Goal: Task Accomplishment & Management: Manage account settings

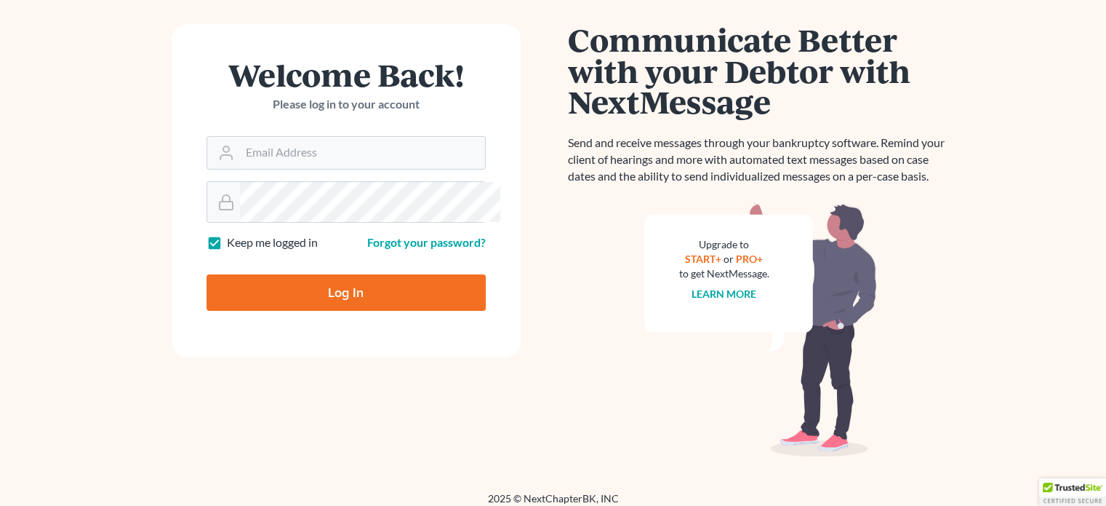
scroll to position [134, 0]
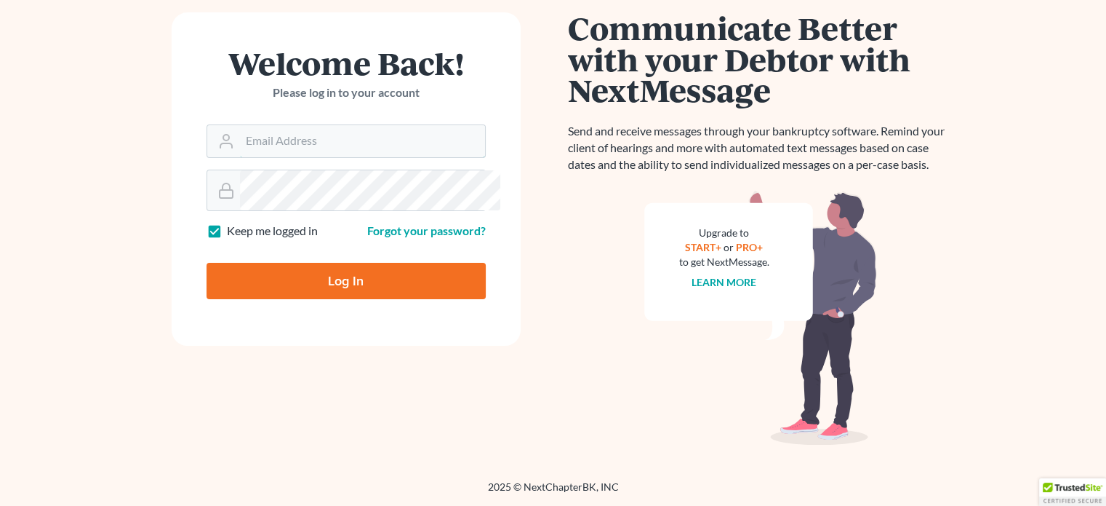
type input "[EMAIL_ADDRESS][DOMAIN_NAME]"
click at [324, 299] on input "Log In" at bounding box center [346, 281] width 279 height 36
type input "Thinking..."
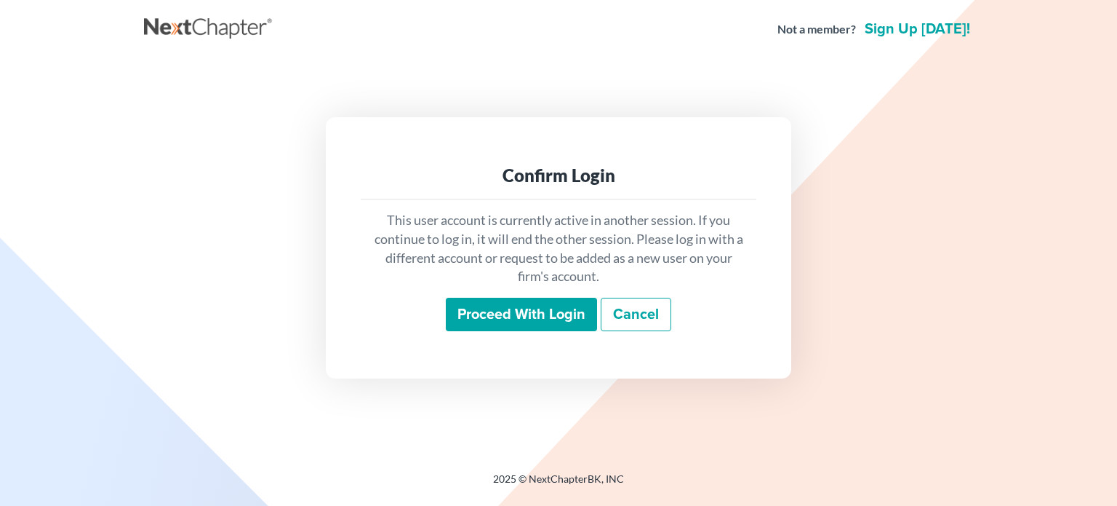
click at [466, 322] on input "Proceed with login" at bounding box center [521, 314] width 151 height 33
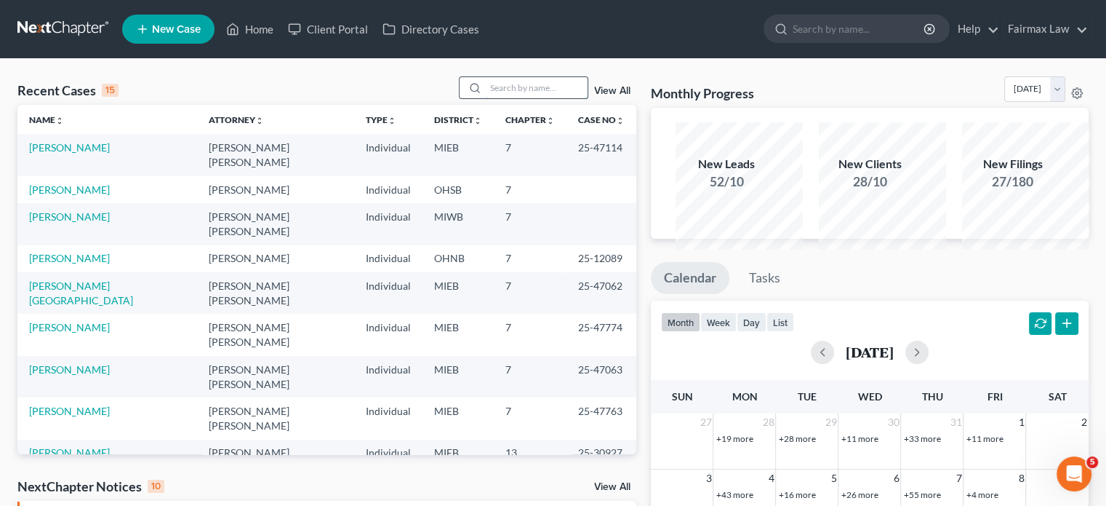
click at [488, 98] on input "search" at bounding box center [537, 87] width 102 height 21
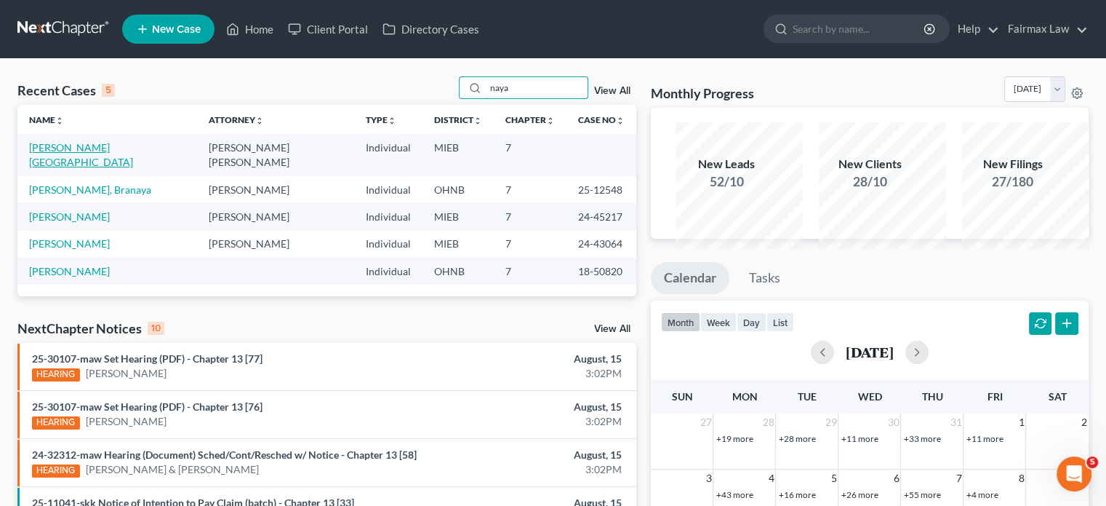
type input "naya"
click at [112, 168] on link "[PERSON_NAME][GEOGRAPHIC_DATA]" at bounding box center [81, 154] width 104 height 27
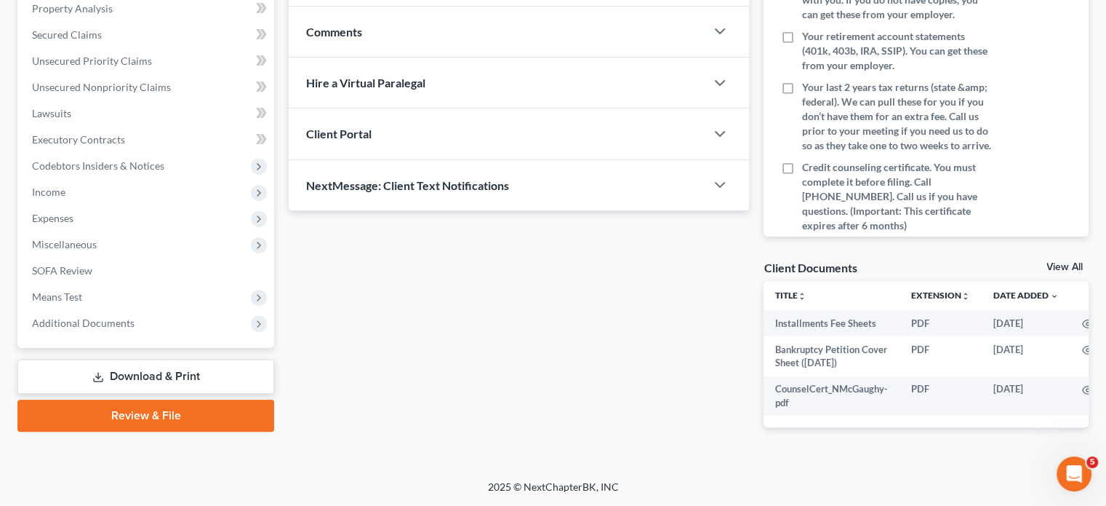
scroll to position [482, 0]
click at [119, 298] on div "Case Dashboard Payments Invoices Payments Payments Credit Report Client Profile…" at bounding box center [145, 100] width 257 height 495
click at [135, 316] on span "Additional Documents" at bounding box center [83, 322] width 103 height 12
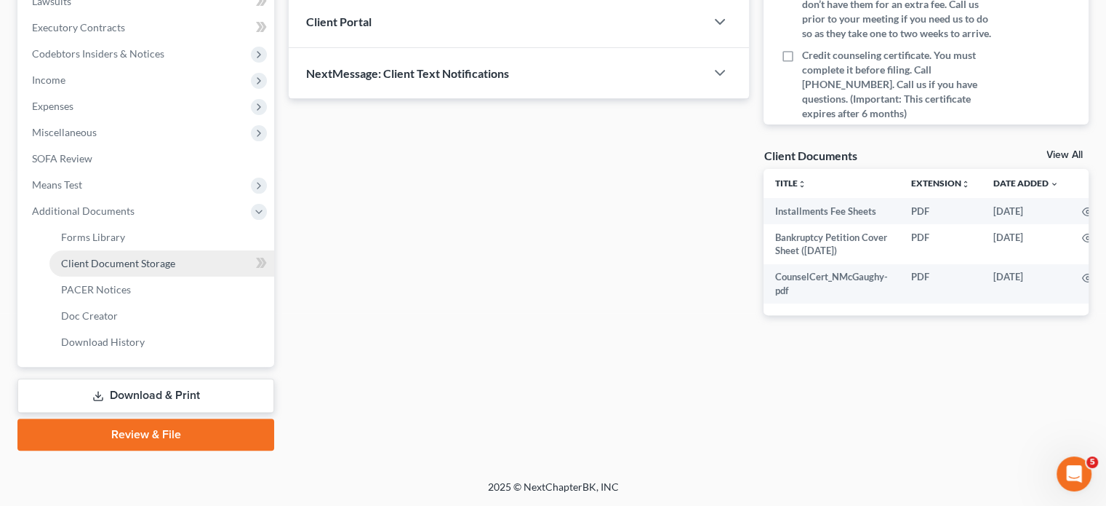
click at [175, 269] on span "Client Document Storage" at bounding box center [118, 263] width 114 height 12
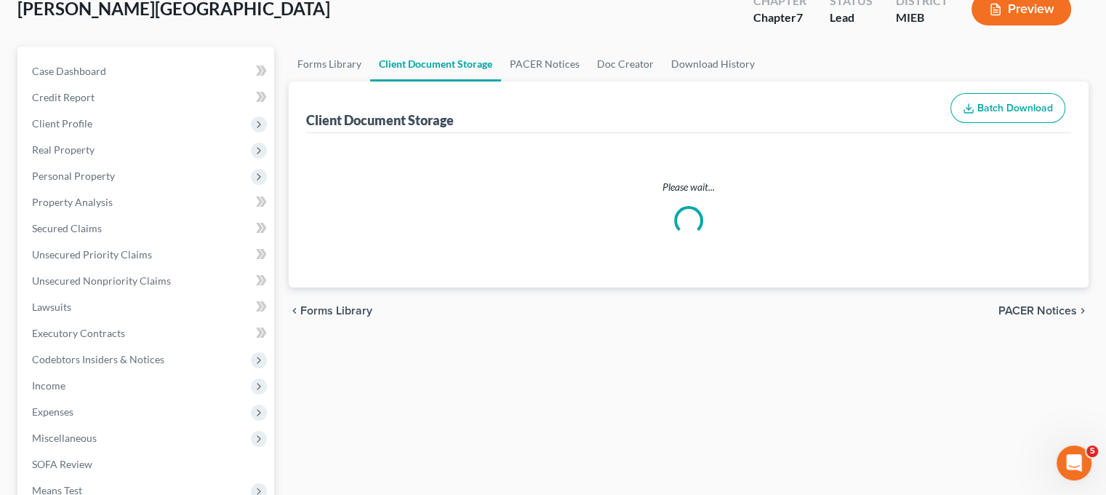
select select "7"
select select "6"
select select "32"
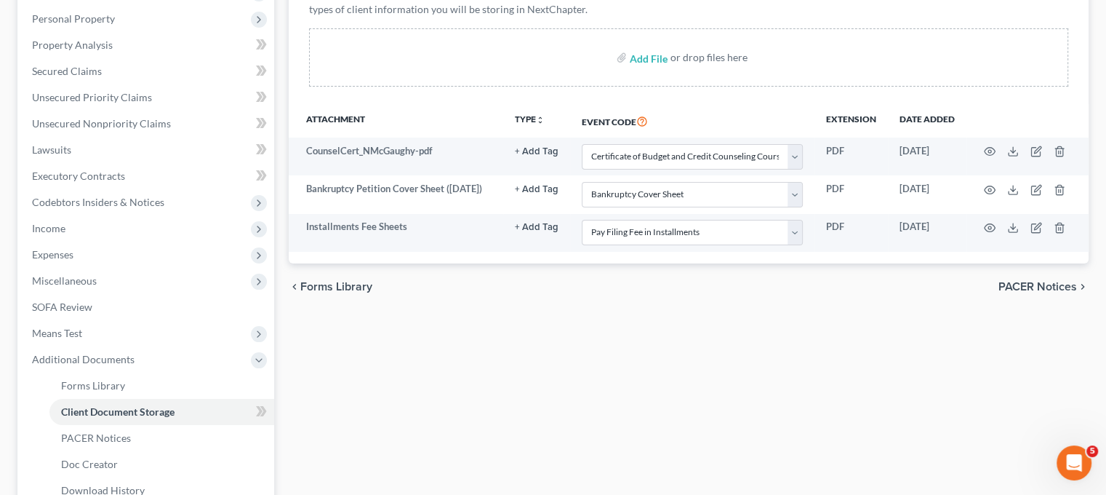
scroll to position [359, 0]
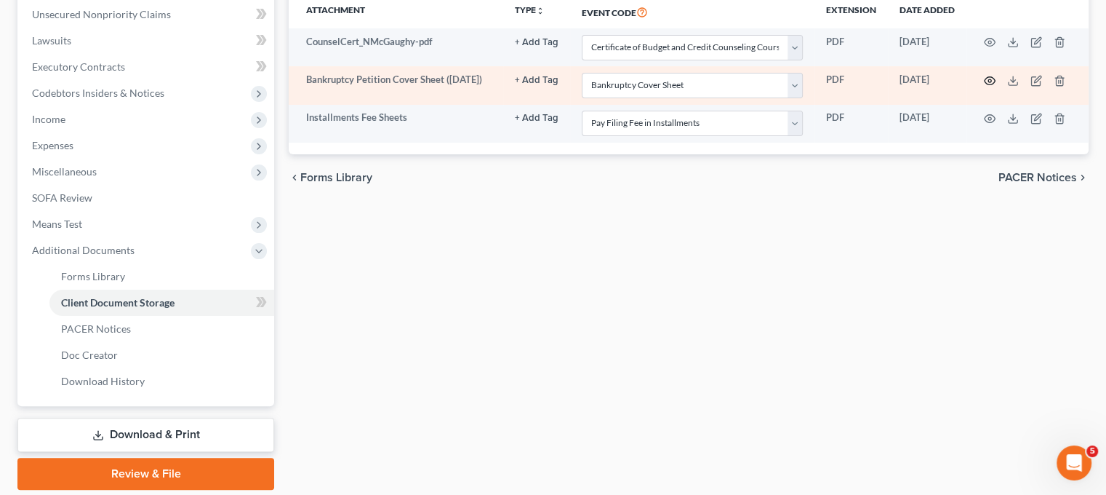
click at [996, 87] on icon "button" at bounding box center [990, 81] width 12 height 12
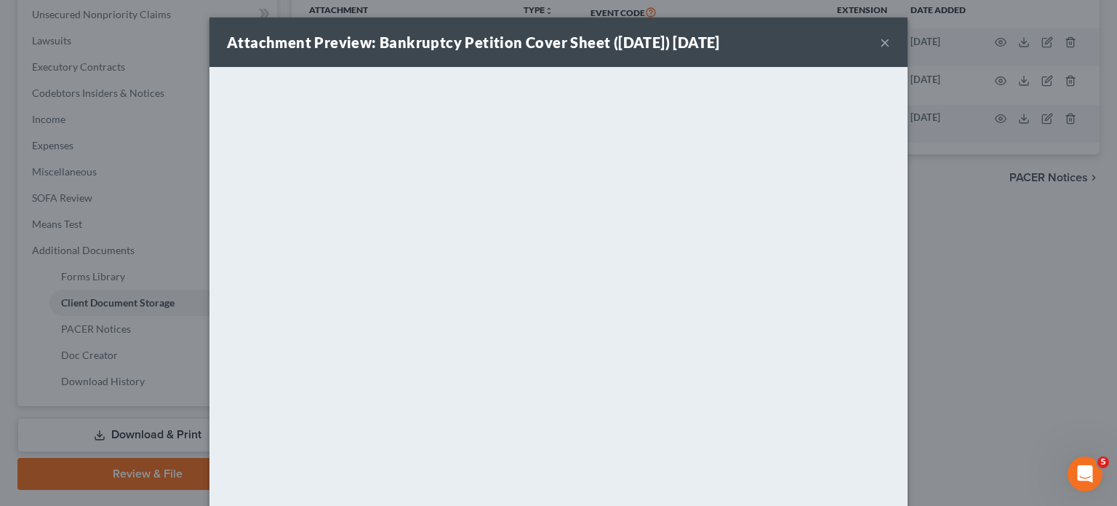
click at [890, 44] on button "×" at bounding box center [885, 41] width 10 height 17
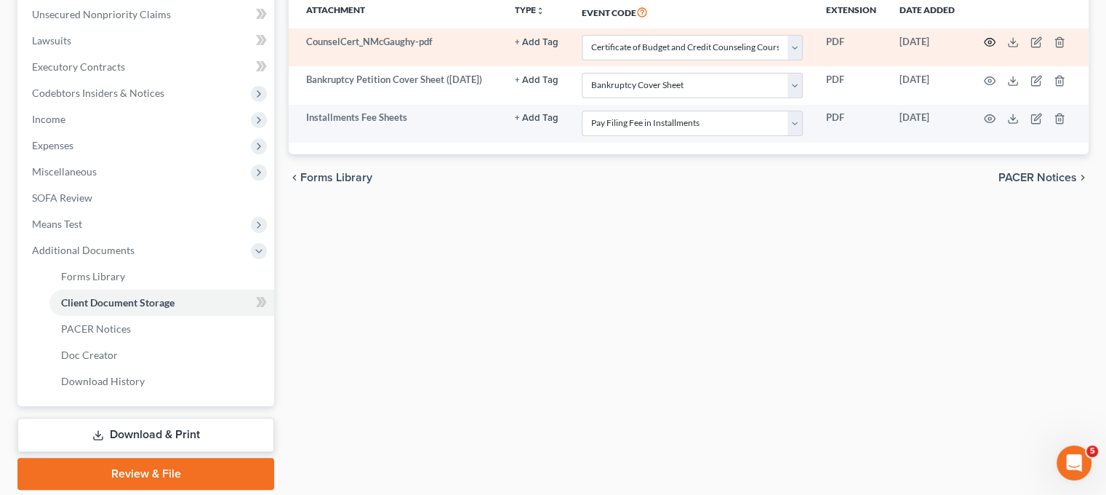
click at [996, 48] on icon "button" at bounding box center [990, 42] width 12 height 12
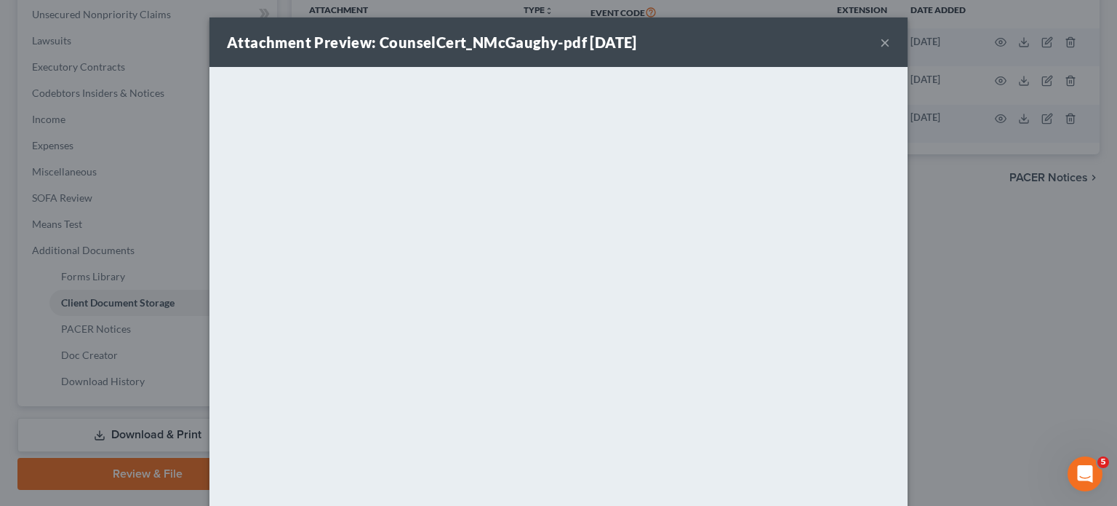
click at [890, 51] on button "×" at bounding box center [885, 41] width 10 height 17
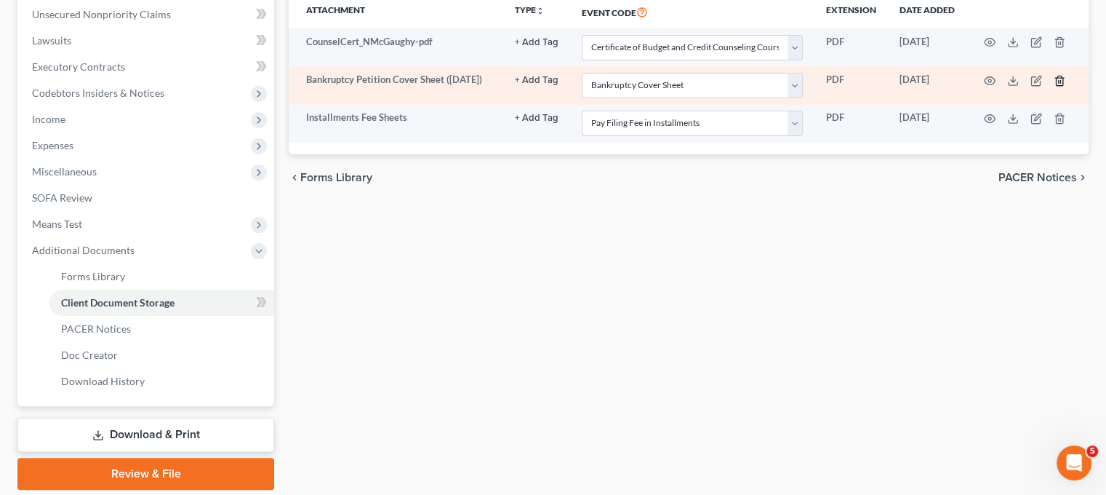
click at [1066, 87] on icon "button" at bounding box center [1060, 81] width 12 height 12
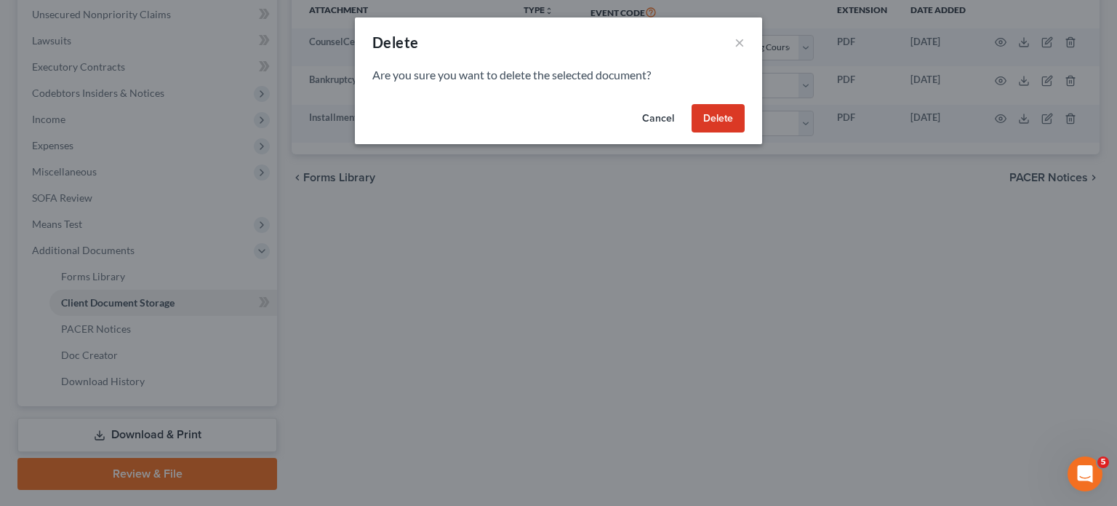
click at [745, 133] on button "Delete" at bounding box center [718, 118] width 53 height 29
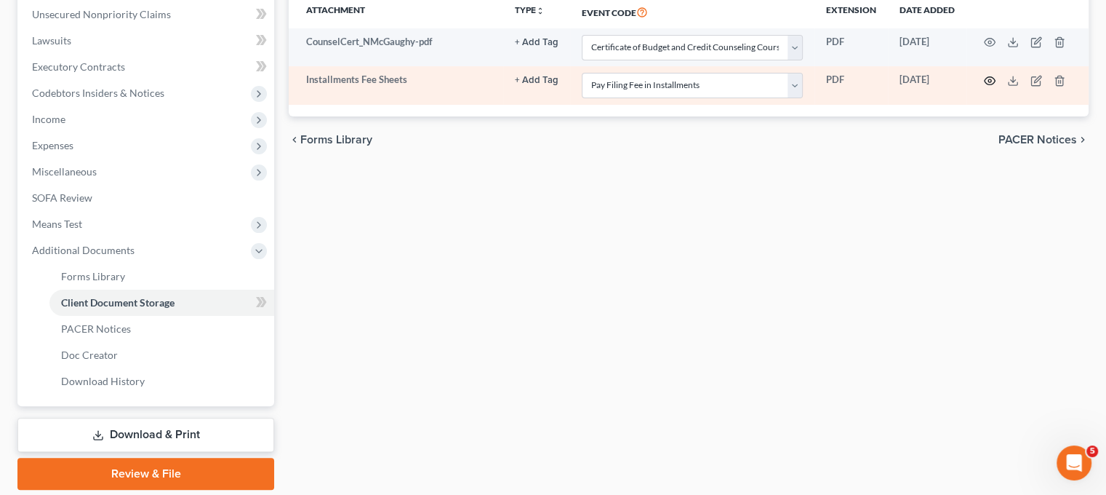
click at [1018, 104] on td at bounding box center [1028, 85] width 122 height 38
click at [996, 87] on icon "button" at bounding box center [990, 81] width 12 height 12
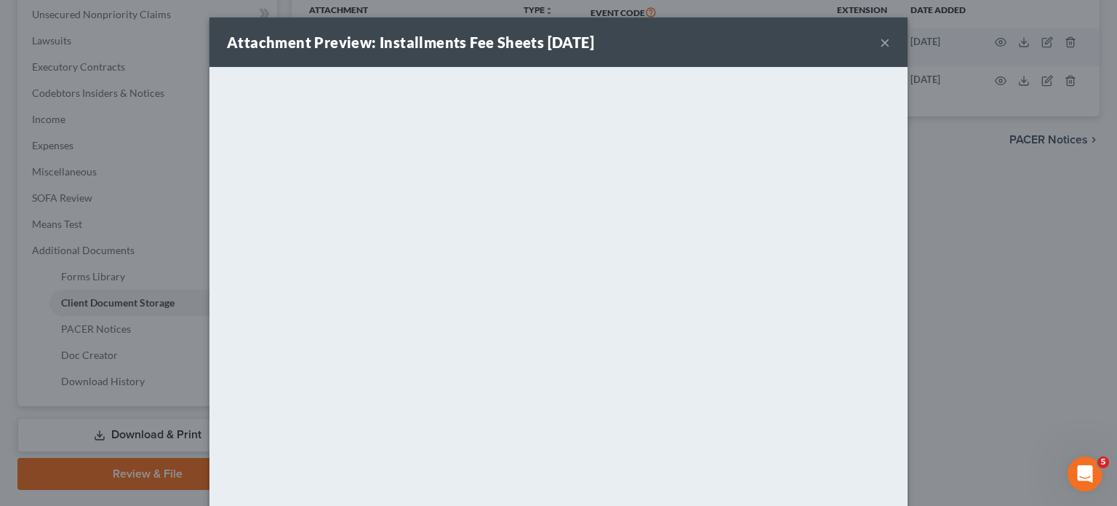
click at [890, 51] on button "×" at bounding box center [885, 41] width 10 height 17
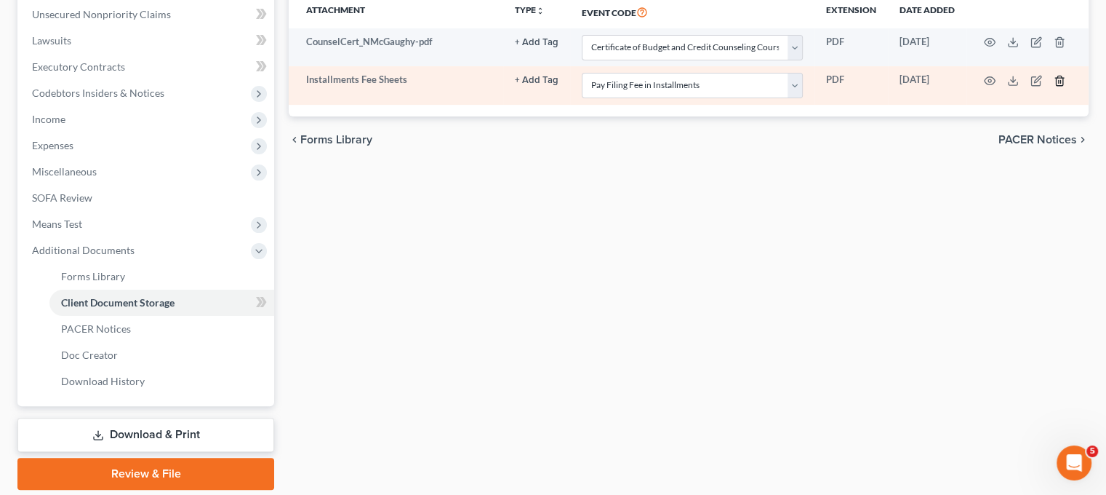
click at [1064, 78] on polyline "button" at bounding box center [1059, 78] width 9 height 0
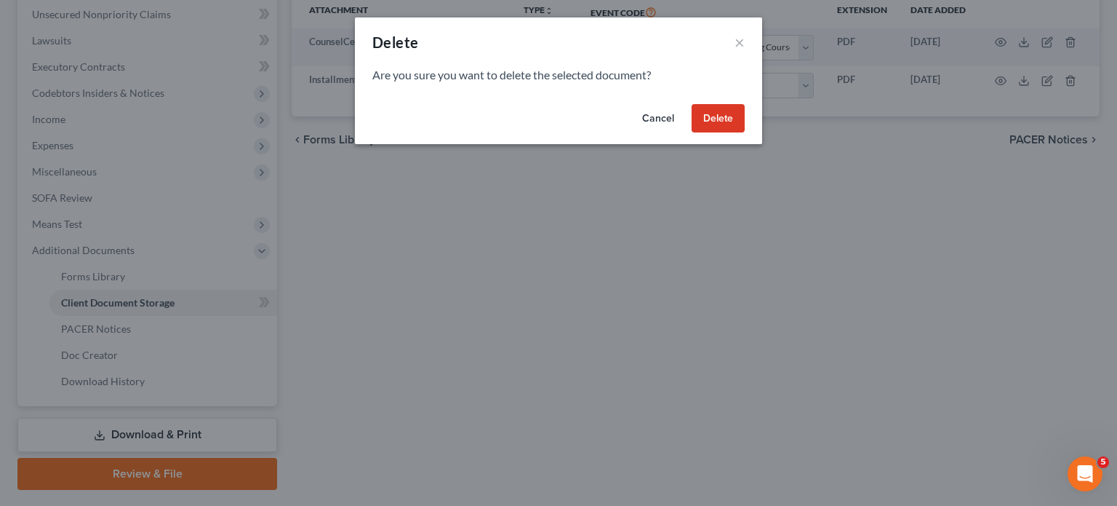
click at [745, 133] on button "Delete" at bounding box center [718, 118] width 53 height 29
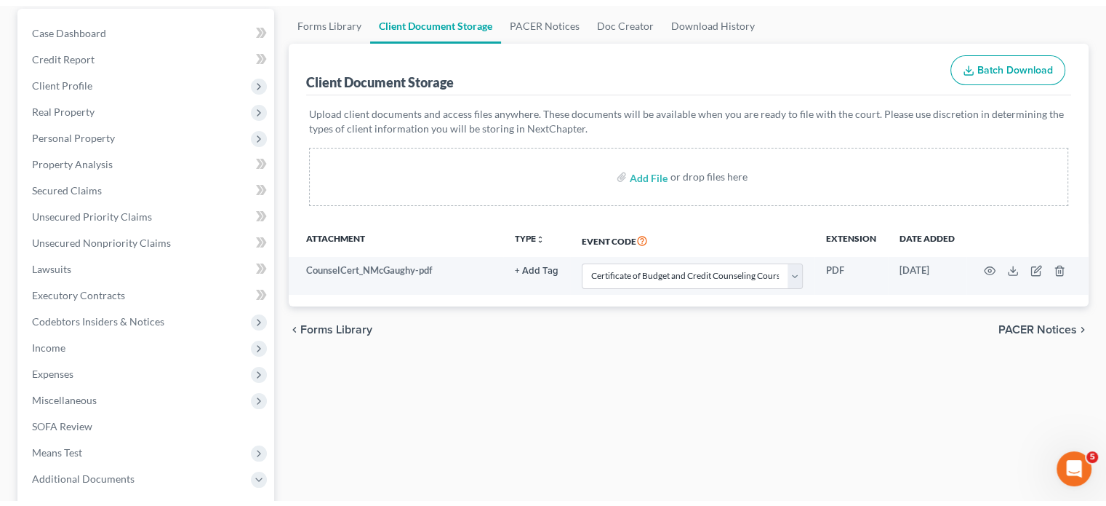
scroll to position [145, 0]
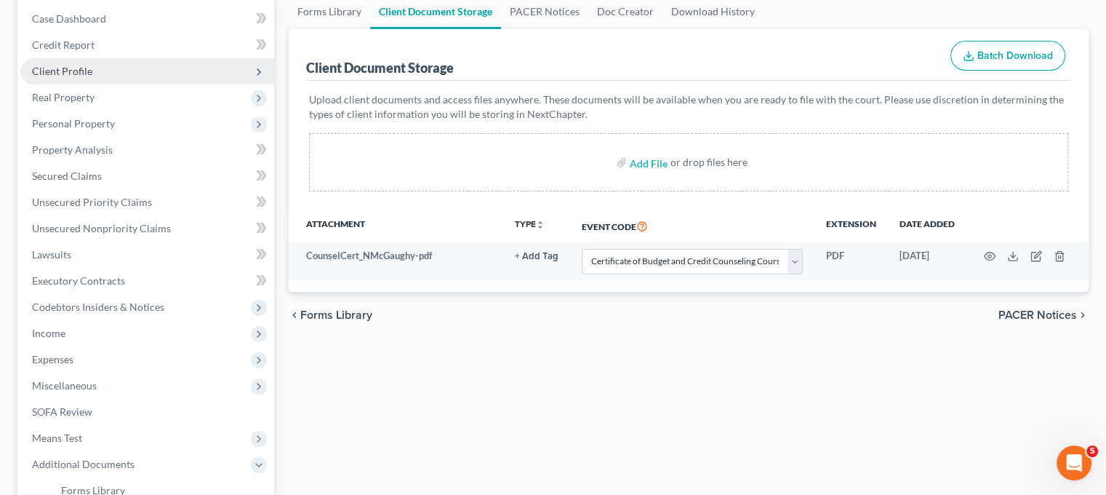
click at [129, 84] on span "Client Profile" at bounding box center [147, 71] width 254 height 26
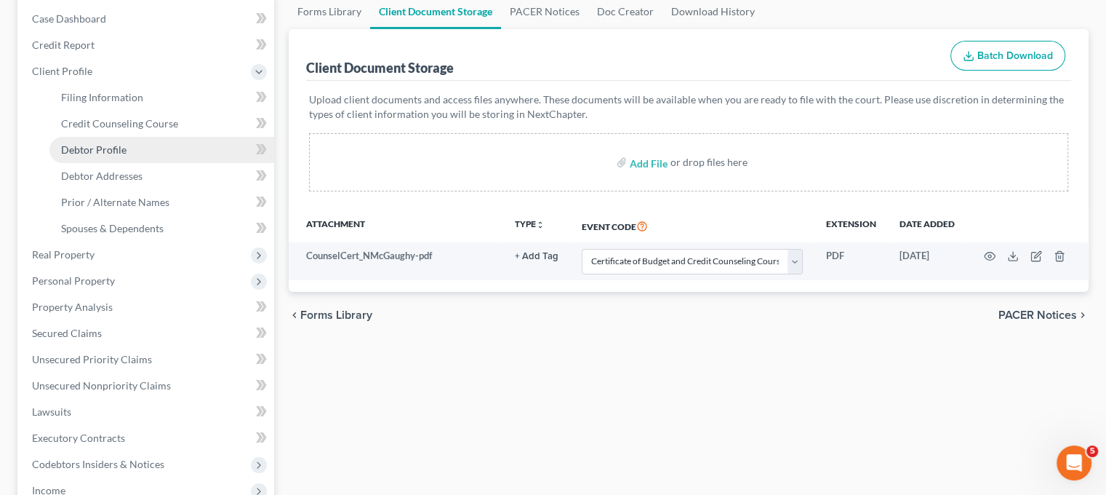
click at [127, 156] on span "Debtor Profile" at bounding box center [93, 149] width 65 height 12
select select "0"
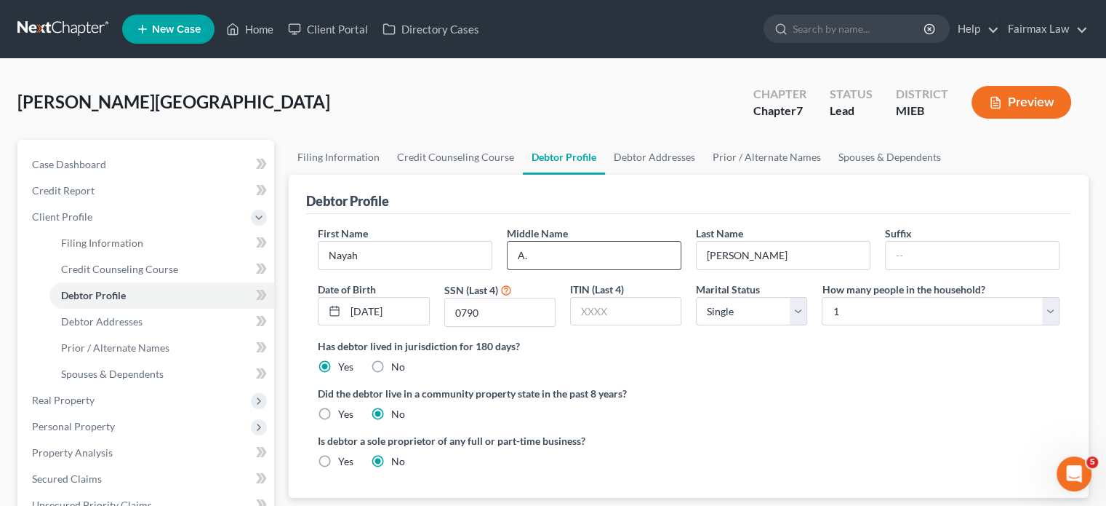
click at [554, 269] on input "A." at bounding box center [594, 255] width 173 height 28
type input "A"
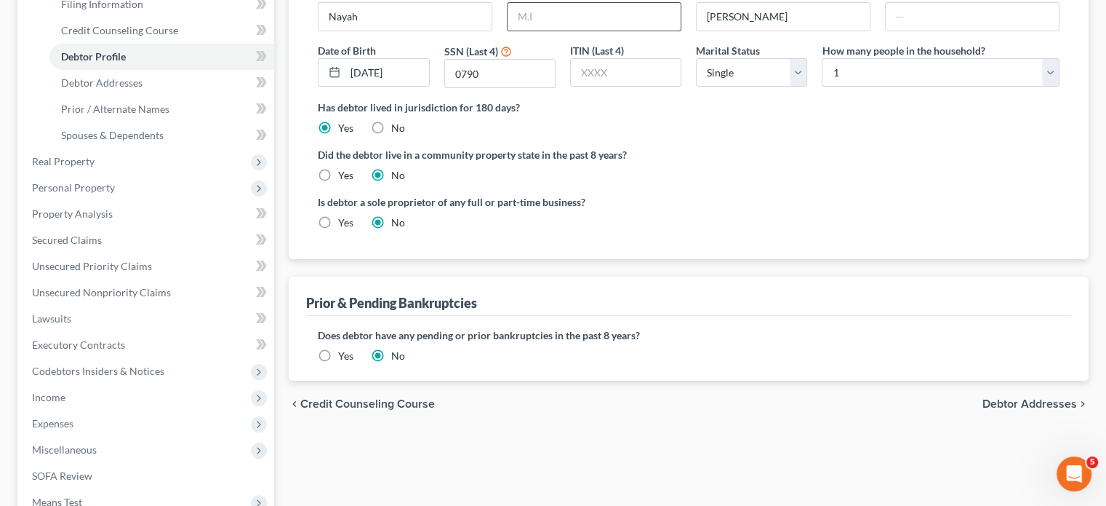
scroll to position [241, 0]
click at [127, 8] on span "Filing Information" at bounding box center [102, 2] width 82 height 12
select select "1"
select select "0"
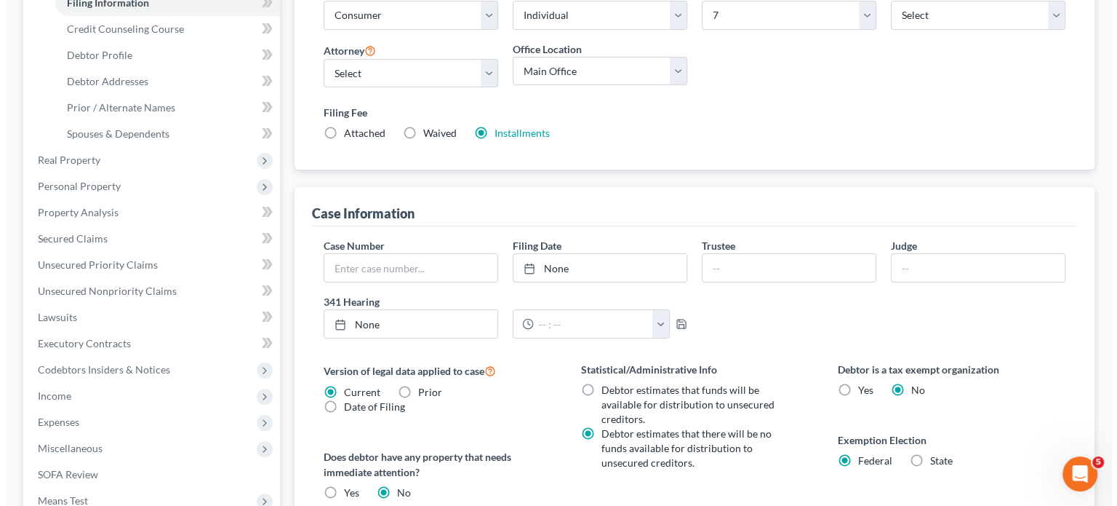
scroll to position [244, 0]
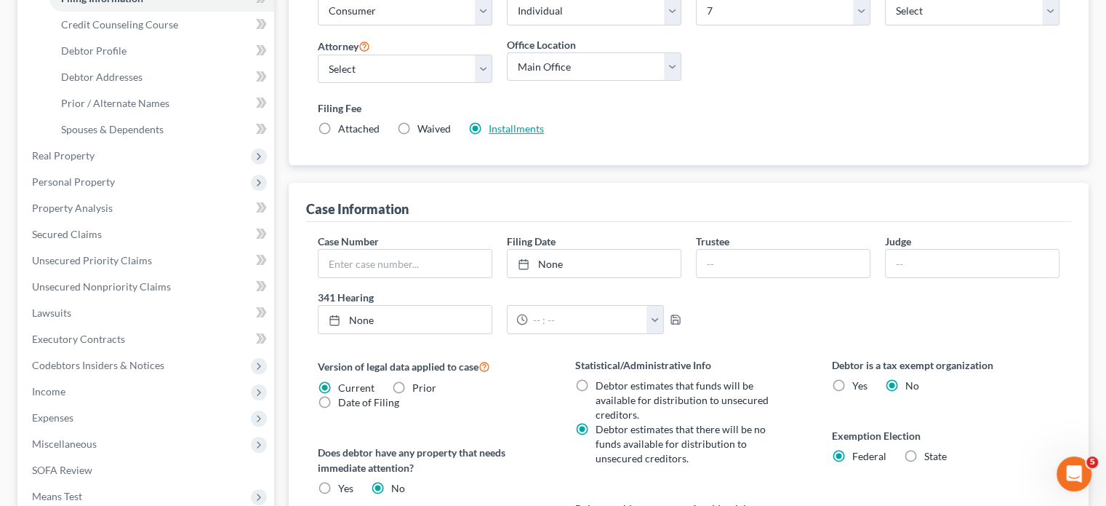
click at [544, 135] on link "Installments" at bounding box center [516, 128] width 55 height 12
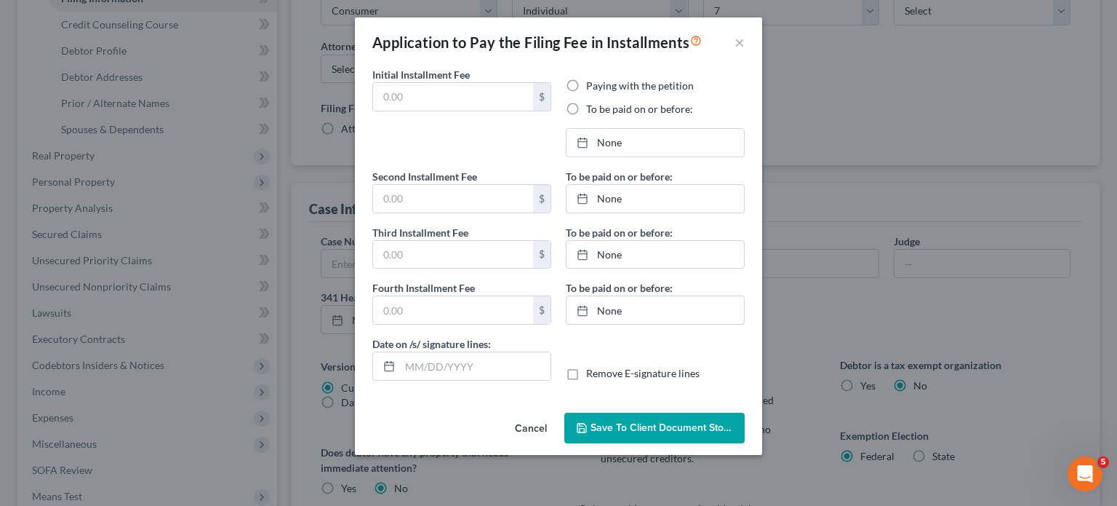
type input "84.50"
radio input "true"
type input "84.50"
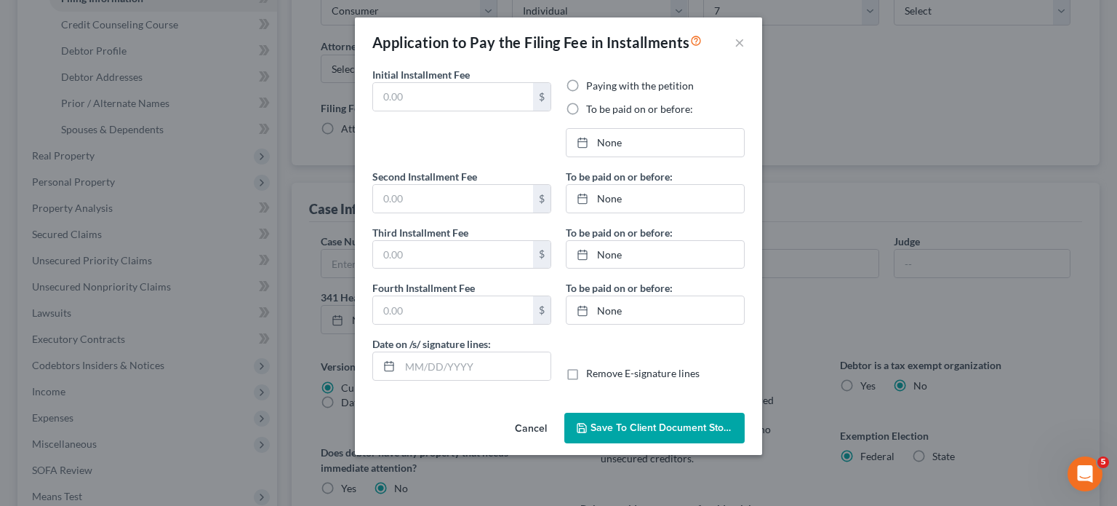
type input "[DATE]"
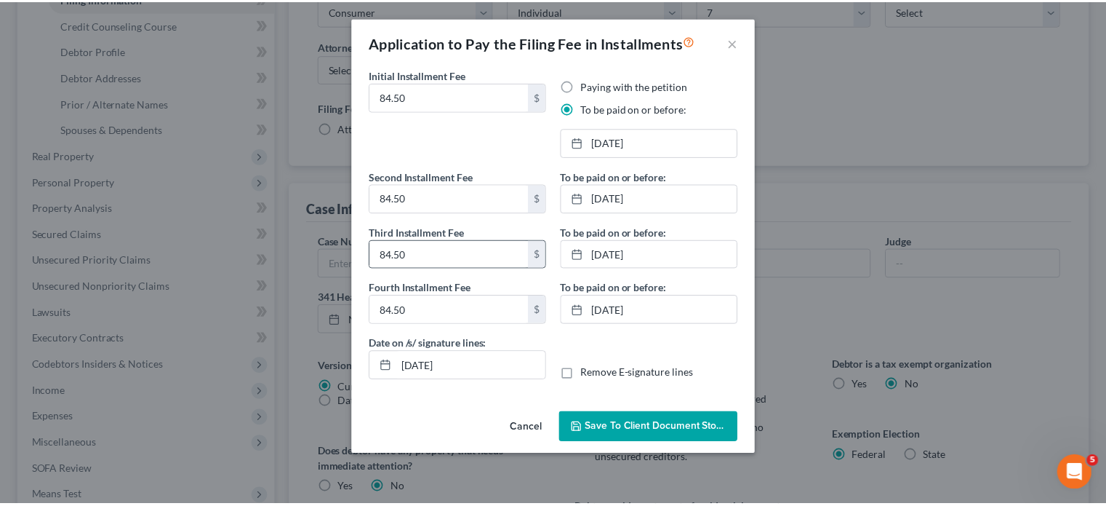
scroll to position [79, 0]
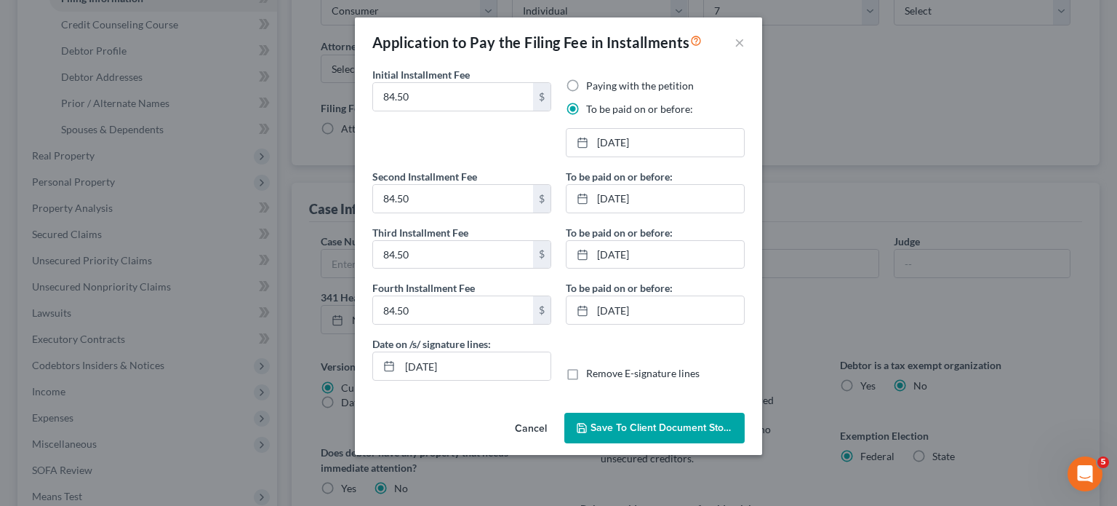
click at [628, 443] on button "Save to Client Document Storage" at bounding box center [654, 427] width 180 height 31
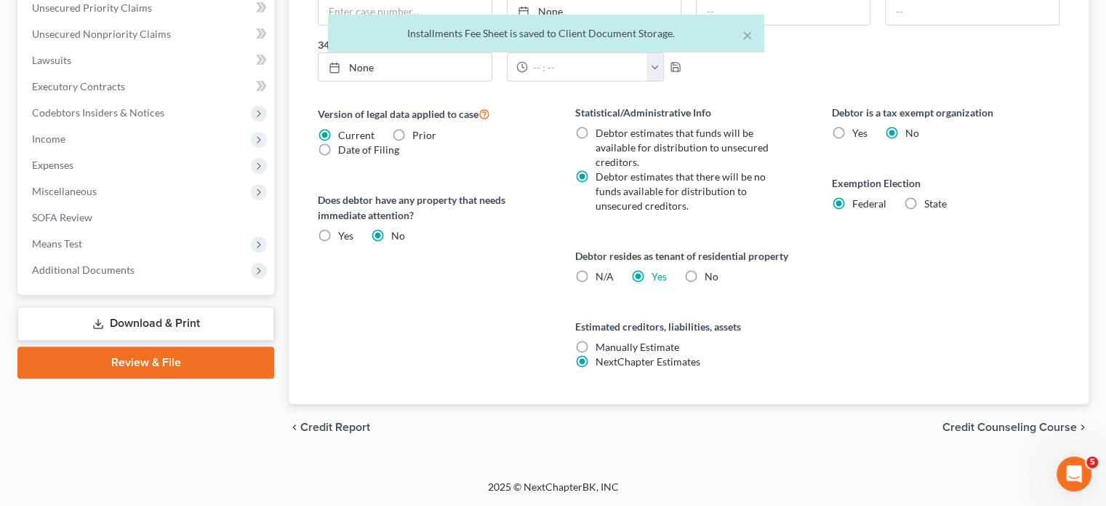
scroll to position [660, 0]
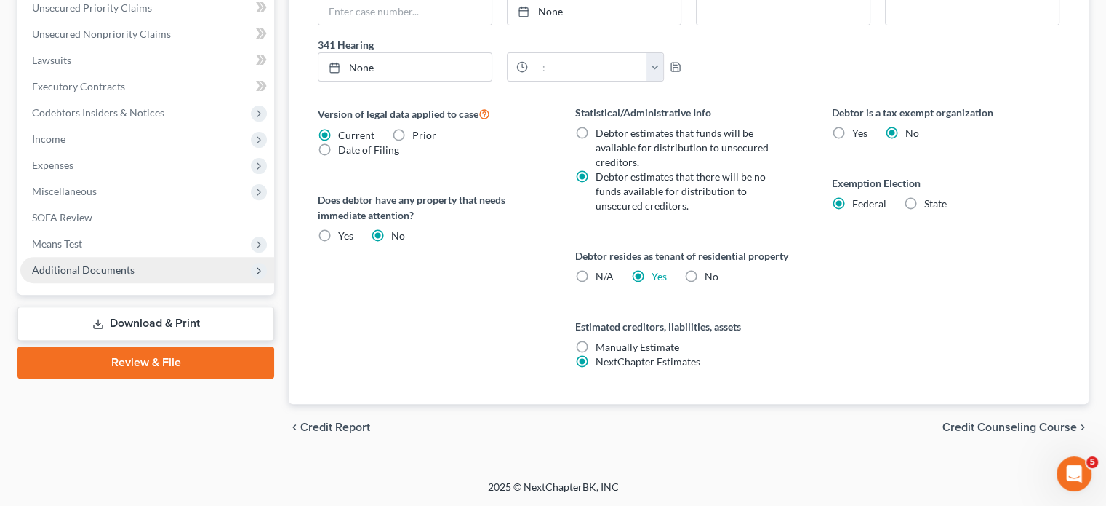
click at [76, 276] on span "Additional Documents" at bounding box center [83, 269] width 103 height 12
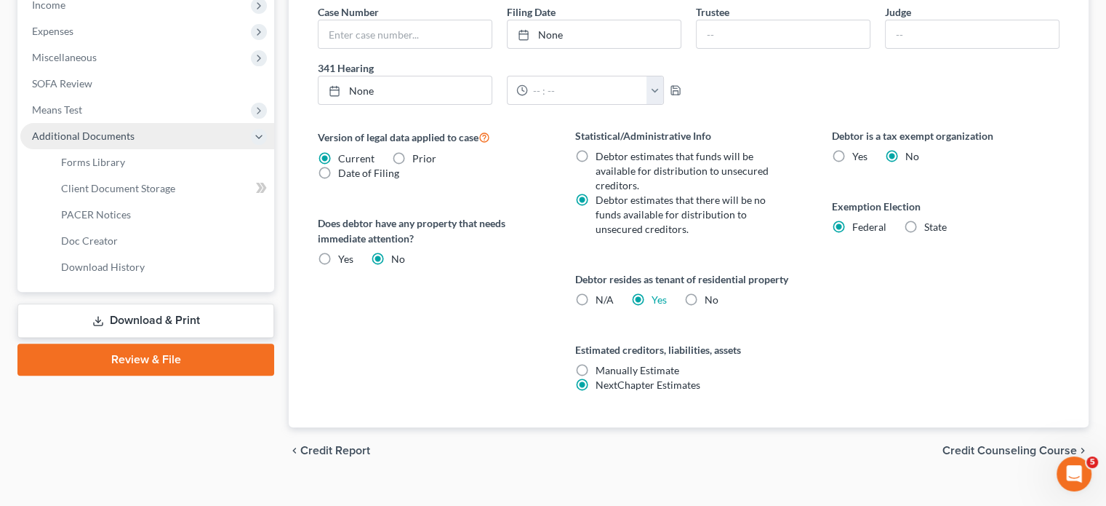
scroll to position [465, 0]
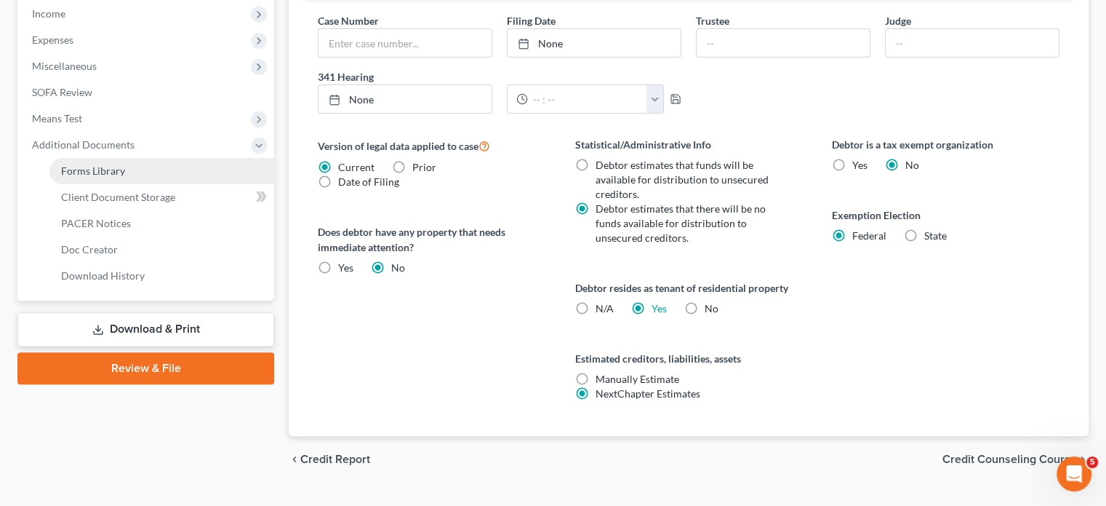
click at [117, 177] on span "Forms Library" at bounding box center [93, 170] width 64 height 12
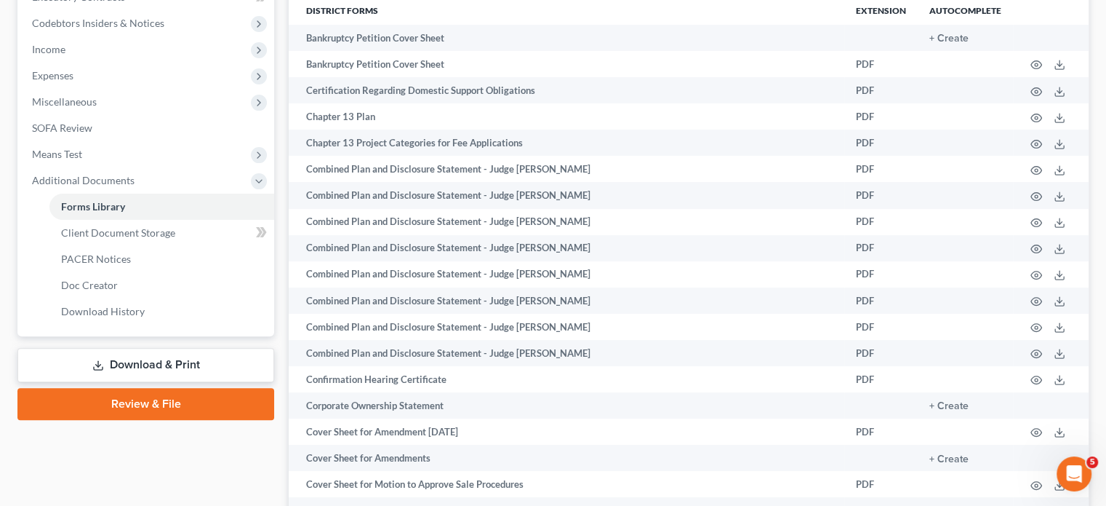
scroll to position [434, 0]
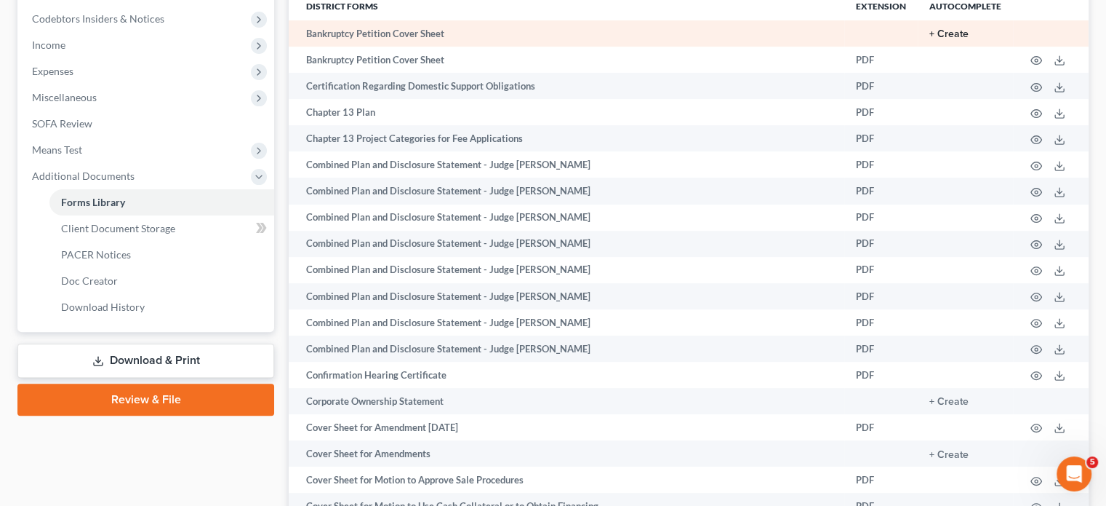
click at [930, 39] on button "+ Create" at bounding box center [949, 34] width 39 height 10
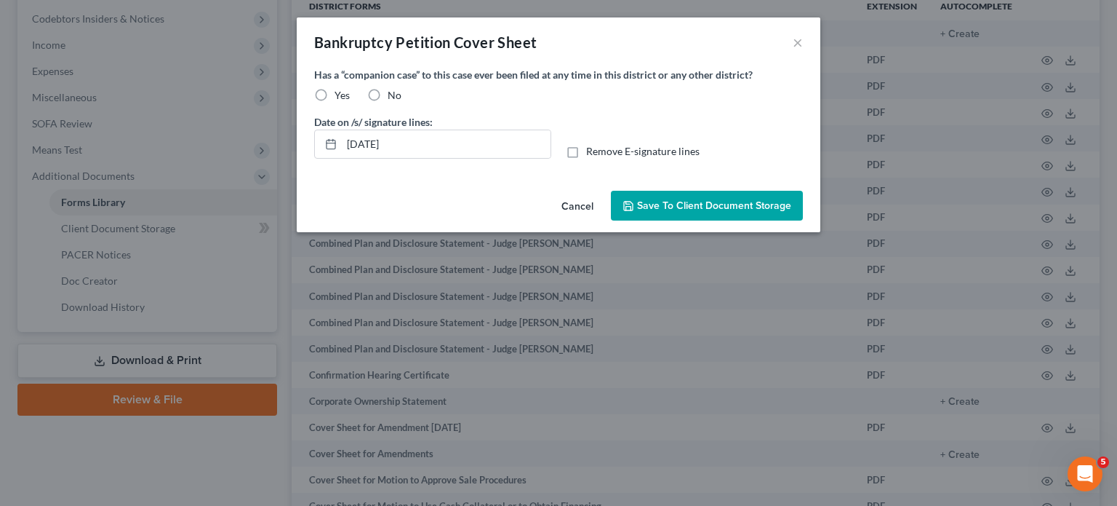
click at [388, 103] on label "No" at bounding box center [395, 95] width 14 height 15
click at [394, 97] on input "No" at bounding box center [398, 92] width 9 height 9
radio input "true"
click at [658, 212] on span "Save to Client Document Storage" at bounding box center [714, 205] width 154 height 12
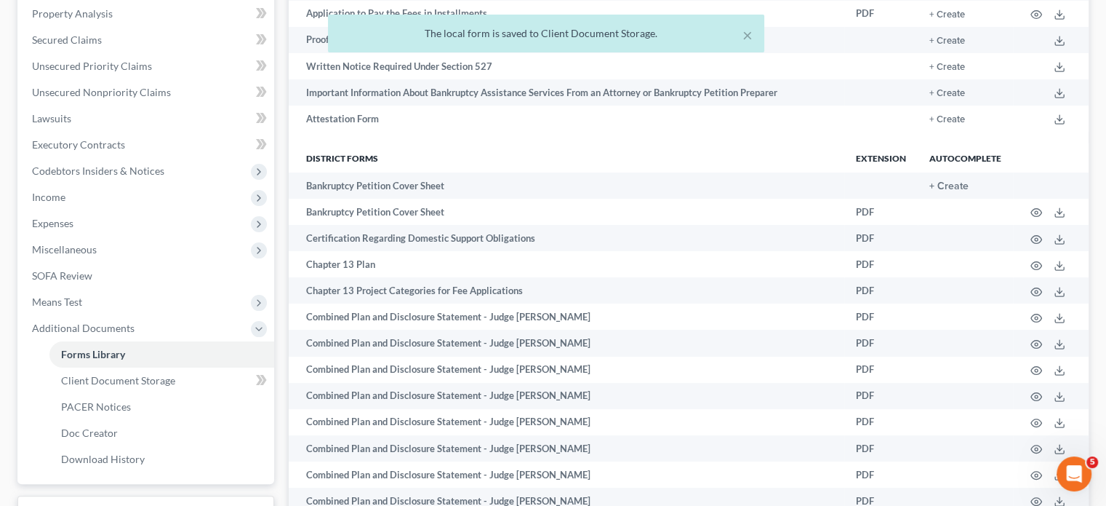
scroll to position [274, 0]
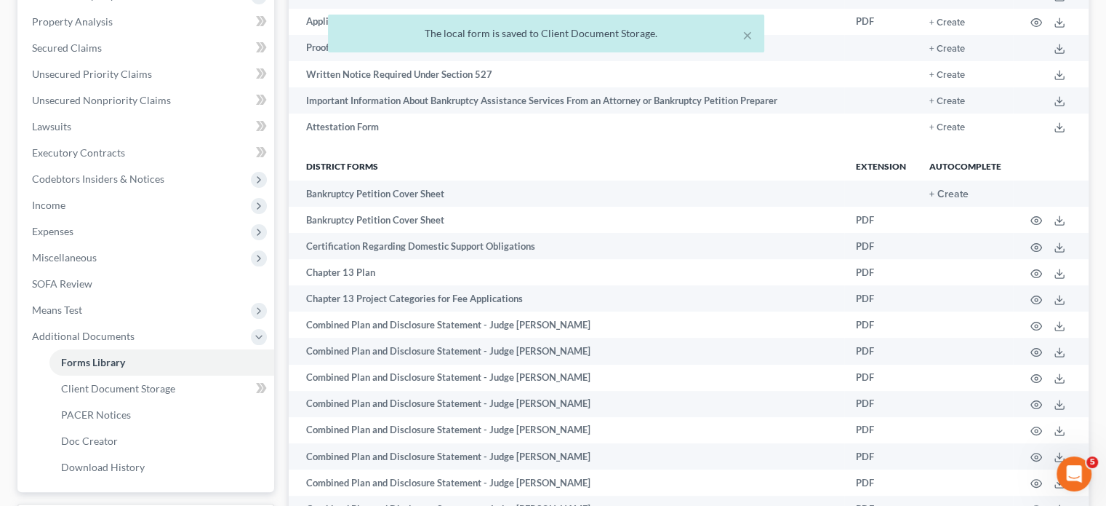
click at [137, 60] on div "× The local form is saved to Client Document Storage." at bounding box center [546, 37] width 1106 height 45
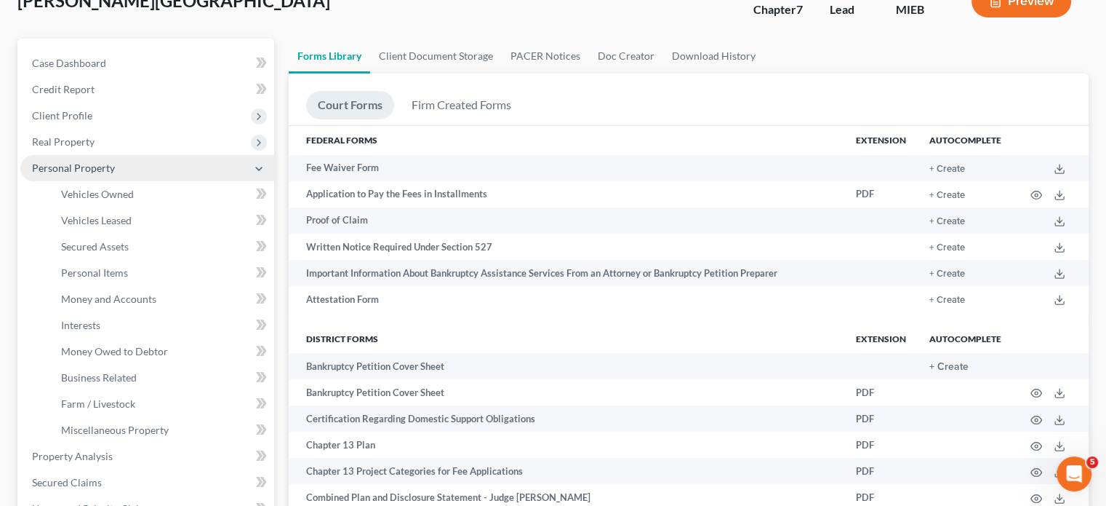
scroll to position [102, 0]
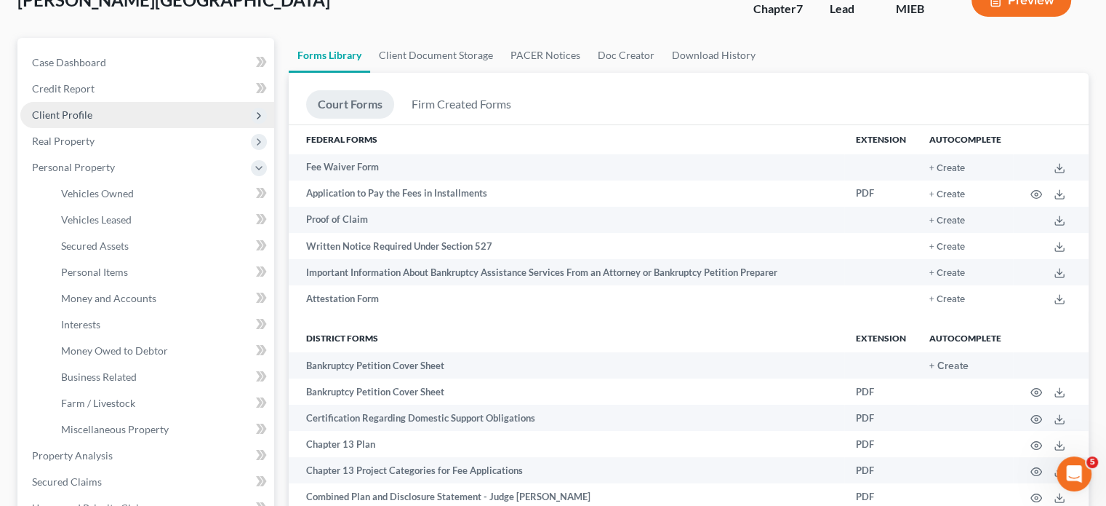
click at [92, 121] on span "Client Profile" at bounding box center [62, 114] width 60 height 12
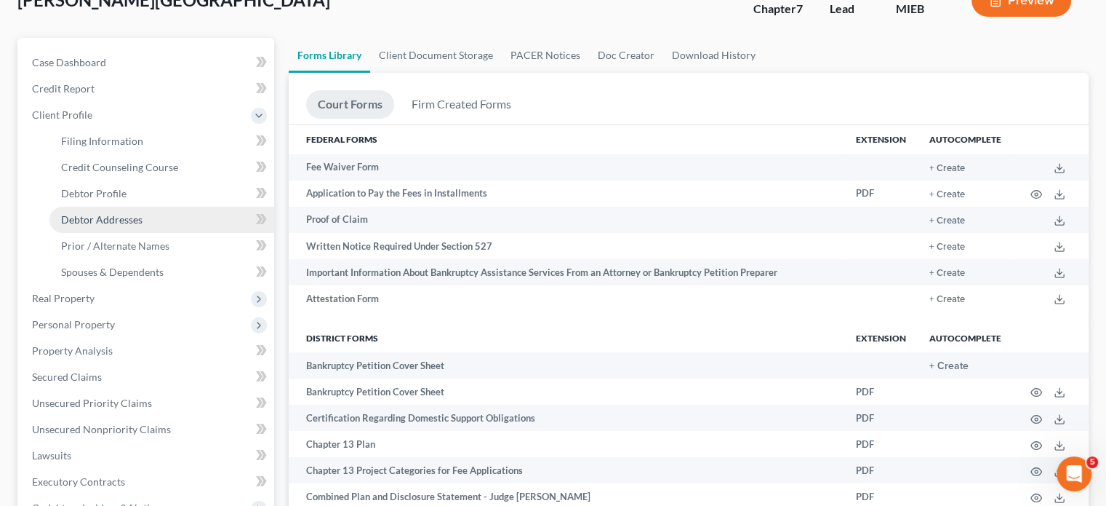
click at [133, 225] on span "Debtor Addresses" at bounding box center [101, 219] width 81 height 12
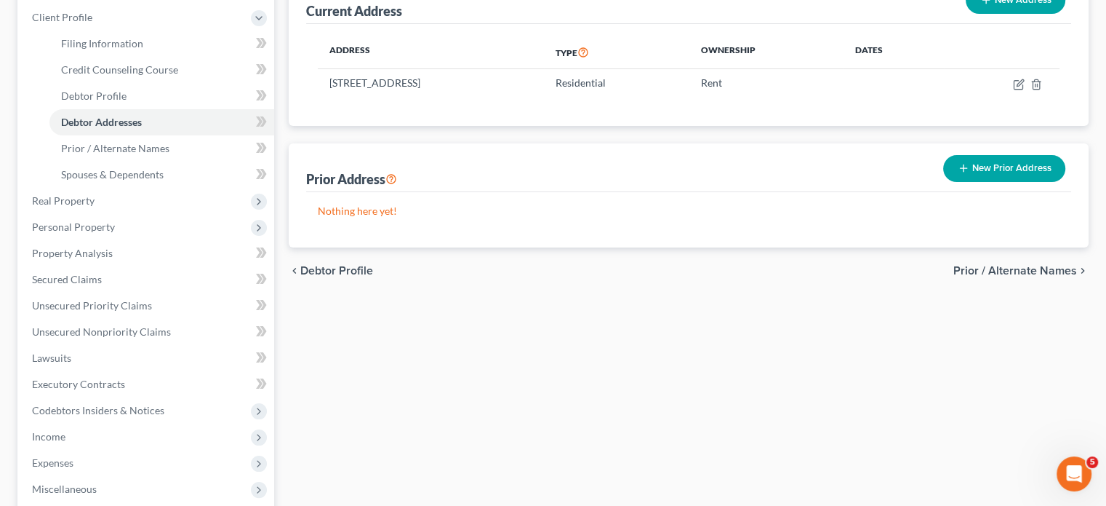
scroll to position [200, 0]
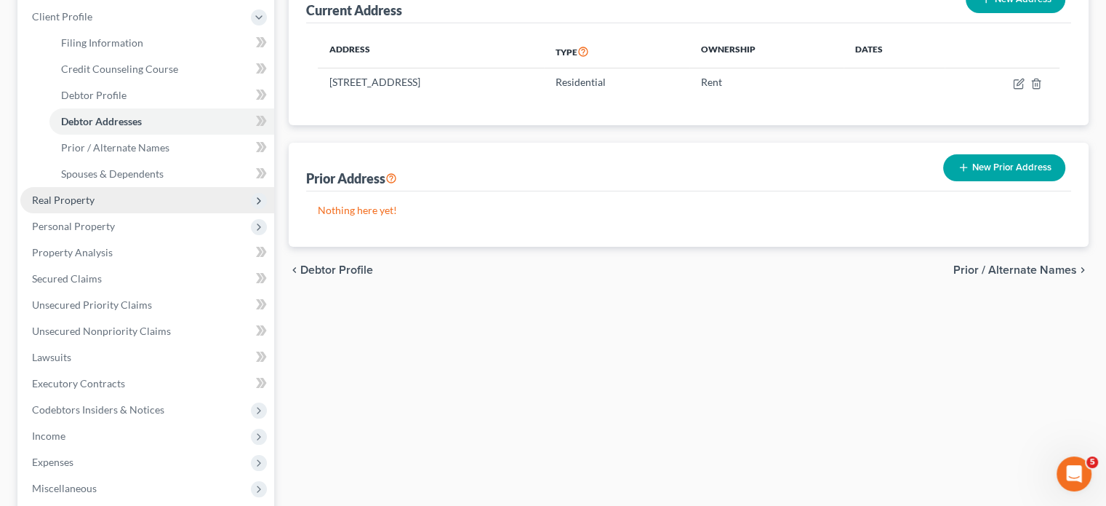
click at [95, 206] on span "Real Property" at bounding box center [63, 199] width 63 height 12
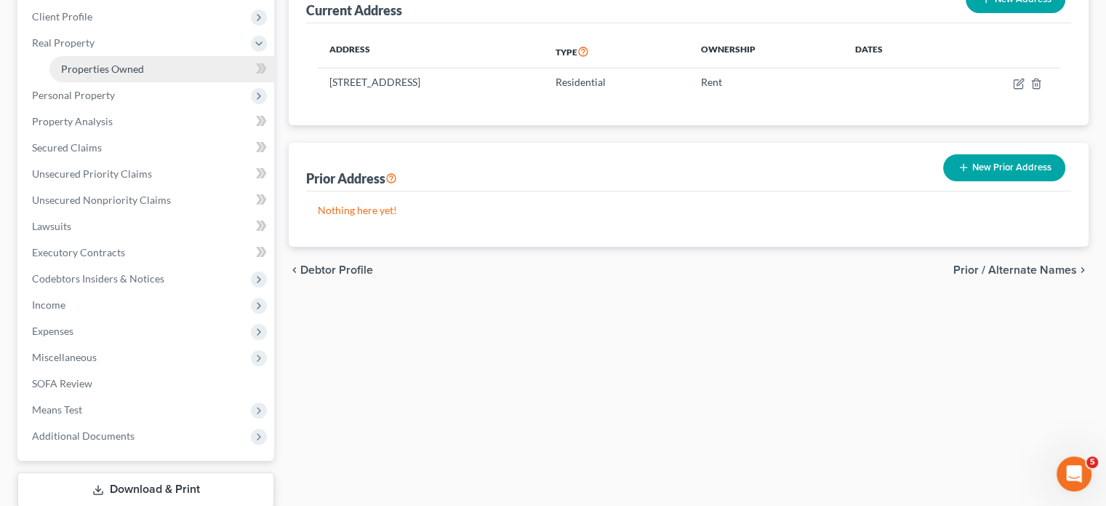
click at [164, 82] on link "Properties Owned" at bounding box center [161, 69] width 225 height 26
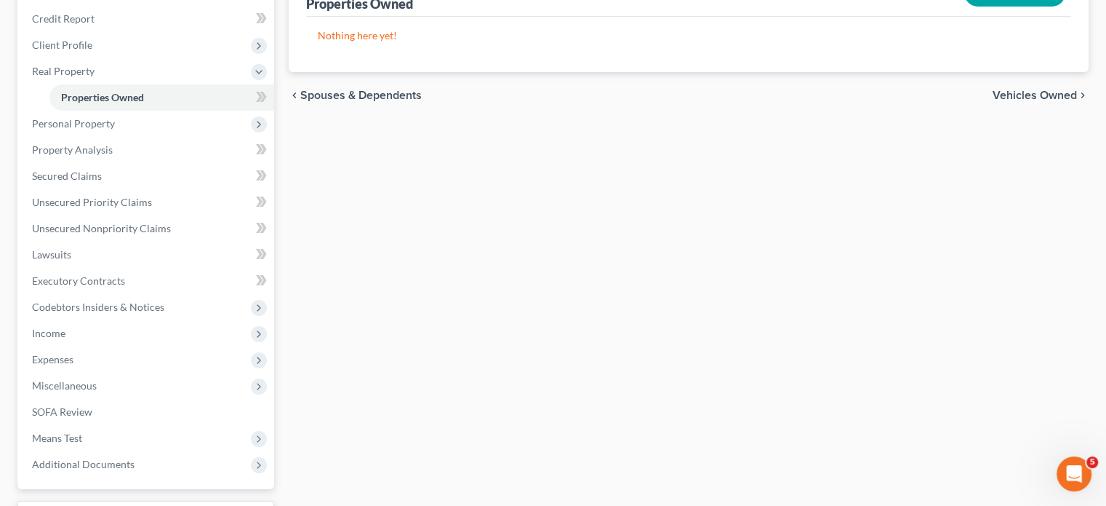
scroll to position [191, 0]
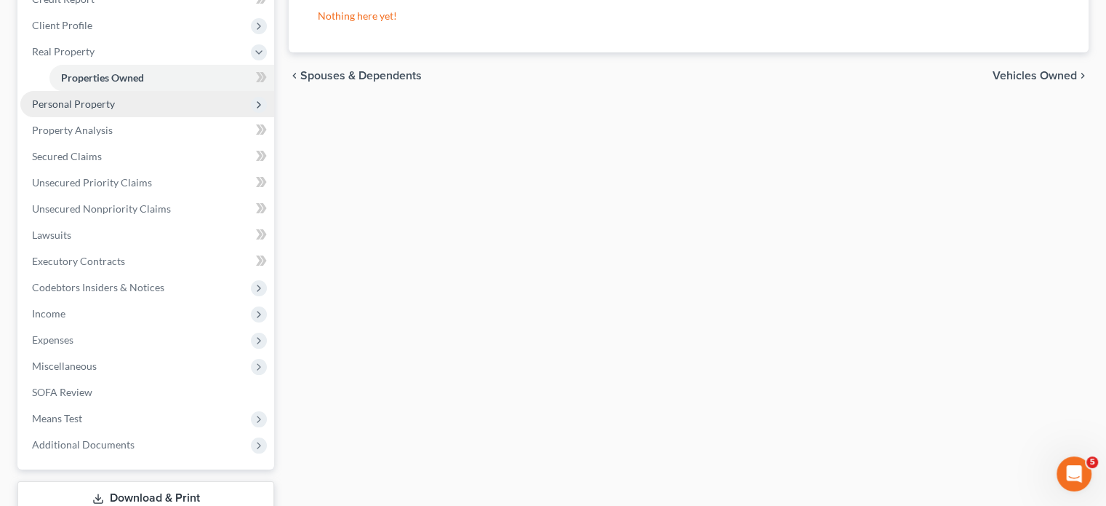
click at [115, 110] on span "Personal Property" at bounding box center [73, 103] width 83 height 12
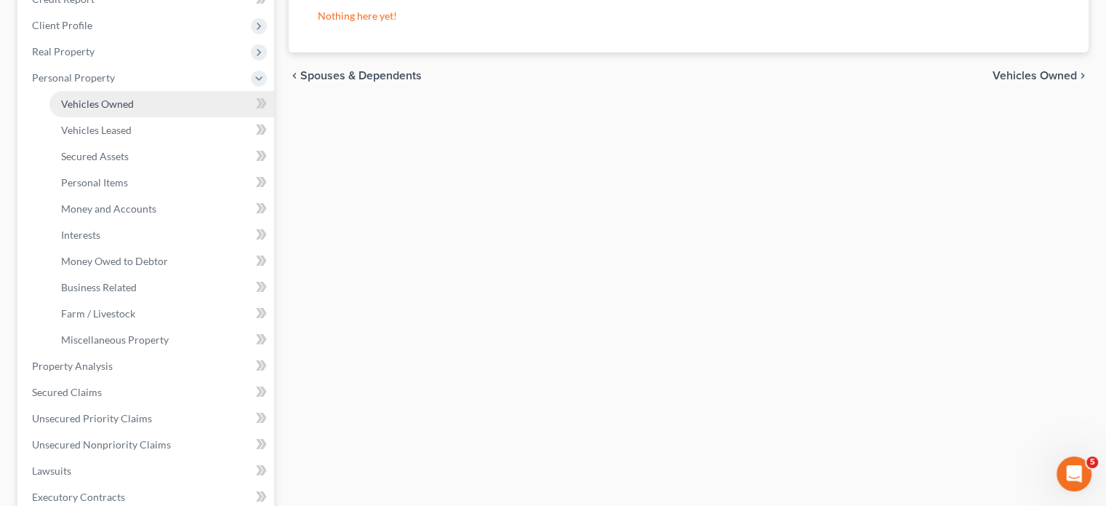
click at [163, 117] on link "Vehicles Owned" at bounding box center [161, 104] width 225 height 26
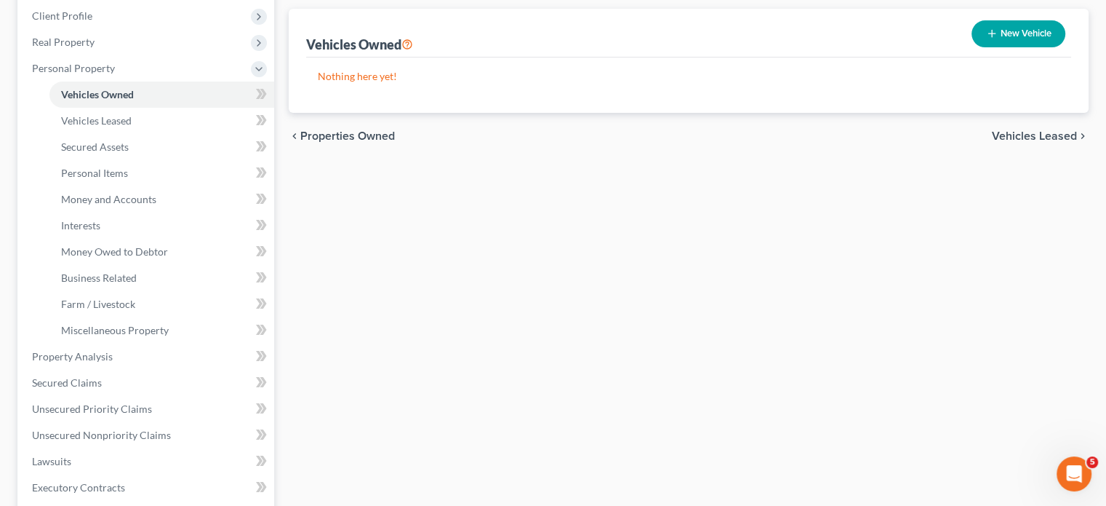
scroll to position [215, 0]
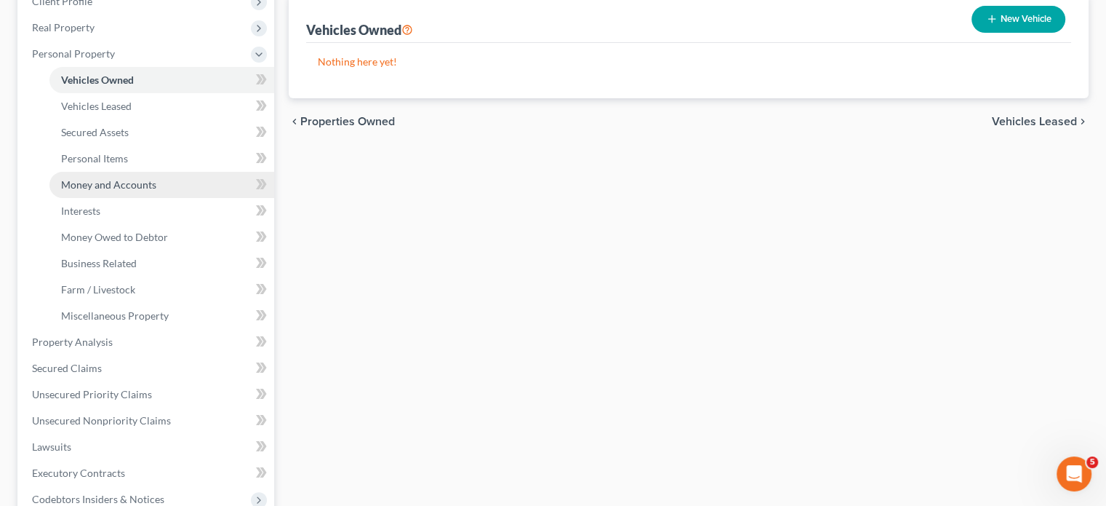
click at [156, 191] on span "Money and Accounts" at bounding box center [108, 184] width 95 height 12
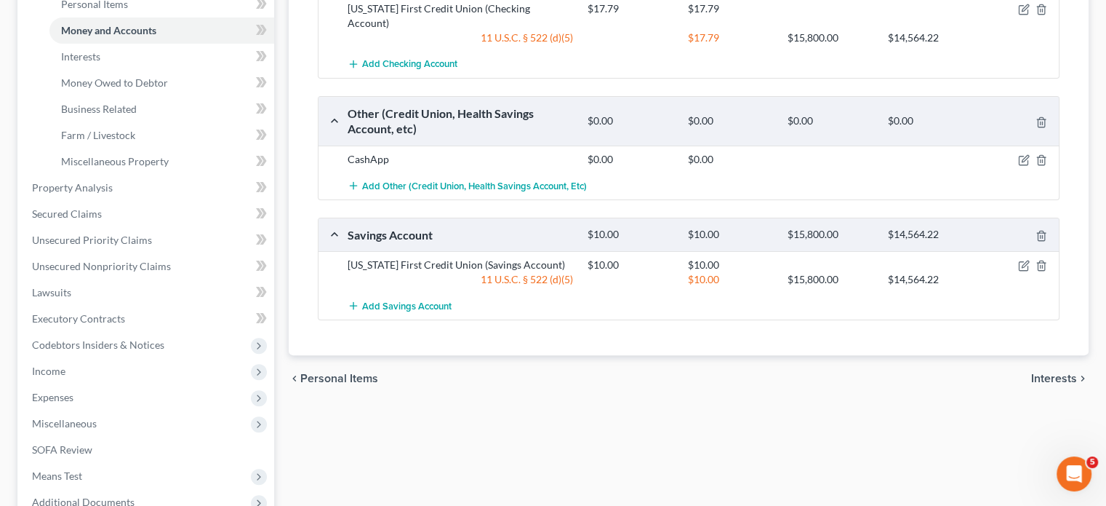
scroll to position [370, 0]
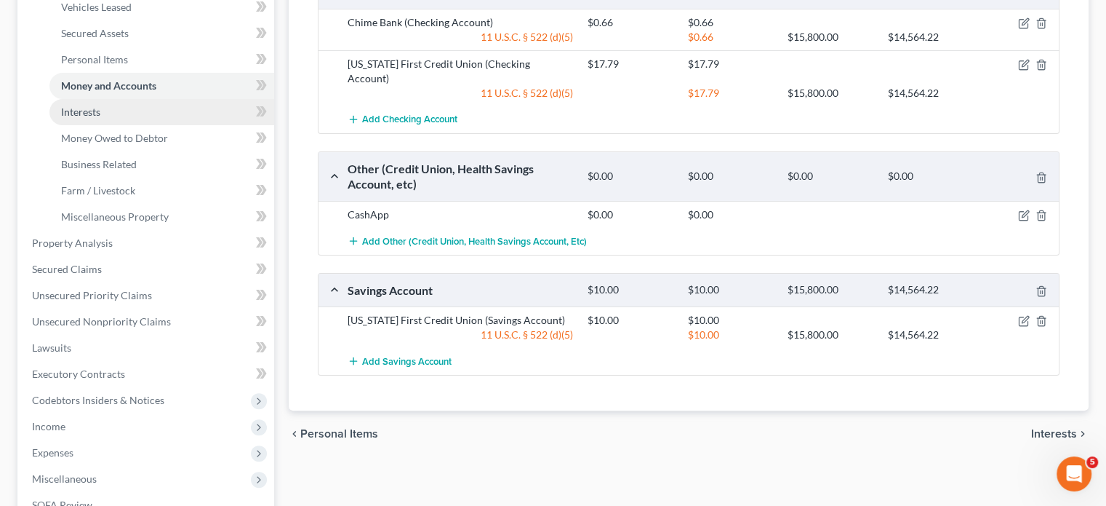
click at [81, 118] on span "Interests" at bounding box center [80, 111] width 39 height 12
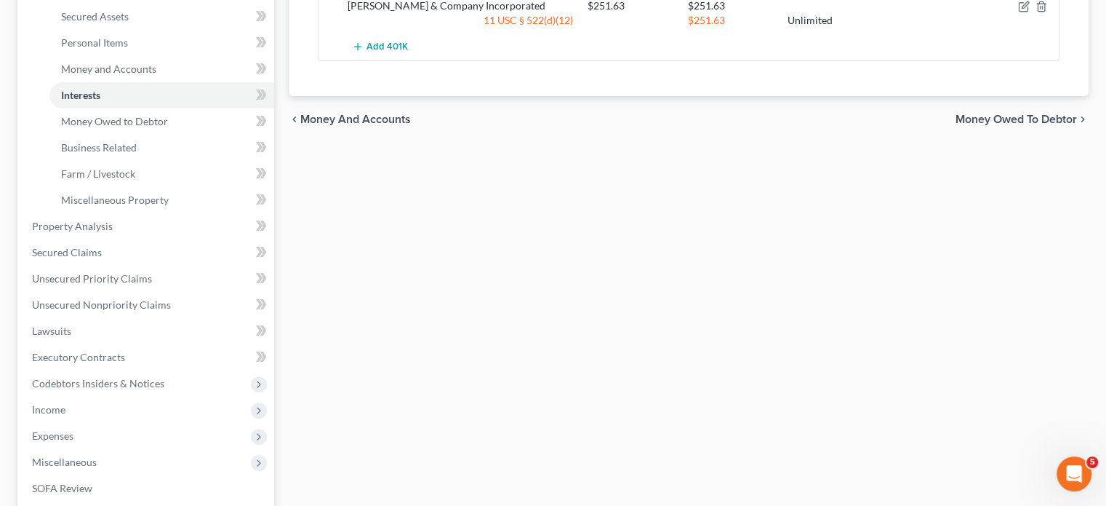
scroll to position [332, 0]
click at [204, 134] on link "Money Owed to Debtor" at bounding box center [161, 121] width 225 height 26
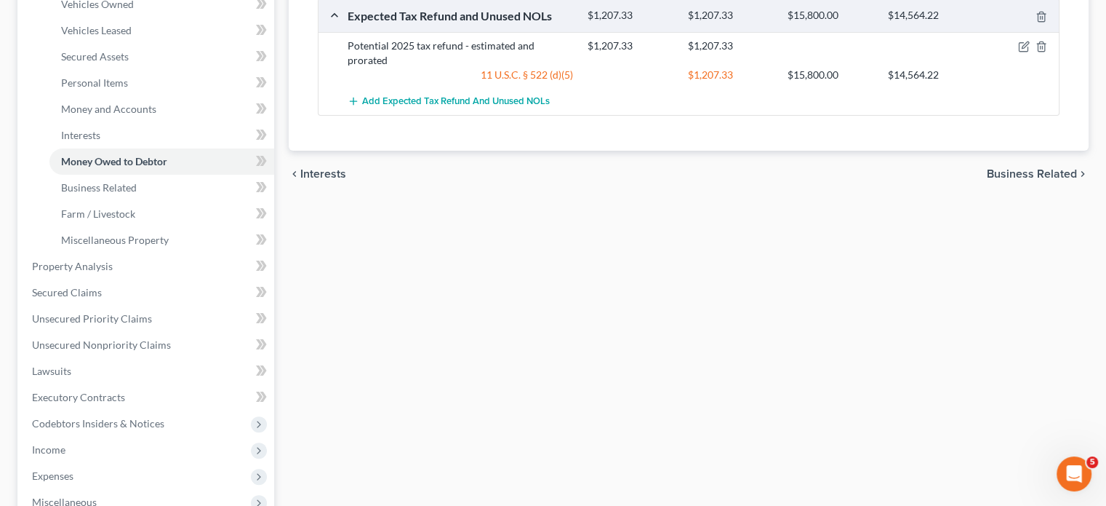
scroll to position [291, 0]
click at [159, 201] on link "Business Related" at bounding box center [161, 188] width 225 height 26
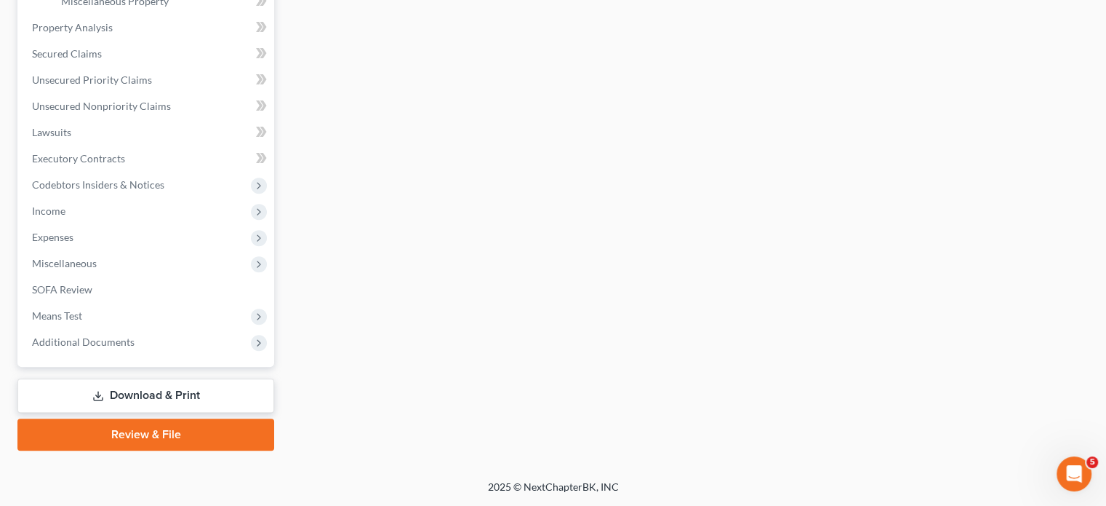
scroll to position [586, 0]
click at [131, 93] on link "Unsecured Priority Claims" at bounding box center [147, 80] width 254 height 26
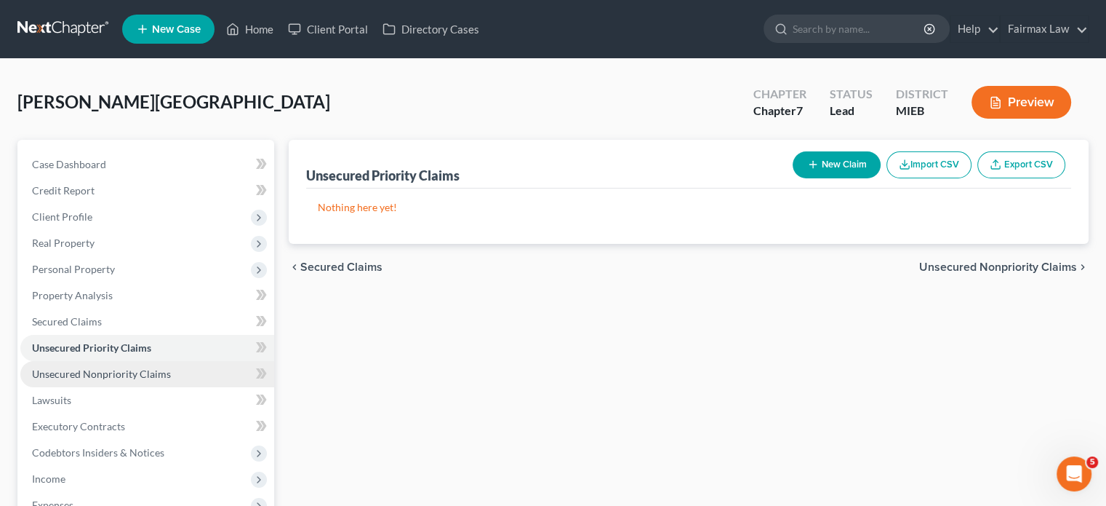
click at [125, 380] on span "Unsecured Nonpriority Claims" at bounding box center [101, 373] width 139 height 12
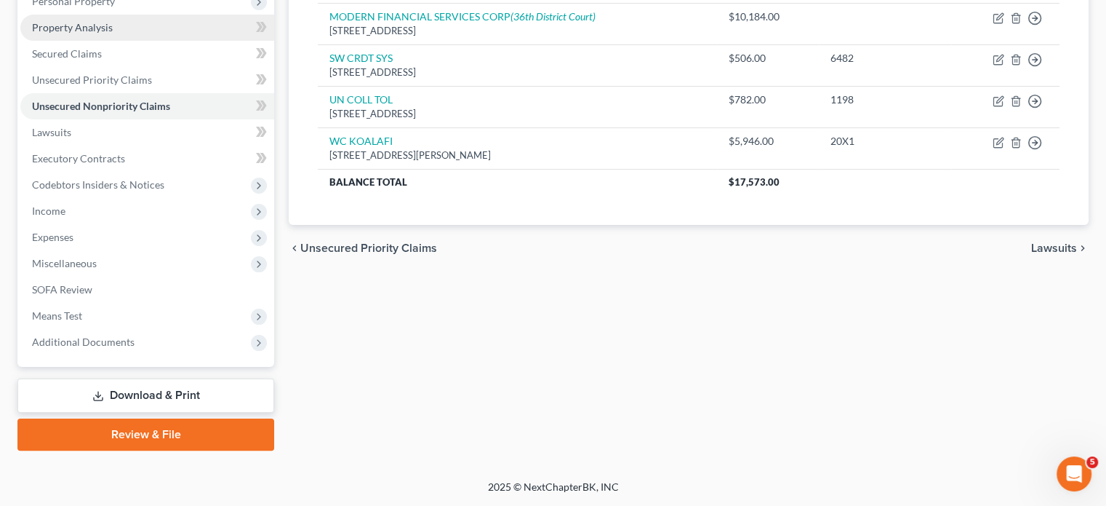
scroll to position [304, 0]
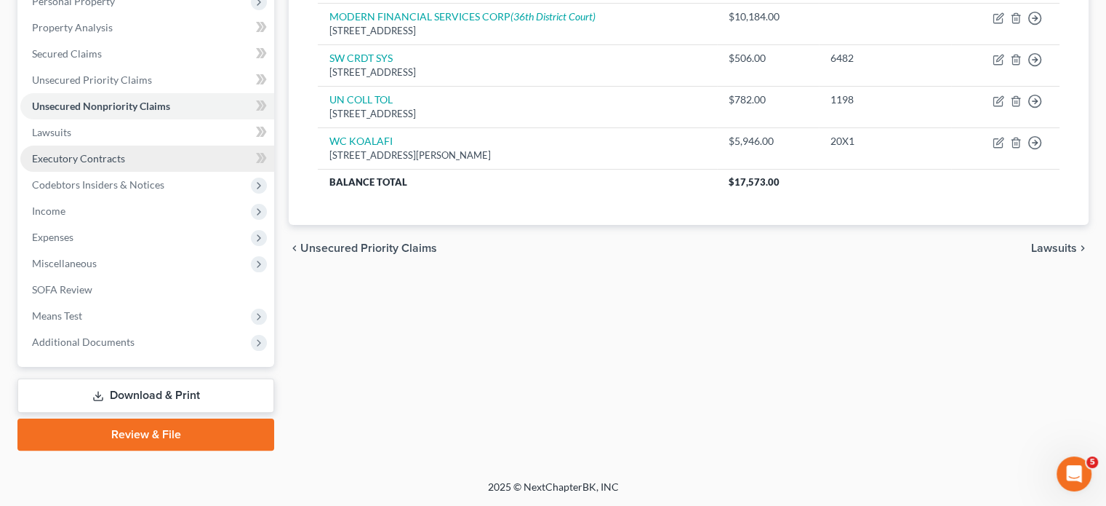
click at [125, 164] on span "Executory Contracts" at bounding box center [78, 158] width 93 height 12
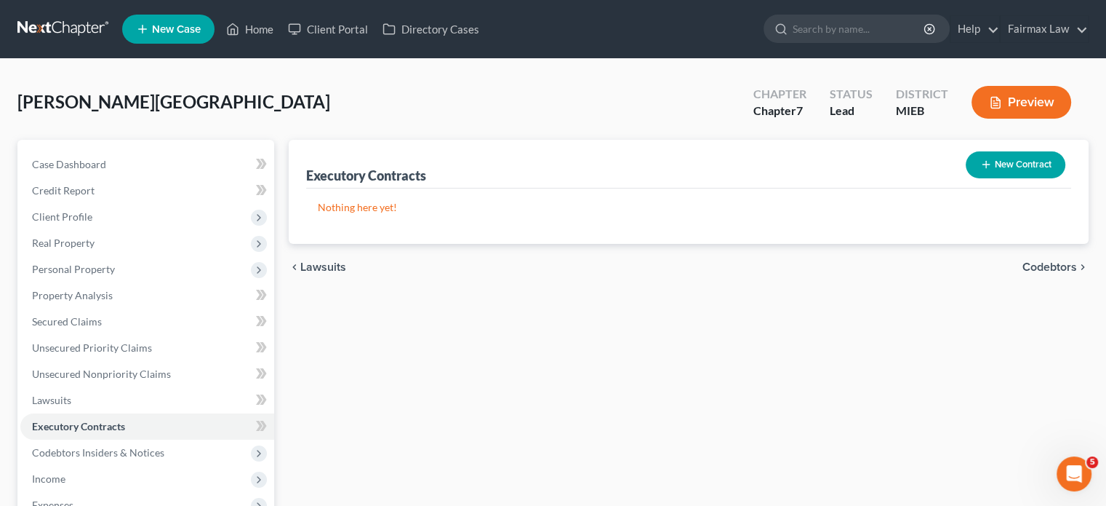
click at [981, 170] on icon "button" at bounding box center [987, 165] width 12 height 12
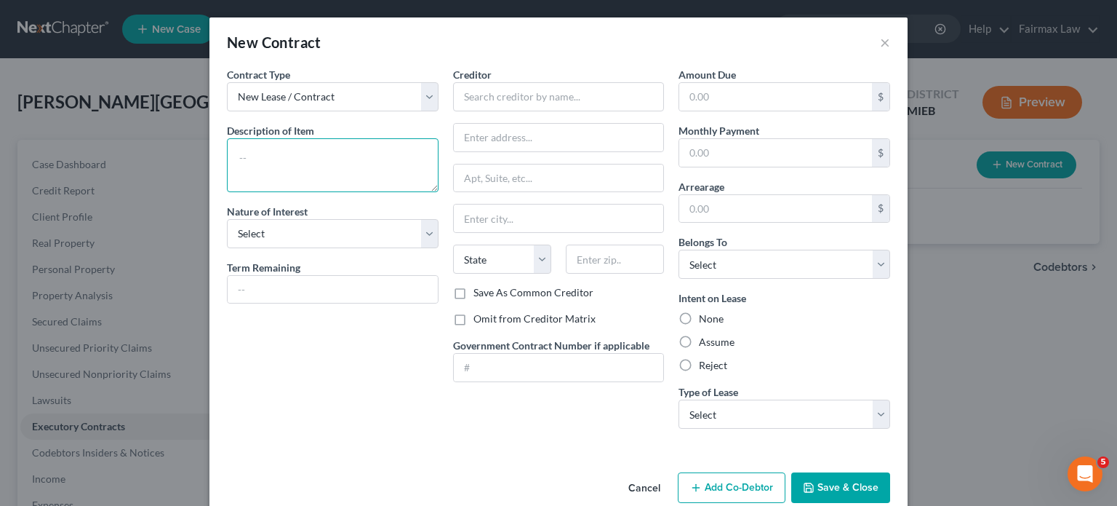
click at [270, 186] on textarea at bounding box center [333, 165] width 212 height 54
type textarea "Residential lease"
click at [227, 248] on select "Select Purchaser Agent Lessor Lessee" at bounding box center [333, 233] width 212 height 29
select select "3"
click at [227, 248] on select "Select Purchaser Agent Lessor Lessee" at bounding box center [333, 233] width 212 height 29
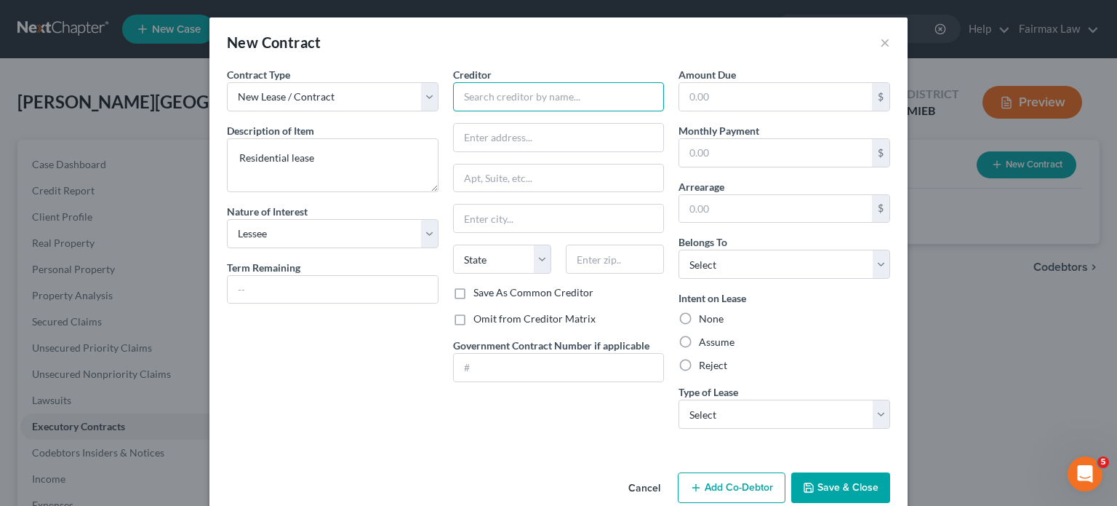
click at [524, 111] on input "text" at bounding box center [559, 96] width 212 height 29
type input "Landlord"
click at [474, 326] on label "Omit from Creditor Matrix" at bounding box center [535, 318] width 122 height 15
click at [479, 321] on input "Omit from Creditor Matrix" at bounding box center [483, 315] width 9 height 9
checkbox input "true"
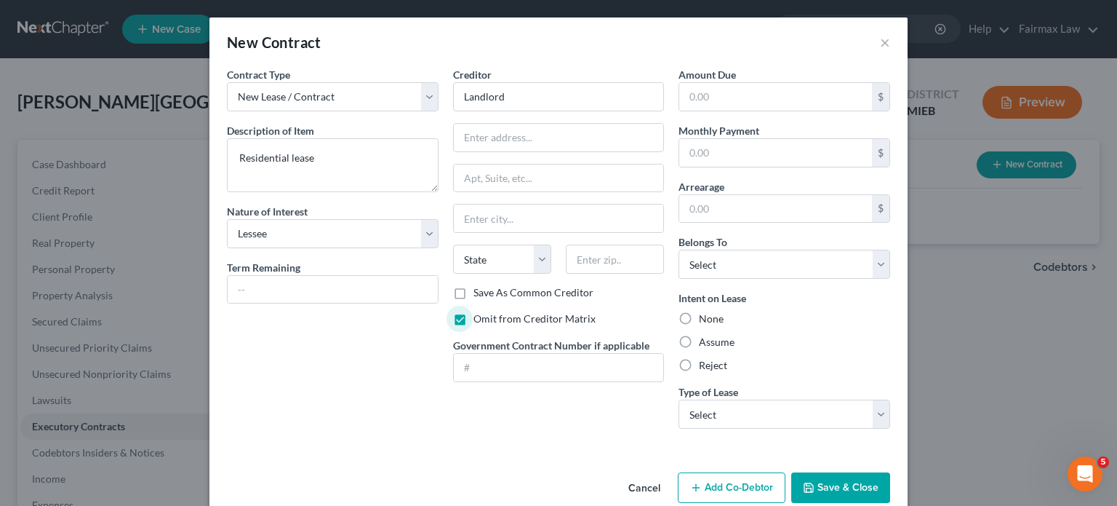
click at [715, 349] on label "Assume" at bounding box center [717, 342] width 36 height 15
click at [714, 344] on input "Assume" at bounding box center [709, 339] width 9 height 9
radio input "true"
click at [794, 279] on select "Select Debtor 1 Only Debtor 2 Only Debtor 1 And Debtor 2 Only At Least One Of T…" at bounding box center [785, 263] width 212 height 29
select select "0"
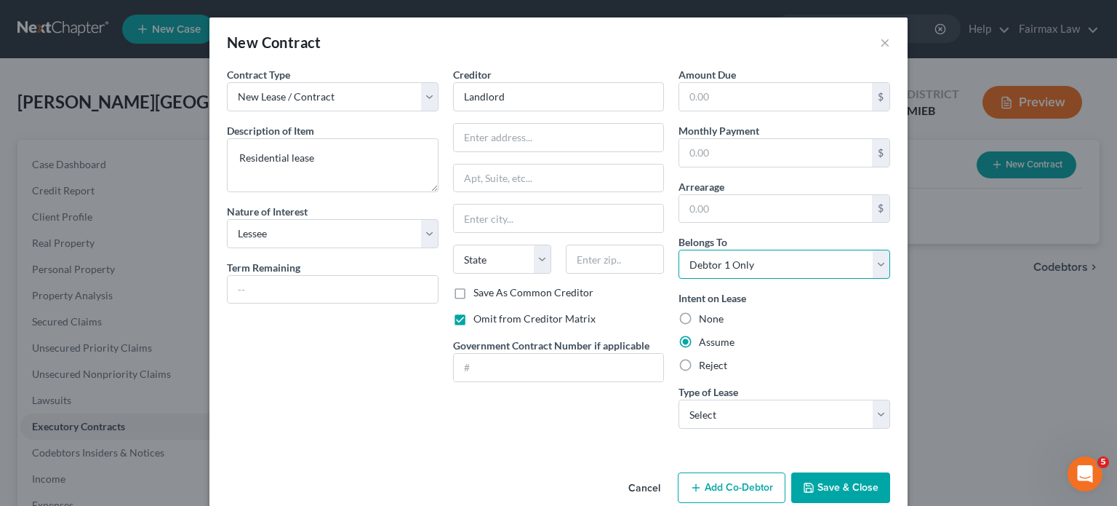
click at [700, 279] on select "Select Debtor 1 Only Debtor 2 Only Debtor 1 And Debtor 2 Only At Least One Of T…" at bounding box center [785, 263] width 212 height 29
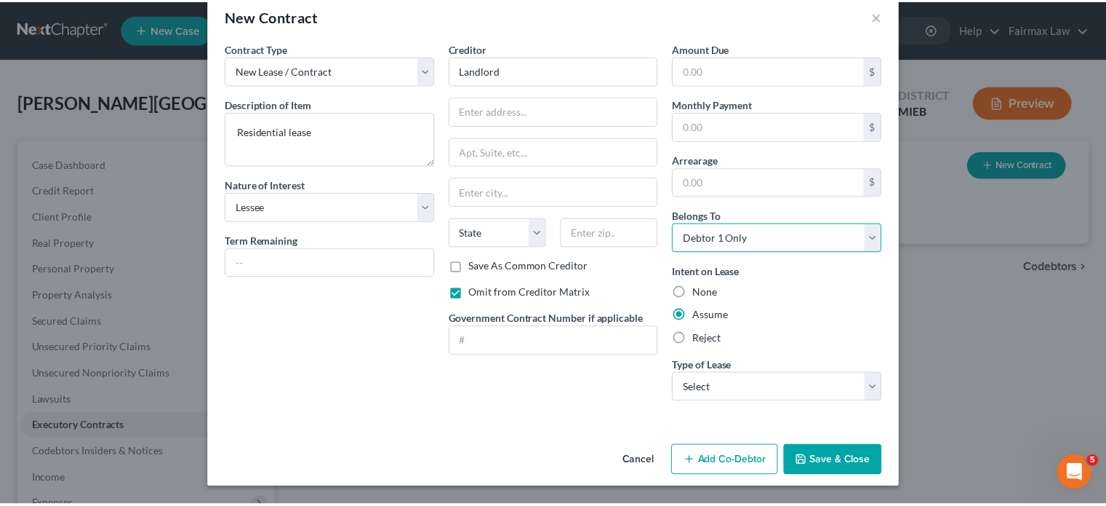
scroll to position [153, 0]
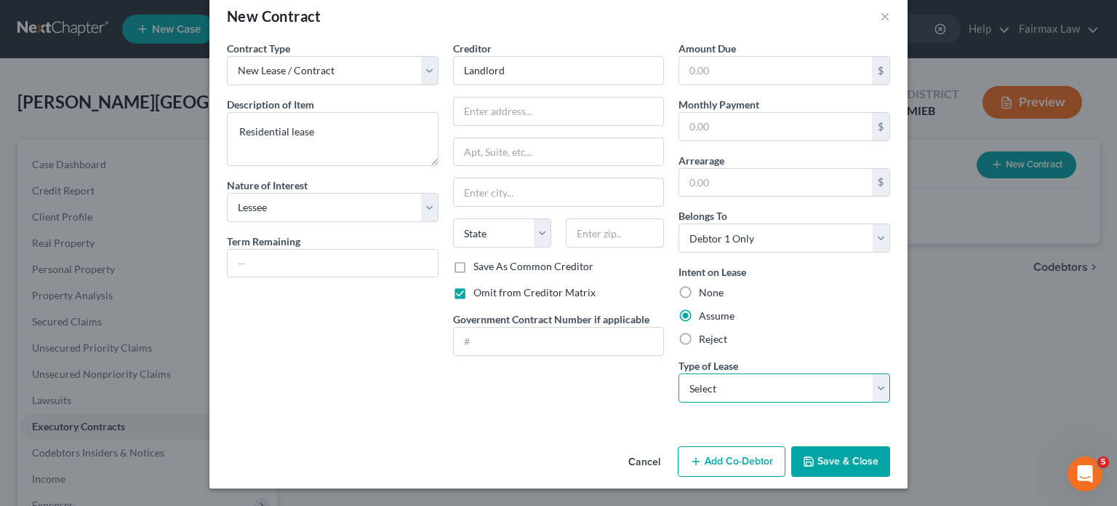
click at [810, 373] on select "Select Real Estate Car Other" at bounding box center [785, 387] width 212 height 29
select select "0"
click at [700, 373] on select "Select Real Estate Car Other" at bounding box center [785, 387] width 212 height 29
click at [890, 460] on button "Save & Close" at bounding box center [840, 461] width 99 height 31
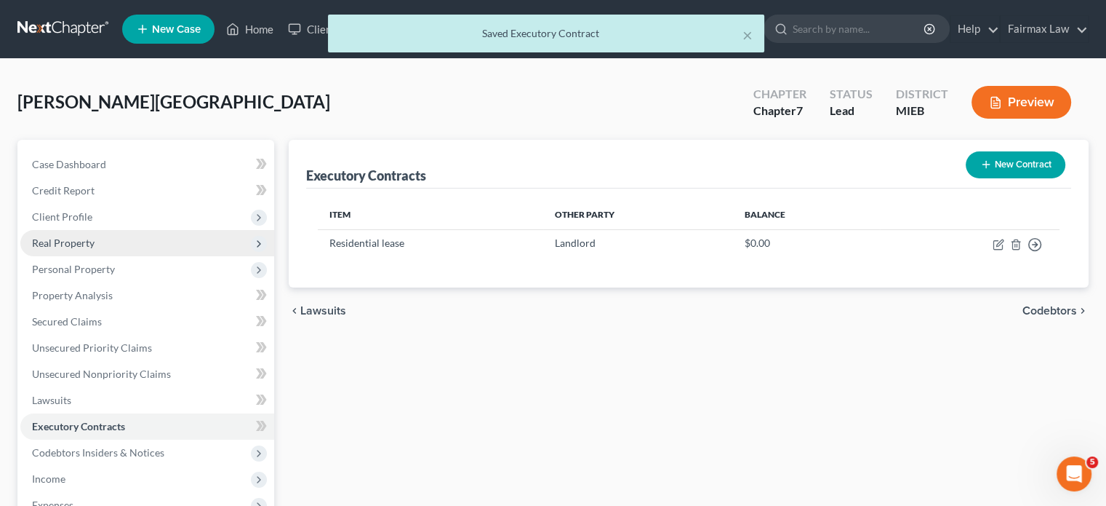
scroll to position [335, 0]
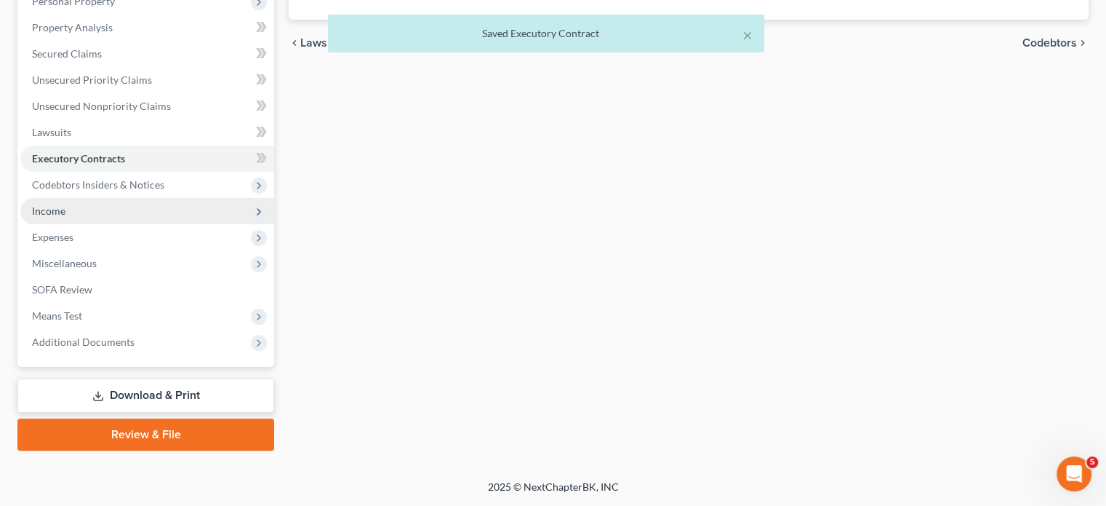
click at [124, 224] on span "Income" at bounding box center [147, 211] width 254 height 26
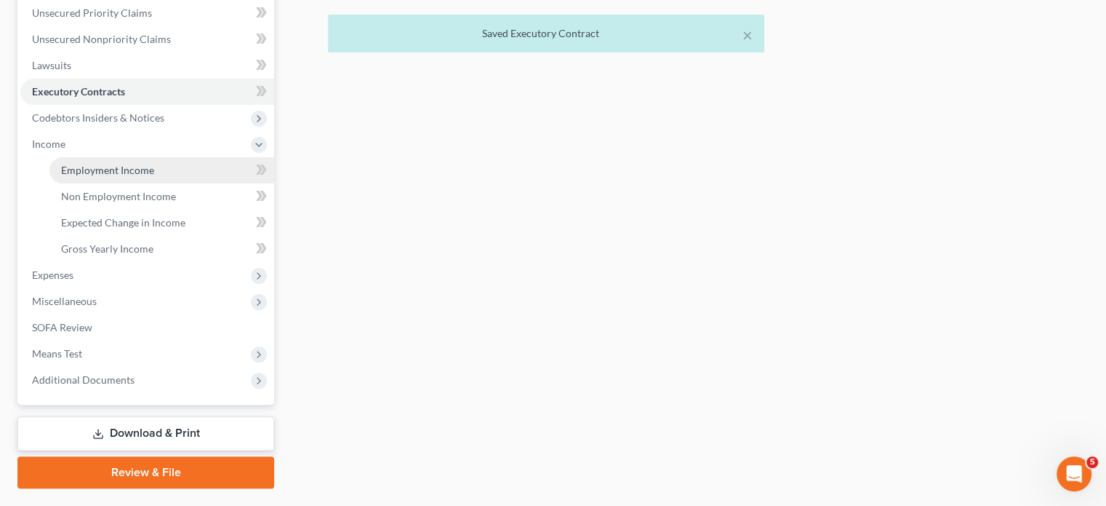
click at [137, 176] on span "Employment Income" at bounding box center [107, 170] width 93 height 12
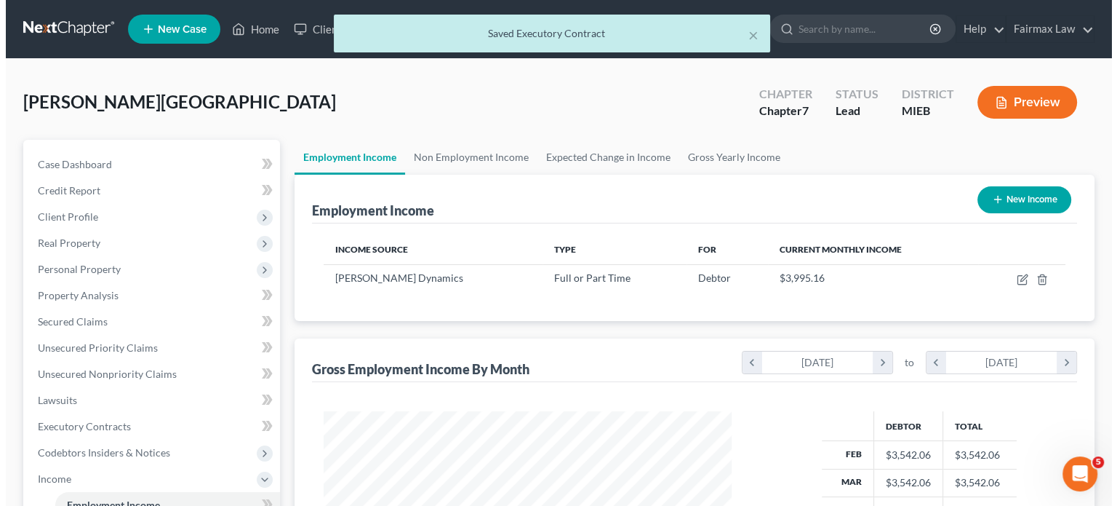
scroll to position [323, 437]
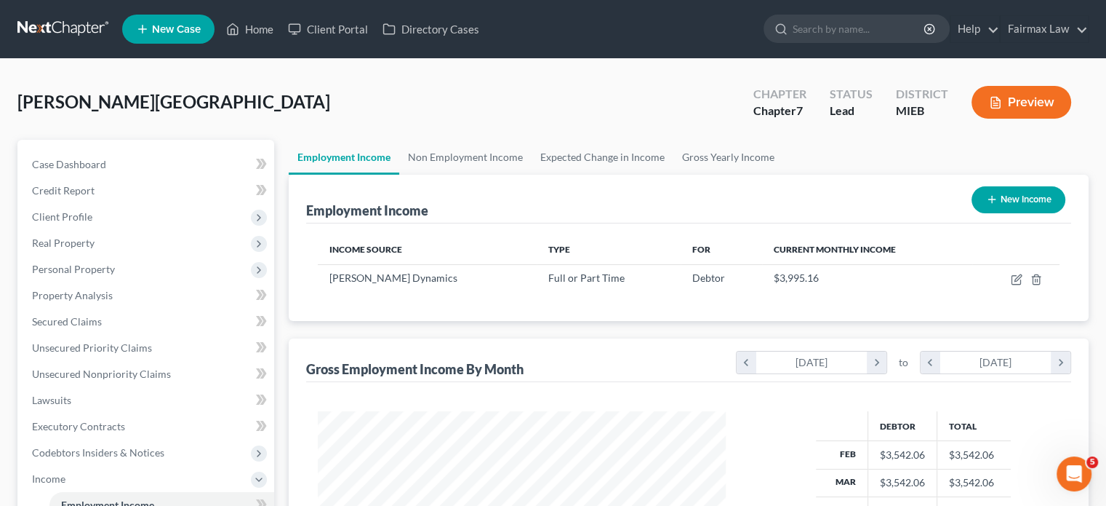
click at [1015, 213] on button "New Income" at bounding box center [1019, 199] width 94 height 27
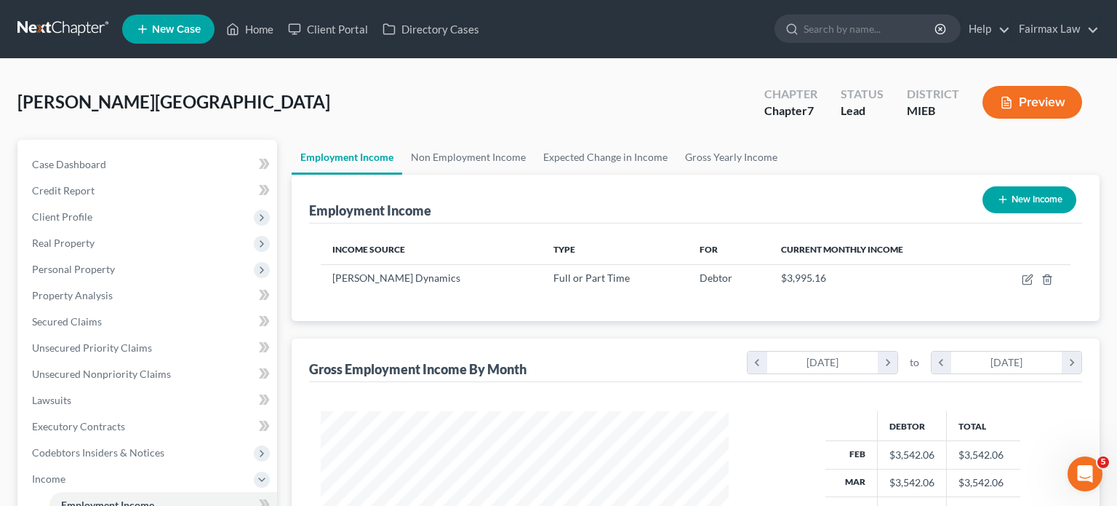
select select "0"
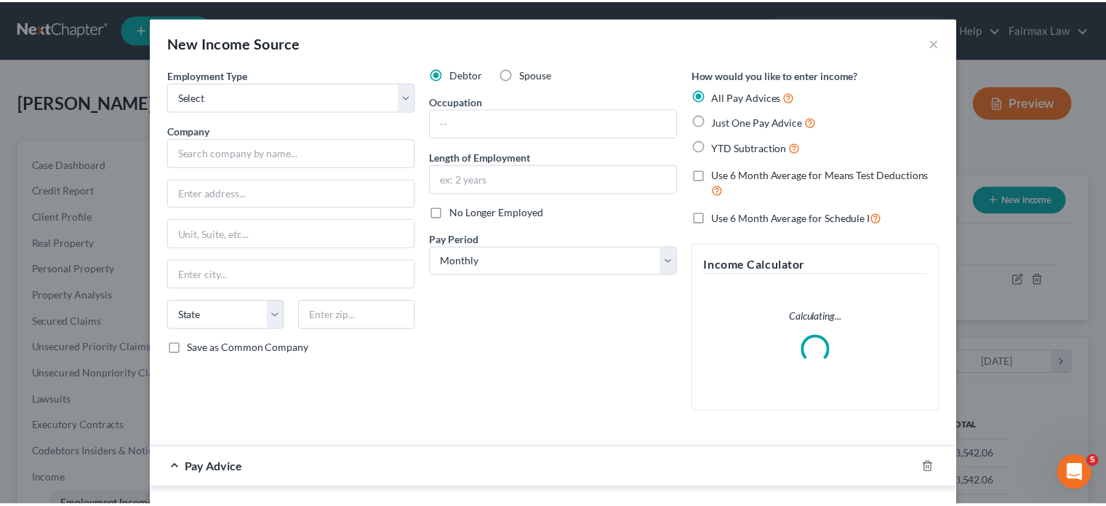
scroll to position [323, 442]
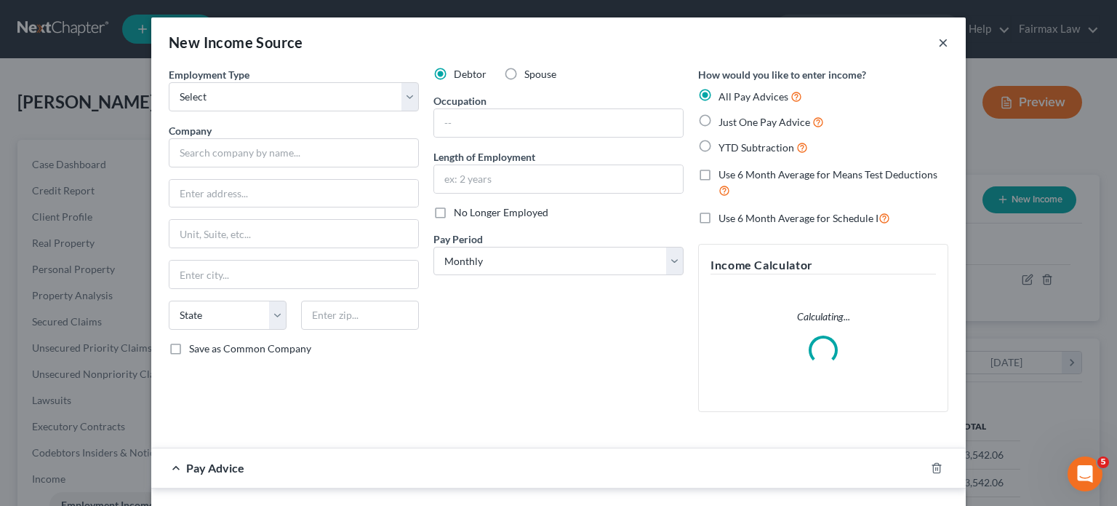
click at [949, 51] on button "×" at bounding box center [943, 41] width 10 height 17
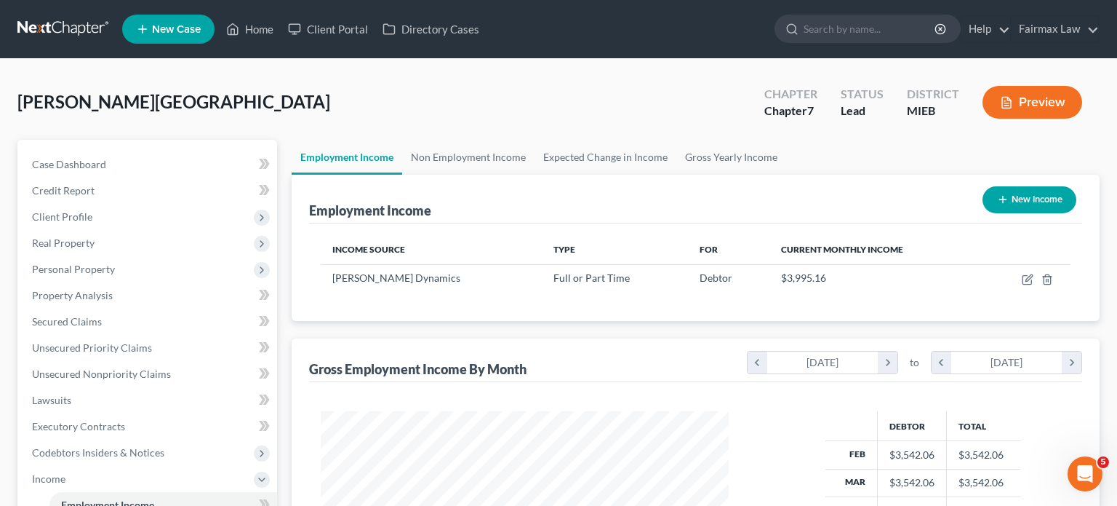
scroll to position [727072, 726958]
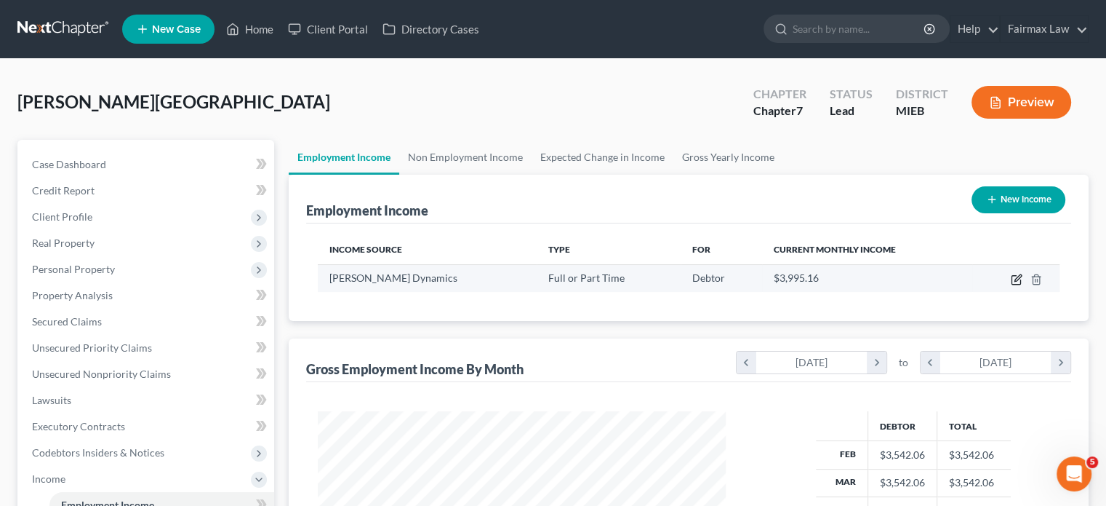
click at [1012, 284] on icon "button" at bounding box center [1016, 280] width 9 height 9
select select "0"
select select "23"
select select "3"
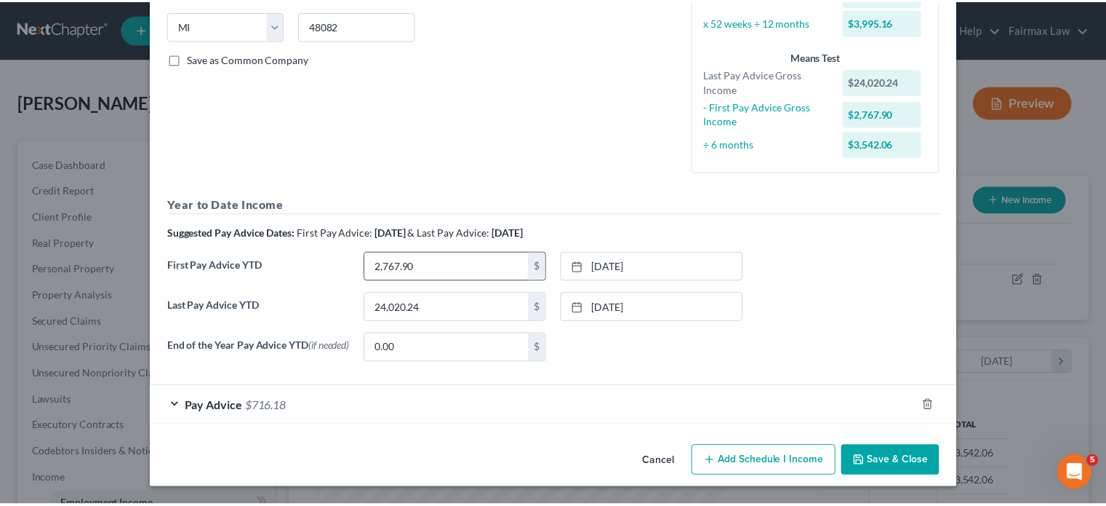
scroll to position [468, 0]
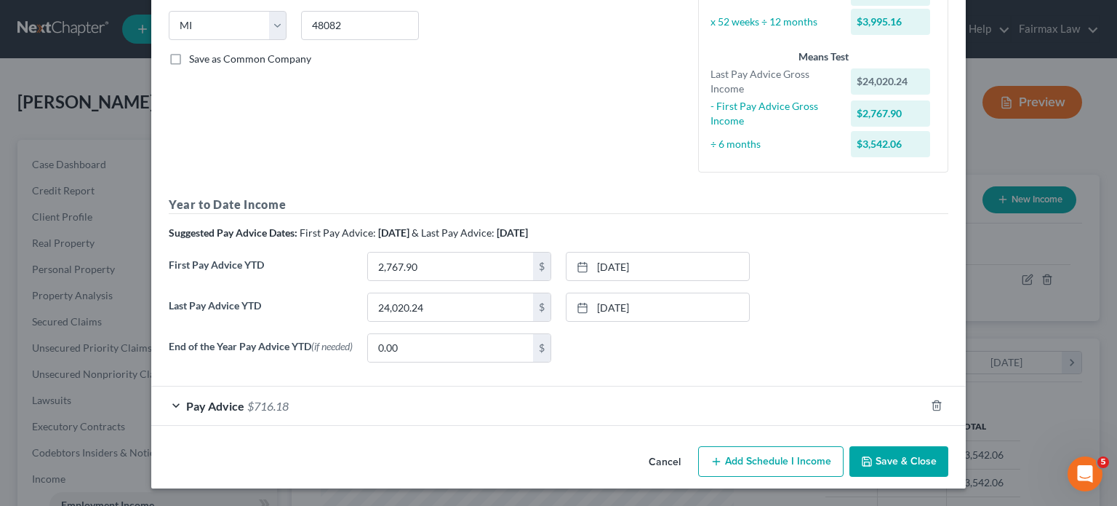
click at [690, 447] on button "Cancel" at bounding box center [664, 461] width 55 height 29
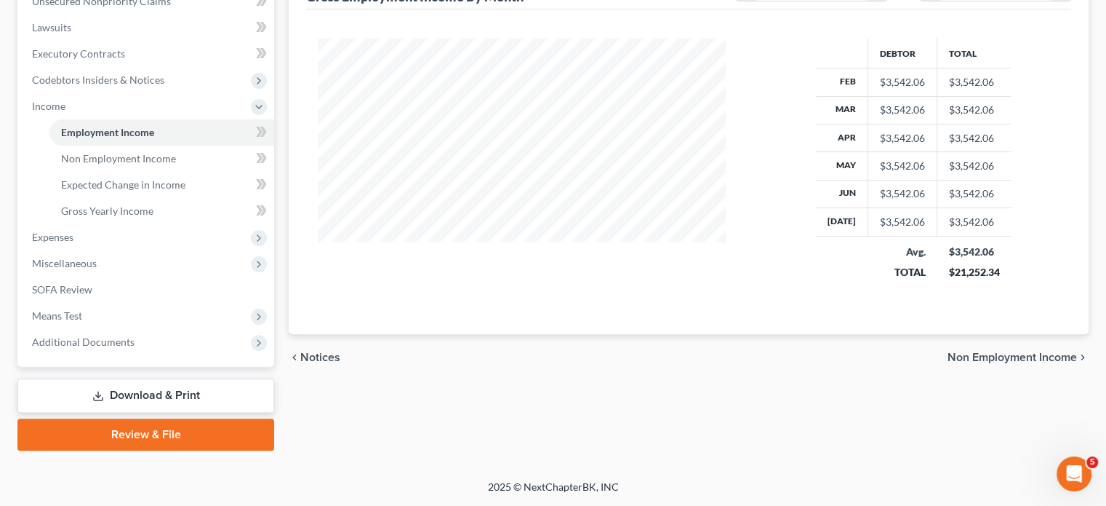
scroll to position [399, 0]
click at [119, 250] on span "Expenses" at bounding box center [147, 237] width 254 height 26
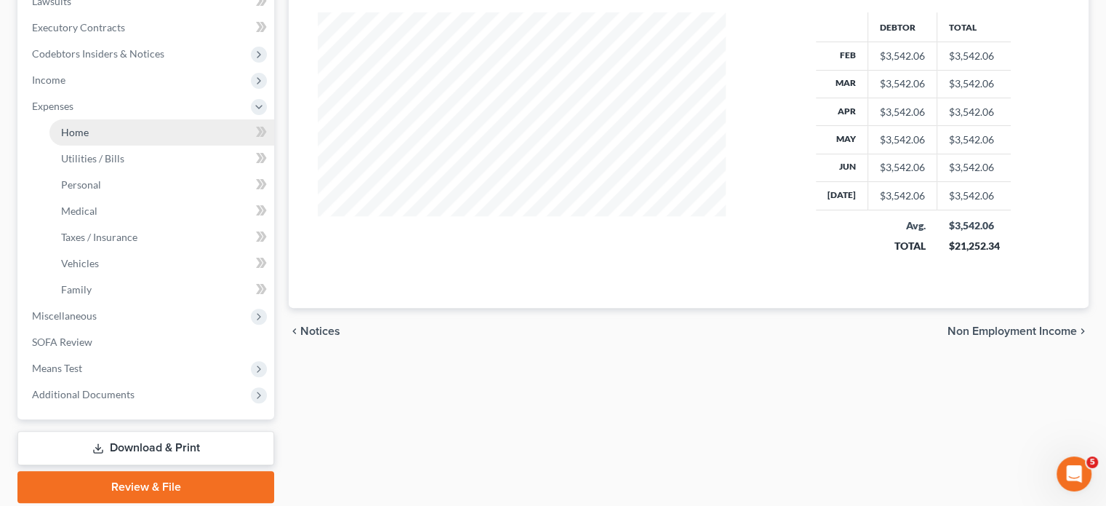
click at [95, 145] on link "Home" at bounding box center [161, 132] width 225 height 26
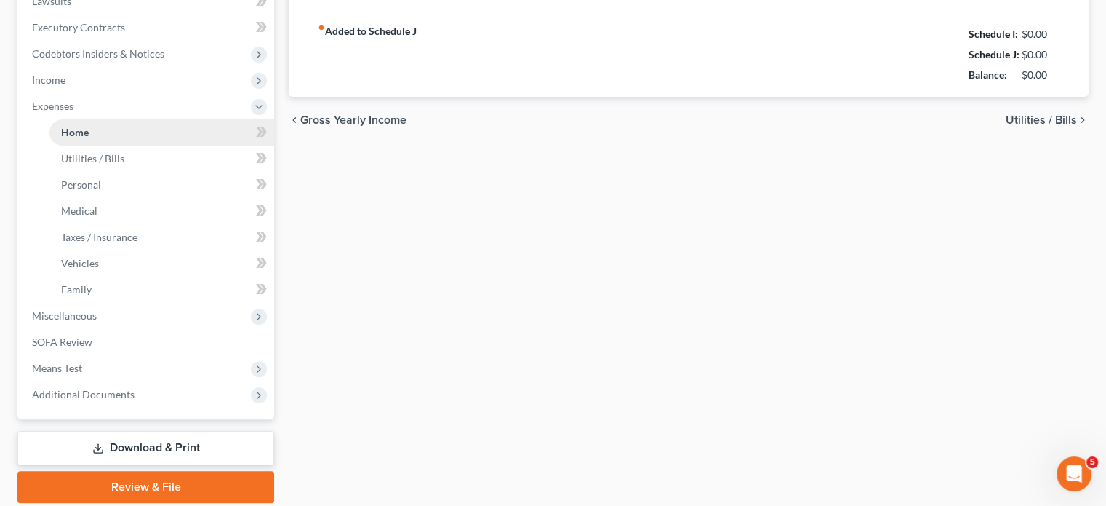
scroll to position [175, 0]
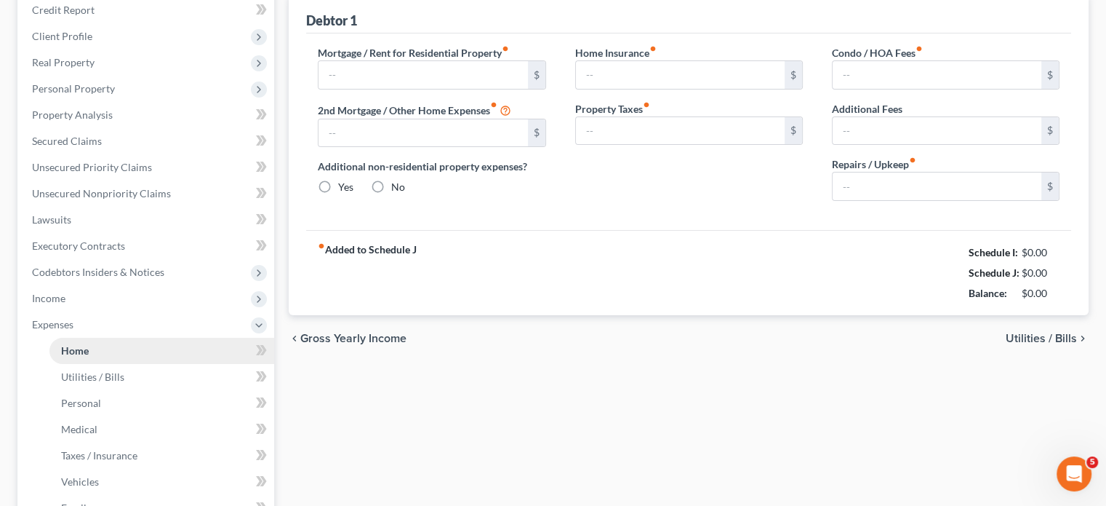
type input "847.00"
type input "0.00"
radio input "true"
type input "0.00"
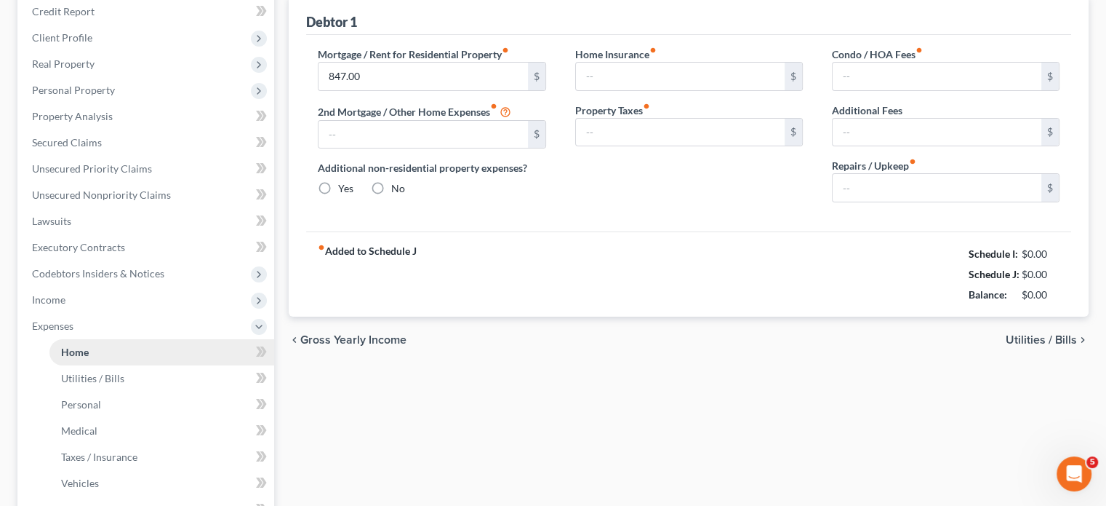
type input "0.00"
type input "50.00"
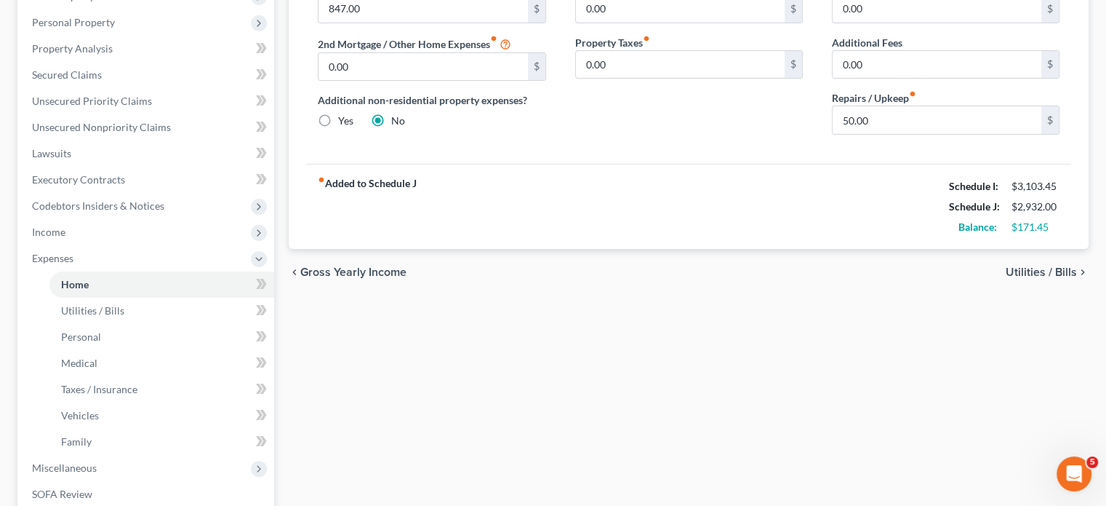
scroll to position [93, 0]
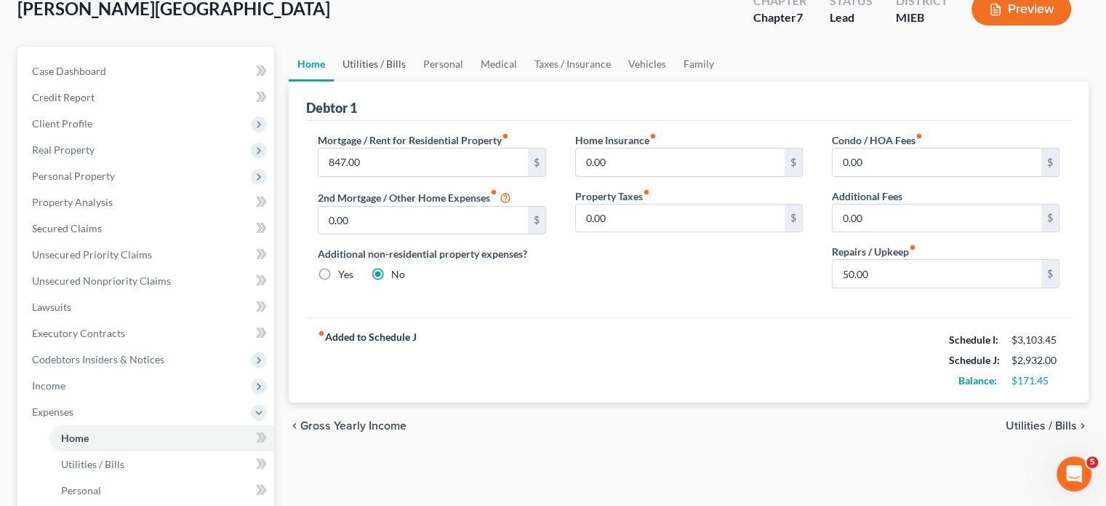
click at [391, 81] on link "Utilities / Bills" at bounding box center [374, 64] width 81 height 35
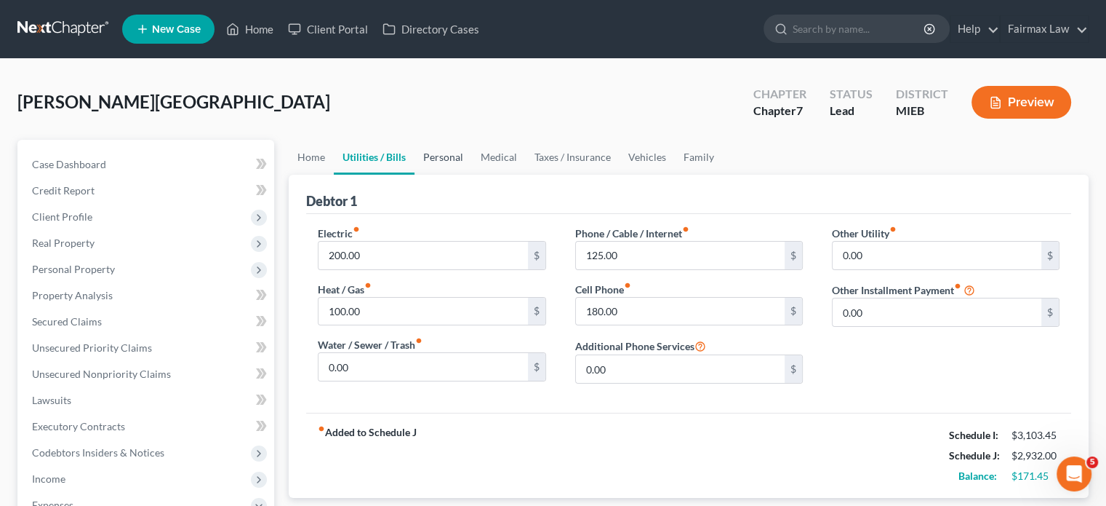
click at [472, 175] on link "Personal" at bounding box center [443, 157] width 57 height 35
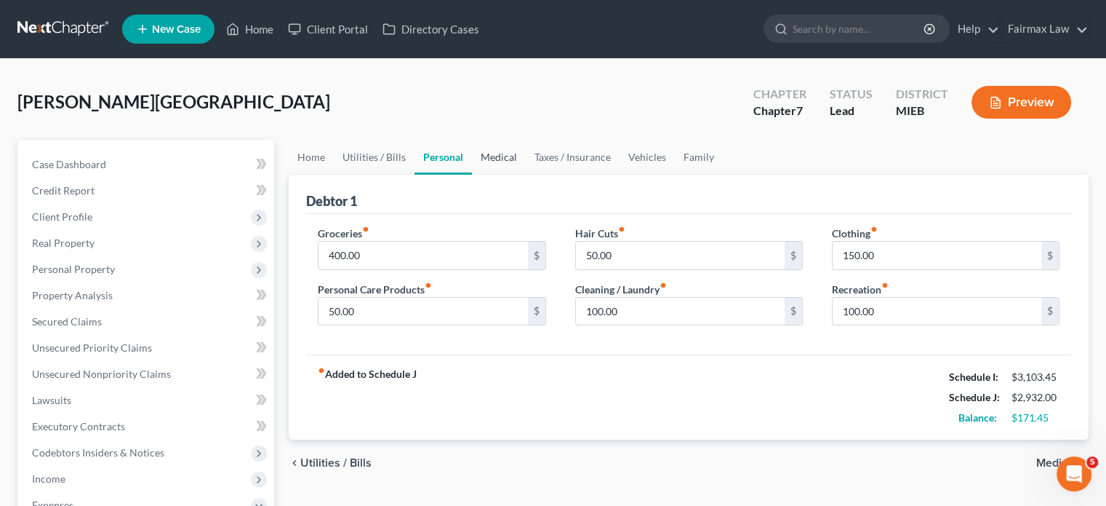
click at [526, 175] on link "Medical" at bounding box center [499, 157] width 54 height 35
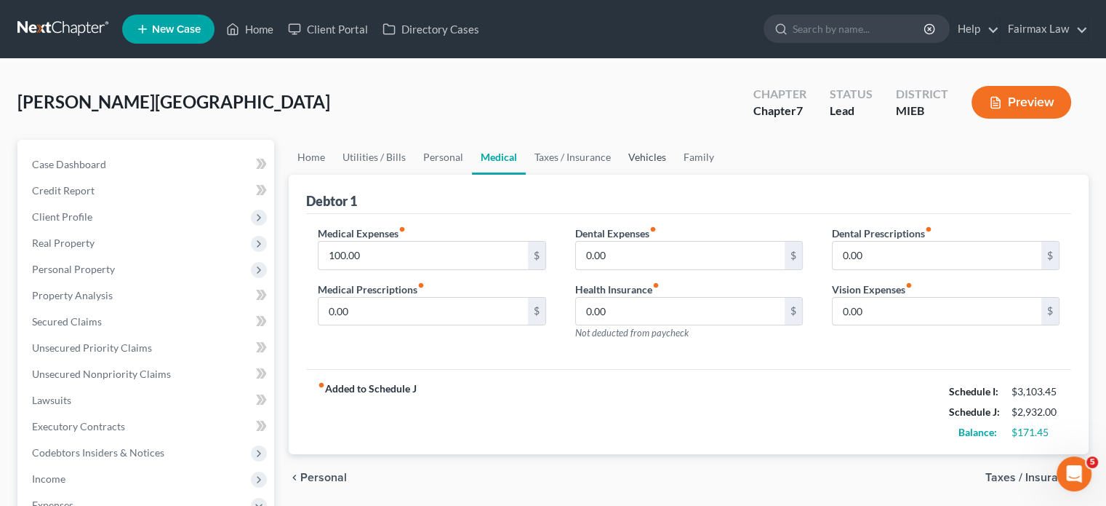
click at [675, 175] on link "Vehicles" at bounding box center [647, 157] width 55 height 35
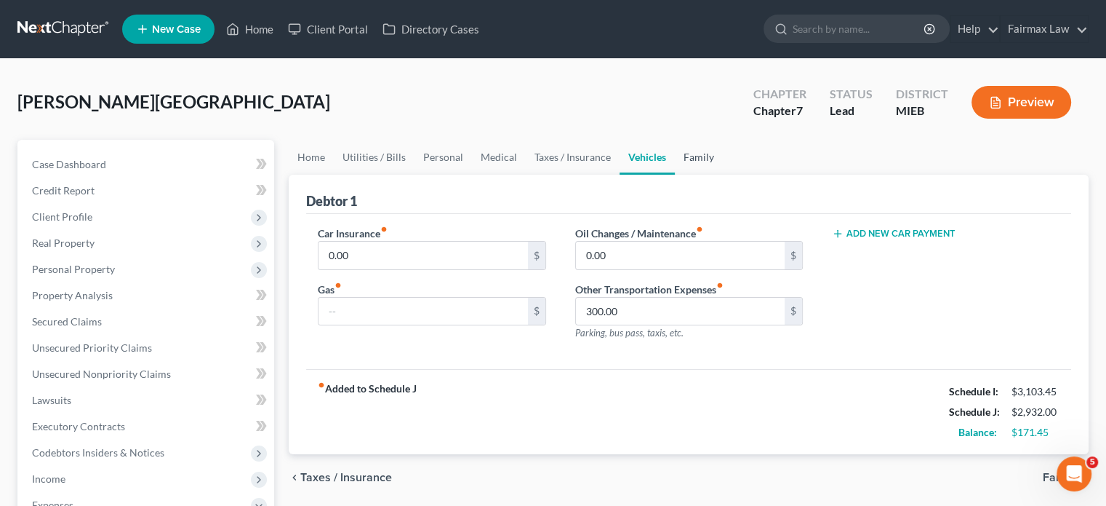
click at [723, 175] on link "Family" at bounding box center [699, 157] width 48 height 35
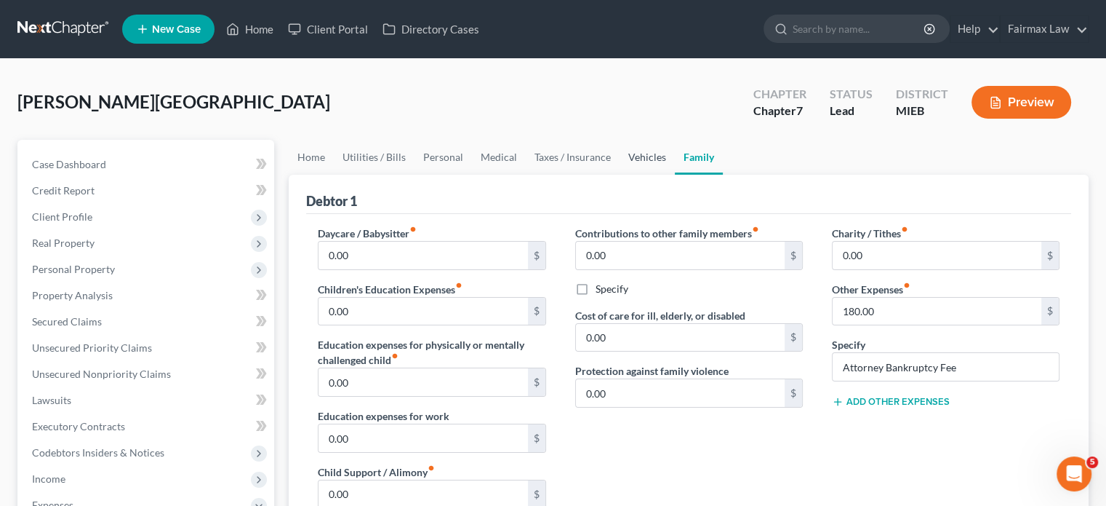
click at [675, 175] on link "Vehicles" at bounding box center [647, 157] width 55 height 35
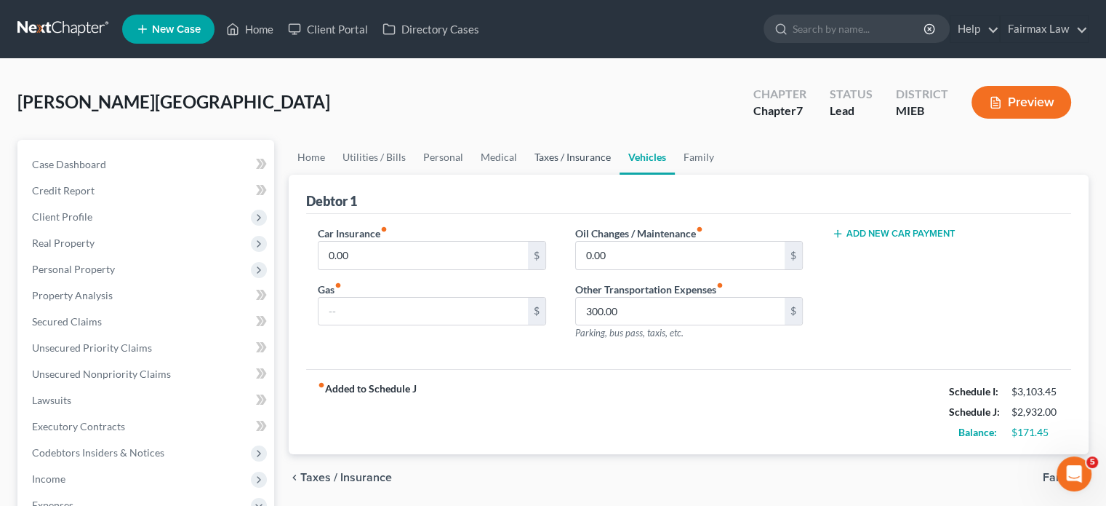
click at [617, 175] on link "Taxes / Insurance" at bounding box center [573, 157] width 94 height 35
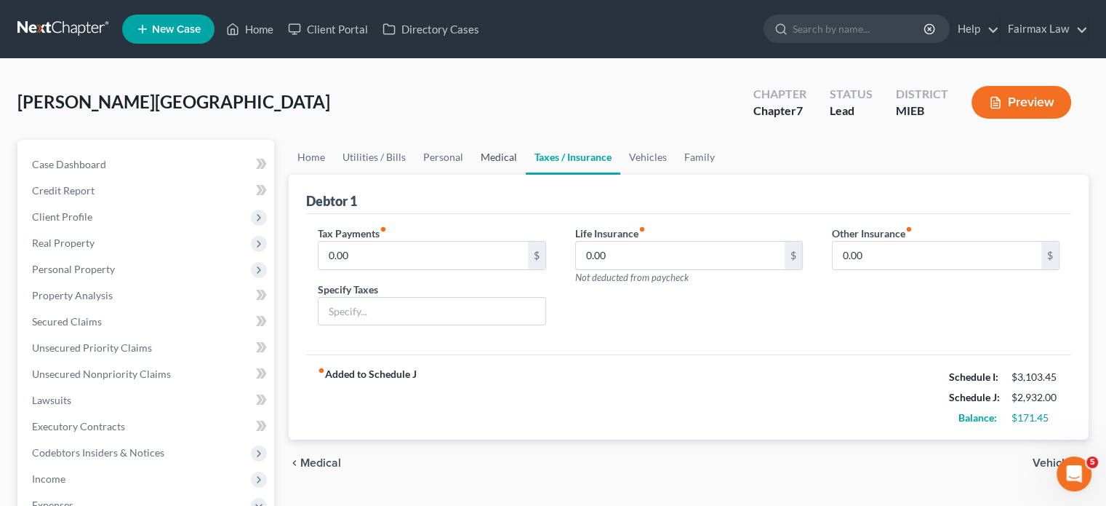
click at [526, 175] on link "Medical" at bounding box center [499, 157] width 54 height 35
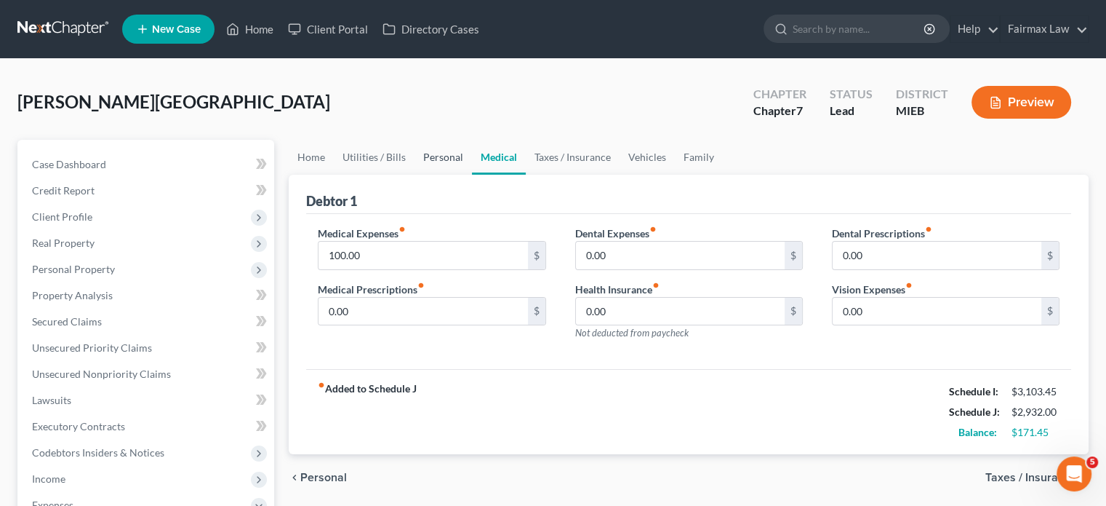
click at [472, 175] on link "Personal" at bounding box center [443, 157] width 57 height 35
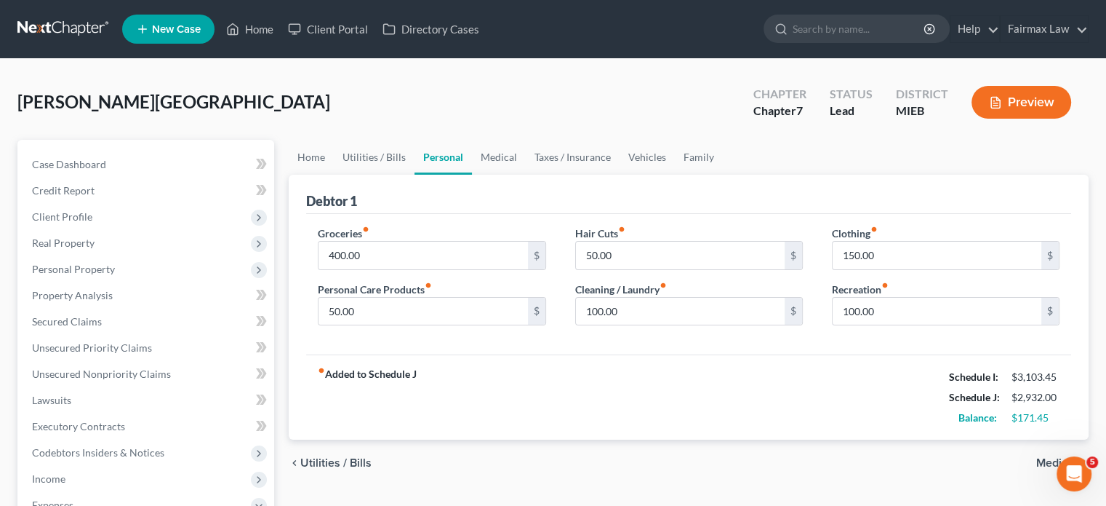
click at [503, 214] on div "Debtor 1" at bounding box center [688, 194] width 765 height 39
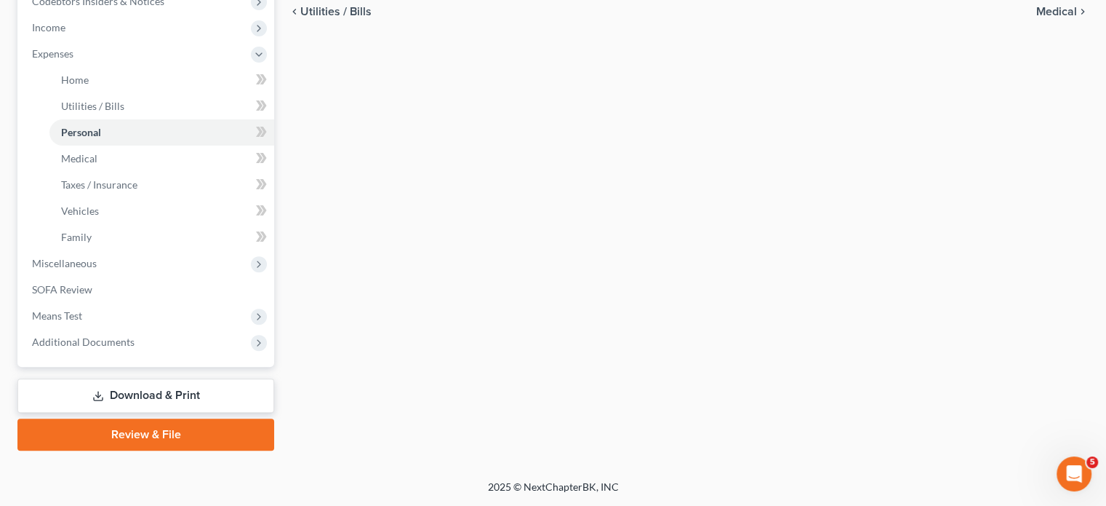
scroll to position [605, 0]
click at [97, 269] on span "Miscellaneous" at bounding box center [64, 263] width 65 height 12
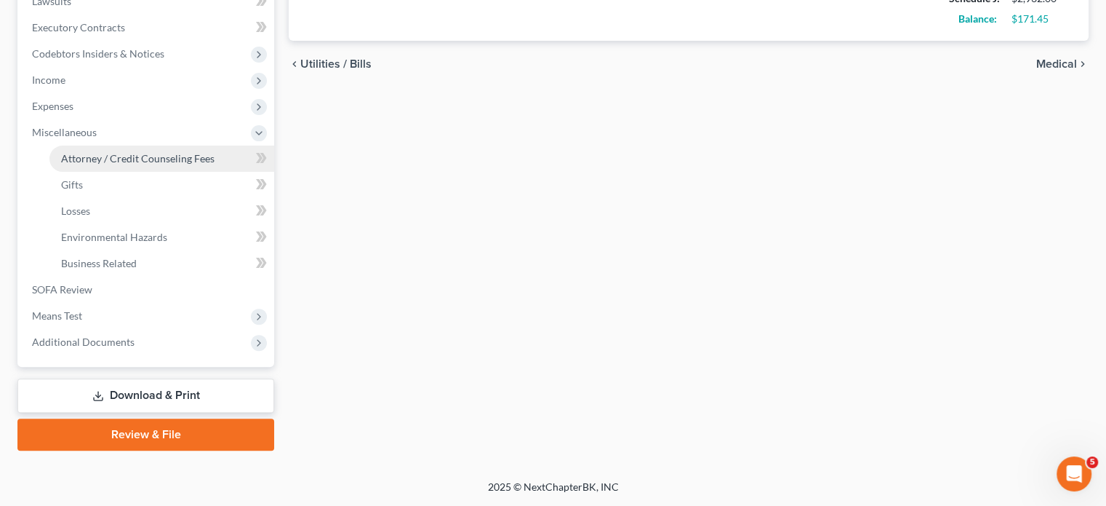
click at [169, 152] on span "Attorney / Credit Counseling Fees" at bounding box center [137, 158] width 153 height 12
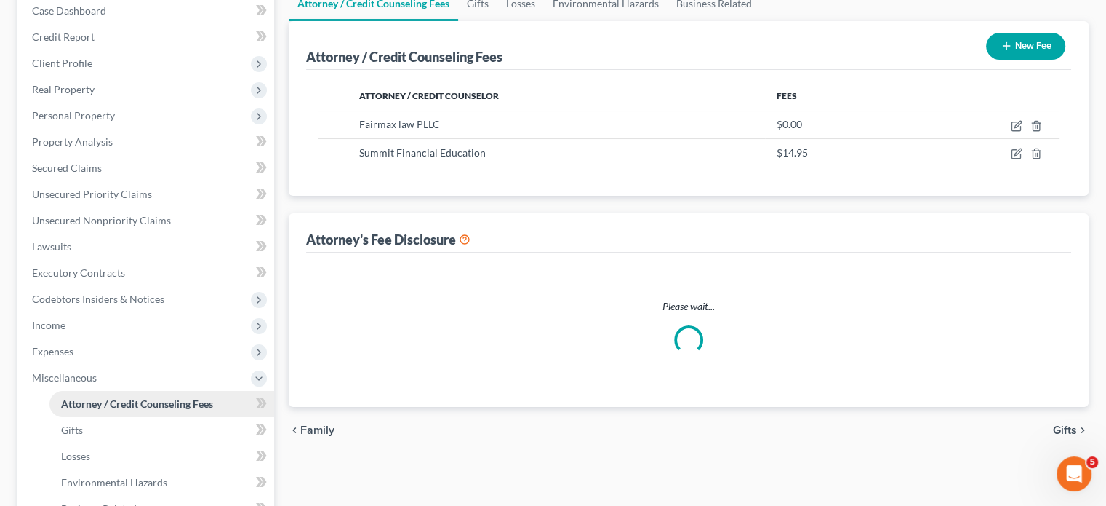
select select "2"
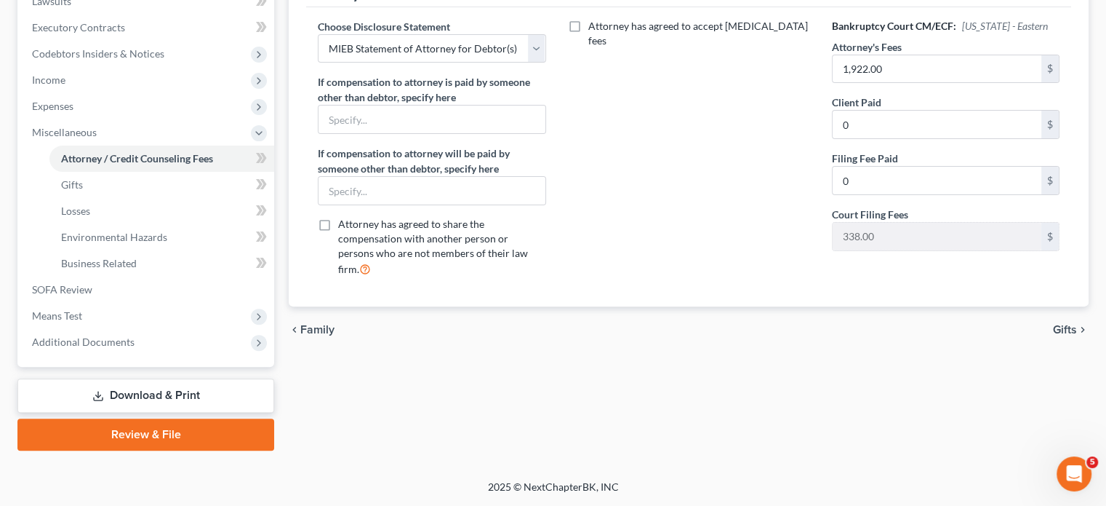
scroll to position [547, 0]
click at [97, 93] on span "Expenses" at bounding box center [147, 106] width 254 height 26
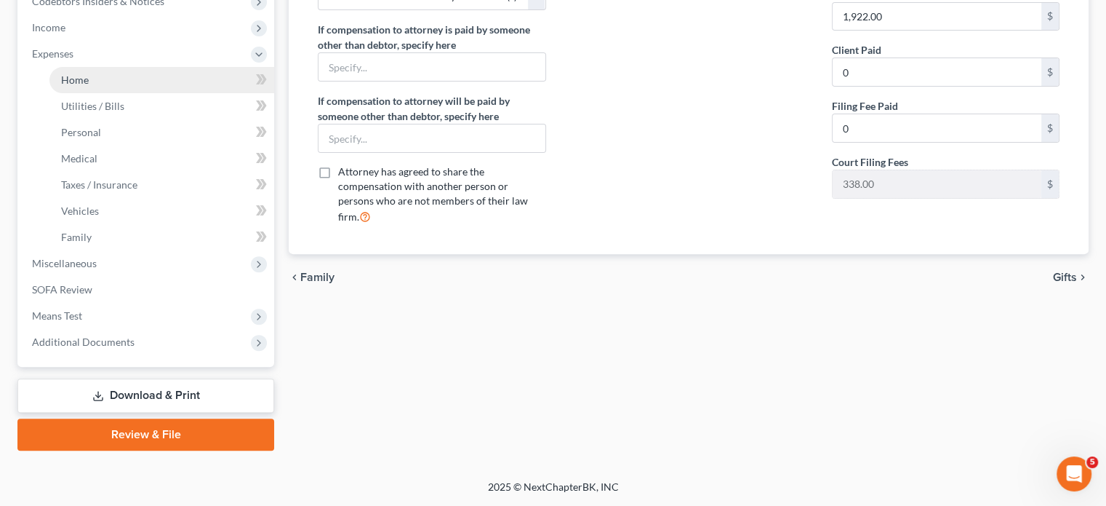
click at [127, 93] on link "Home" at bounding box center [161, 80] width 225 height 26
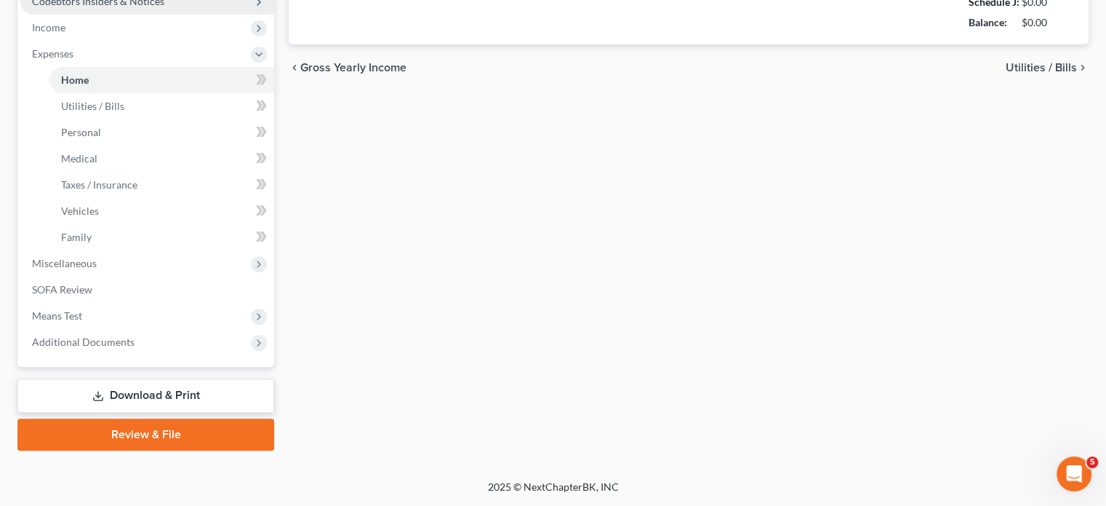
type input "847.00"
type input "0.00"
radio input "true"
type input "0.00"
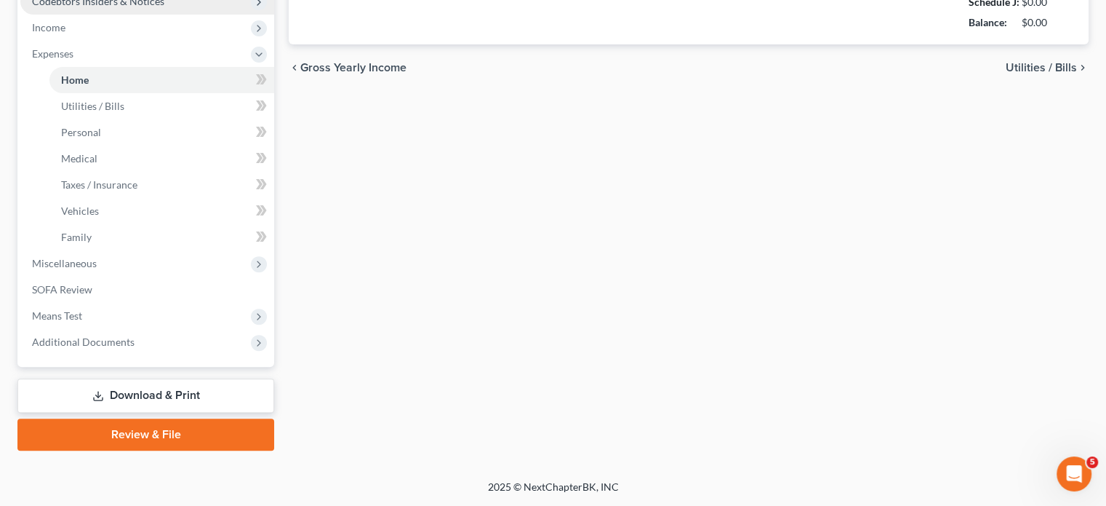
type input "0.00"
type input "50.00"
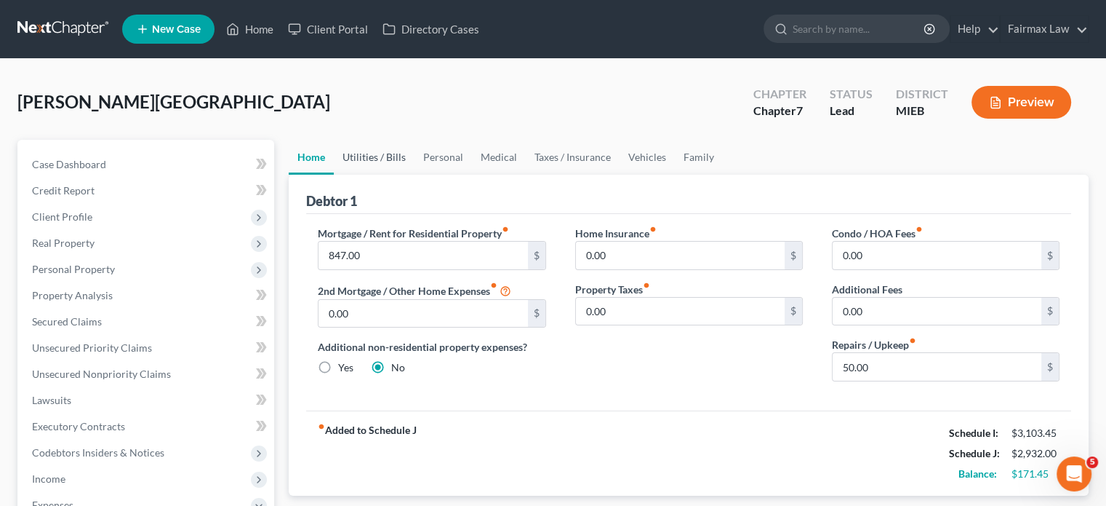
click at [415, 175] on link "Utilities / Bills" at bounding box center [374, 157] width 81 height 35
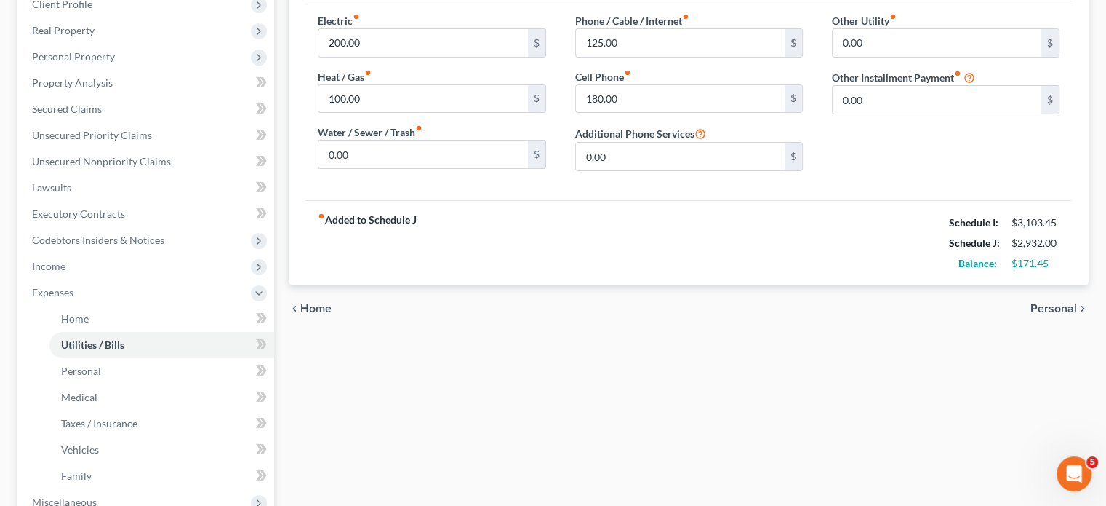
scroll to position [212, 0]
click at [468, 168] on input "0.00" at bounding box center [423, 154] width 209 height 28
click at [143, 44] on span "Real Property" at bounding box center [147, 30] width 254 height 26
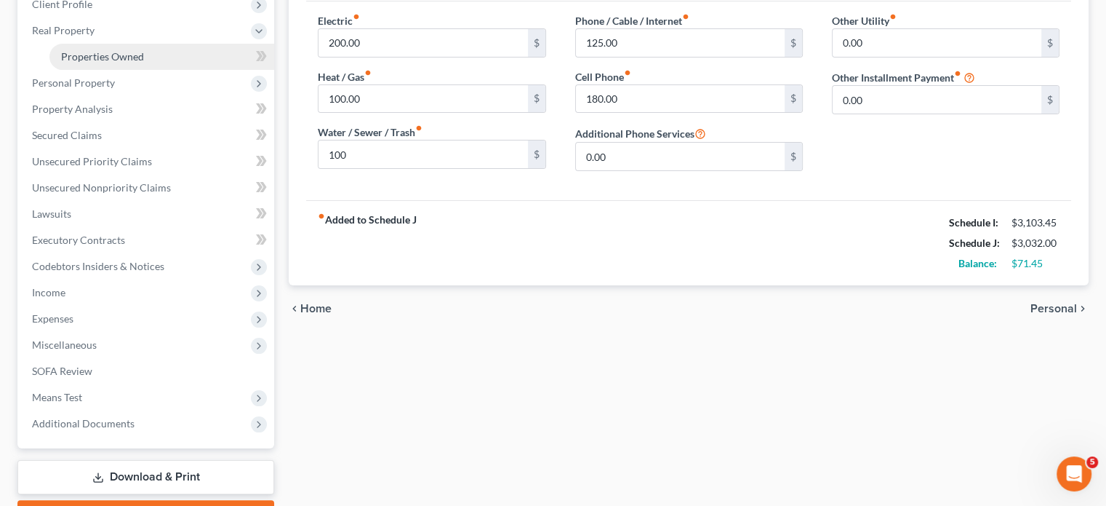
click at [130, 63] on span "Properties Owned" at bounding box center [102, 56] width 83 height 12
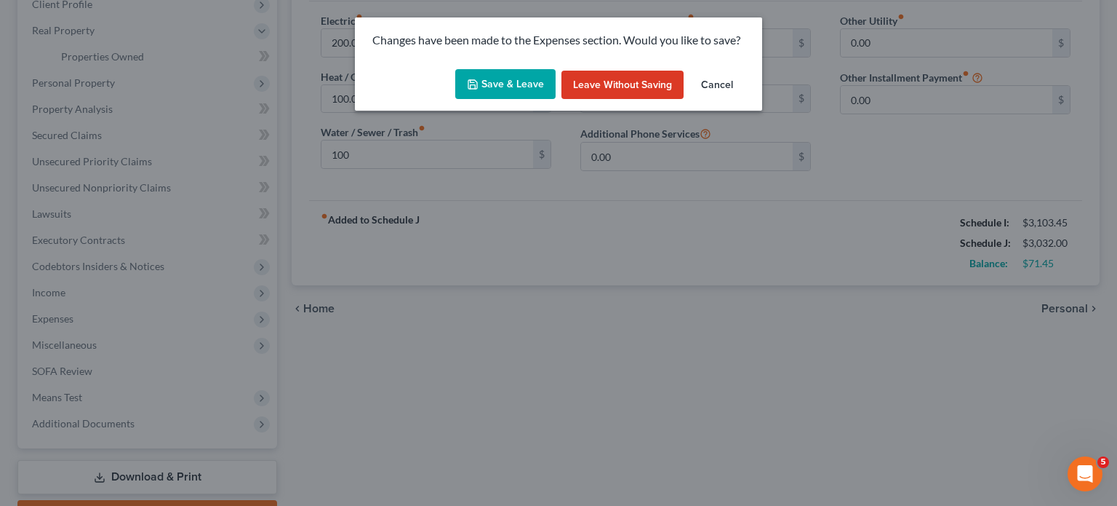
click at [503, 98] on button "Save & Leave" at bounding box center [505, 84] width 100 height 31
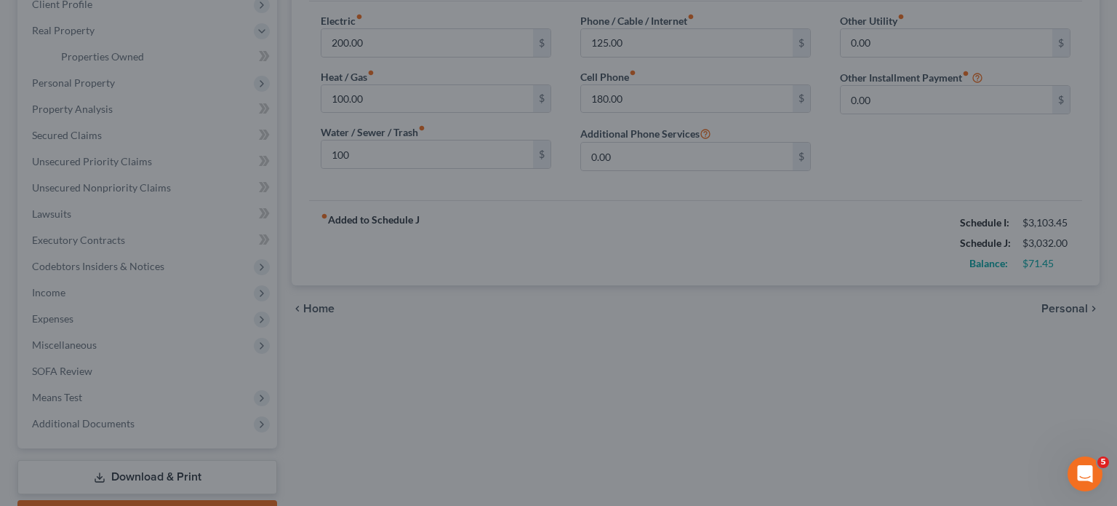
type input "100.00"
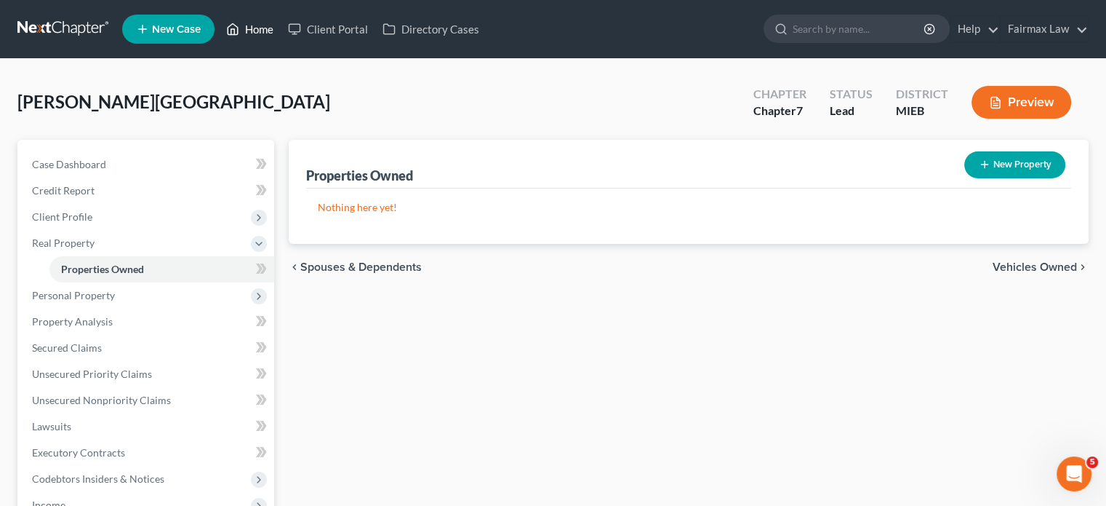
click at [281, 34] on link "Home" at bounding box center [250, 29] width 62 height 26
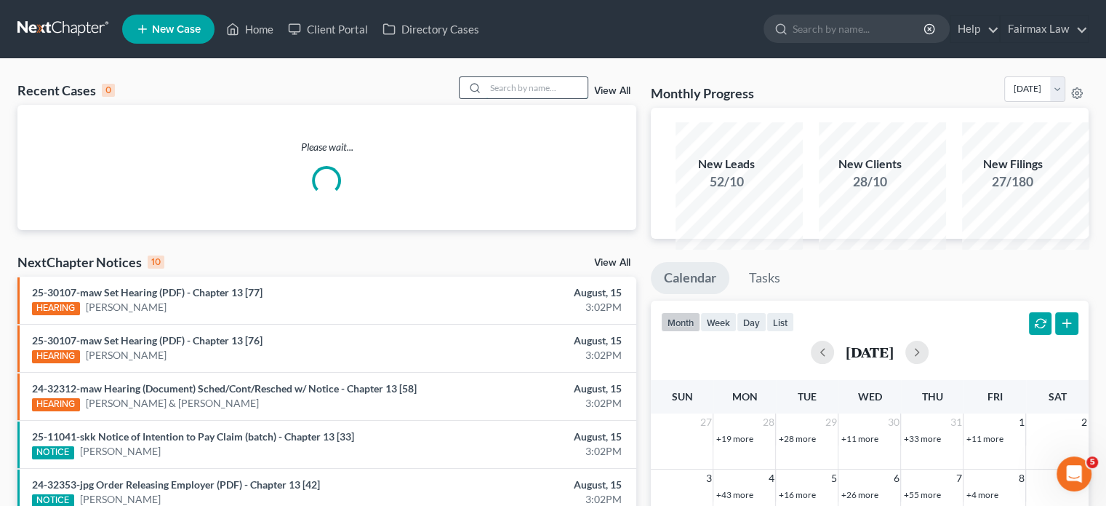
click at [486, 98] on input "search" at bounding box center [537, 87] width 102 height 21
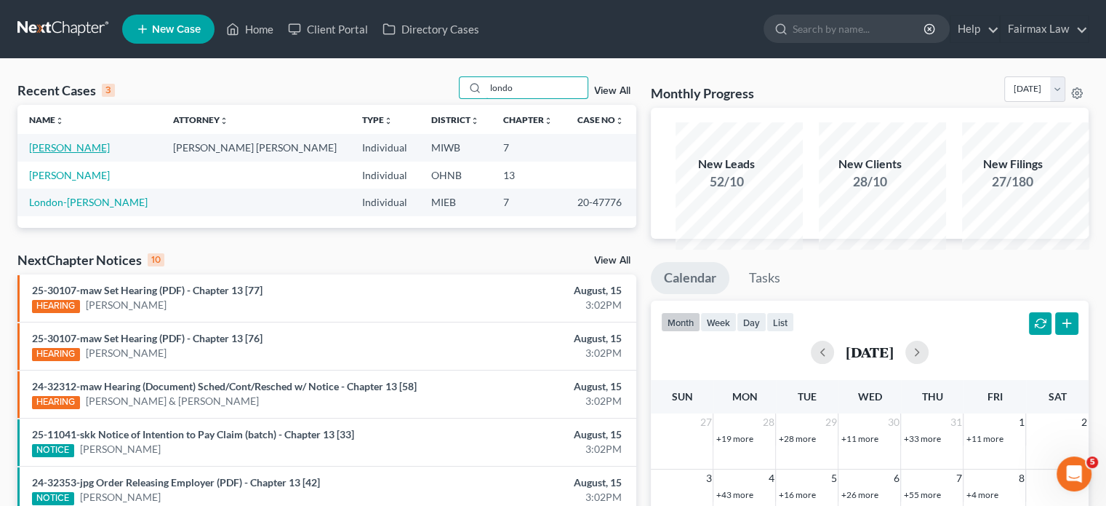
type input "londo"
click at [95, 153] on link "[PERSON_NAME]" at bounding box center [69, 147] width 81 height 12
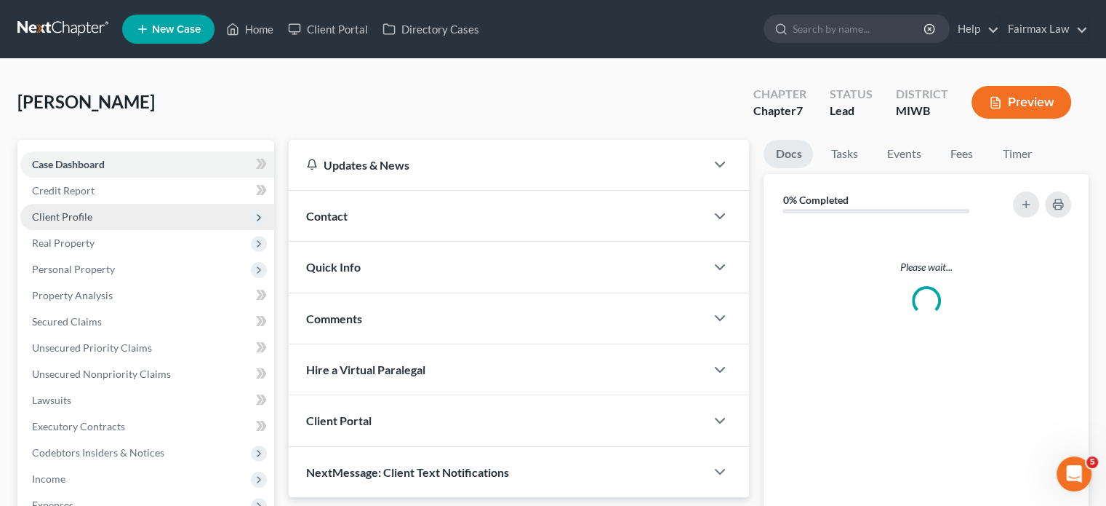
click at [125, 230] on span "Client Profile" at bounding box center [147, 217] width 254 height 26
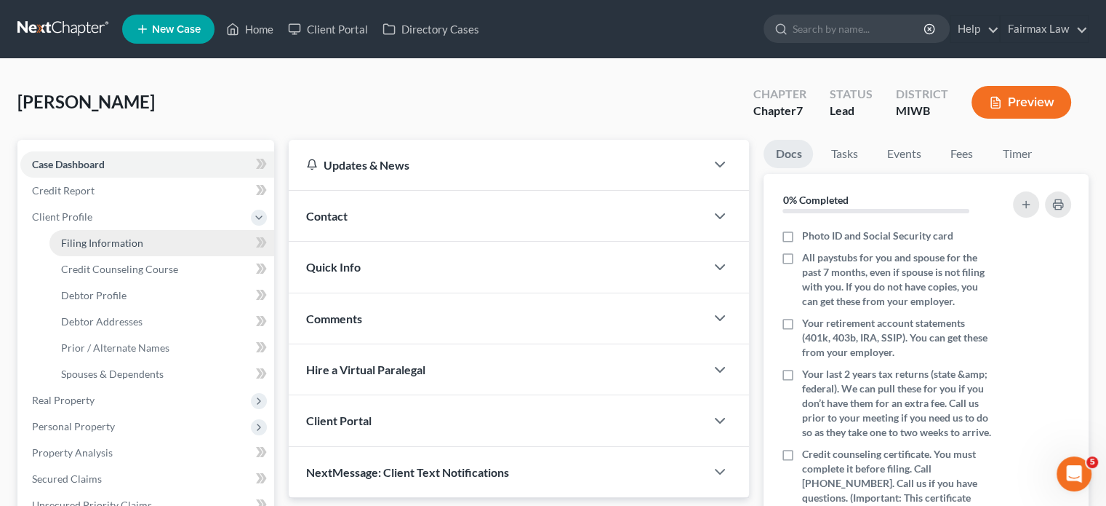
click at [143, 249] on span "Filing Information" at bounding box center [102, 242] width 82 height 12
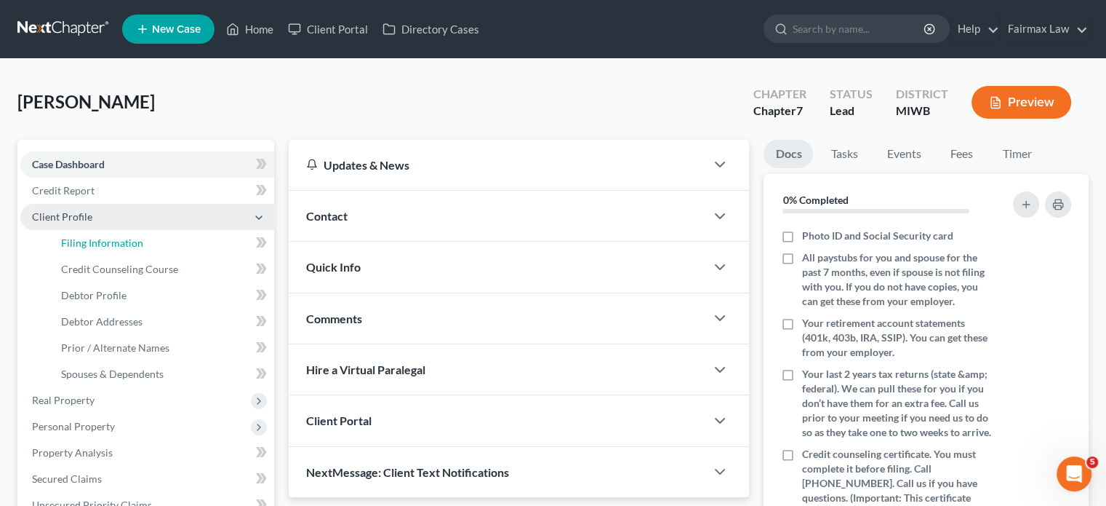
select select "1"
select select "0"
select select "41"
select select "0"
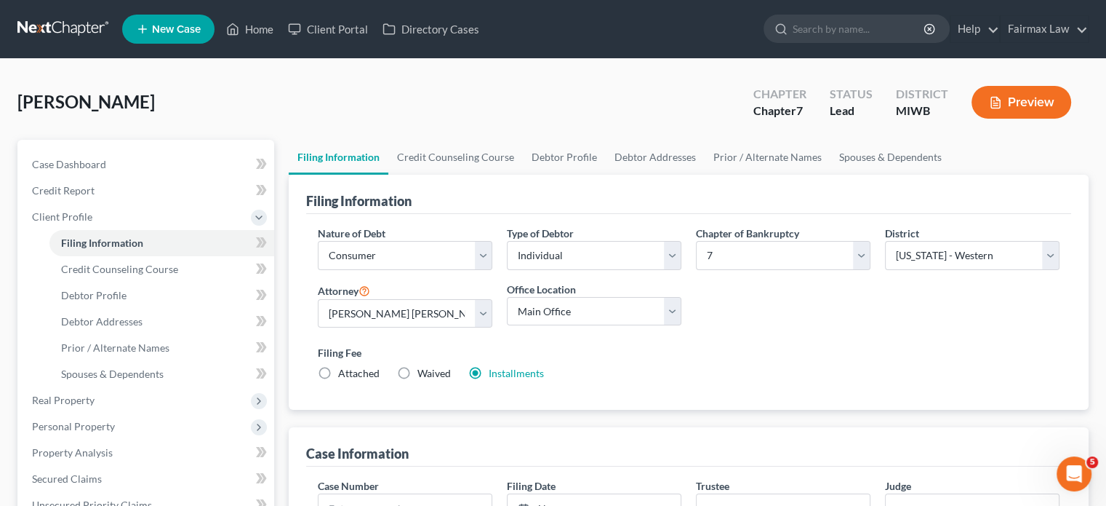
scroll to position [209, 0]
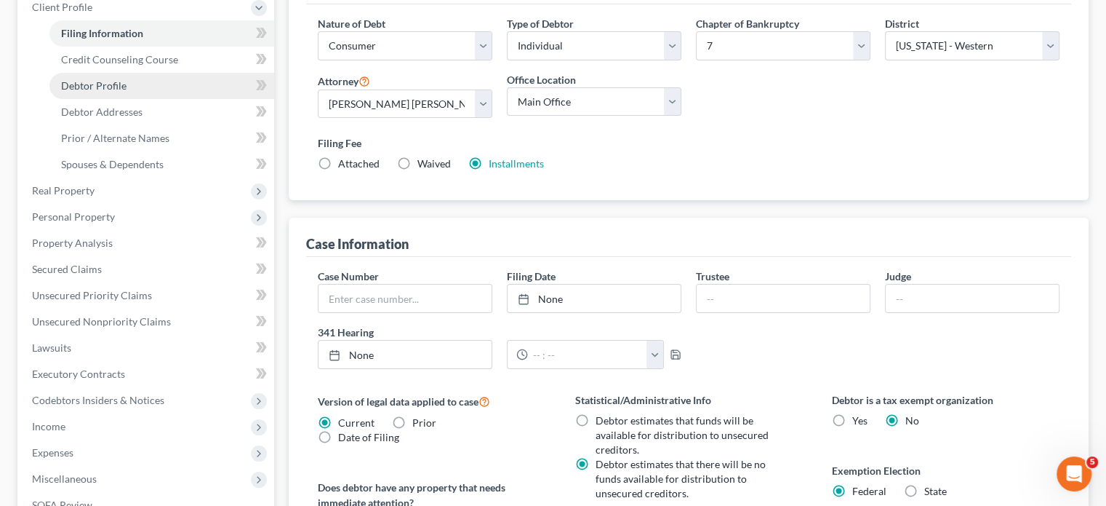
click at [172, 99] on link "Debtor Profile" at bounding box center [161, 86] width 225 height 26
select select "0"
select select "1"
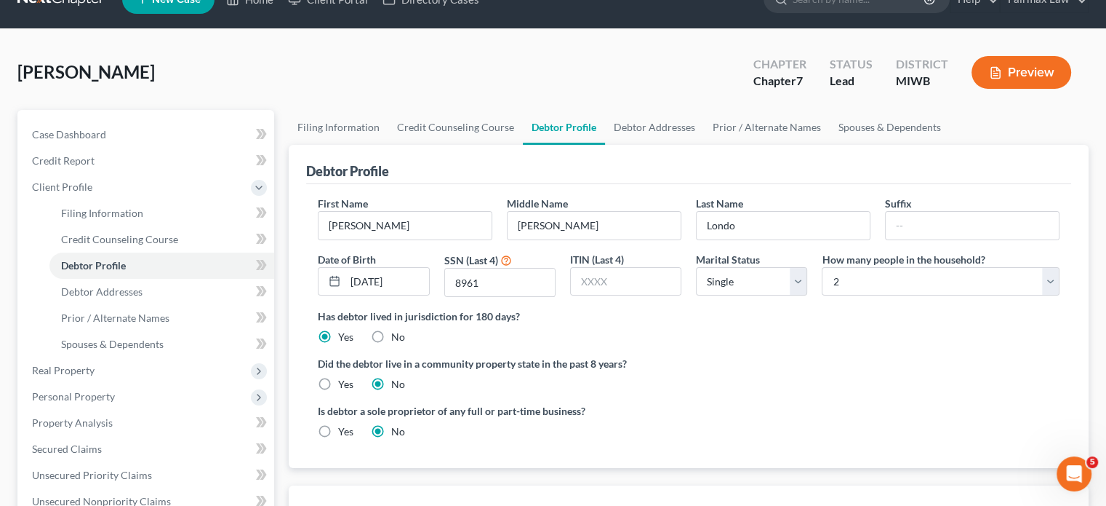
radio input "true"
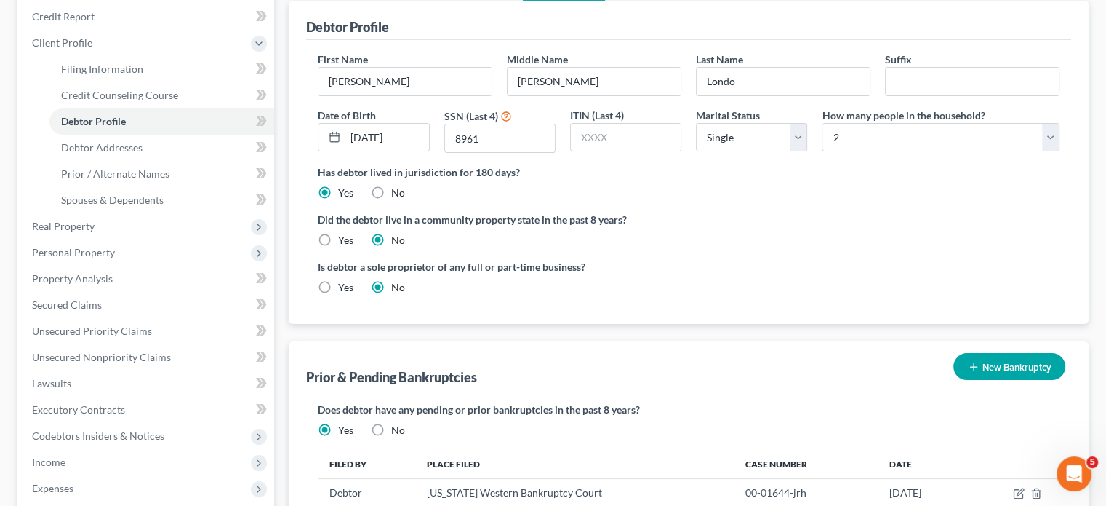
scroll to position [180, 0]
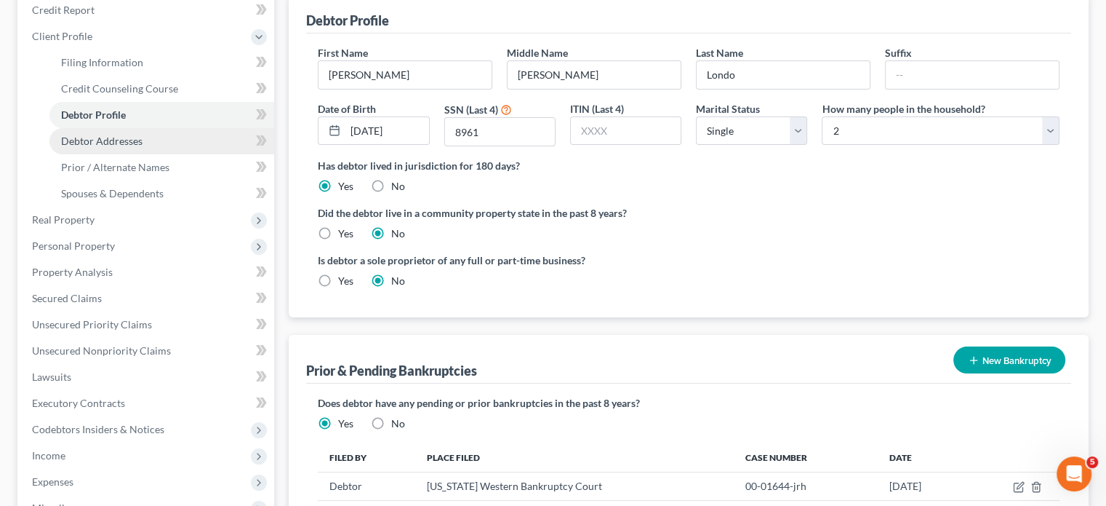
click at [145, 154] on link "Debtor Addresses" at bounding box center [161, 141] width 225 height 26
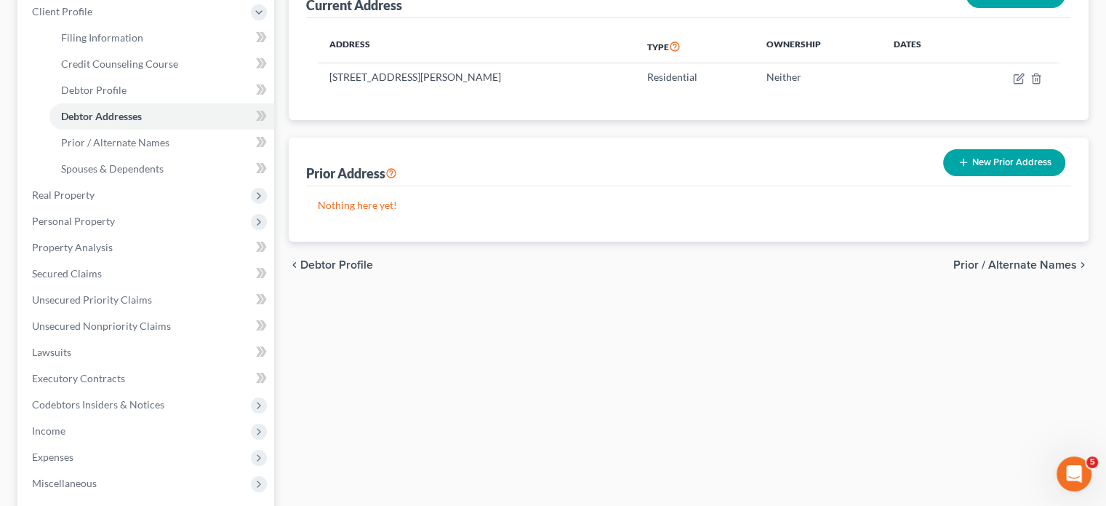
scroll to position [208, 0]
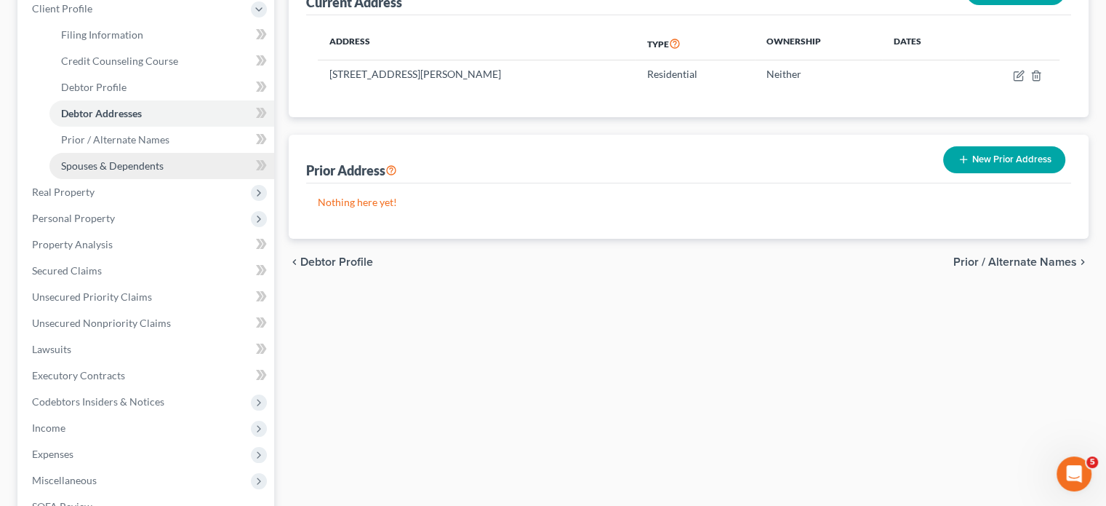
click at [140, 172] on span "Spouses & Dependents" at bounding box center [112, 165] width 103 height 12
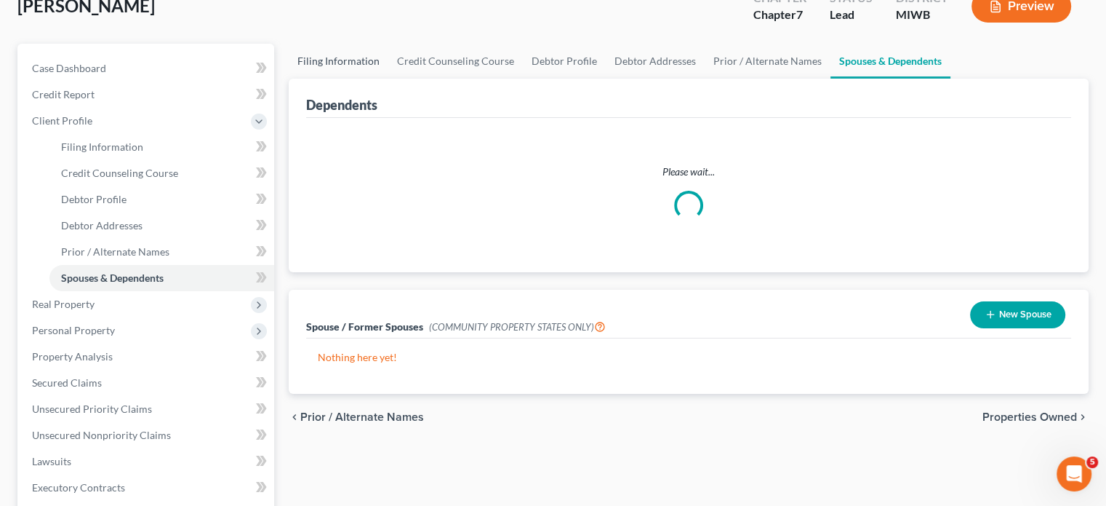
scroll to position [101, 0]
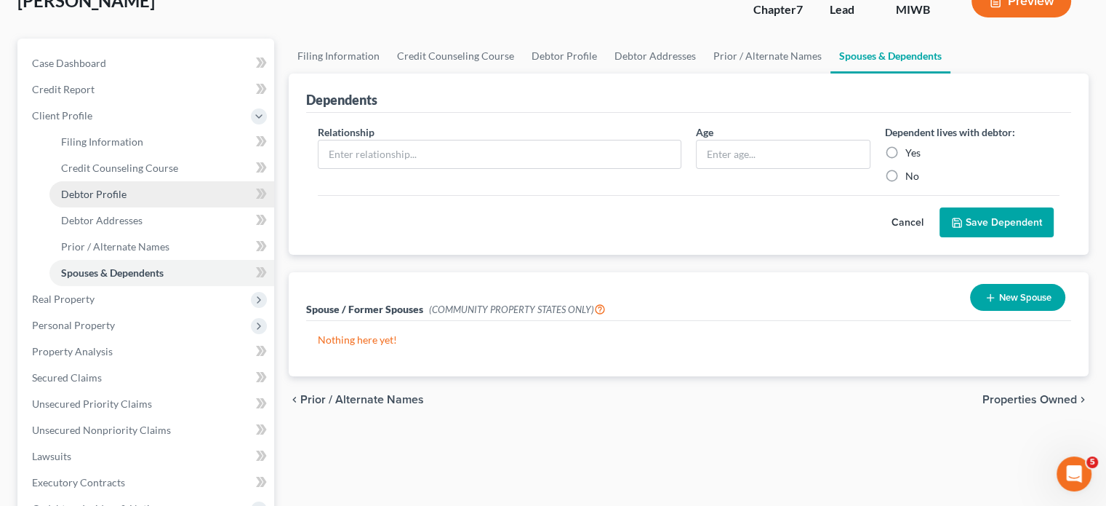
click at [184, 207] on link "Debtor Profile" at bounding box center [161, 194] width 225 height 26
select select "0"
select select "1"
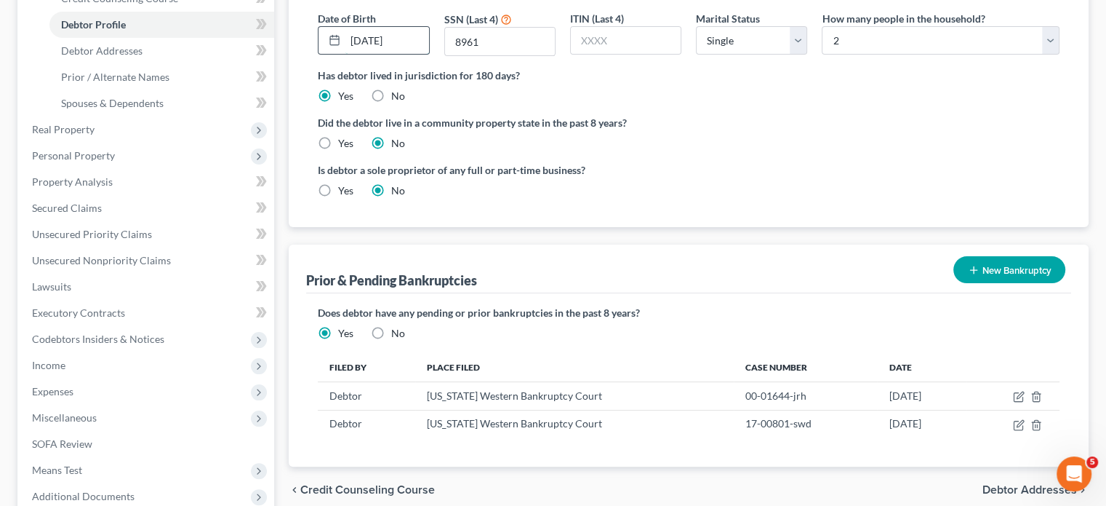
scroll to position [0, 12]
click at [427, 55] on input "[DATE]" at bounding box center [387, 41] width 83 height 28
click at [308, 194] on div "Debtor Profile First Name [PERSON_NAME] Middle Name [PERSON_NAME] Last Name [PE…" at bounding box center [689, 65] width 800 height 323
click at [102, 143] on span "Real Property" at bounding box center [147, 129] width 254 height 26
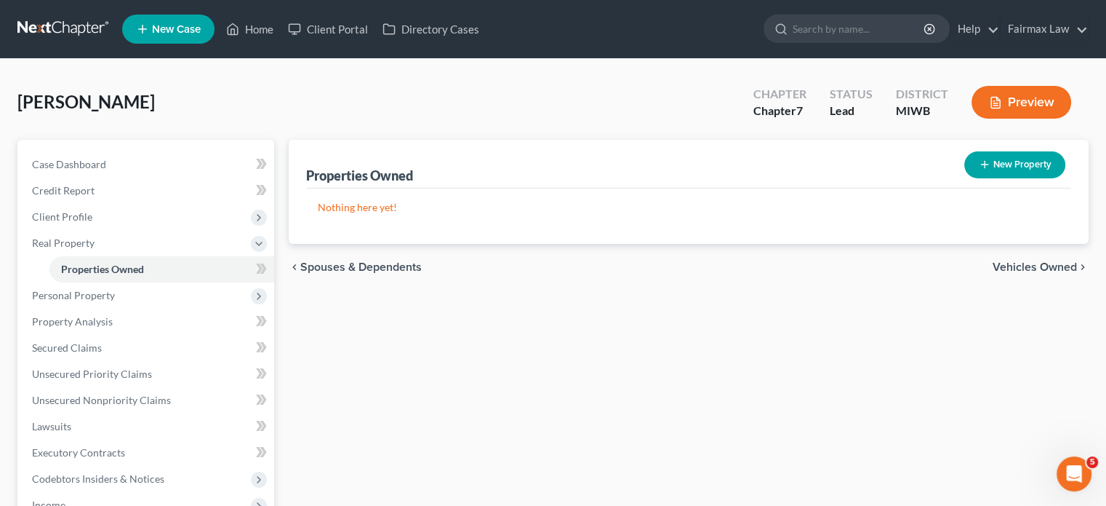
scroll to position [182, 0]
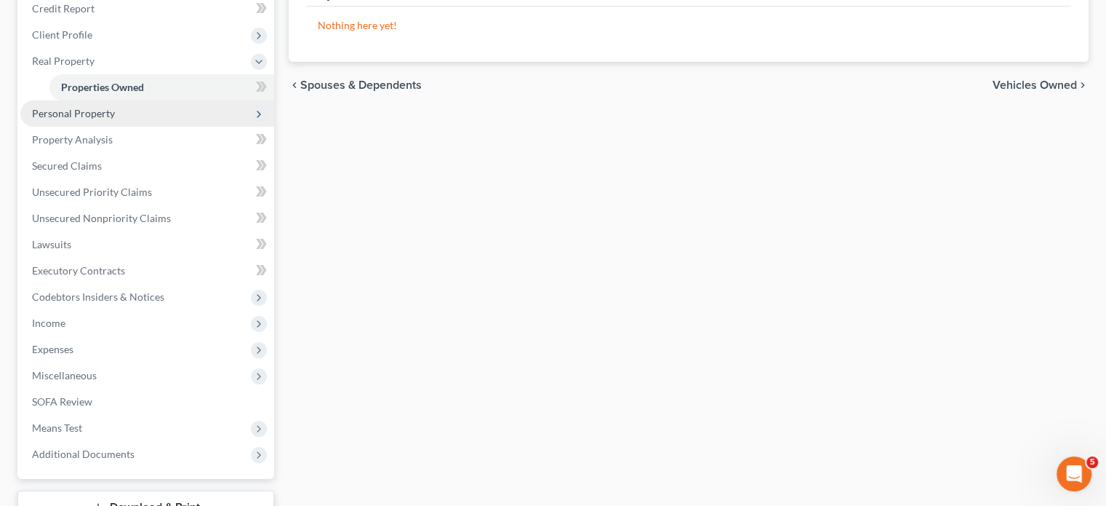
click at [170, 127] on span "Personal Property" at bounding box center [147, 113] width 254 height 26
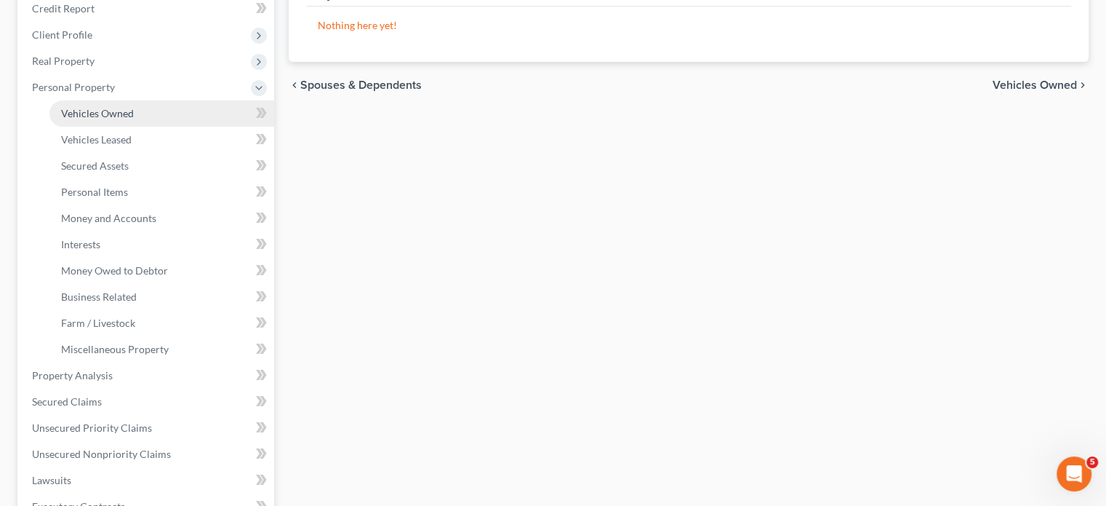
click at [134, 119] on span "Vehicles Owned" at bounding box center [97, 113] width 73 height 12
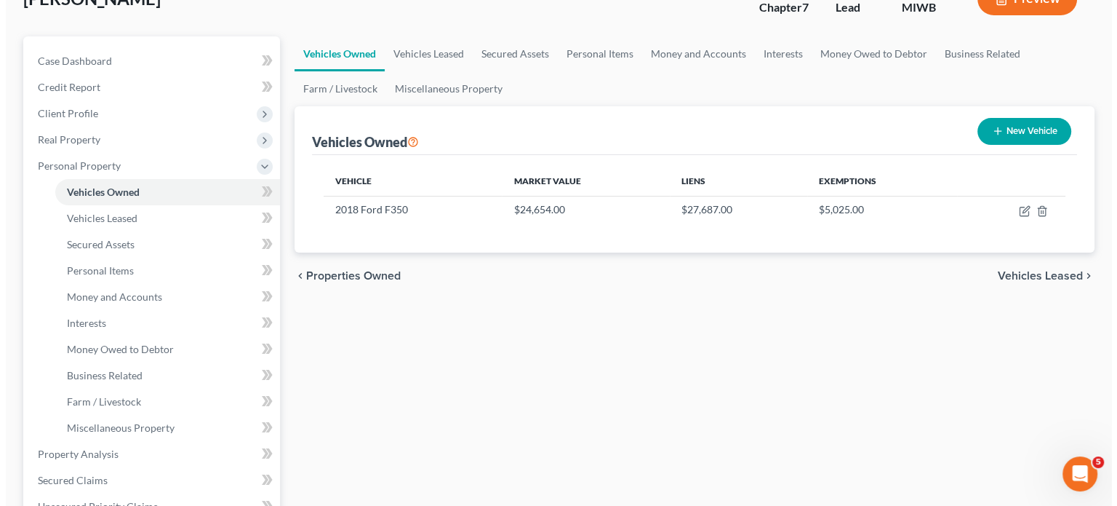
scroll to position [116, 0]
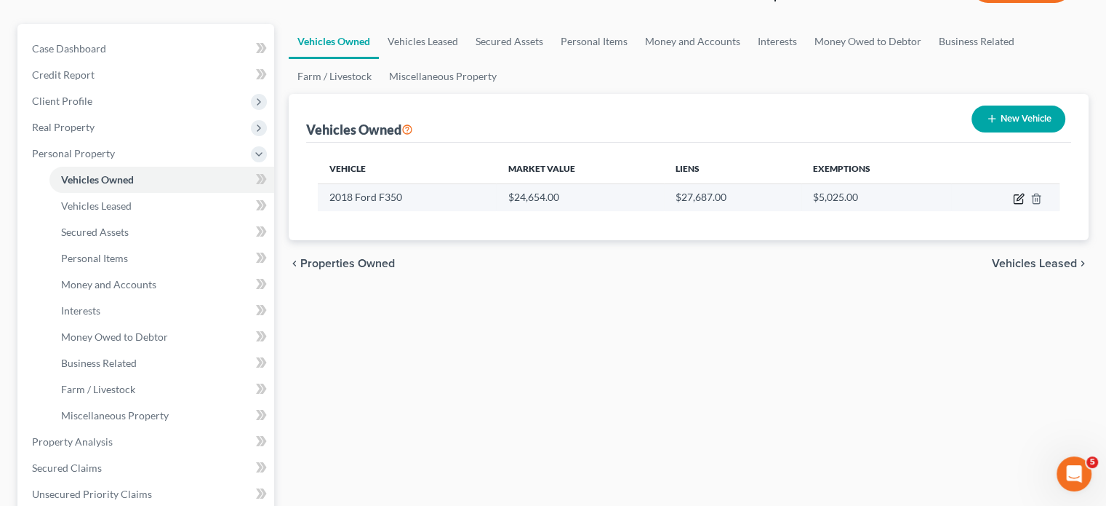
click at [1013, 204] on icon "button" at bounding box center [1019, 199] width 12 height 12
select select "0"
select select "8"
select select "0"
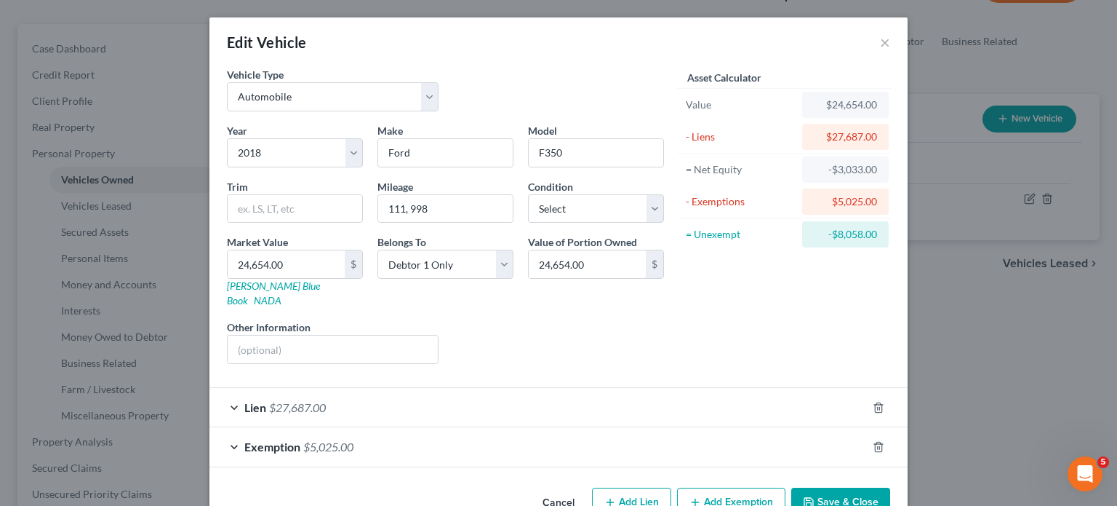
scroll to position [153, 0]
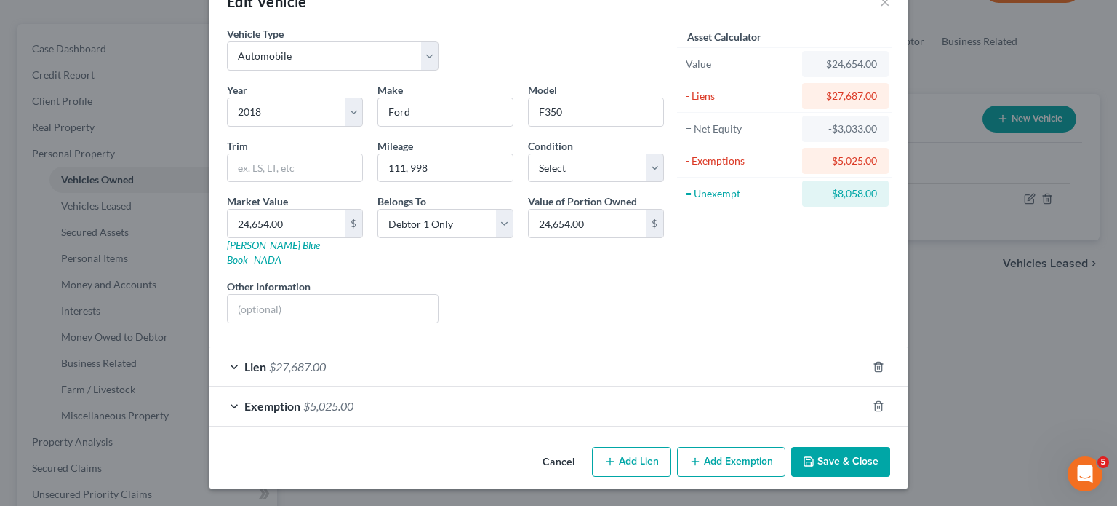
click at [867, 386] on div "Exemption $5,025.00" at bounding box center [538, 405] width 658 height 39
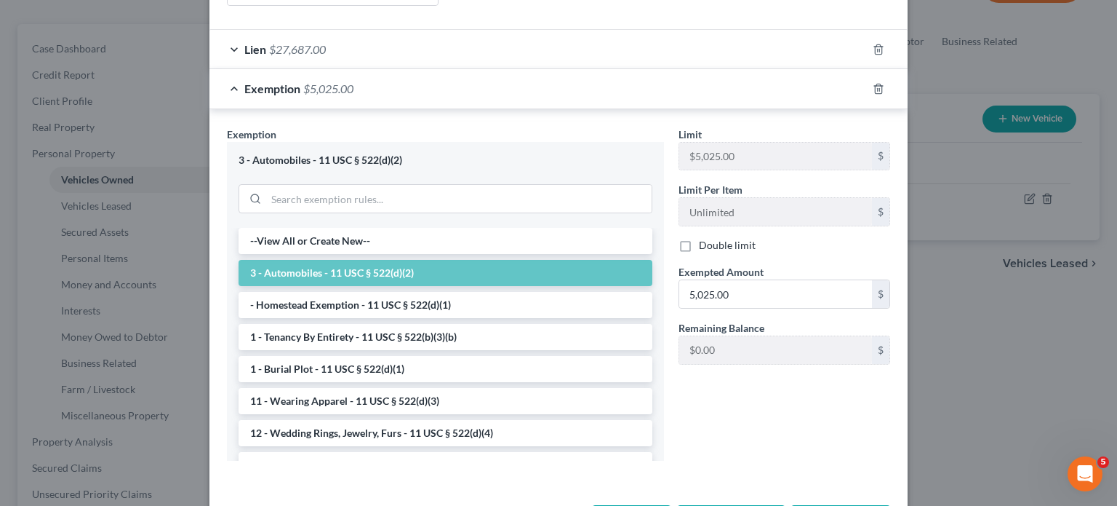
scroll to position [363, 0]
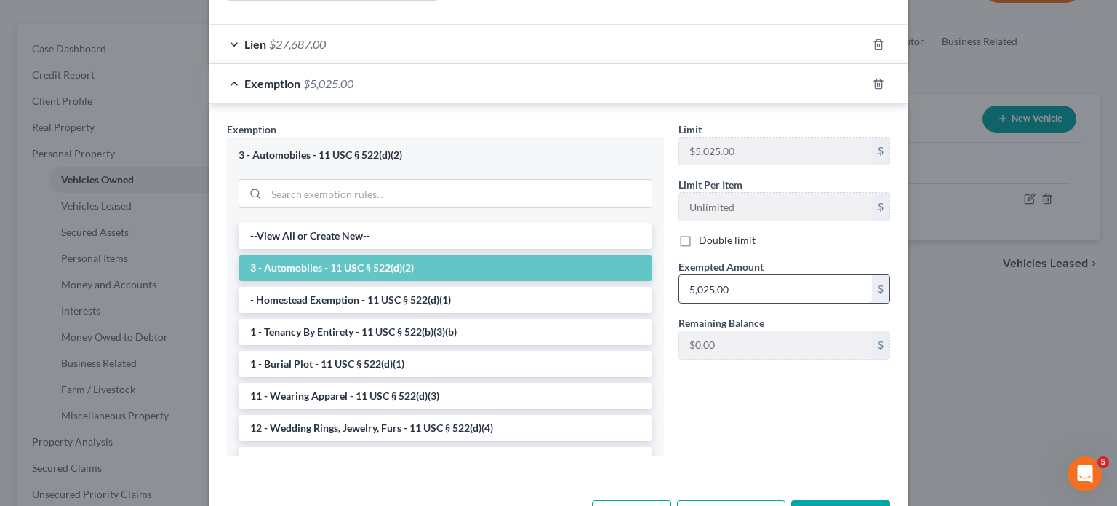
click at [793, 303] on input "5,025.00" at bounding box center [775, 289] width 193 height 28
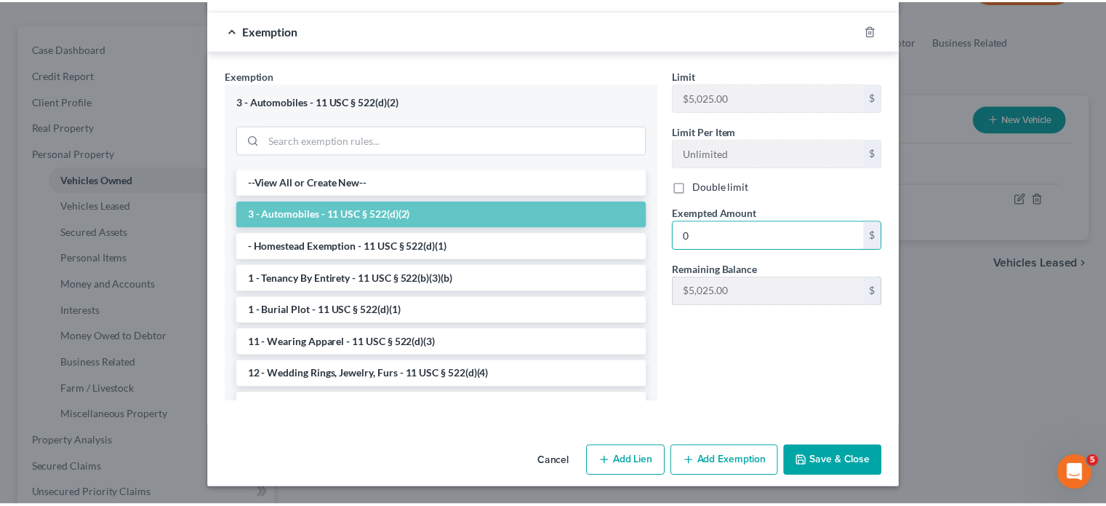
scroll to position [622, 0]
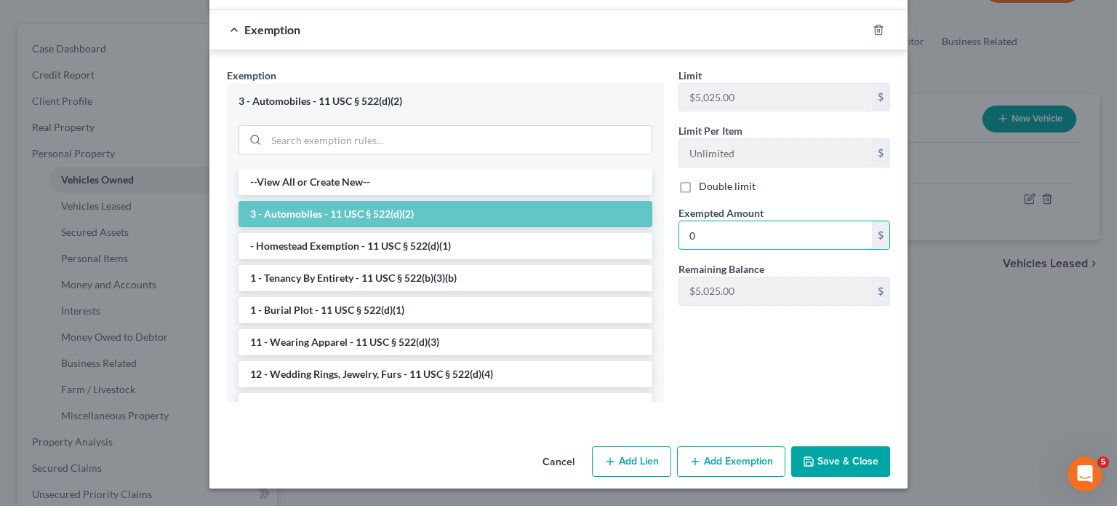
type input "0"
click at [861, 446] on button "Save & Close" at bounding box center [840, 461] width 99 height 31
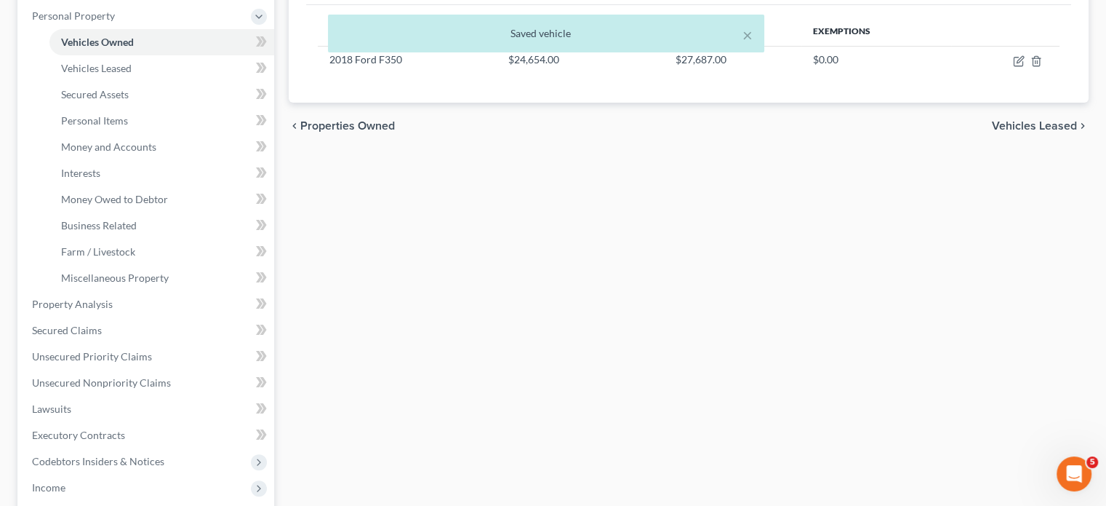
scroll to position [272, 0]
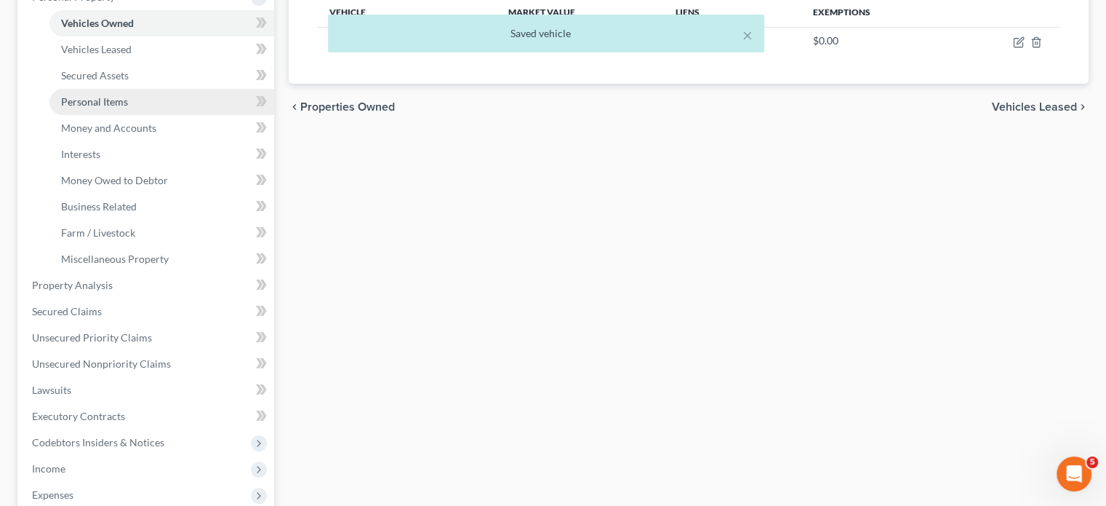
click at [113, 108] on span "Personal Items" at bounding box center [94, 101] width 67 height 12
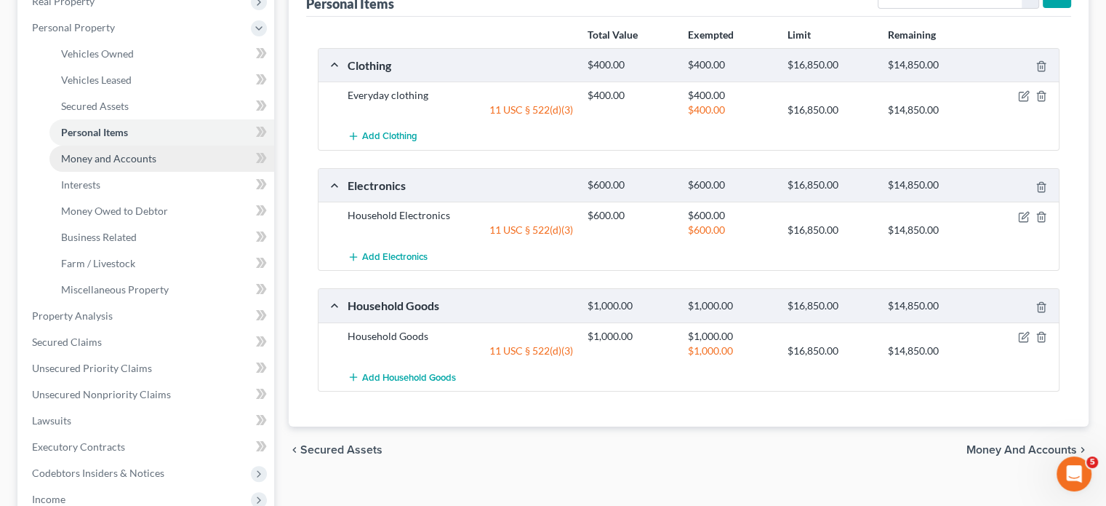
click at [156, 164] on span "Money and Accounts" at bounding box center [108, 158] width 95 height 12
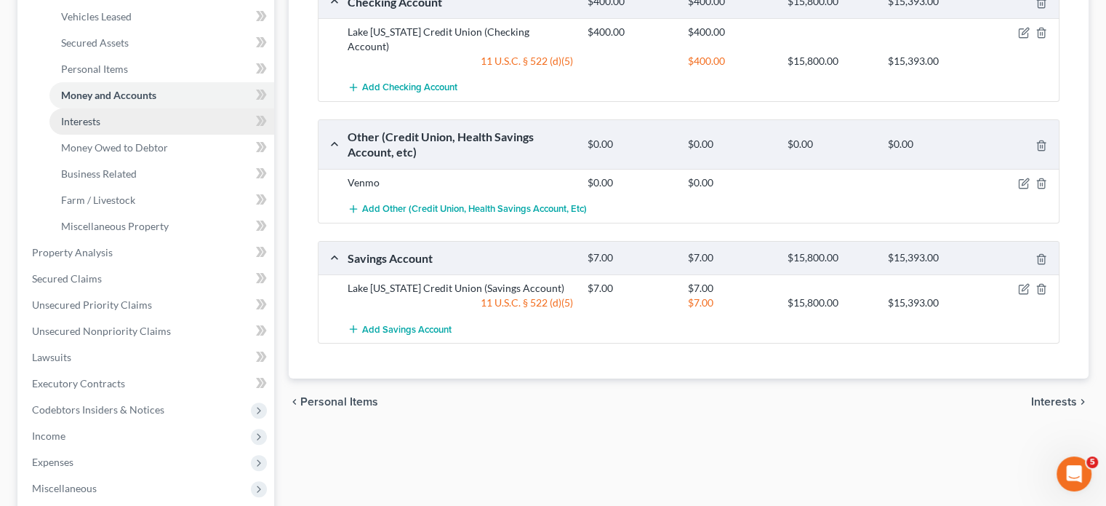
click at [157, 135] on link "Interests" at bounding box center [161, 121] width 225 height 26
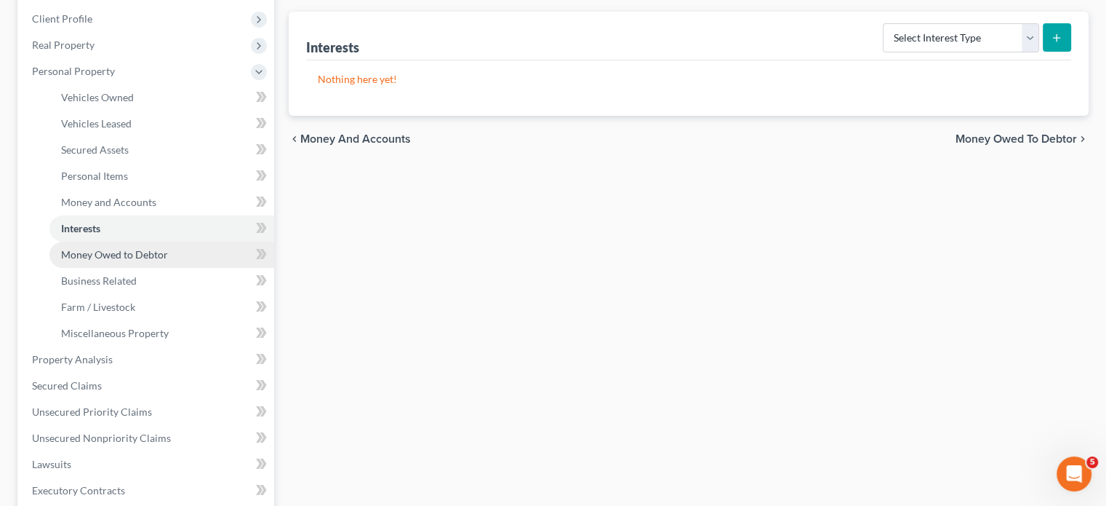
click at [168, 260] on span "Money Owed to Debtor" at bounding box center [114, 254] width 107 height 12
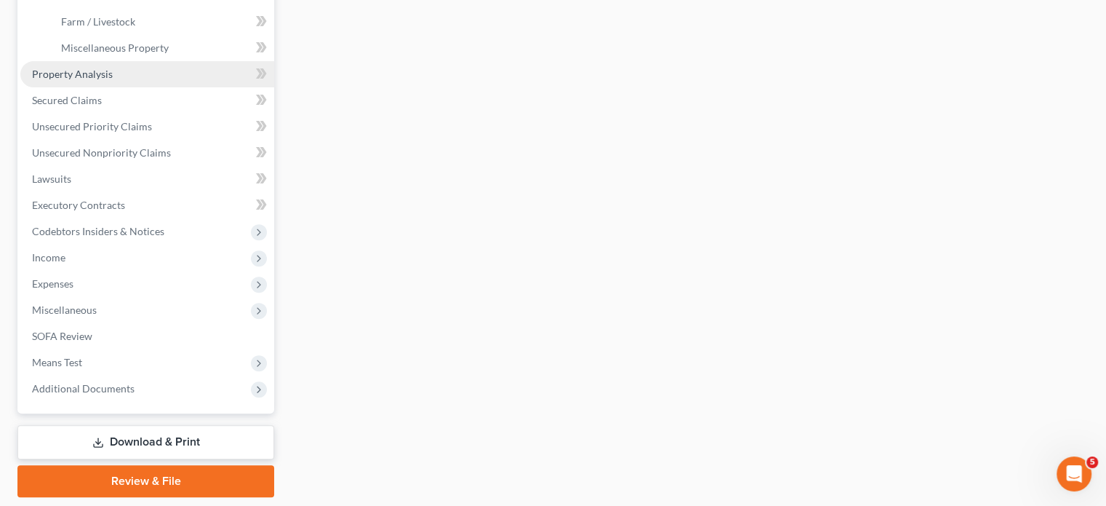
click at [113, 80] on span "Property Analysis" at bounding box center [72, 74] width 81 height 12
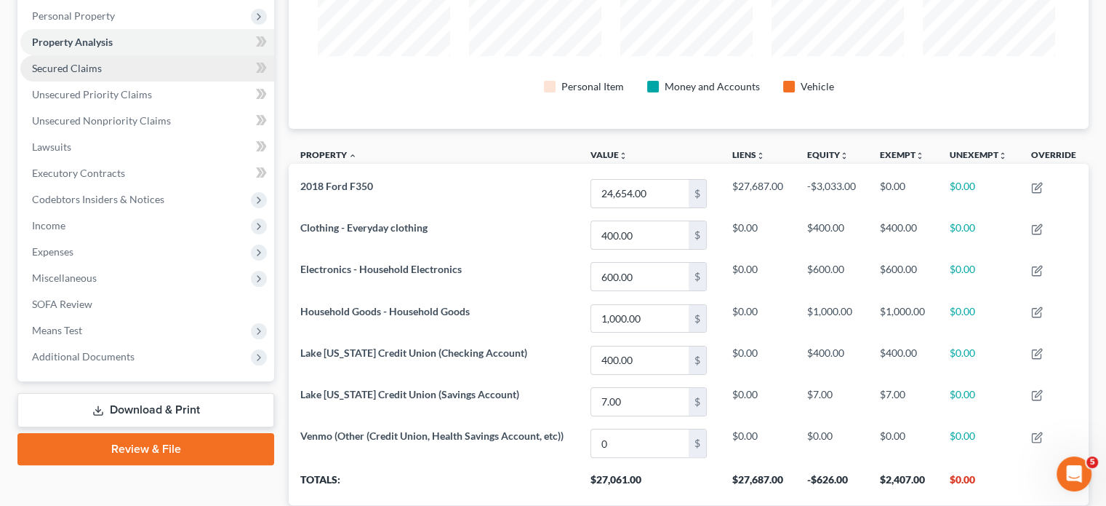
click at [133, 81] on link "Secured Claims" at bounding box center [147, 68] width 254 height 26
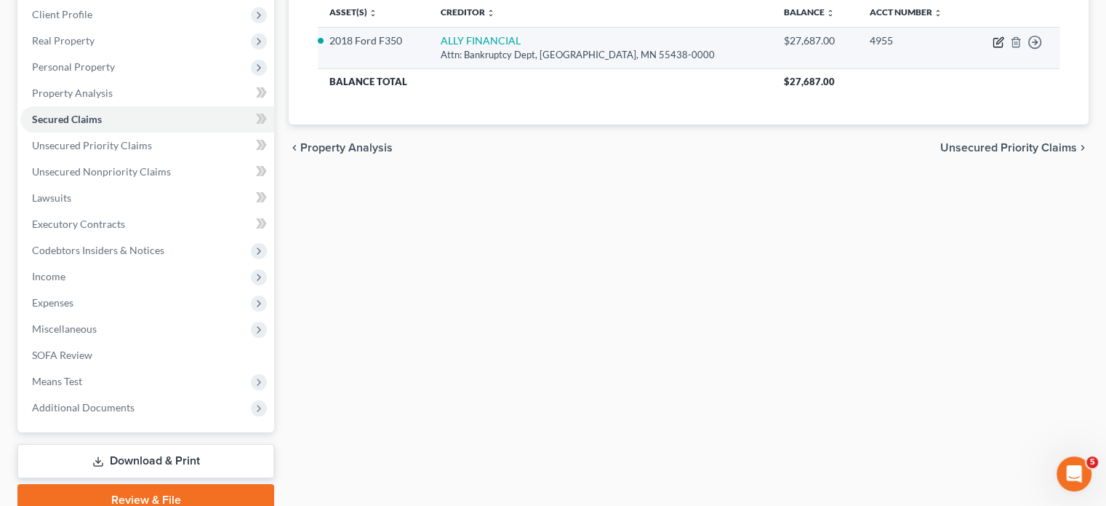
click at [997, 44] on icon "button" at bounding box center [1000, 40] width 7 height 7
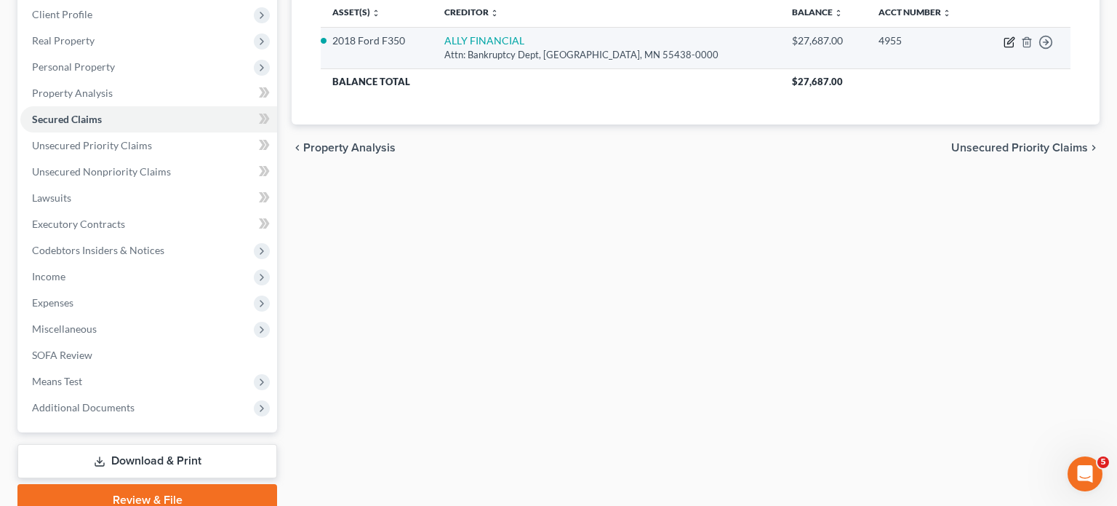
select select "24"
select select "4"
select select "2"
select select "0"
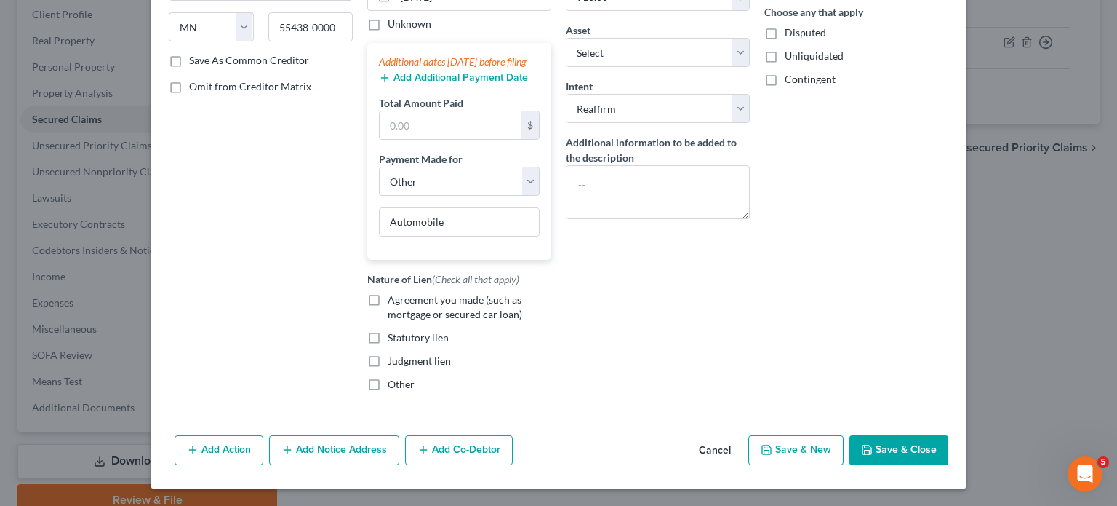
click at [388, 322] on label "Agreement you made (such as mortgage or secured car loan)" at bounding box center [470, 306] width 164 height 29
click at [394, 302] on input "Agreement you made (such as mortgage or secured car loan)" at bounding box center [398, 296] width 9 height 9
checkbox input "true"
click at [949, 435] on button "Save & Close" at bounding box center [899, 450] width 99 height 31
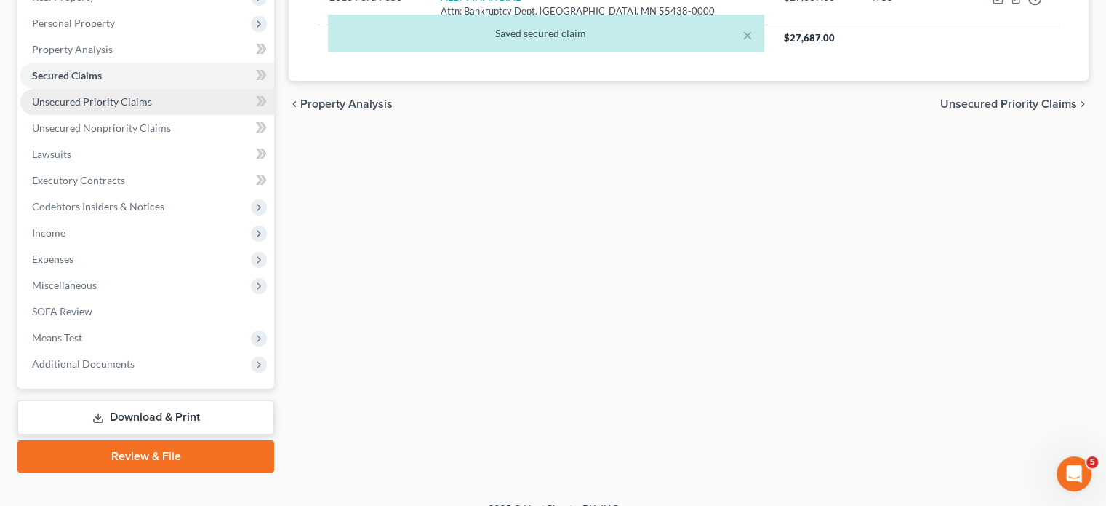
click at [134, 115] on link "Unsecured Priority Claims" at bounding box center [147, 102] width 254 height 26
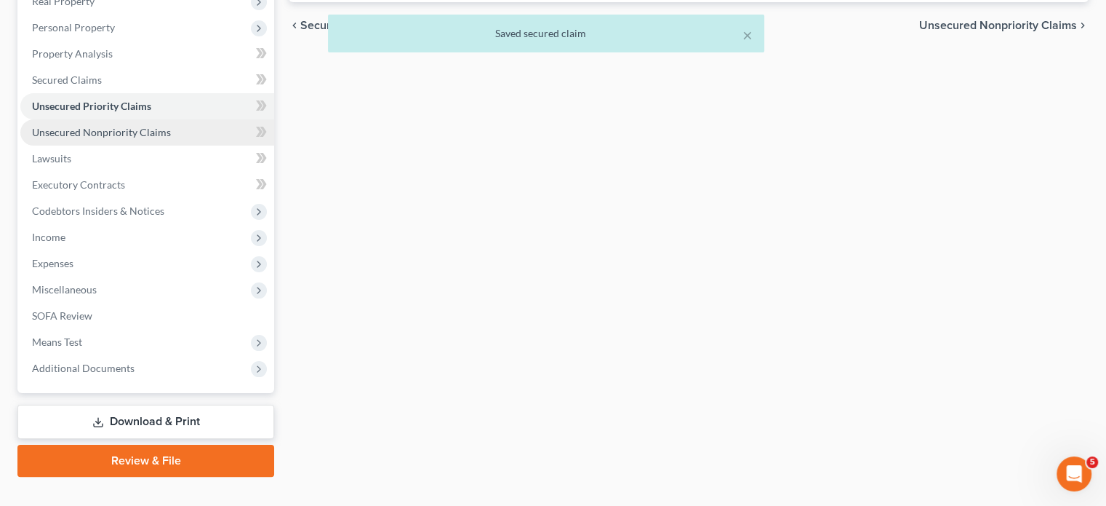
click at [119, 138] on span "Unsecured Nonpriority Claims" at bounding box center [101, 132] width 139 height 12
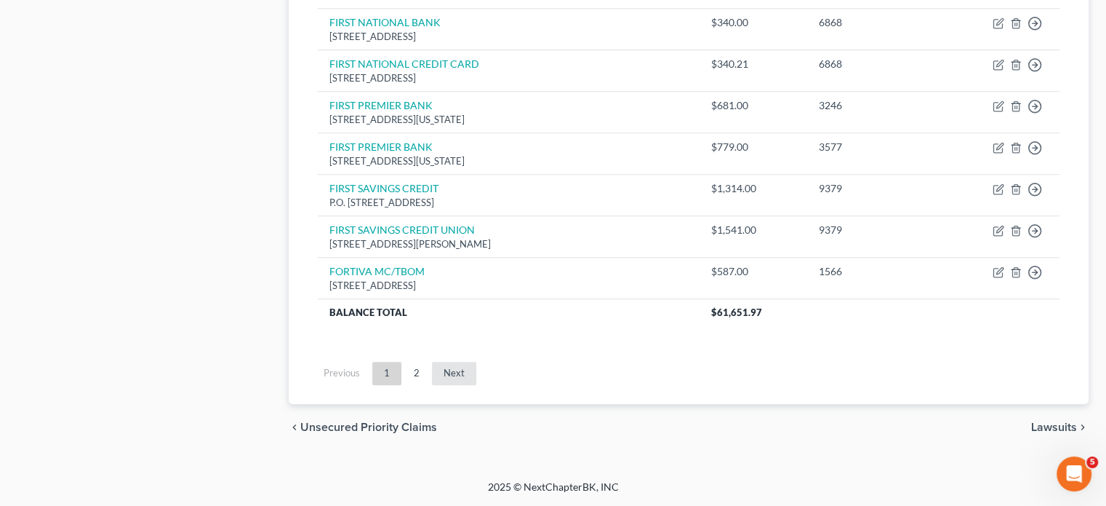
click at [476, 385] on link "Next" at bounding box center [454, 373] width 44 height 23
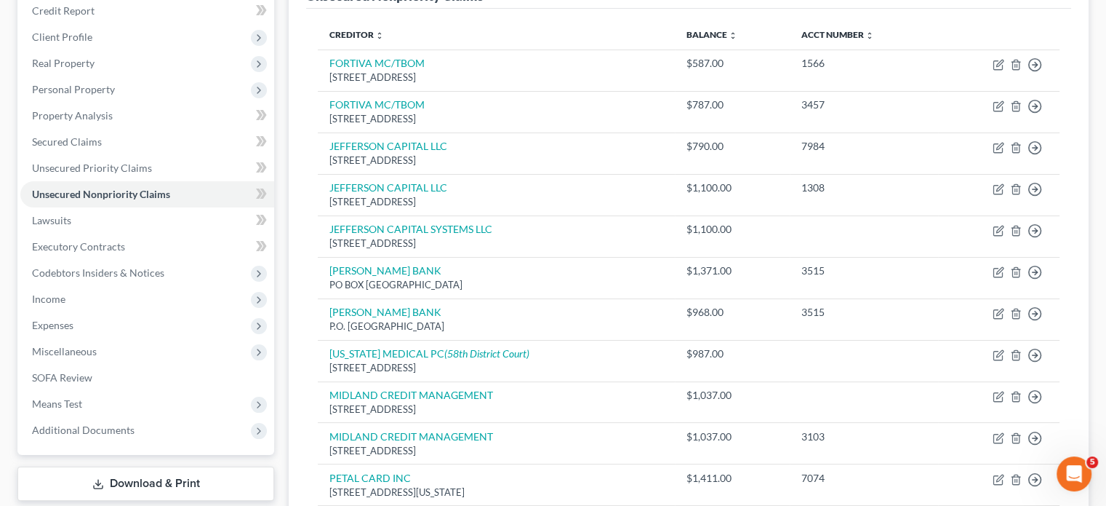
scroll to position [181, 0]
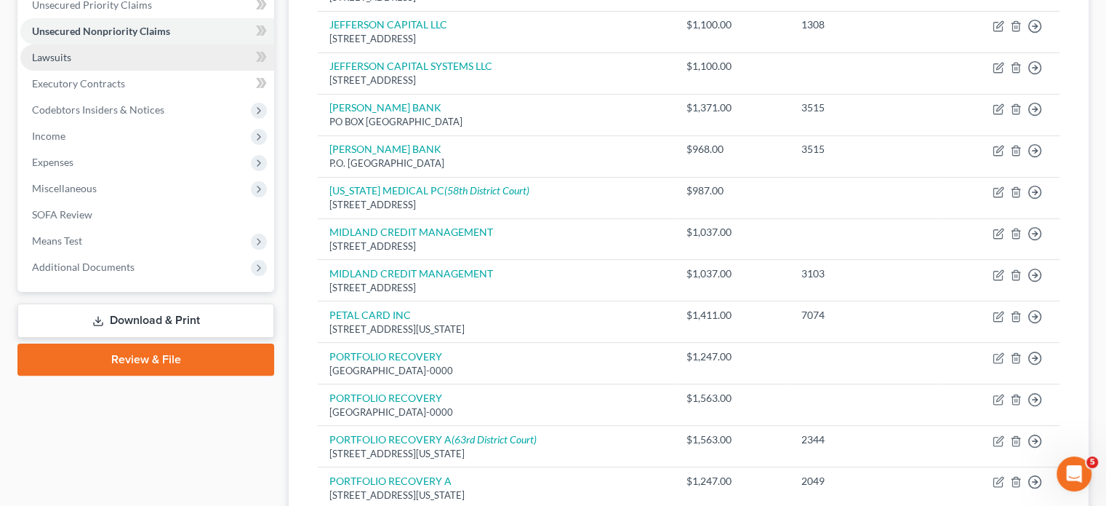
click at [97, 71] on link "Lawsuits" at bounding box center [147, 57] width 254 height 26
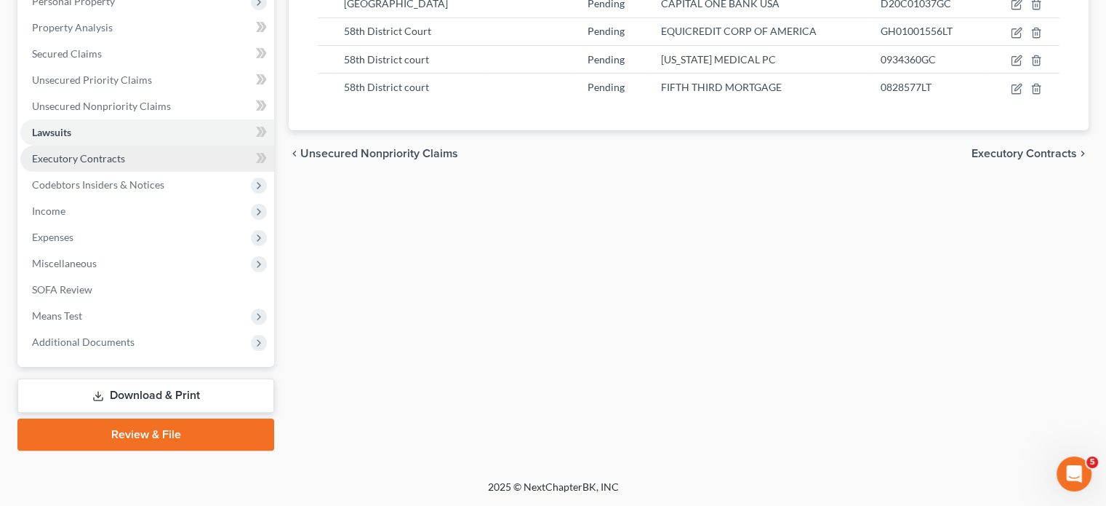
click at [125, 152] on span "Executory Contracts" at bounding box center [78, 158] width 93 height 12
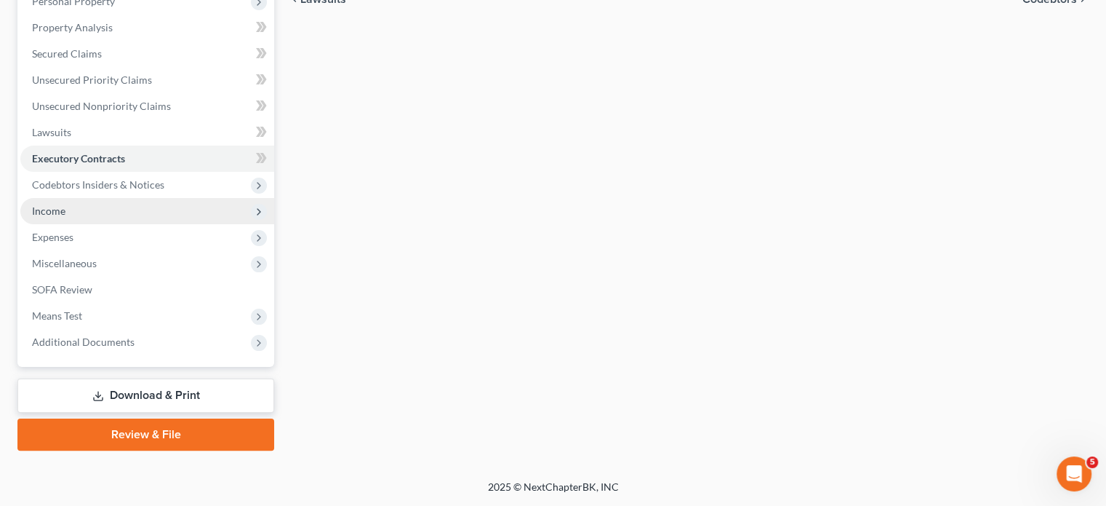
click at [108, 215] on span "Income" at bounding box center [147, 211] width 254 height 26
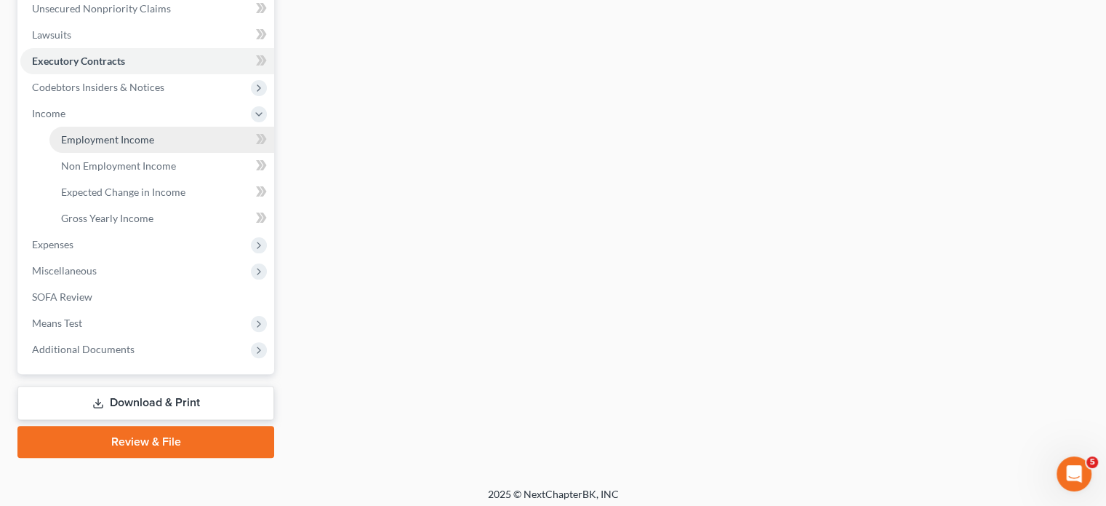
click at [92, 145] on span "Employment Income" at bounding box center [107, 139] width 93 height 12
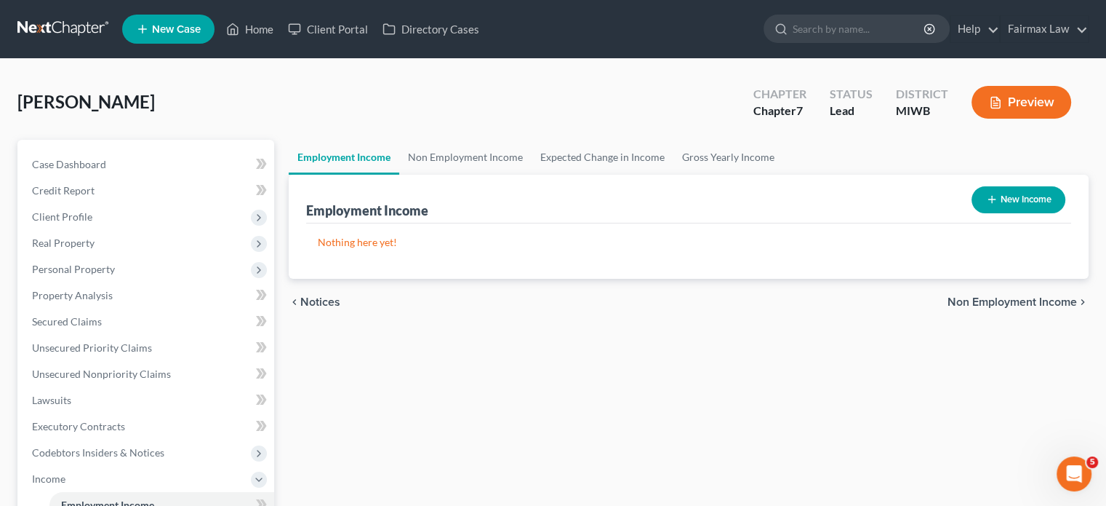
scroll to position [121, 0]
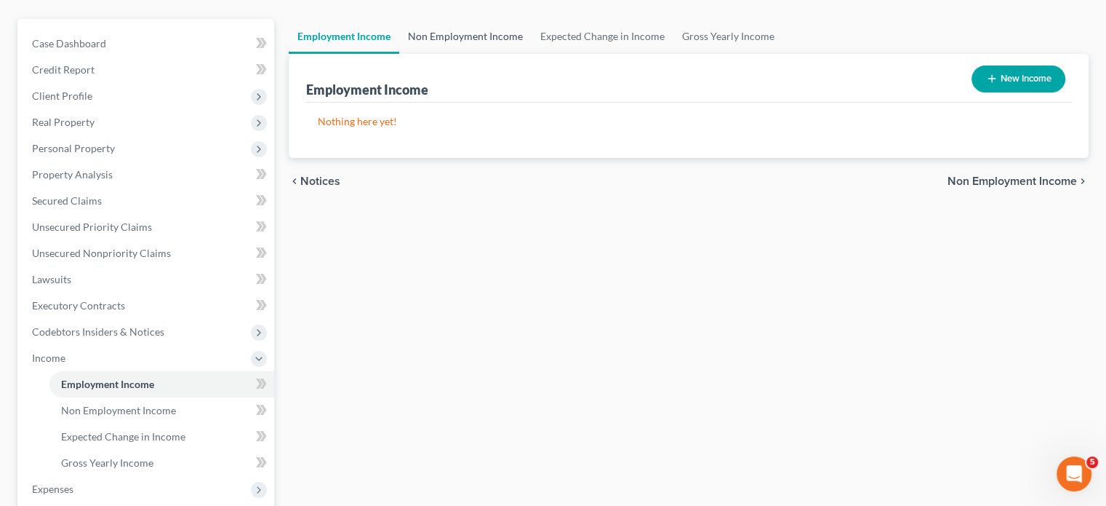
click at [477, 54] on link "Non Employment Income" at bounding box center [465, 36] width 132 height 35
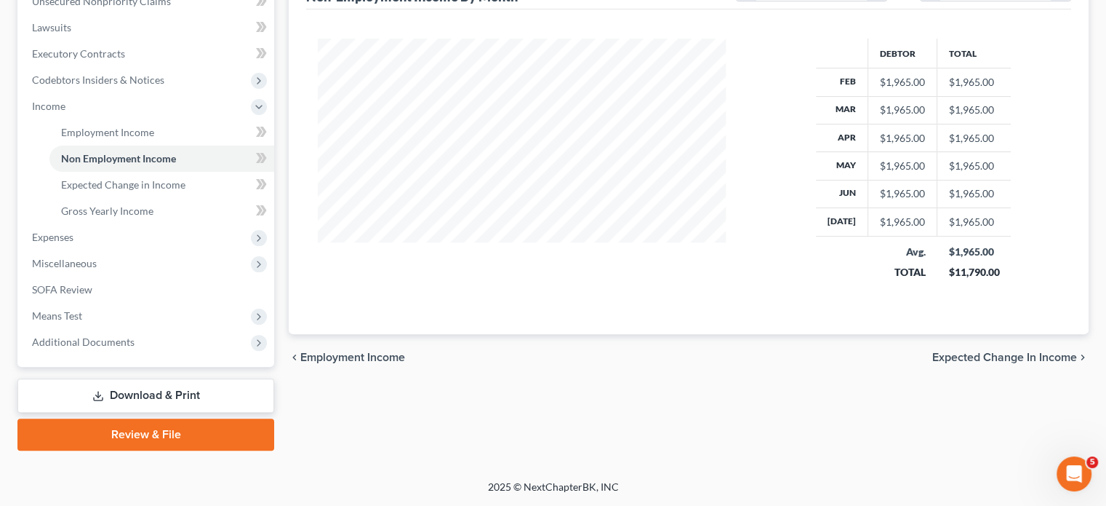
scroll to position [525, 0]
click at [140, 204] on span "Gross Yearly Income" at bounding box center [107, 210] width 92 height 12
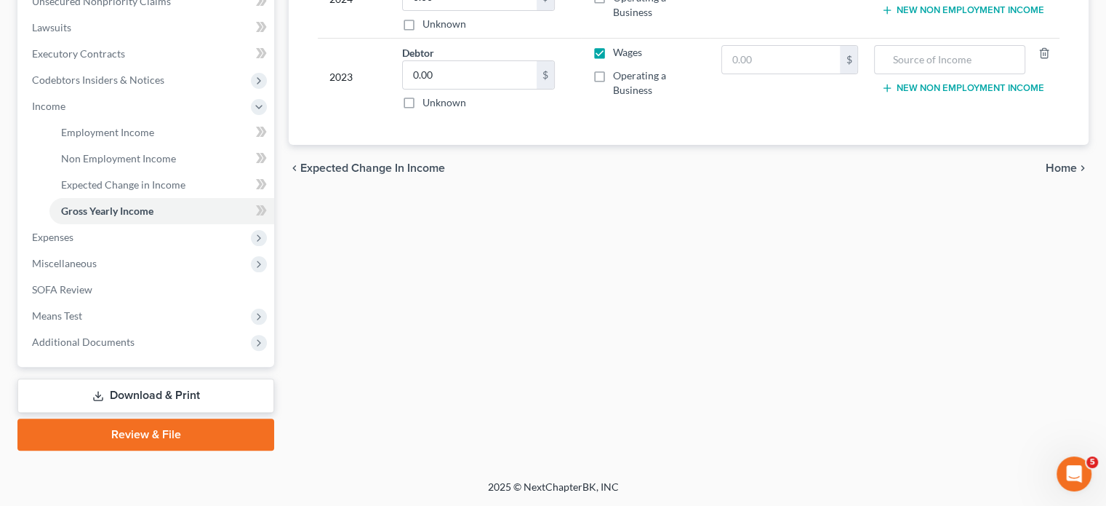
scroll to position [584, 0]
click at [116, 224] on span "Expenses" at bounding box center [147, 237] width 254 height 26
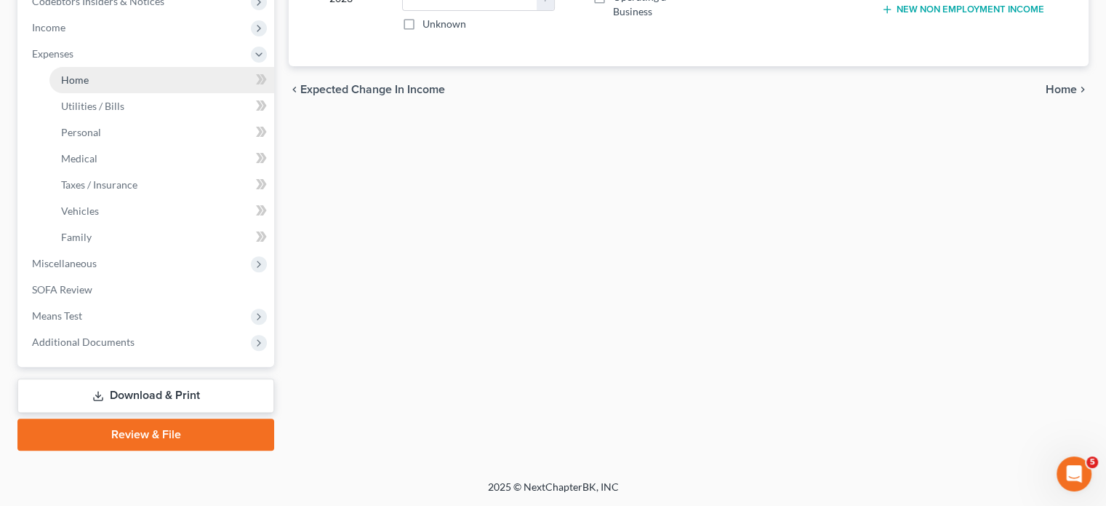
click at [108, 82] on link "Home" at bounding box center [161, 80] width 225 height 26
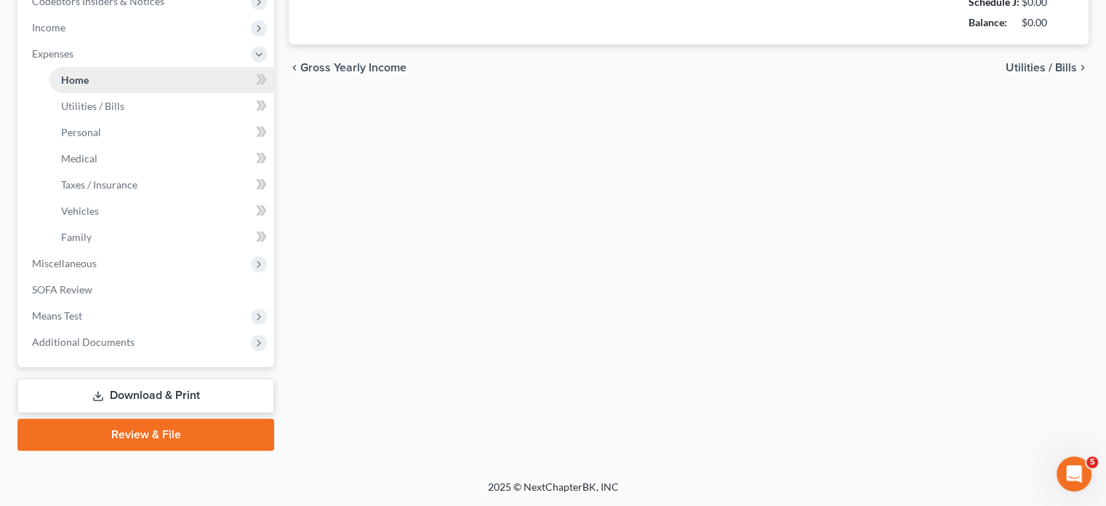
type input "0.00"
radio input "true"
type input "0.00"
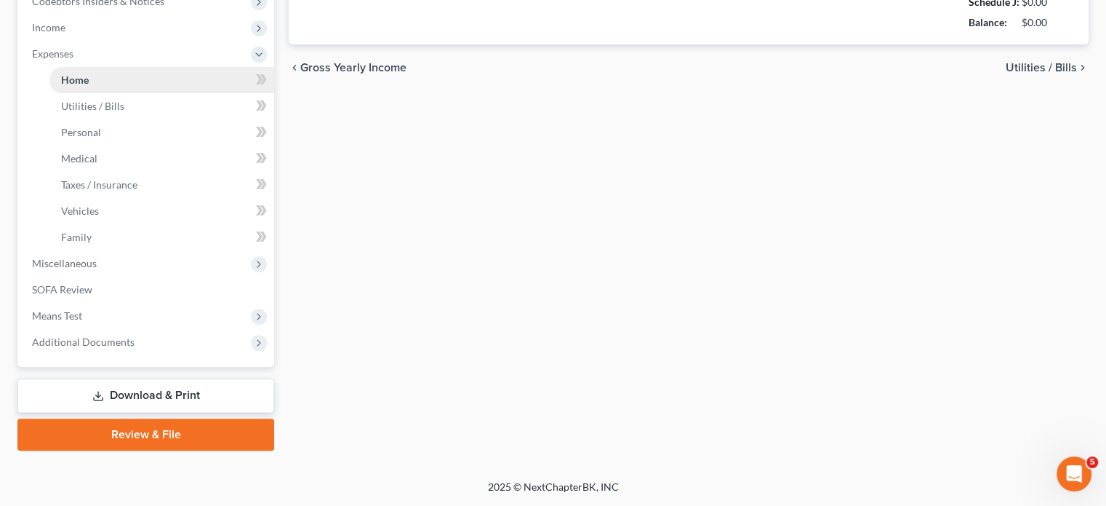
type input "0.00"
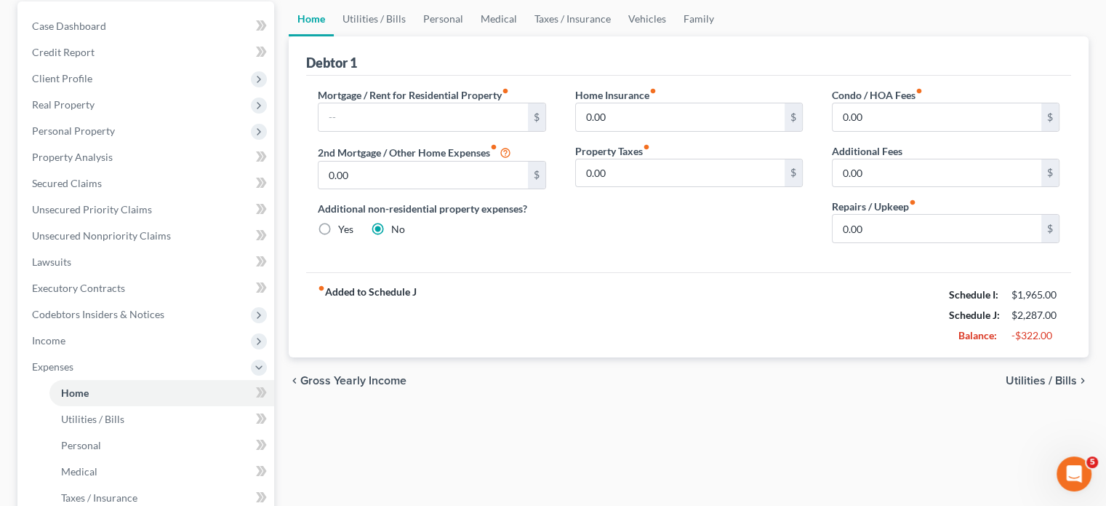
scroll to position [8, 0]
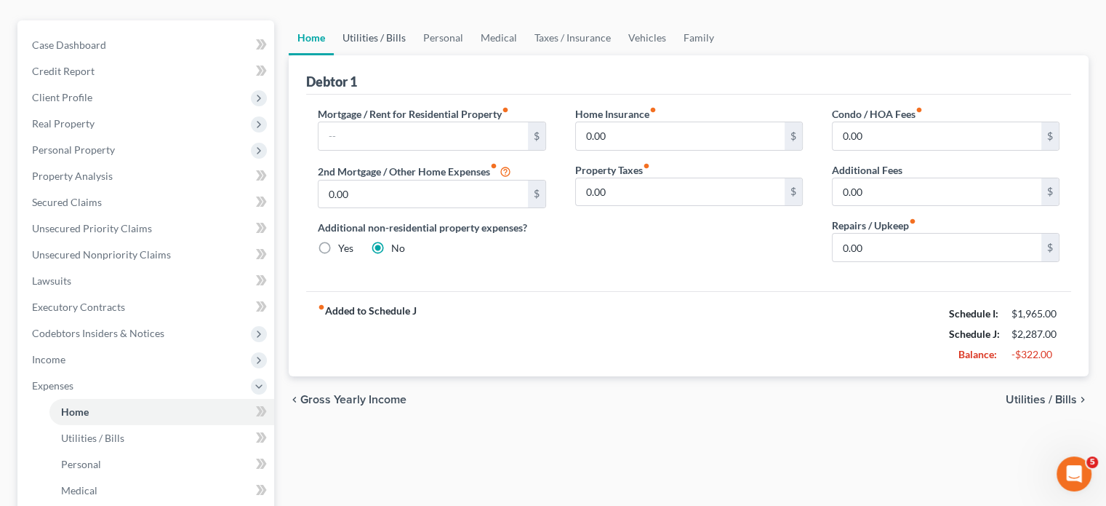
click at [399, 55] on link "Utilities / Bills" at bounding box center [374, 37] width 81 height 35
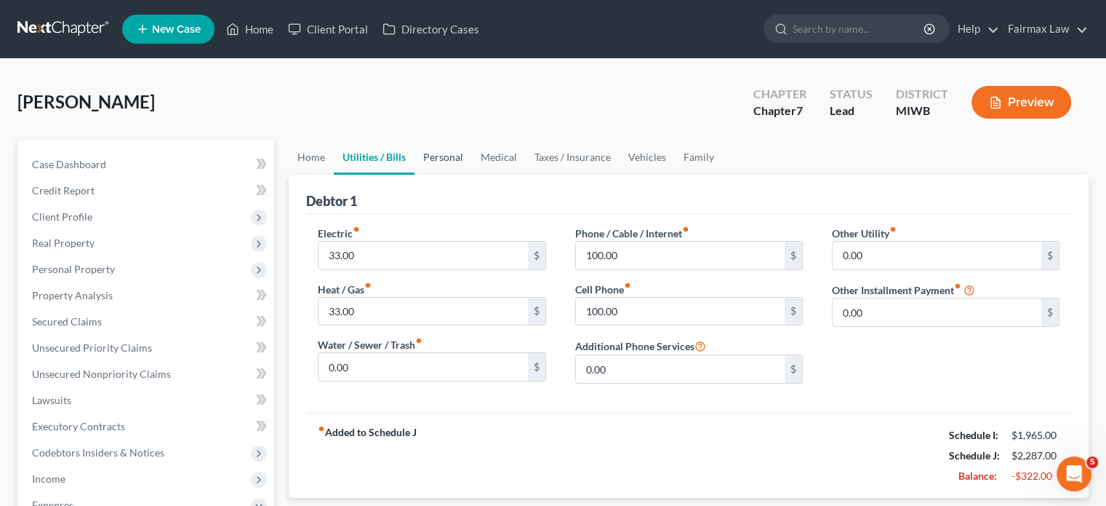
click at [472, 175] on link "Personal" at bounding box center [443, 157] width 57 height 35
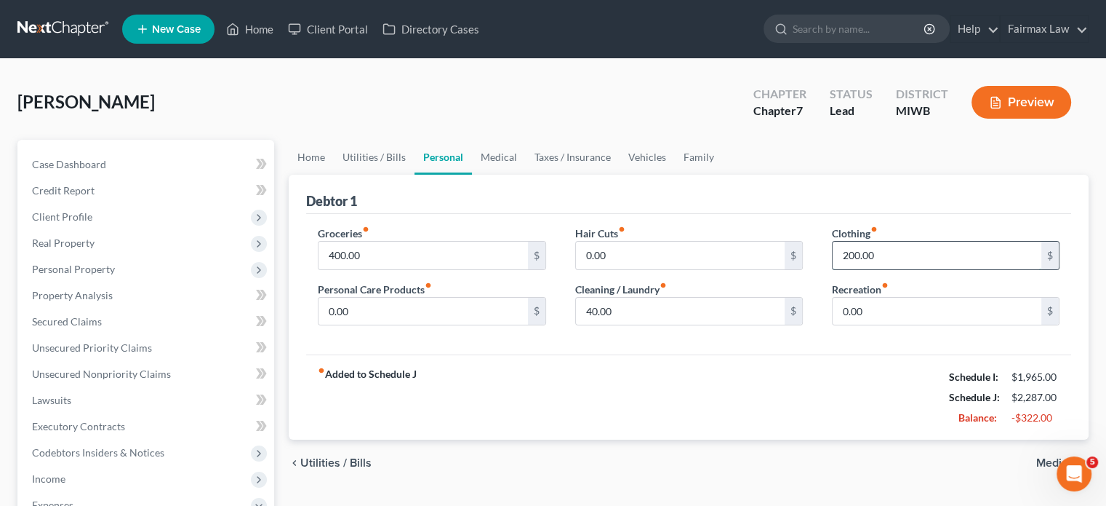
click at [879, 269] on input "200.00" at bounding box center [937, 255] width 209 height 28
click at [877, 325] on input "0.00" at bounding box center [937, 312] width 209 height 28
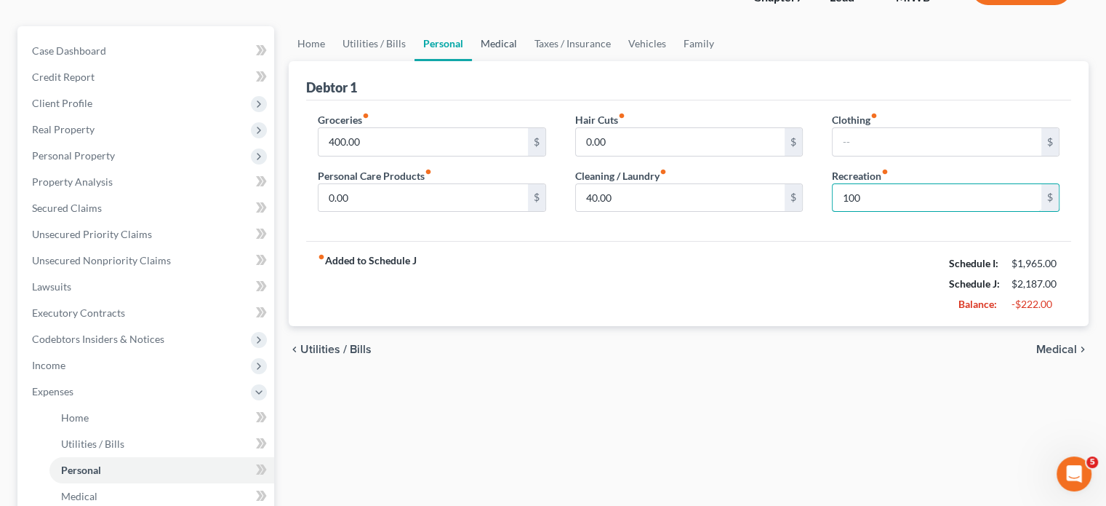
type input "100"
click at [526, 61] on link "Medical" at bounding box center [499, 43] width 54 height 35
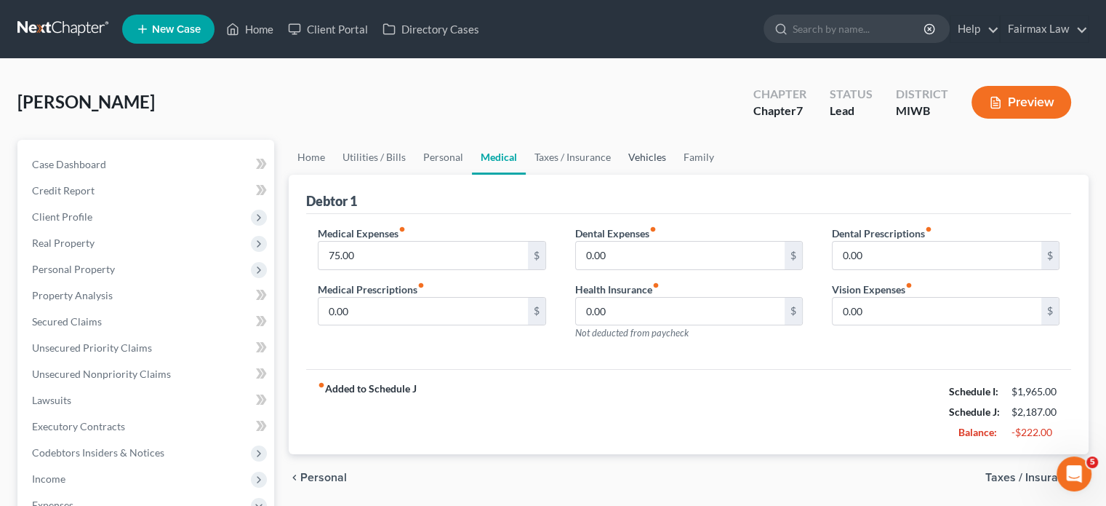
click at [675, 175] on link "Vehicles" at bounding box center [647, 157] width 55 height 35
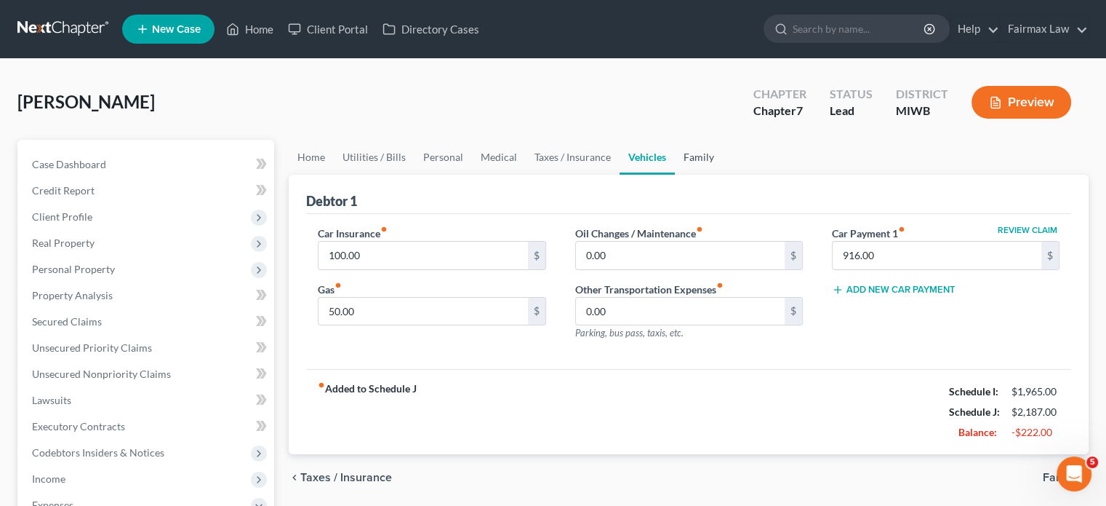
click at [723, 175] on link "Family" at bounding box center [699, 157] width 48 height 35
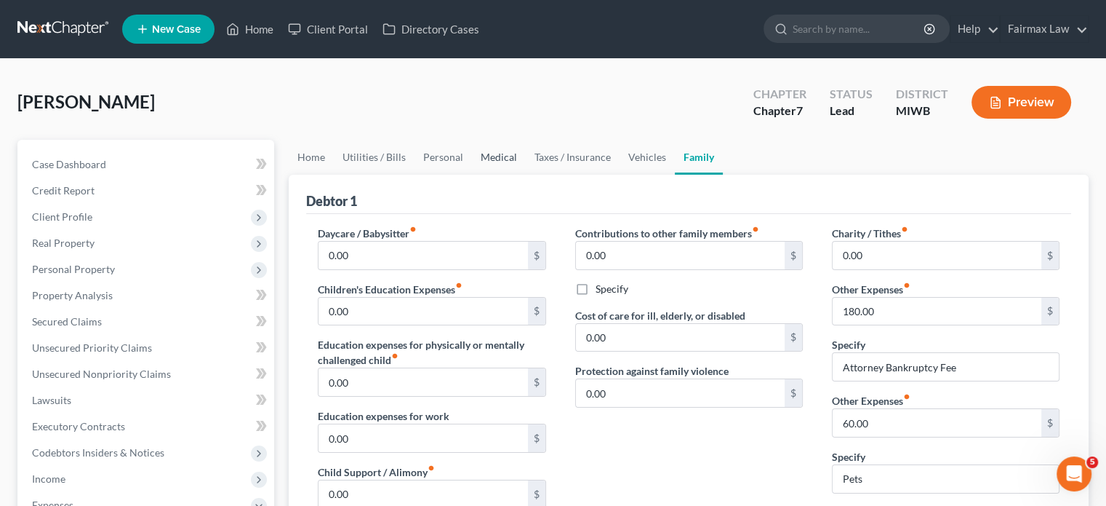
click at [526, 175] on link "Medical" at bounding box center [499, 157] width 54 height 35
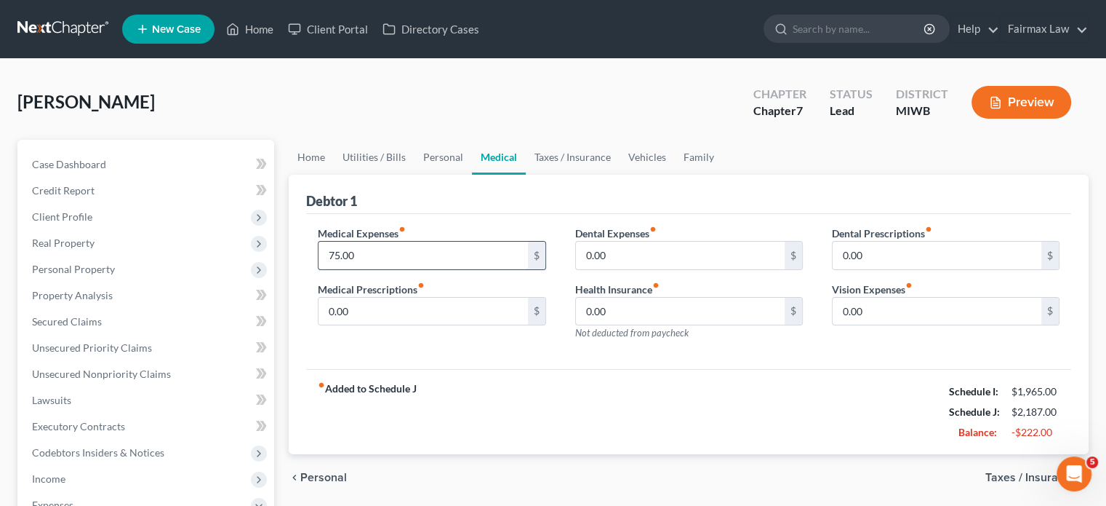
click at [432, 269] on input "75.00" at bounding box center [423, 255] width 209 height 28
click at [463, 175] on link "Personal" at bounding box center [443, 157] width 57 height 35
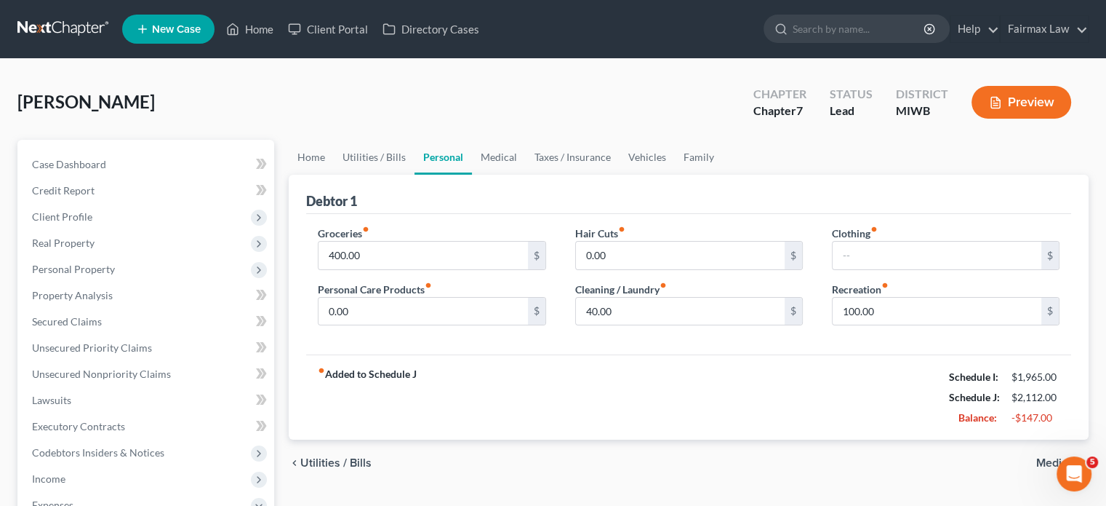
click at [435, 338] on div "Groceries fiber_manual_record 400.00 $ Personal Care Products fiber_manual_reco…" at bounding box center [431, 281] width 257 height 112
click at [434, 269] on input "400.00" at bounding box center [423, 255] width 209 height 28
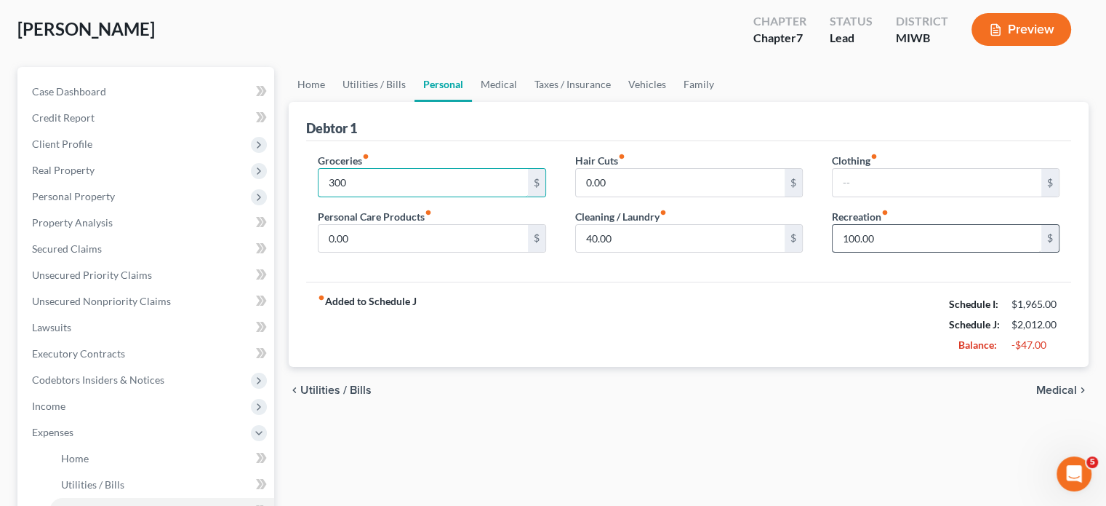
type input "300"
click at [925, 252] on input "100.00" at bounding box center [937, 239] width 209 height 28
type input "50"
click at [516, 367] on div "fiber_manual_record Added to Schedule J Schedule I: $1,965.00 Schedule J: $1,96…" at bounding box center [688, 324] width 765 height 85
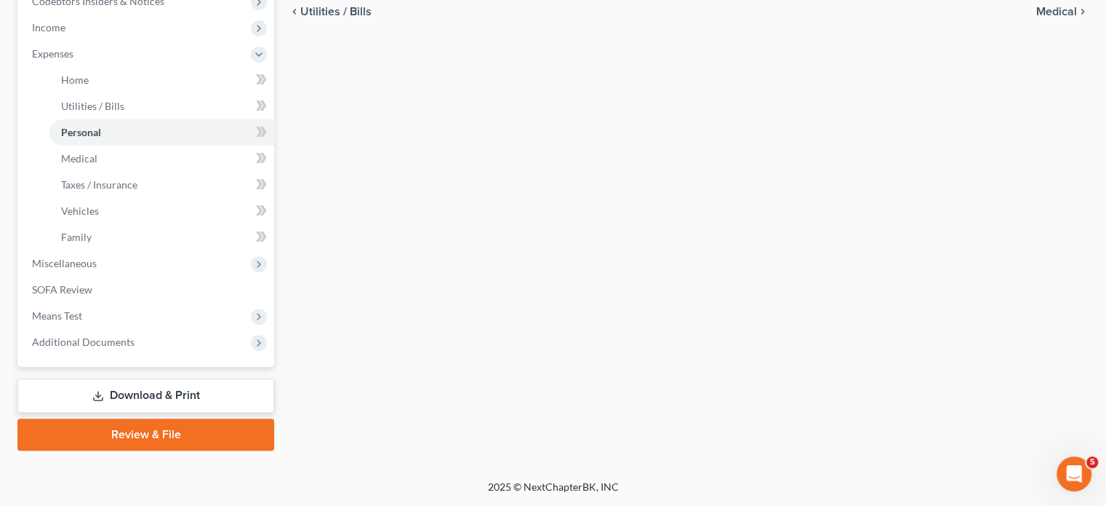
scroll to position [663, 0]
click at [186, 250] on span "Miscellaneous" at bounding box center [147, 263] width 254 height 26
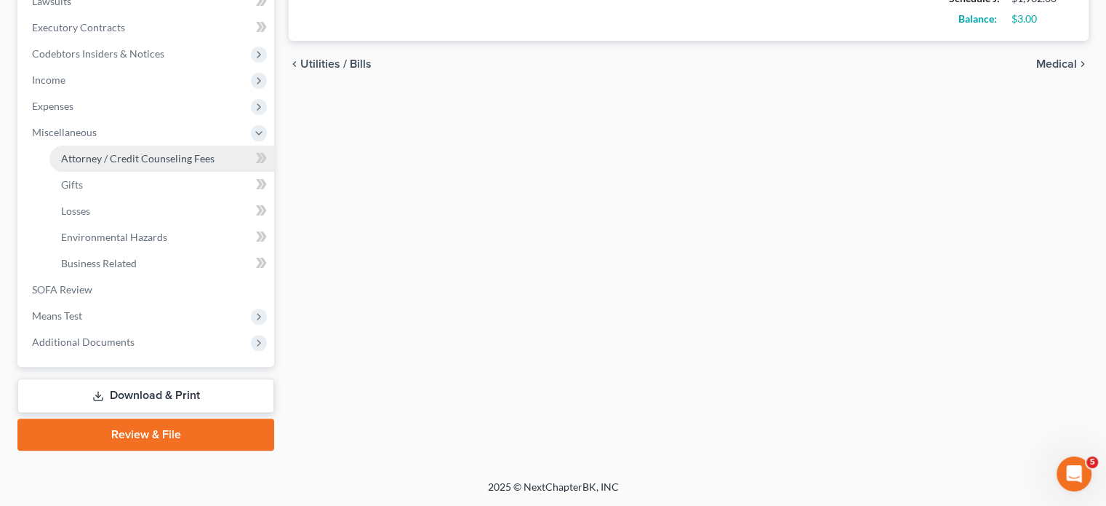
click at [151, 152] on span "Attorney / Credit Counseling Fees" at bounding box center [137, 158] width 153 height 12
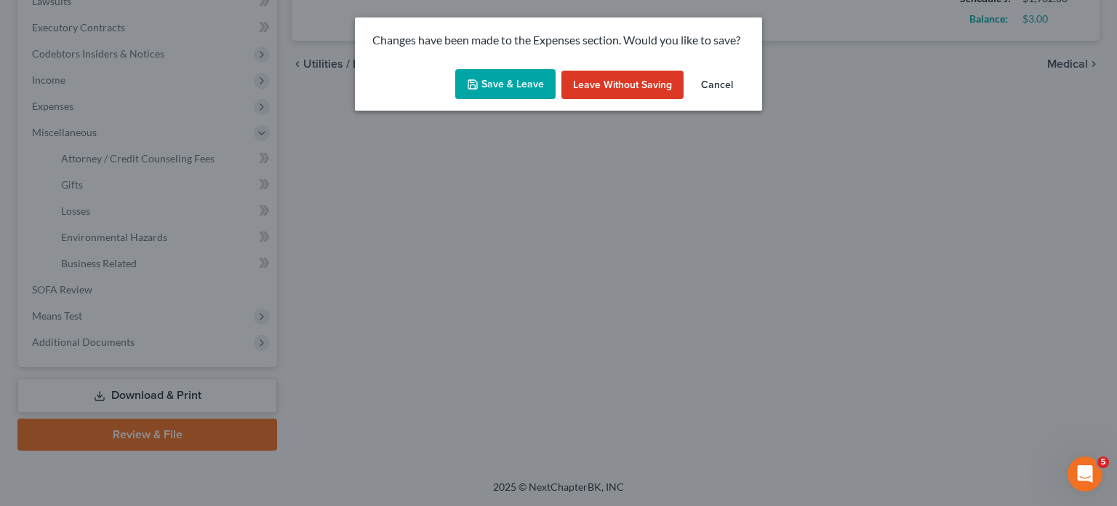
click at [478, 100] on button "Save & Leave" at bounding box center [505, 84] width 100 height 31
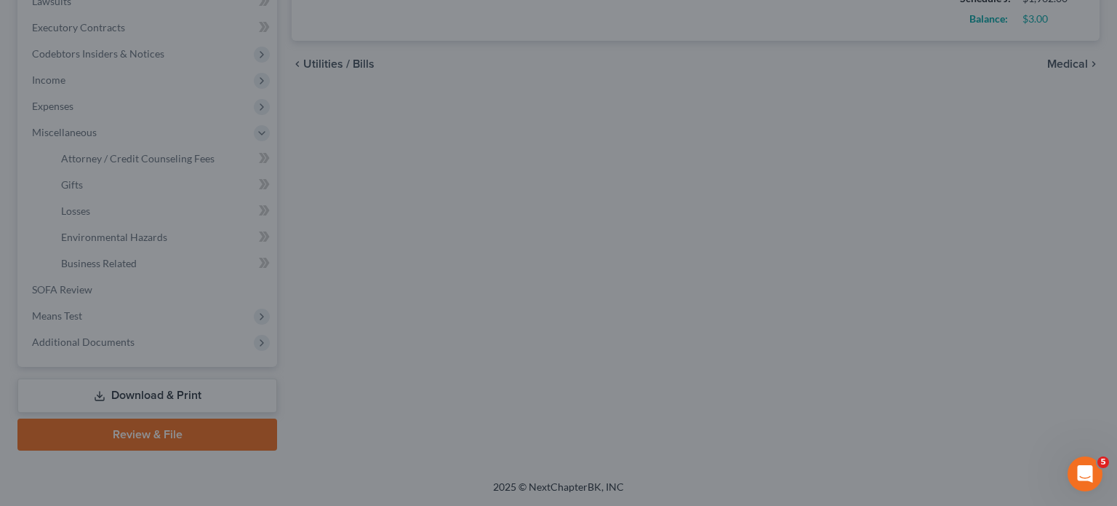
type input "300.00"
type input "50.00"
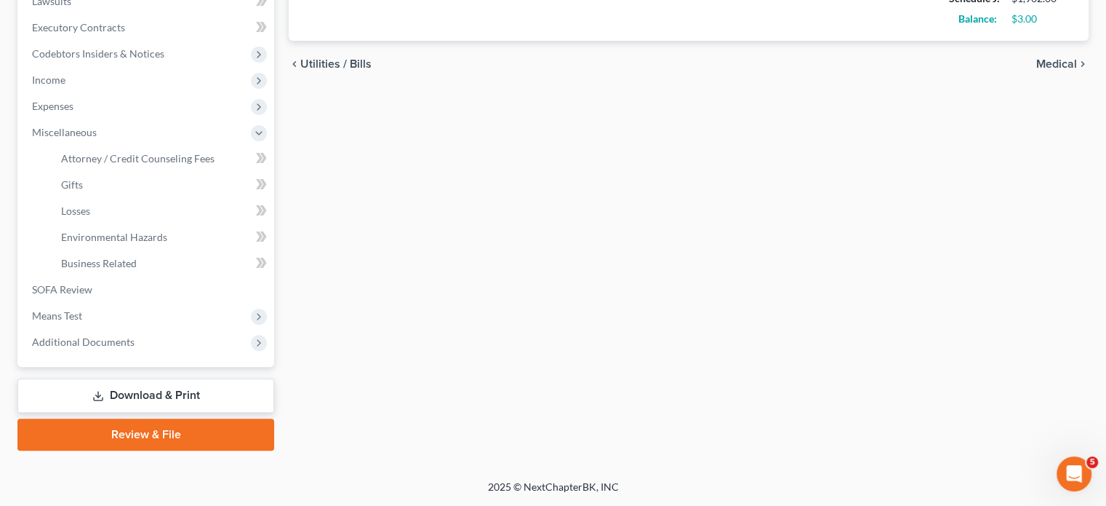
select select "6"
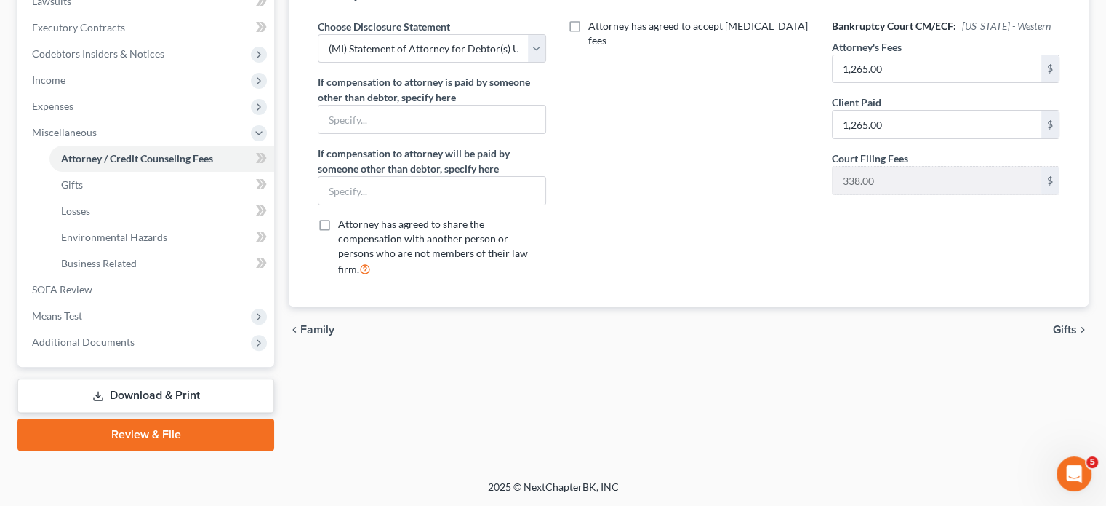
scroll to position [608, 0]
click at [107, 303] on span "Means Test" at bounding box center [147, 316] width 254 height 26
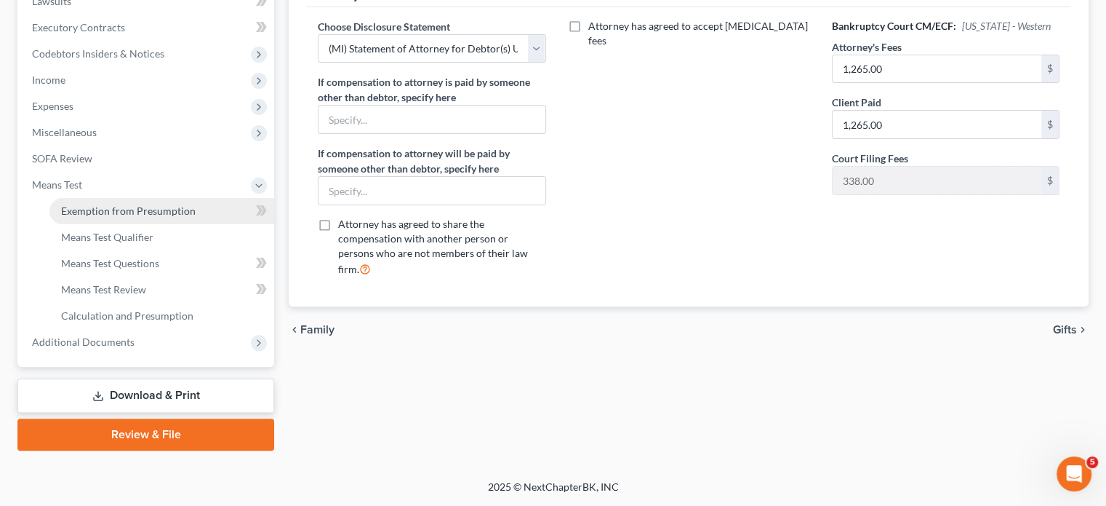
click at [153, 198] on link "Exemption from Presumption" at bounding box center [161, 211] width 225 height 26
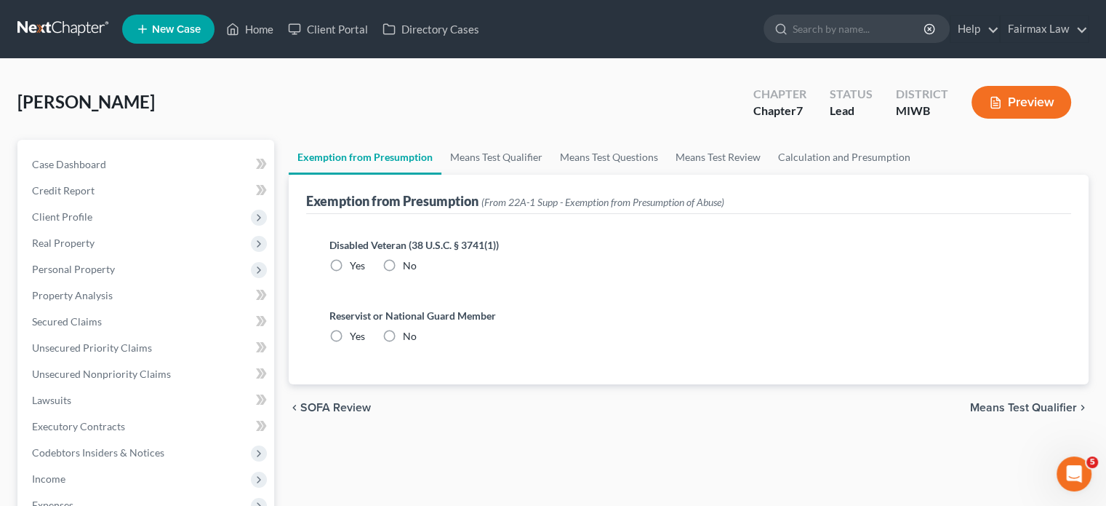
click at [417, 273] on label "No" at bounding box center [410, 265] width 14 height 15
click at [418, 268] on input "No" at bounding box center [413, 262] width 9 height 9
radio input "true"
click at [417, 343] on label "No" at bounding box center [410, 336] width 14 height 15
click at [418, 338] on input "No" at bounding box center [413, 333] width 9 height 9
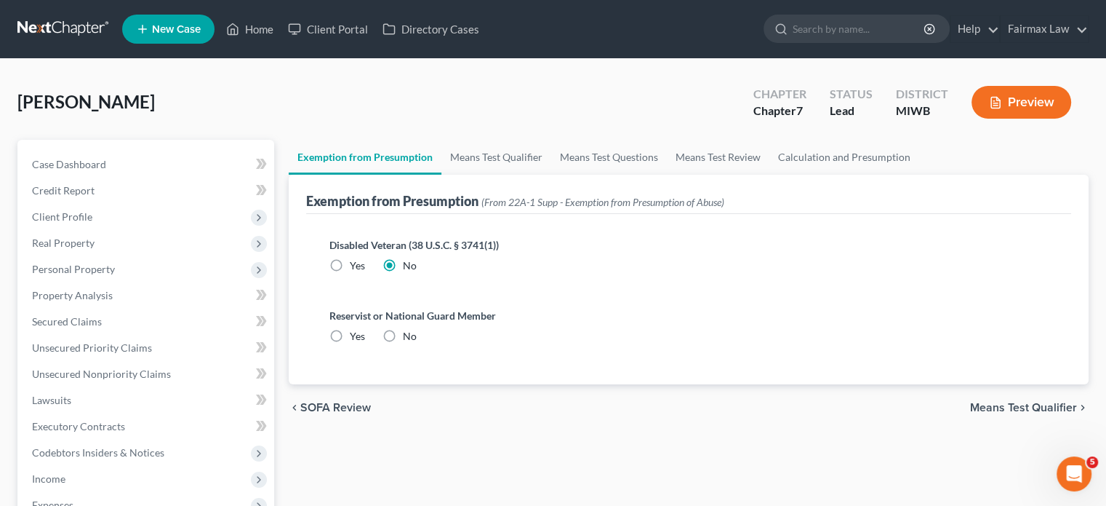
radio input "true"
click at [512, 175] on link "Means Test Qualifier" at bounding box center [497, 157] width 110 height 35
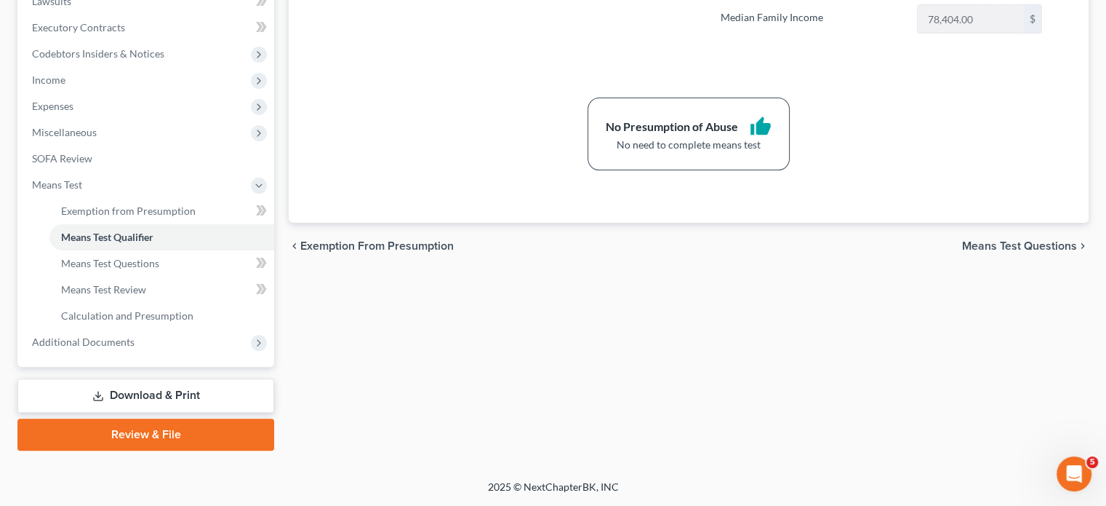
scroll to position [620, 0]
click at [164, 329] on span "Additional Documents" at bounding box center [147, 342] width 254 height 26
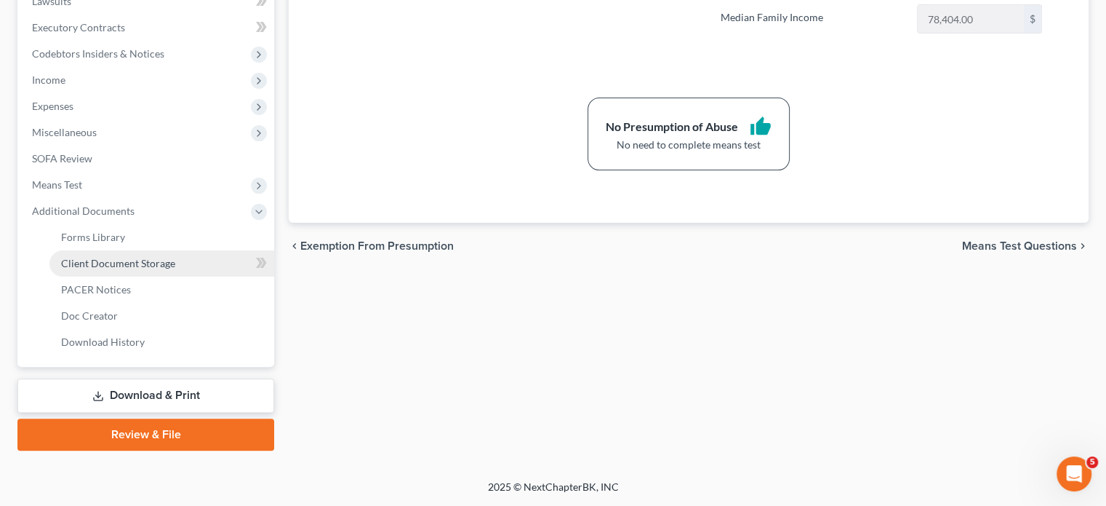
click at [175, 257] on span "Client Document Storage" at bounding box center [118, 263] width 114 height 12
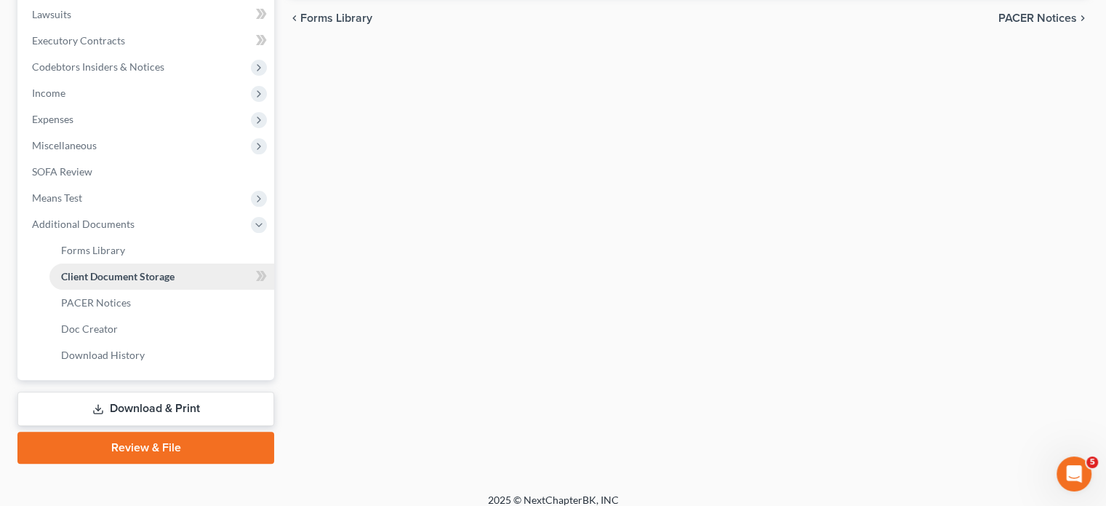
select select "1"
select select "4"
select select "0"
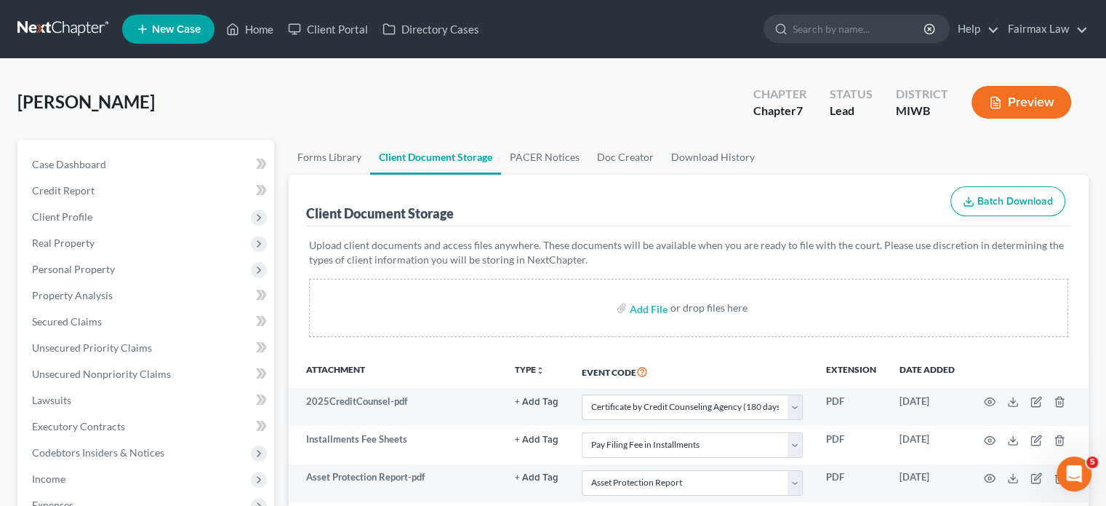
scroll to position [303, 0]
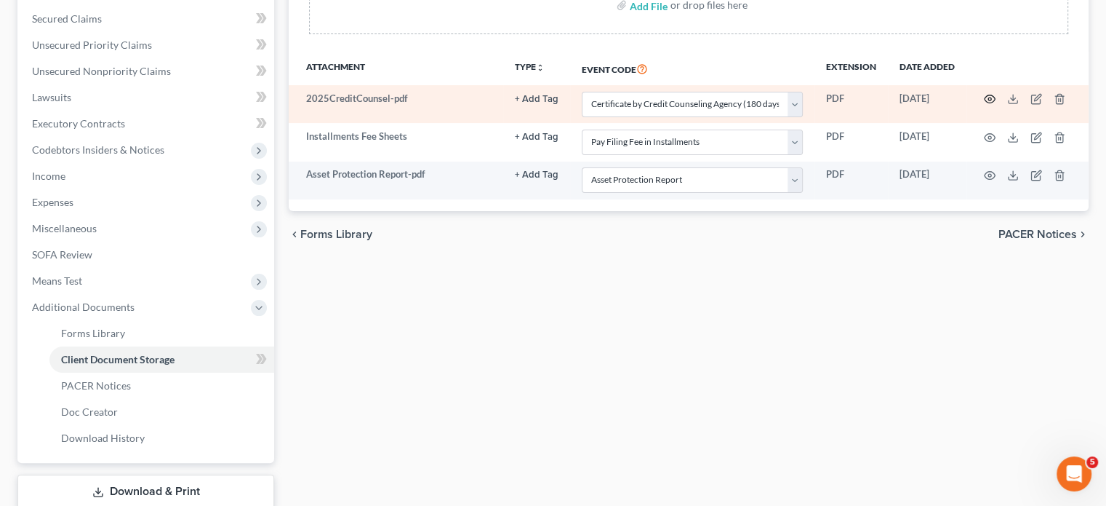
click at [985, 103] on icon "button" at bounding box center [990, 99] width 11 height 8
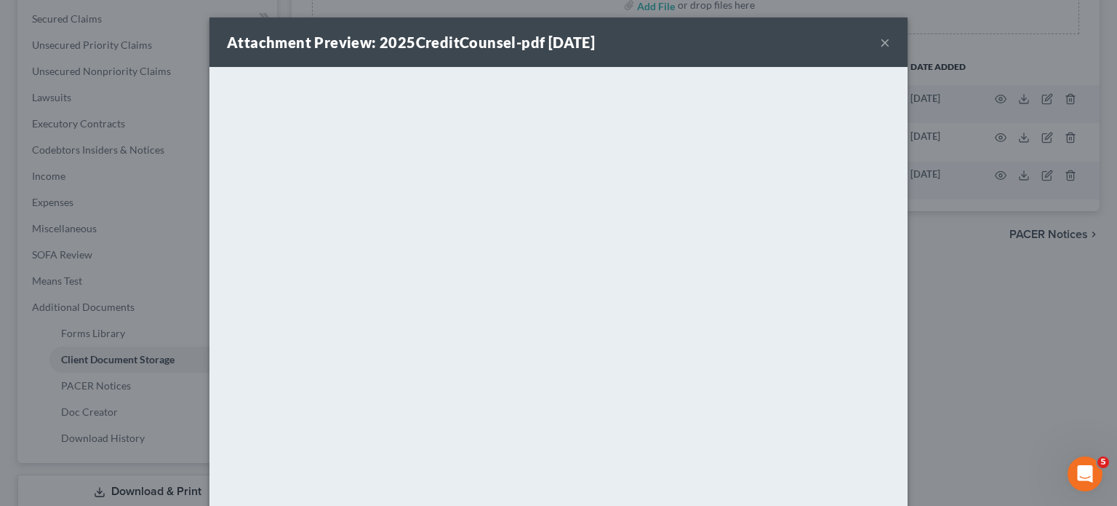
click at [890, 48] on button "×" at bounding box center [885, 41] width 10 height 17
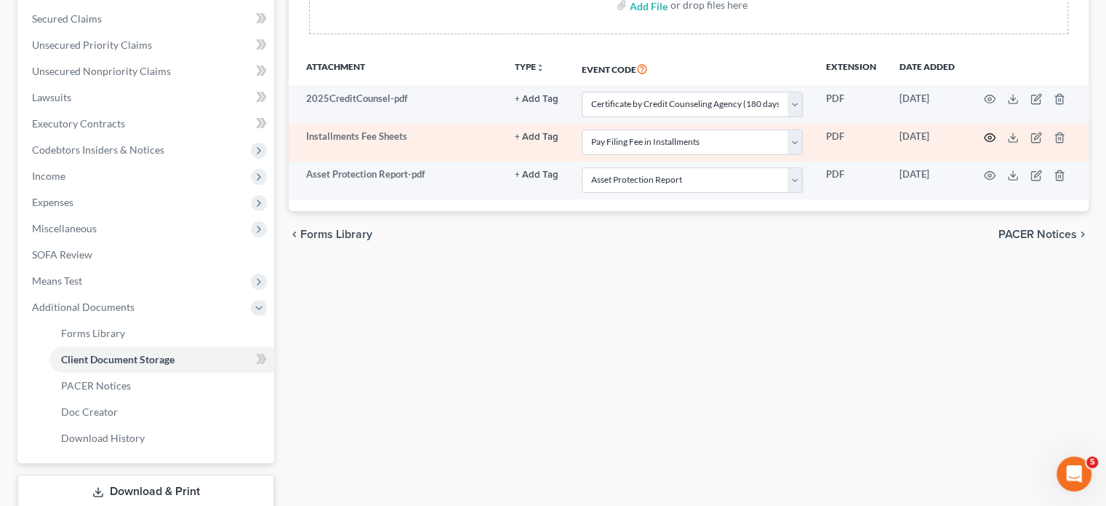
click at [985, 141] on icon "button" at bounding box center [990, 137] width 11 height 8
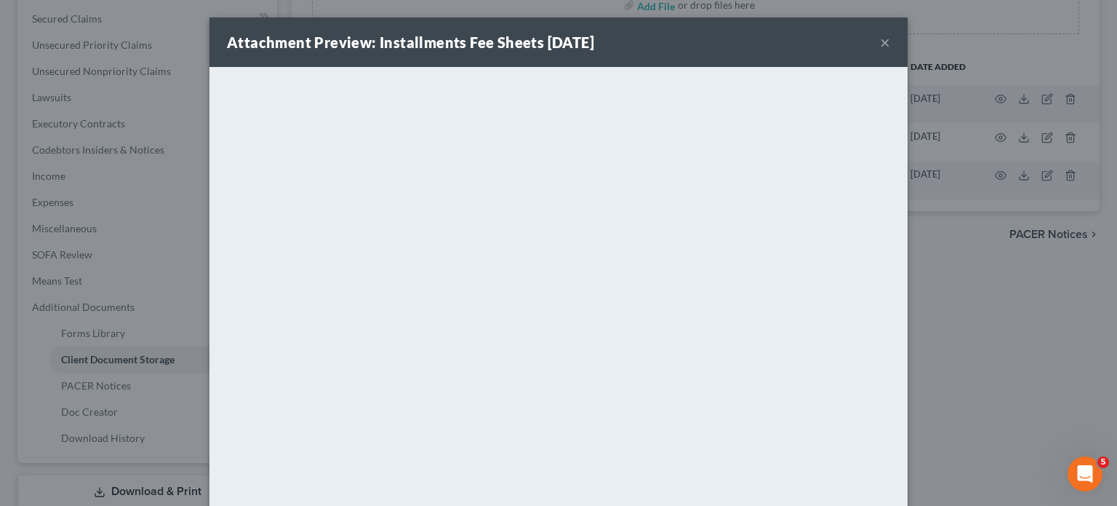
click at [890, 51] on button "×" at bounding box center [885, 41] width 10 height 17
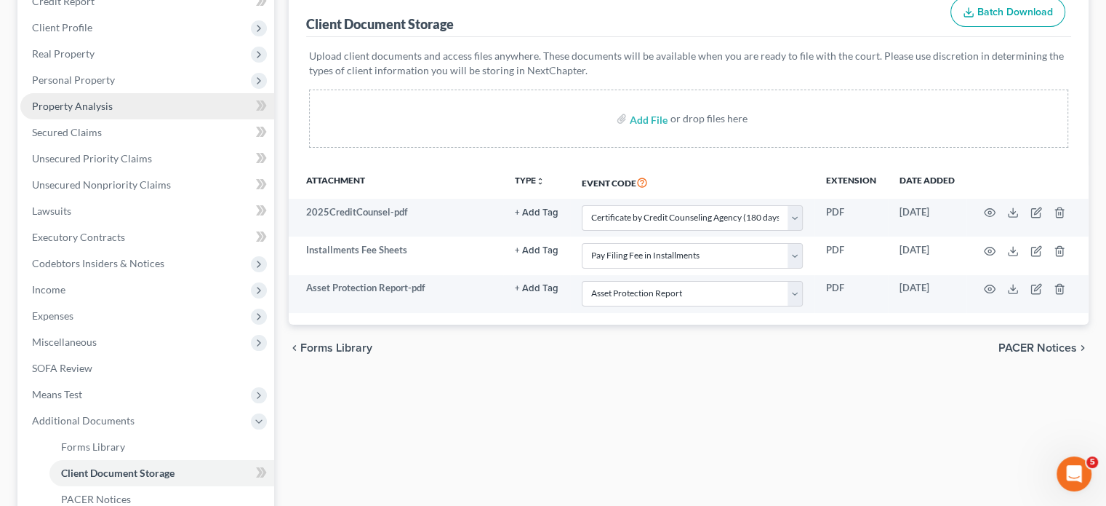
scroll to position [199, 0]
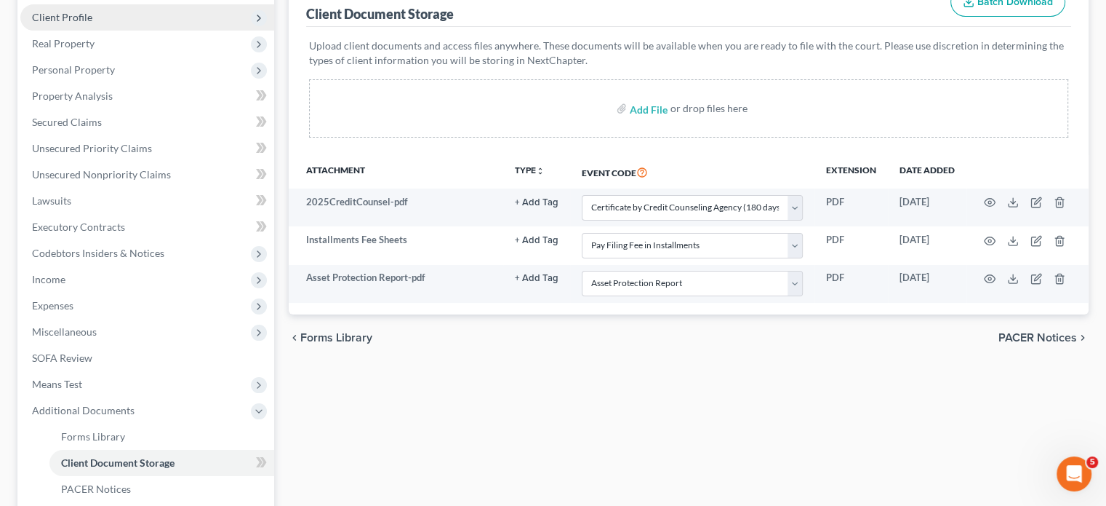
click at [163, 31] on span "Client Profile" at bounding box center [147, 17] width 254 height 26
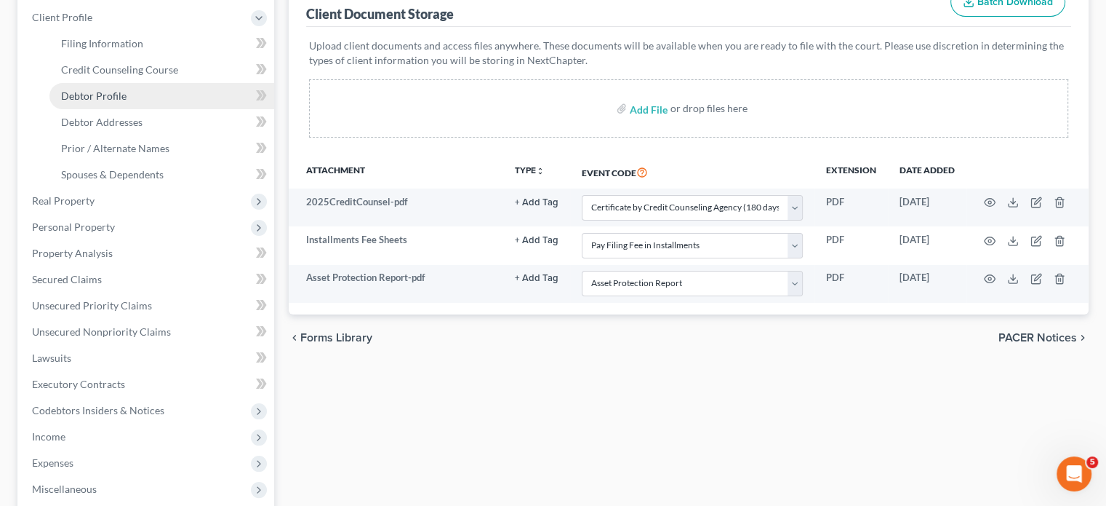
click at [127, 102] on span "Debtor Profile" at bounding box center [93, 95] width 65 height 12
select select "0"
select select "1"
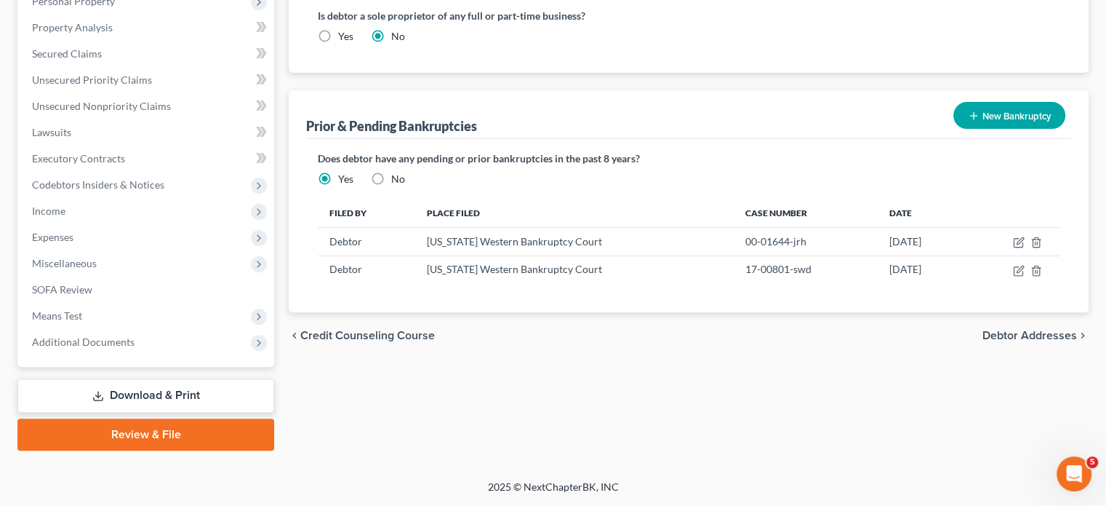
scroll to position [587, 0]
click at [404, 186] on label "No" at bounding box center [398, 179] width 14 height 15
click at [404, 181] on input "No" at bounding box center [401, 176] width 9 height 9
radio input "true"
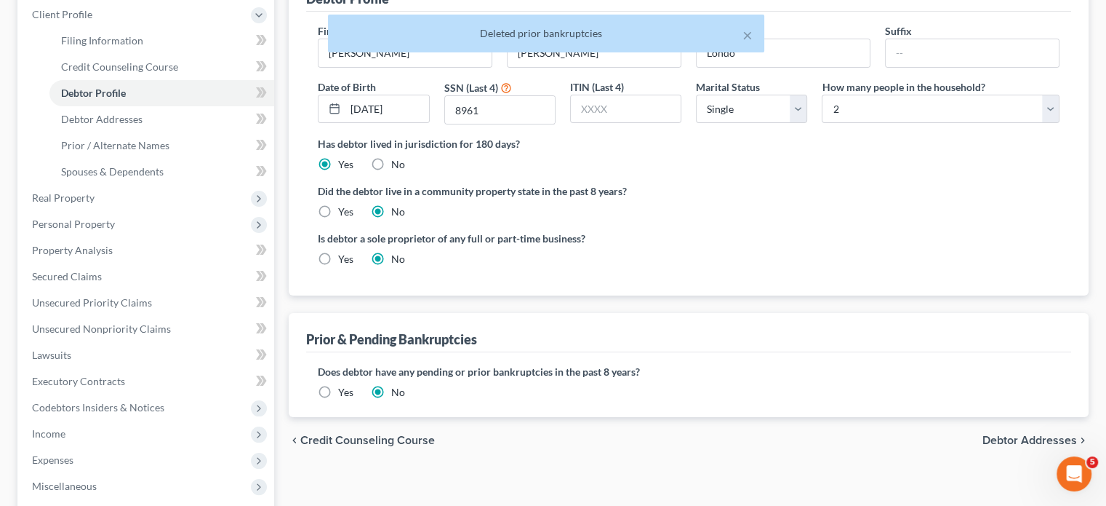
scroll to position [204, 0]
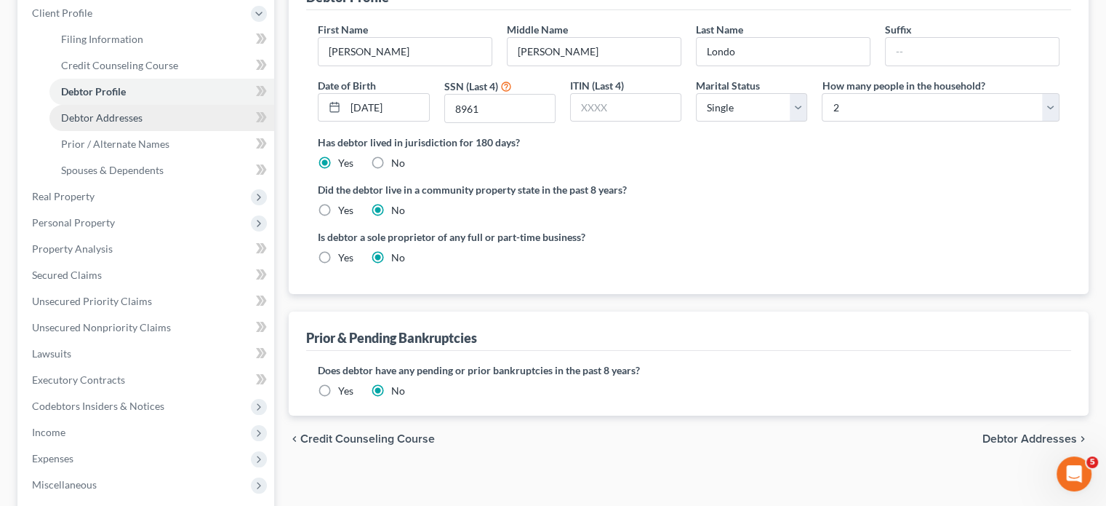
click at [169, 131] on link "Debtor Addresses" at bounding box center [161, 118] width 225 height 26
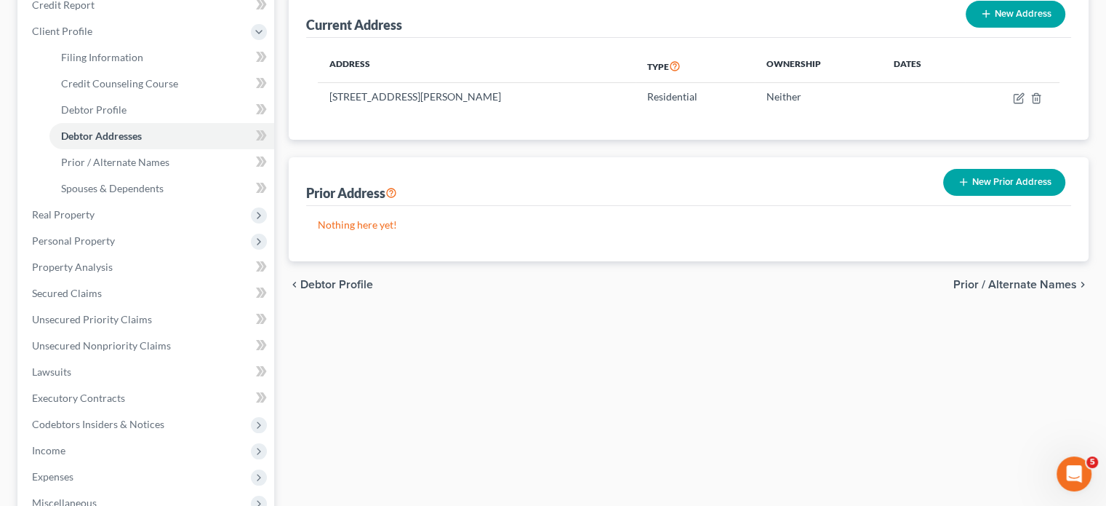
scroll to position [186, 0]
click at [210, 148] on link "Debtor Addresses" at bounding box center [161, 135] width 225 height 26
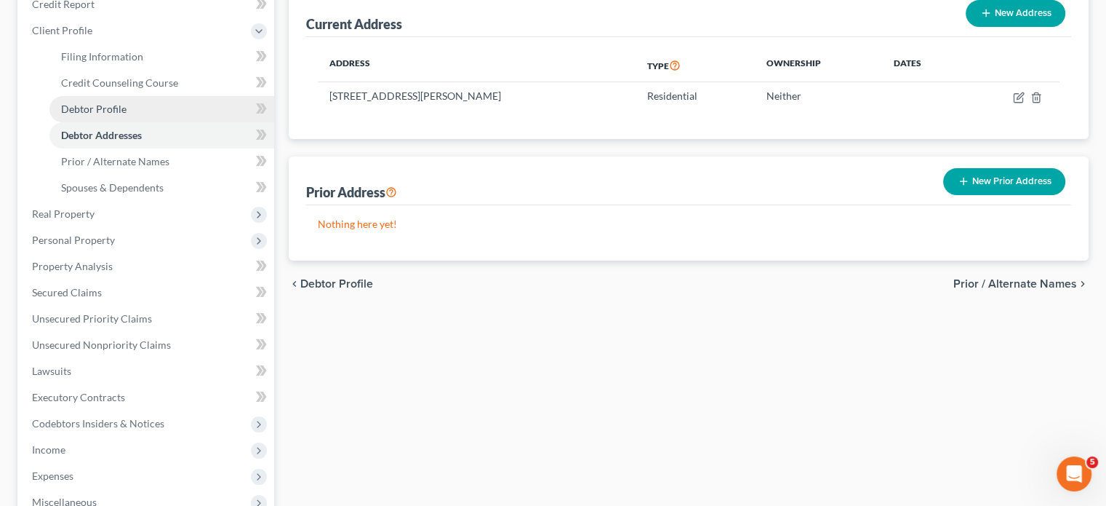
click at [177, 122] on link "Debtor Profile" at bounding box center [161, 109] width 225 height 26
select select "0"
select select "1"
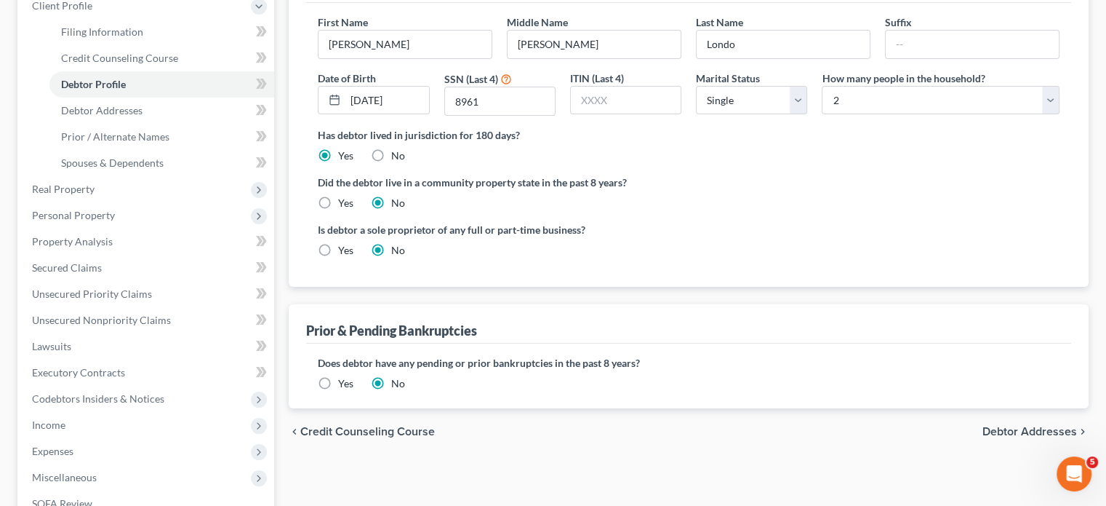
scroll to position [264, 0]
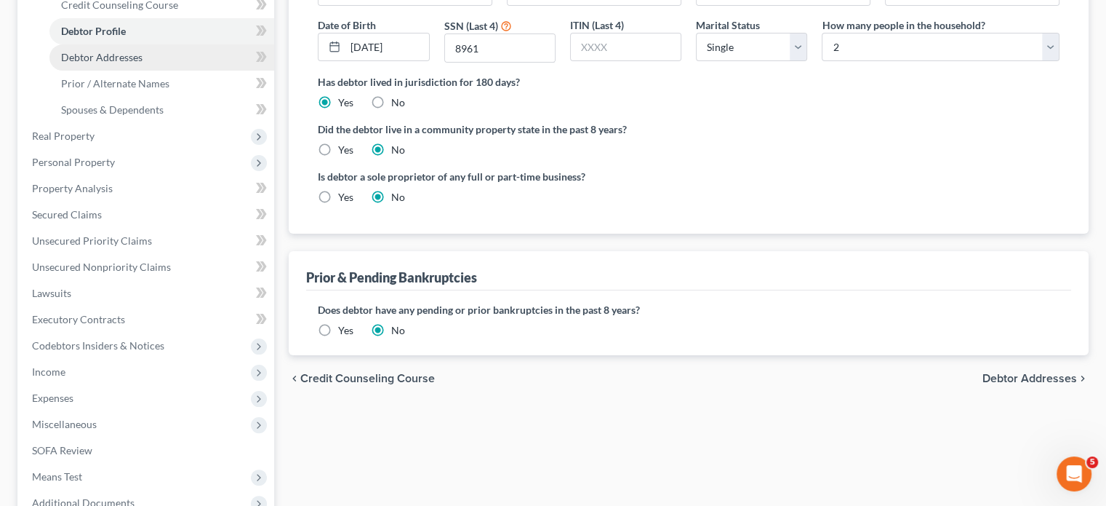
click at [172, 71] on link "Debtor Addresses" at bounding box center [161, 57] width 225 height 26
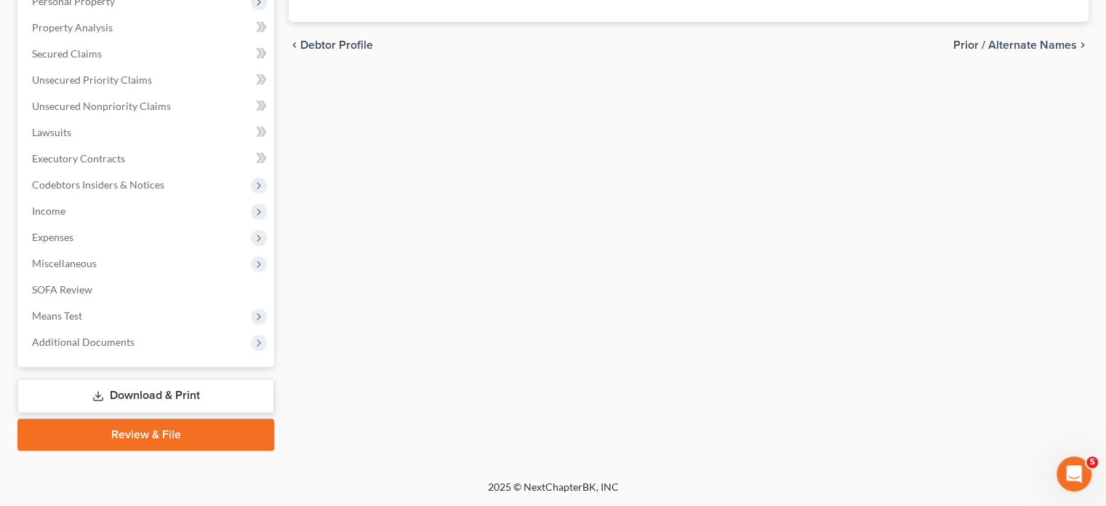
scroll to position [267, 0]
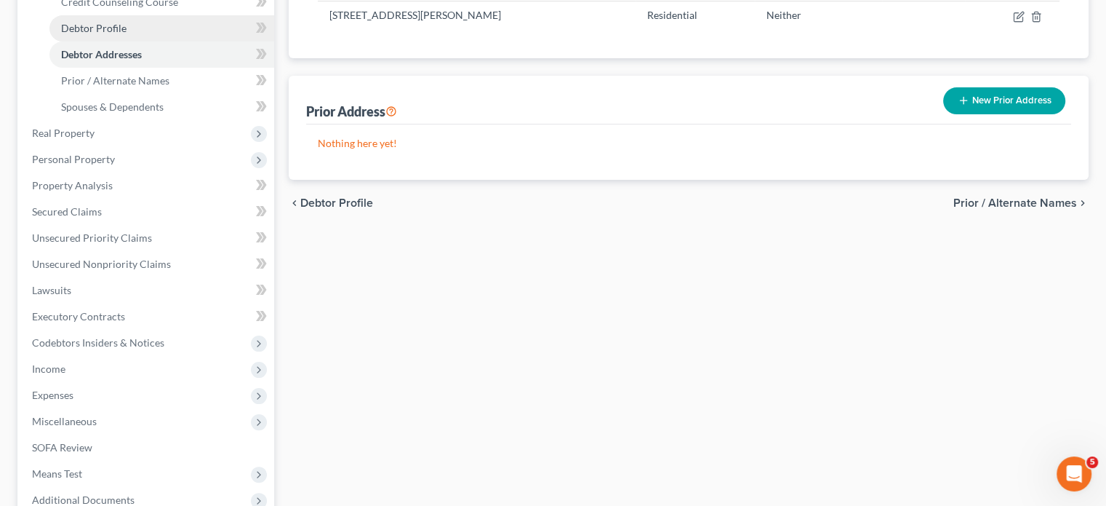
click at [140, 41] on link "Debtor Profile" at bounding box center [161, 28] width 225 height 26
select select "0"
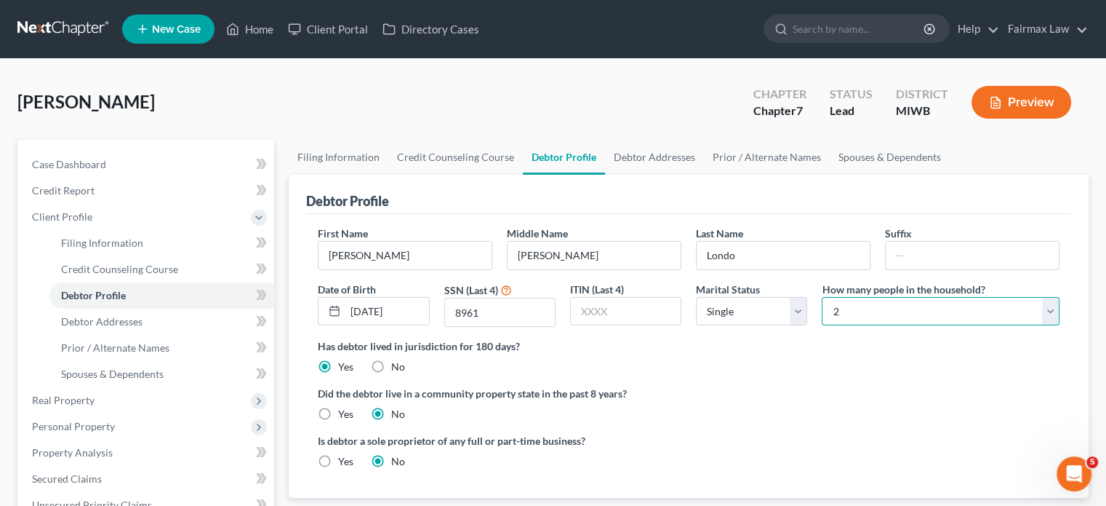
click at [880, 326] on select "Select 1 2 3 4 5 6 7 8 9 10 11 12 13 14 15 16 17 18 19 20" at bounding box center [941, 311] width 238 height 29
select select "0"
click at [822, 326] on select "Select 1 2 3 4 5 6 7 8 9 10 11 12 13 14 15 16 17 18 19 20" at bounding box center [941, 311] width 238 height 29
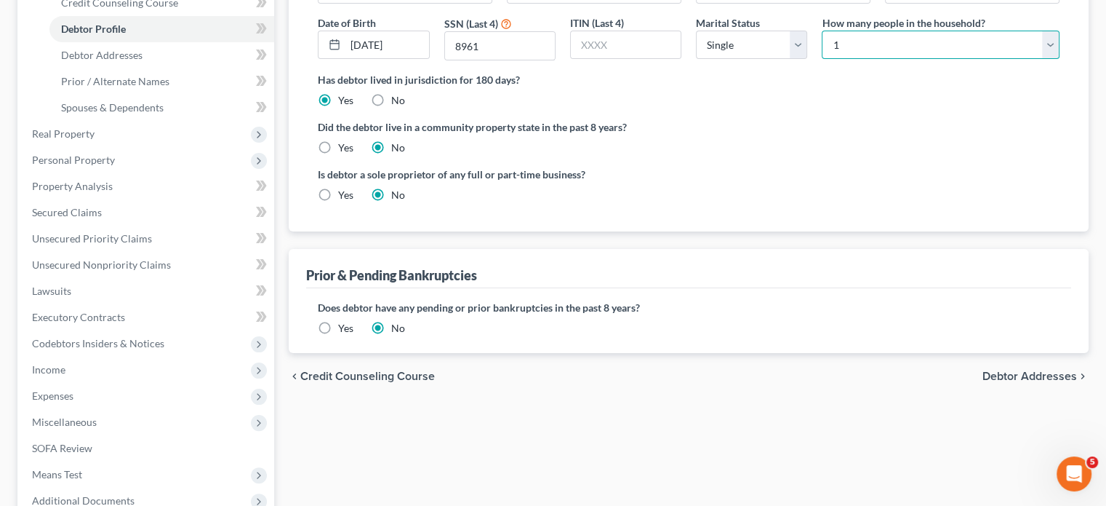
scroll to position [303, 0]
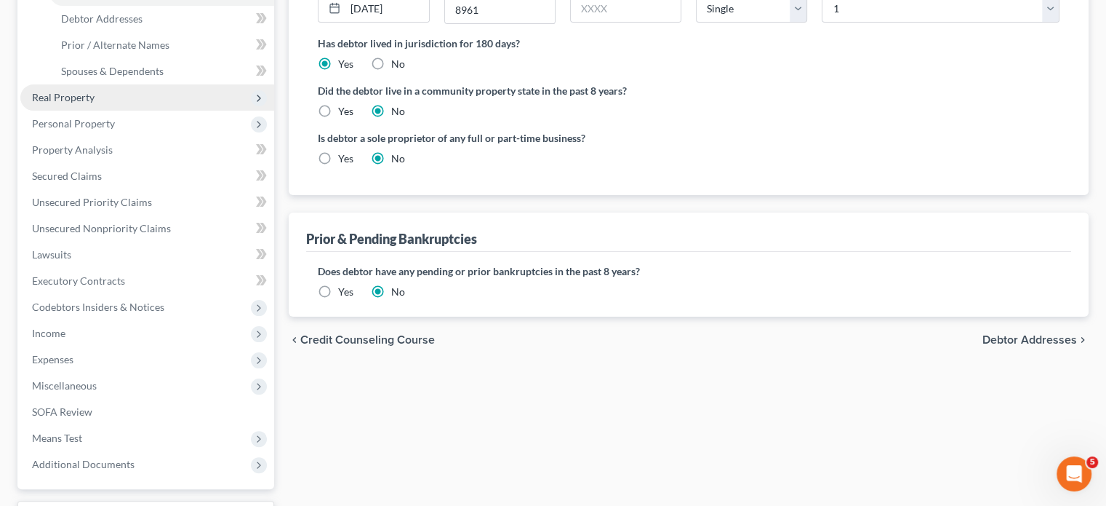
click at [151, 111] on span "Real Property" at bounding box center [147, 97] width 254 height 26
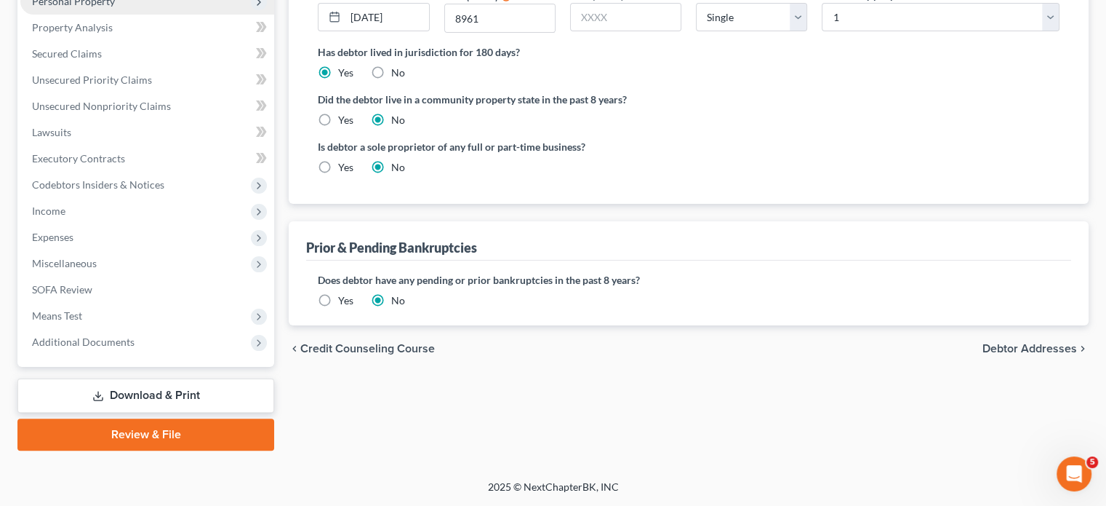
click at [177, 15] on span "Personal Property" at bounding box center [147, 1] width 254 height 26
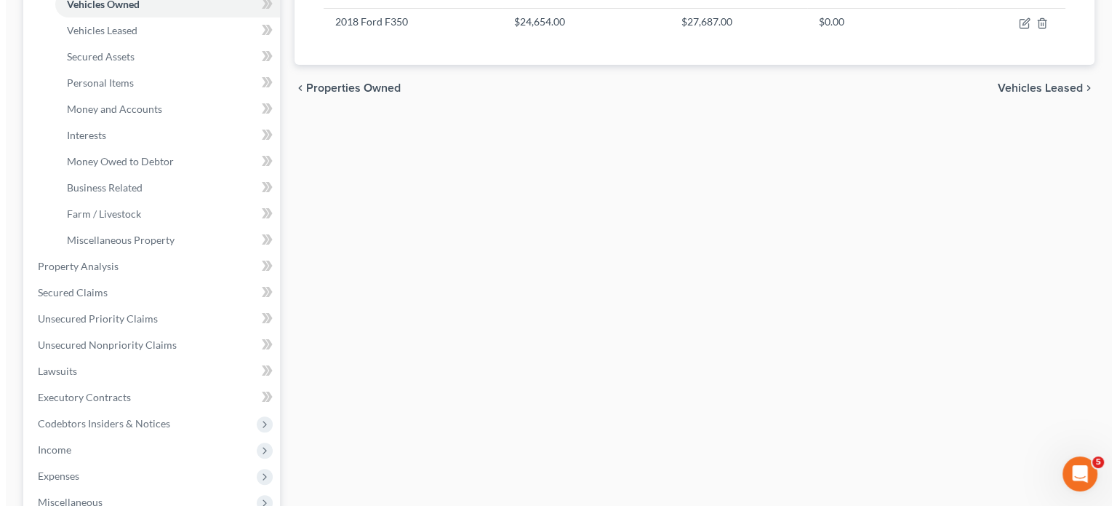
scroll to position [294, 0]
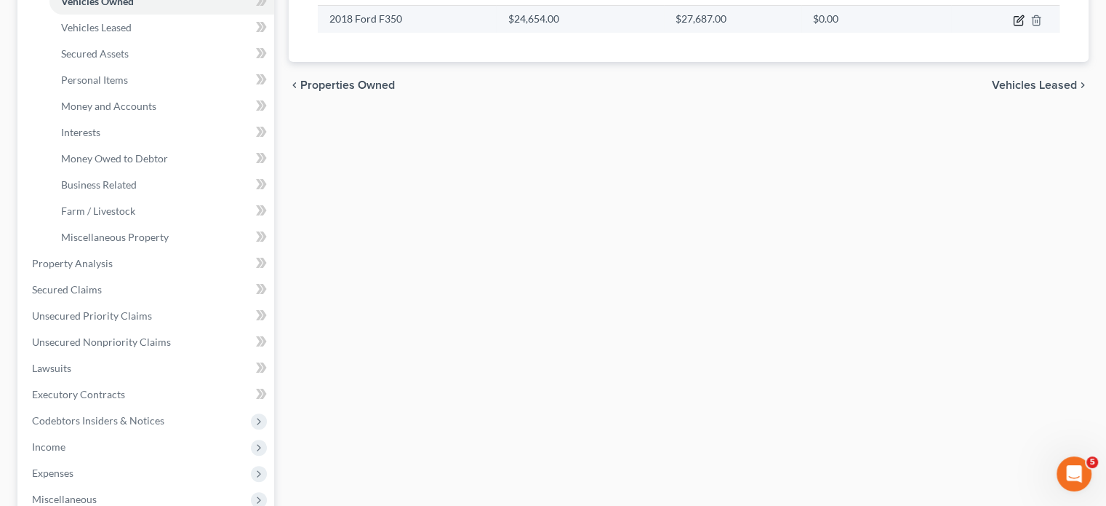
click at [1013, 26] on icon "button" at bounding box center [1019, 21] width 12 height 12
select select "0"
select select "8"
select select "0"
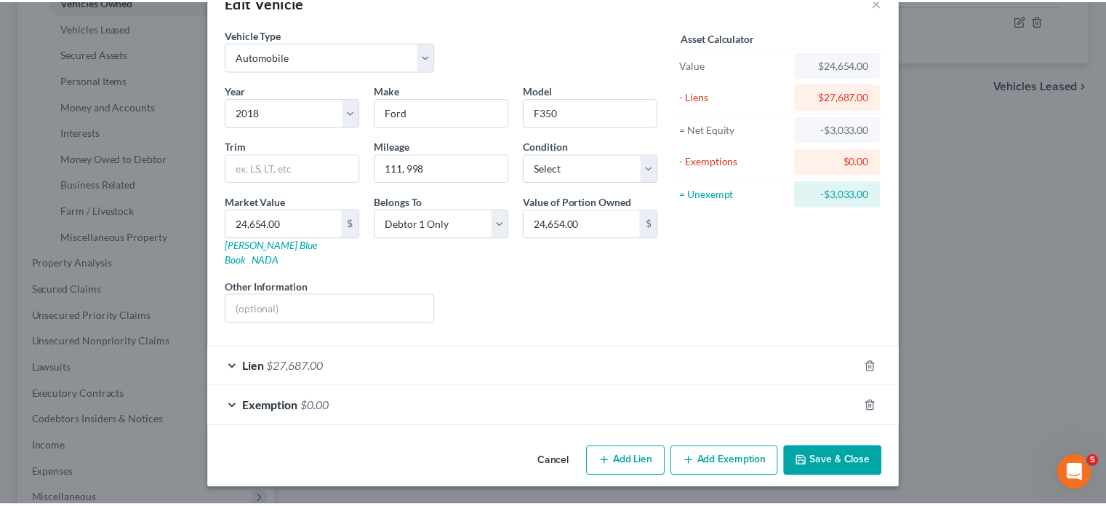
scroll to position [153, 0]
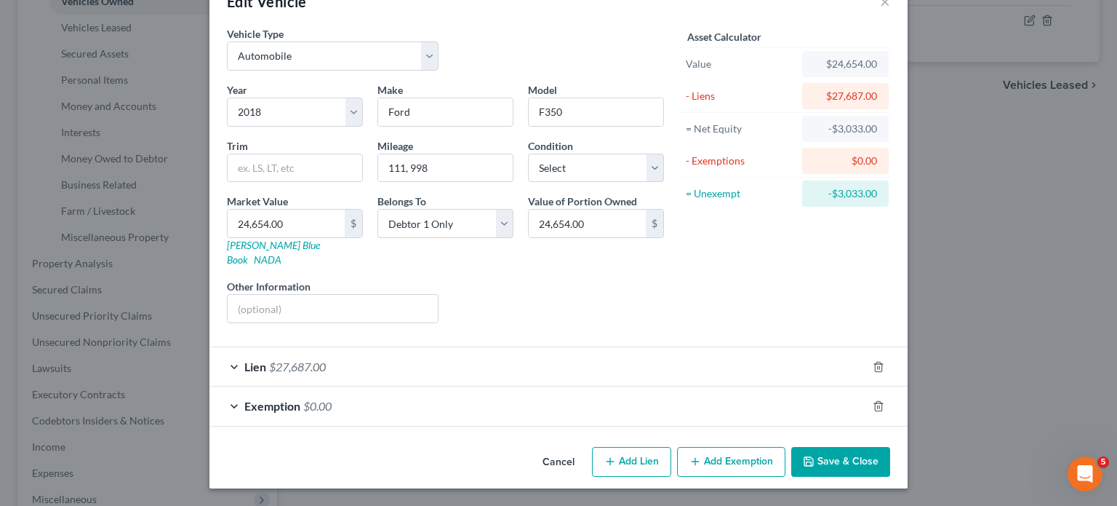
click at [559, 453] on button "Cancel" at bounding box center [558, 462] width 55 height 29
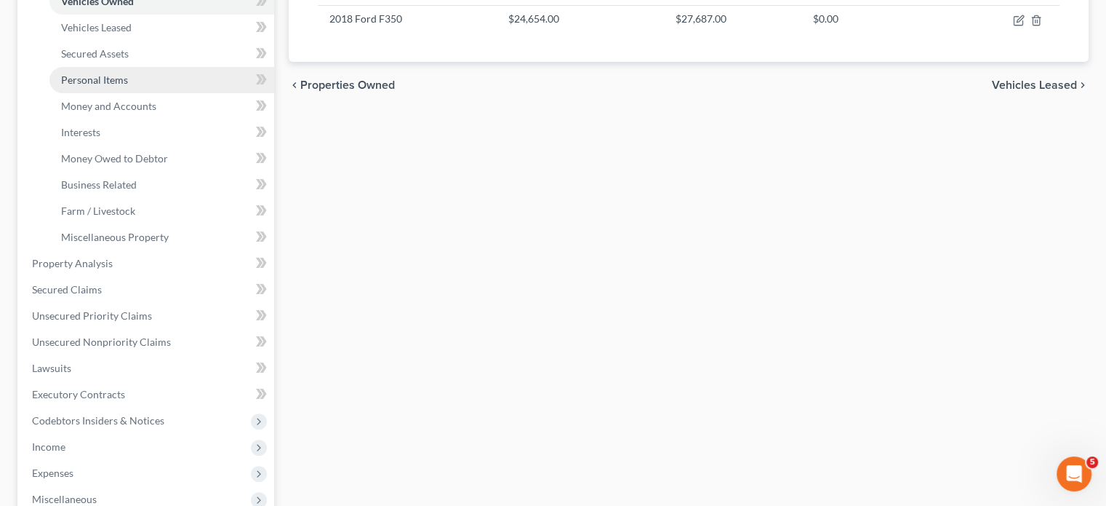
click at [166, 93] on link "Personal Items" at bounding box center [161, 80] width 225 height 26
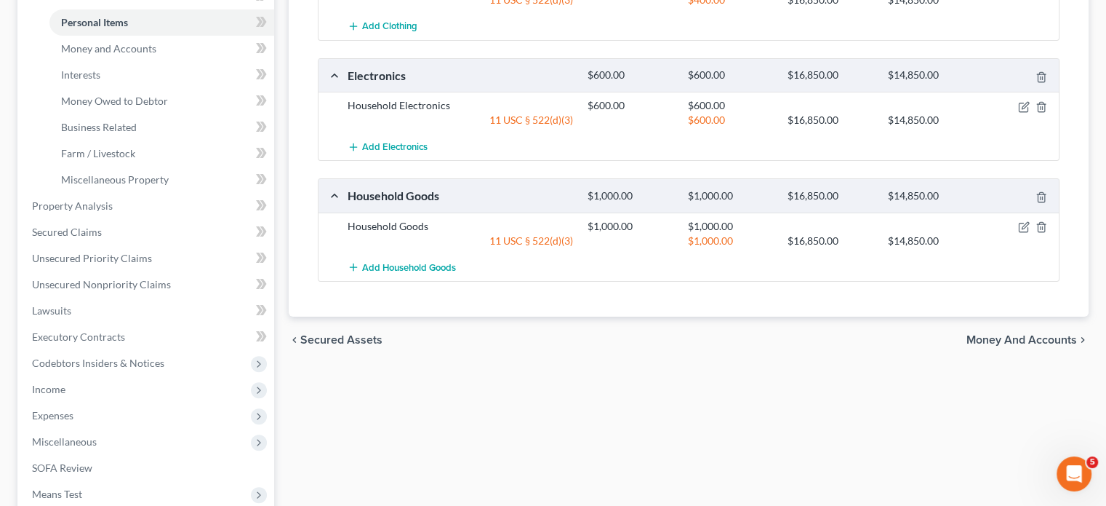
scroll to position [358, 0]
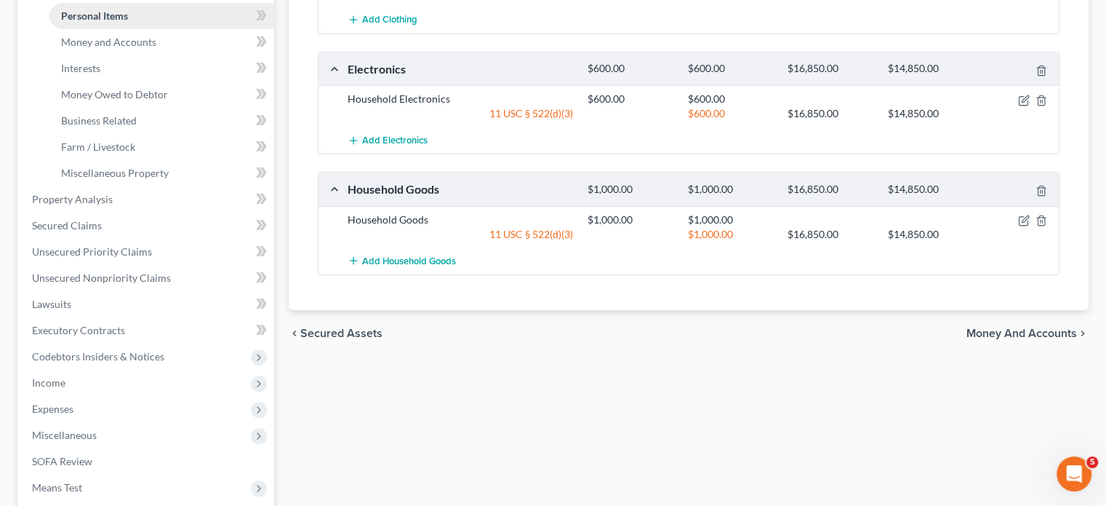
click at [191, 29] on link "Personal Items" at bounding box center [161, 16] width 225 height 26
click at [190, 55] on link "Money and Accounts" at bounding box center [161, 42] width 225 height 26
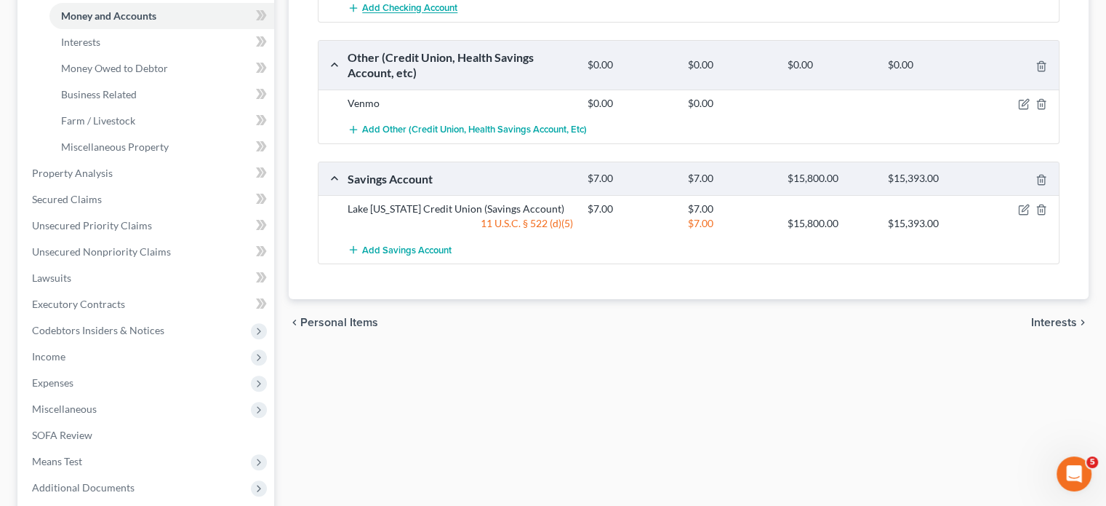
scroll to position [322, 0]
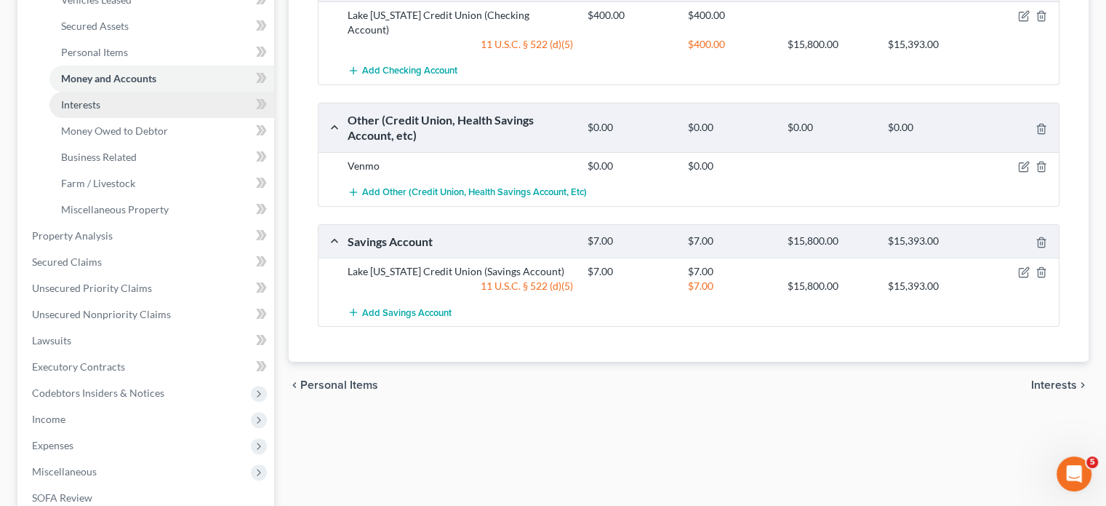
click at [126, 118] on link "Interests" at bounding box center [161, 105] width 225 height 26
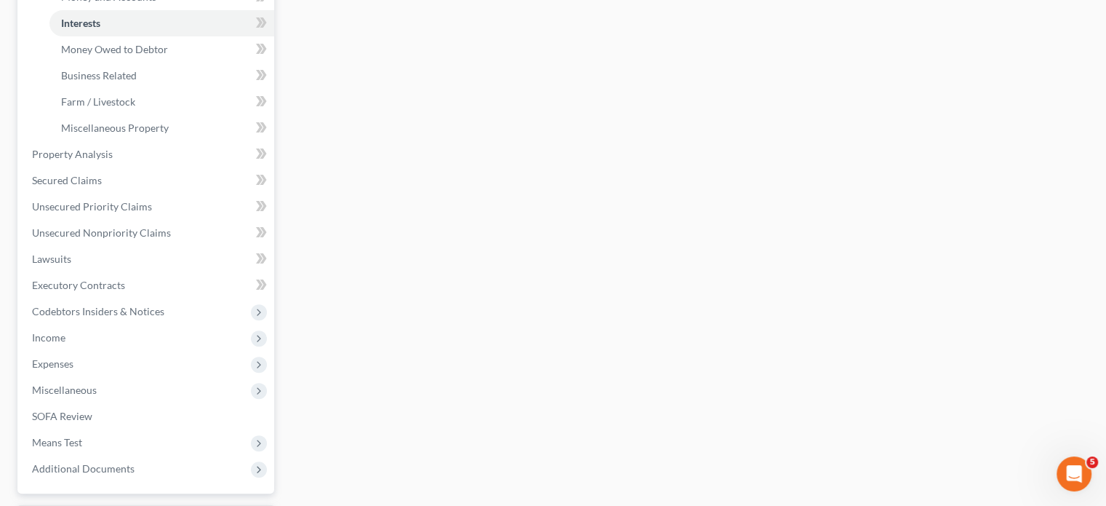
scroll to position [404, 0]
click at [168, 54] on span "Money Owed to Debtor" at bounding box center [114, 47] width 107 height 12
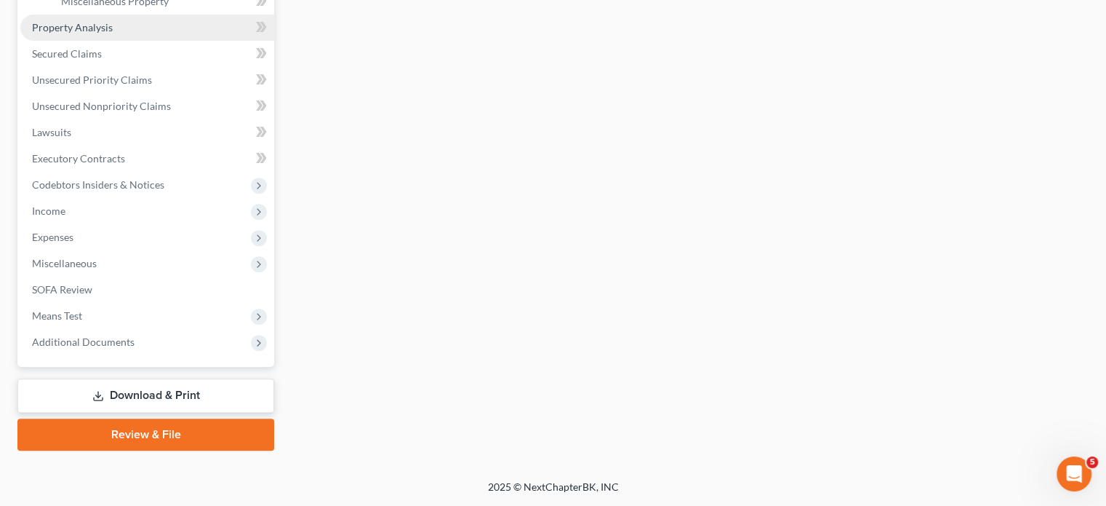
scroll to position [640, 0]
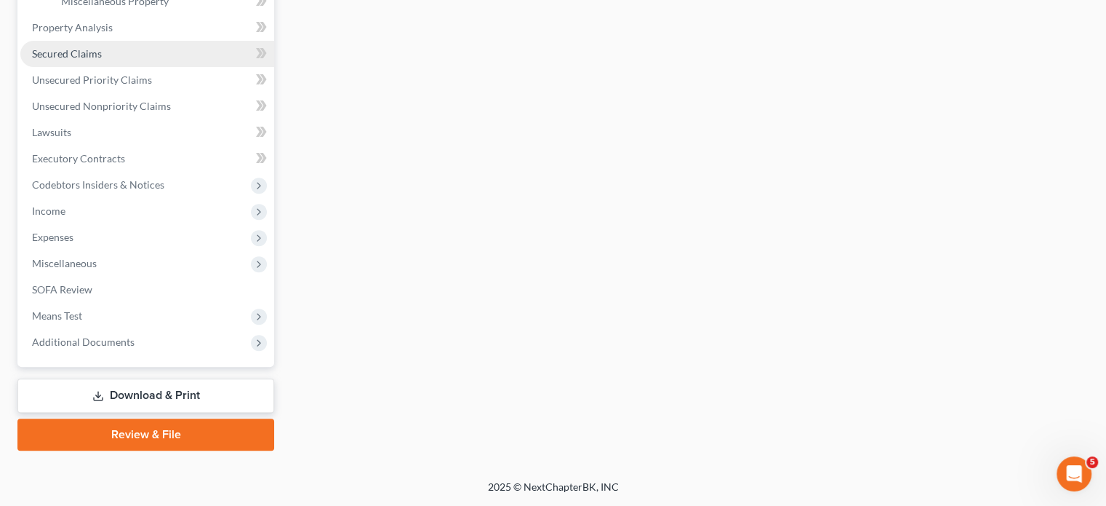
click at [167, 67] on link "Secured Claims" at bounding box center [147, 54] width 254 height 26
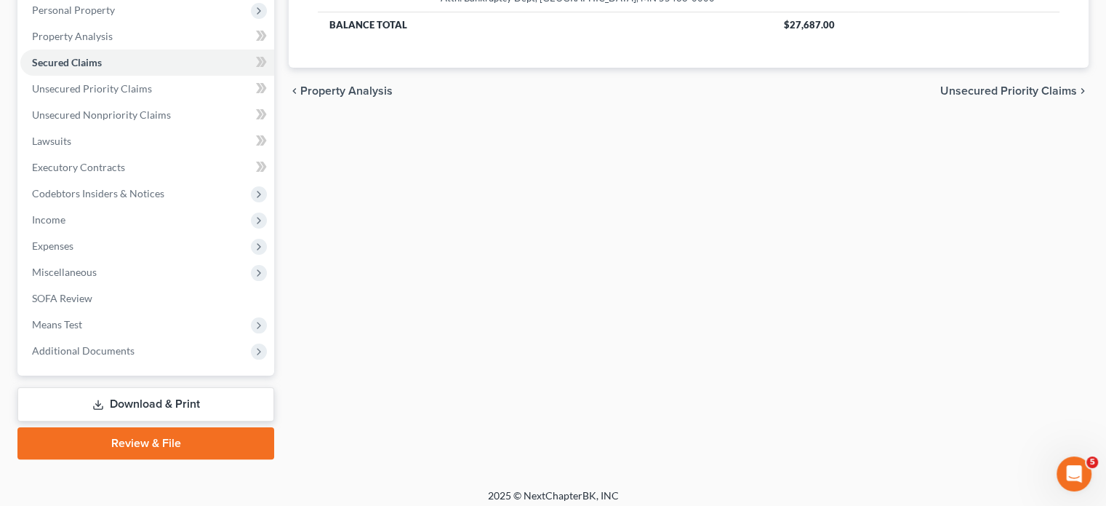
scroll to position [262, 0]
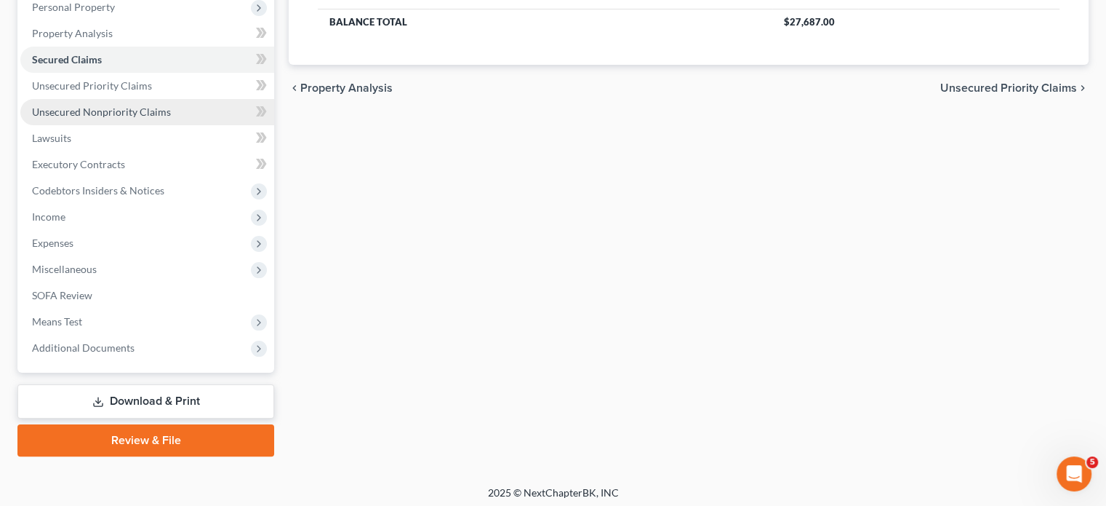
click at [137, 118] on span "Unsecured Nonpriority Claims" at bounding box center [101, 111] width 139 height 12
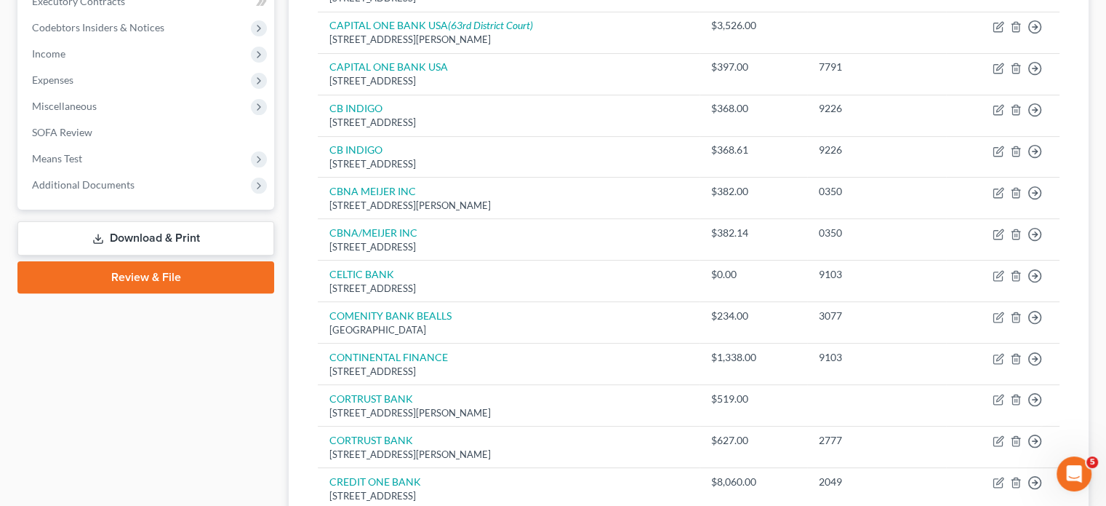
scroll to position [425, 0]
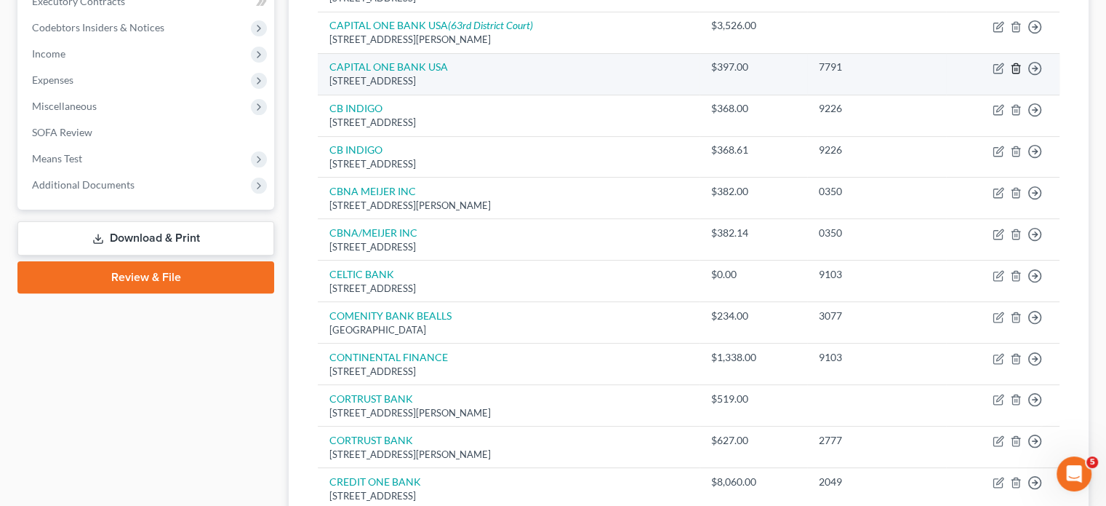
click at [1015, 71] on line "button" at bounding box center [1015, 69] width 0 height 3
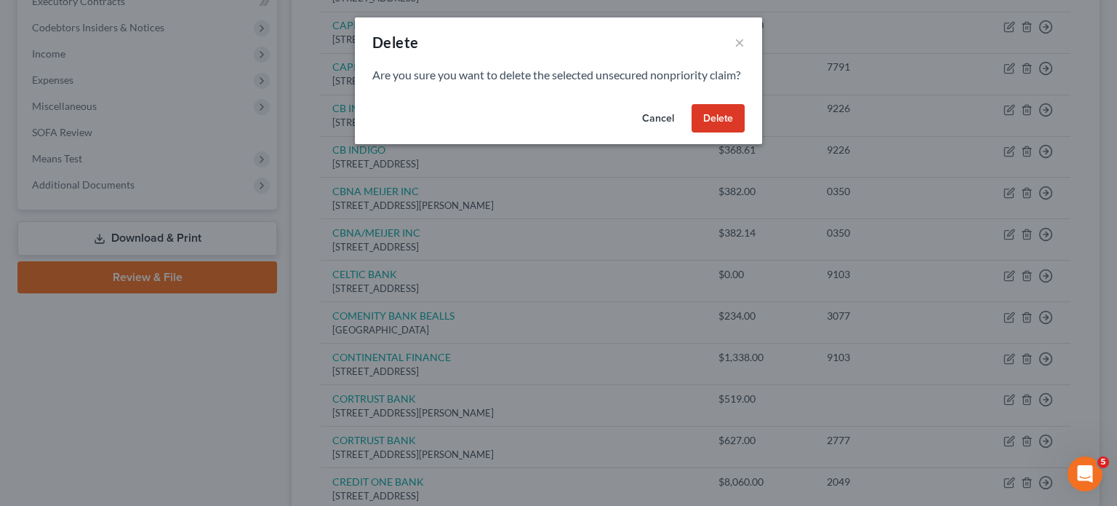
click at [745, 133] on button "Delete" at bounding box center [718, 118] width 53 height 29
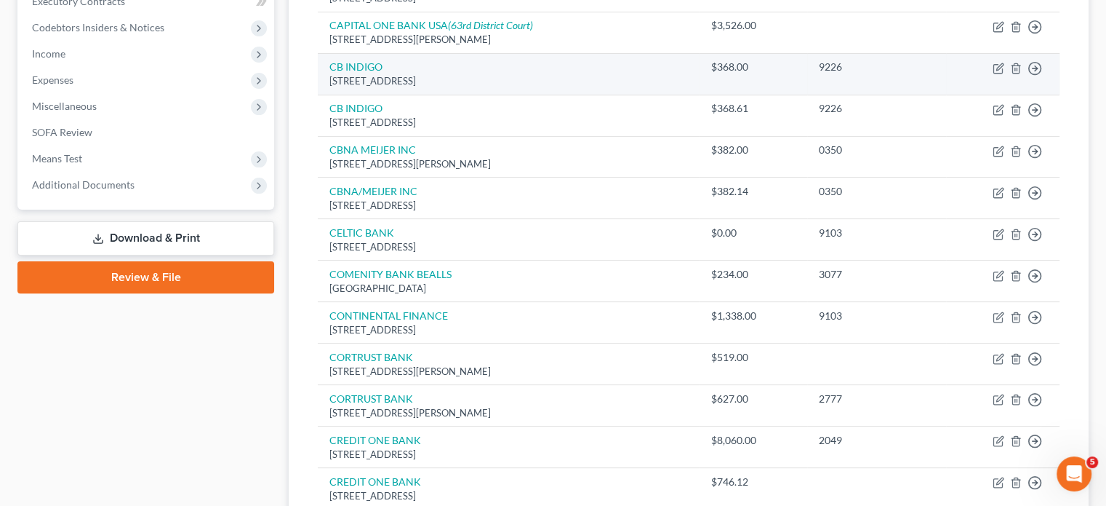
click at [1005, 95] on td "Move to D Move to E Move to G Move to Notice Only" at bounding box center [1002, 73] width 113 height 41
click at [1010, 74] on icon "button" at bounding box center [1016, 69] width 12 height 12
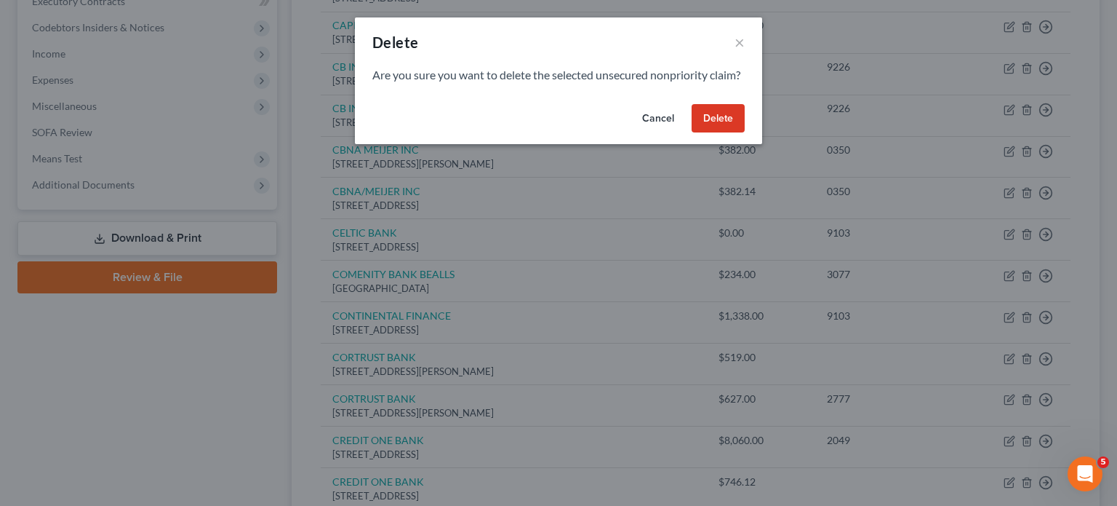
click at [745, 133] on button "Delete" at bounding box center [718, 118] width 53 height 29
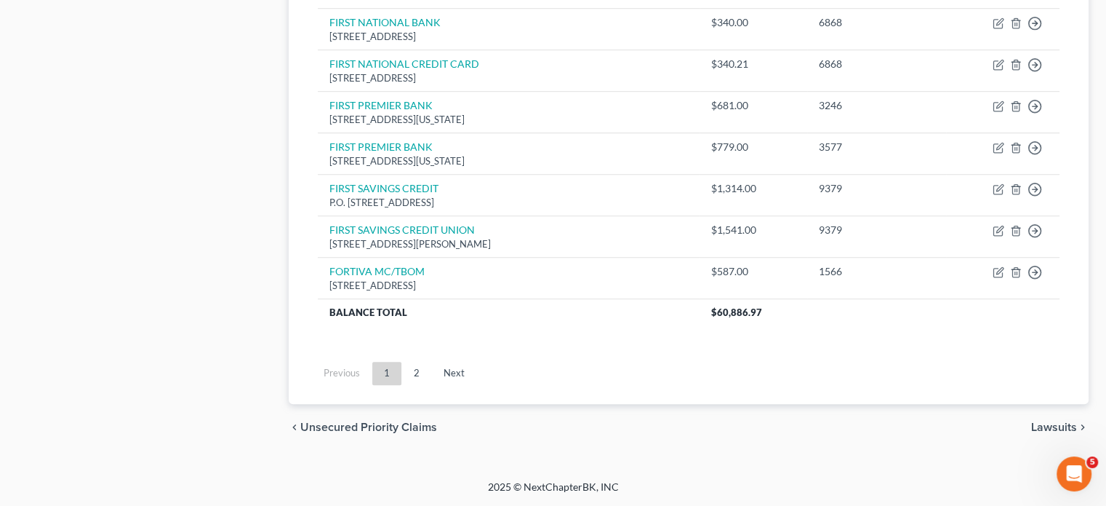
scroll to position [1364, 0]
click at [476, 385] on link "Next" at bounding box center [454, 373] width 44 height 23
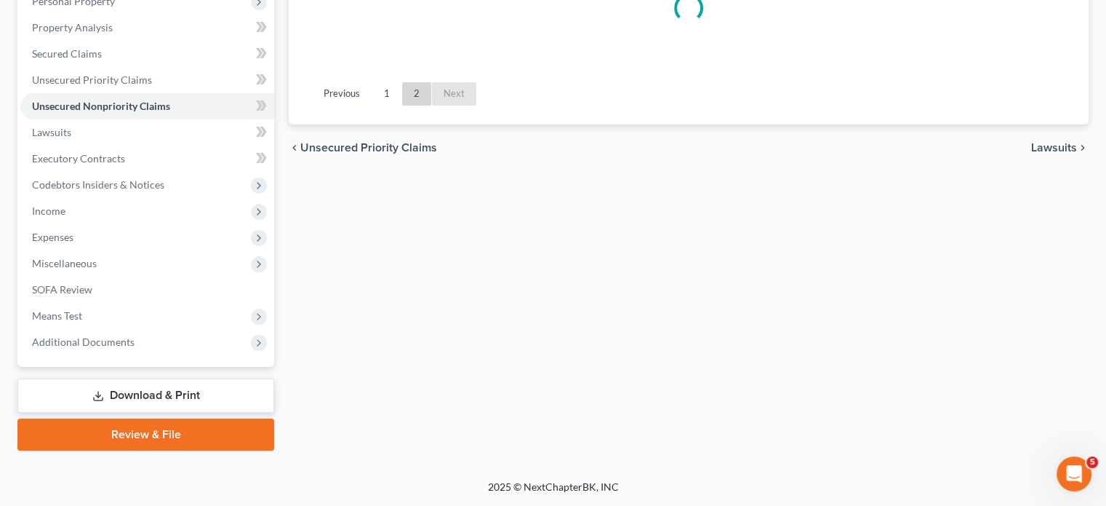
click at [483, 453] on div "[PERSON_NAME] Upgraded Chapter Chapter 7 Status Lead District MIWB Preview Peti…" at bounding box center [553, 135] width 1106 height 688
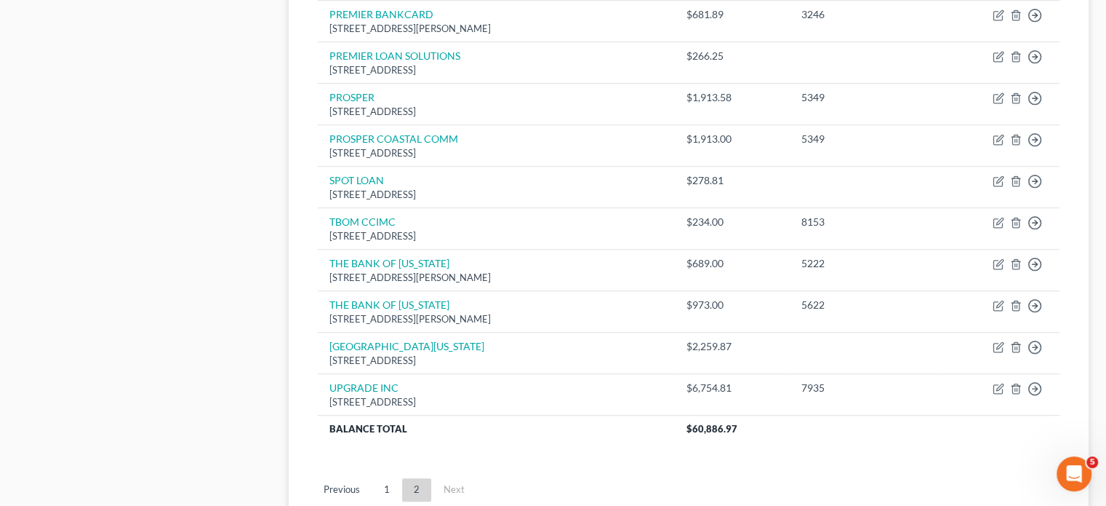
scroll to position [719, 0]
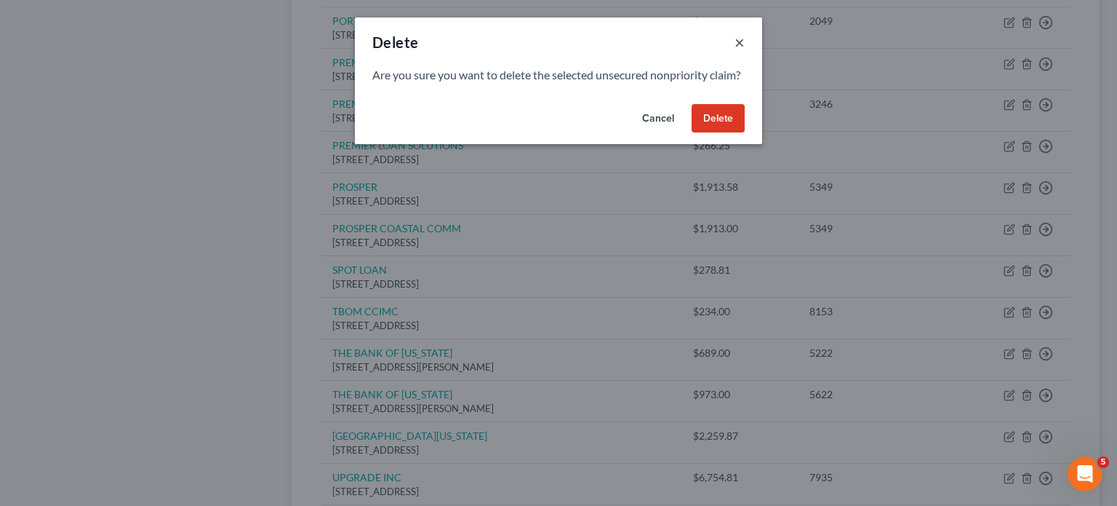
click at [745, 51] on button "×" at bounding box center [740, 41] width 10 height 17
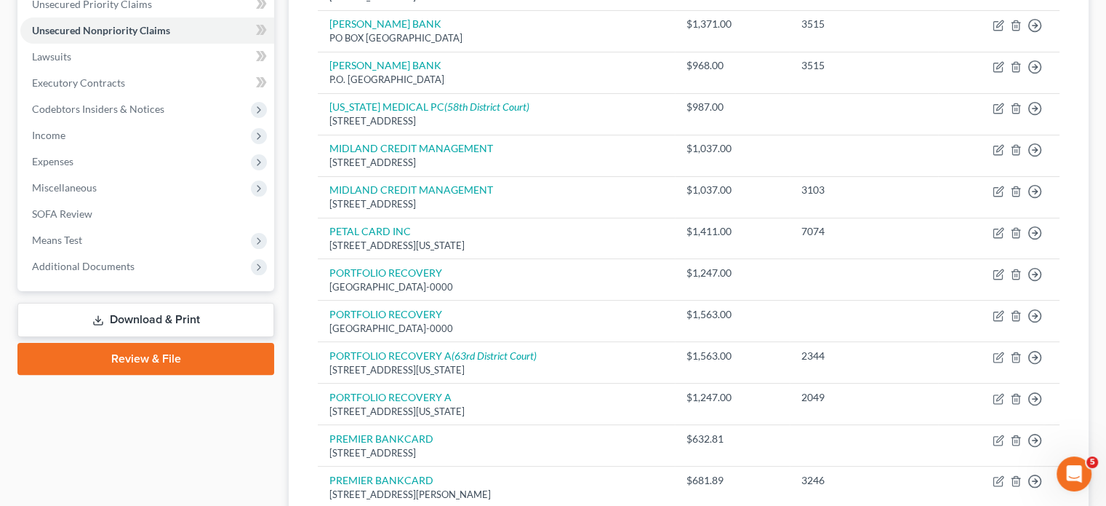
scroll to position [413, 0]
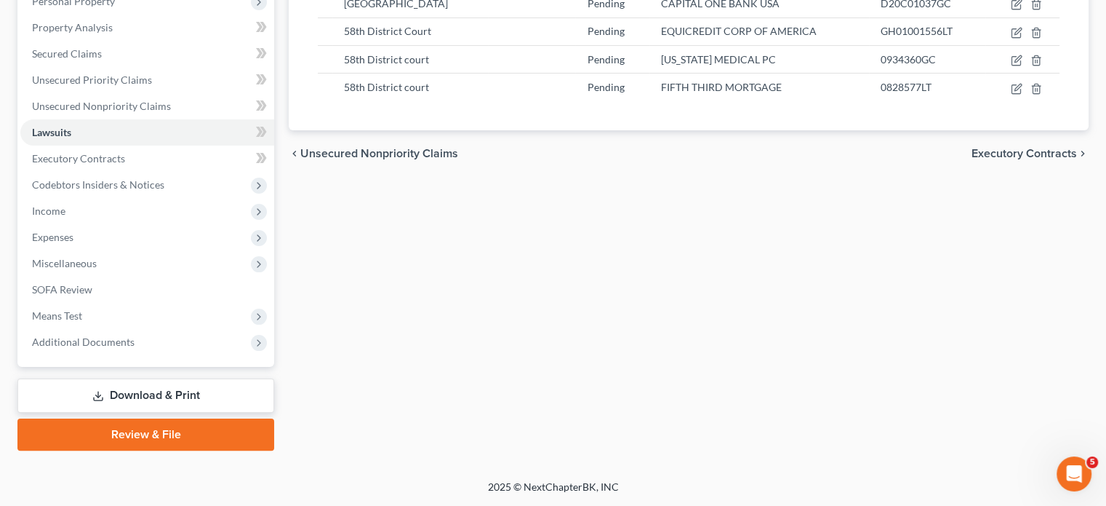
scroll to position [354, 0]
click at [125, 164] on span "Executory Contracts" at bounding box center [78, 158] width 93 height 12
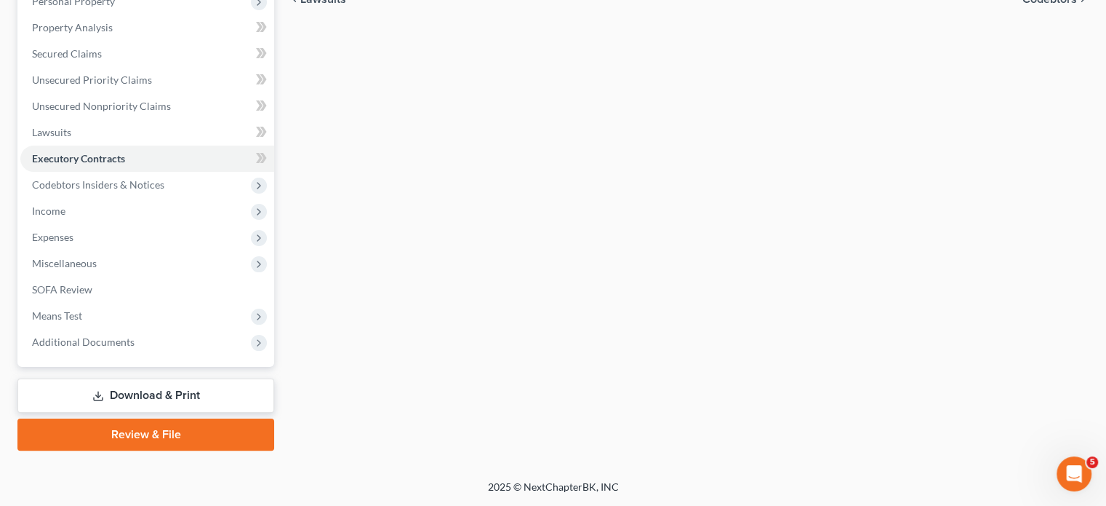
scroll to position [356, 0]
click at [86, 224] on span "Income" at bounding box center [147, 211] width 254 height 26
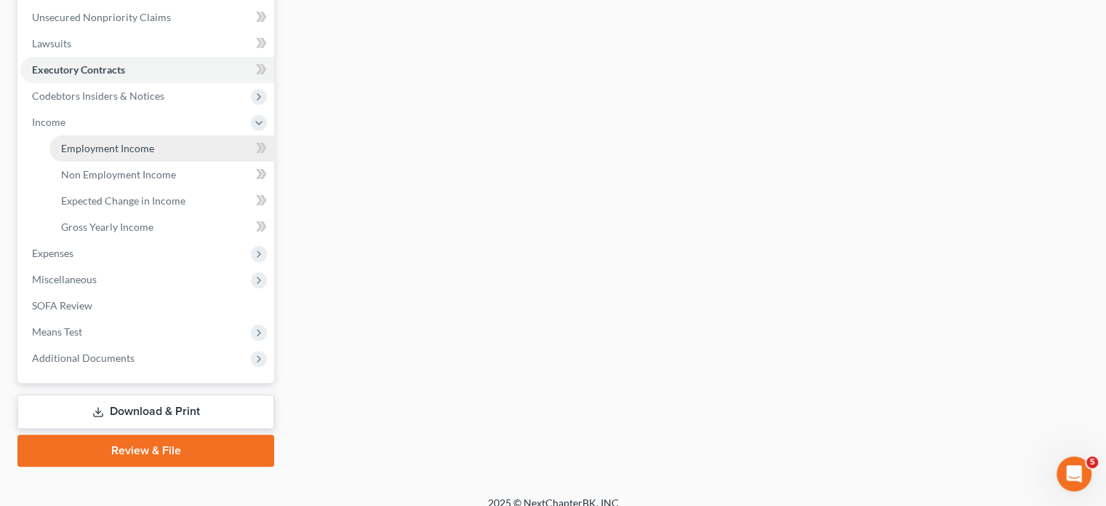
click at [131, 161] on link "Employment Income" at bounding box center [161, 148] width 225 height 26
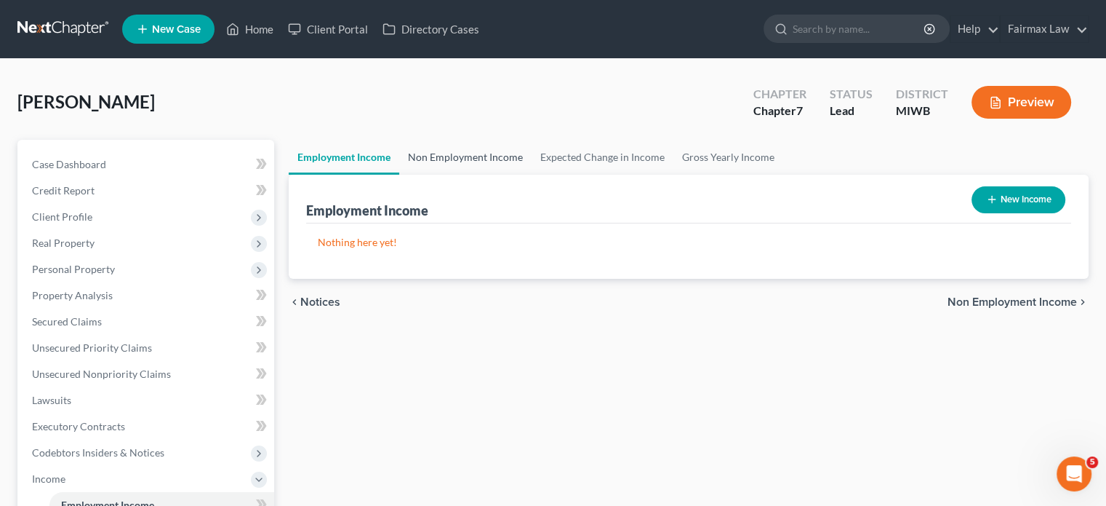
click at [492, 175] on link "Non Employment Income" at bounding box center [465, 157] width 132 height 35
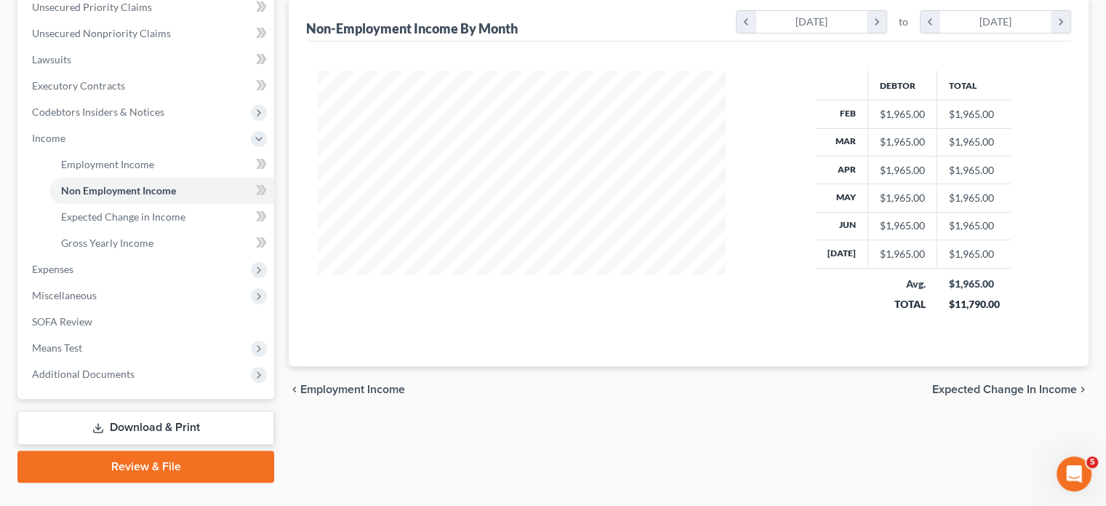
scroll to position [341, 0]
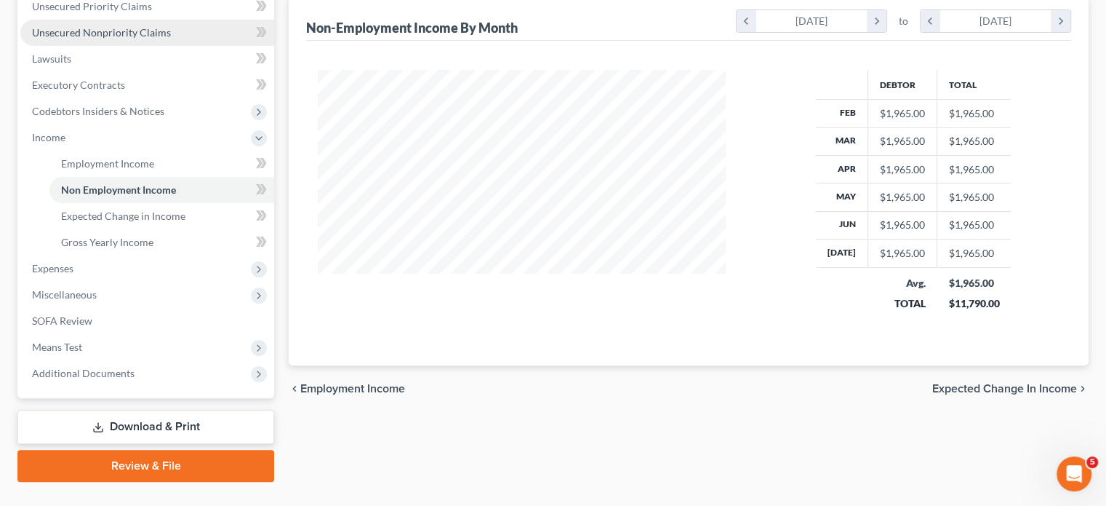
click at [105, 39] on span "Unsecured Nonpriority Claims" at bounding box center [101, 32] width 139 height 12
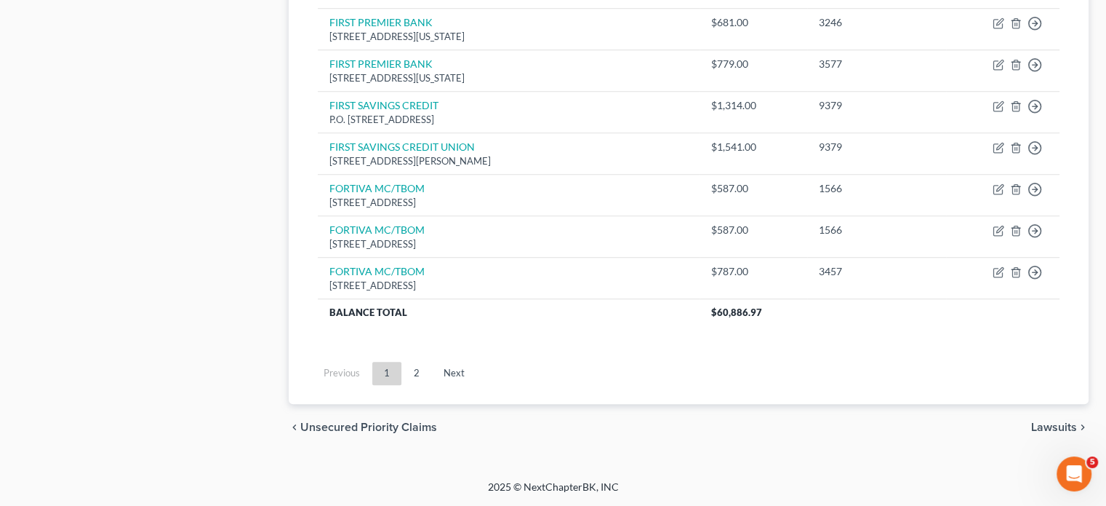
scroll to position [1578, 0]
click at [476, 362] on link "Next" at bounding box center [454, 373] width 44 height 23
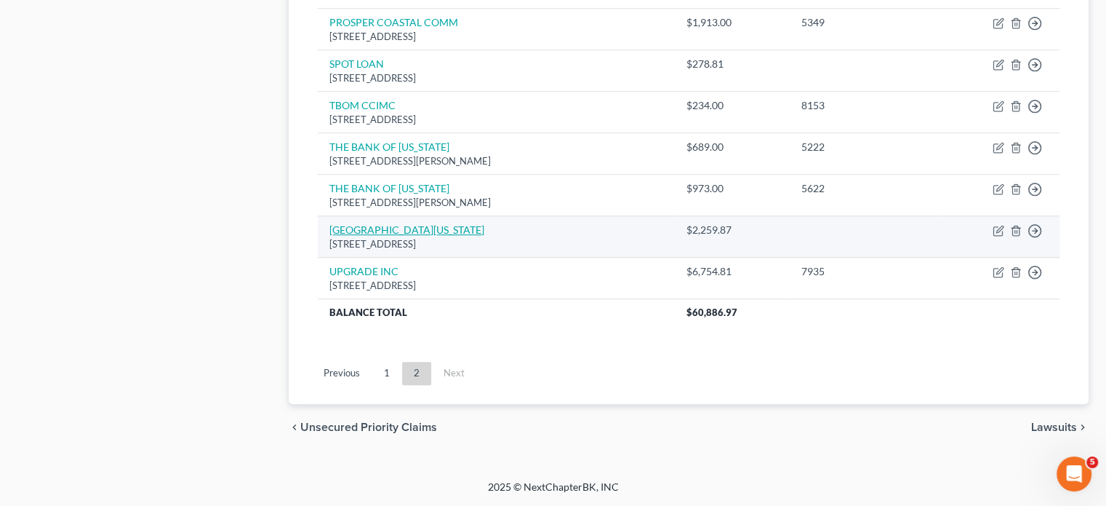
scroll to position [1269, 0]
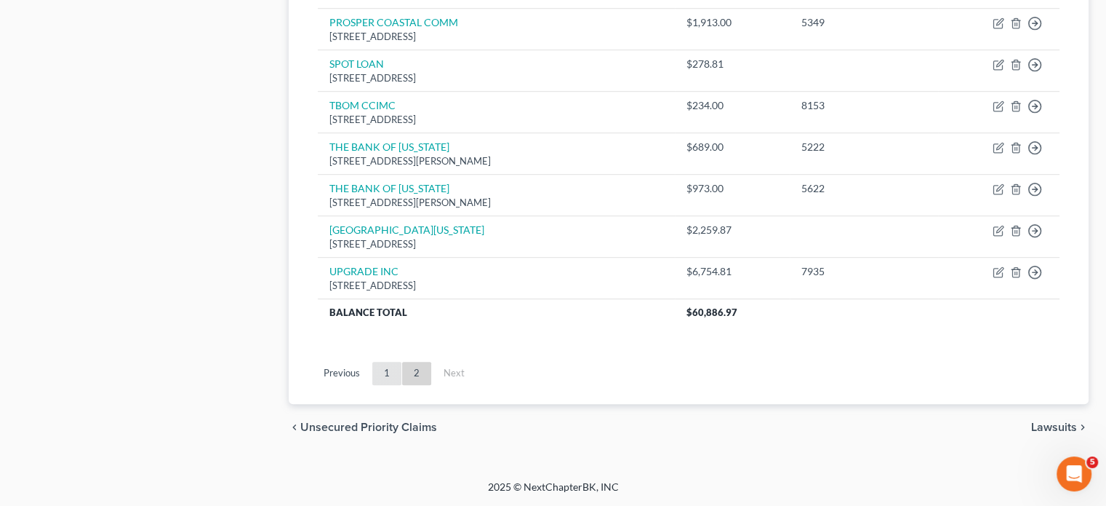
click at [402, 362] on link "1" at bounding box center [386, 373] width 29 height 23
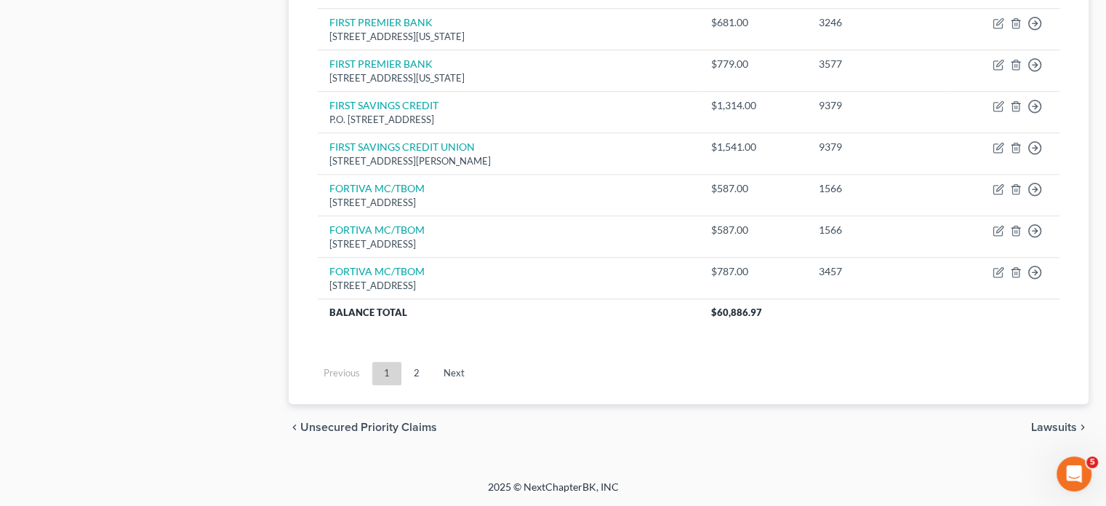
scroll to position [1391, 0]
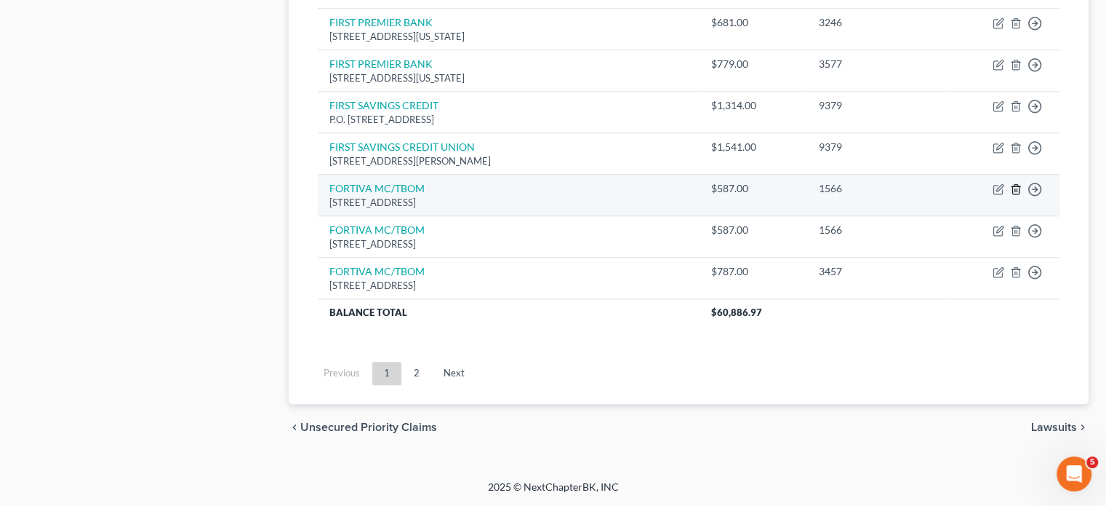
click at [1017, 191] on line "button" at bounding box center [1017, 189] width 0 height 3
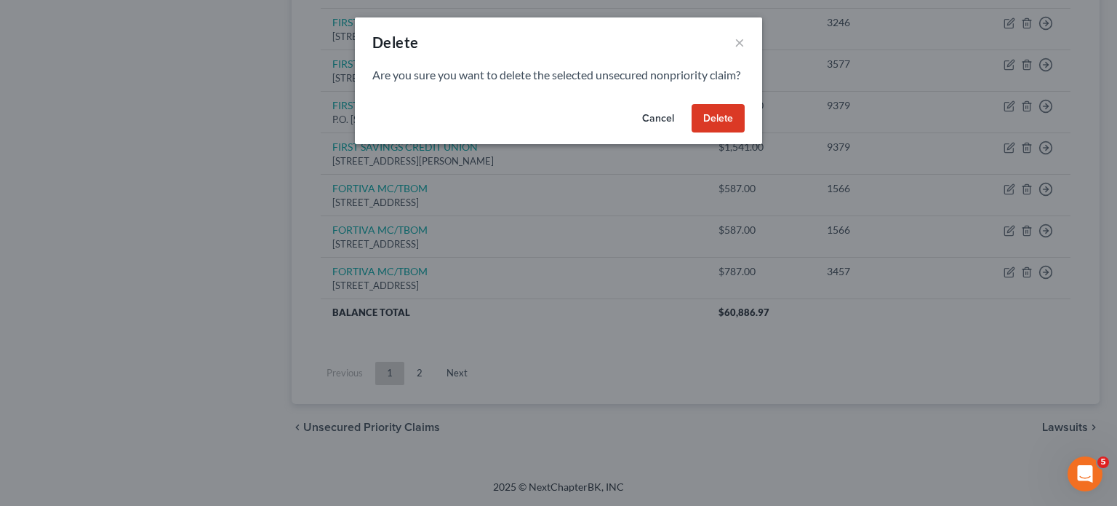
click at [745, 133] on button "Delete" at bounding box center [718, 118] width 53 height 29
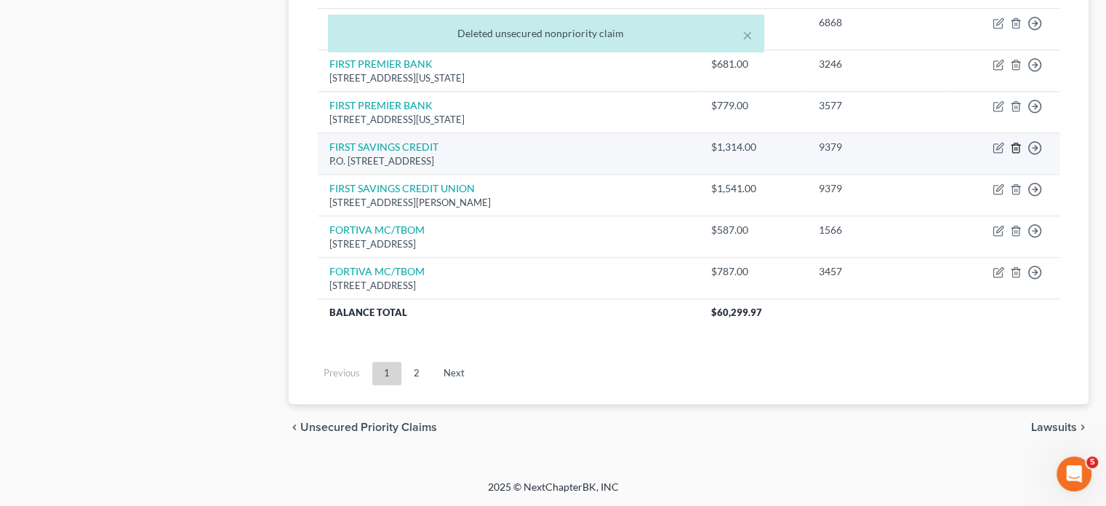
click at [1015, 150] on line "button" at bounding box center [1015, 148] width 0 height 3
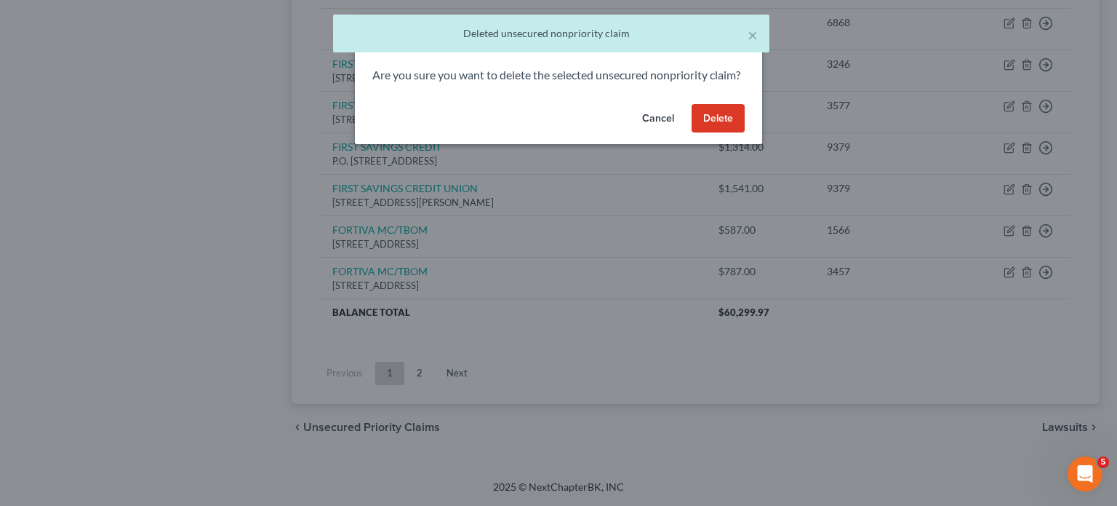
click at [745, 133] on button "Delete" at bounding box center [718, 118] width 53 height 29
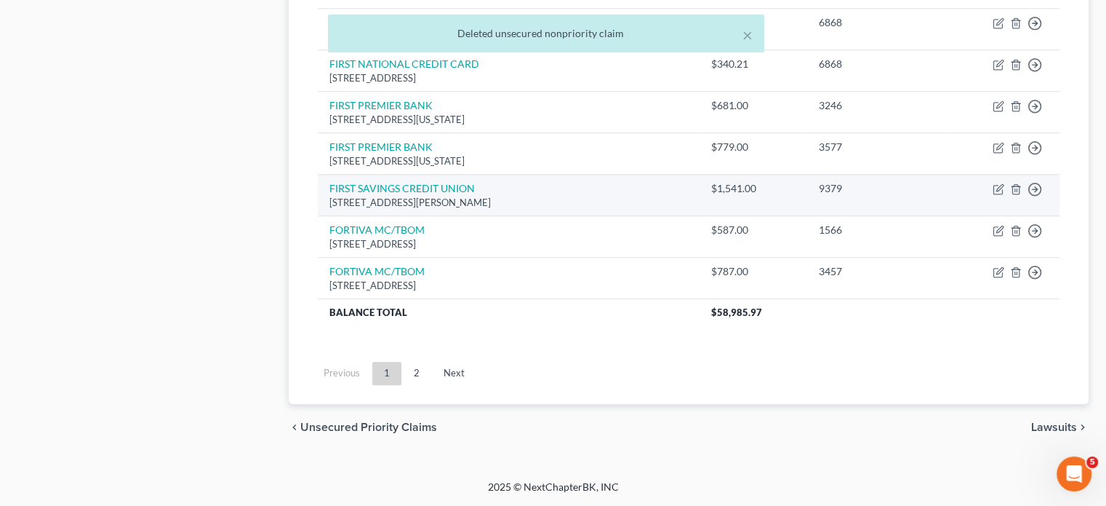
scroll to position [1248, 0]
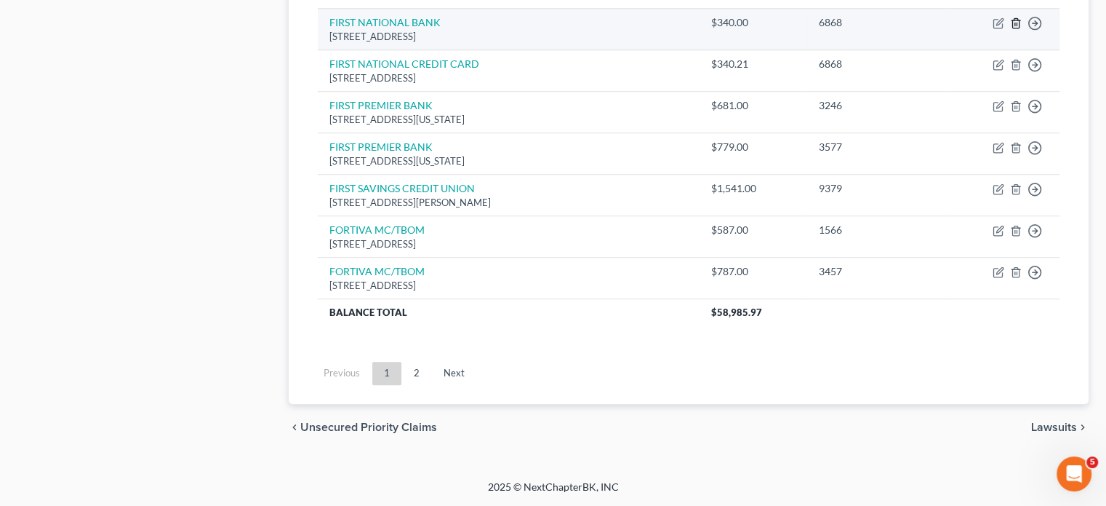
click at [1010, 29] on icon "button" at bounding box center [1016, 23] width 12 height 12
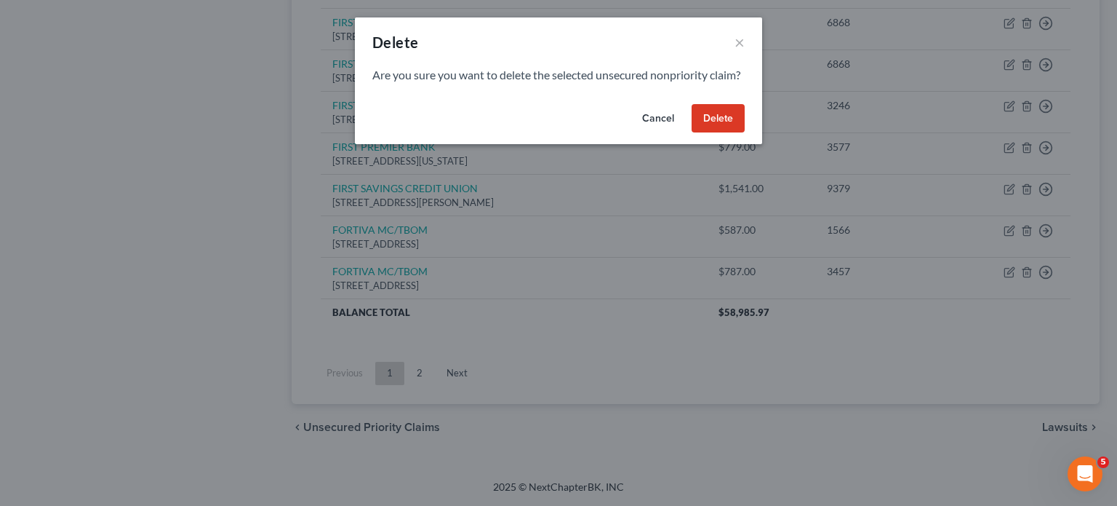
click at [745, 133] on button "Delete" at bounding box center [718, 118] width 53 height 29
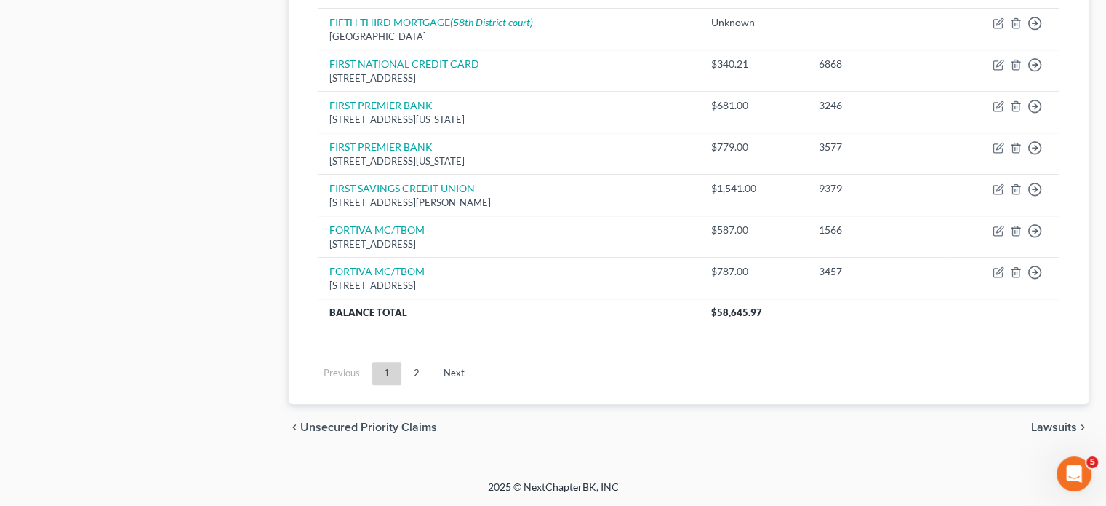
scroll to position [1423, 0]
click at [476, 362] on link "Next" at bounding box center [454, 373] width 44 height 23
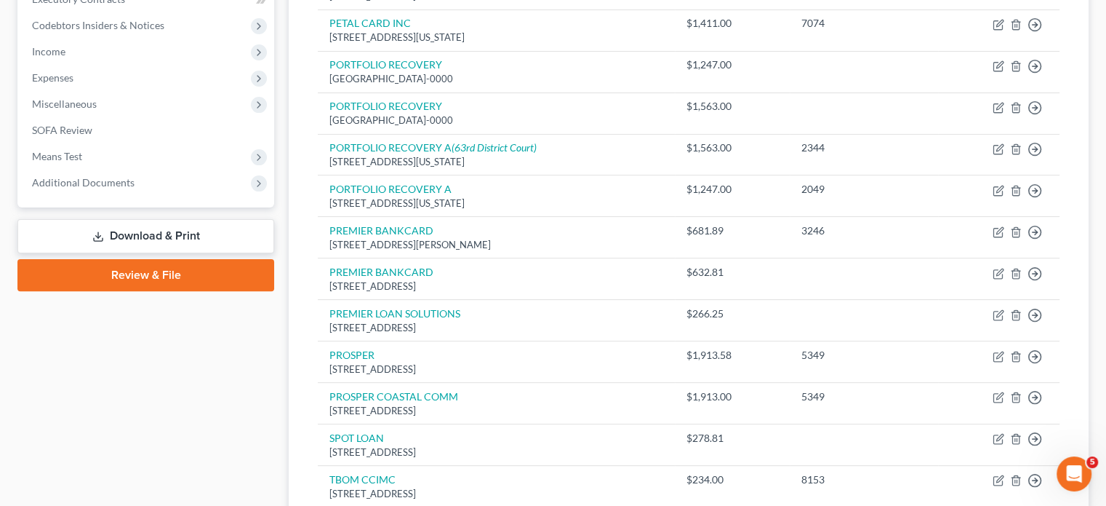
scroll to position [428, 0]
drag, startPoint x: 465, startPoint y: 183, endPoint x: 284, endPoint y: 340, distance: 240.2
click at [284, 340] on div "Unsecured Nonpriority Claims New Claim Import CSV Export CSV Delete All Credito…" at bounding box center [689, 267] width 815 height 1111
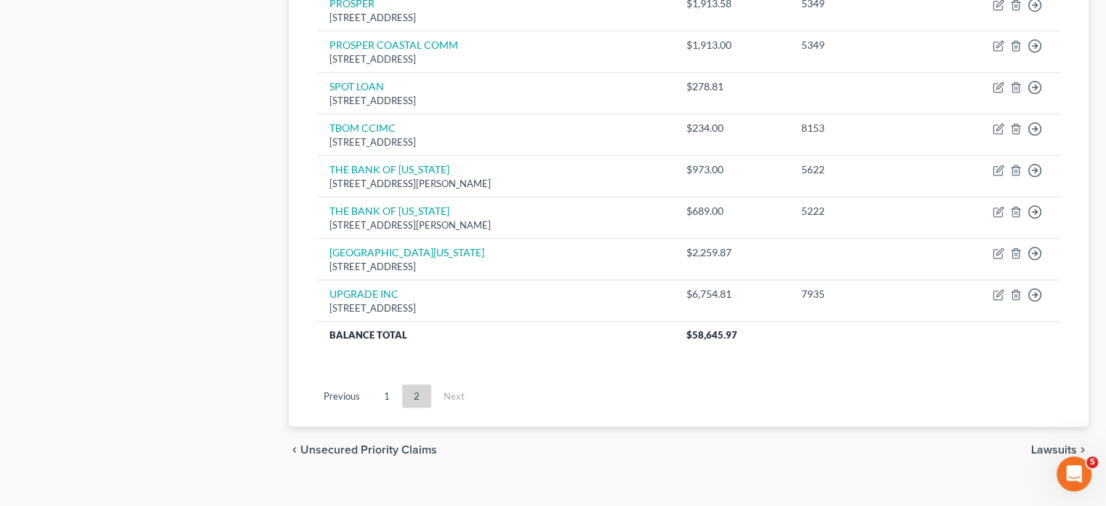
scroll to position [691, 0]
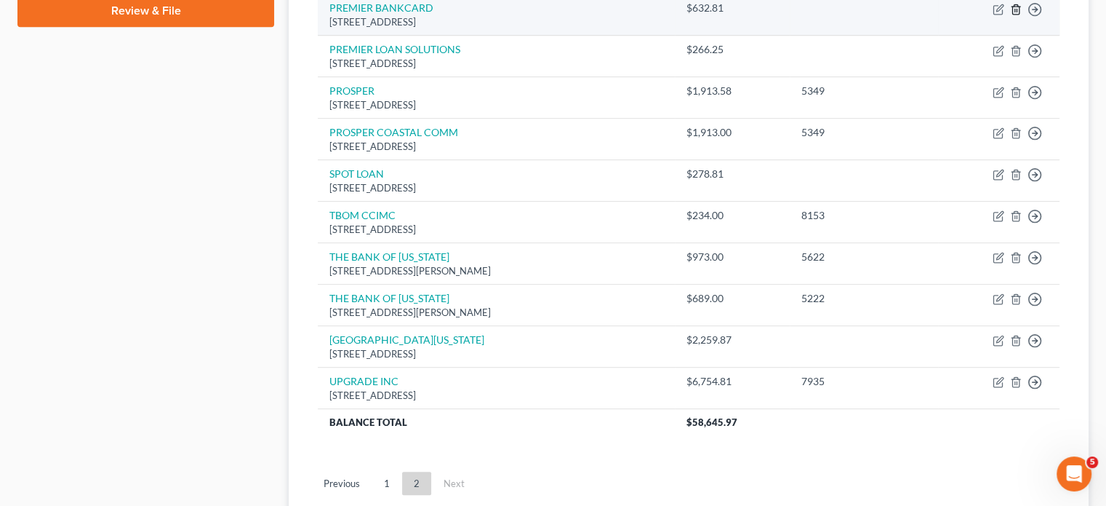
click at [1013, 14] on icon "button" at bounding box center [1016, 8] width 7 height 9
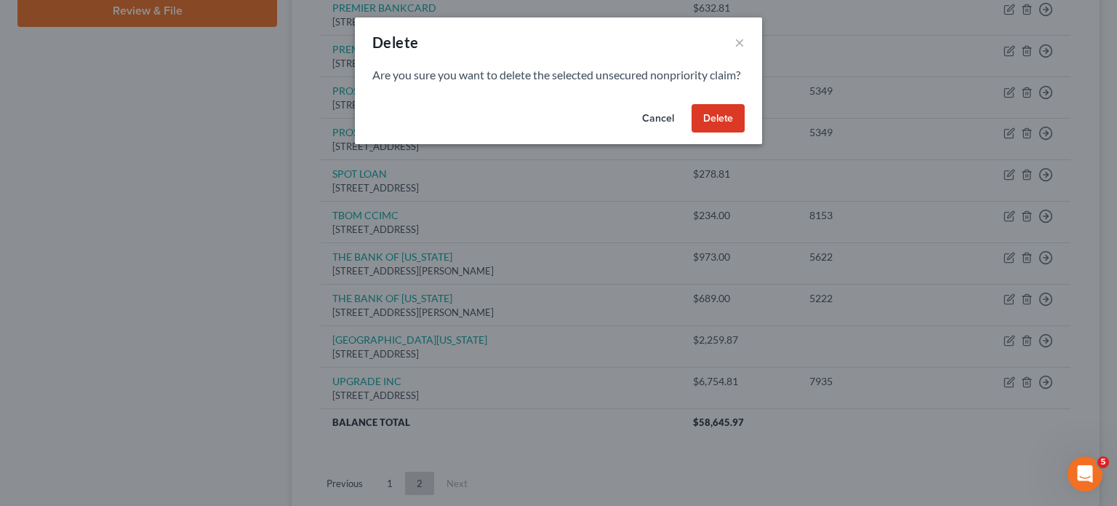
click at [745, 133] on button "Delete" at bounding box center [718, 118] width 53 height 29
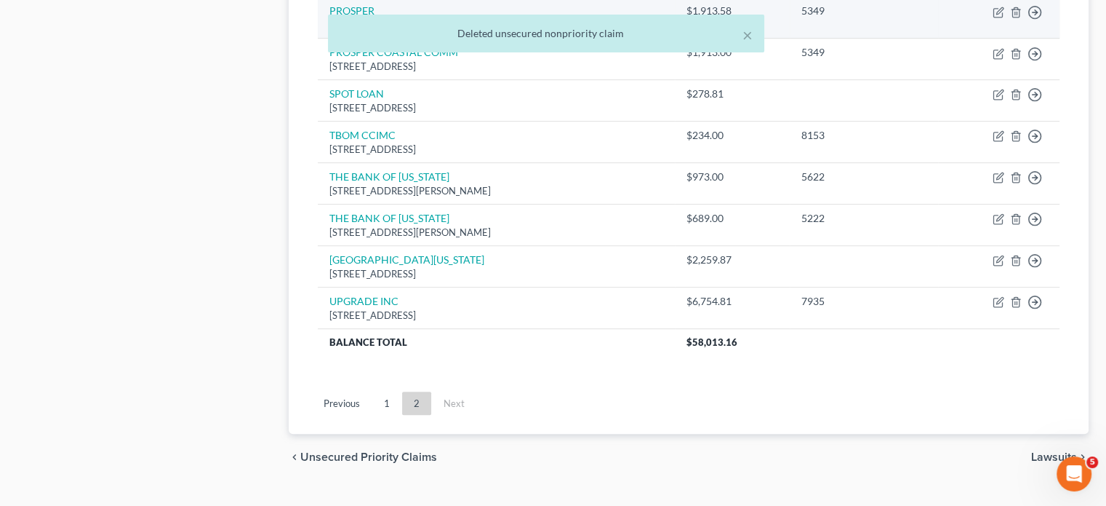
scroll to position [733, 0]
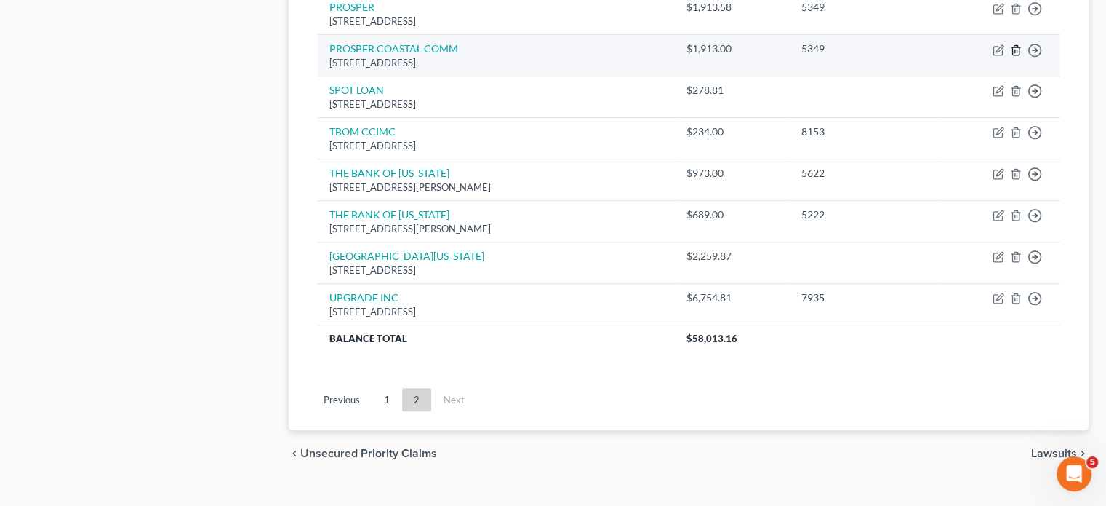
click at [1010, 56] on icon "button" at bounding box center [1016, 50] width 12 height 12
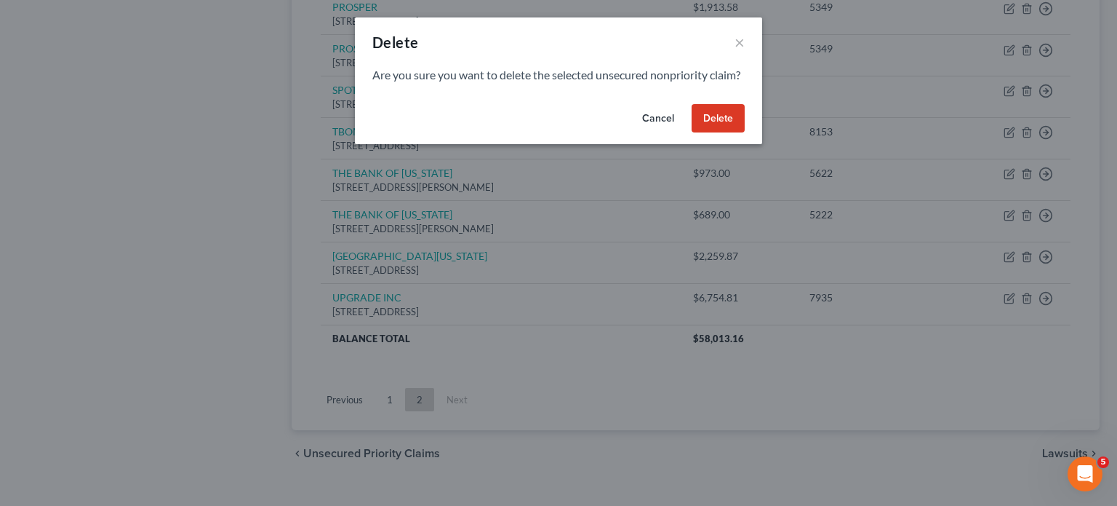
click at [745, 133] on button "Delete" at bounding box center [718, 118] width 53 height 29
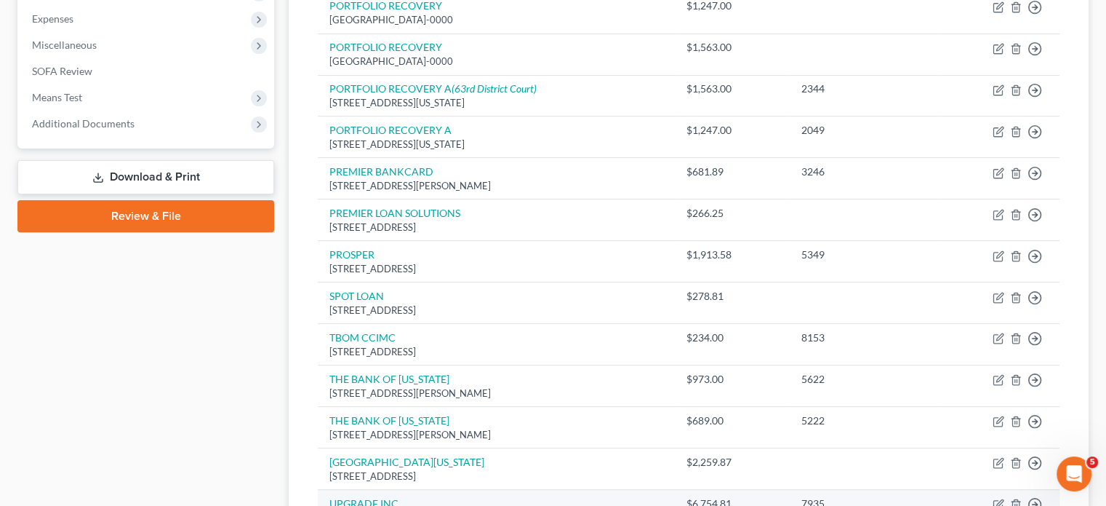
scroll to position [485, 0]
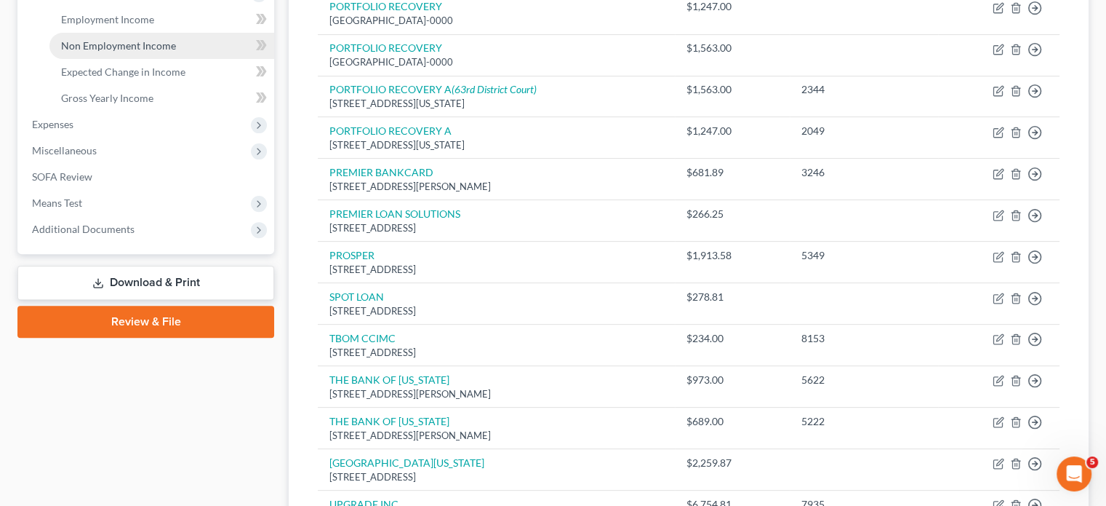
click at [169, 52] on span "Non Employment Income" at bounding box center [118, 45] width 115 height 12
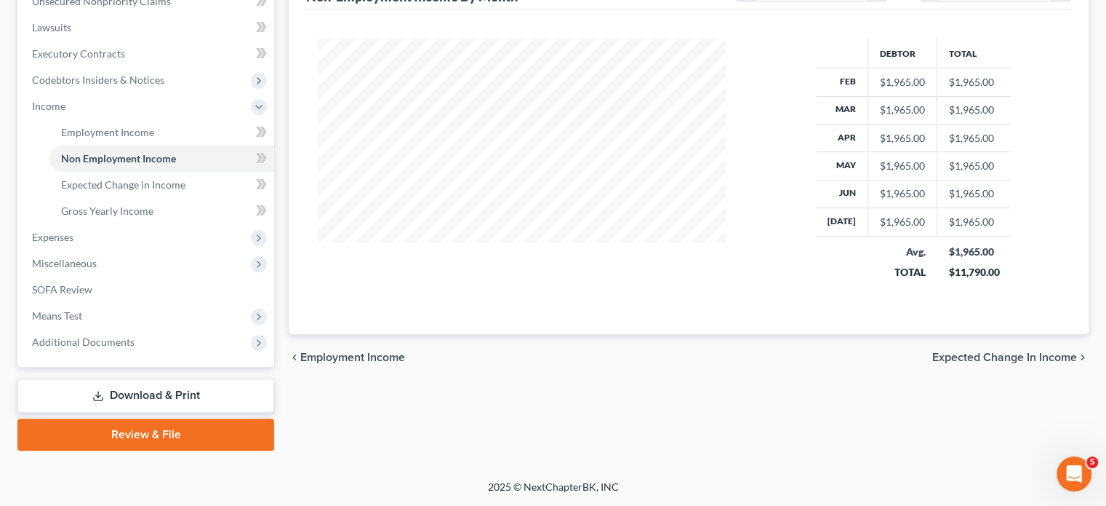
scroll to position [489, 0]
click at [173, 250] on span "Expenses" at bounding box center [147, 237] width 254 height 26
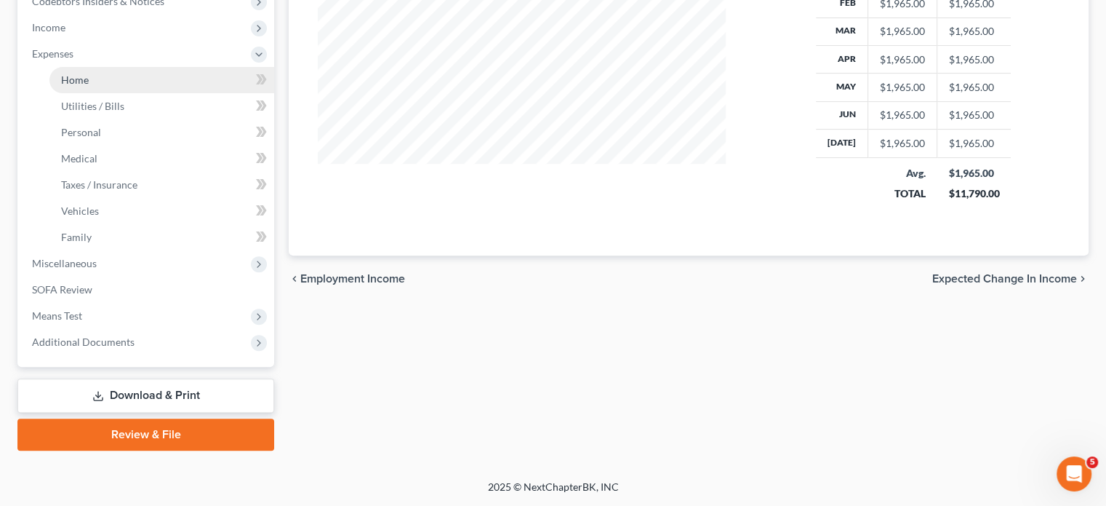
click at [151, 93] on link "Home" at bounding box center [161, 80] width 225 height 26
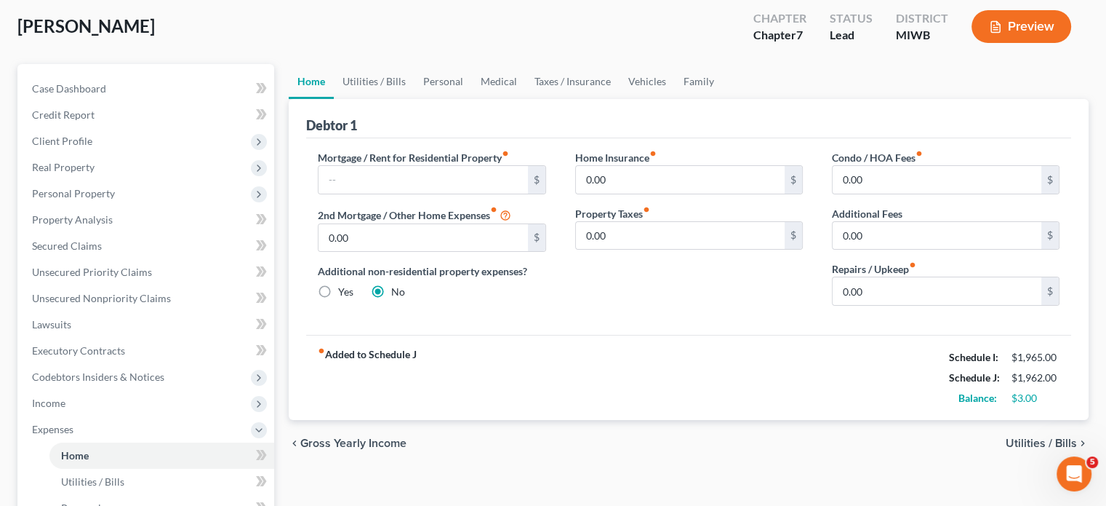
scroll to position [71, 0]
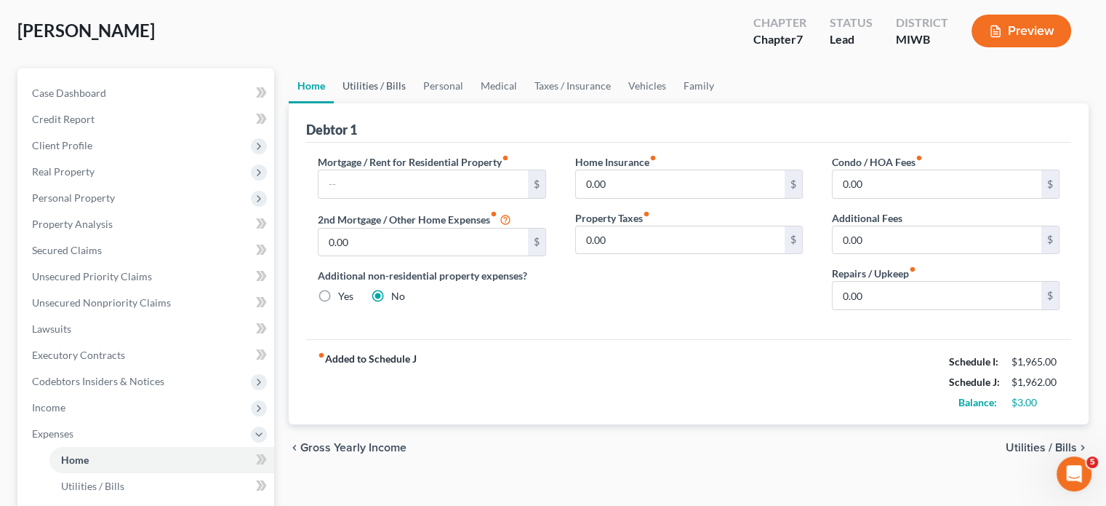
click at [409, 103] on link "Utilities / Bills" at bounding box center [374, 85] width 81 height 35
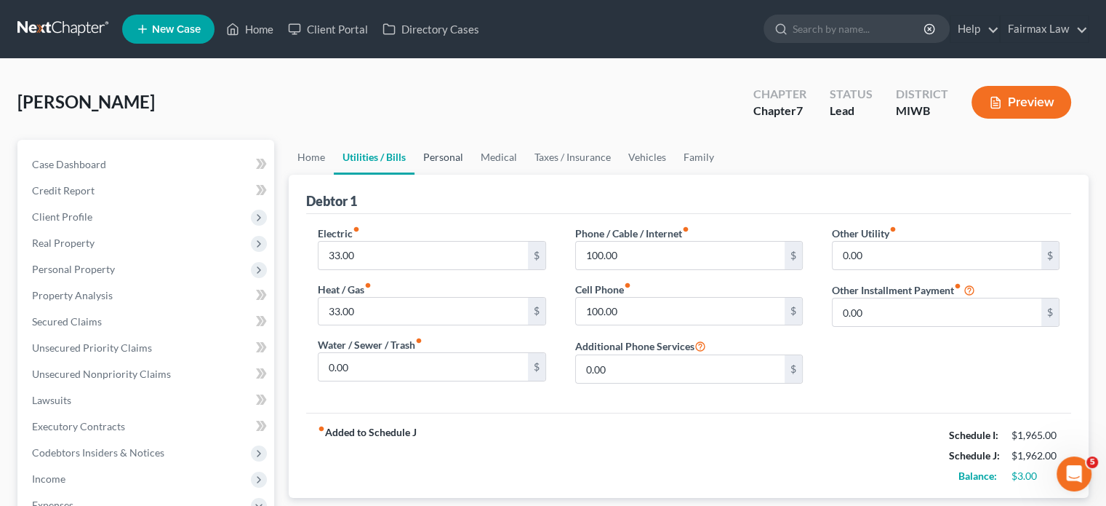
click at [472, 175] on link "Personal" at bounding box center [443, 157] width 57 height 35
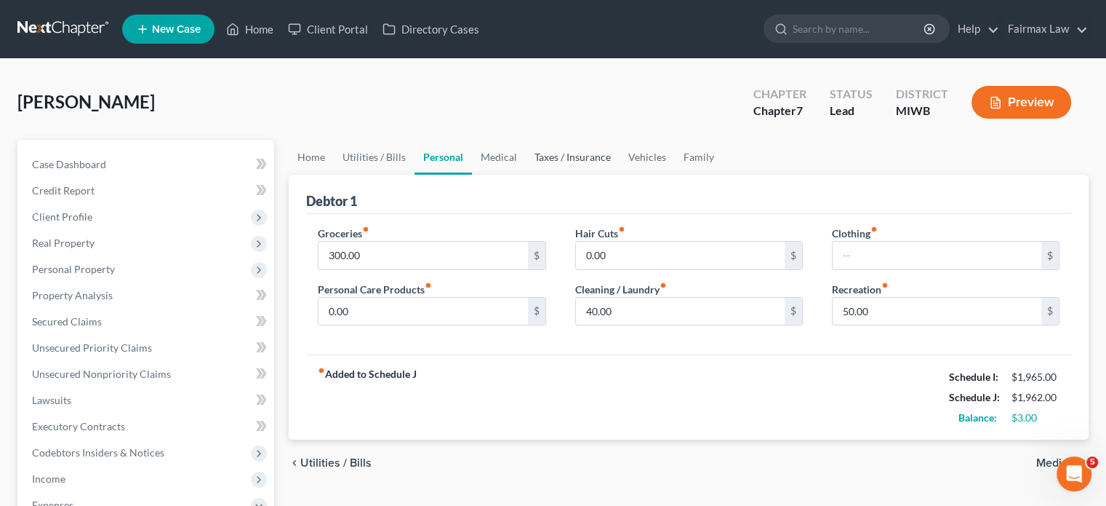
click at [596, 175] on link "Taxes / Insurance" at bounding box center [573, 157] width 94 height 35
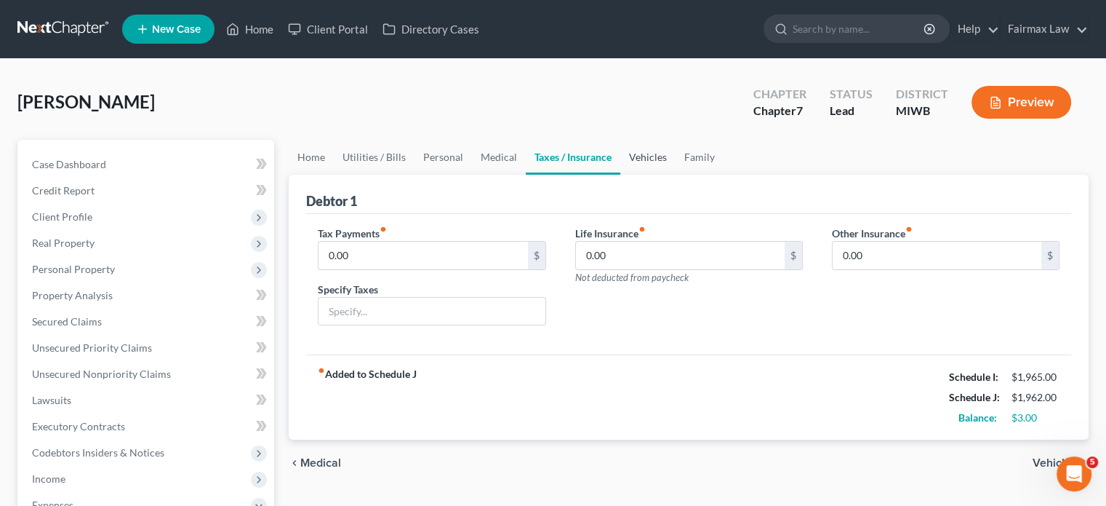
click at [676, 175] on link "Vehicles" at bounding box center [647, 157] width 55 height 35
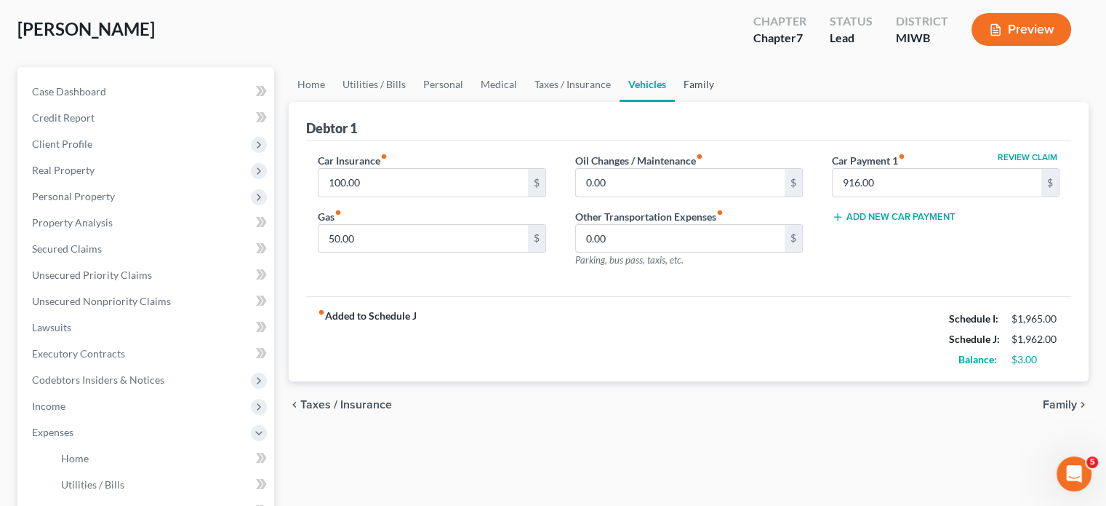
scroll to position [32, 0]
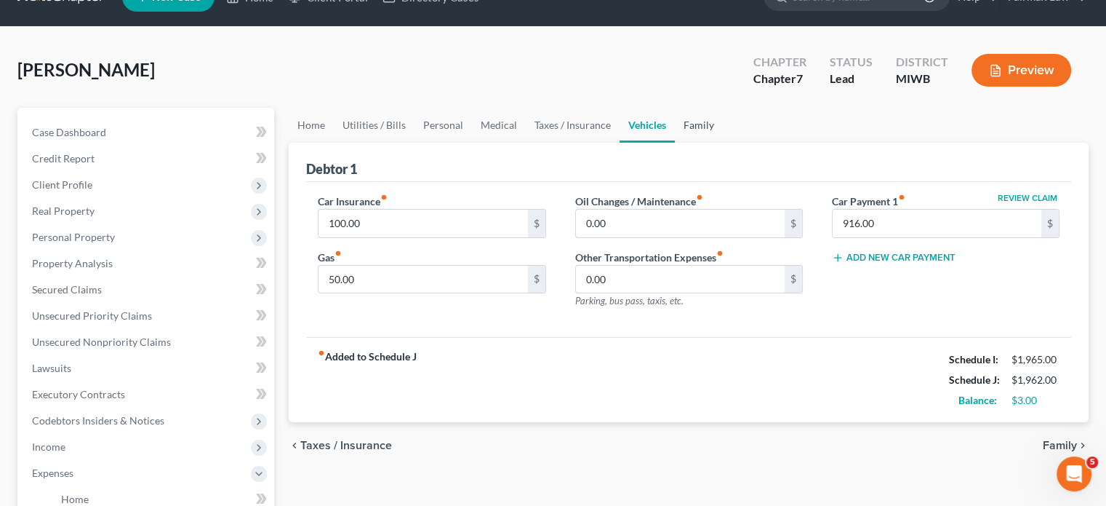
click at [723, 143] on link "Family" at bounding box center [699, 125] width 48 height 35
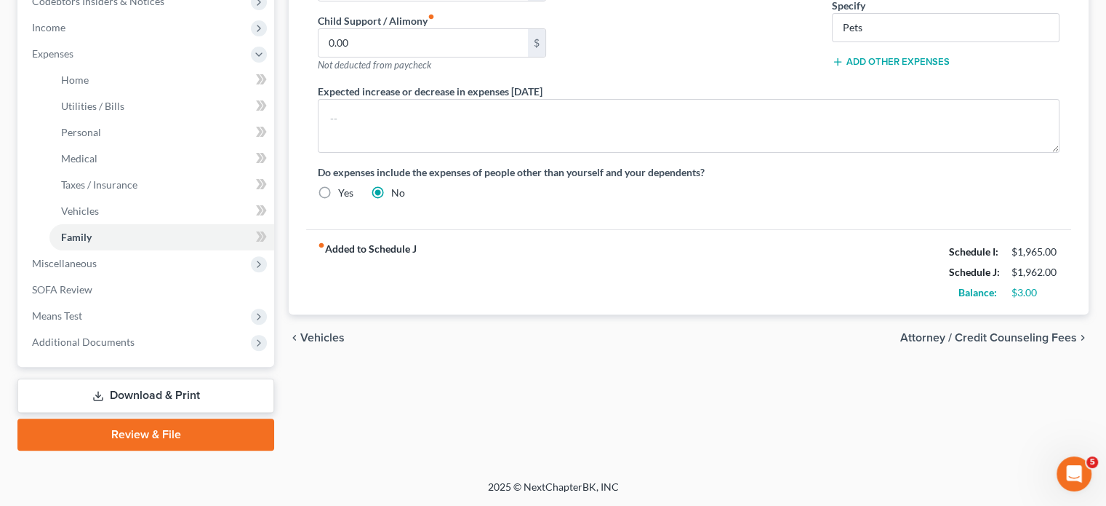
scroll to position [686, 0]
click at [145, 250] on span "Miscellaneous" at bounding box center [147, 263] width 254 height 26
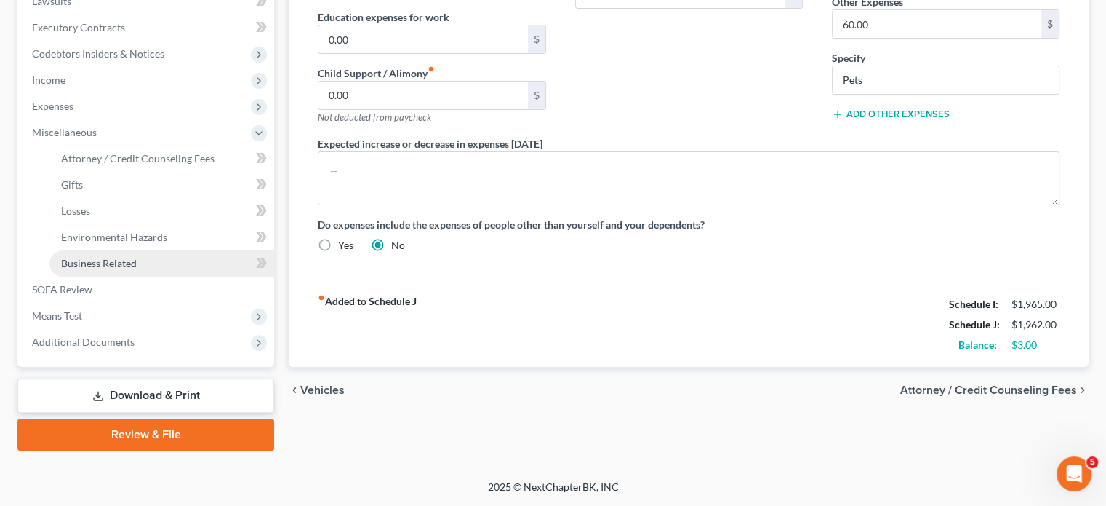
scroll to position [620, 0]
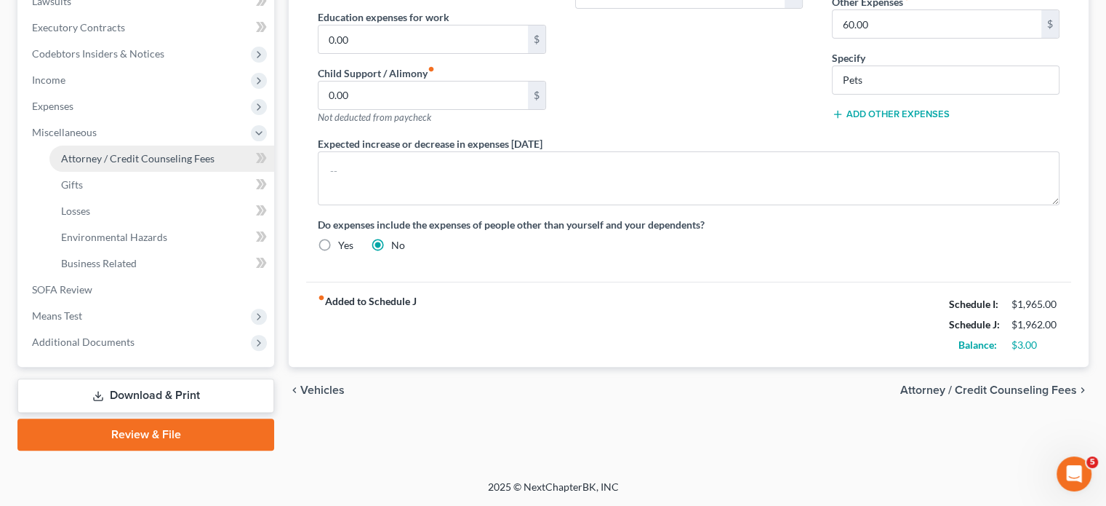
click at [140, 152] on span "Attorney / Credit Counseling Fees" at bounding box center [137, 158] width 153 height 12
select select "6"
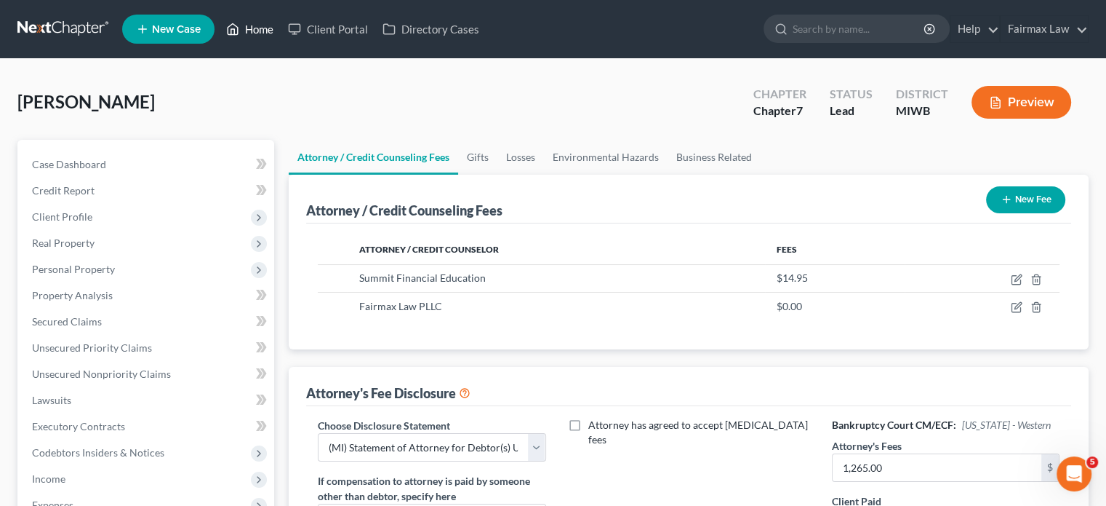
click at [281, 39] on link "Home" at bounding box center [250, 29] width 62 height 26
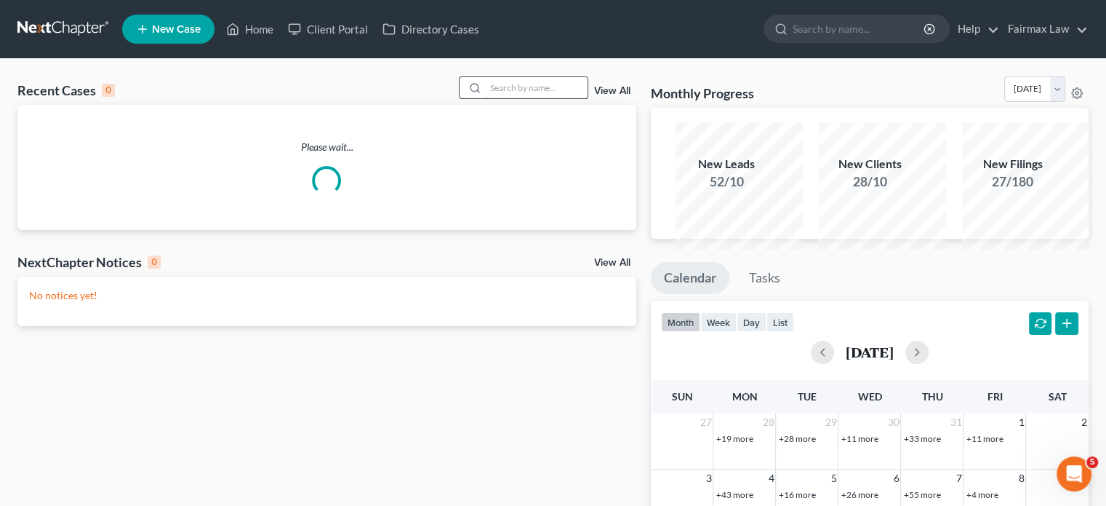
click at [486, 98] on input "search" at bounding box center [537, 87] width 102 height 21
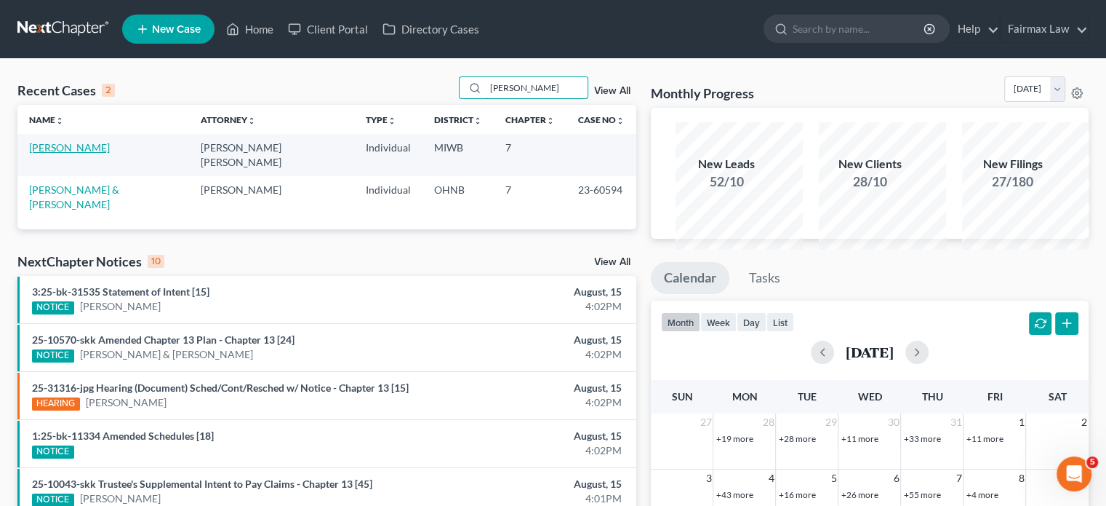
type input "[PERSON_NAME]"
click at [64, 153] on link "[PERSON_NAME]" at bounding box center [69, 147] width 81 height 12
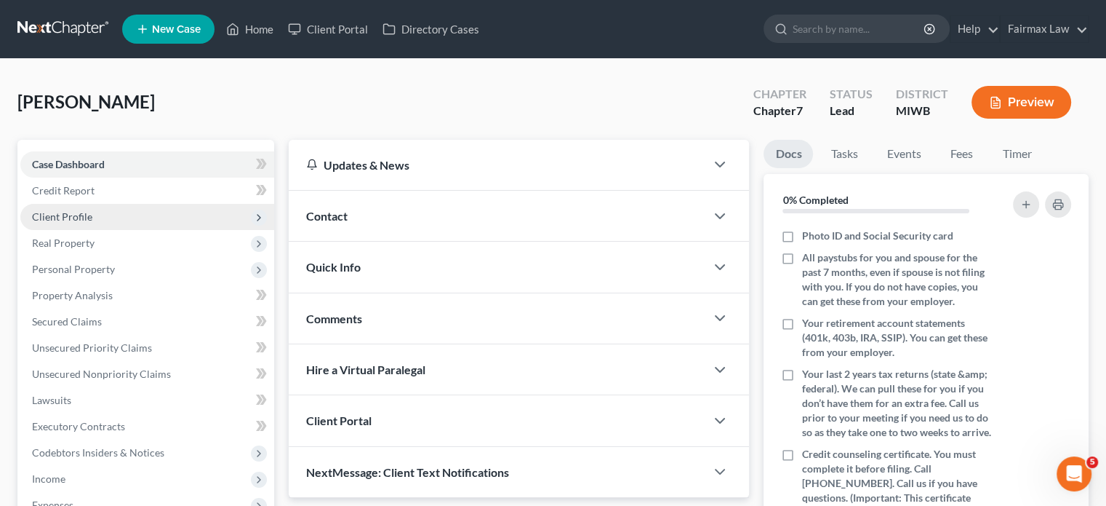
click at [116, 230] on span "Client Profile" at bounding box center [147, 217] width 254 height 26
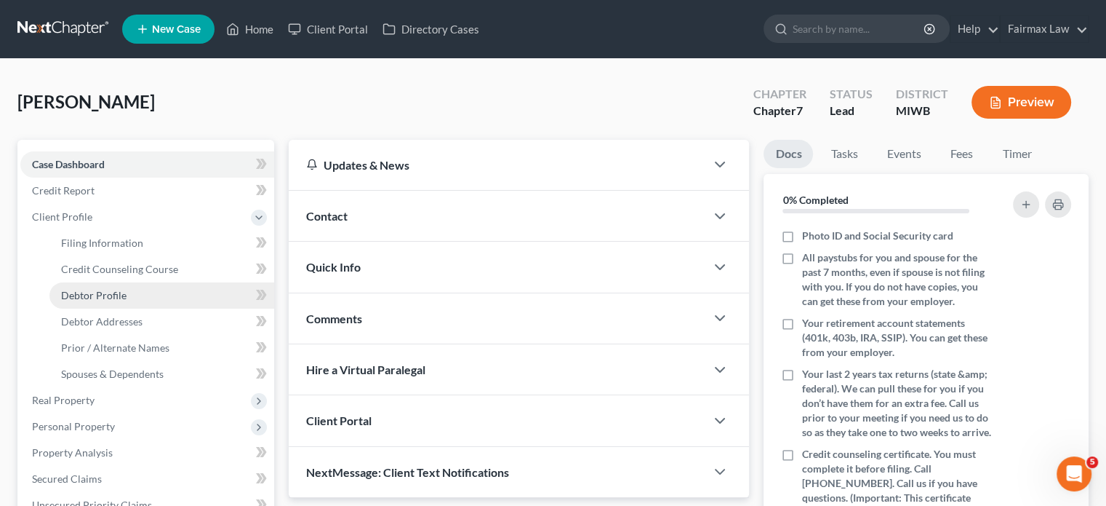
click at [117, 301] on span "Debtor Profile" at bounding box center [93, 295] width 65 height 12
select select "0"
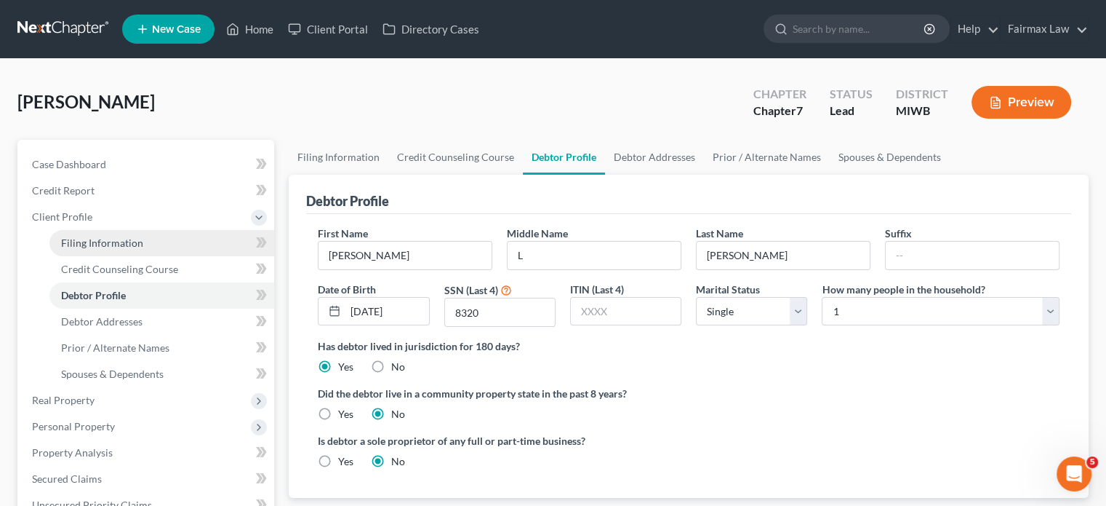
click at [143, 249] on span "Filing Information" at bounding box center [102, 242] width 82 height 12
select select "1"
select select "0"
select select "41"
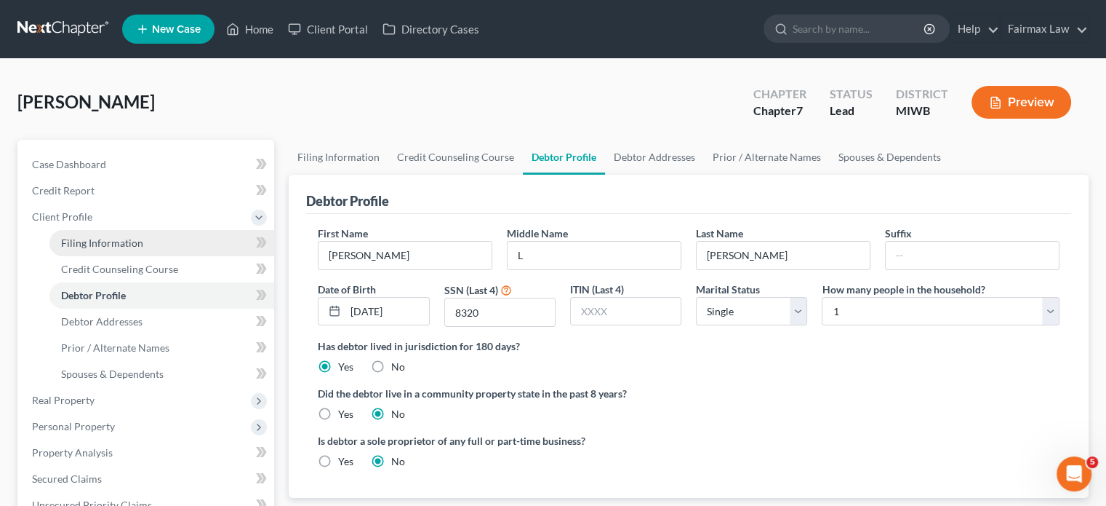
select select "2"
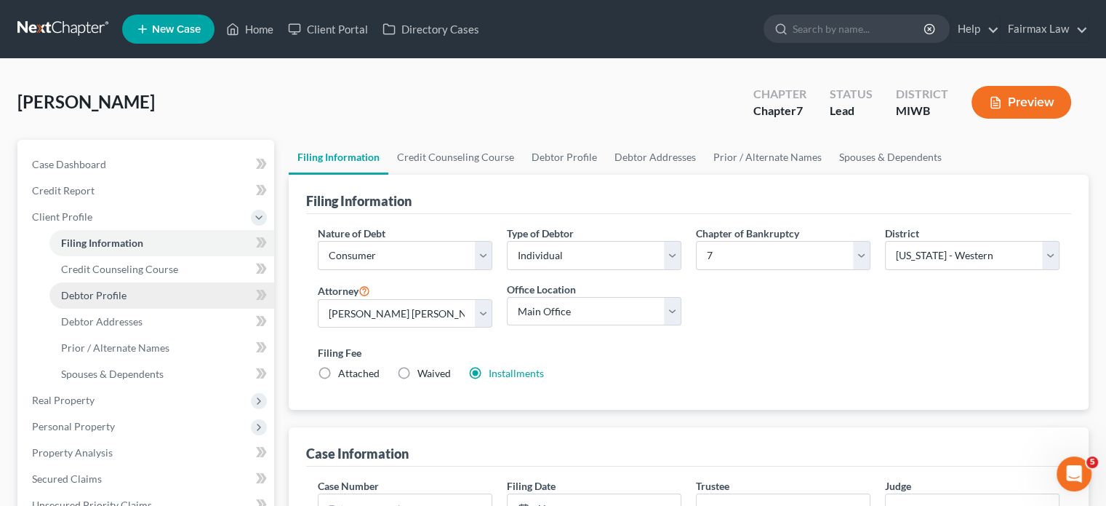
click at [121, 301] on span "Debtor Profile" at bounding box center [93, 295] width 65 height 12
select select "0"
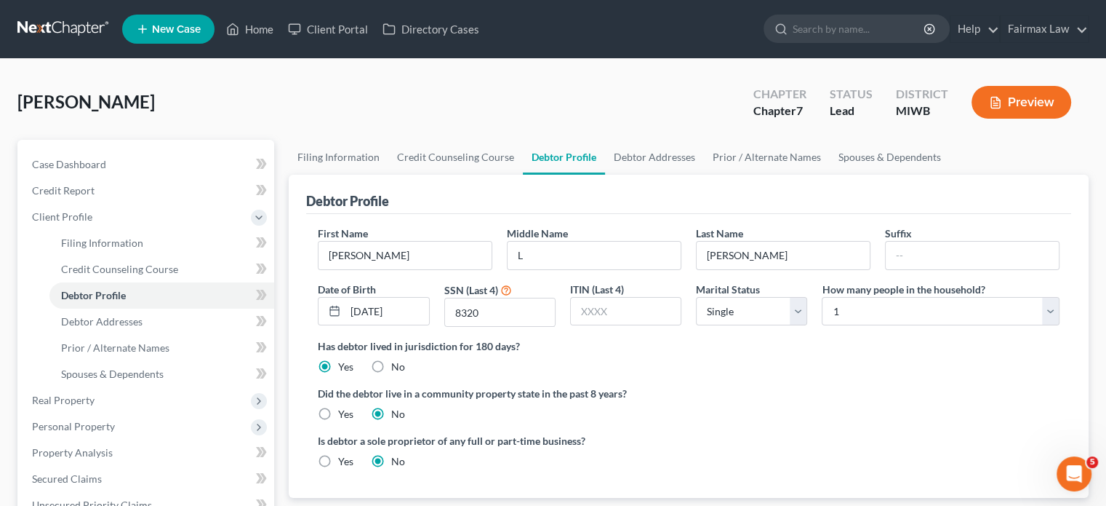
scroll to position [220, 0]
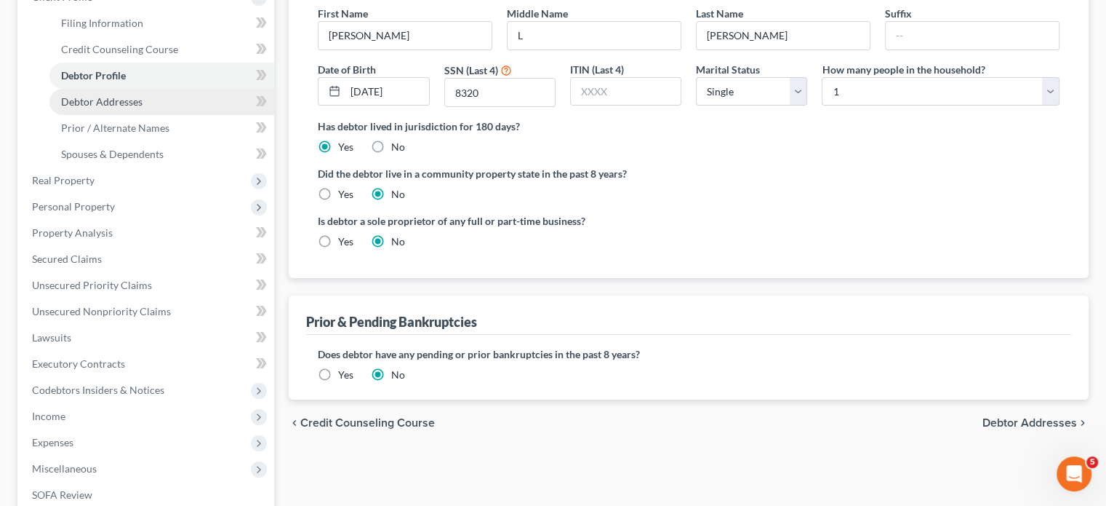
click at [178, 115] on link "Debtor Addresses" at bounding box center [161, 102] width 225 height 26
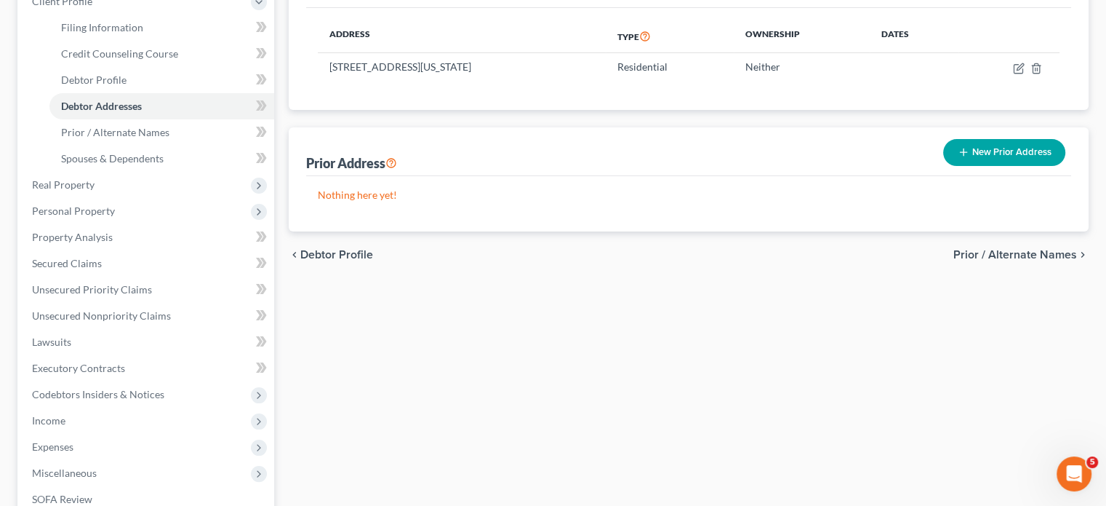
scroll to position [215, 0]
click at [164, 164] on span "Spouses & Dependents" at bounding box center [112, 158] width 103 height 12
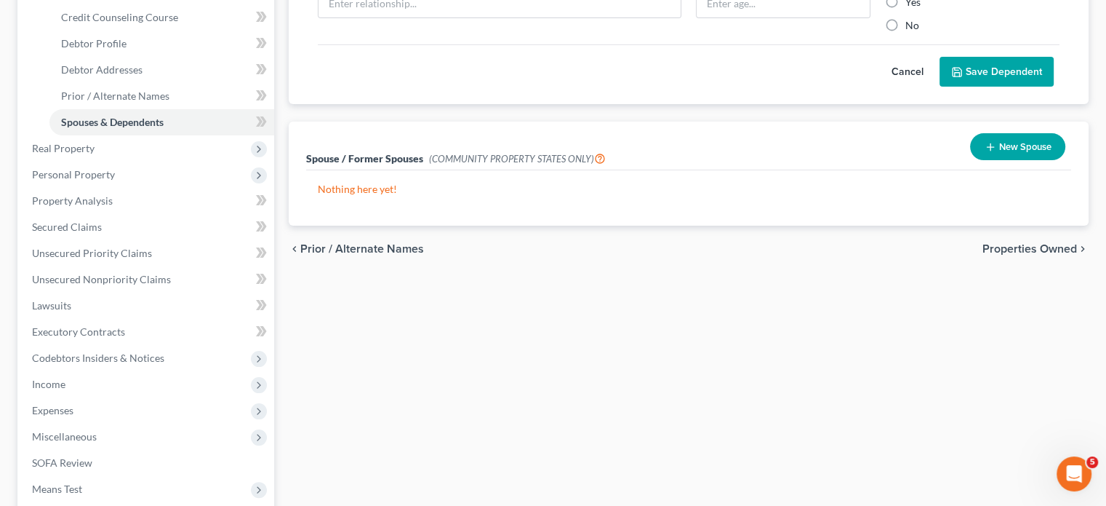
scroll to position [252, 0]
click at [132, 161] on span "Real Property" at bounding box center [147, 148] width 254 height 26
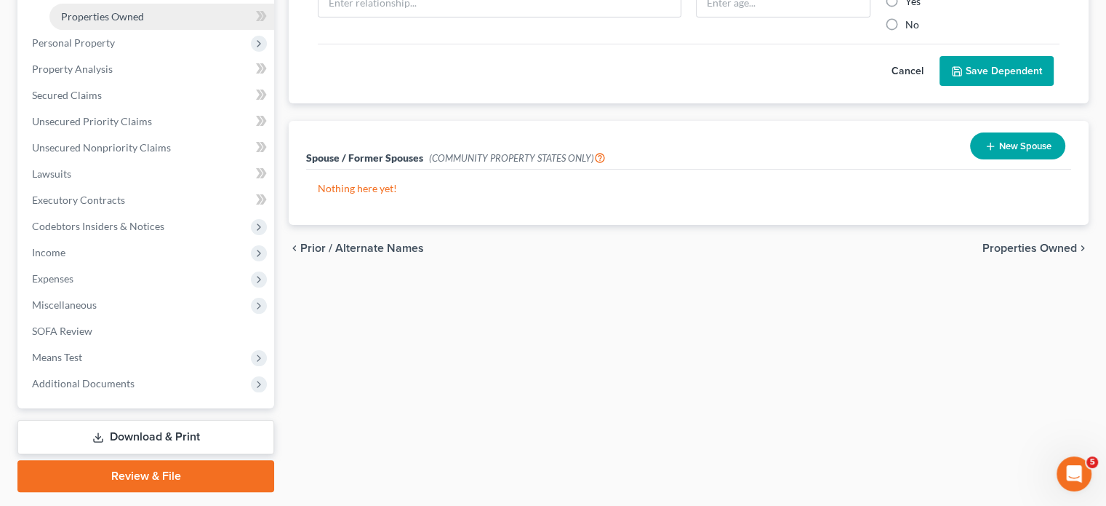
click at [144, 30] on link "Properties Owned" at bounding box center [161, 17] width 225 height 26
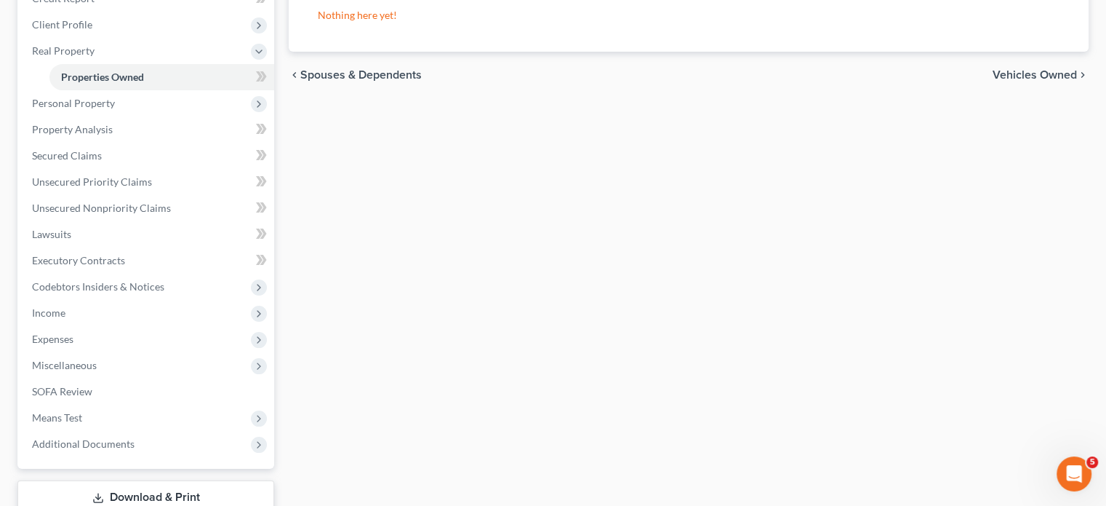
scroll to position [192, 0]
click at [167, 116] on span "Personal Property" at bounding box center [147, 103] width 254 height 26
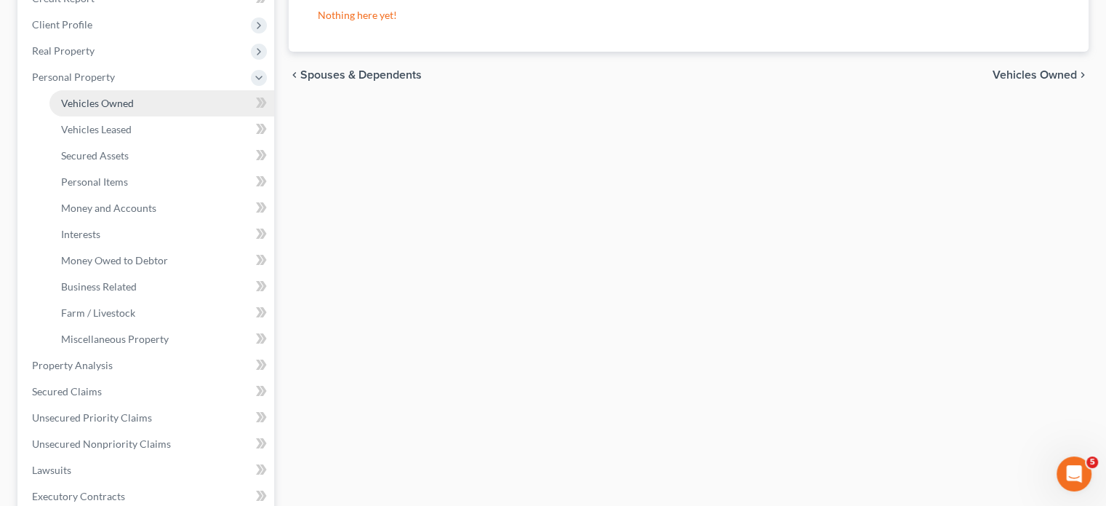
click at [175, 116] on link "Vehicles Owned" at bounding box center [161, 103] width 225 height 26
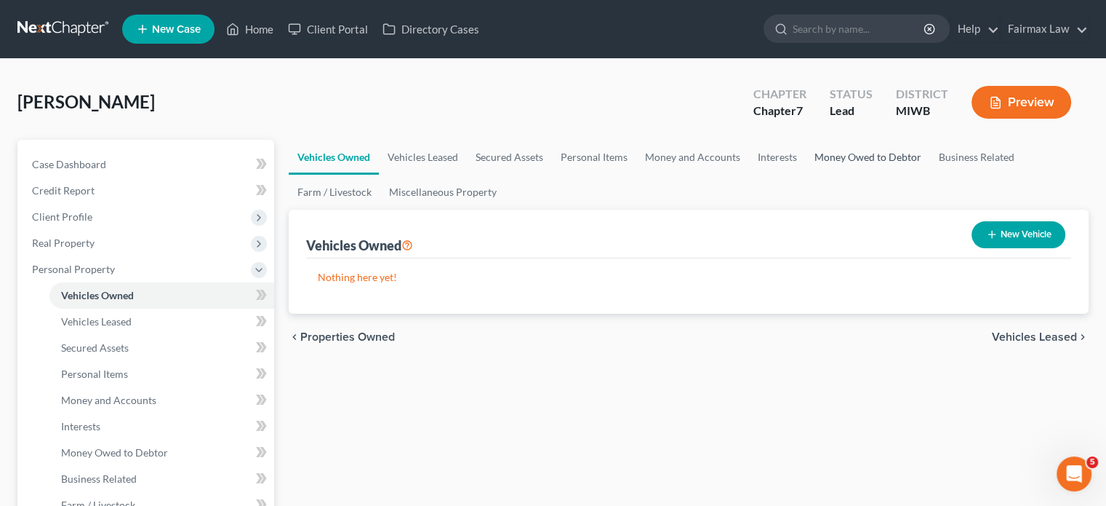
scroll to position [227, 0]
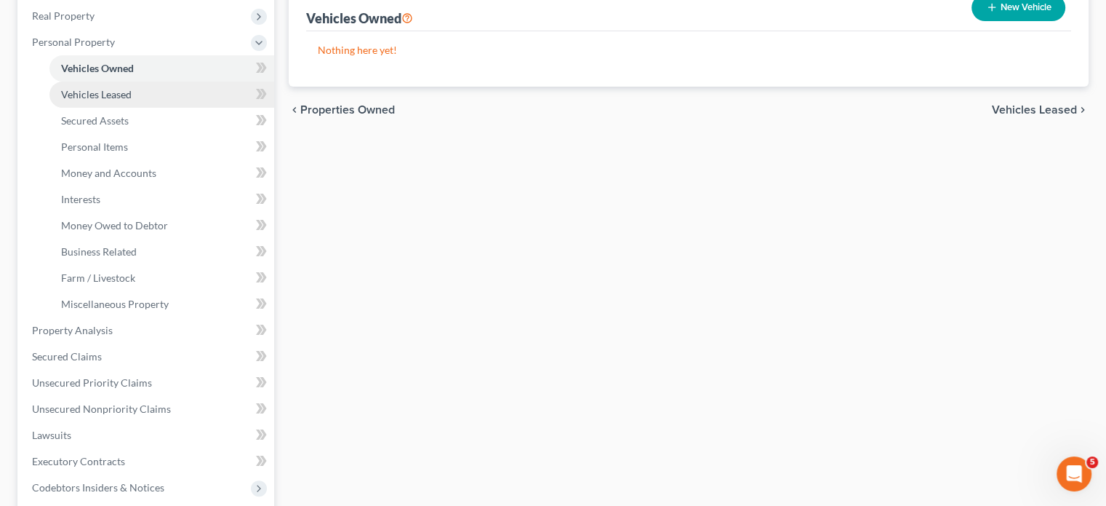
click at [131, 100] on span "Vehicles Leased" at bounding box center [96, 94] width 71 height 12
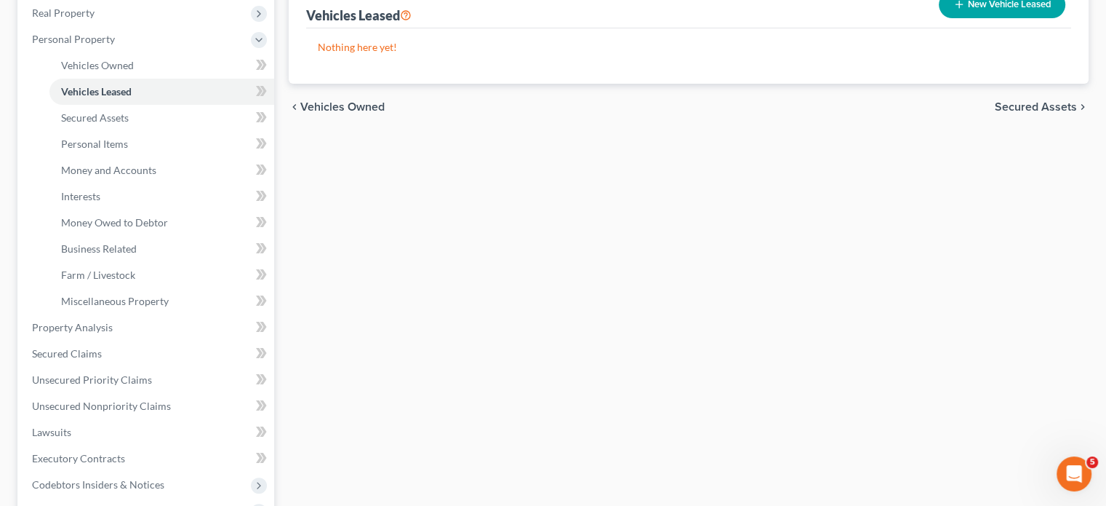
scroll to position [236, 0]
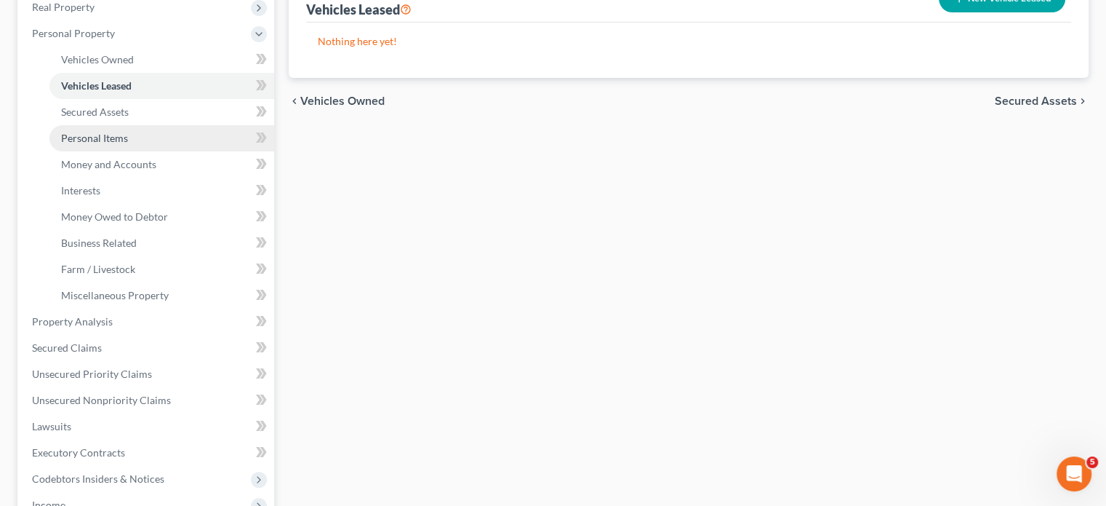
click at [157, 151] on link "Personal Items" at bounding box center [161, 138] width 225 height 26
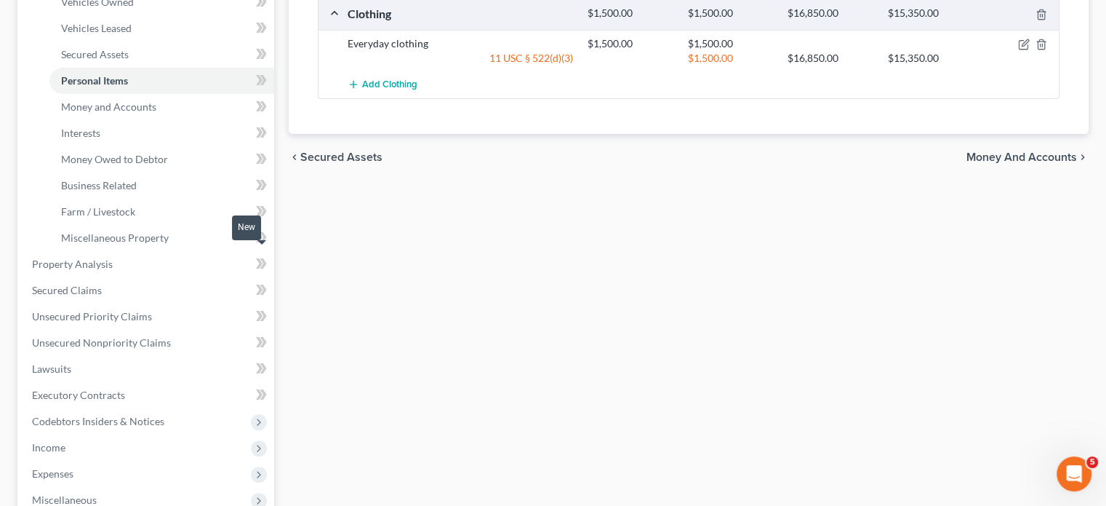
scroll to position [294, 0]
click at [152, 119] on link "Money and Accounts" at bounding box center [161, 106] width 225 height 26
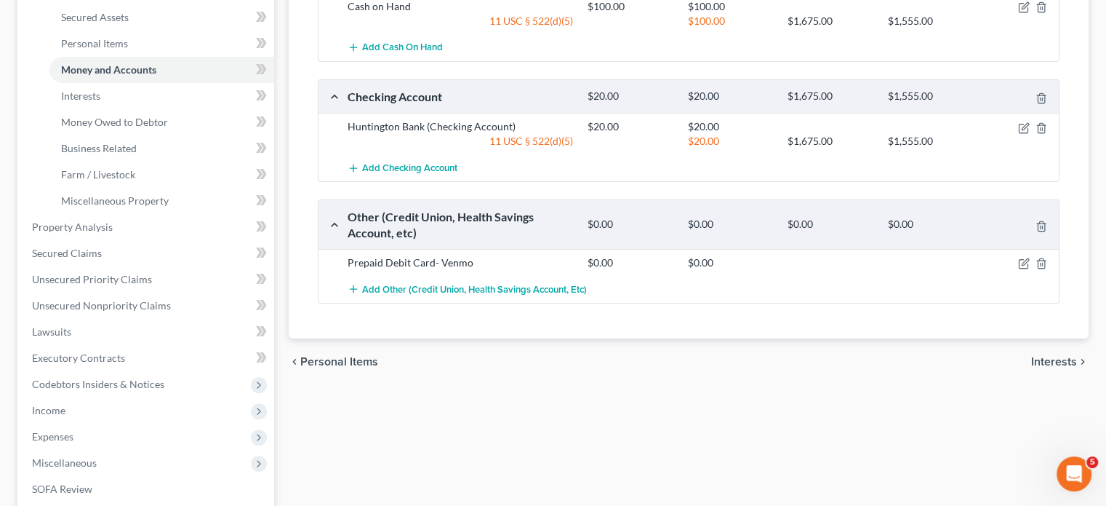
scroll to position [306, 0]
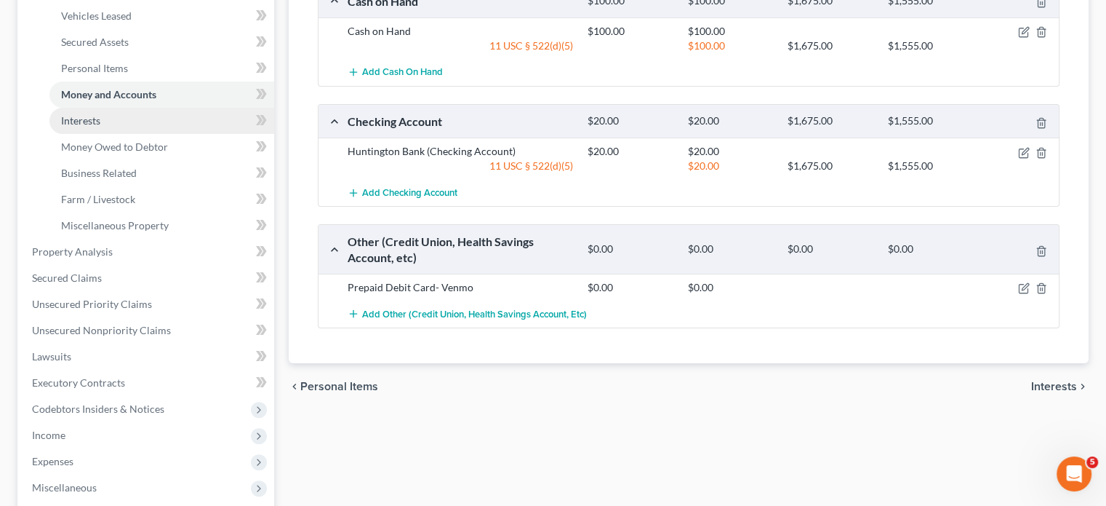
click at [166, 134] on link "Interests" at bounding box center [161, 121] width 225 height 26
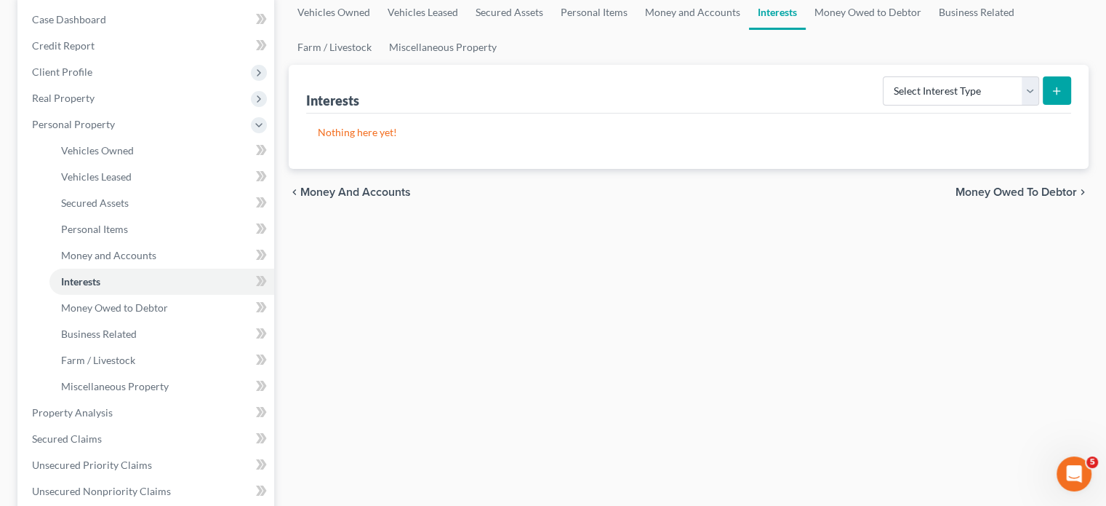
scroll to position [285, 0]
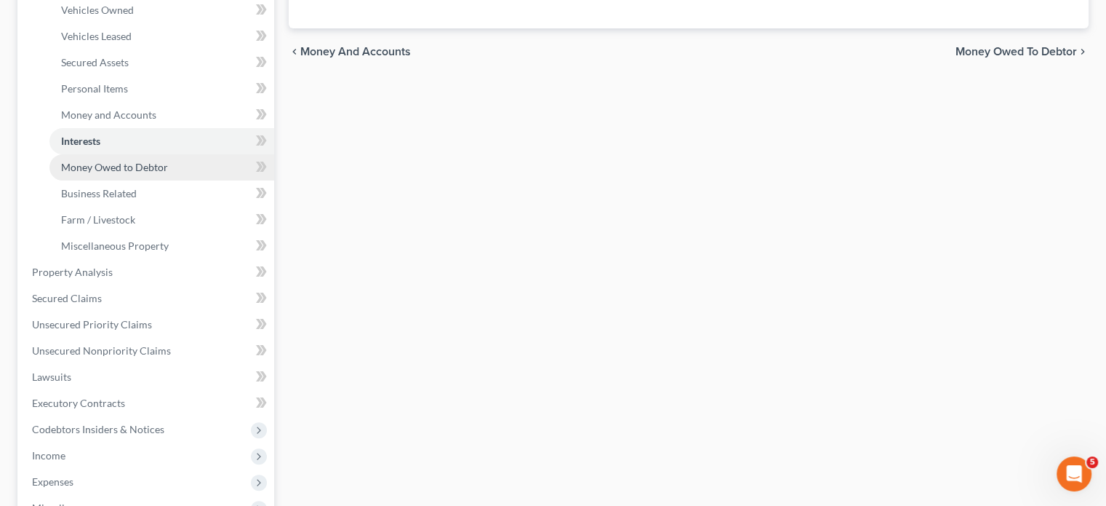
click at [168, 173] on span "Money Owed to Debtor" at bounding box center [114, 167] width 107 height 12
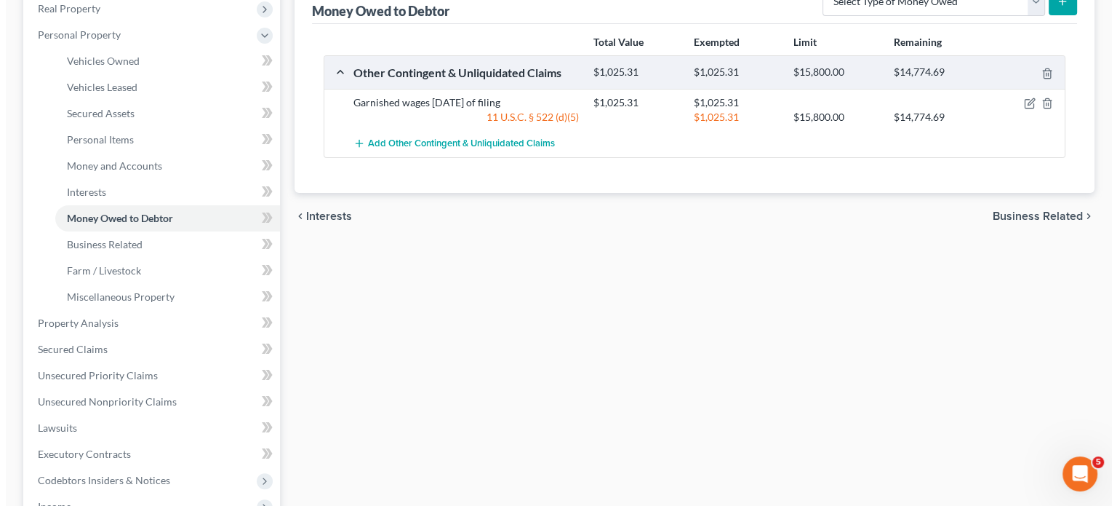
scroll to position [233, 0]
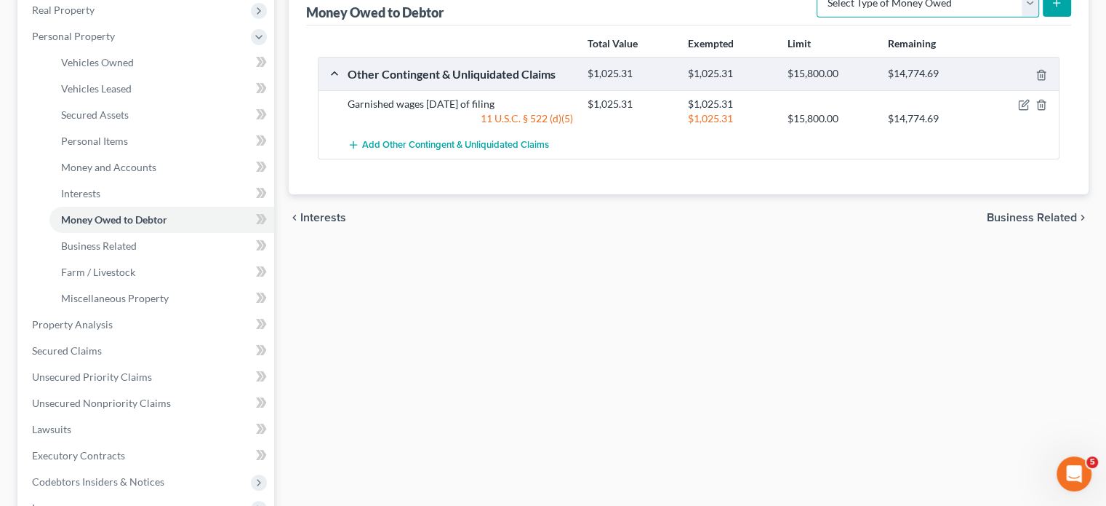
click at [921, 17] on select "Select Type of Money Owed Accounts Receivable Alimony Child Support Claims Agai…" at bounding box center [928, 2] width 223 height 29
select select "expected_tax_refund"
click at [817, 17] on select "Select Type of Money Owed Accounts Receivable Alimony Child Support Claims Agai…" at bounding box center [928, 2] width 223 height 29
click at [1054, 3] on line "submit" at bounding box center [1057, 3] width 7 height 0
select select "0"
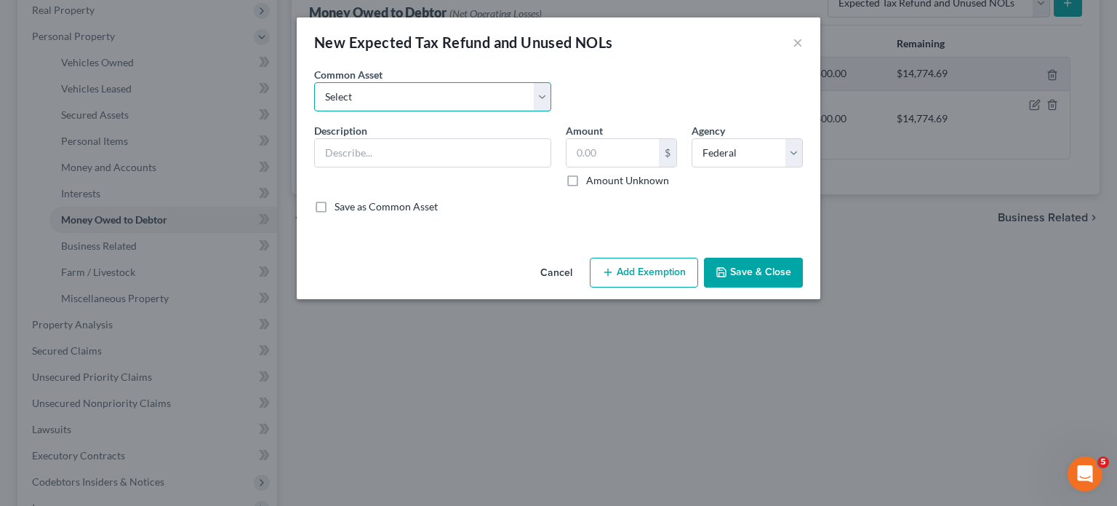
drag, startPoint x: 375, startPoint y: 114, endPoint x: 378, endPoint y: 124, distance: 10.4
click at [375, 111] on select "Select Potential 2019 tax refunds - estimated and prorated Potential 2019 tax r…" at bounding box center [432, 96] width 237 height 29
select select "67"
click at [314, 103] on select "Select Potential 2019 tax refunds - estimated and prorated Potential 2019 tax r…" at bounding box center [432, 96] width 237 height 29
type input "Potential 2025 tax refund - estimated and prorated"
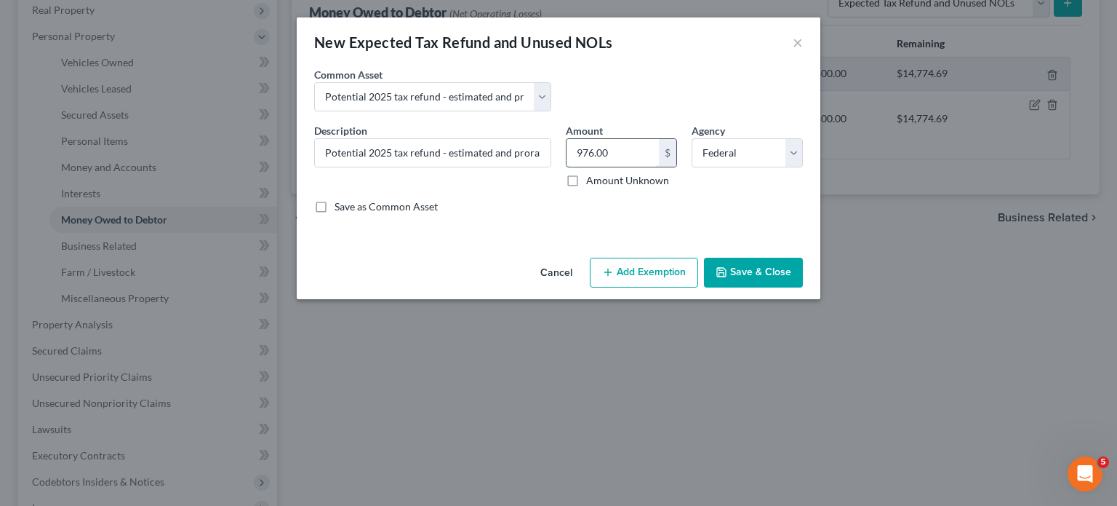
click at [616, 167] on input "976.00" at bounding box center [613, 153] width 92 height 28
paste input "2,604"
type input "2,604"
click at [666, 288] on button "Add Exemption" at bounding box center [644, 272] width 108 height 31
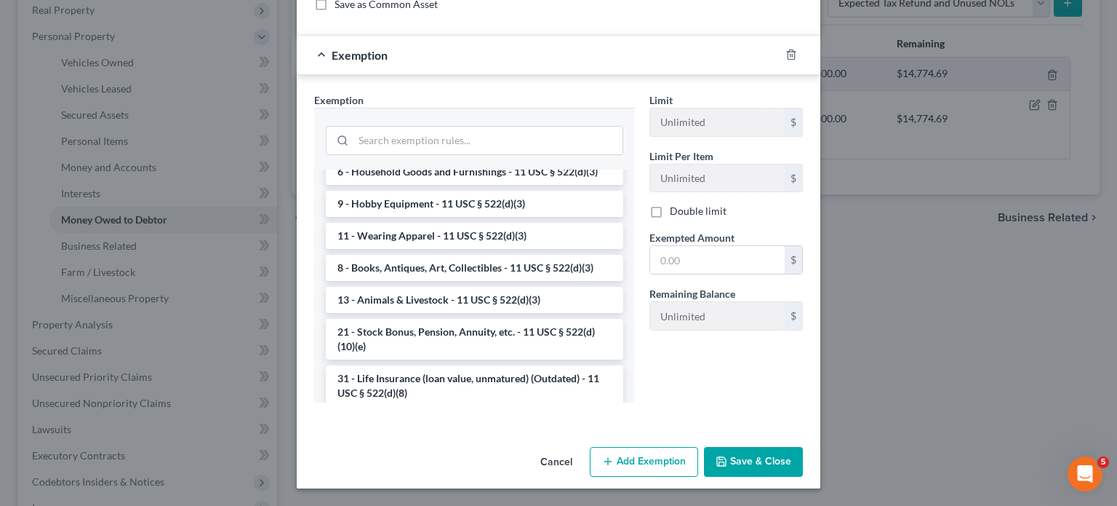
scroll to position [1021, 0]
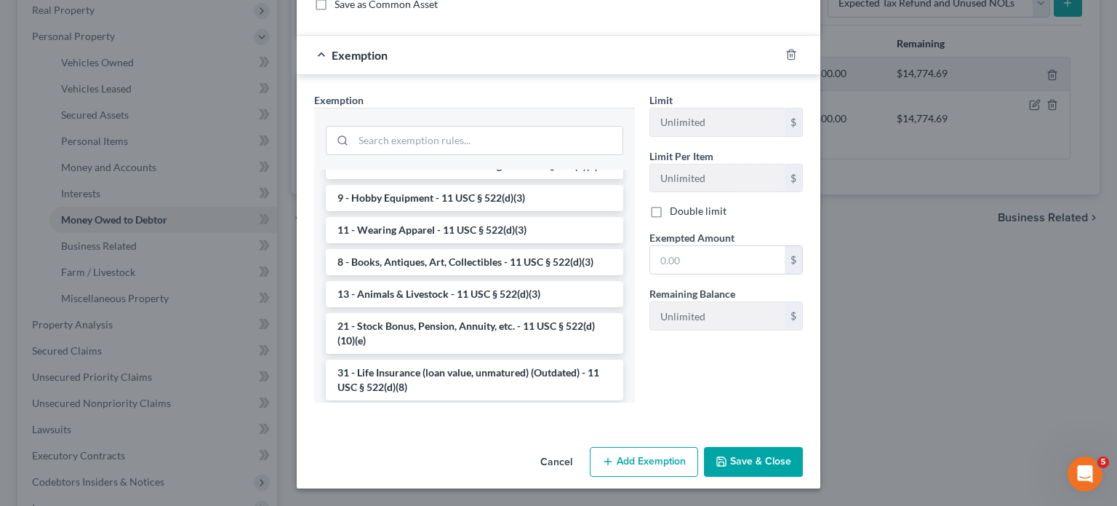
click at [370, 51] on li "14 - Wildcard Exemption (unused homestead) - 11 U.S.C. § 522 (d)(5)" at bounding box center [475, 30] width 298 height 41
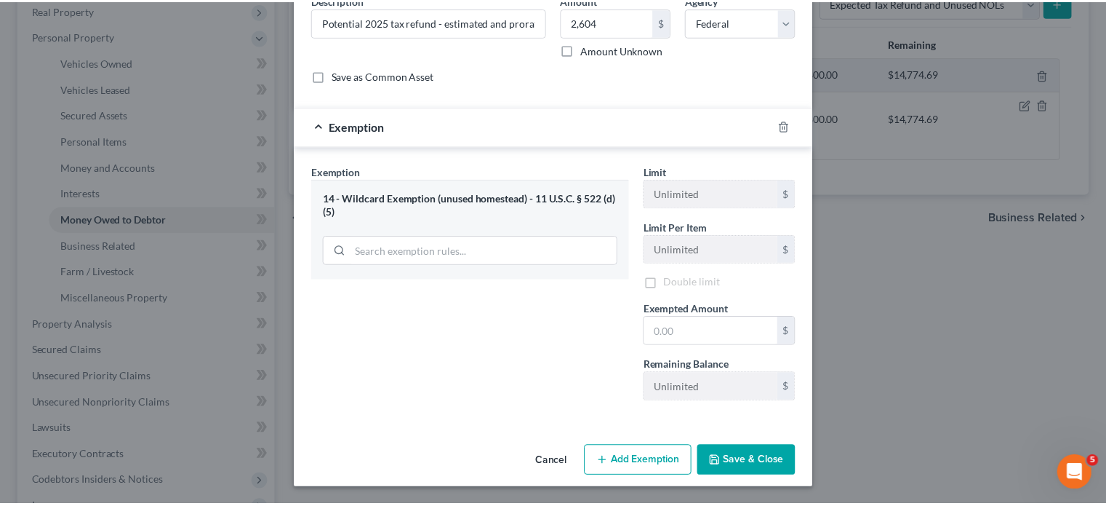
scroll to position [283, 0]
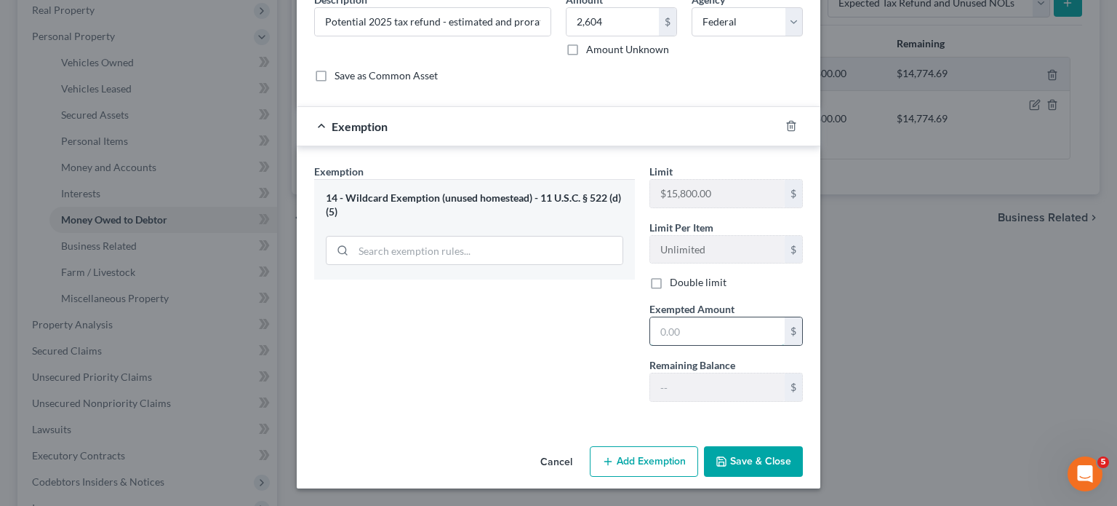
click at [759, 317] on input "text" at bounding box center [717, 331] width 135 height 28
paste input "2,604"
type input "2,604"
click at [791, 446] on button "Save & Close" at bounding box center [753, 461] width 99 height 31
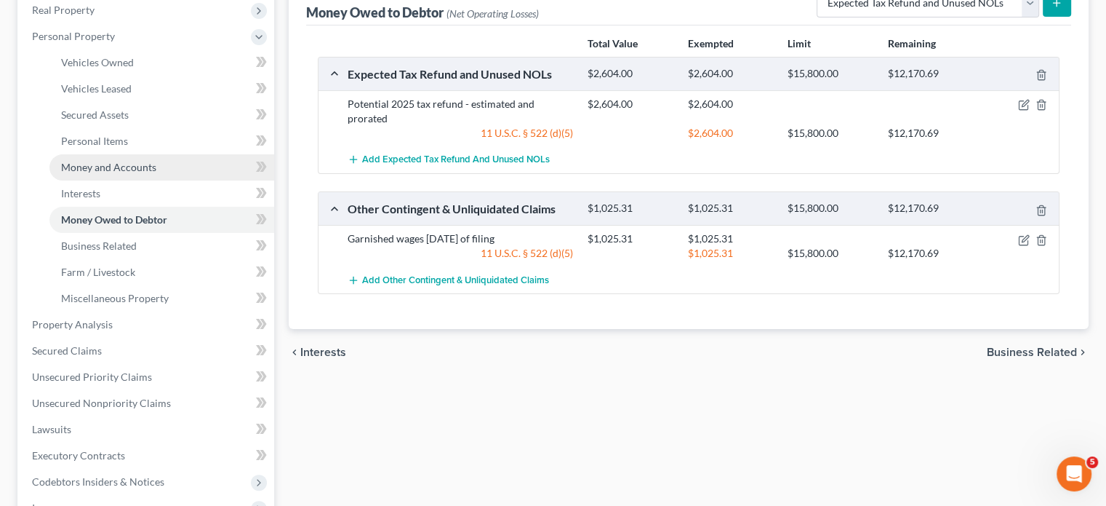
scroll to position [503, 0]
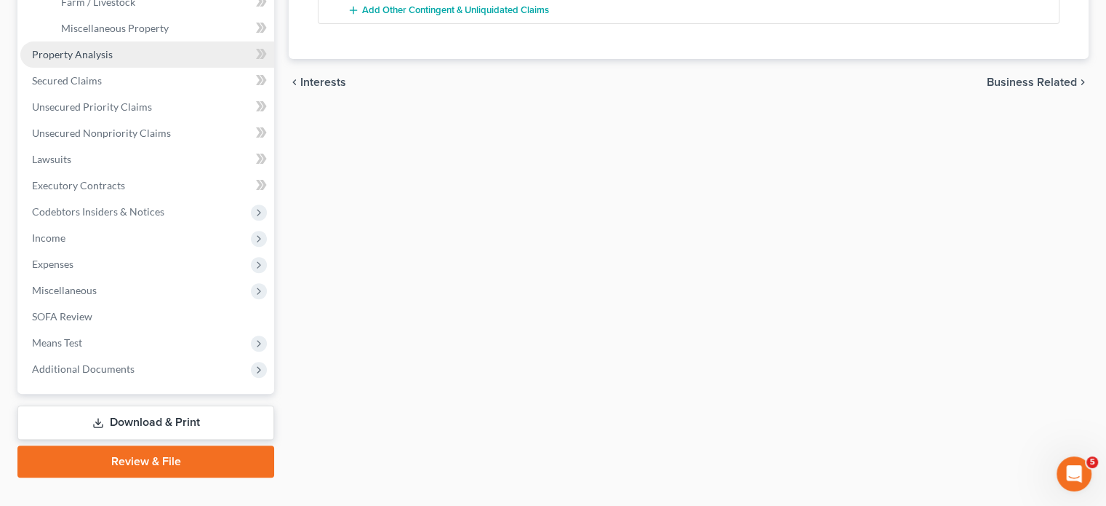
click at [142, 68] on link "Property Analysis" at bounding box center [147, 54] width 254 height 26
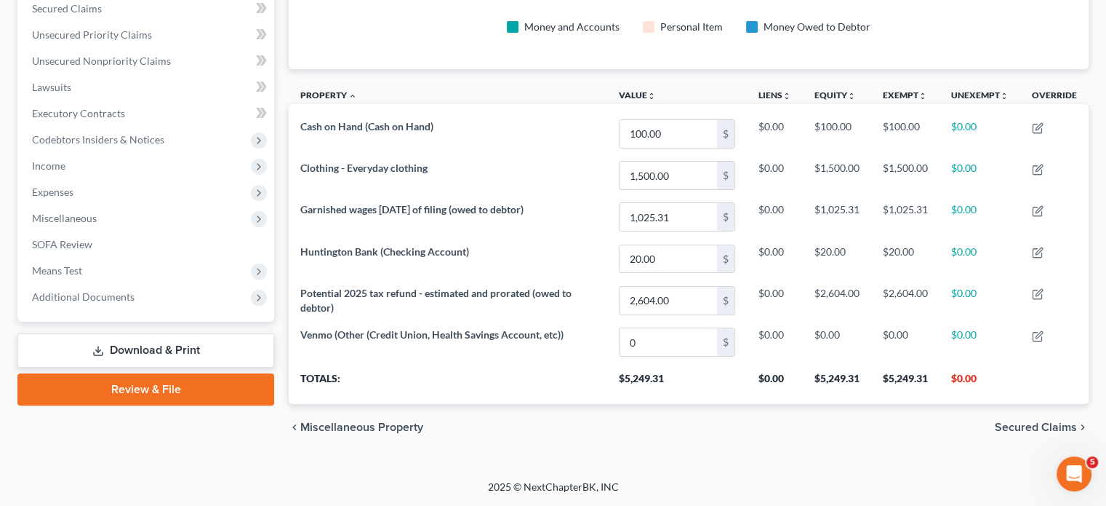
scroll to position [351, 0]
click at [102, 15] on span "Secured Claims" at bounding box center [67, 8] width 70 height 12
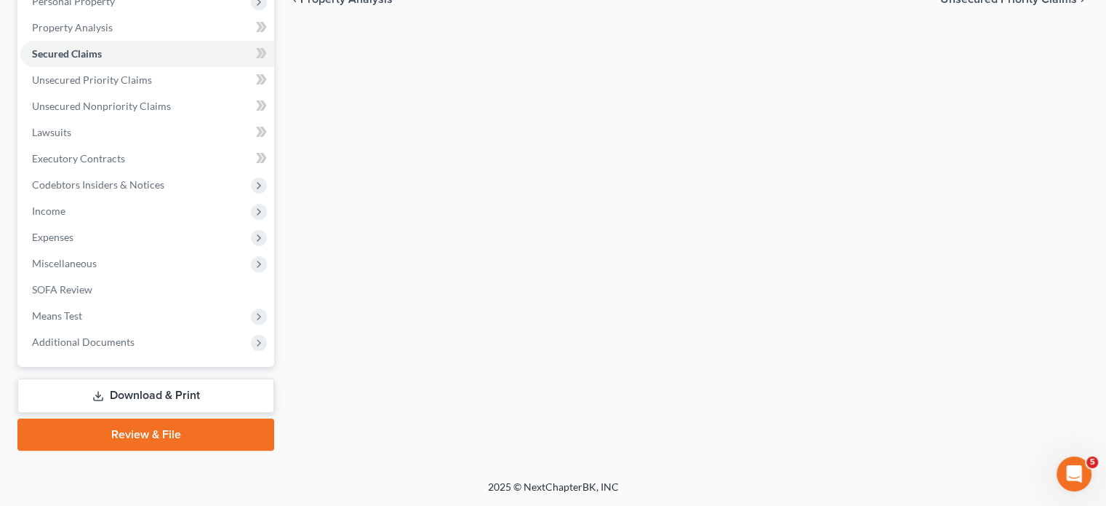
scroll to position [278, 0]
click at [122, 86] on span "Unsecured Priority Claims" at bounding box center [92, 79] width 120 height 12
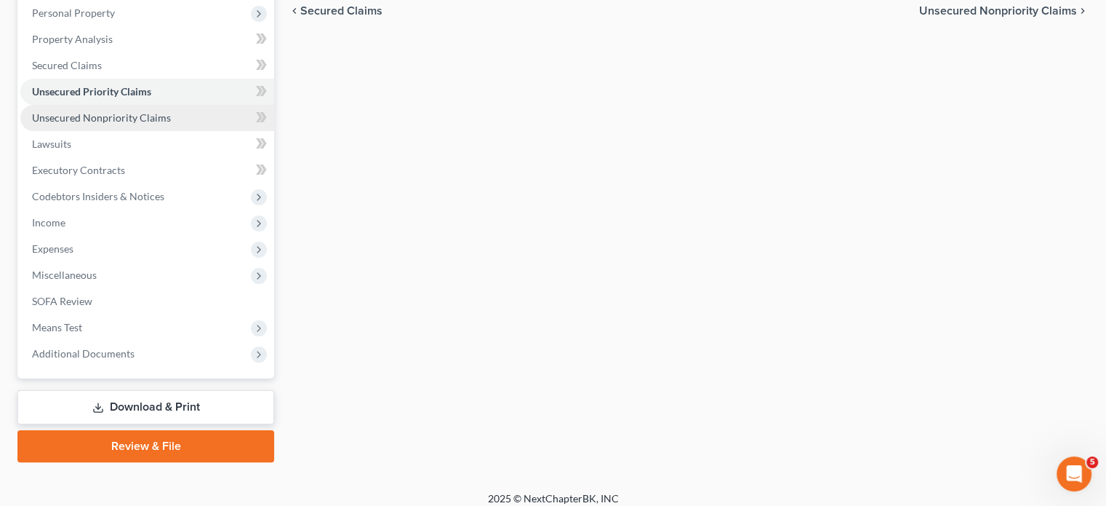
click at [171, 124] on span "Unsecured Nonpriority Claims" at bounding box center [101, 117] width 139 height 12
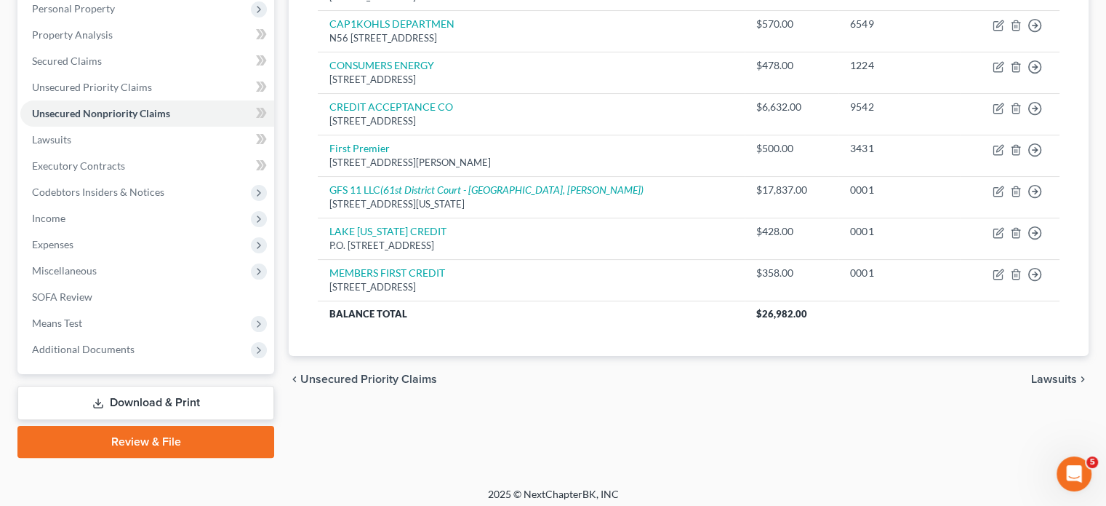
scroll to position [261, 0]
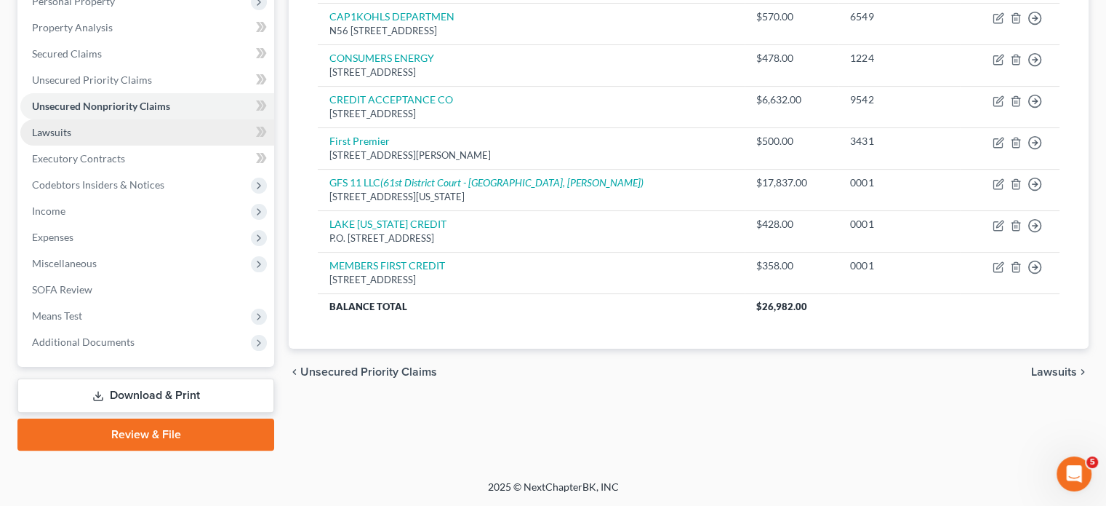
click at [143, 145] on link "Lawsuits" at bounding box center [147, 132] width 254 height 26
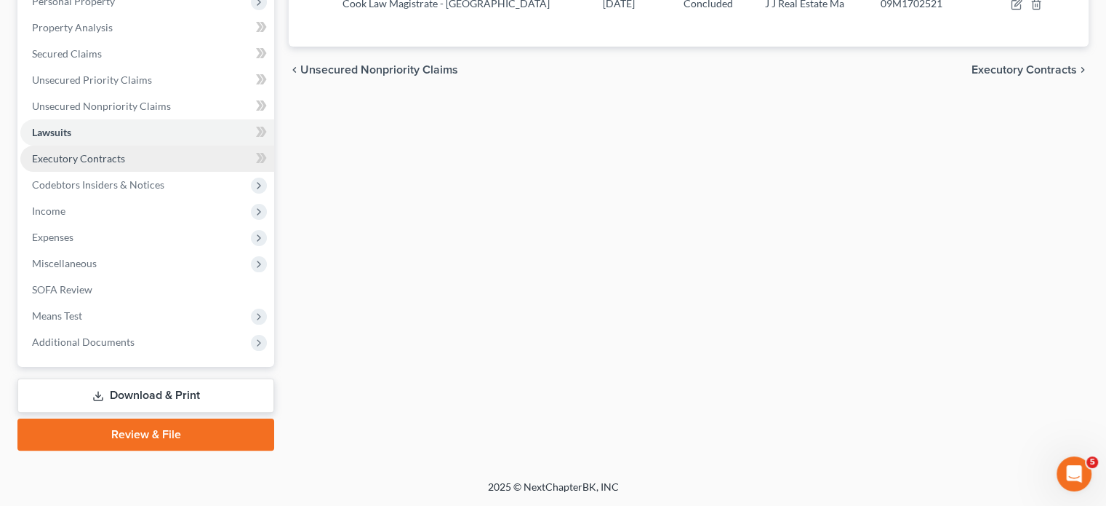
click at [172, 145] on link "Executory Contracts" at bounding box center [147, 158] width 254 height 26
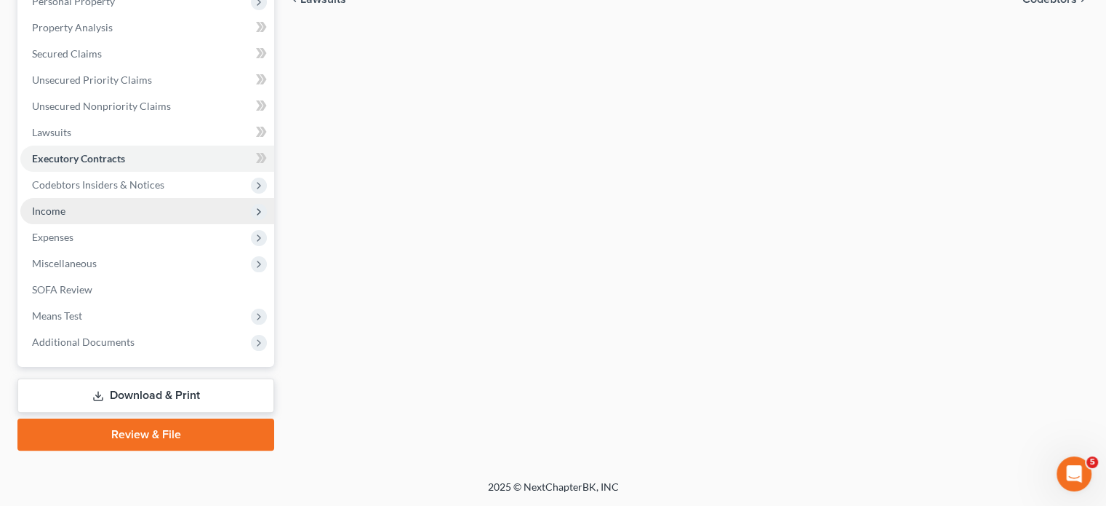
click at [93, 198] on span "Income" at bounding box center [147, 211] width 254 height 26
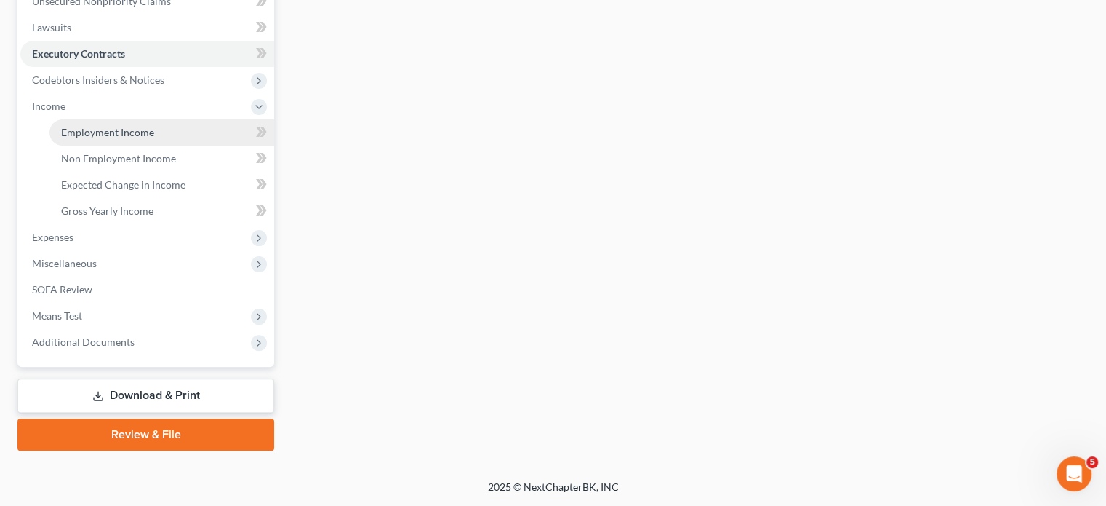
click at [130, 138] on span "Employment Income" at bounding box center [107, 132] width 93 height 12
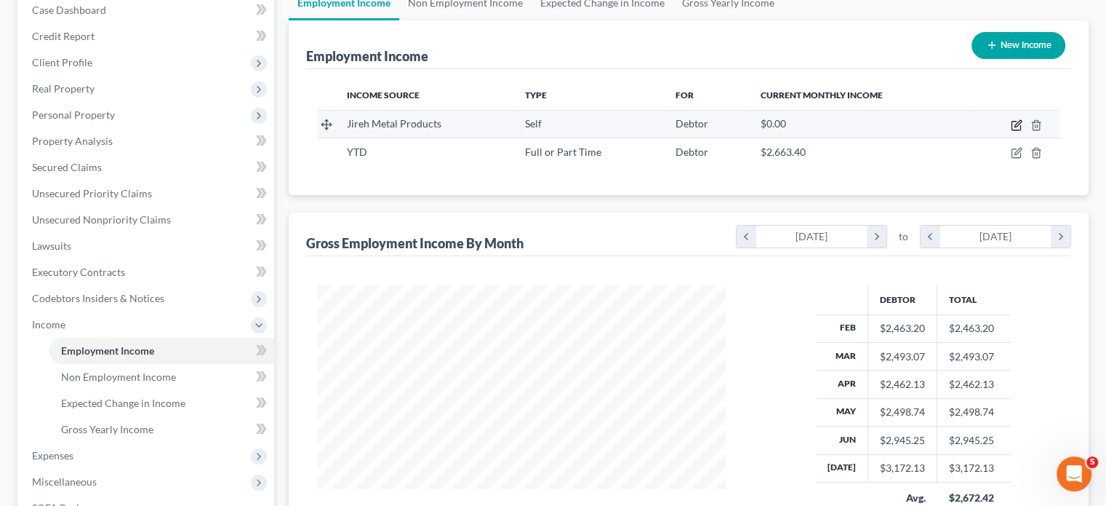
click at [1011, 131] on icon "button" at bounding box center [1017, 125] width 12 height 12
select select "1"
select select "23"
select select "0"
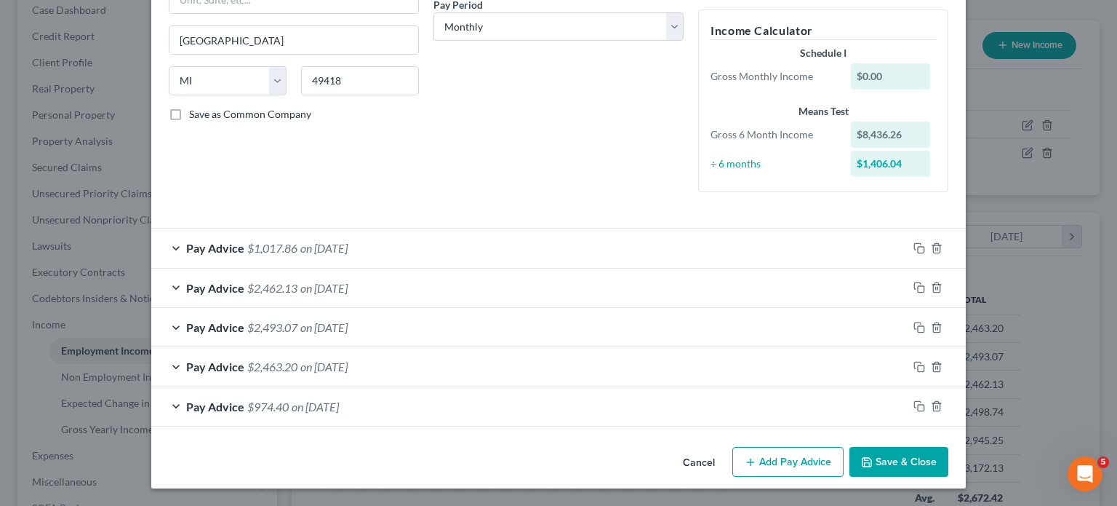
click at [727, 463] on button "Cancel" at bounding box center [698, 462] width 55 height 29
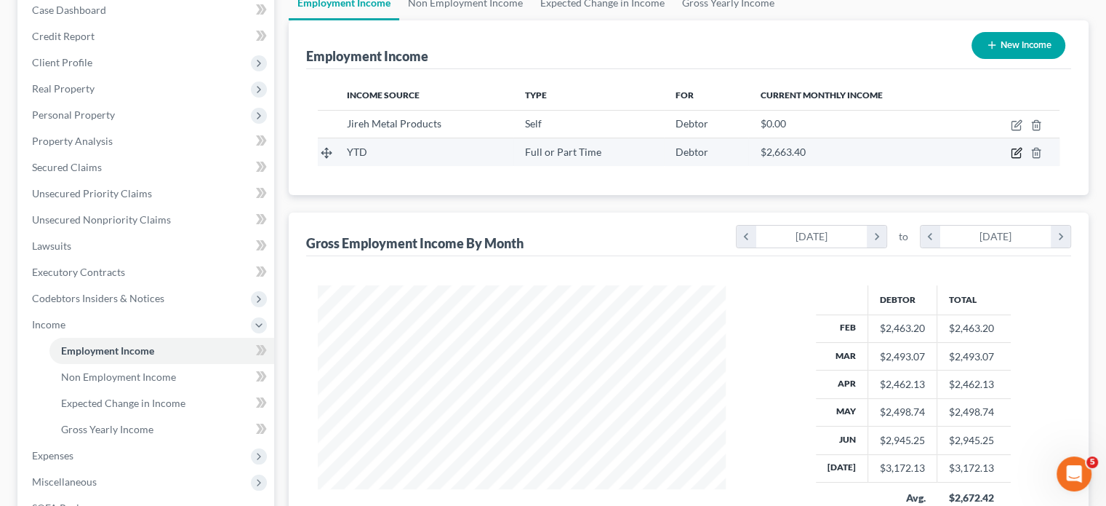
click at [1015, 155] on icon "button" at bounding box center [1018, 151] width 7 height 7
select select "0"
select select "3"
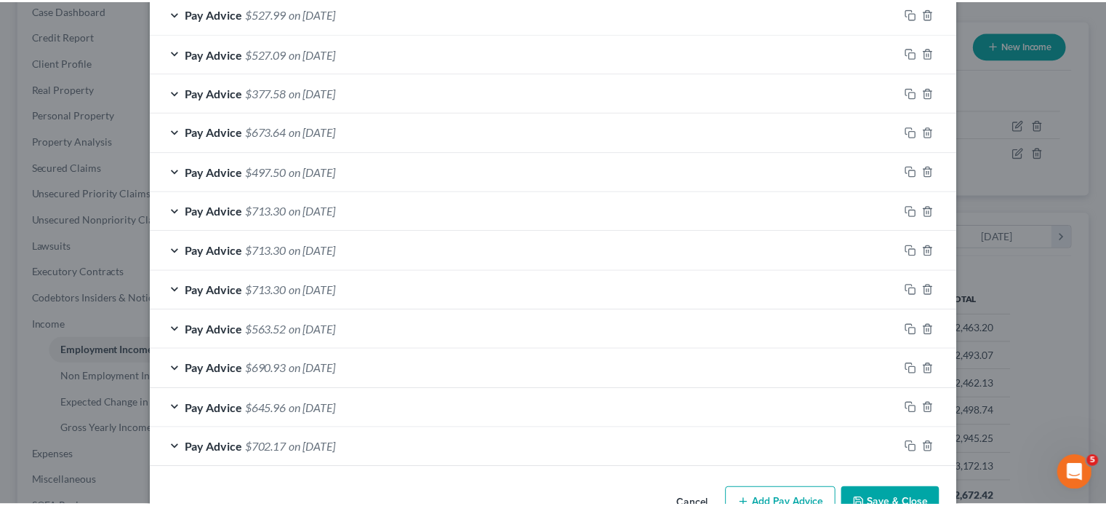
scroll to position [776, 0]
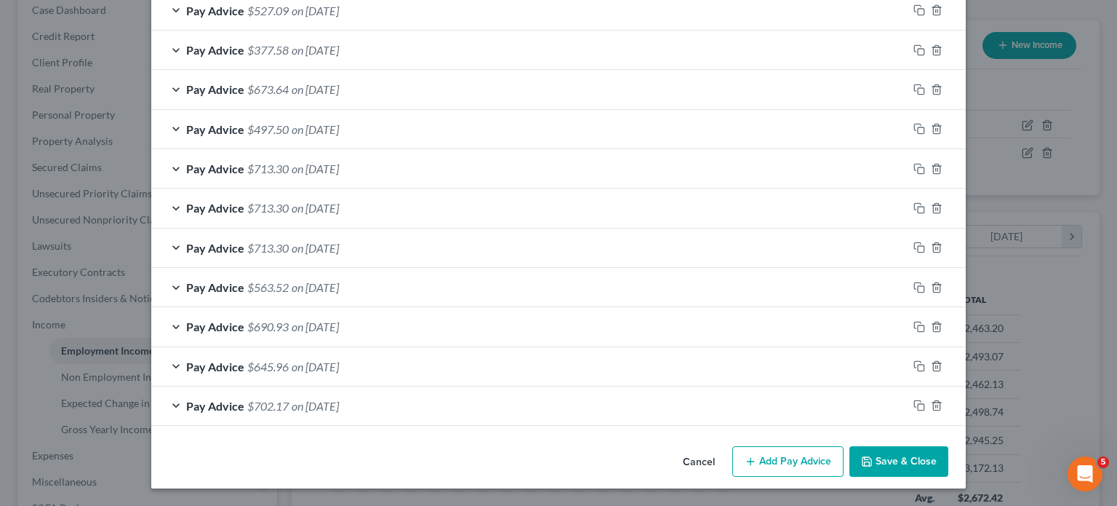
click at [949, 446] on button "Save & Close" at bounding box center [899, 461] width 99 height 31
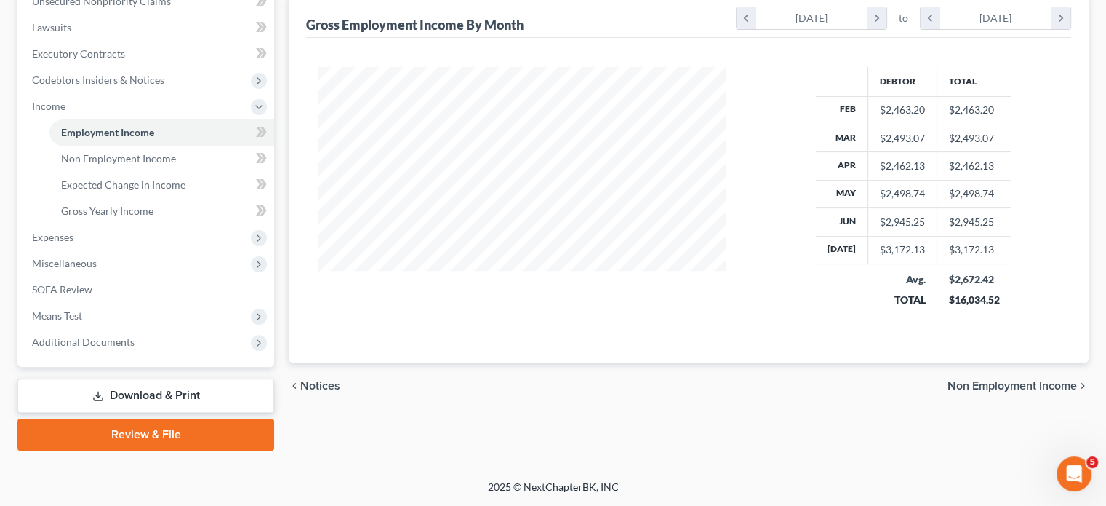
scroll to position [410, 0]
click at [175, 164] on span "Non Employment Income" at bounding box center [118, 158] width 115 height 12
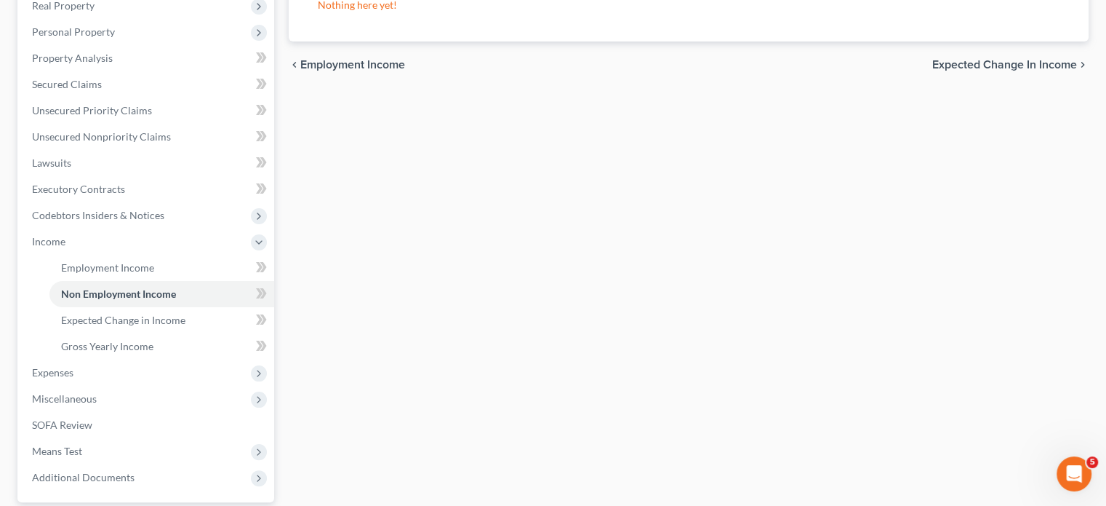
scroll to position [488, 0]
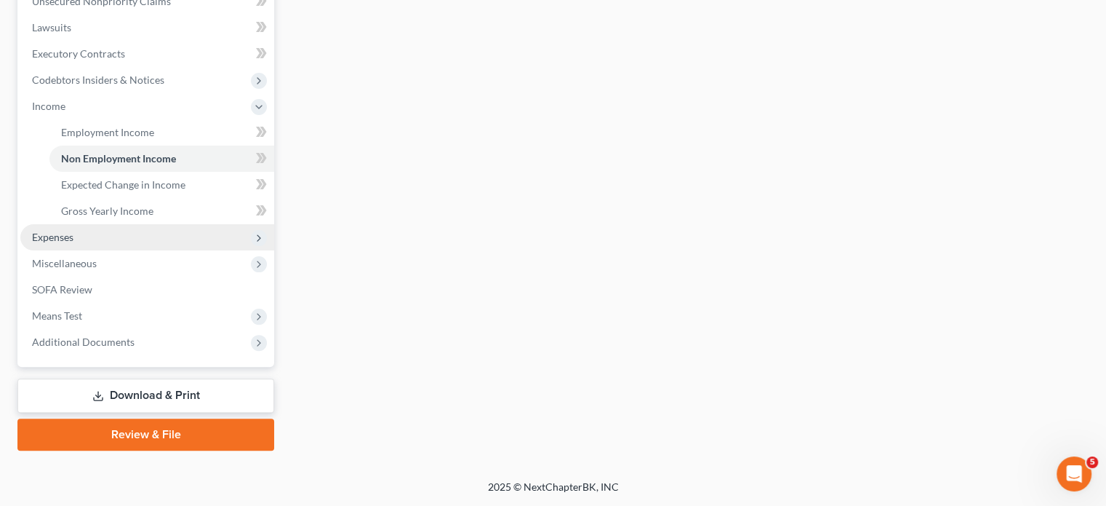
click at [161, 250] on span "Expenses" at bounding box center [147, 237] width 254 height 26
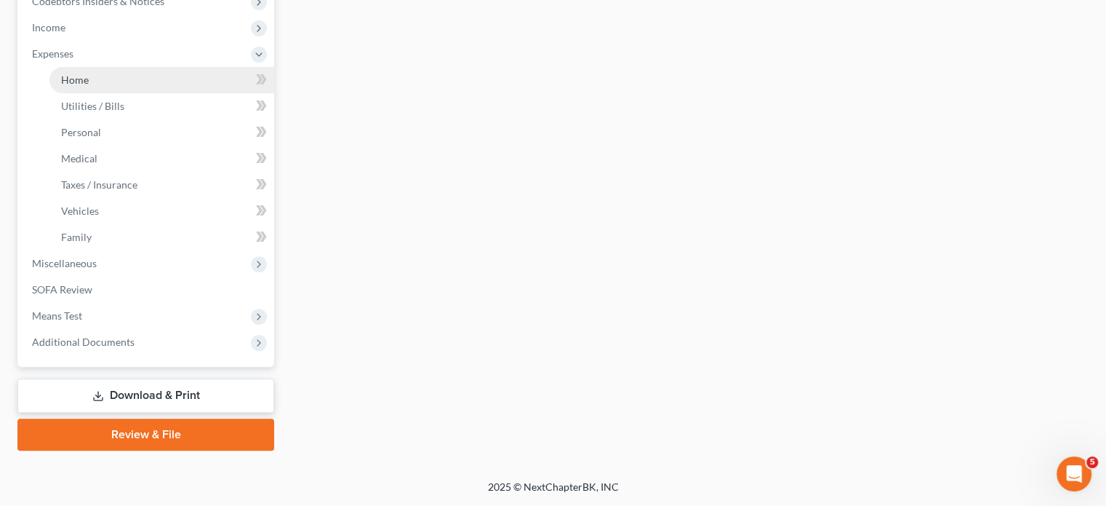
click at [146, 93] on link "Home" at bounding box center [161, 80] width 225 height 26
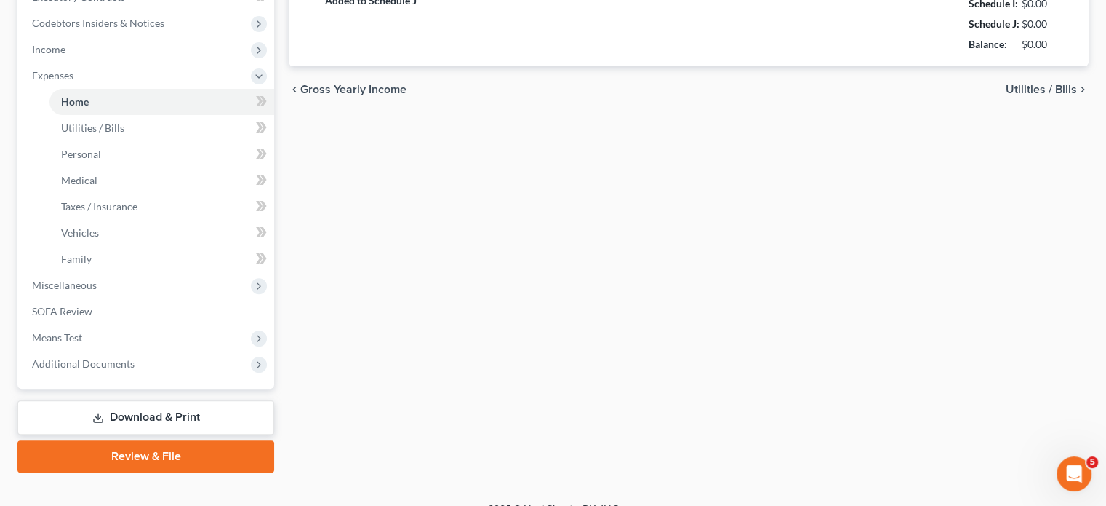
type input "600.00"
type input "0.00"
radio input "true"
type input "0.00"
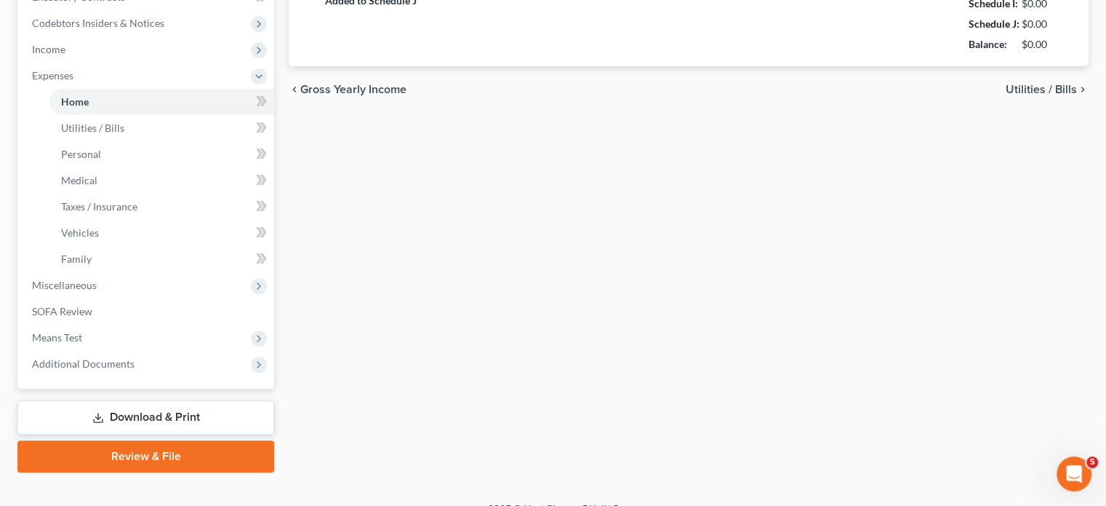
type input "0.00"
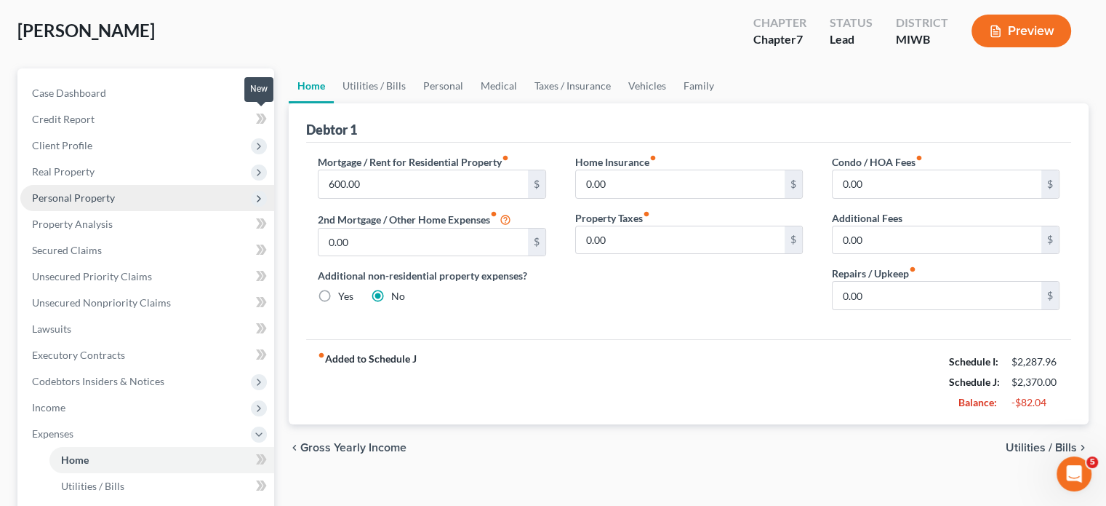
scroll to position [70, 0]
click at [164, 212] on span "Personal Property" at bounding box center [147, 199] width 254 height 26
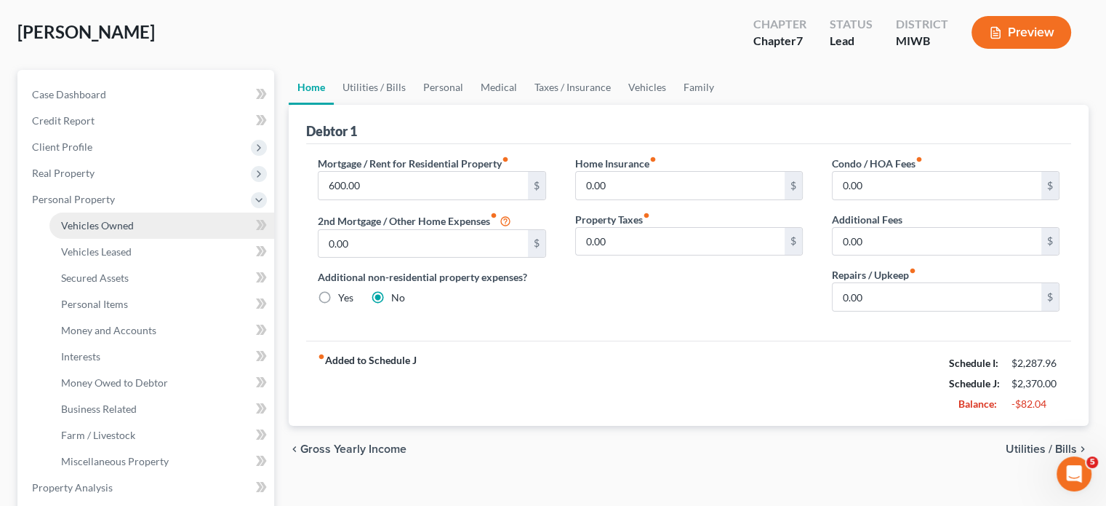
click at [134, 231] on span "Vehicles Owned" at bounding box center [97, 225] width 73 height 12
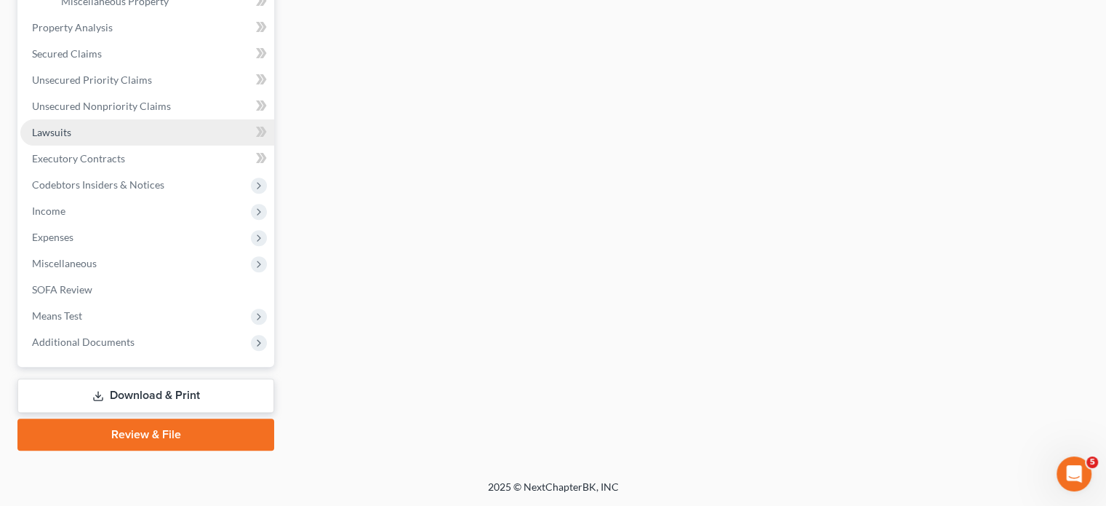
scroll to position [700, 0]
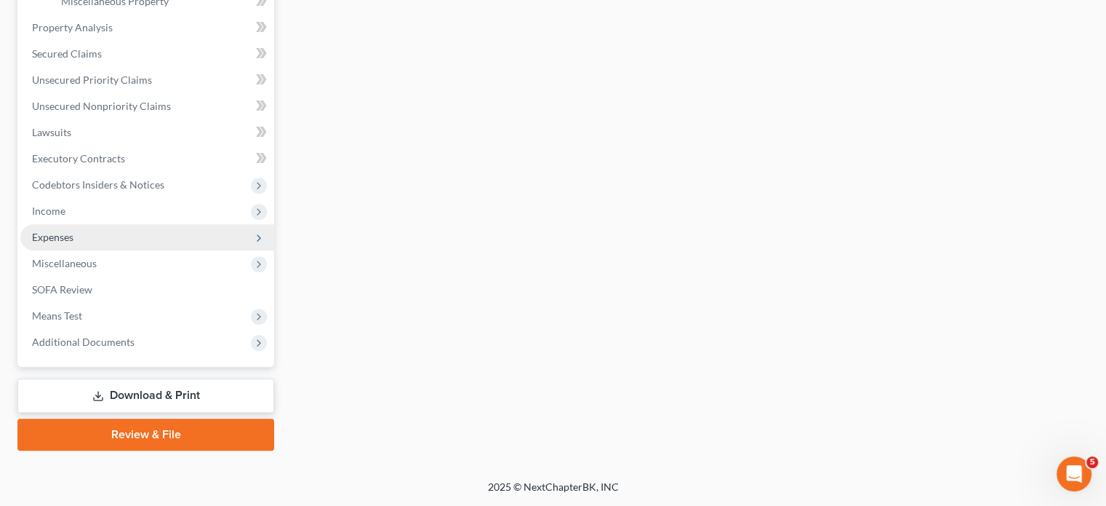
click at [73, 243] on span "Expenses" at bounding box center [52, 237] width 41 height 12
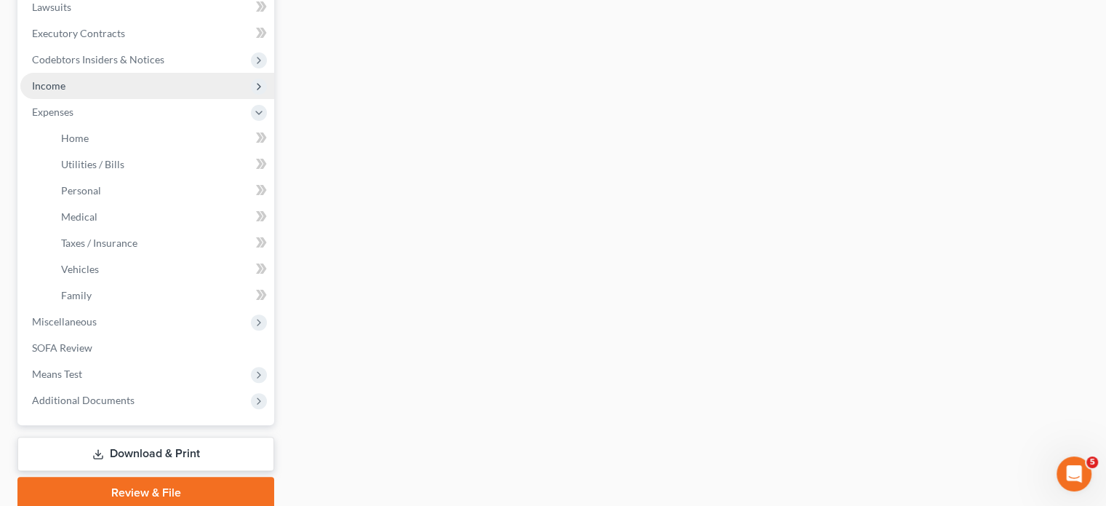
scroll to position [372, 0]
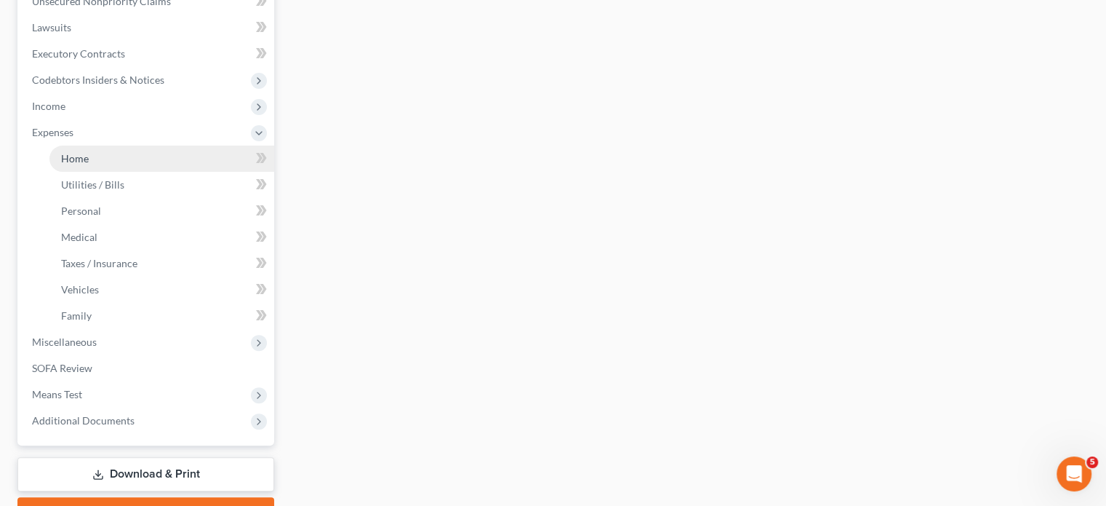
click at [135, 172] on link "Home" at bounding box center [161, 158] width 225 height 26
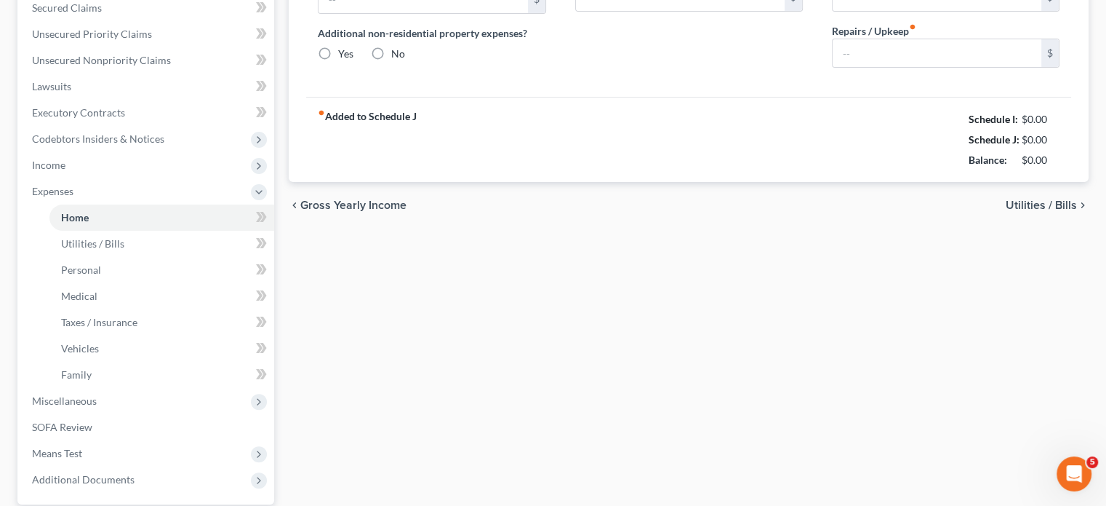
type input "600.00"
type input "0.00"
radio input "true"
type input "0.00"
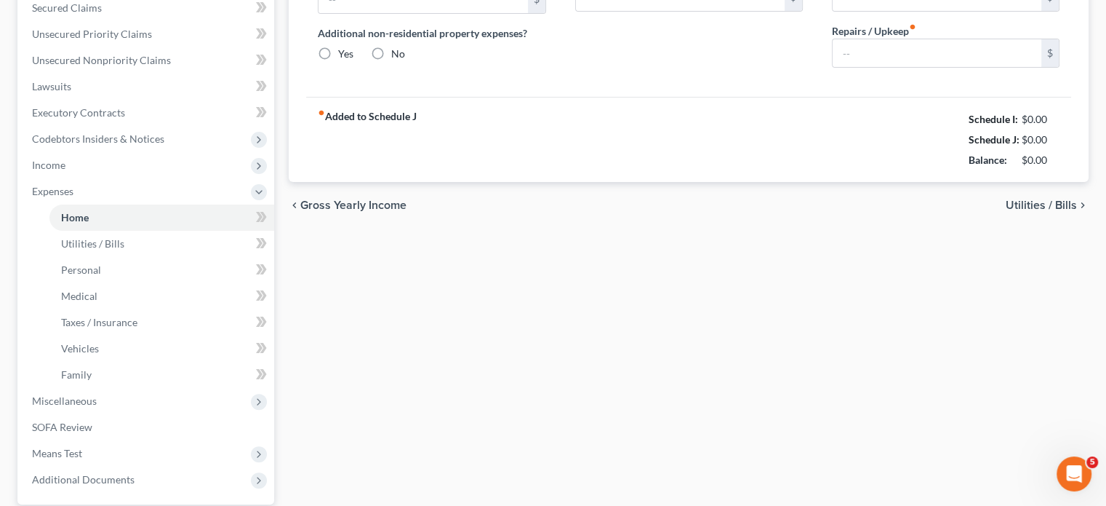
type input "0.00"
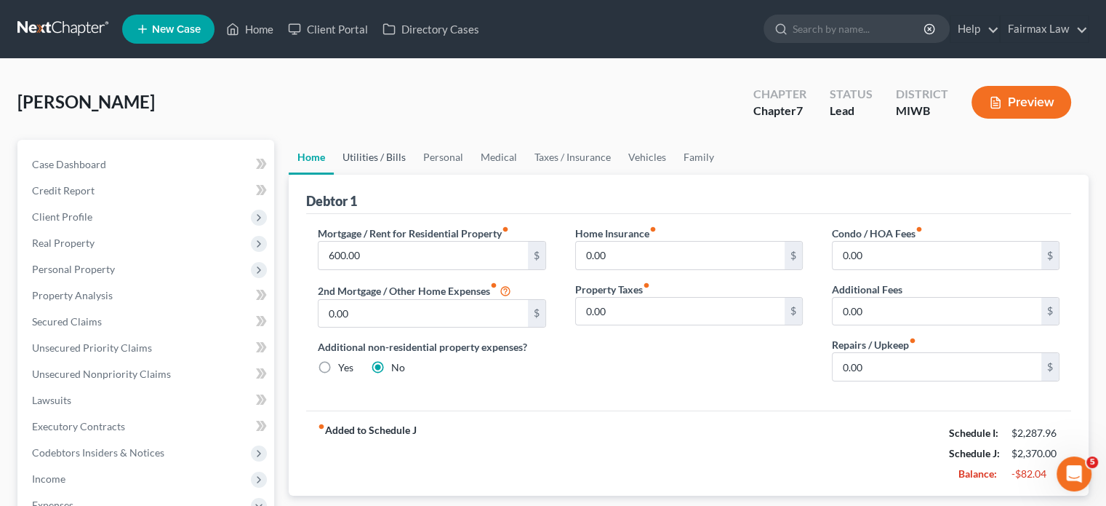
click at [415, 175] on link "Utilities / Bills" at bounding box center [374, 157] width 81 height 35
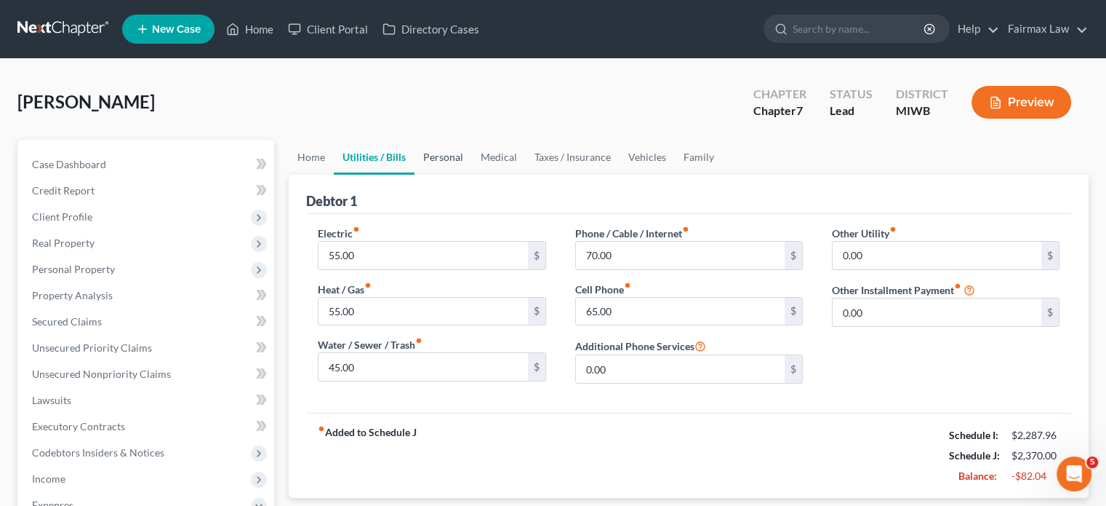
click at [472, 175] on link "Personal" at bounding box center [443, 157] width 57 height 35
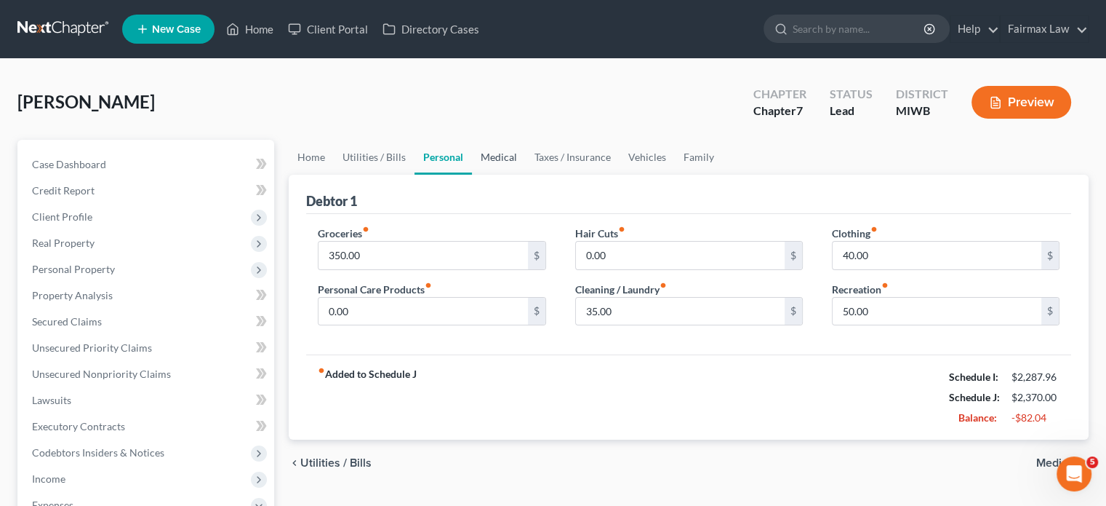
click at [526, 175] on link "Medical" at bounding box center [499, 157] width 54 height 35
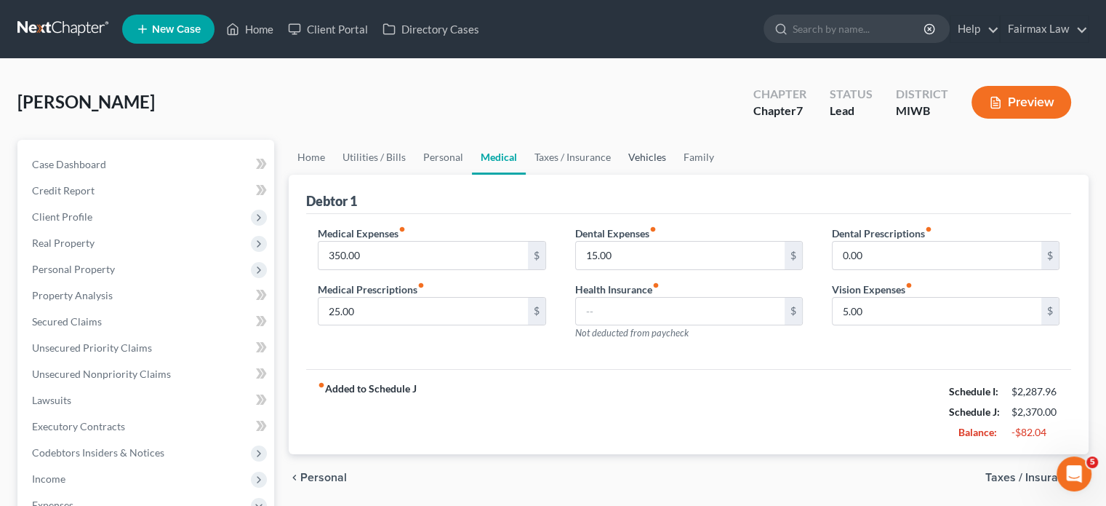
click at [675, 175] on link "Vehicles" at bounding box center [647, 157] width 55 height 35
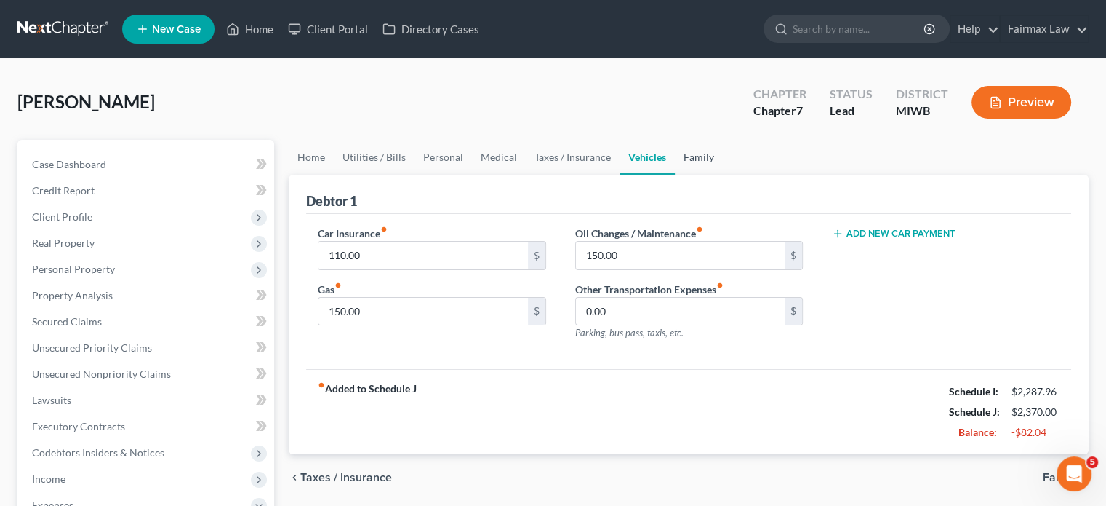
click at [723, 175] on link "Family" at bounding box center [699, 157] width 48 height 35
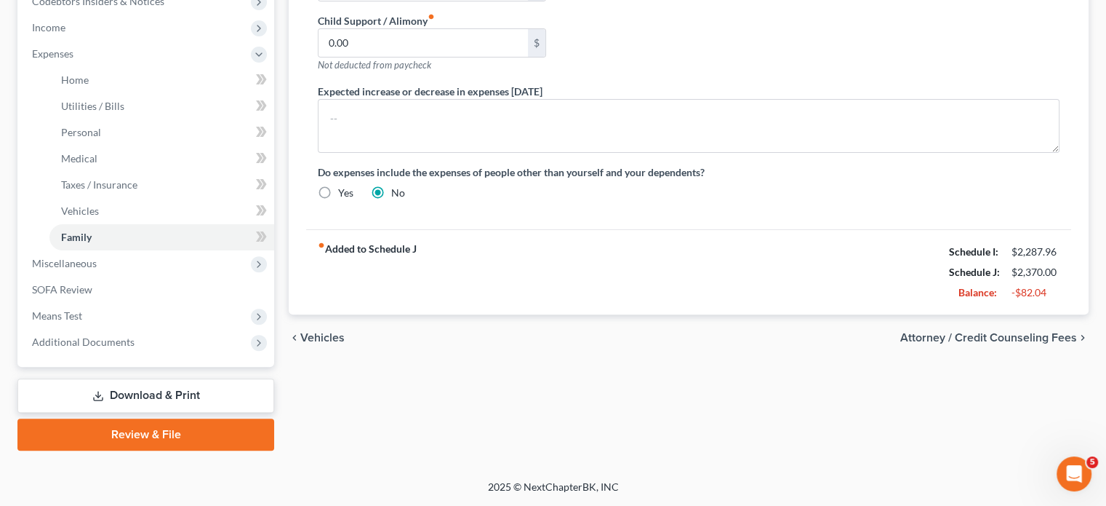
scroll to position [613, 0]
click at [159, 273] on span "Miscellaneous" at bounding box center [147, 263] width 254 height 26
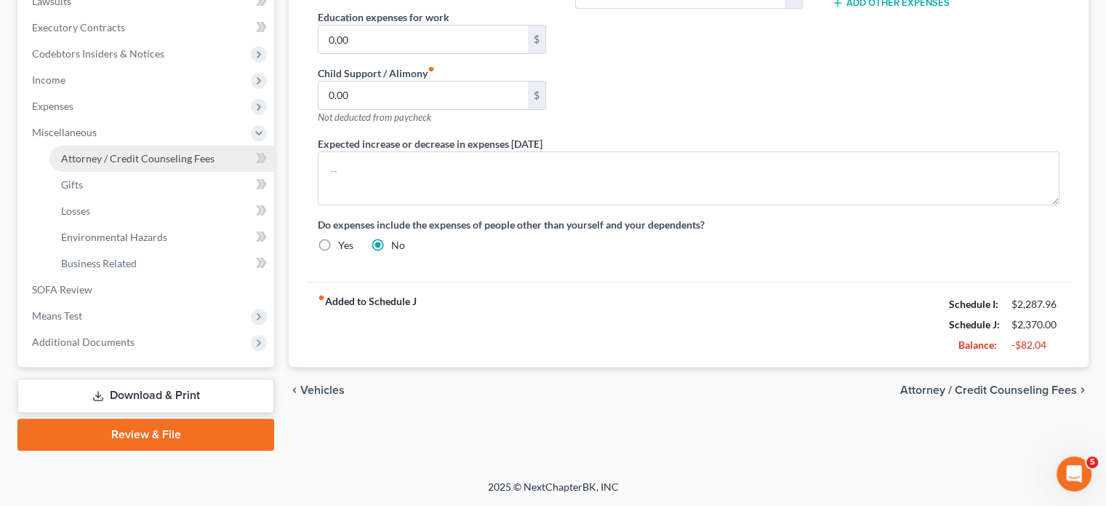
click at [156, 152] on span "Attorney / Credit Counseling Fees" at bounding box center [137, 158] width 153 height 12
select select "1"
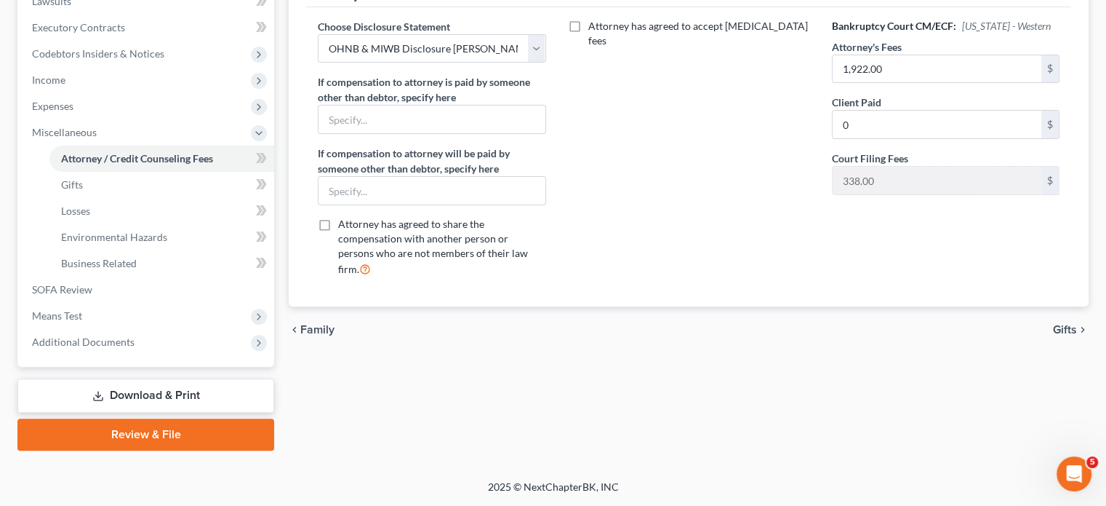
scroll to position [620, 0]
click at [131, 303] on span "Means Test" at bounding box center [147, 316] width 254 height 26
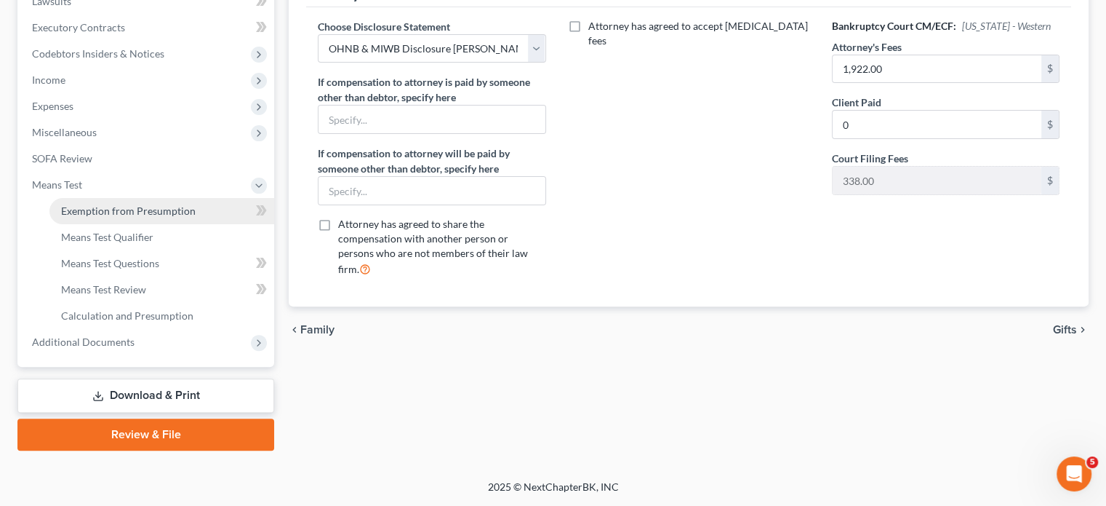
click at [160, 204] on span "Exemption from Presumption" at bounding box center [128, 210] width 135 height 12
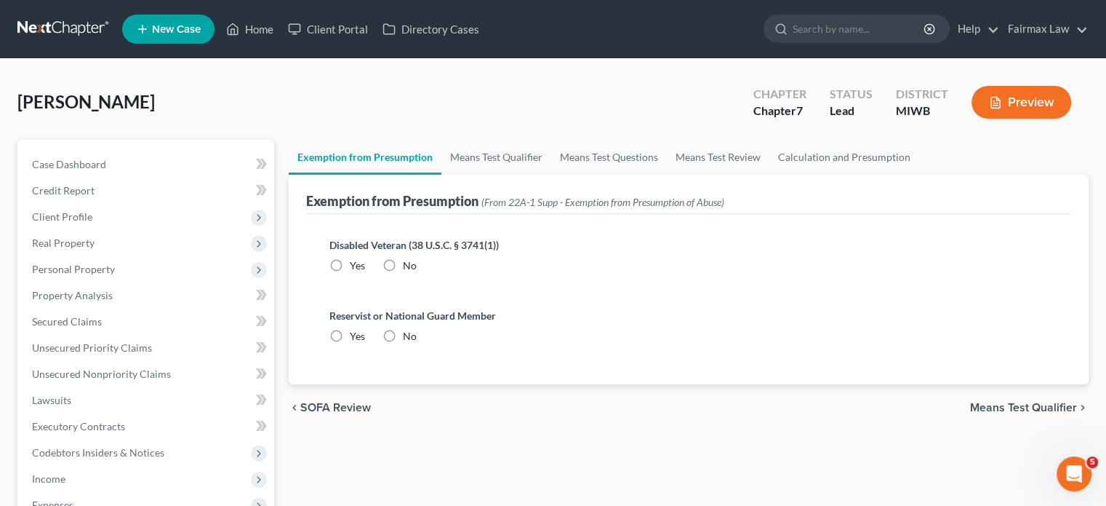
click at [413, 273] on label "No" at bounding box center [410, 265] width 14 height 15
click at [413, 268] on input "No" at bounding box center [413, 262] width 9 height 9
radio input "true"
click at [417, 343] on label "No" at bounding box center [410, 336] width 14 height 15
click at [418, 338] on input "No" at bounding box center [413, 333] width 9 height 9
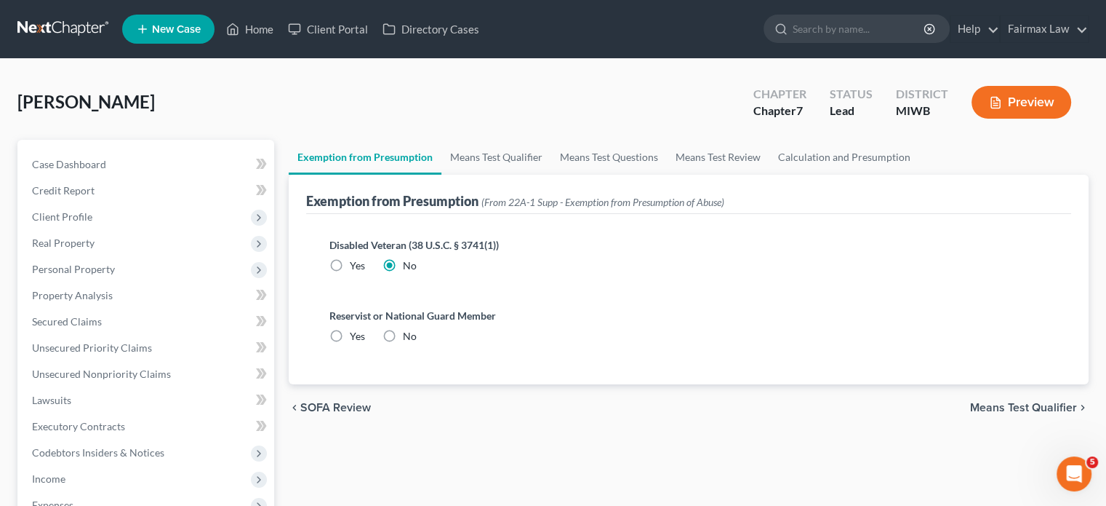
radio input "true"
click at [541, 175] on link "Means Test Qualifier" at bounding box center [497, 157] width 110 height 35
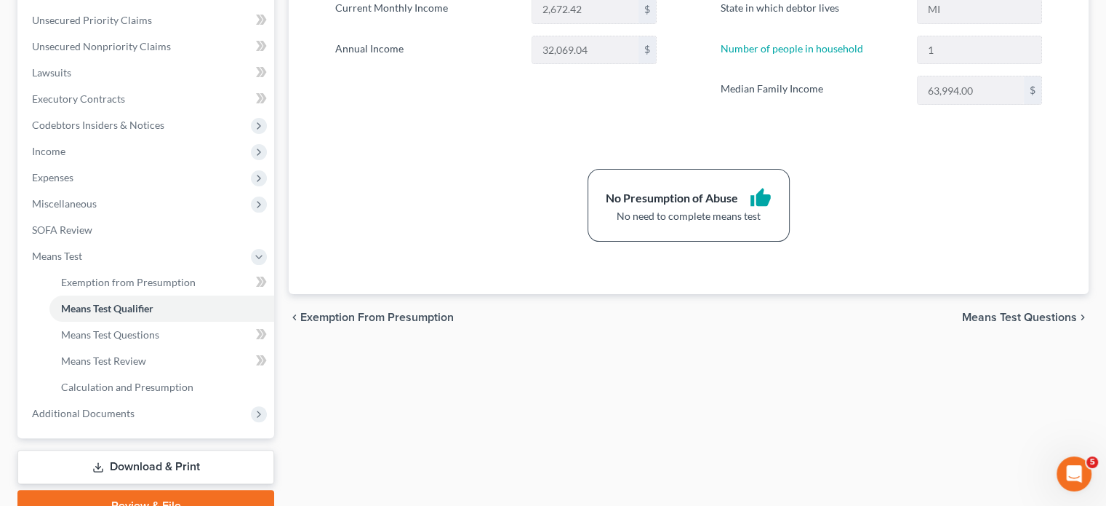
scroll to position [620, 0]
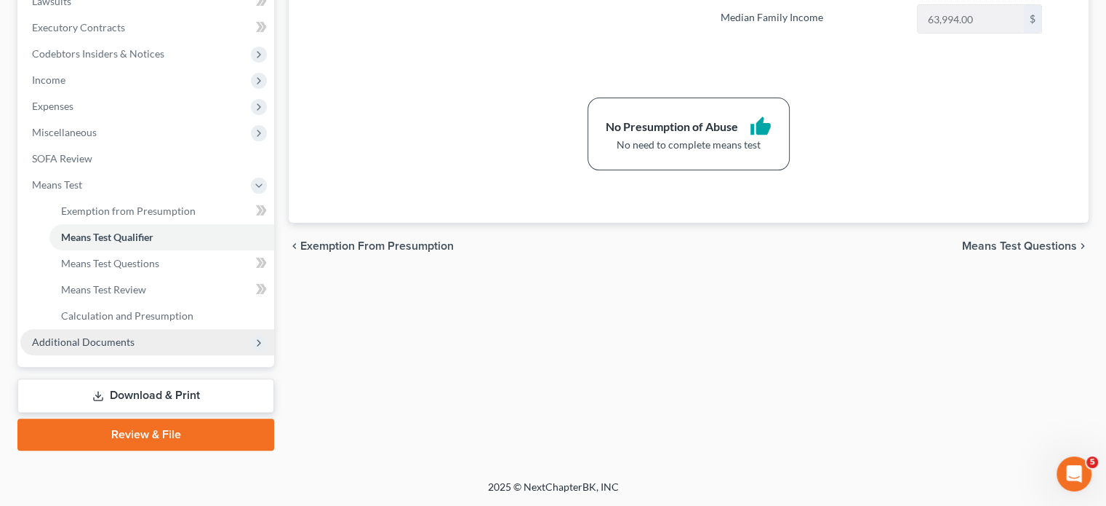
click at [169, 329] on span "Additional Documents" at bounding box center [147, 342] width 254 height 26
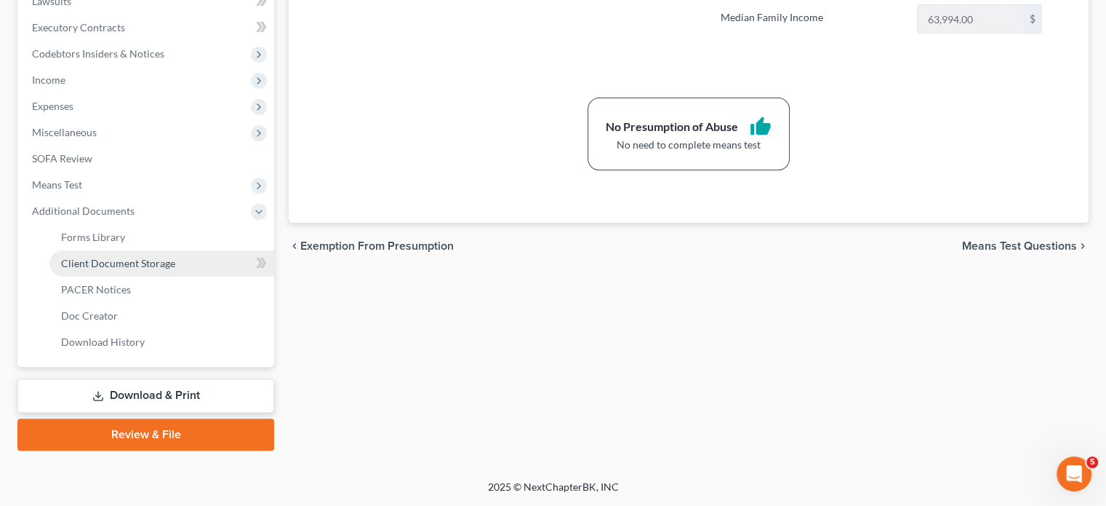
click at [178, 250] on link "Client Document Storage" at bounding box center [161, 263] width 225 height 26
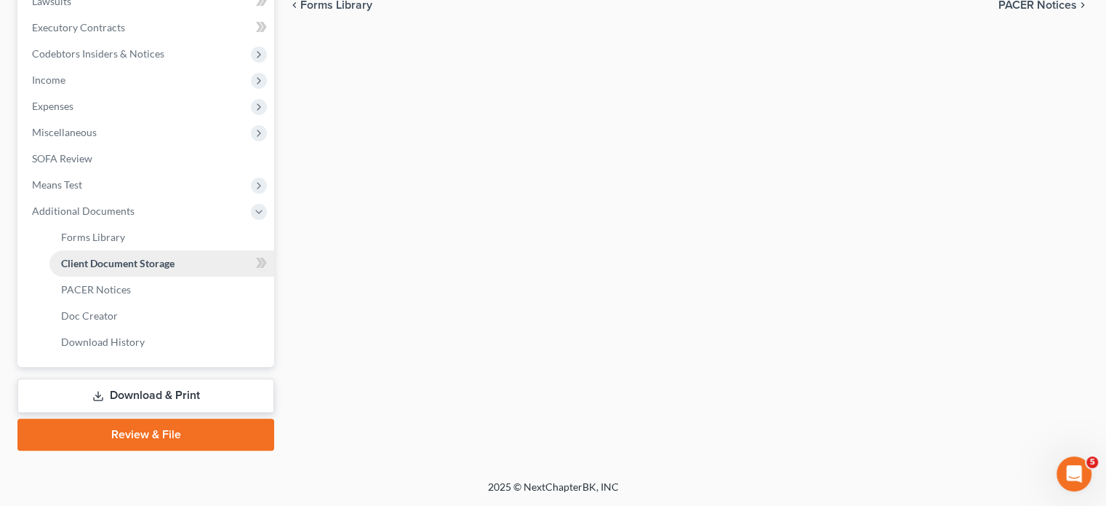
select select "1"
select select "4"
select select "0"
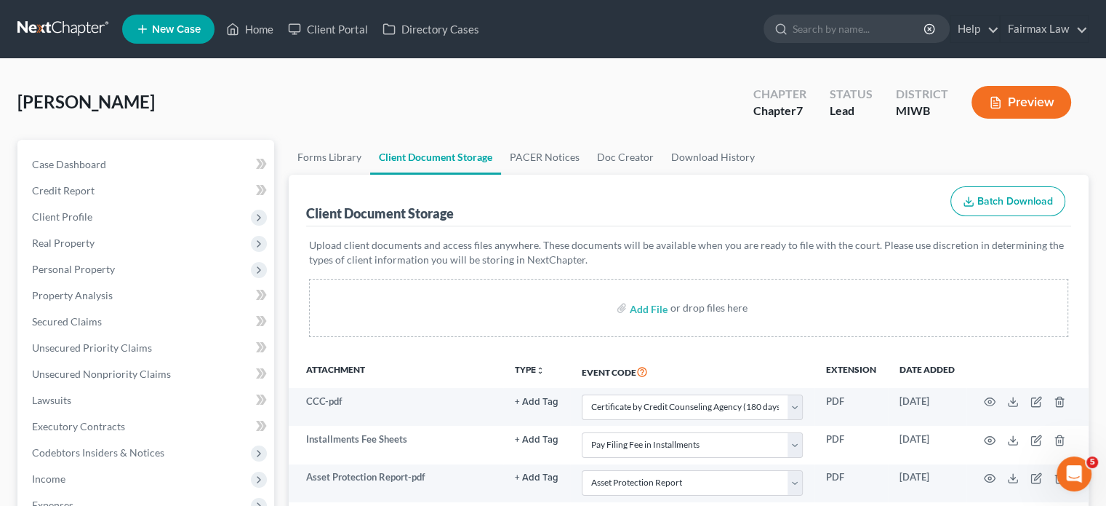
scroll to position [320, 0]
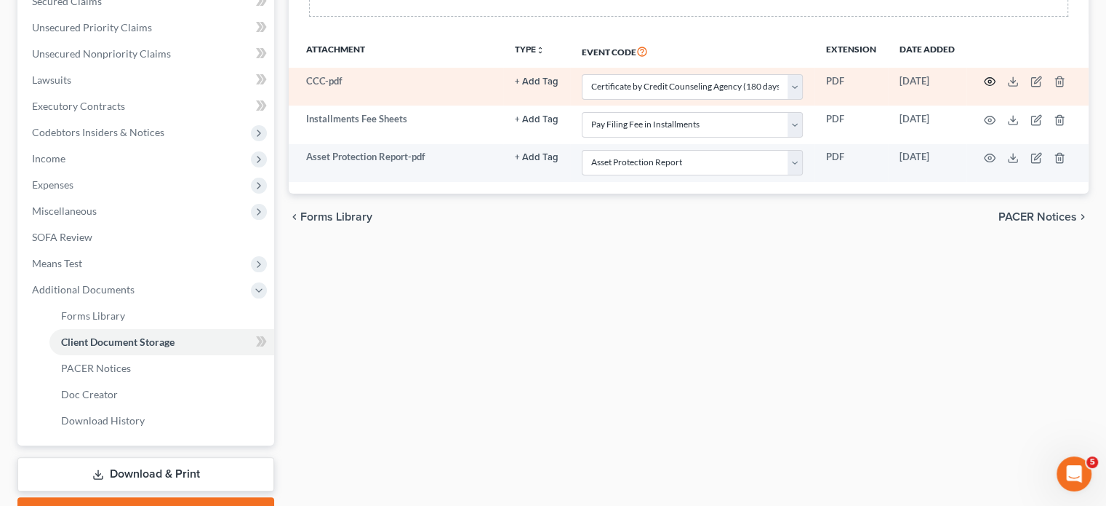
click at [984, 87] on icon "button" at bounding box center [990, 82] width 12 height 12
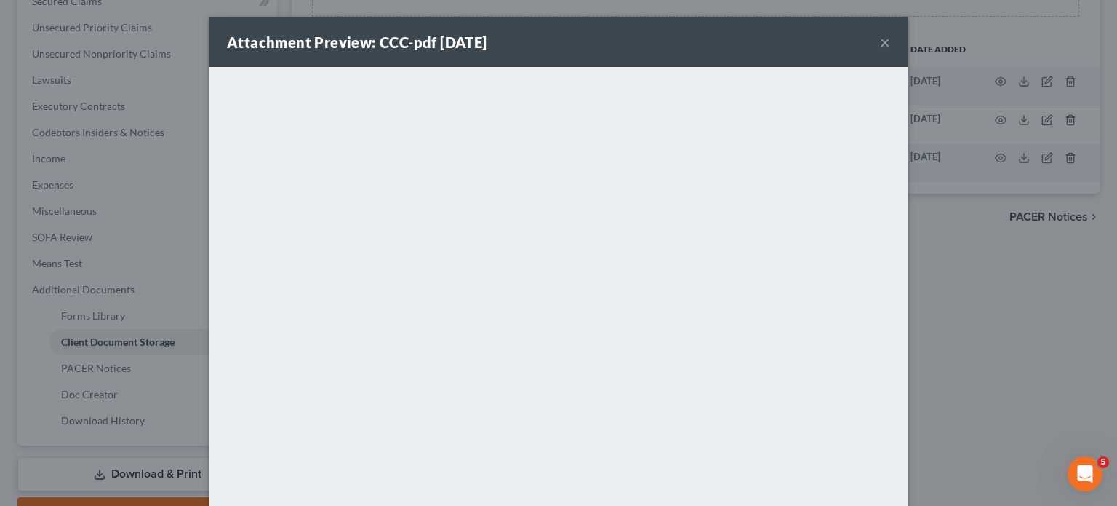
click at [890, 50] on button "×" at bounding box center [885, 41] width 10 height 17
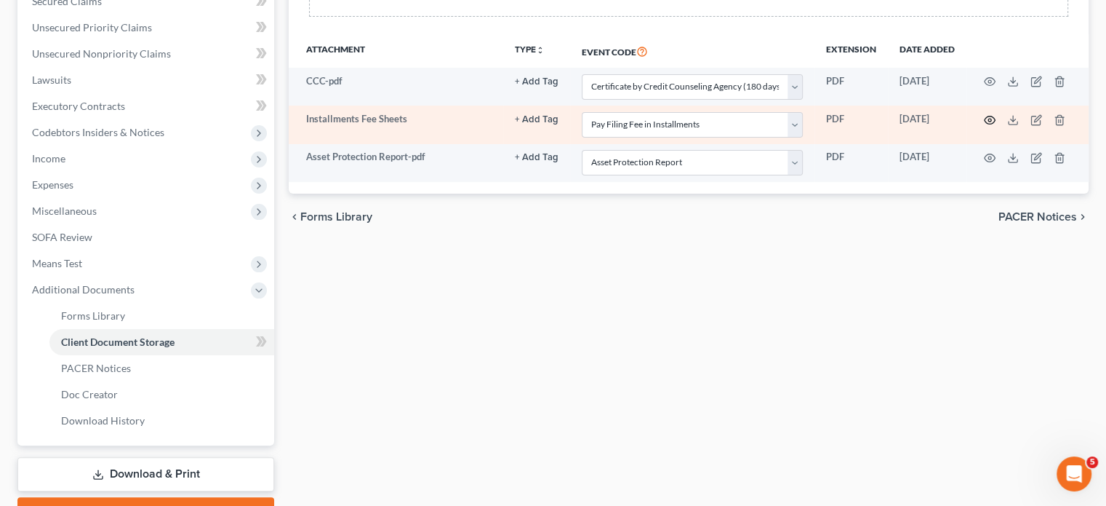
click at [989, 121] on circle "button" at bounding box center [990, 120] width 3 height 3
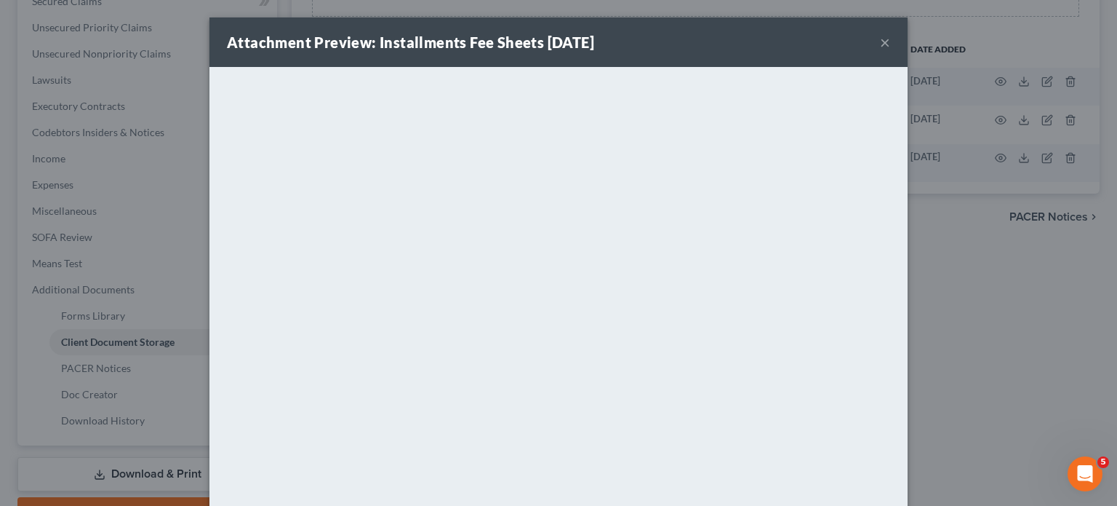
click at [890, 43] on button "×" at bounding box center [885, 41] width 10 height 17
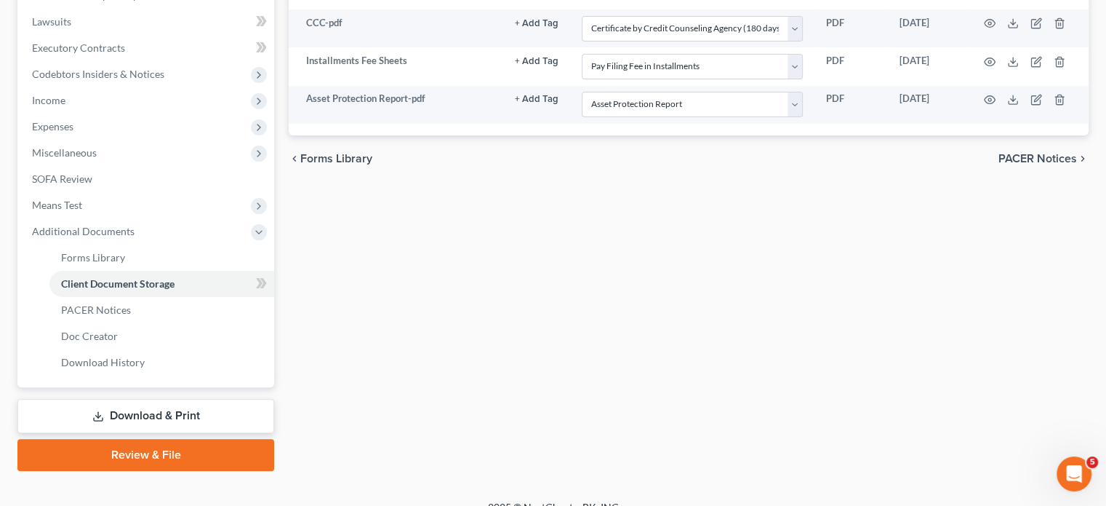
scroll to position [383, 0]
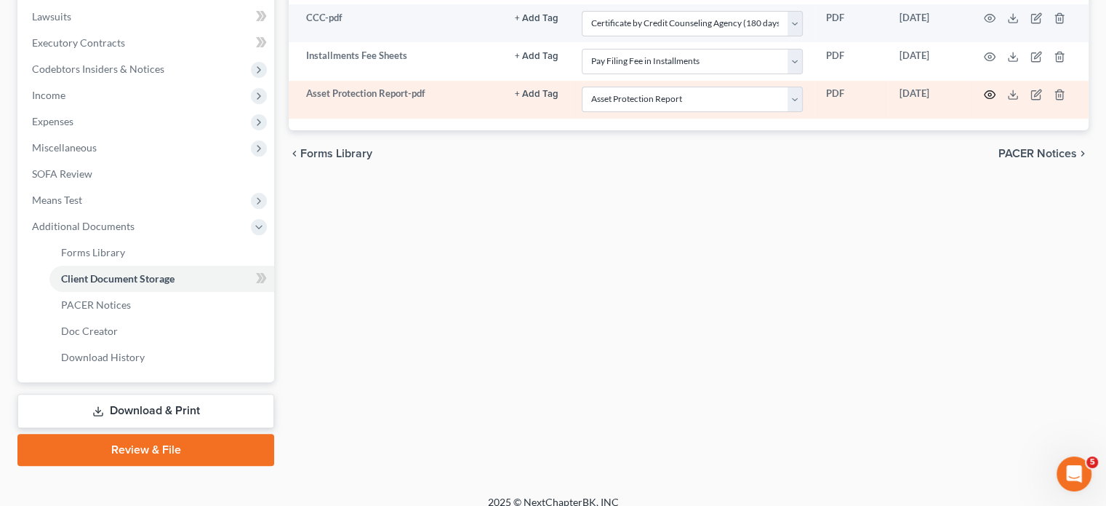
click at [984, 100] on icon "button" at bounding box center [990, 95] width 12 height 12
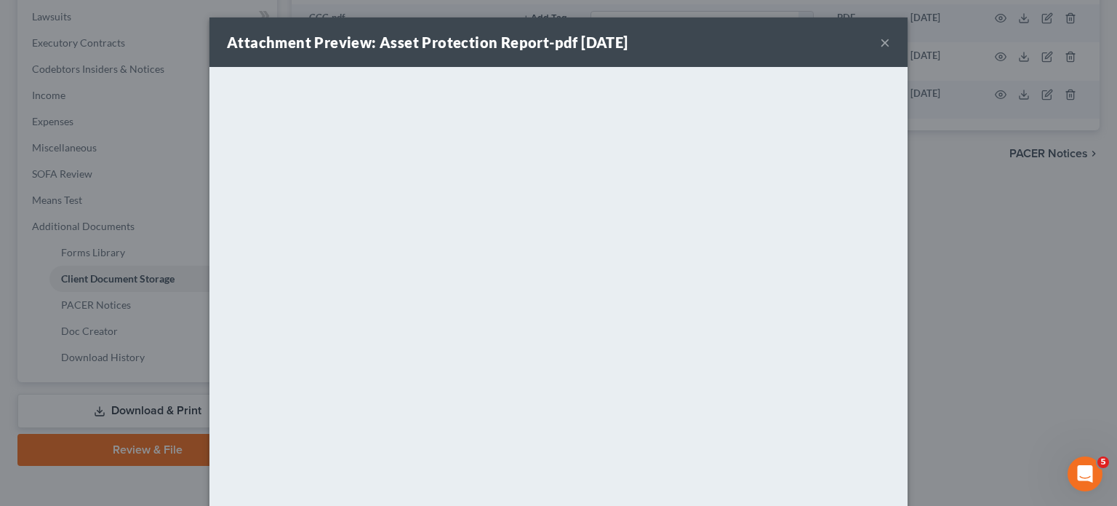
click at [890, 51] on button "×" at bounding box center [885, 41] width 10 height 17
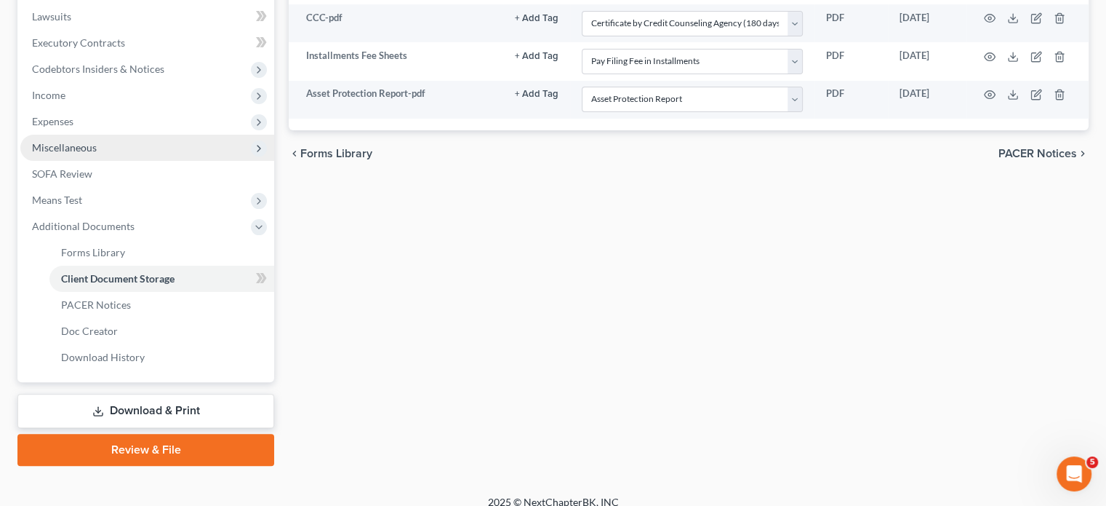
scroll to position [0, 0]
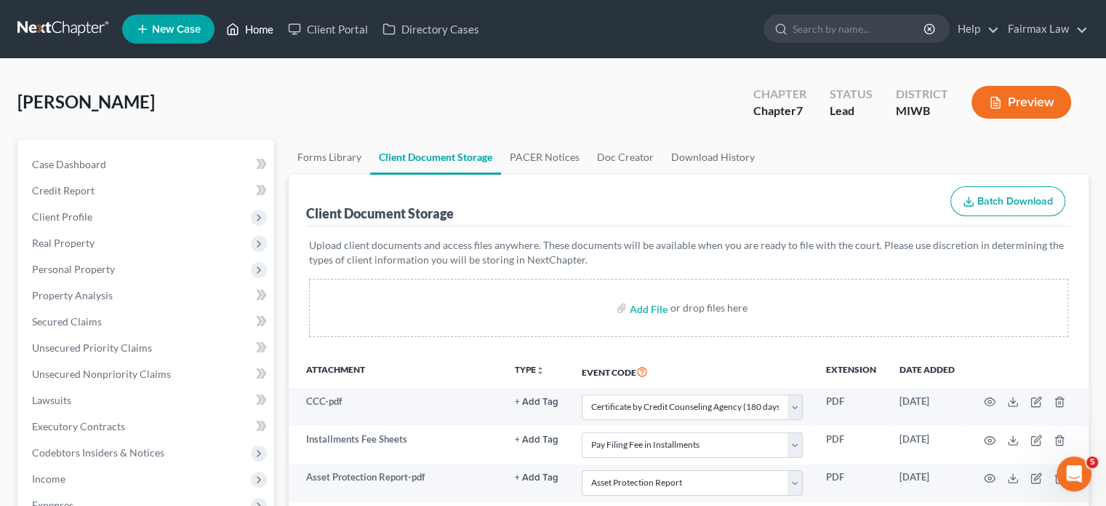
click at [281, 38] on link "Home" at bounding box center [250, 29] width 62 height 26
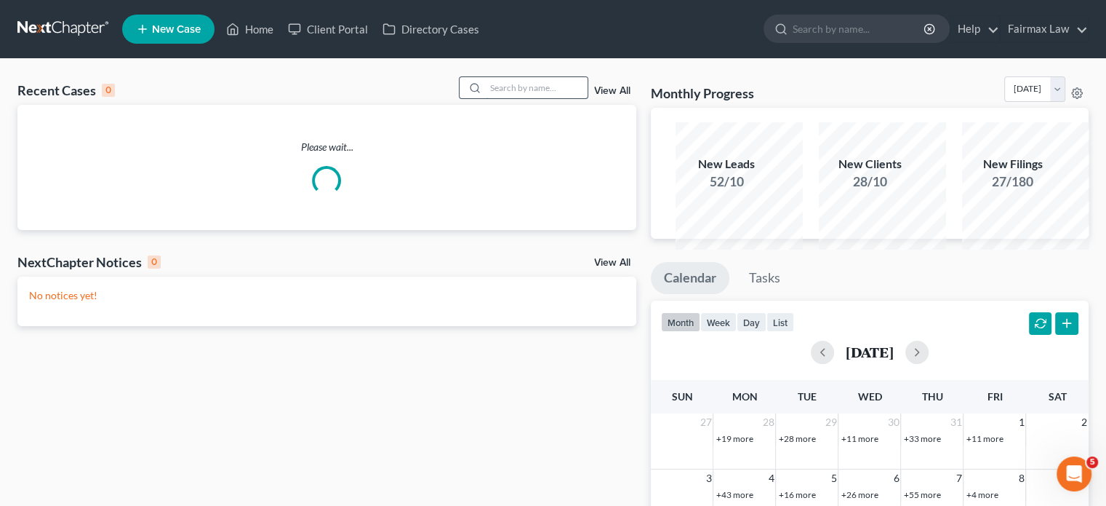
click at [486, 98] on input "search" at bounding box center [537, 87] width 102 height 21
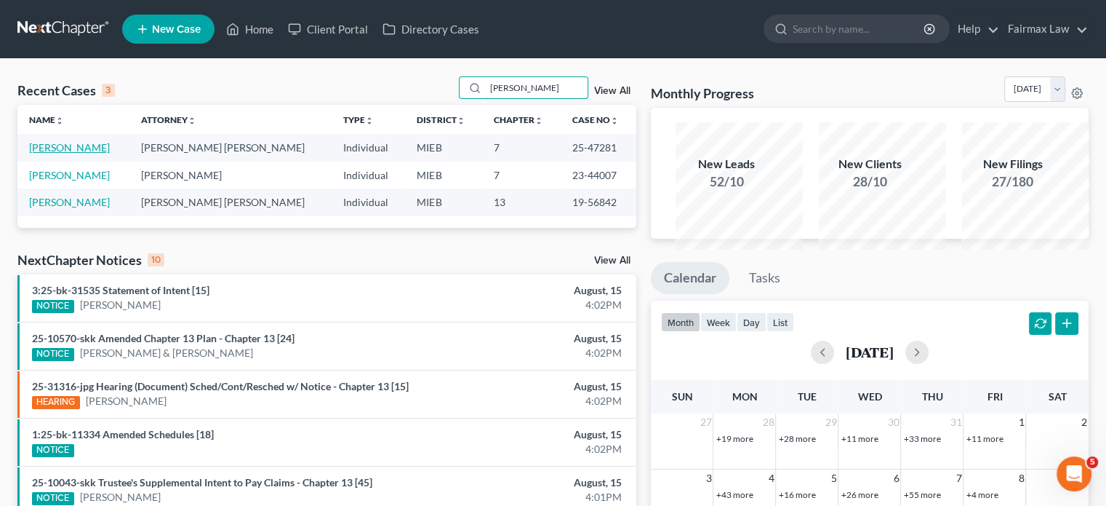
type input "[PERSON_NAME]"
click at [103, 153] on link "[PERSON_NAME]" at bounding box center [69, 147] width 81 height 12
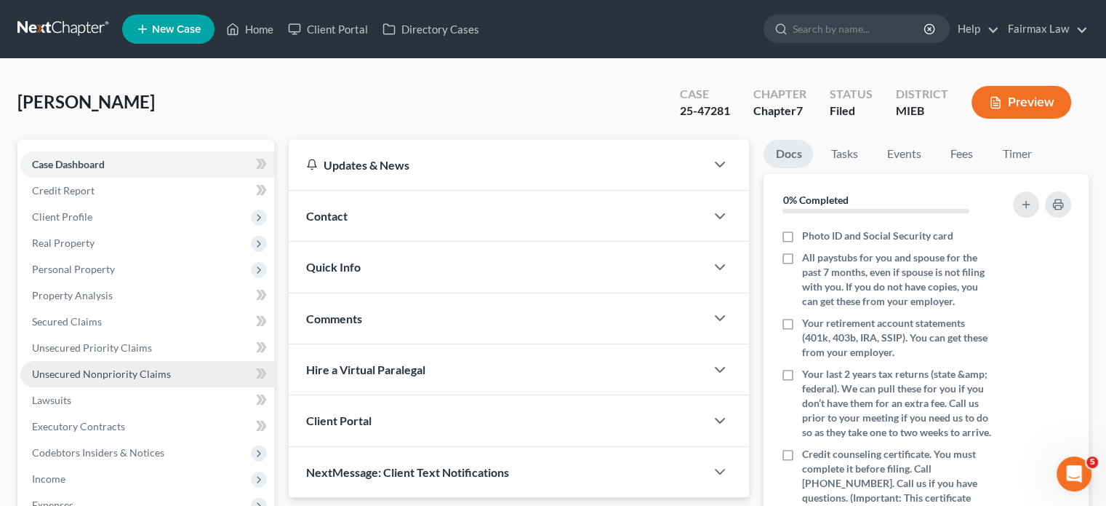
click at [137, 380] on span "Unsecured Nonpriority Claims" at bounding box center [101, 373] width 139 height 12
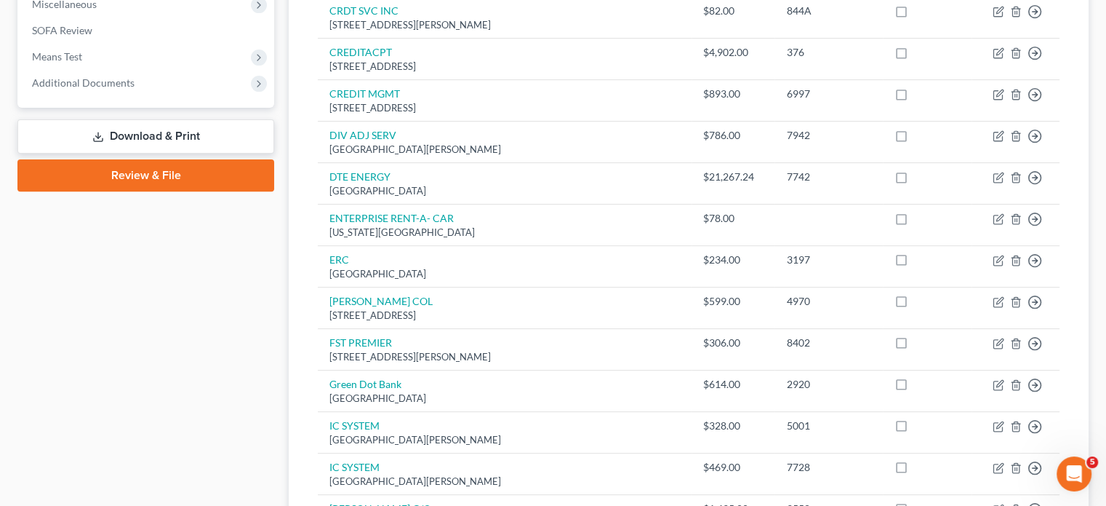
scroll to position [540, 0]
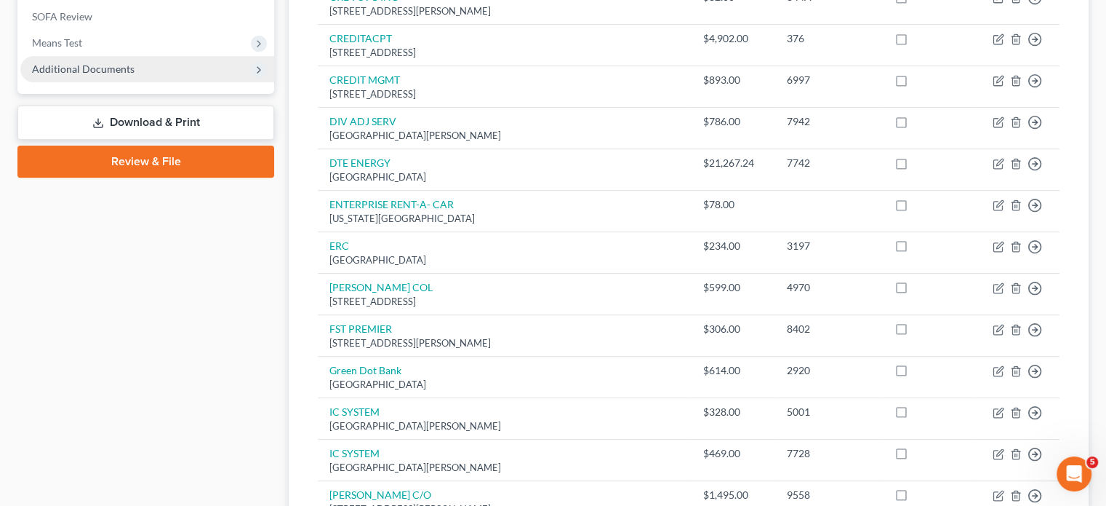
click at [135, 75] on span "Additional Documents" at bounding box center [83, 69] width 103 height 12
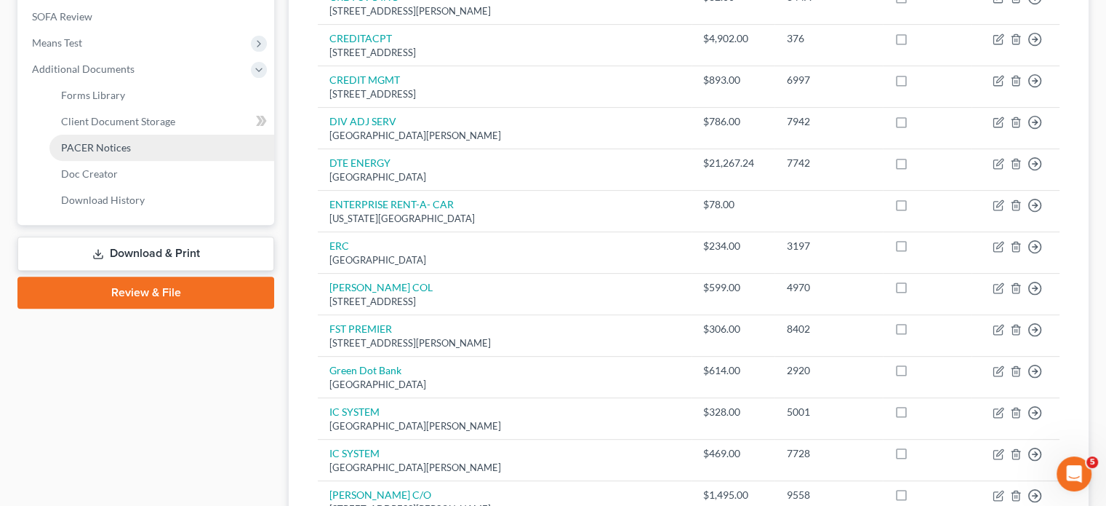
click at [172, 161] on link "PACER Notices" at bounding box center [161, 148] width 225 height 26
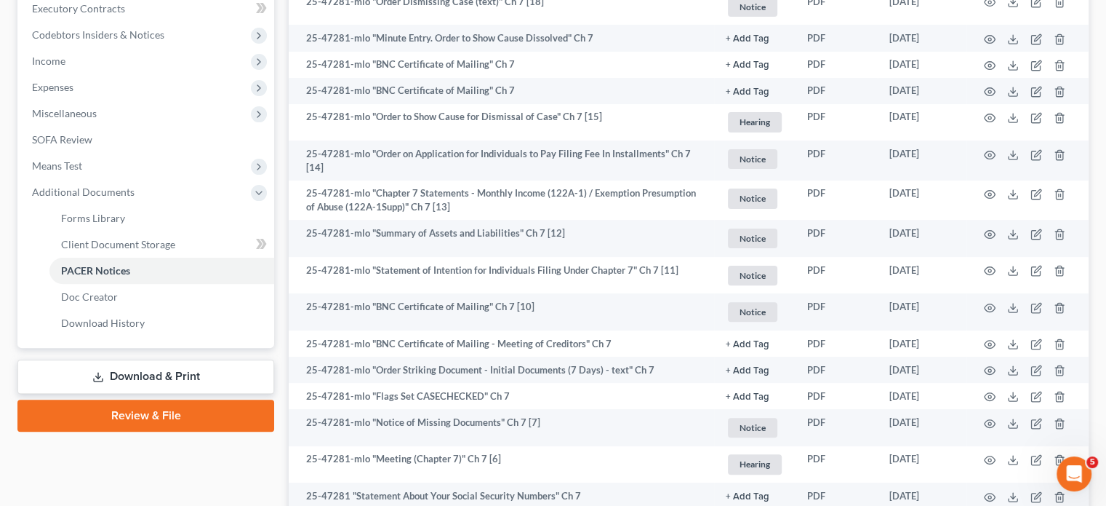
scroll to position [418, 0]
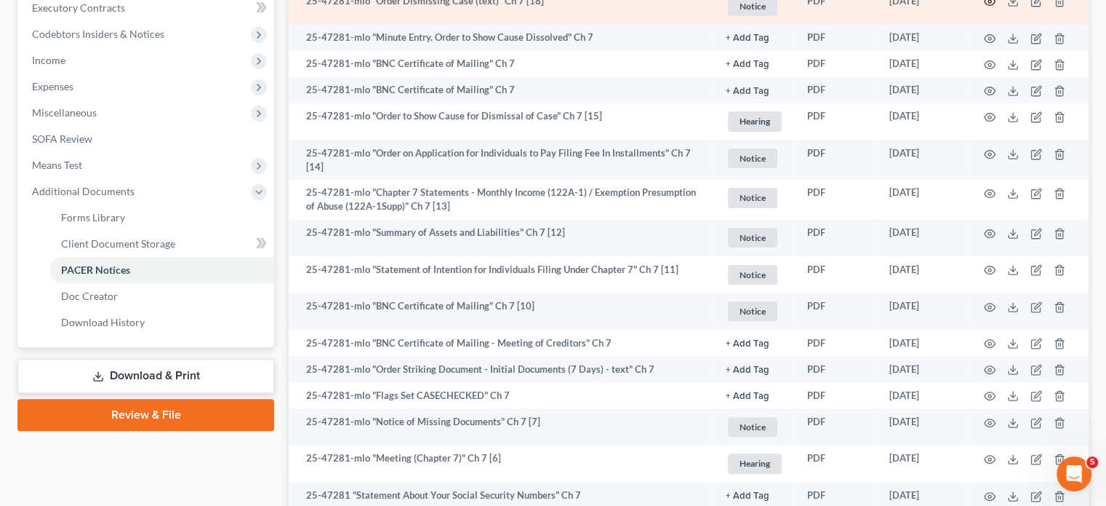
click at [985, 6] on icon "button" at bounding box center [990, 2] width 11 height 8
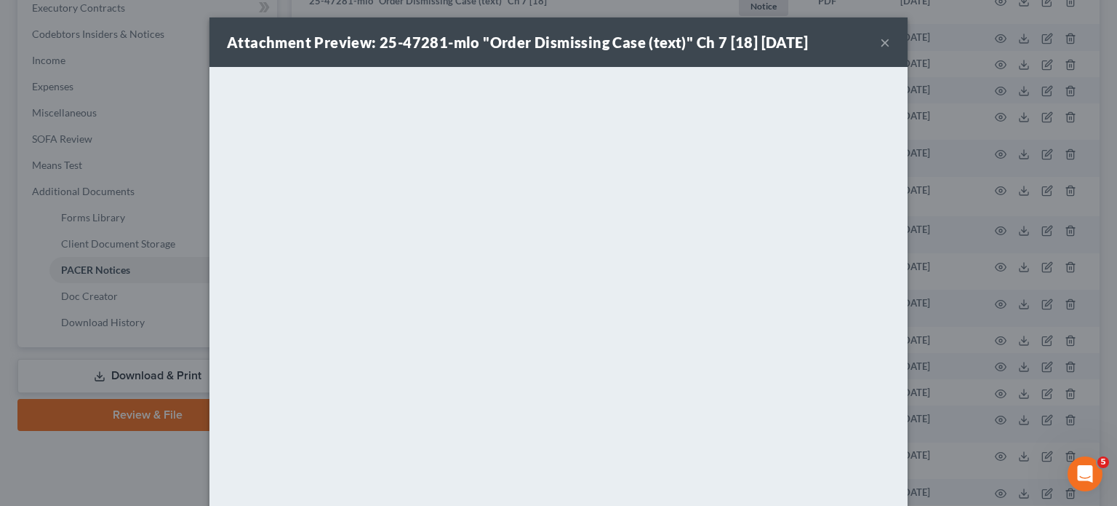
click at [890, 48] on button "×" at bounding box center [885, 41] width 10 height 17
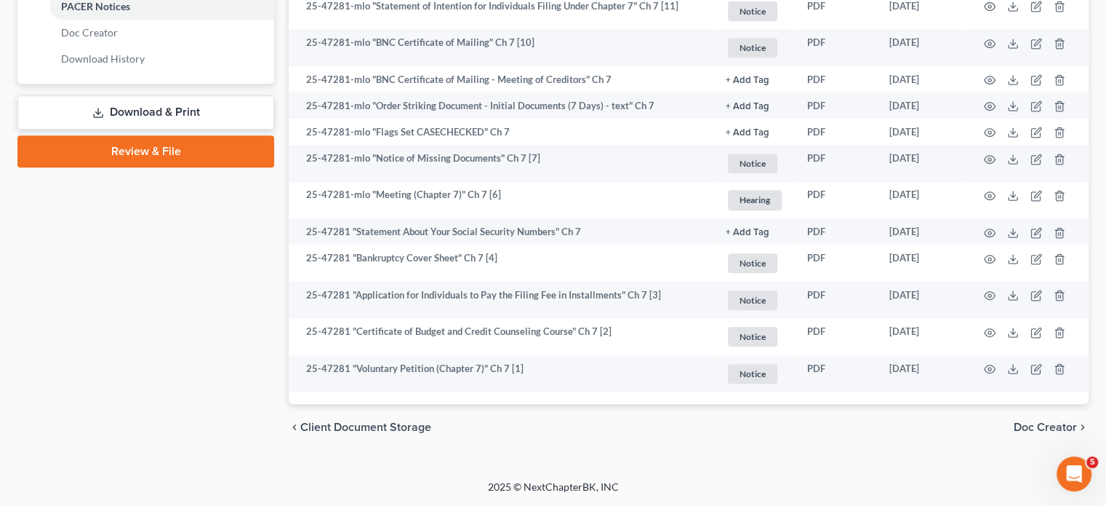
scroll to position [1053, 0]
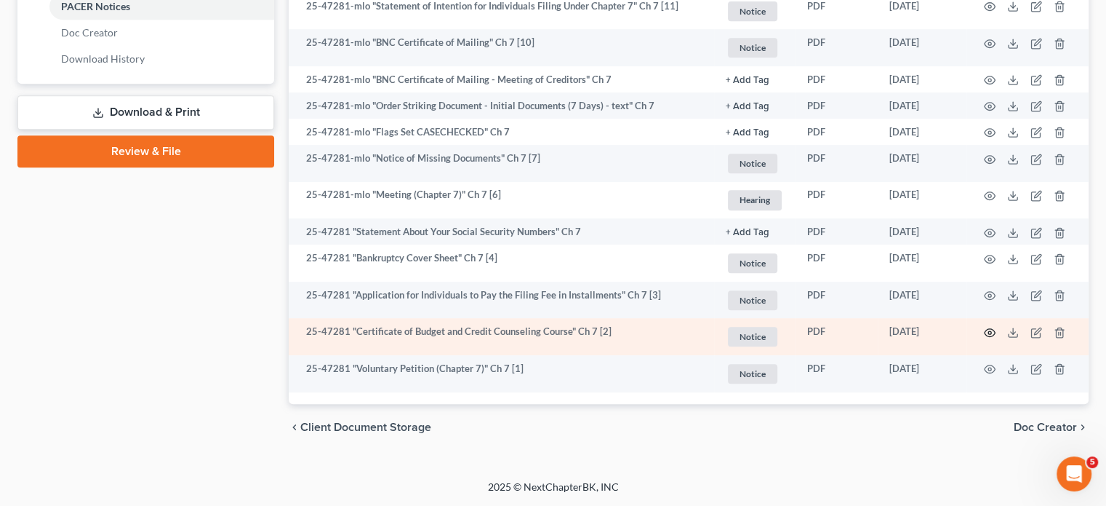
click at [985, 328] on icon "button" at bounding box center [990, 332] width 11 height 8
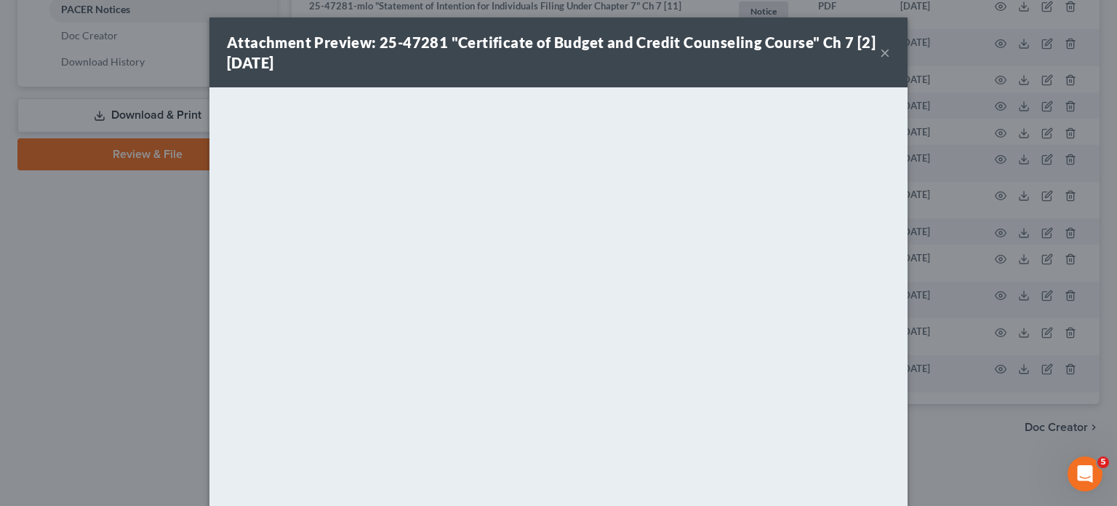
click at [890, 61] on button "×" at bounding box center [885, 52] width 10 height 17
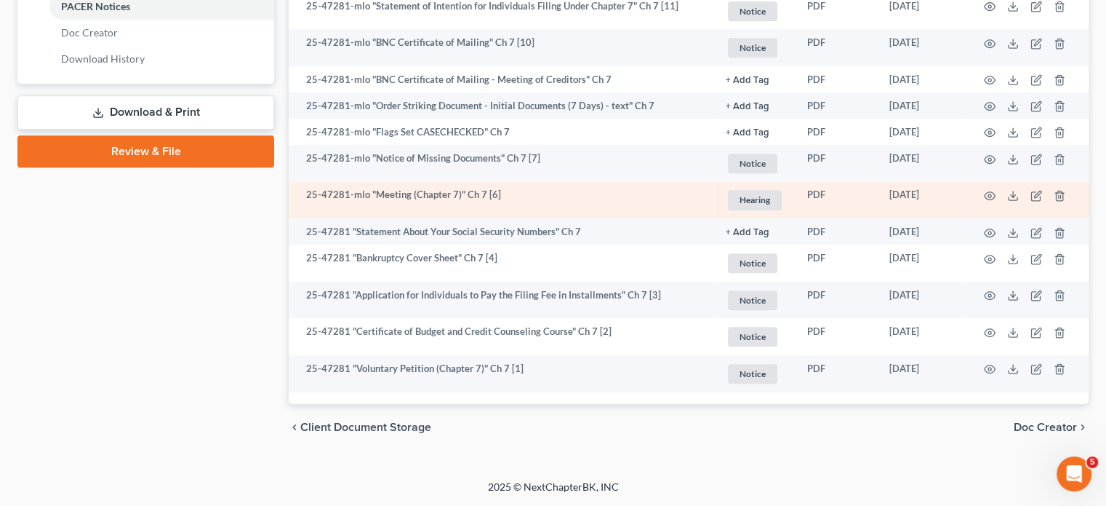
scroll to position [713, 0]
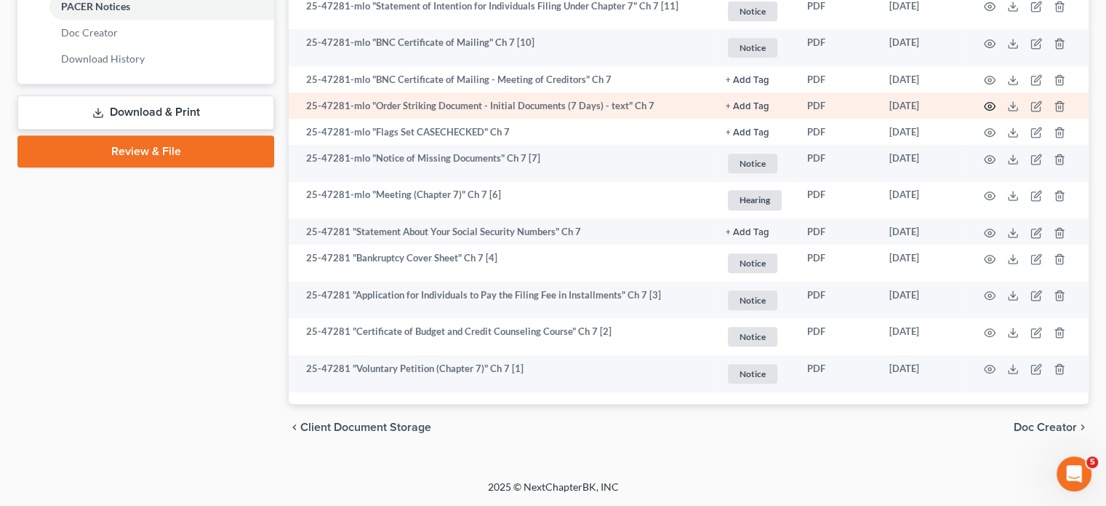
click at [989, 108] on circle "button" at bounding box center [990, 106] width 3 height 3
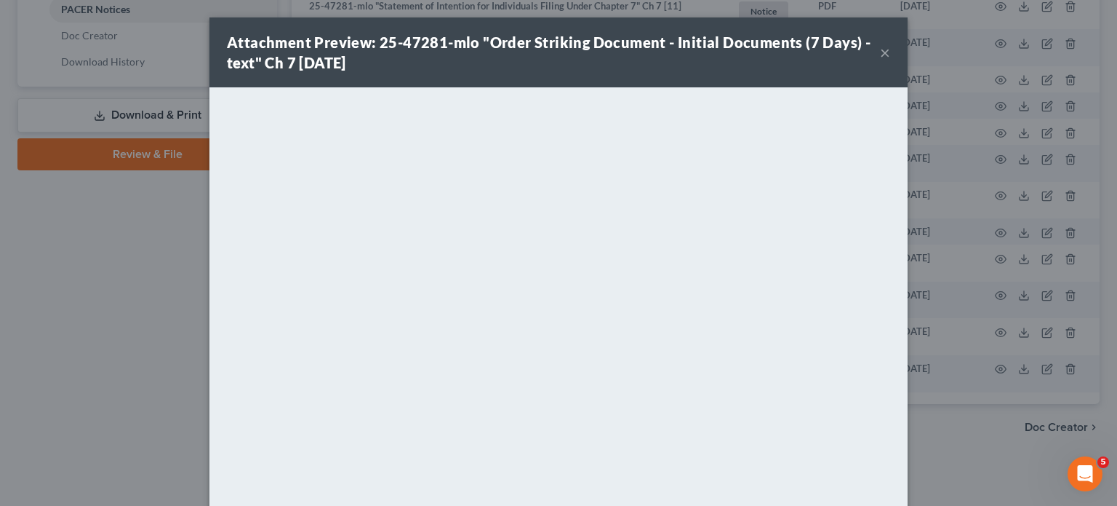
click at [890, 56] on button "×" at bounding box center [885, 52] width 10 height 17
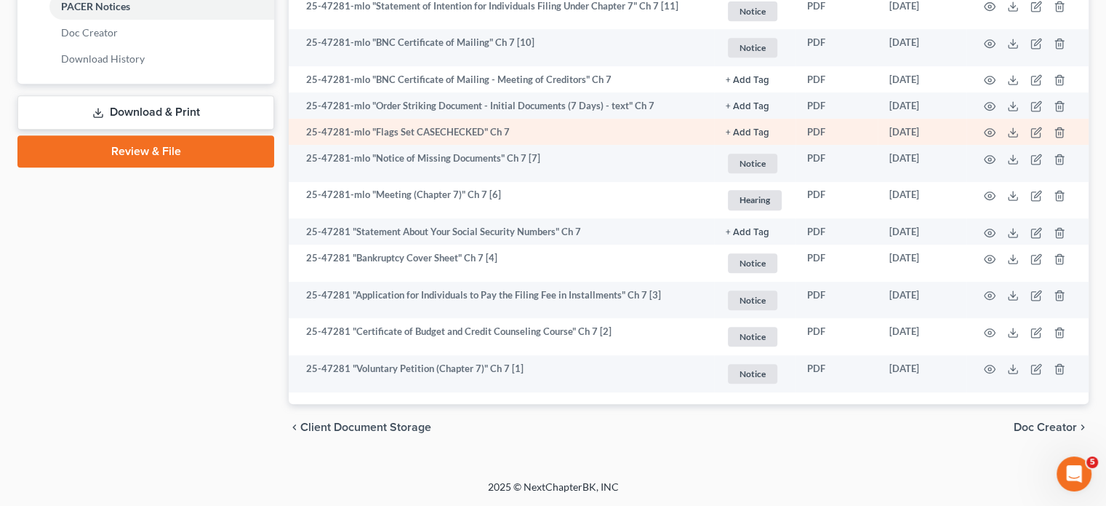
scroll to position [1053, 0]
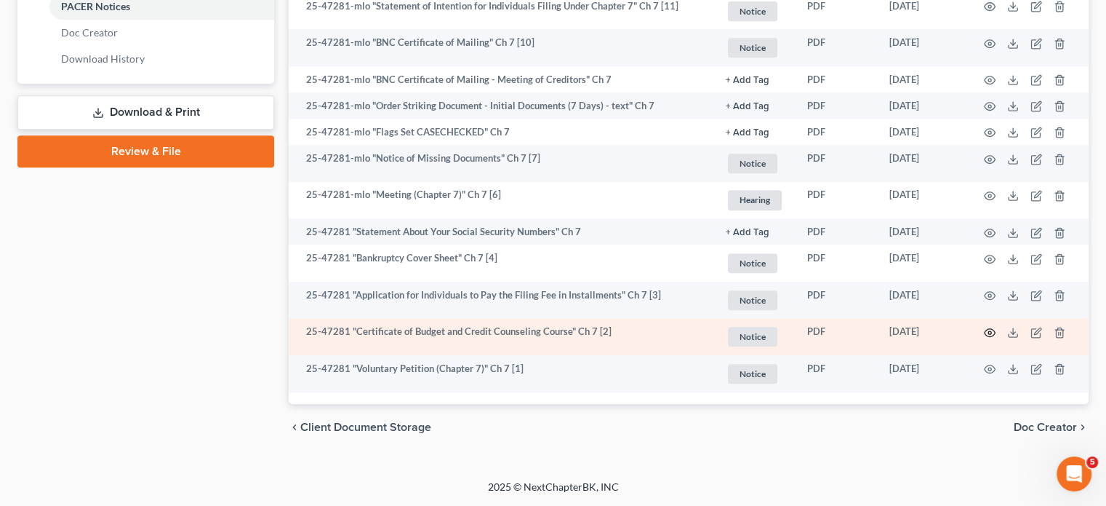
click at [984, 327] on icon "button" at bounding box center [990, 333] width 12 height 12
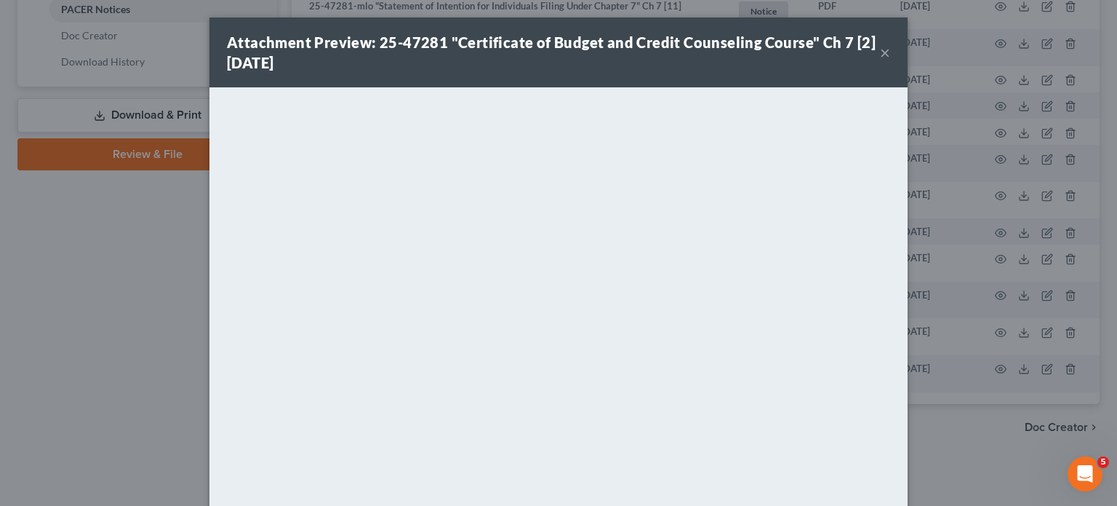
click at [890, 61] on button "×" at bounding box center [885, 52] width 10 height 17
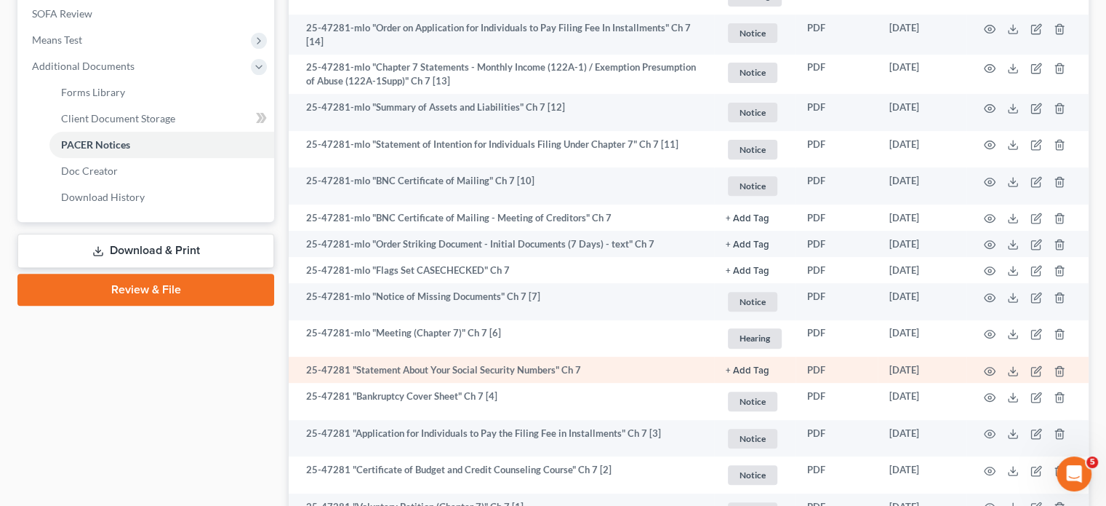
scroll to position [544, 0]
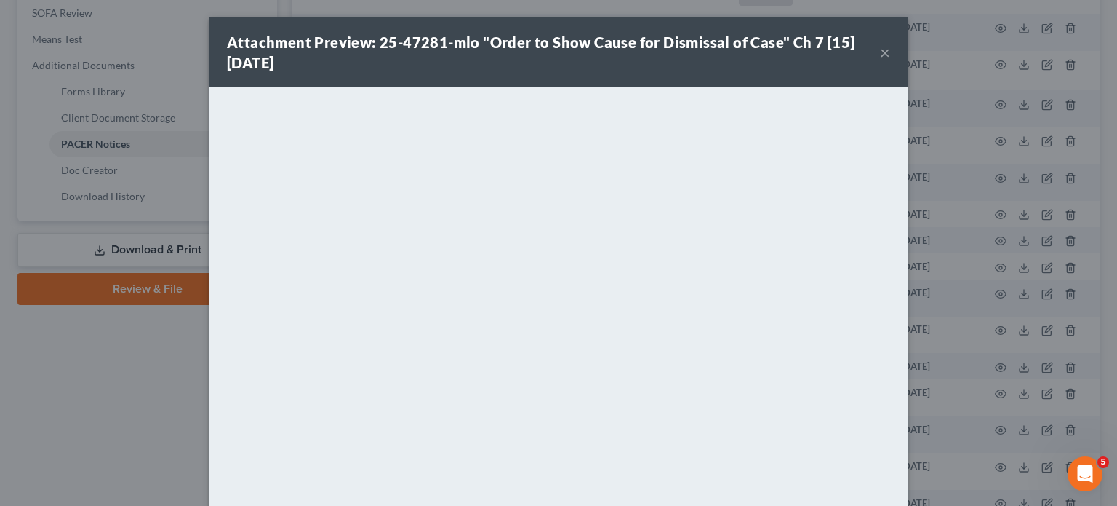
click at [890, 61] on button "×" at bounding box center [885, 52] width 10 height 17
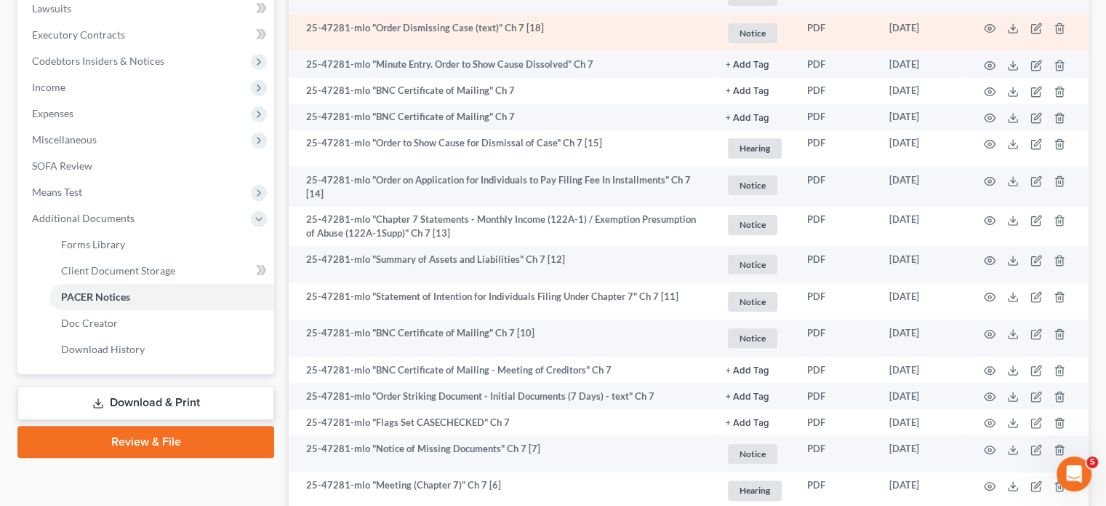
scroll to position [0, 0]
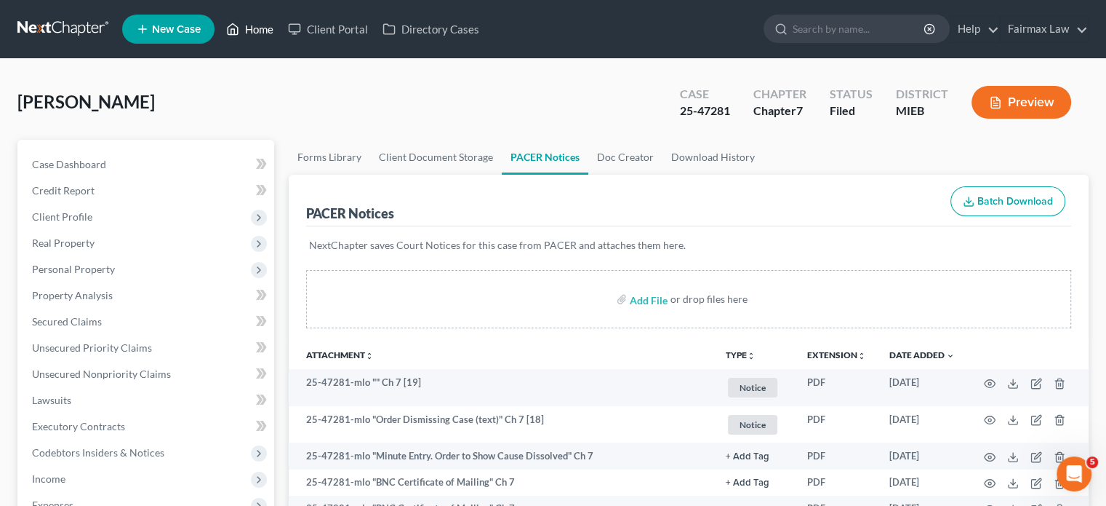
click at [281, 37] on link "Home" at bounding box center [250, 29] width 62 height 26
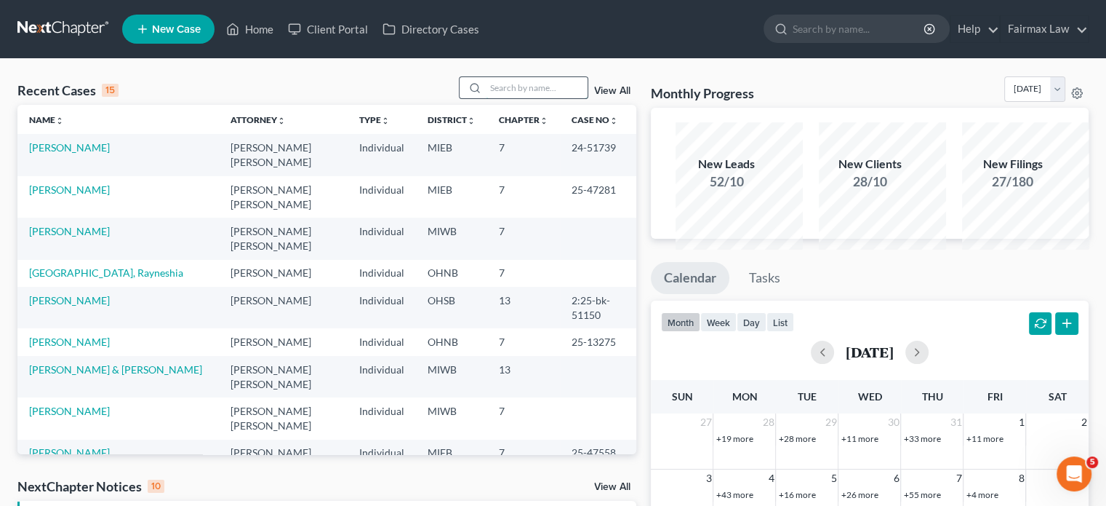
click at [486, 98] on input "search" at bounding box center [537, 87] width 102 height 21
click at [68, 237] on link "[PERSON_NAME]" at bounding box center [69, 231] width 81 height 12
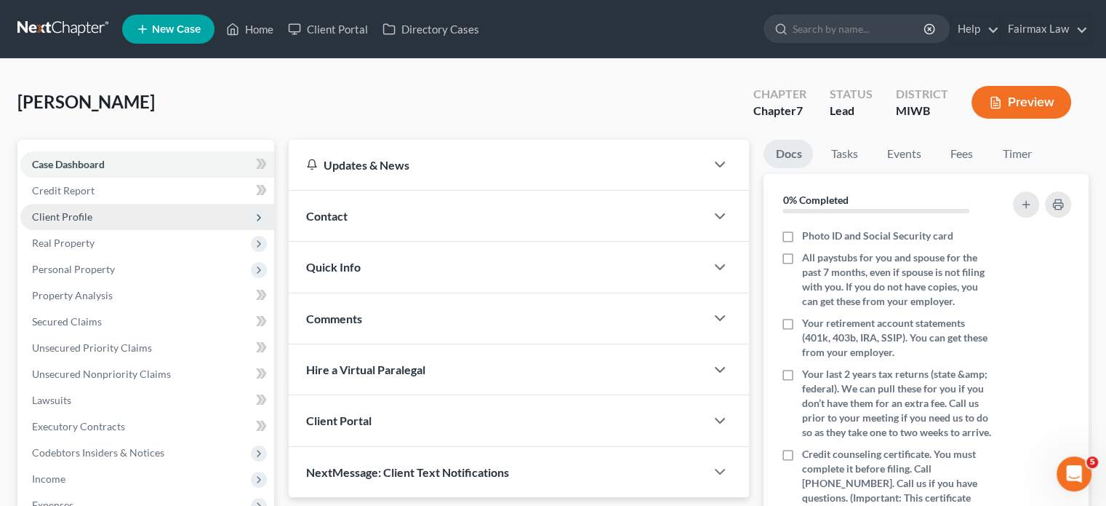
click at [143, 230] on span "Client Profile" at bounding box center [147, 217] width 254 height 26
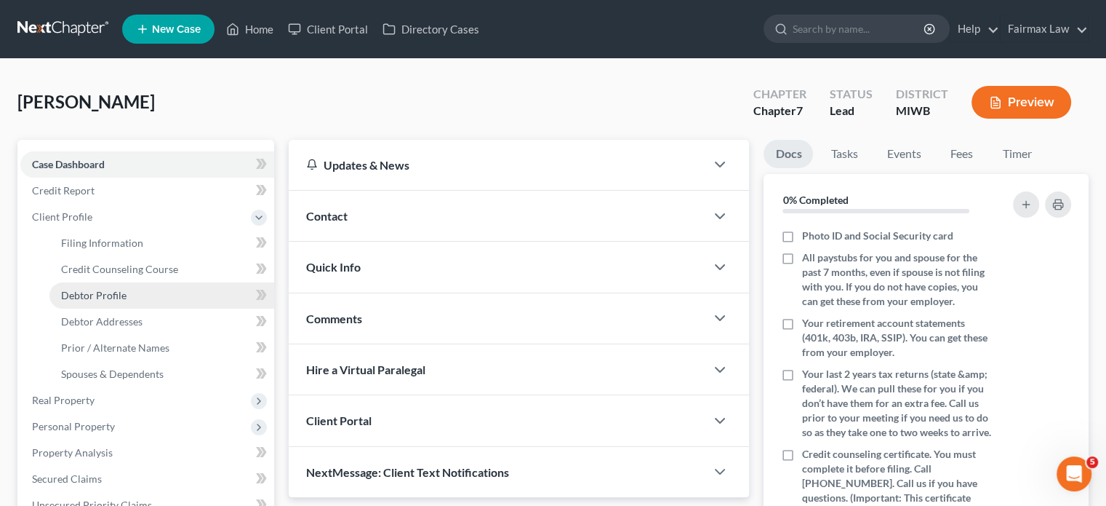
click at [127, 301] on span "Debtor Profile" at bounding box center [93, 295] width 65 height 12
select select "0"
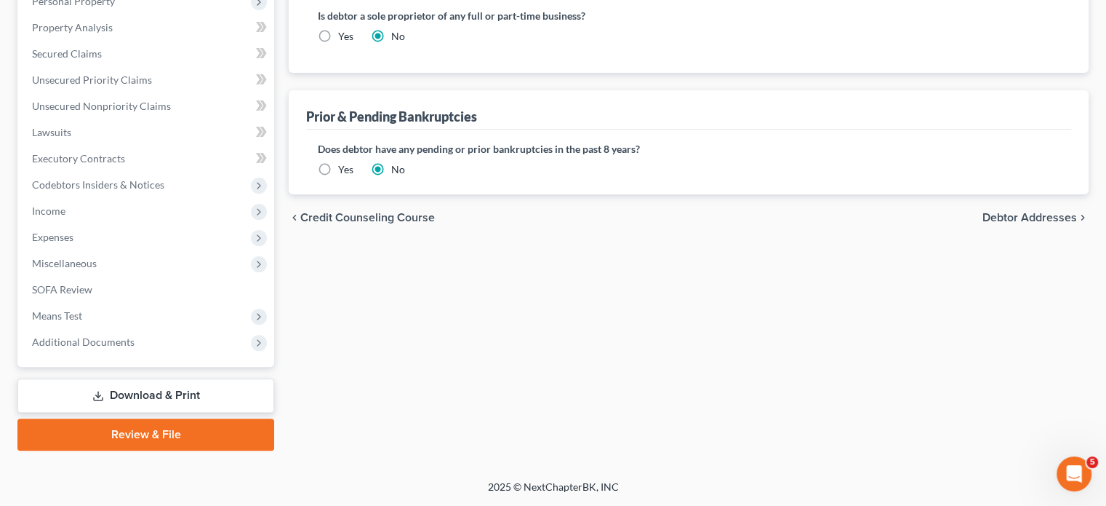
scroll to position [653, 0]
click at [137, 250] on span "Miscellaneous" at bounding box center [147, 263] width 254 height 26
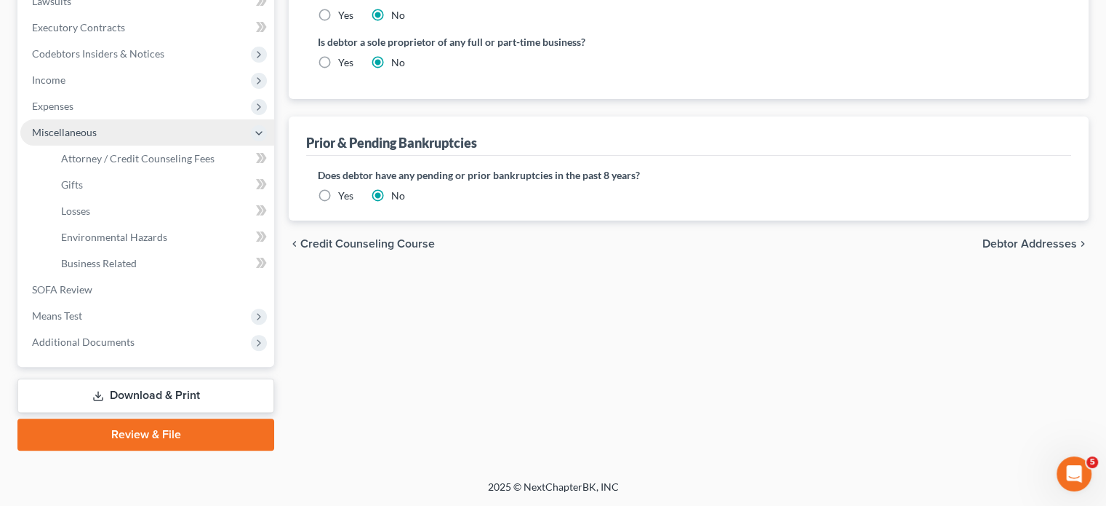
scroll to position [457, 0]
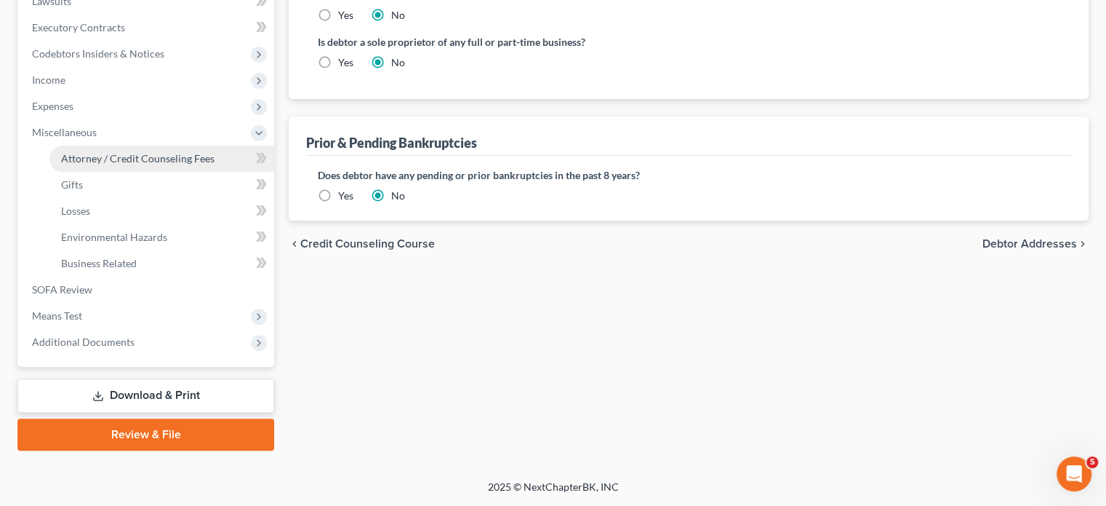
click at [132, 164] on span "Attorney / Credit Counseling Fees" at bounding box center [137, 158] width 153 height 12
select select "1"
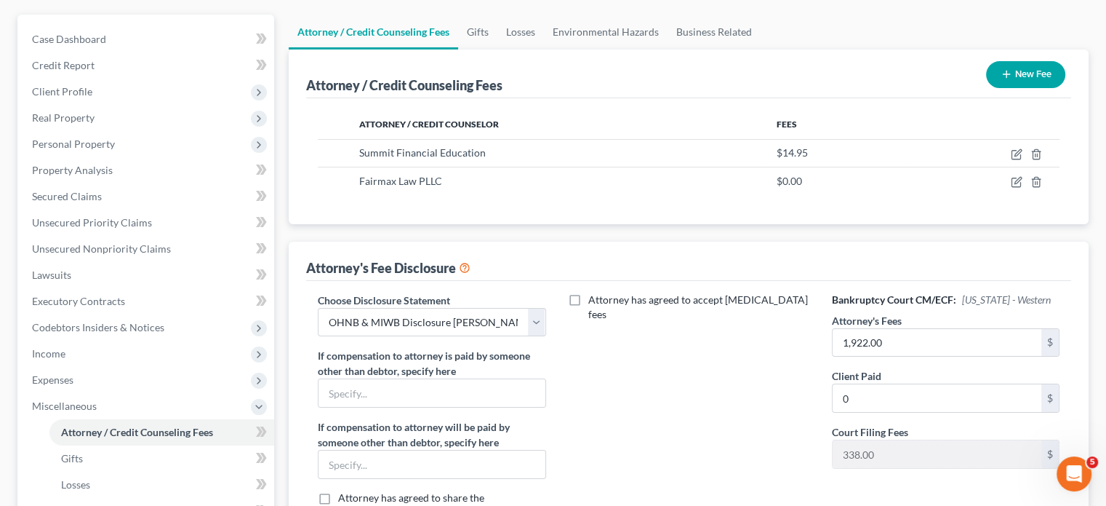
scroll to position [125, 0]
click at [135, 105] on span "Client Profile" at bounding box center [147, 92] width 254 height 26
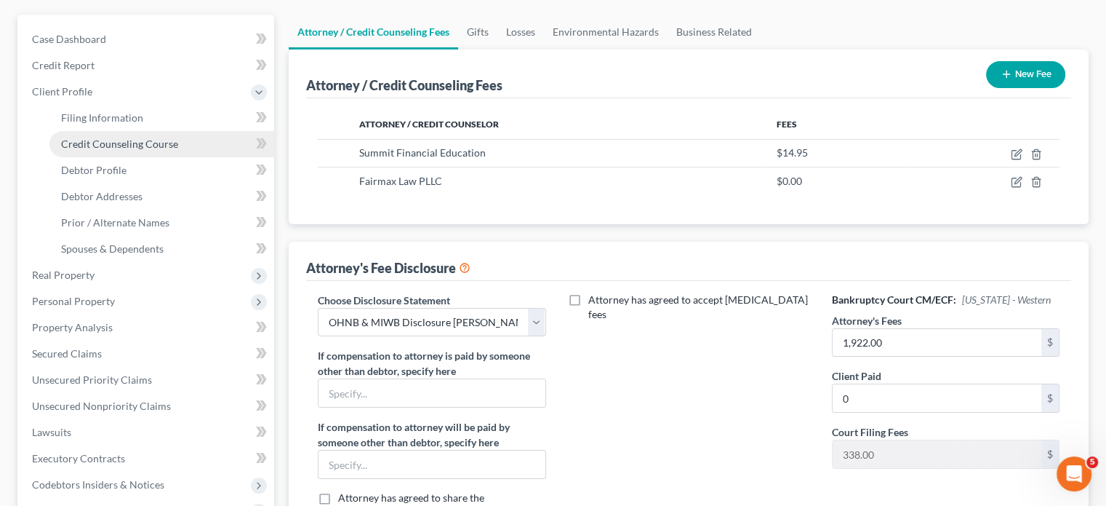
click at [170, 150] on span "Credit Counseling Course" at bounding box center [119, 143] width 117 height 12
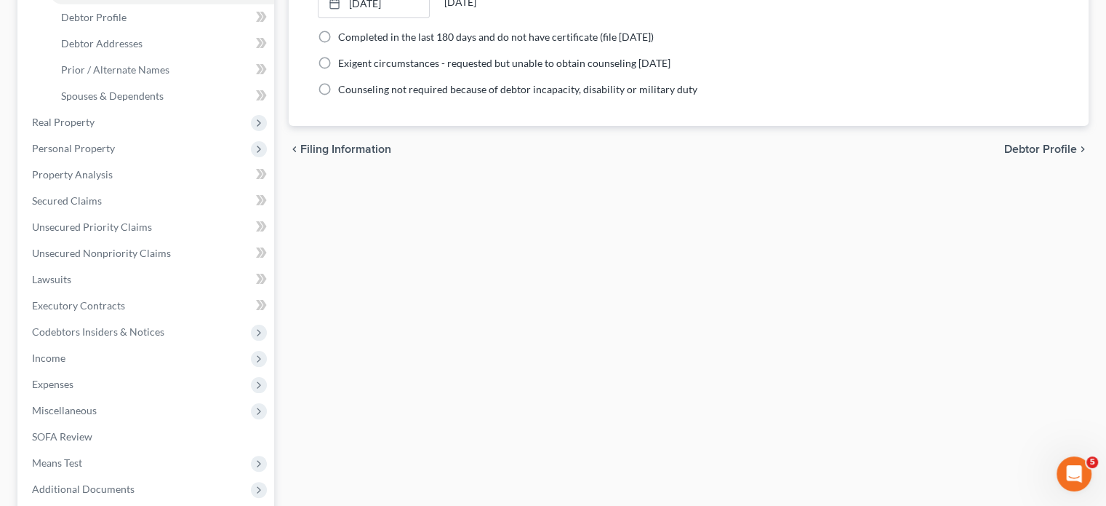
scroll to position [279, 0]
click at [127, 23] on span "Debtor Profile" at bounding box center [93, 16] width 65 height 12
select select "0"
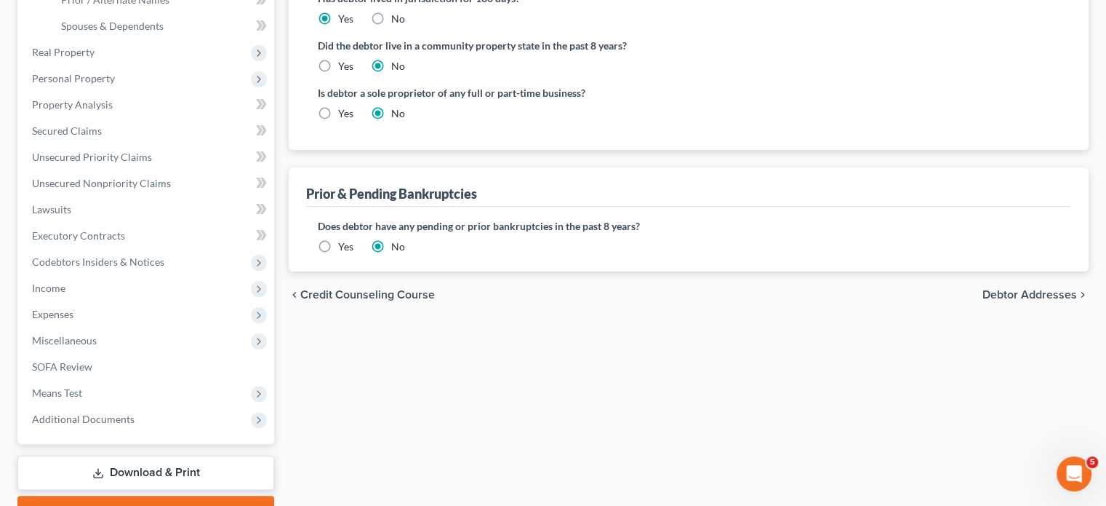
scroll to position [348, 0]
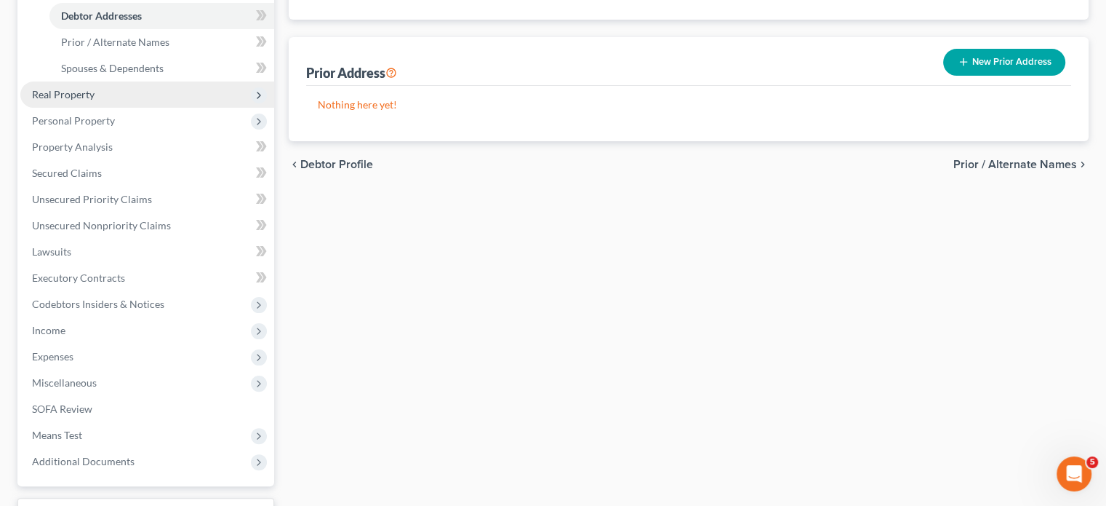
scroll to position [582, 0]
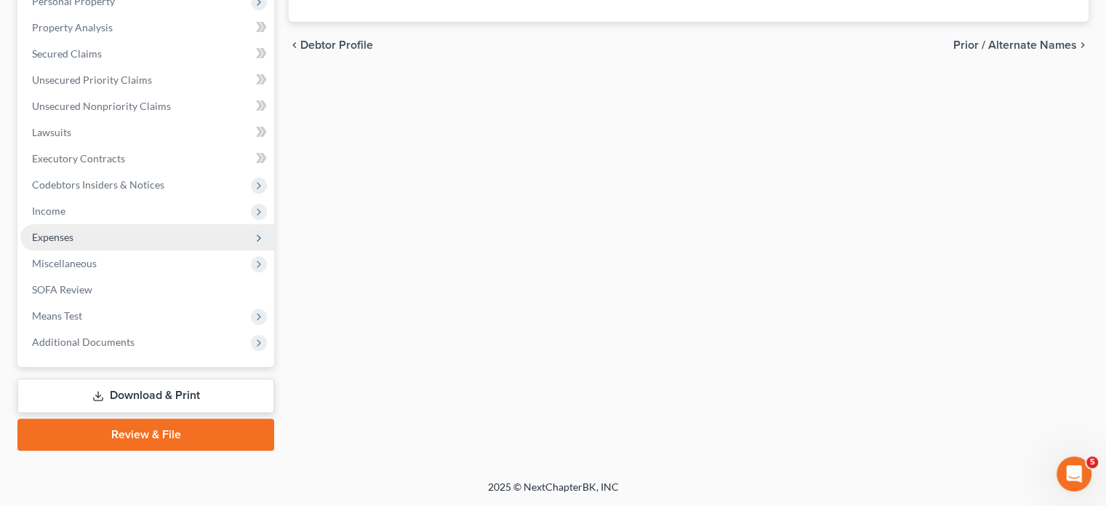
click at [124, 241] on span "Expenses" at bounding box center [147, 237] width 254 height 26
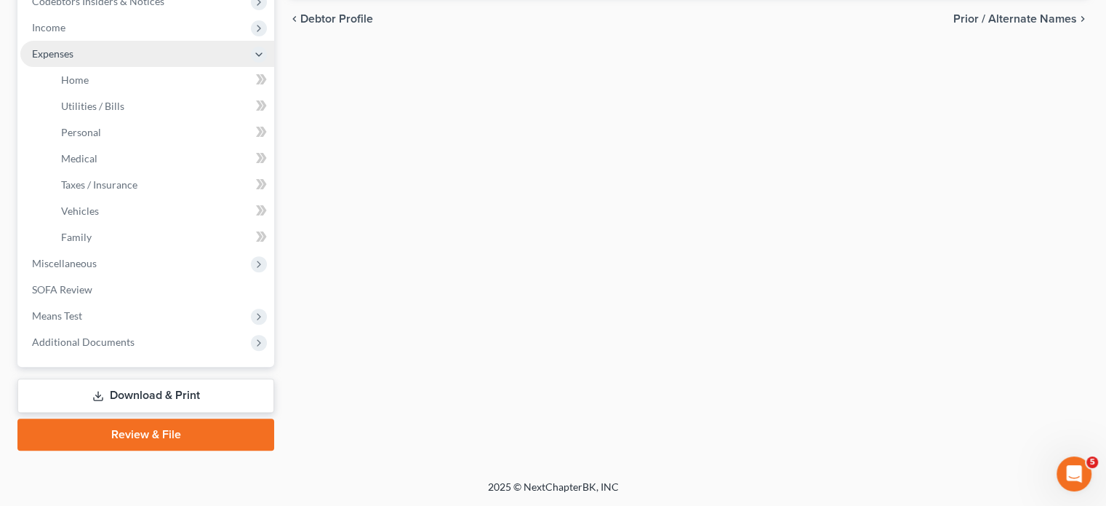
scroll to position [386, 0]
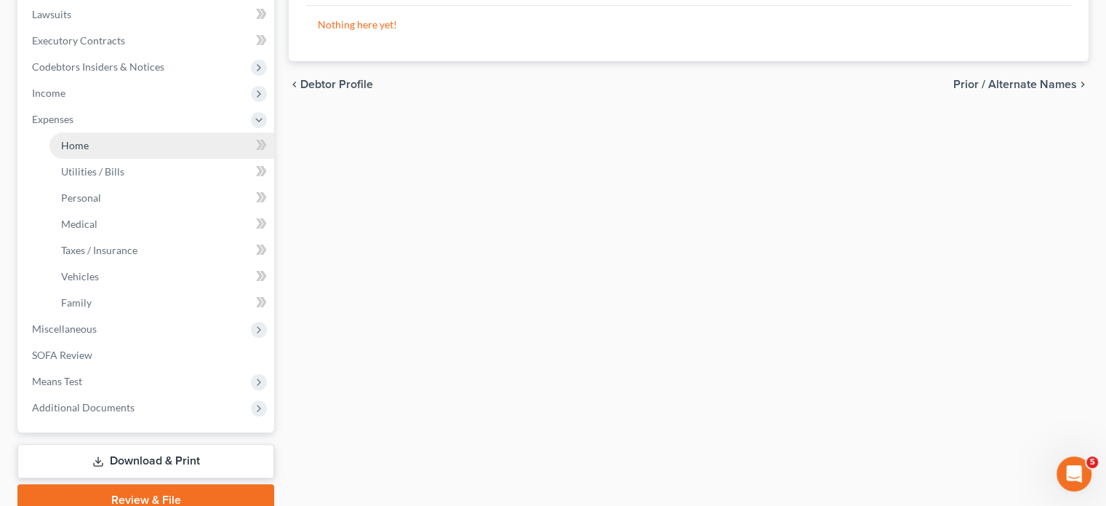
click at [113, 159] on link "Home" at bounding box center [161, 145] width 225 height 26
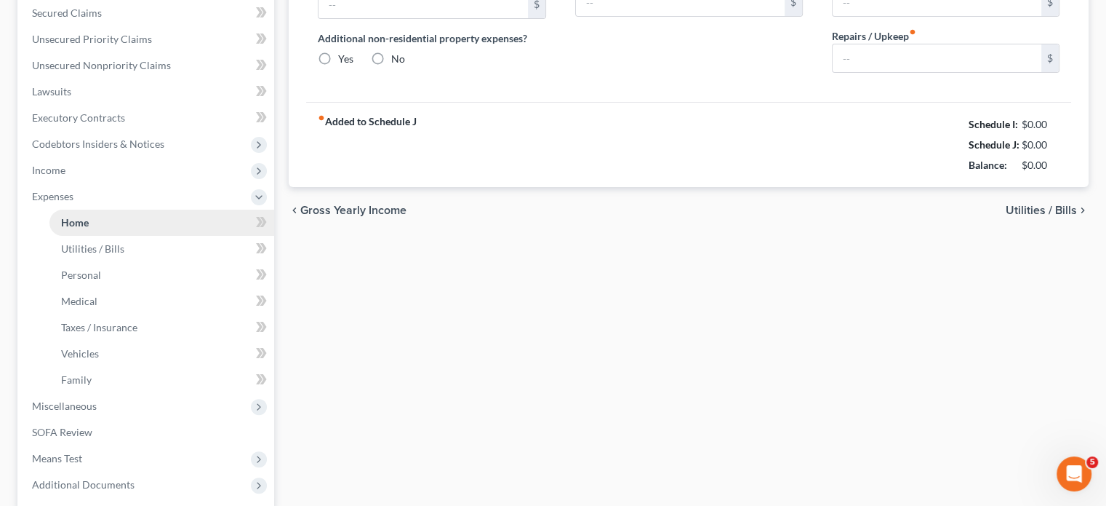
type input "600.00"
type input "0.00"
radio input "true"
type input "0.00"
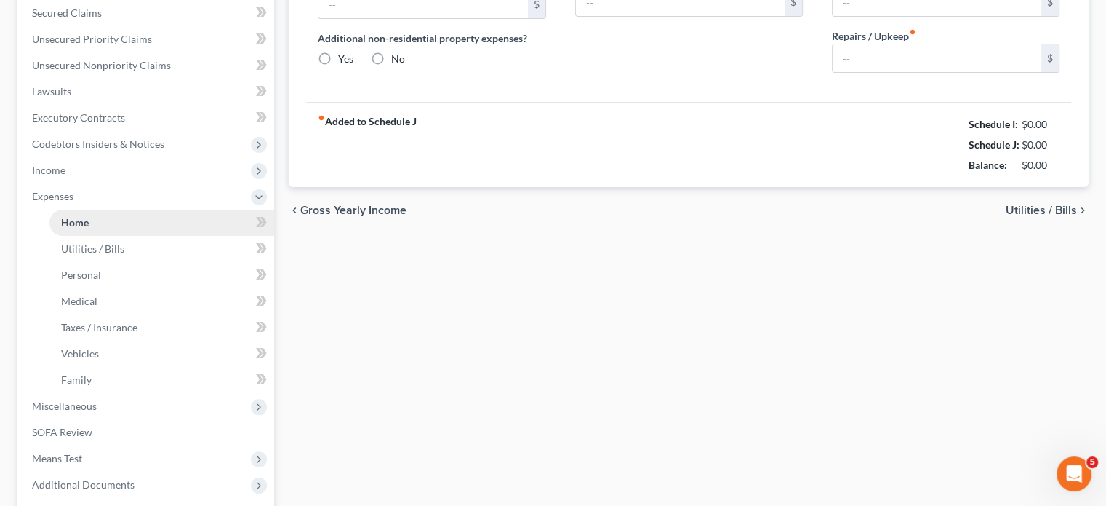
type input "0.00"
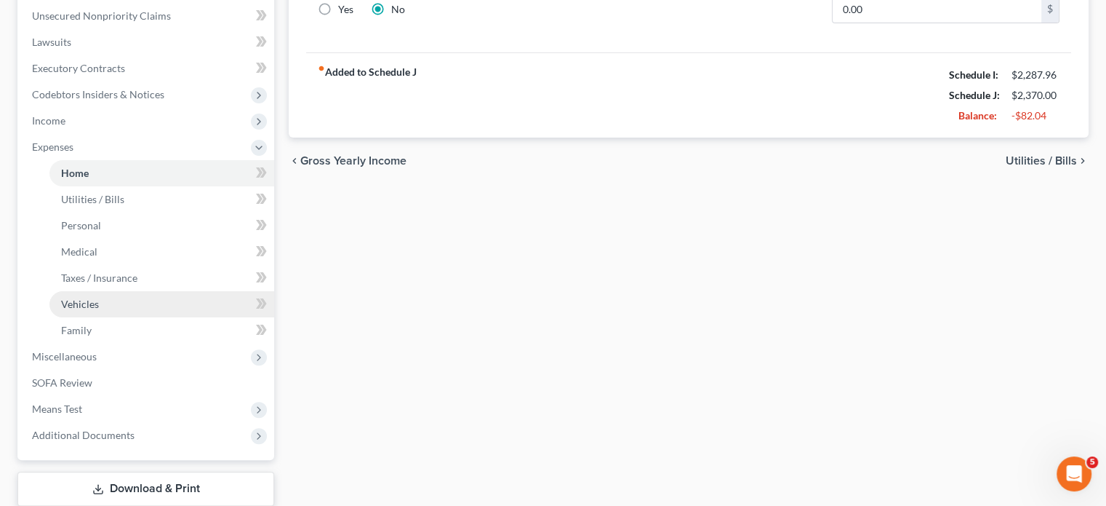
scroll to position [357, 0]
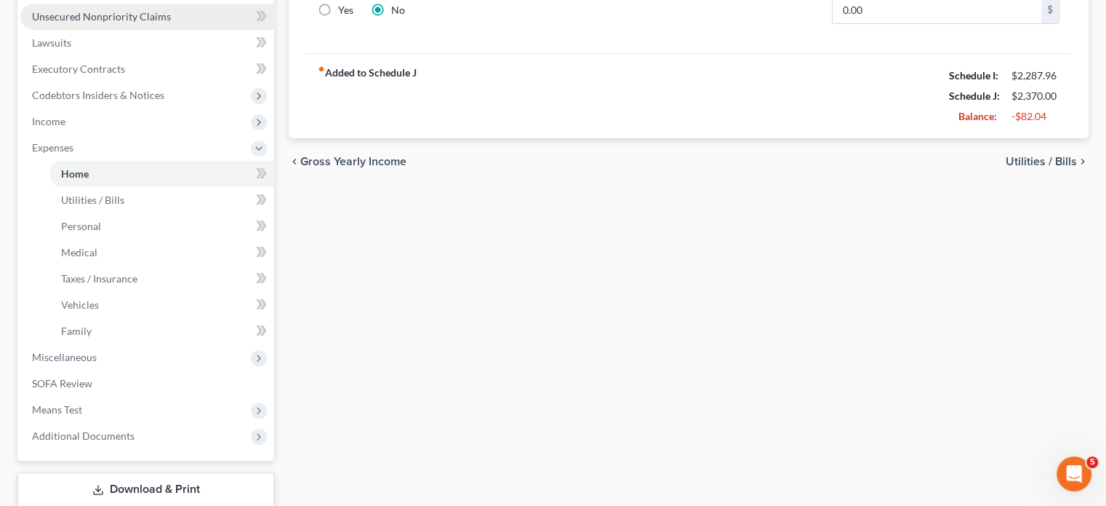
click at [153, 23] on span "Unsecured Nonpriority Claims" at bounding box center [101, 16] width 139 height 12
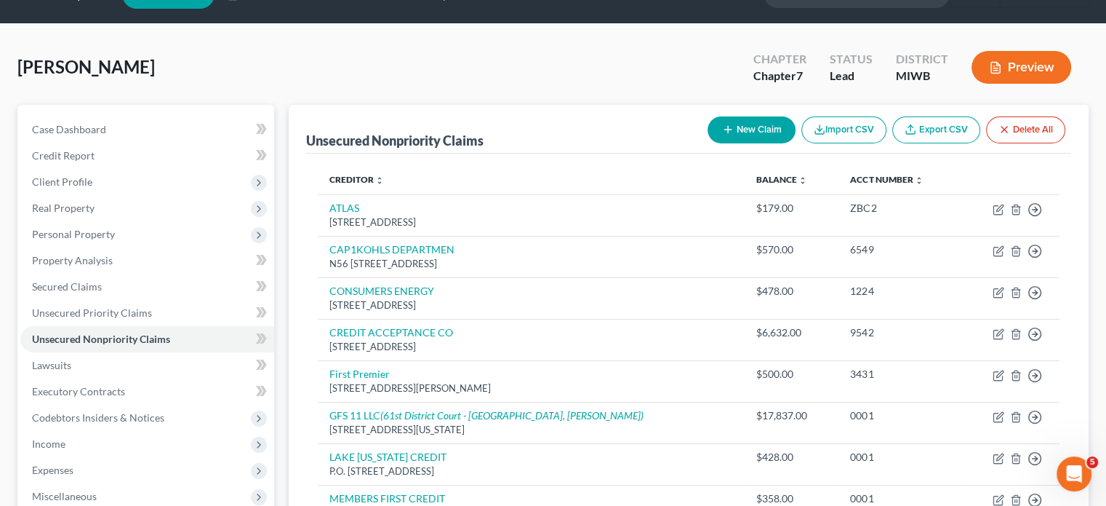
scroll to position [35, 0]
click at [169, 195] on span "Client Profile" at bounding box center [147, 182] width 254 height 26
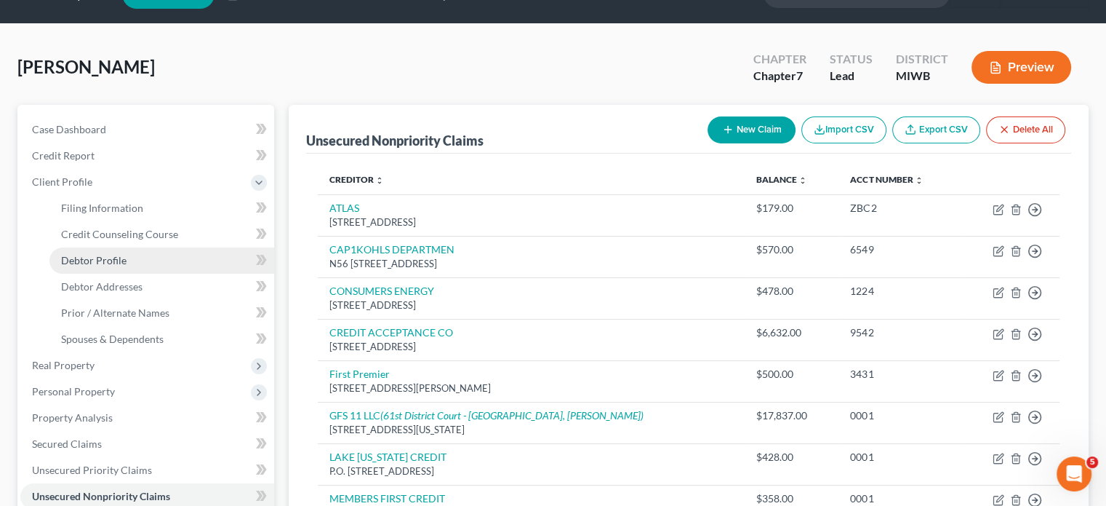
click at [150, 274] on link "Debtor Profile" at bounding box center [161, 260] width 225 height 26
select select "0"
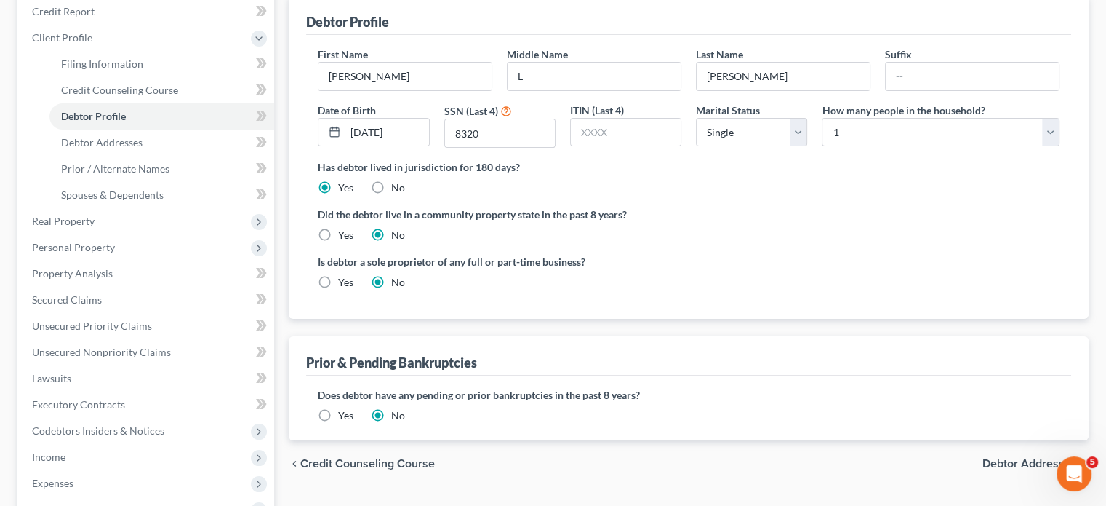
scroll to position [189, 0]
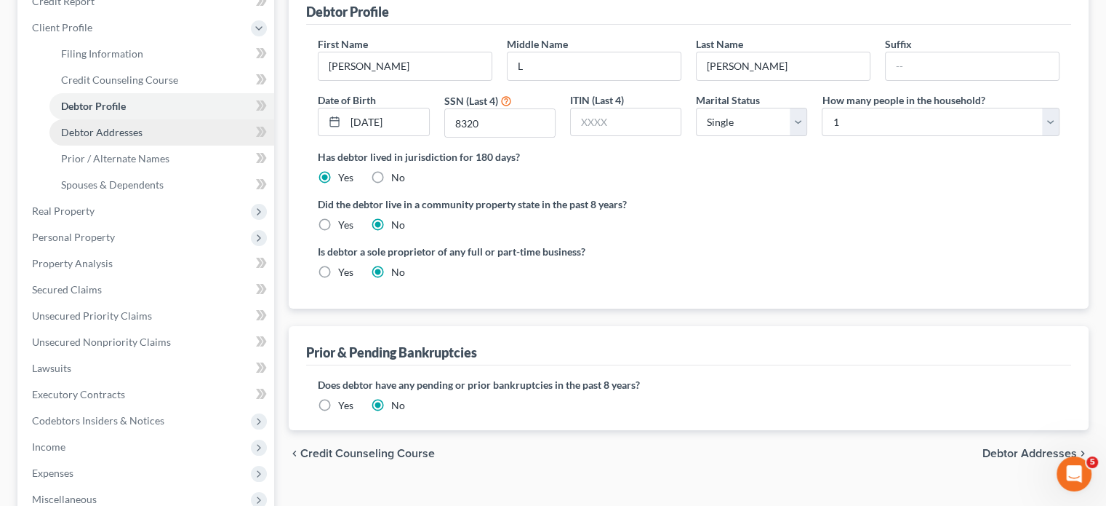
click at [134, 138] on span "Debtor Addresses" at bounding box center [101, 132] width 81 height 12
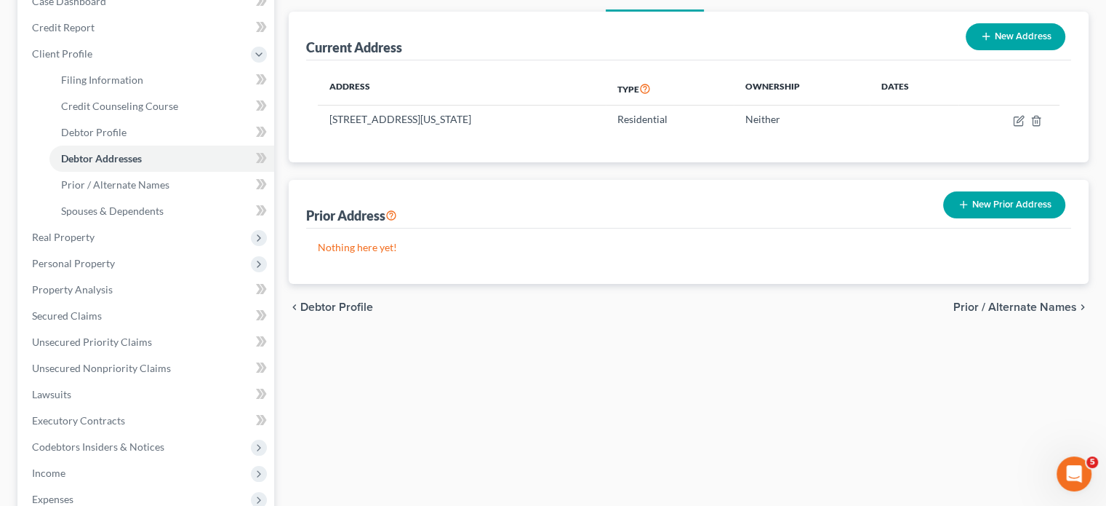
scroll to position [166, 0]
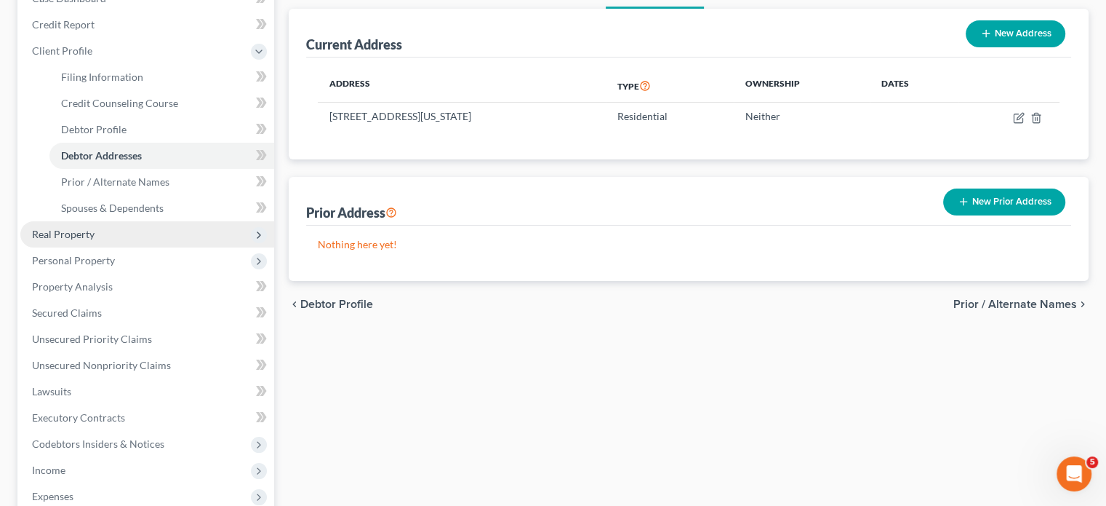
click at [134, 247] on span "Real Property" at bounding box center [147, 234] width 254 height 26
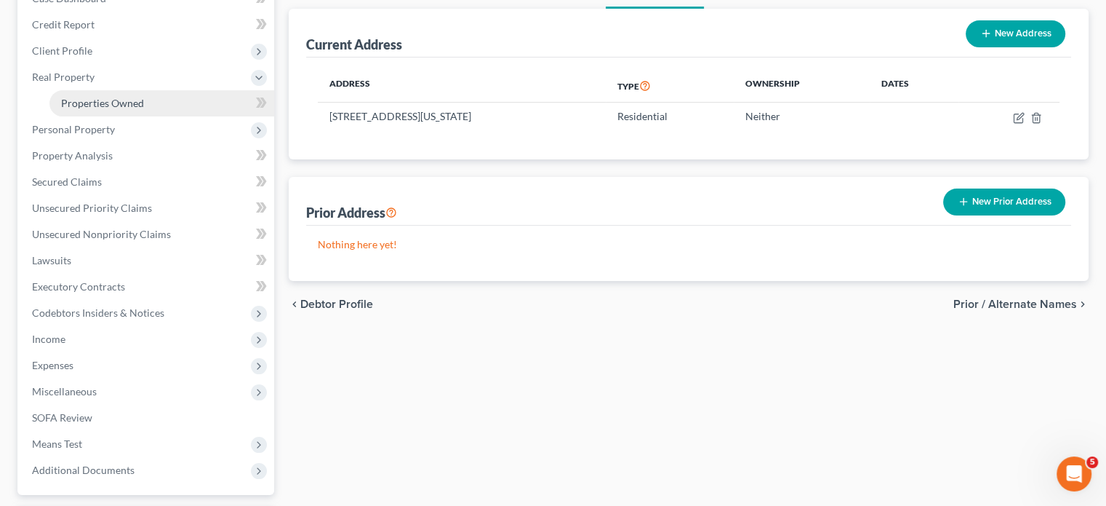
click at [142, 116] on link "Properties Owned" at bounding box center [161, 103] width 225 height 26
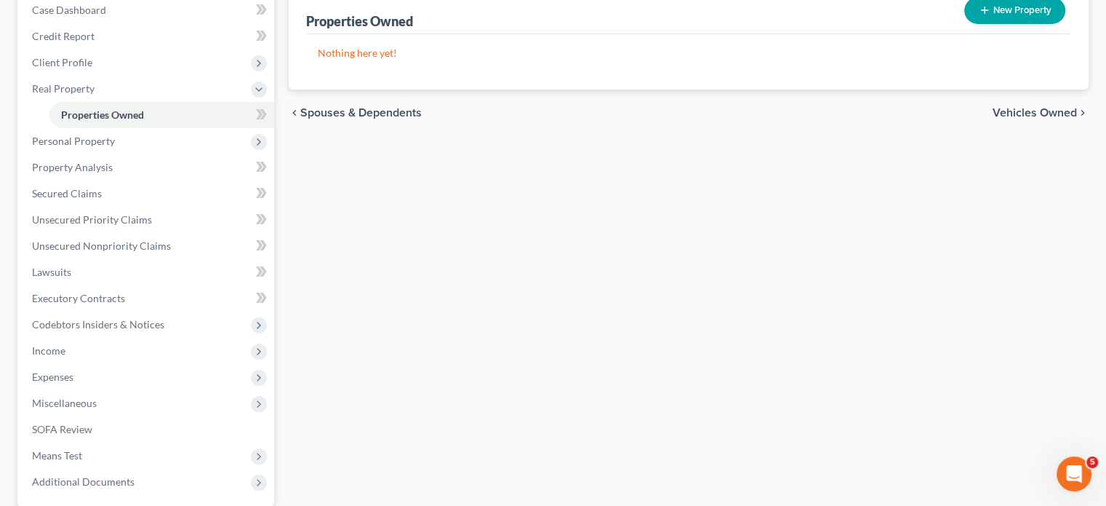
scroll to position [160, 0]
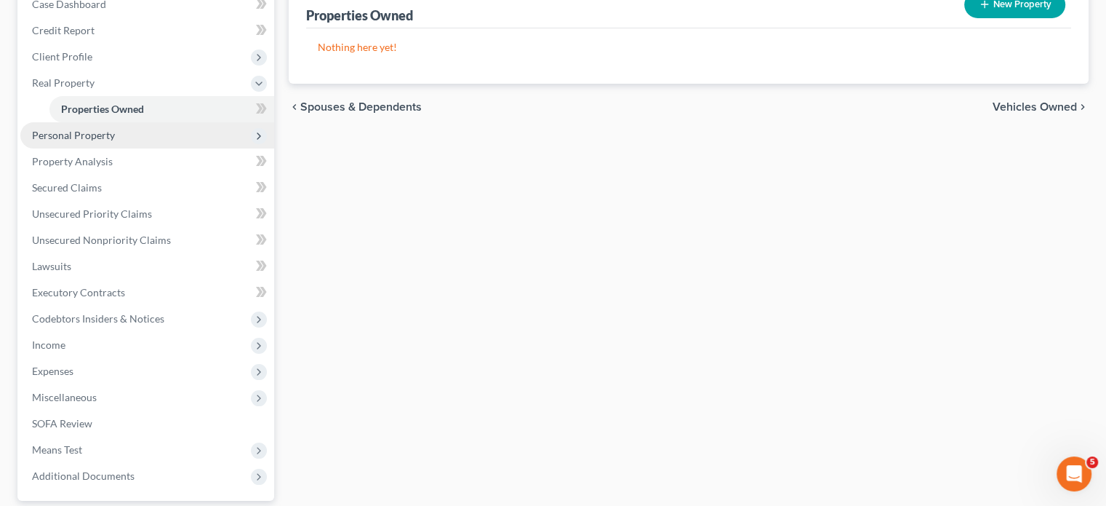
click at [148, 148] on span "Personal Property" at bounding box center [147, 135] width 254 height 26
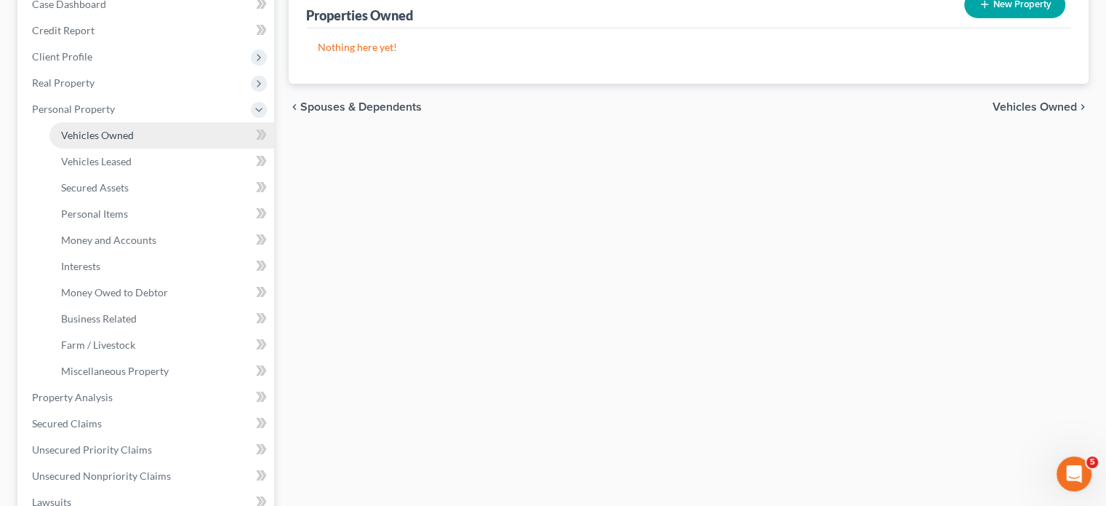
click at [167, 148] on link "Vehicles Owned" at bounding box center [161, 135] width 225 height 26
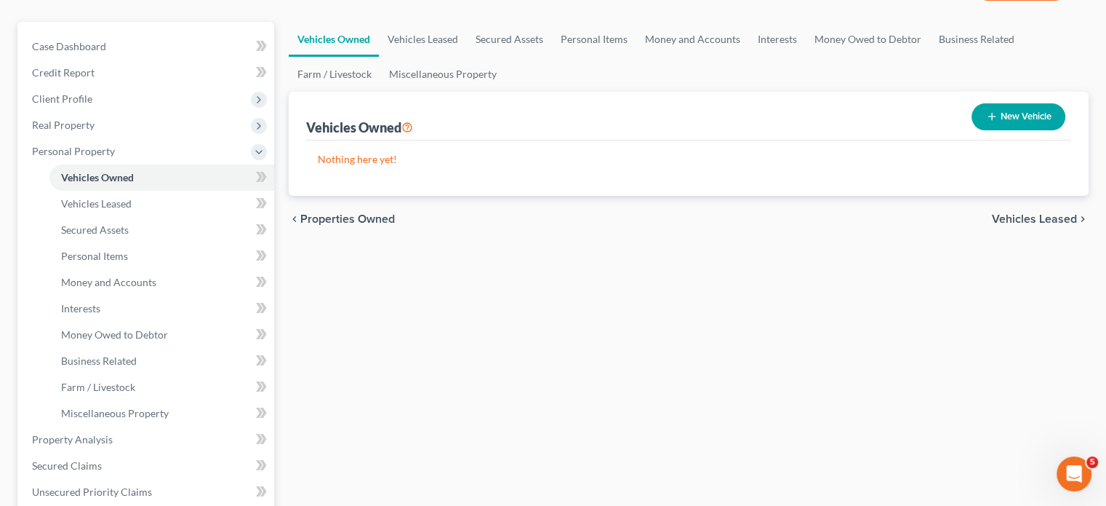
scroll to position [125, 0]
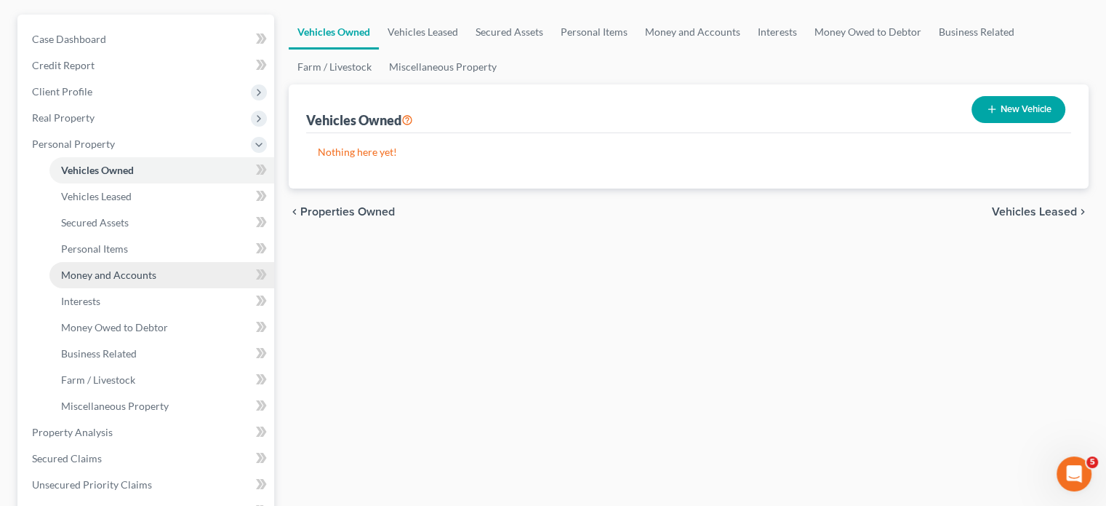
click at [156, 281] on span "Money and Accounts" at bounding box center [108, 274] width 95 height 12
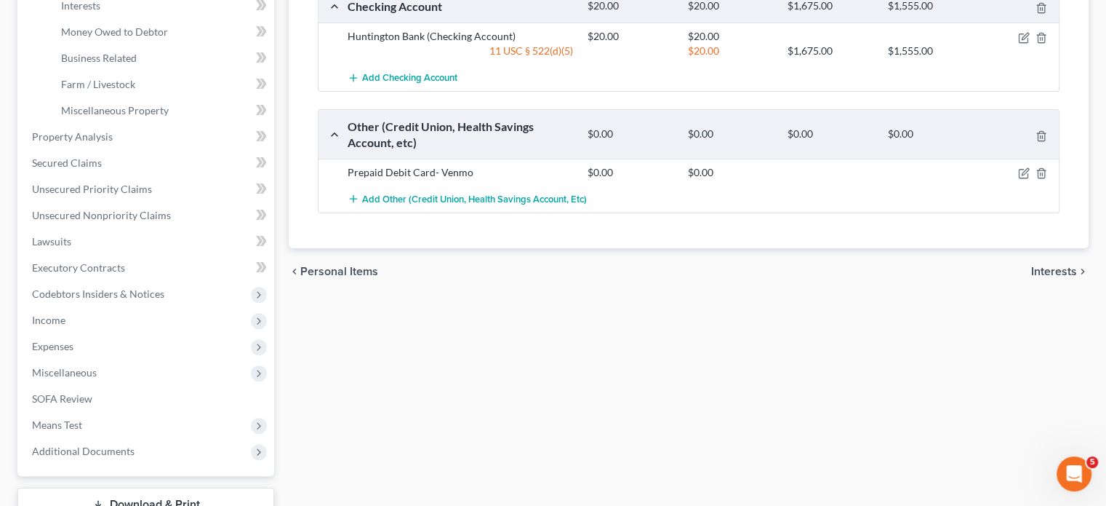
scroll to position [416, 0]
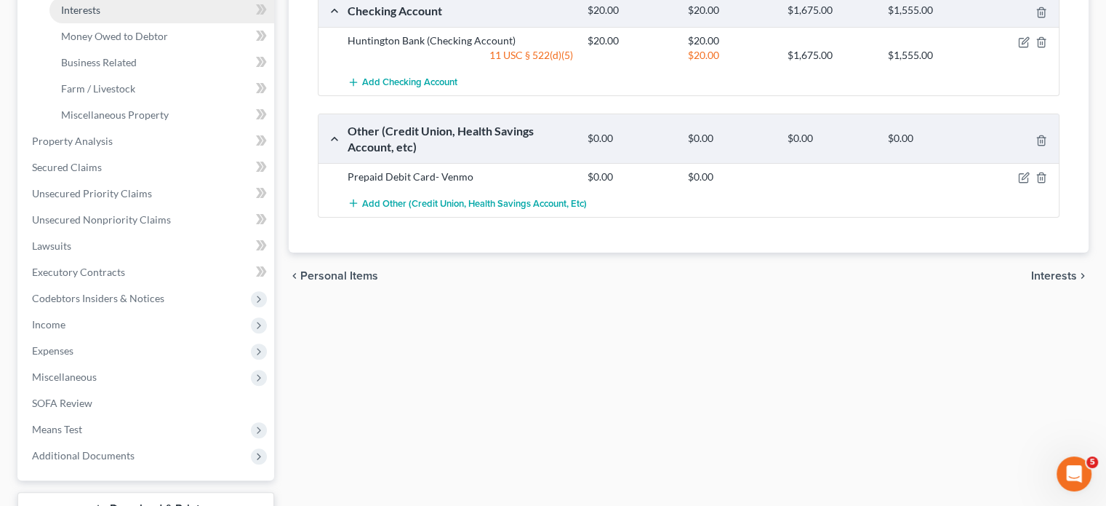
click at [154, 23] on link "Interests" at bounding box center [161, 10] width 225 height 26
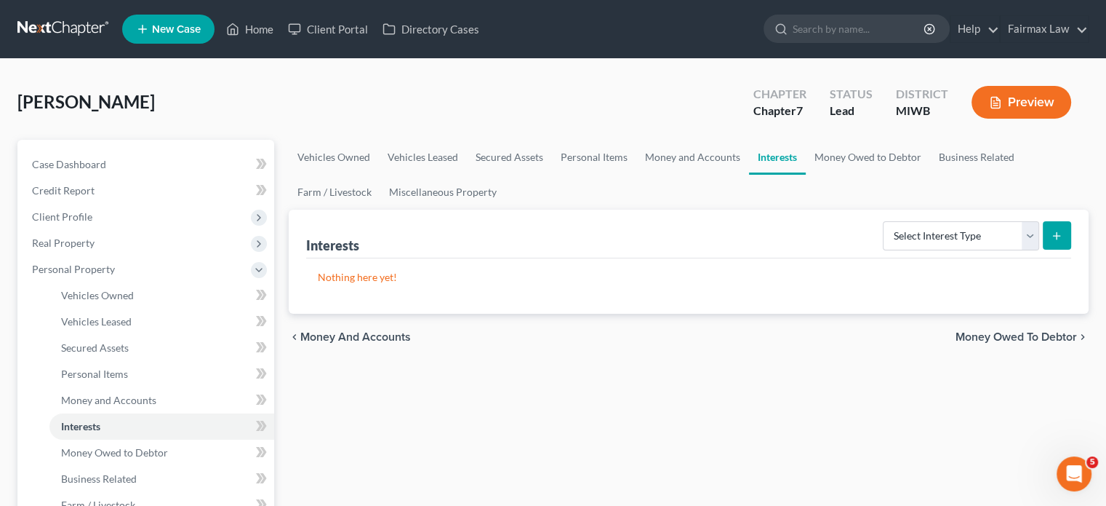
click at [934, 254] on div "Select Interest Type 401K Annuity Bond Education IRA Government Bond Government…" at bounding box center [974, 234] width 194 height 39
click at [925, 250] on select "Select Interest Type 401K Annuity Bond Education IRA Government Bond Government…" at bounding box center [961, 235] width 156 height 29
select select "term_life_insurance"
click at [883, 250] on select "Select Interest Type 401K Annuity Bond Education IRA Government Bond Government…" at bounding box center [961, 235] width 156 height 29
click at [1054, 236] on line "submit" at bounding box center [1057, 236] width 7 height 0
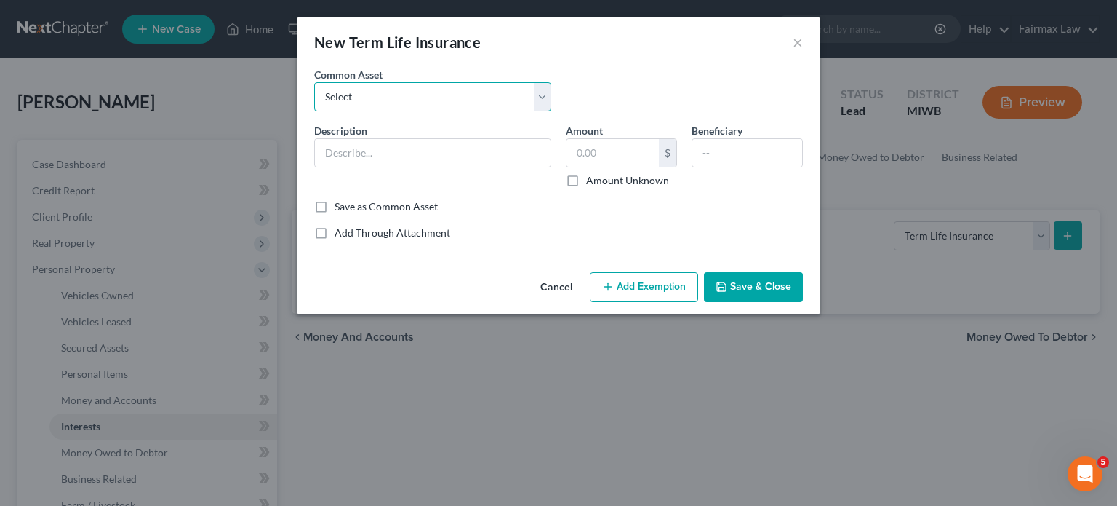
click at [417, 111] on select "Select Group Term Life Insurance through employer Group Life through Work Group…" at bounding box center [432, 96] width 237 height 29
select select "3"
click at [314, 103] on select "Select Group Term Life Insurance through employer Group Life through Work Group…" at bounding box center [432, 96] width 237 height 29
type input "Group life insurance (through employer). This term policy holds no value."
type input "0"
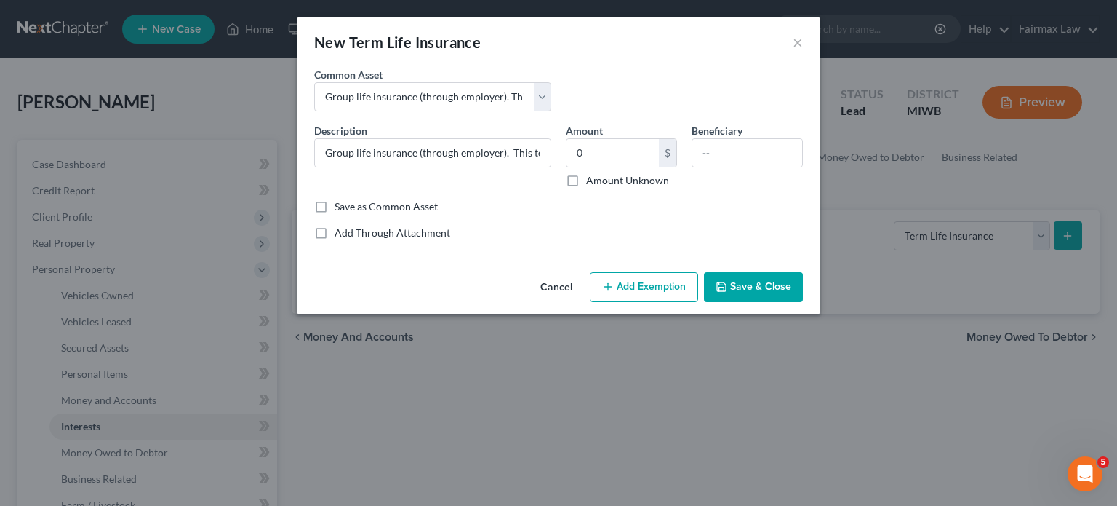
click at [646, 303] on button "Add Exemption" at bounding box center [644, 287] width 108 height 31
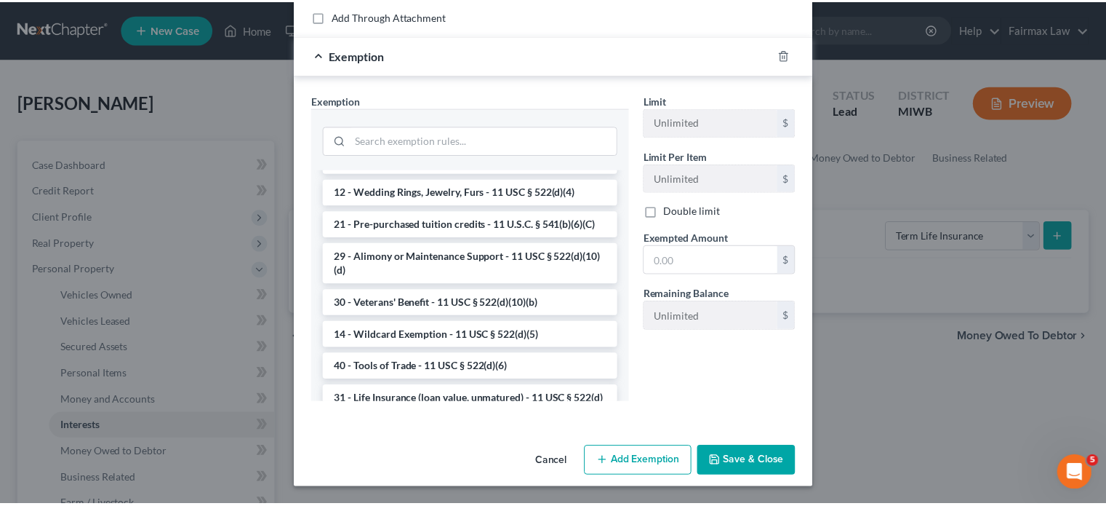
scroll to position [375, 0]
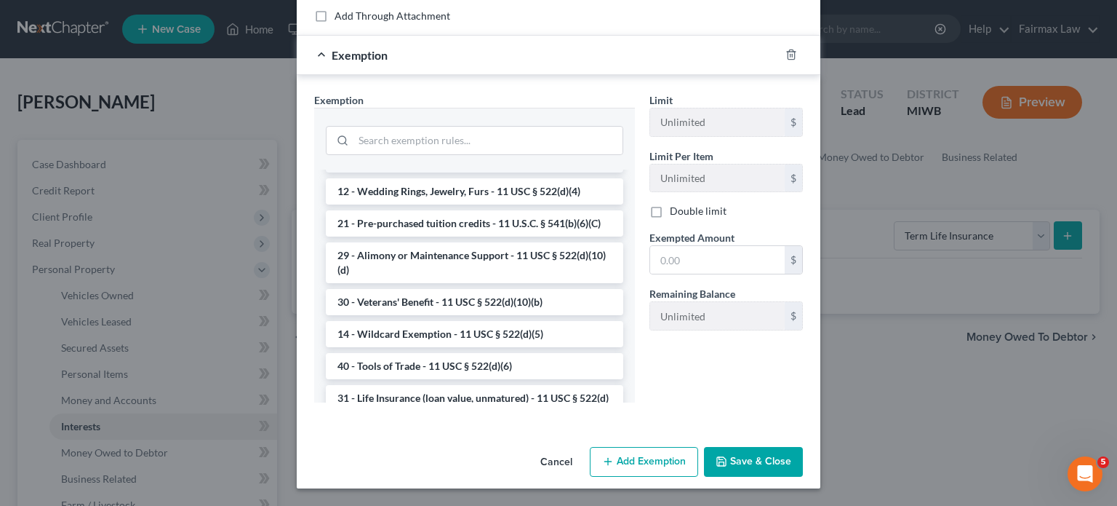
click at [512, 172] on li "31 - Life Insurance (unmatured) - 11 USC § 522(d)(7)" at bounding box center [475, 159] width 298 height 26
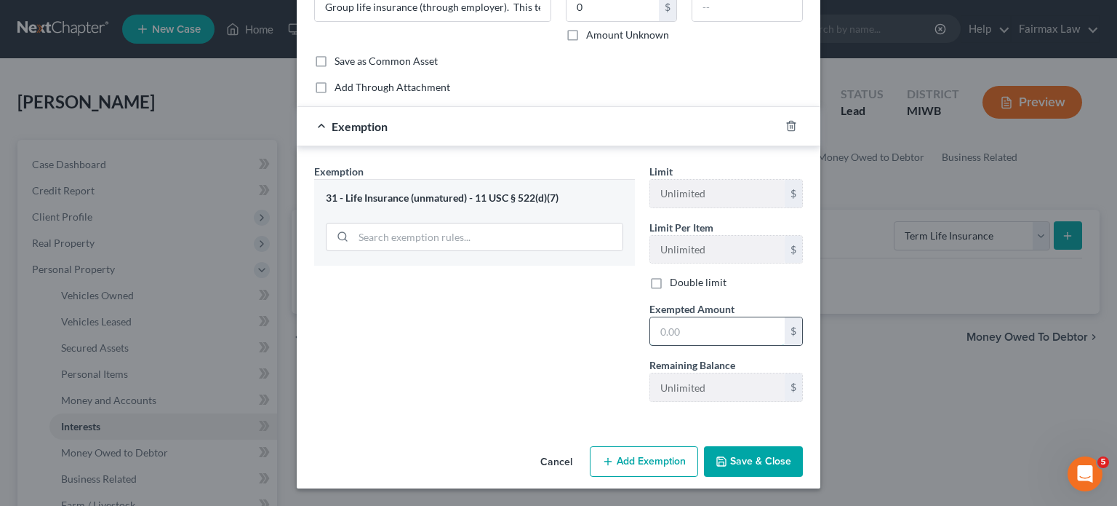
click at [701, 317] on input "text" at bounding box center [717, 331] width 135 height 28
type input "0"
click at [788, 449] on button "Save & Close" at bounding box center [753, 461] width 99 height 31
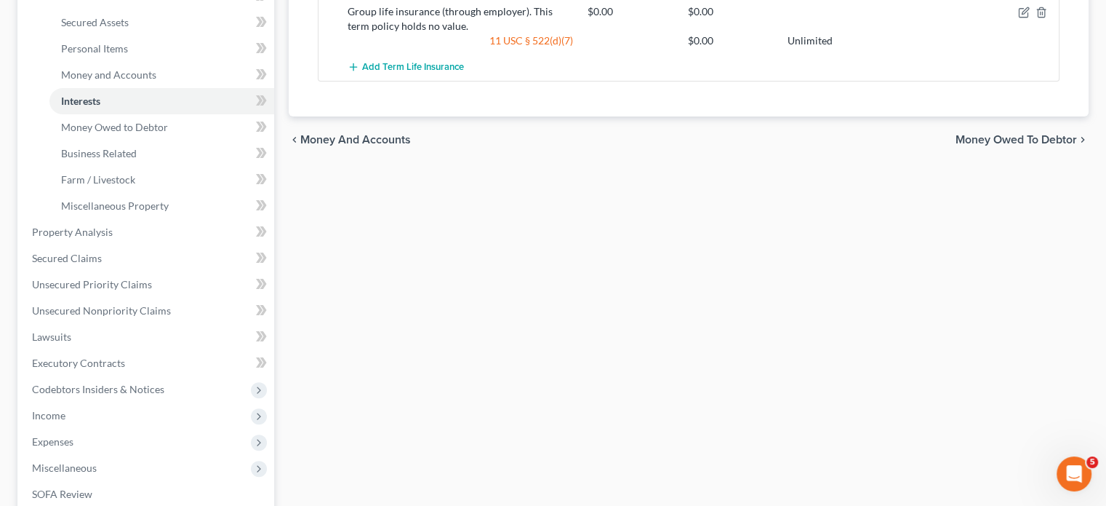
scroll to position [333, 0]
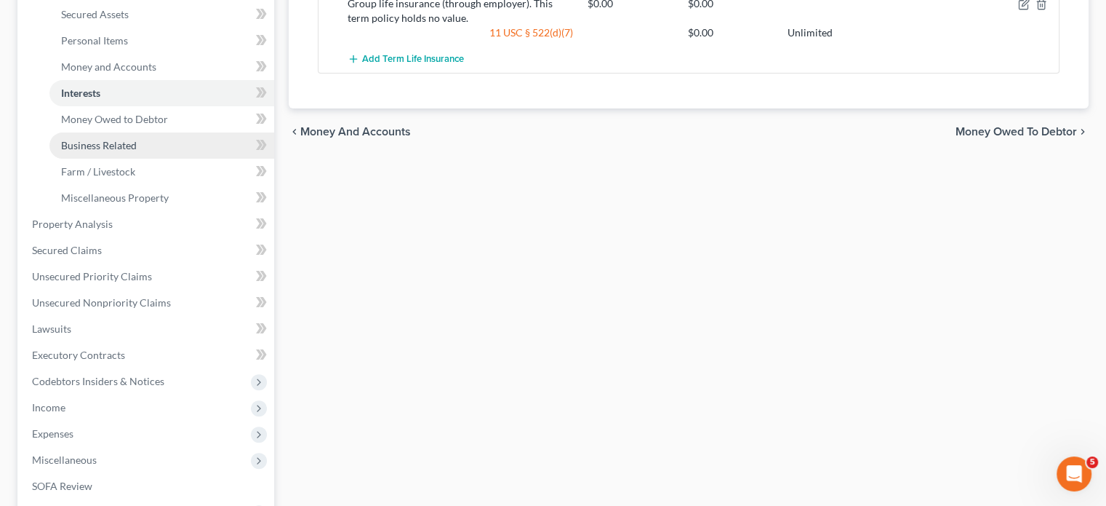
click at [129, 151] on span "Business Related" at bounding box center [99, 145] width 76 height 12
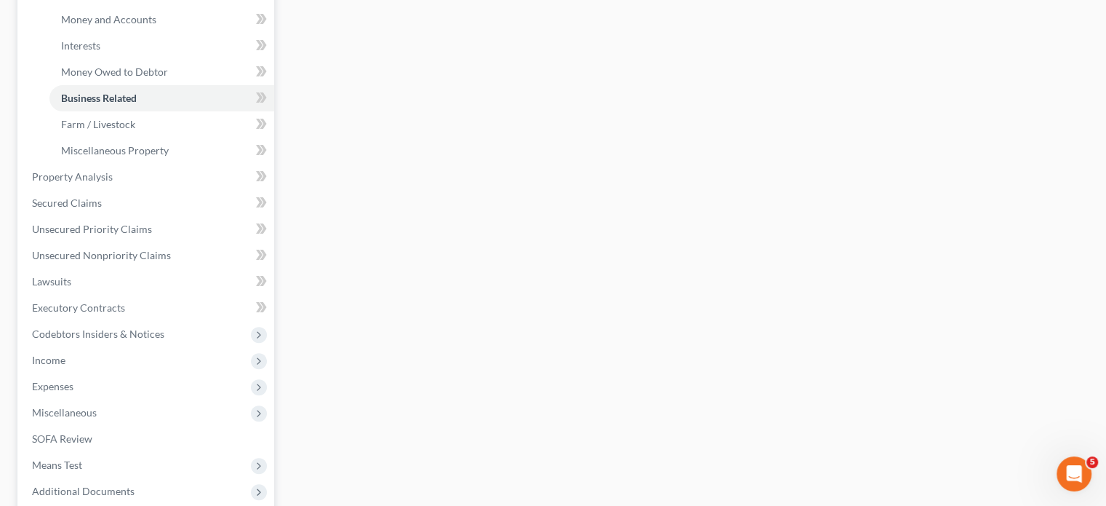
scroll to position [391, 0]
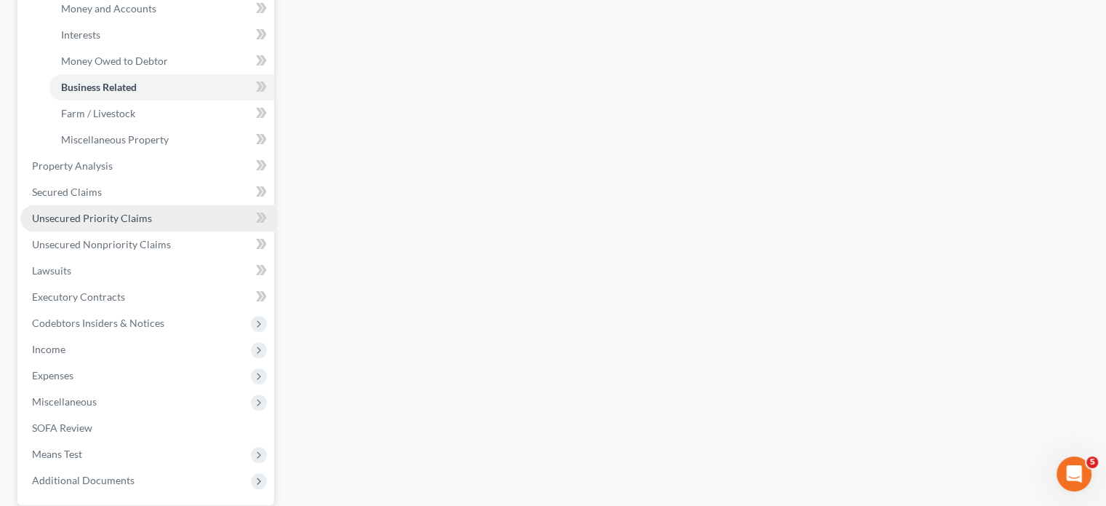
click at [152, 224] on span "Unsecured Priority Claims" at bounding box center [92, 218] width 120 height 12
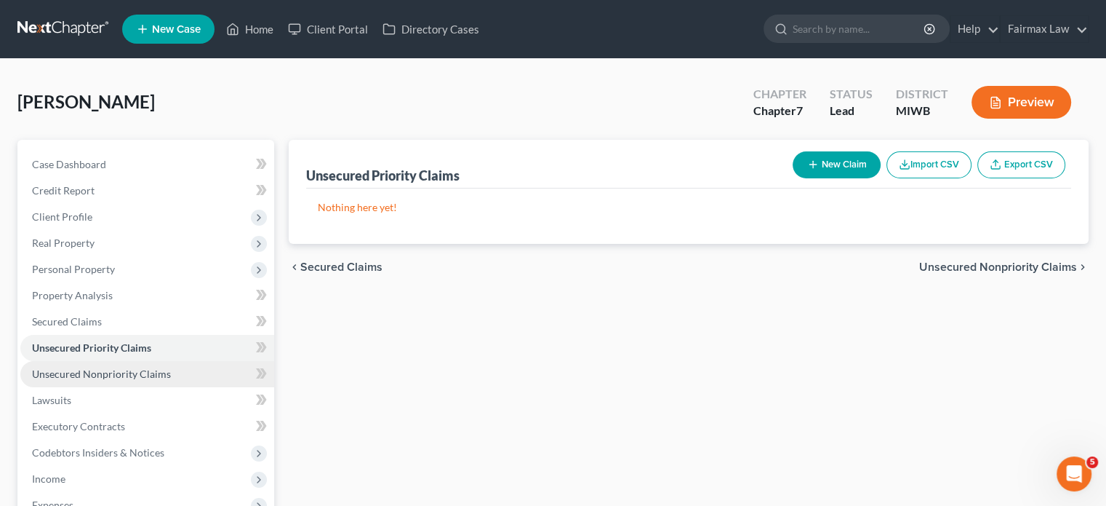
click at [108, 387] on link "Unsecured Nonpriority Claims" at bounding box center [147, 374] width 254 height 26
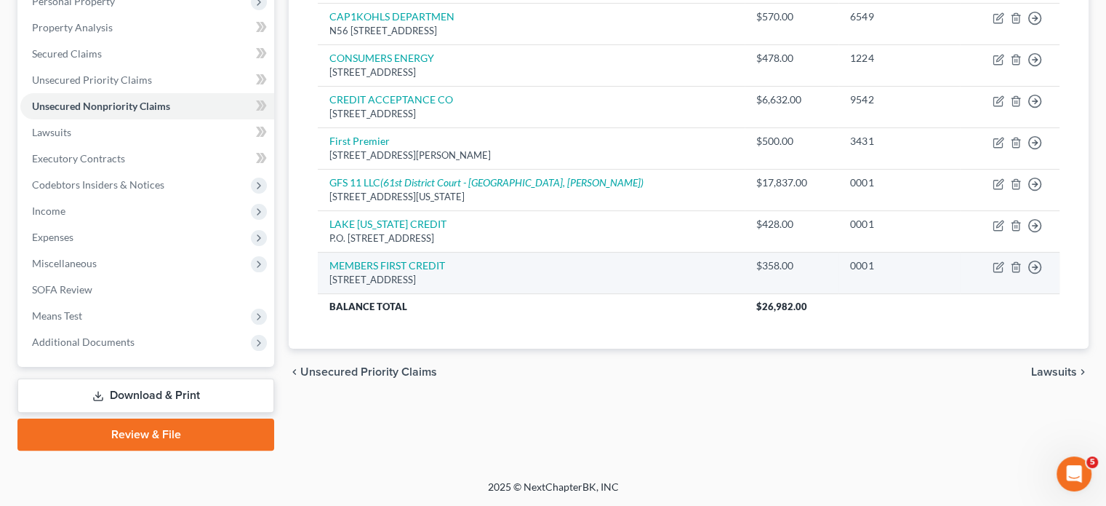
scroll to position [303, 0]
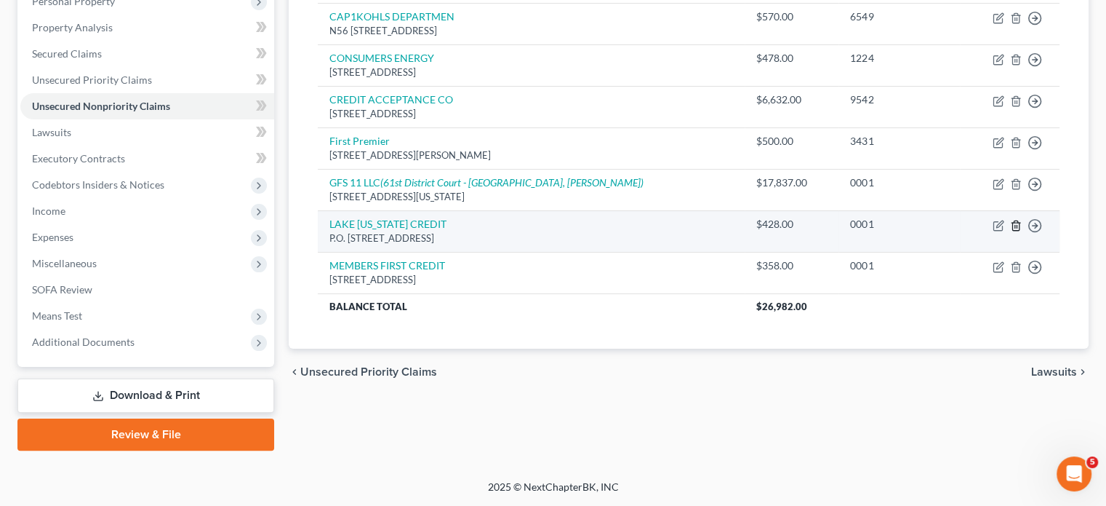
click at [1010, 231] on icon "button" at bounding box center [1016, 226] width 12 height 12
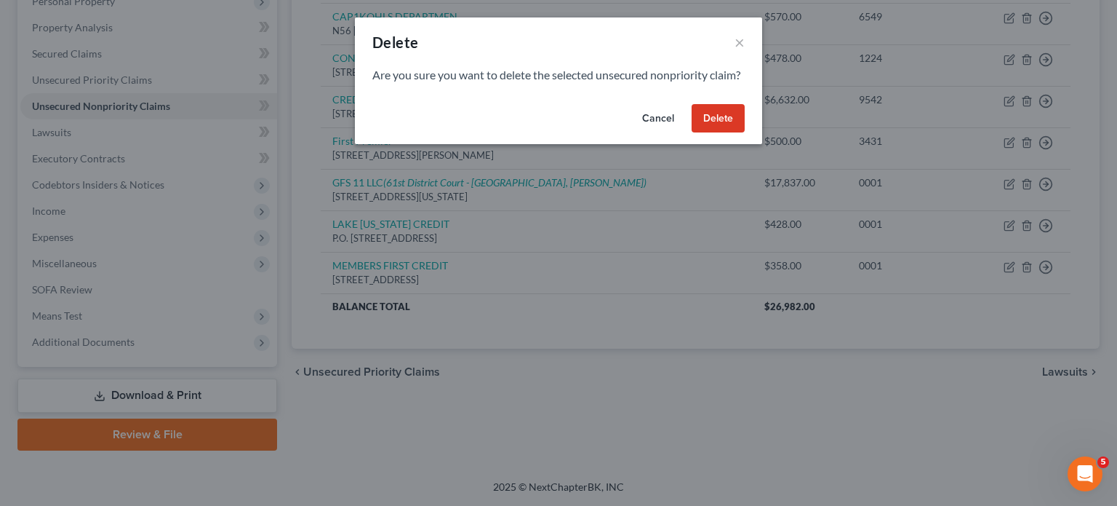
click at [745, 133] on button "Delete" at bounding box center [718, 118] width 53 height 29
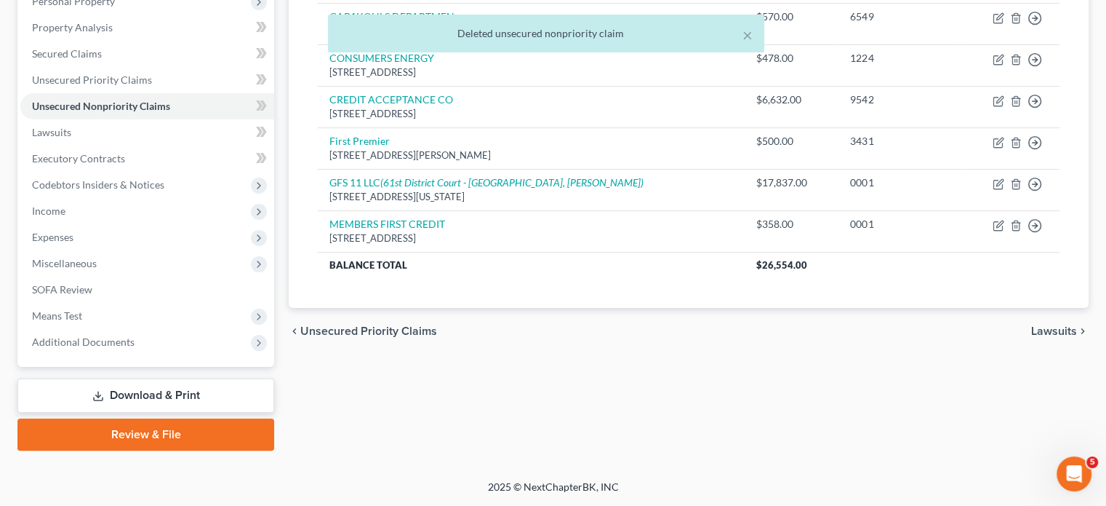
click at [320, 275] on div "Creditor expand_more expand_less unfold_more Balance expand_more expand_less un…" at bounding box center [688, 114] width 765 height 387
click at [183, 145] on link "Lawsuits" at bounding box center [147, 132] width 254 height 26
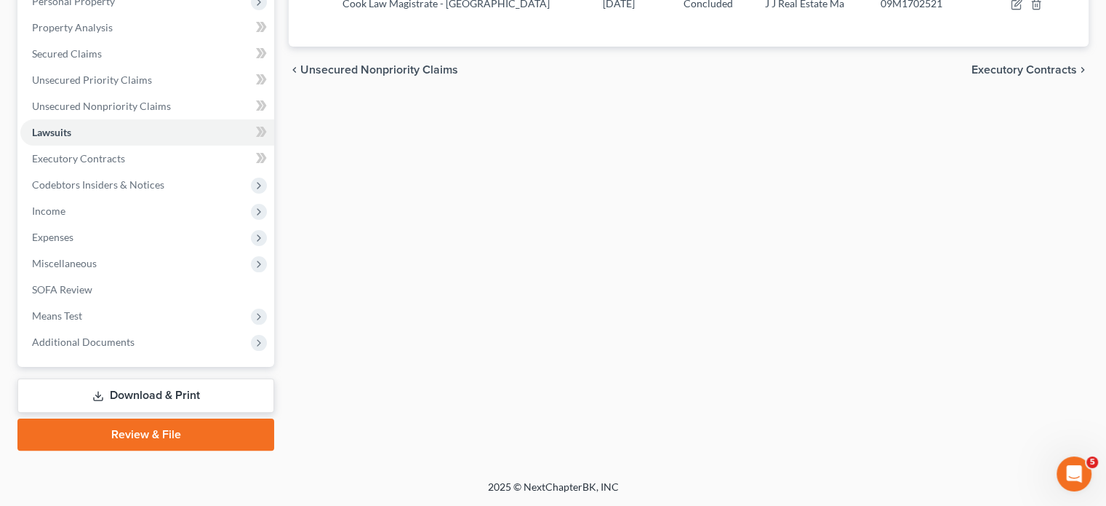
scroll to position [276, 0]
click at [111, 224] on span "Income" at bounding box center [147, 211] width 254 height 26
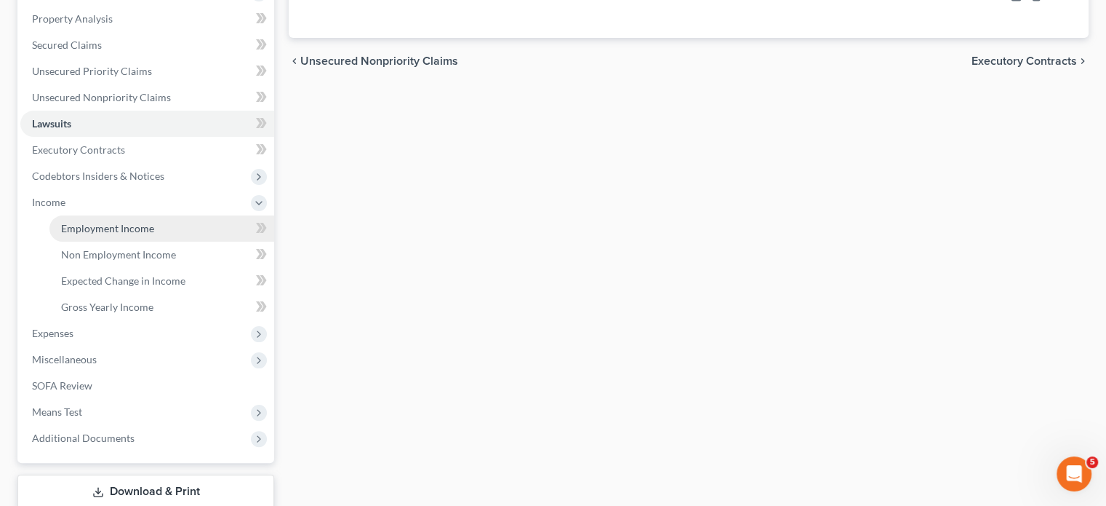
click at [115, 241] on link "Employment Income" at bounding box center [161, 228] width 225 height 26
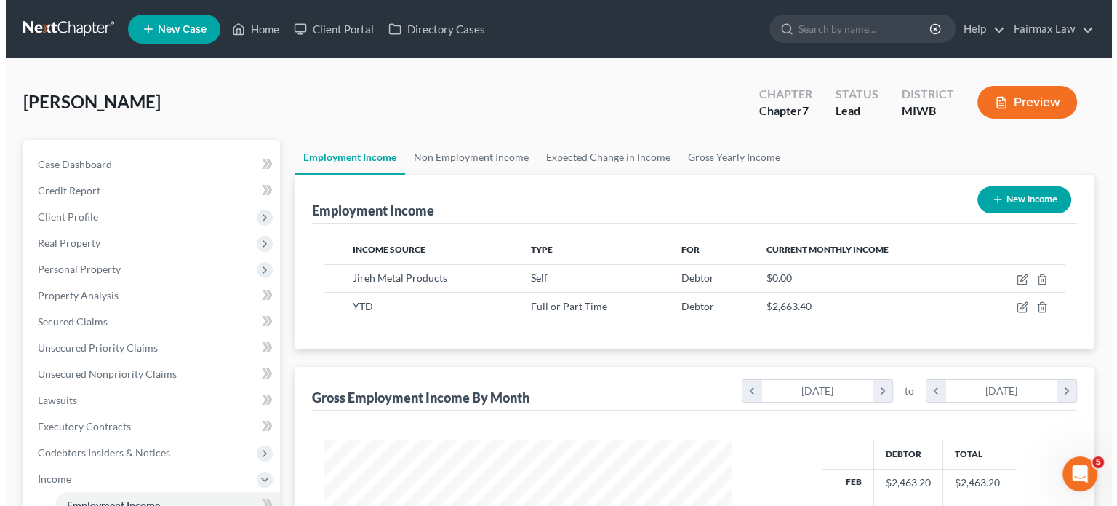
scroll to position [323, 437]
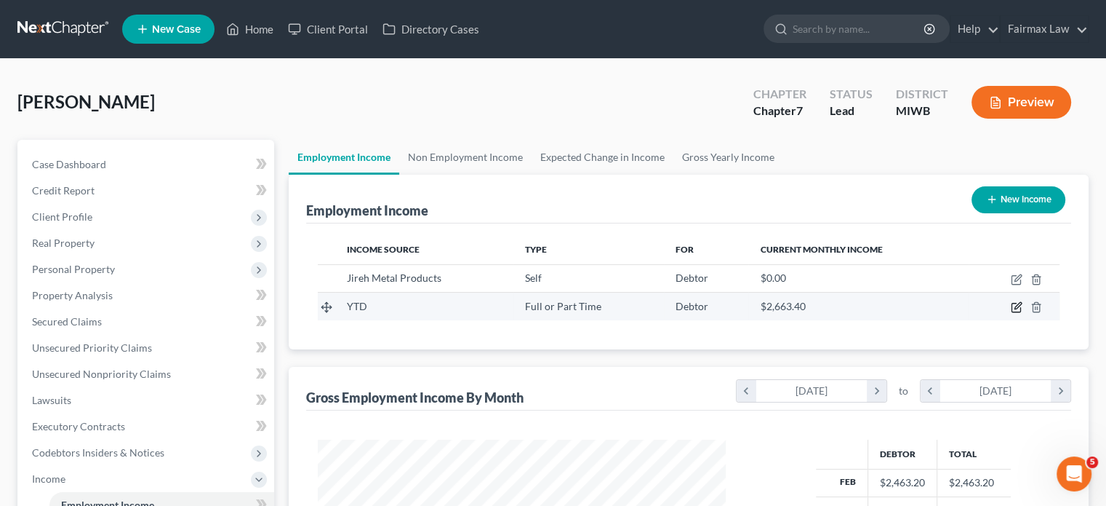
click at [1011, 313] on icon "button" at bounding box center [1017, 307] width 12 height 12
select select "0"
select select "3"
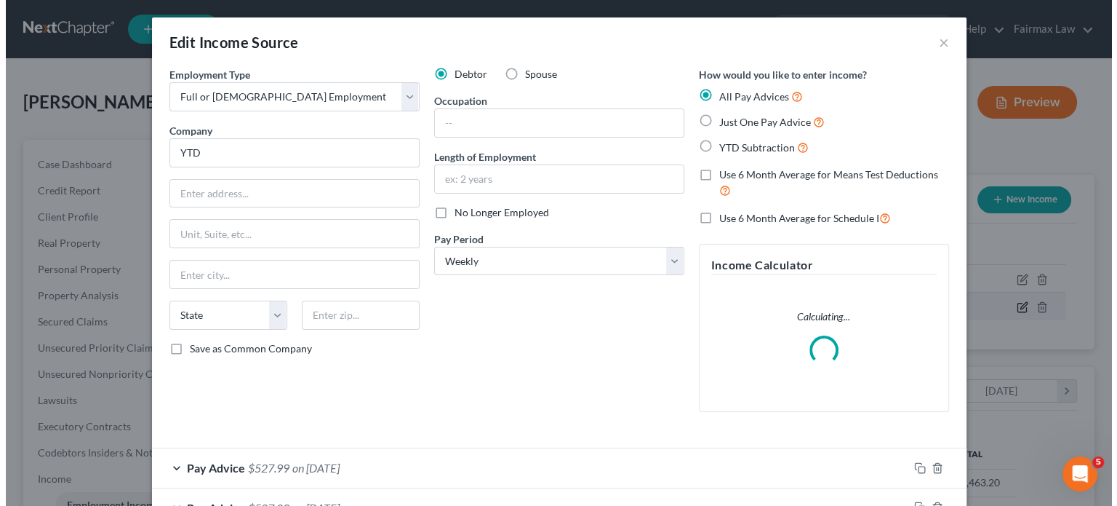
scroll to position [323, 442]
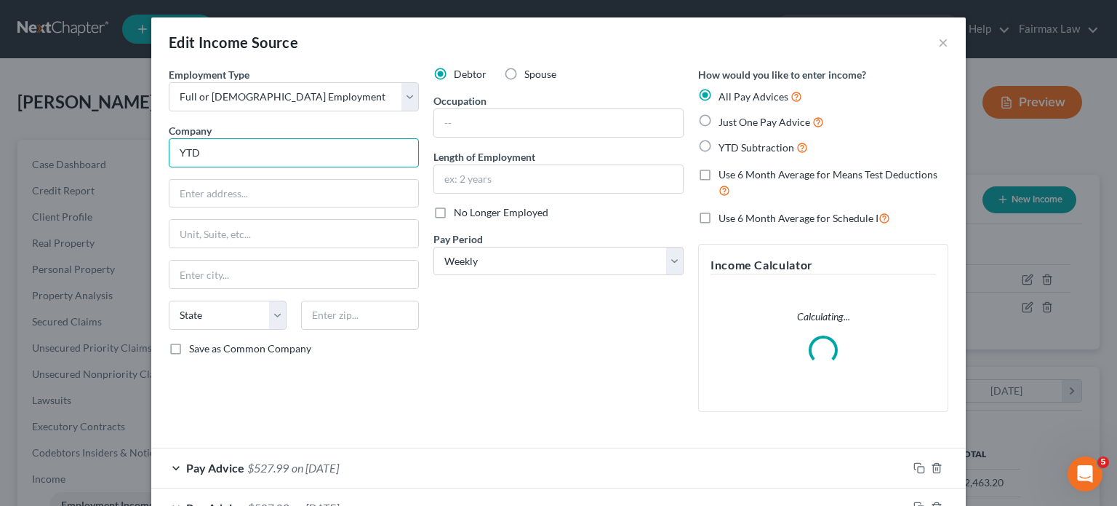
drag, startPoint x: 132, startPoint y: 184, endPoint x: 39, endPoint y: 200, distance: 94.5
click at [39, 200] on div "Edit Income Source × Employment Type * Select Full or [DEMOGRAPHIC_DATA] Employ…" at bounding box center [558, 253] width 1117 height 506
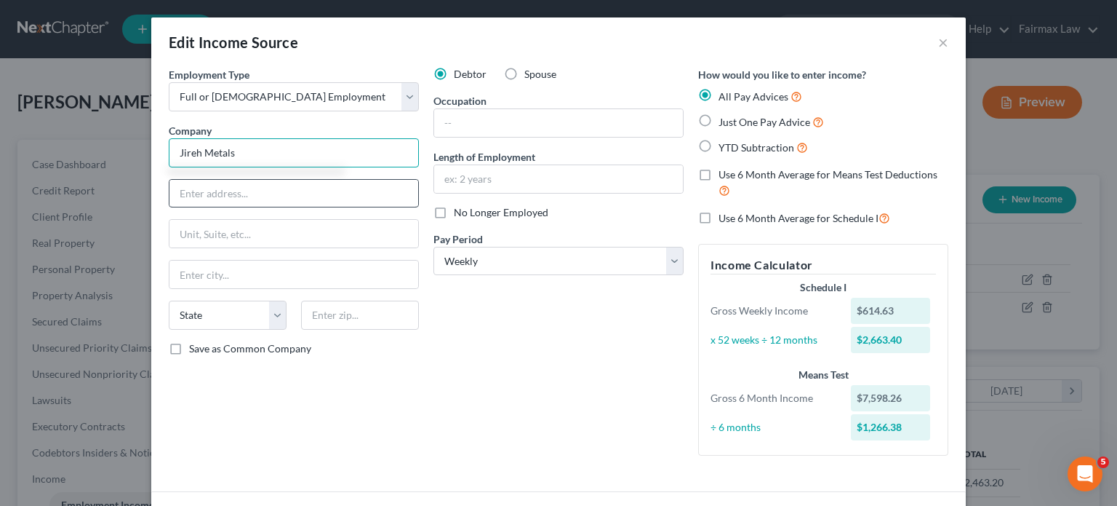
type input "Jireh Metals"
click at [169, 207] on input "text" at bounding box center [293, 194] width 249 height 28
type input "3635"
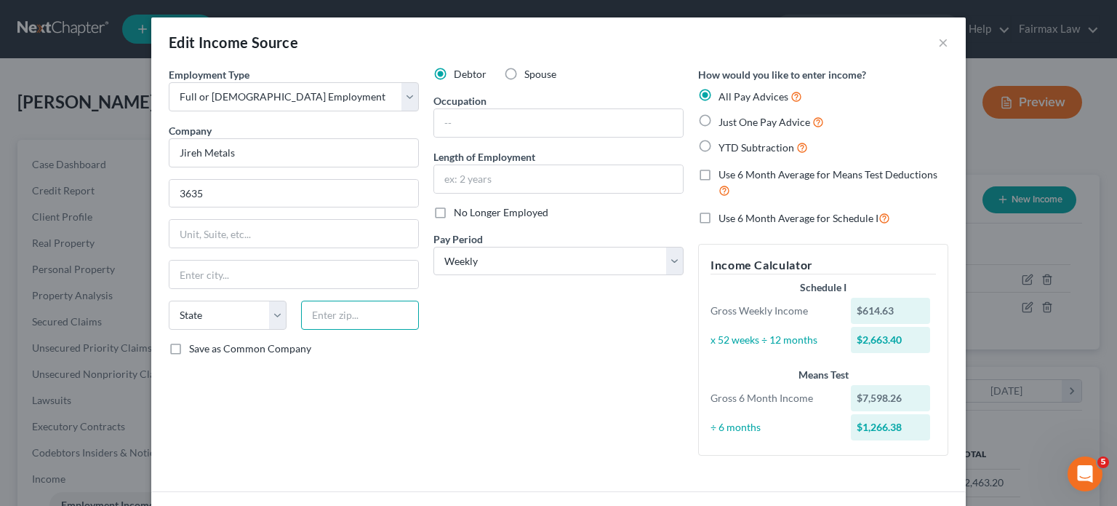
click at [301, 330] on input "text" at bounding box center [360, 314] width 118 height 29
drag, startPoint x: 152, startPoint y: 194, endPoint x: 50, endPoint y: 197, distance: 101.9
click at [612, 60] on div "Edit Income Source ×" at bounding box center [558, 41] width 815 height 49
click at [321, 330] on input "text" at bounding box center [360, 314] width 118 height 29
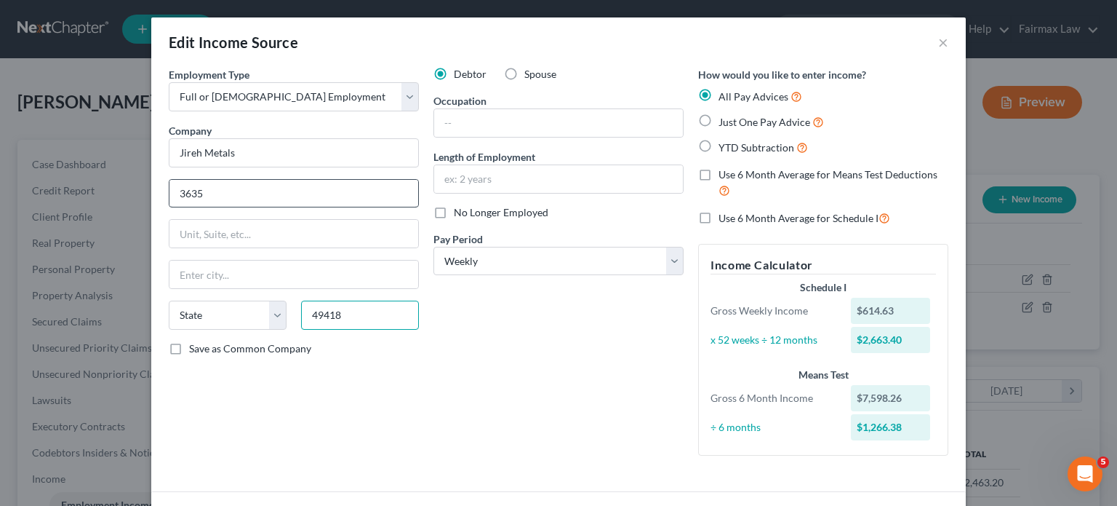
type input "49418"
type input "[GEOGRAPHIC_DATA]"
select select "23"
drag, startPoint x: 137, startPoint y: 249, endPoint x: 33, endPoint y: 236, distance: 104.8
click at [33, 236] on div "Edit Income Source × Employment Type * Select Full or [DEMOGRAPHIC_DATA] Employ…" at bounding box center [558, 253] width 1117 height 506
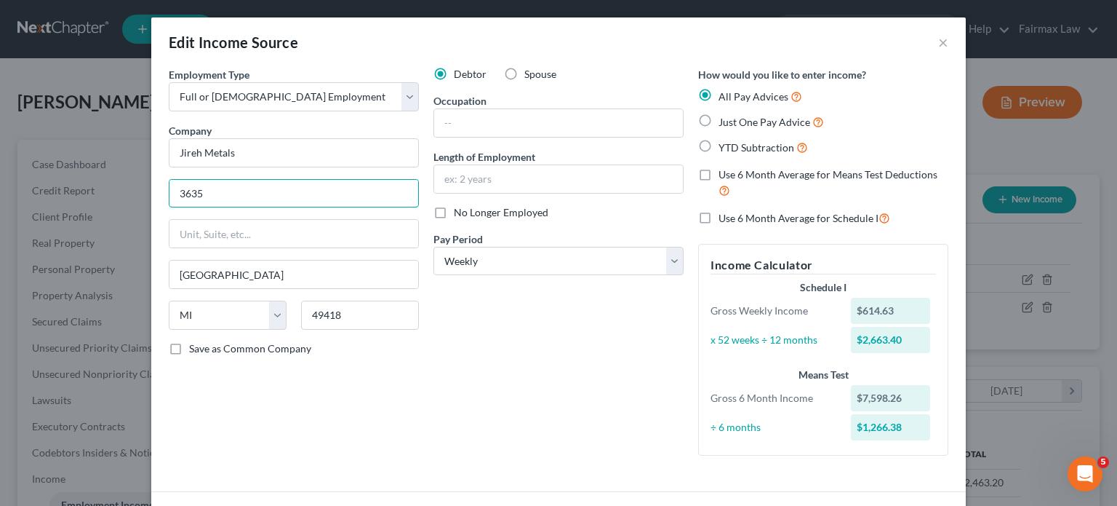
paste input "Nardin St SW"
click at [169, 207] on input "Nardin St SW" at bounding box center [293, 194] width 249 height 28
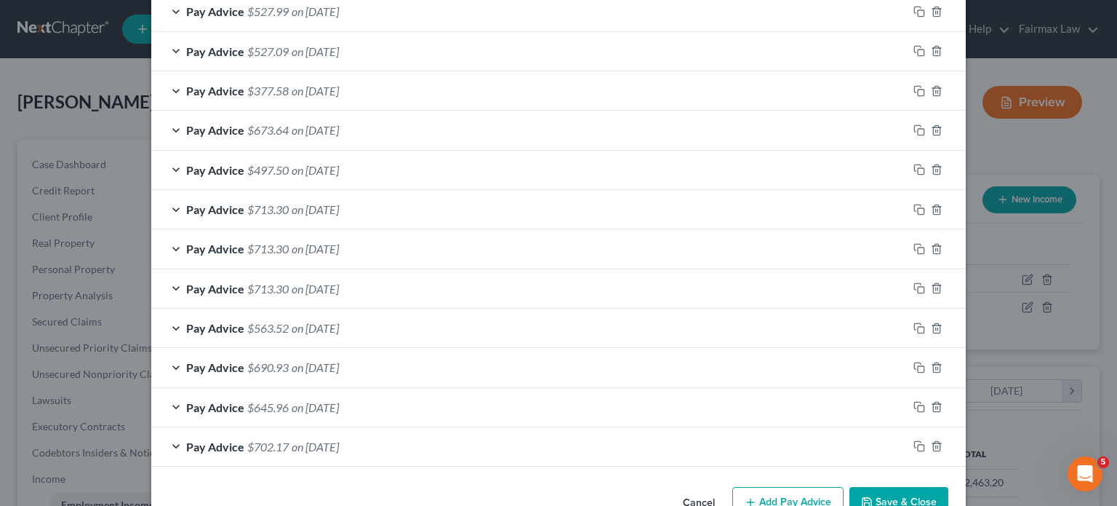
scroll to position [602, 0]
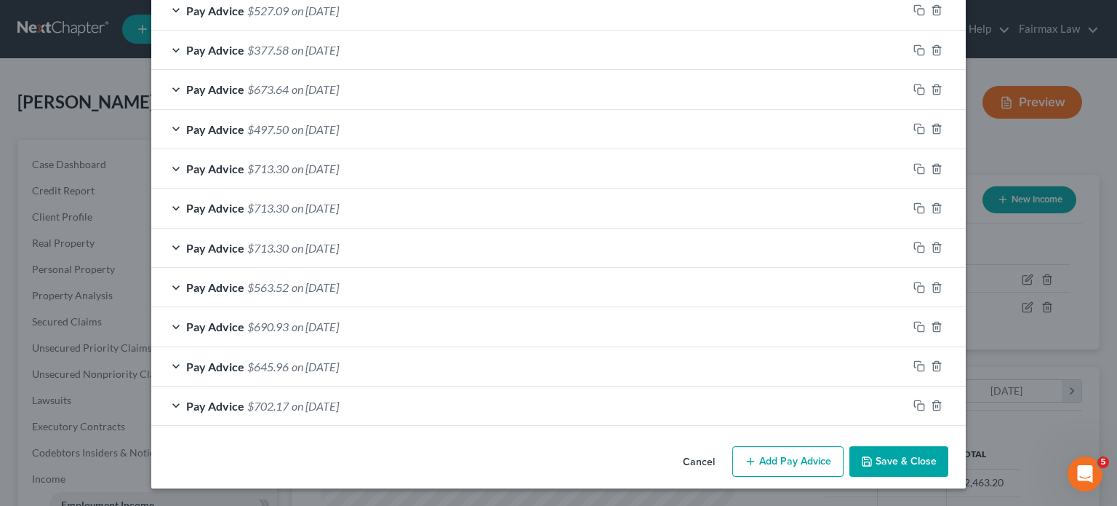
type input "[STREET_ADDRESS]"
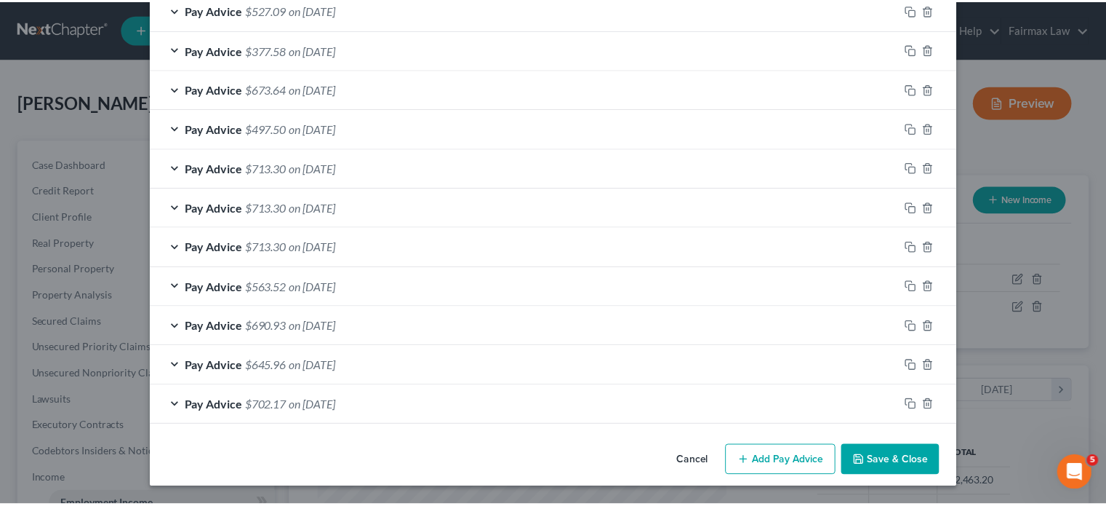
scroll to position [1440, 0]
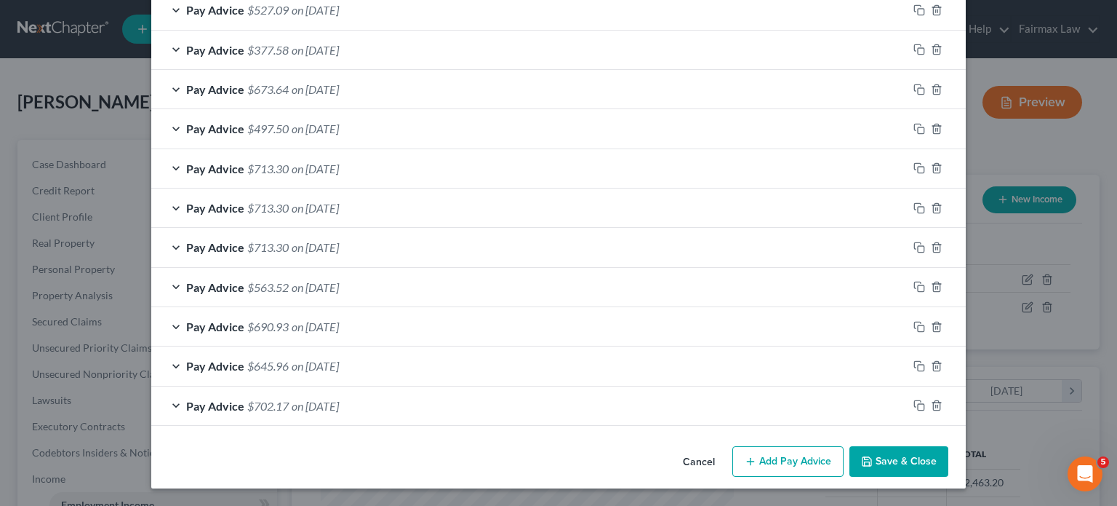
click at [949, 446] on button "Save & Close" at bounding box center [899, 461] width 99 height 31
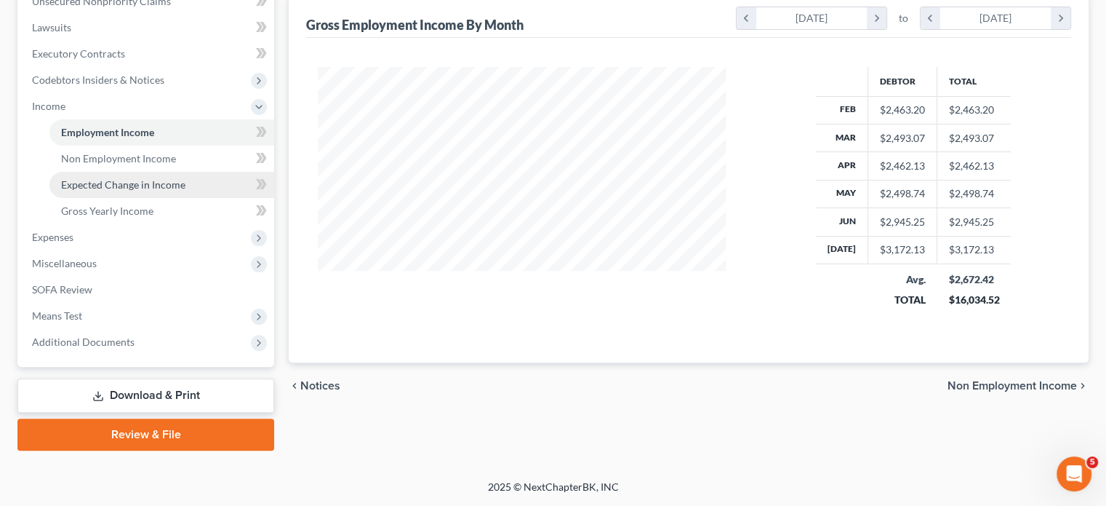
scroll to position [491, 0]
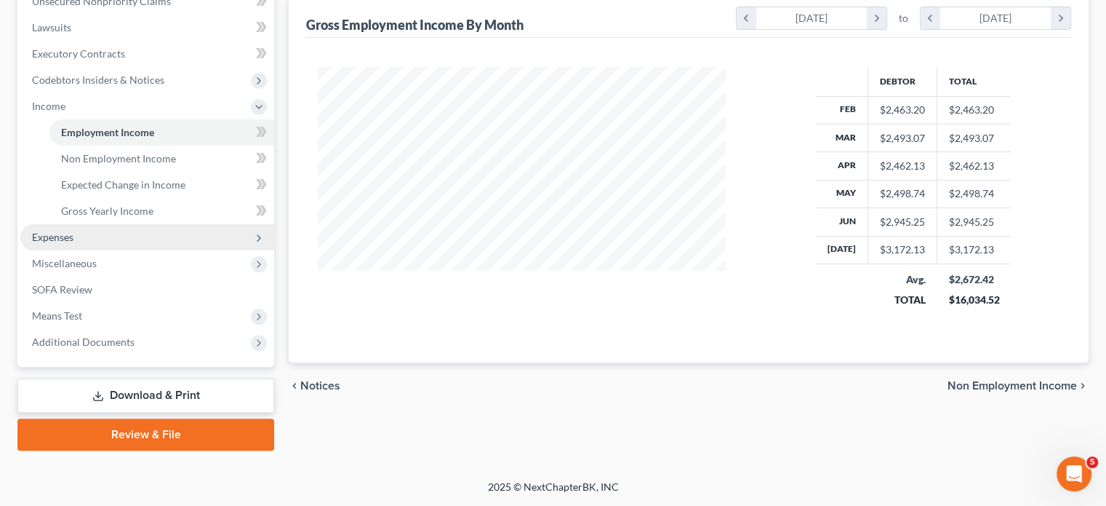
click at [122, 250] on span "Expenses" at bounding box center [147, 237] width 254 height 26
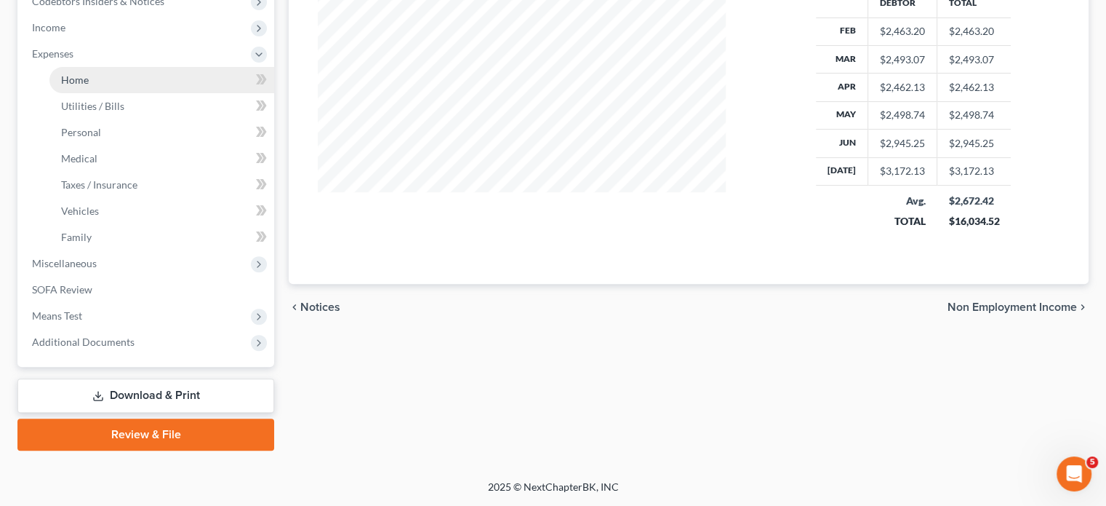
click at [89, 86] on span "Home" at bounding box center [75, 79] width 28 height 12
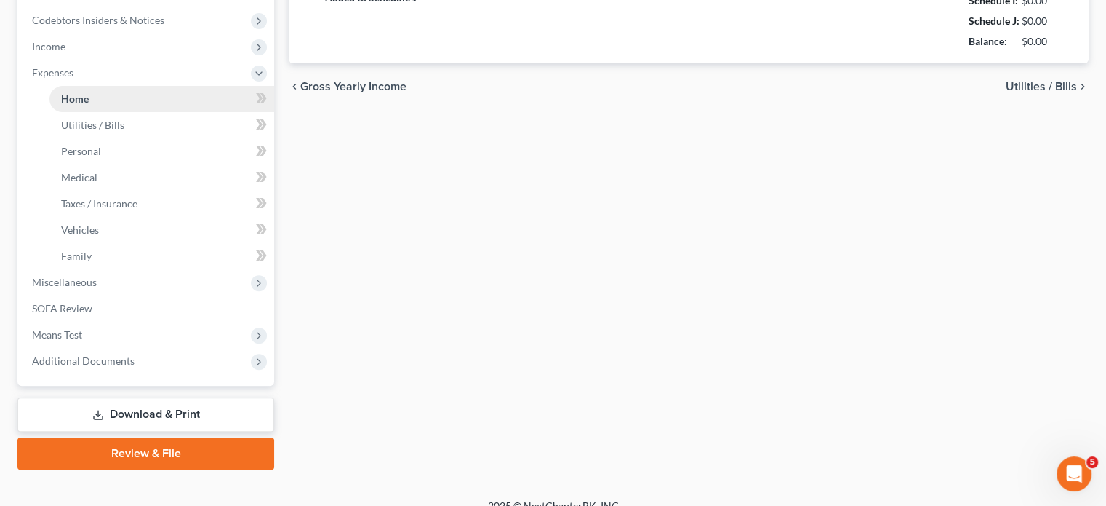
type input "600.00"
type input "0.00"
radio input "true"
type input "0.00"
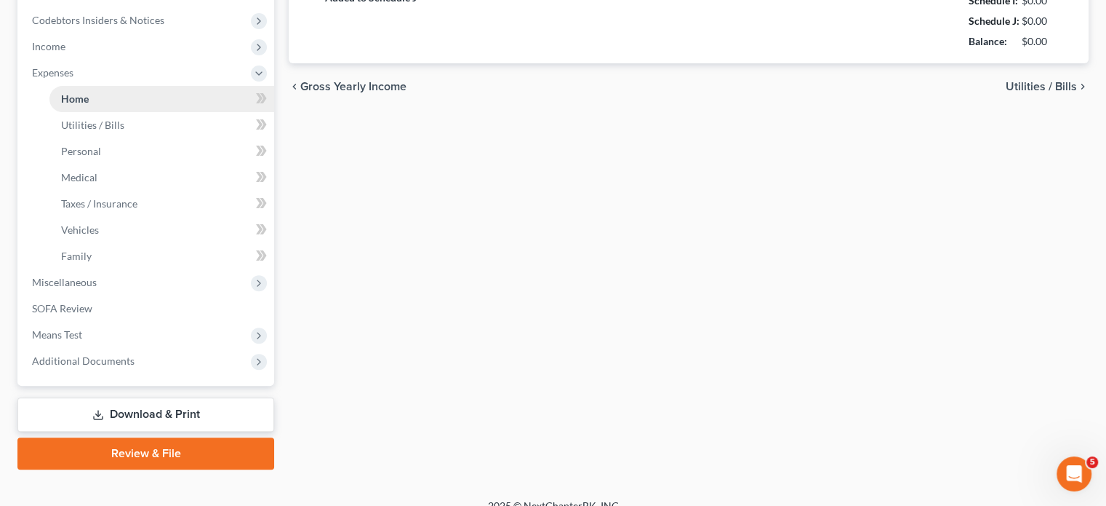
type input "0.00"
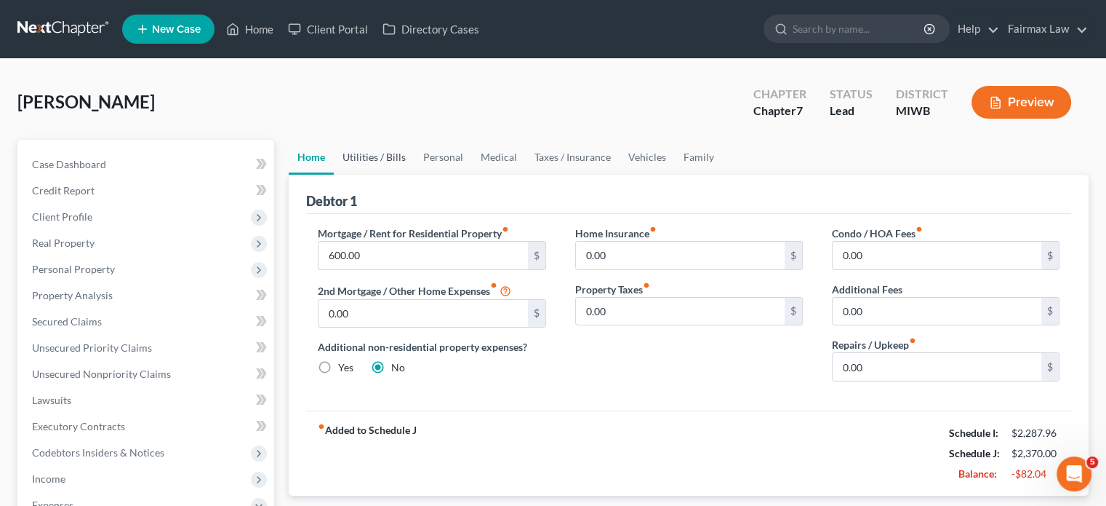
click at [415, 175] on link "Utilities / Bills" at bounding box center [374, 157] width 81 height 35
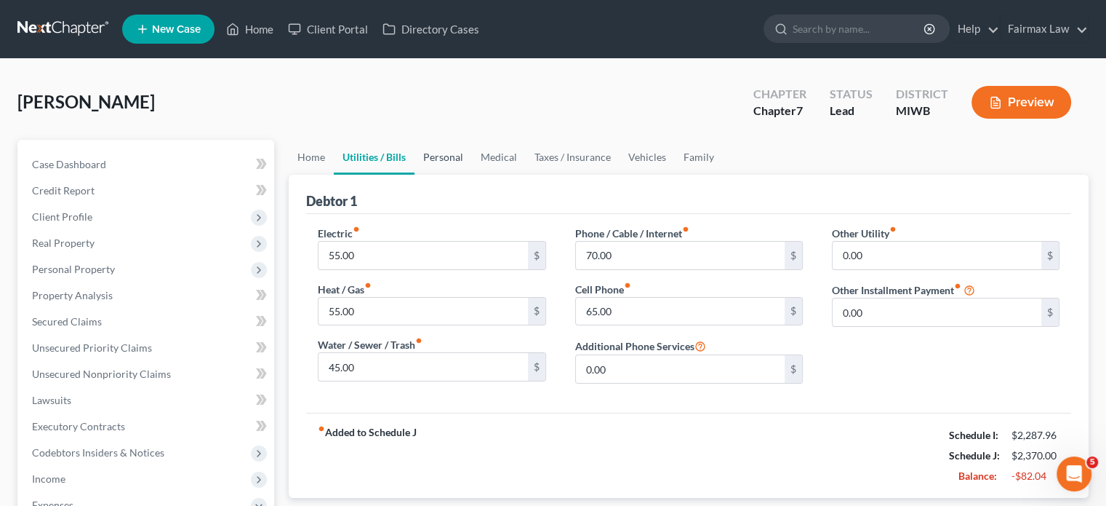
click at [472, 175] on link "Personal" at bounding box center [443, 157] width 57 height 35
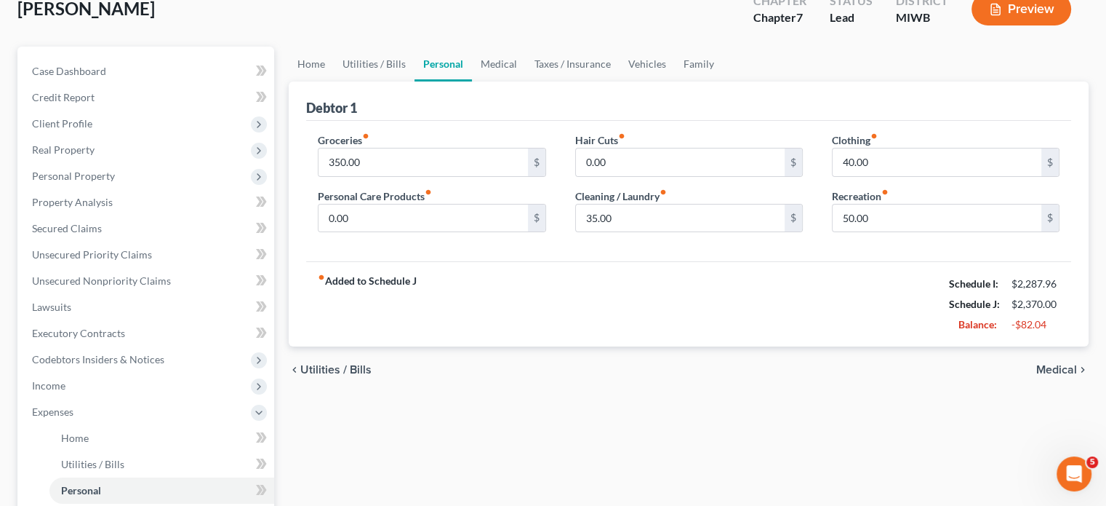
scroll to position [96, 0]
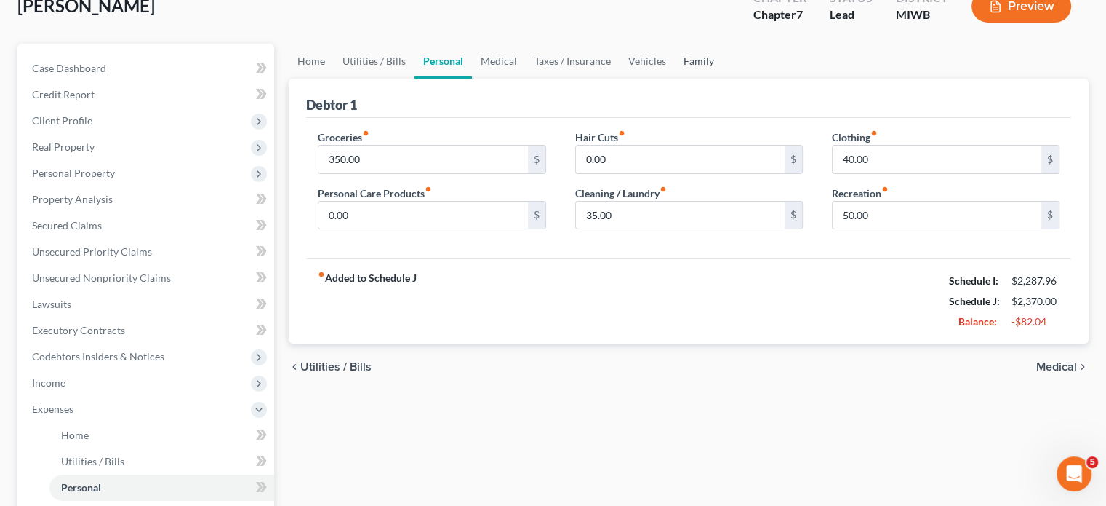
click at [723, 79] on link "Family" at bounding box center [699, 61] width 48 height 35
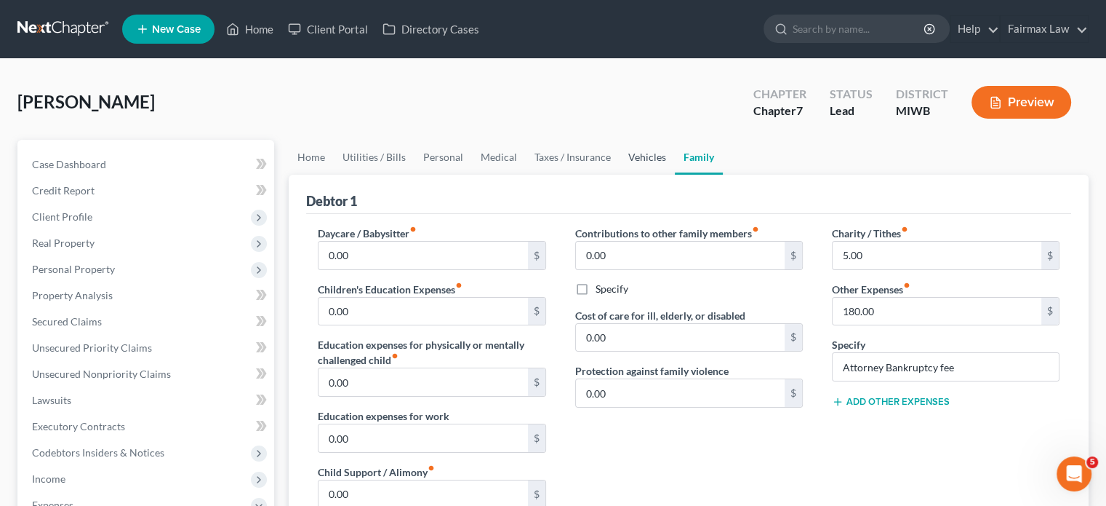
click at [675, 175] on link "Vehicles" at bounding box center [647, 157] width 55 height 35
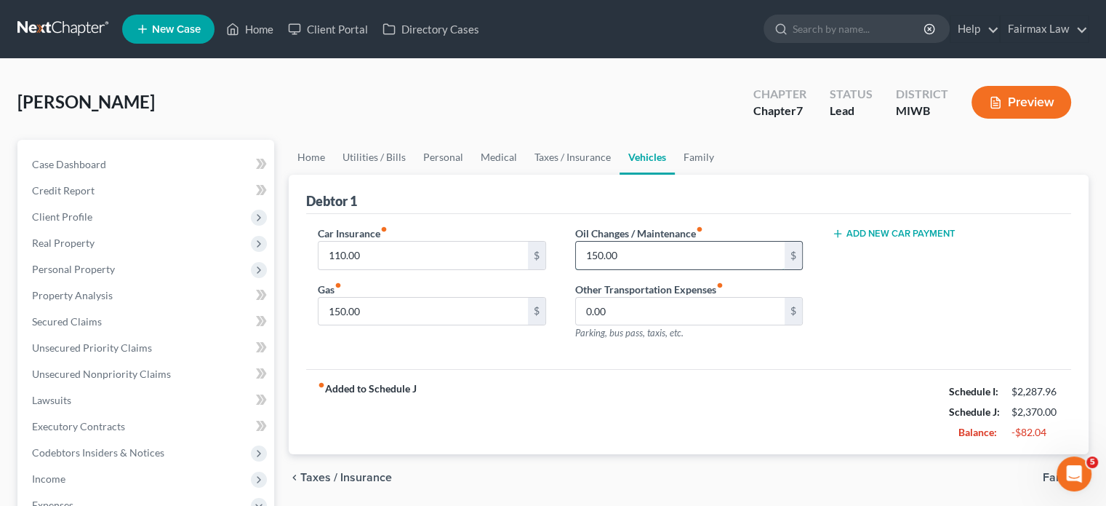
click at [640, 269] on input "150.00" at bounding box center [680, 255] width 209 height 28
click at [396, 269] on input "110.00" at bounding box center [423, 255] width 209 height 28
click at [385, 325] on input "150.00" at bounding box center [423, 312] width 209 height 28
click at [631, 325] on input "0.00" at bounding box center [680, 312] width 209 height 28
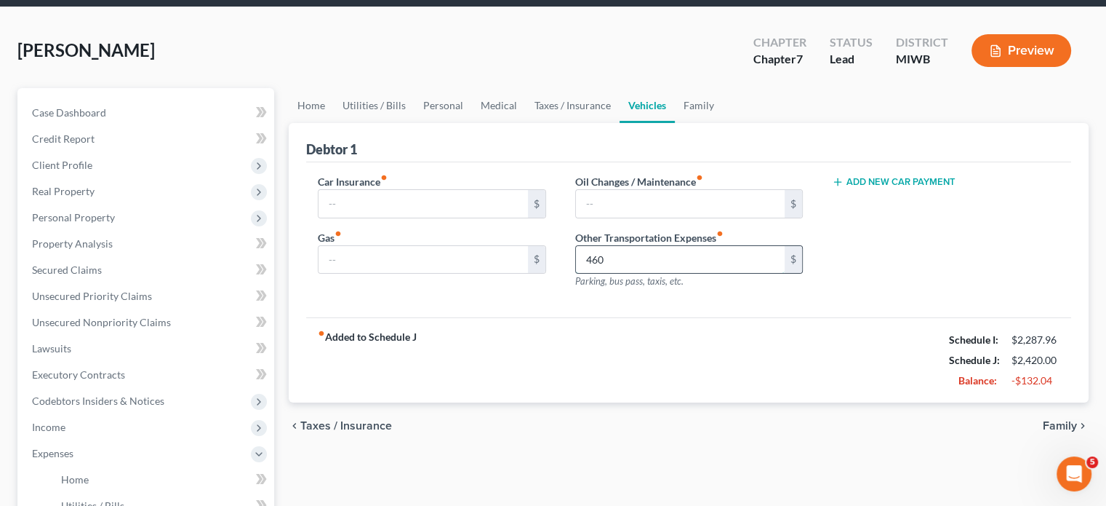
scroll to position [22, 0]
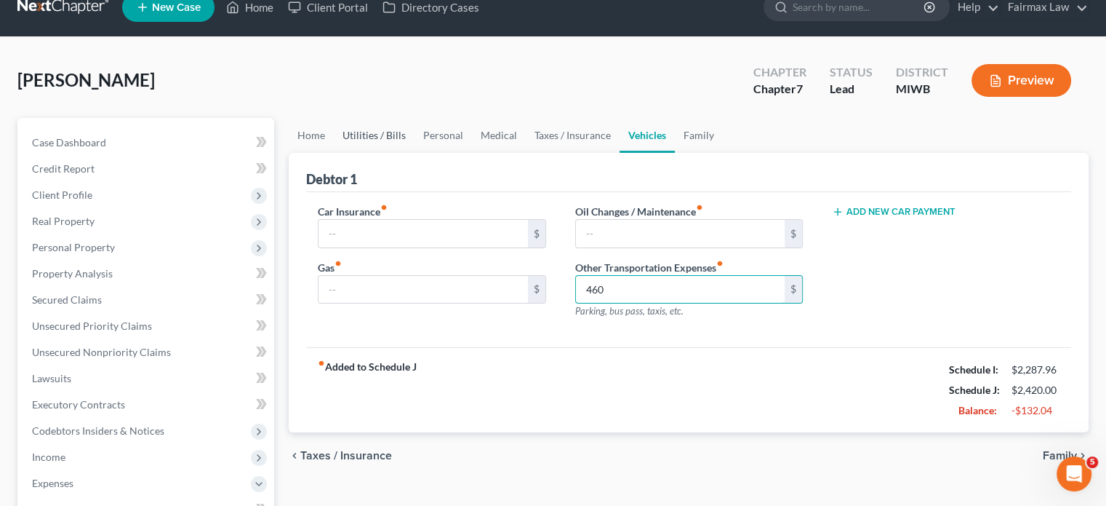
type input "460"
drag, startPoint x: 388, startPoint y: 164, endPoint x: 392, endPoint y: 231, distance: 67.1
click at [388, 153] on link "Utilities / Bills" at bounding box center [374, 135] width 81 height 35
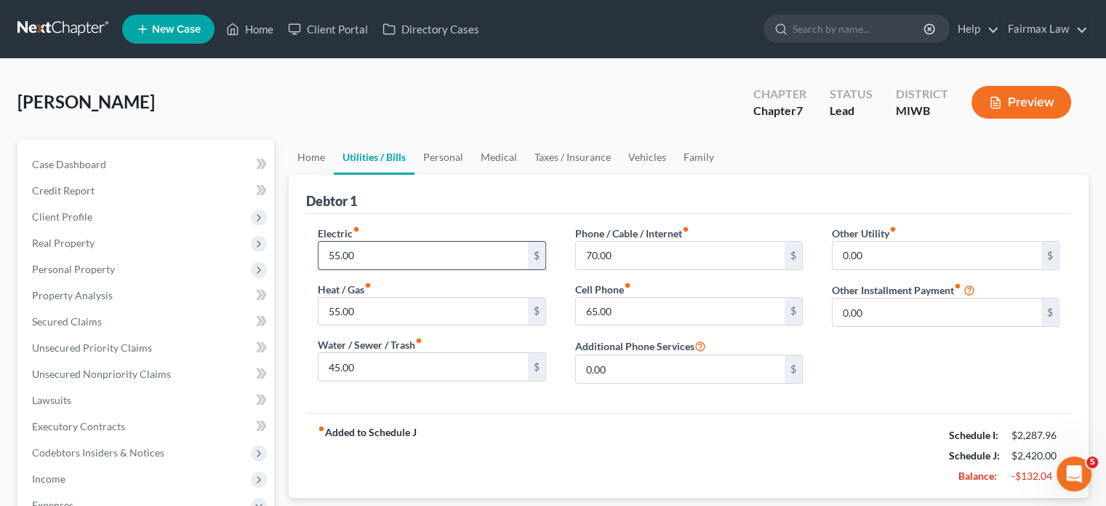
click at [370, 269] on input "55.00" at bounding box center [423, 255] width 209 height 28
click at [416, 325] on input "55.00" at bounding box center [423, 312] width 209 height 28
click at [407, 380] on input "45.00" at bounding box center [423, 367] width 209 height 28
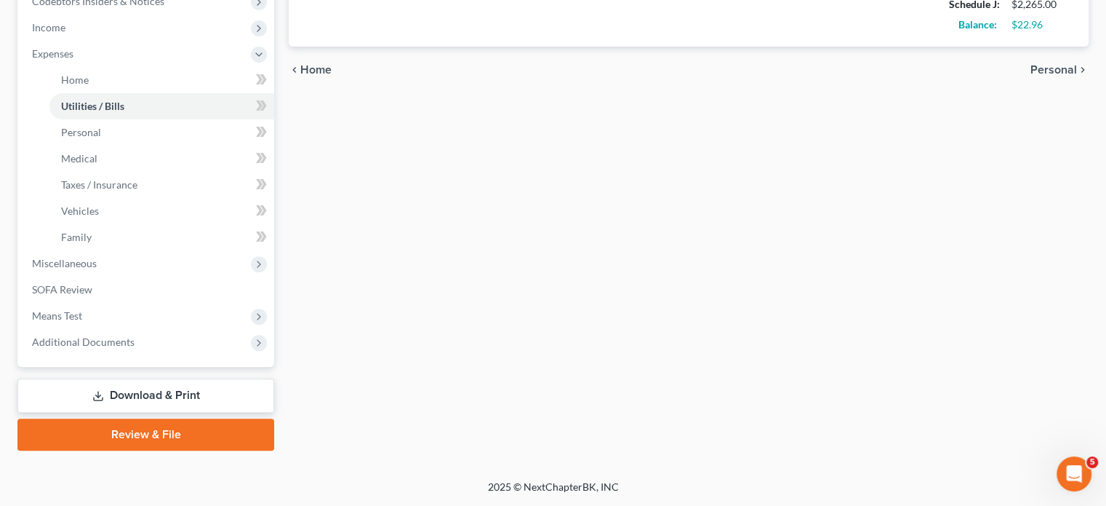
scroll to position [655, 0]
click at [97, 257] on span "Miscellaneous" at bounding box center [64, 263] width 65 height 12
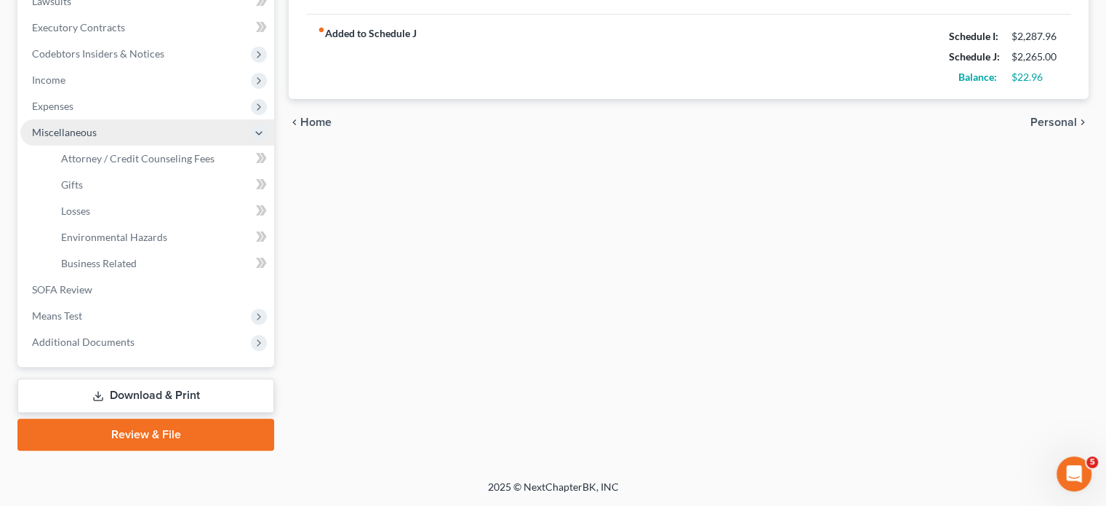
scroll to position [620, 0]
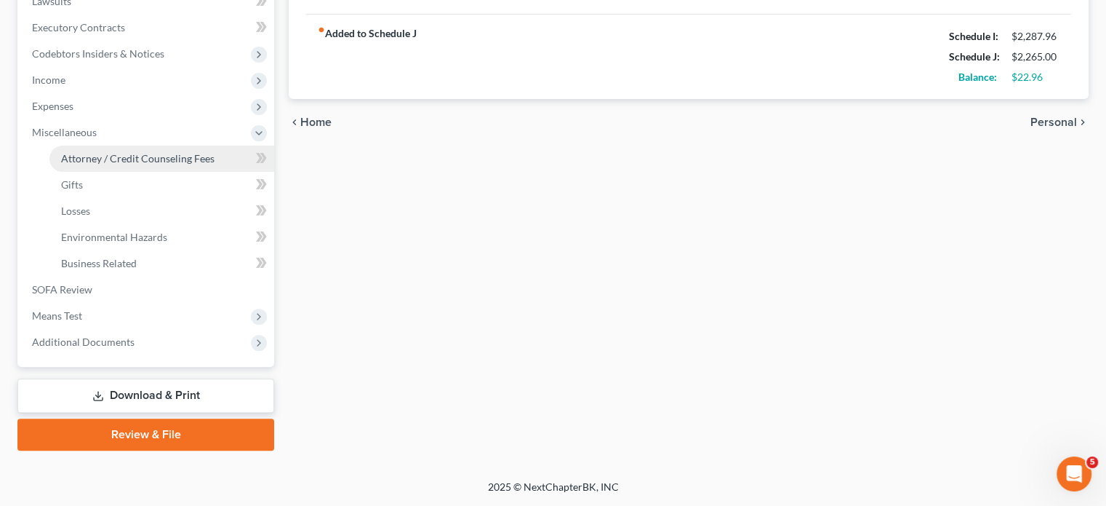
click at [150, 152] on span "Attorney / Credit Counseling Fees" at bounding box center [137, 158] width 153 height 12
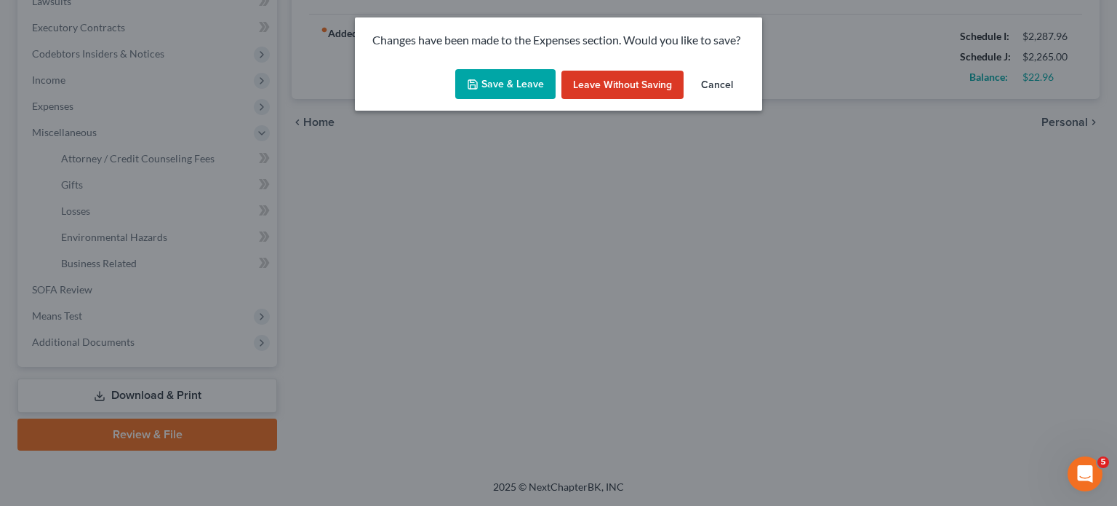
click at [483, 100] on button "Save & Leave" at bounding box center [505, 84] width 100 height 31
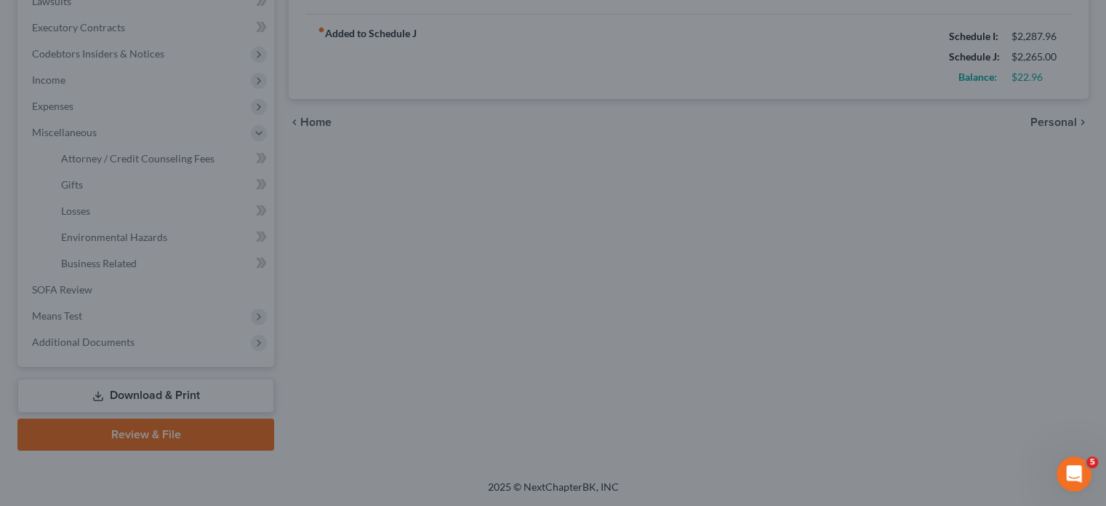
select select "1"
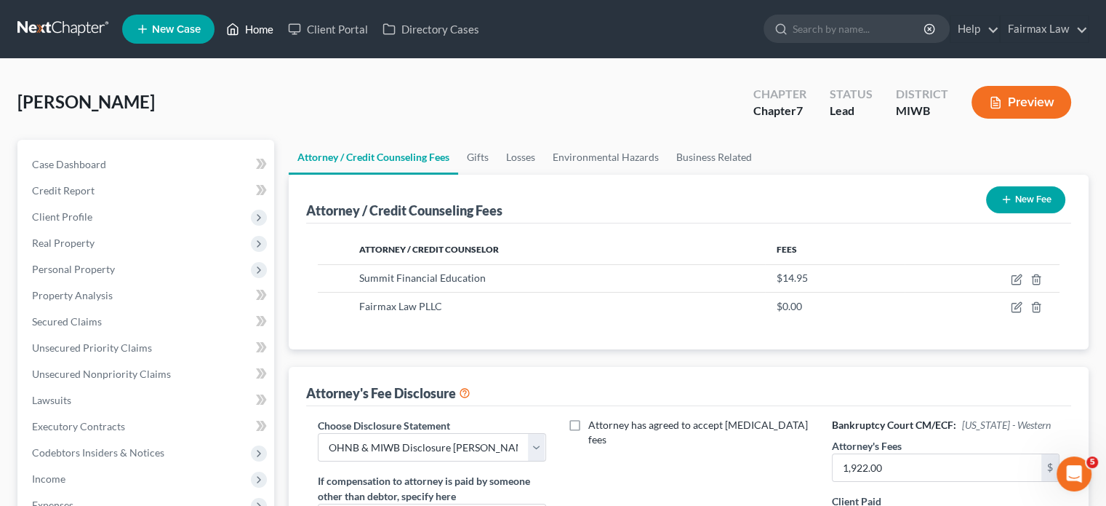
click at [281, 28] on link "Home" at bounding box center [250, 29] width 62 height 26
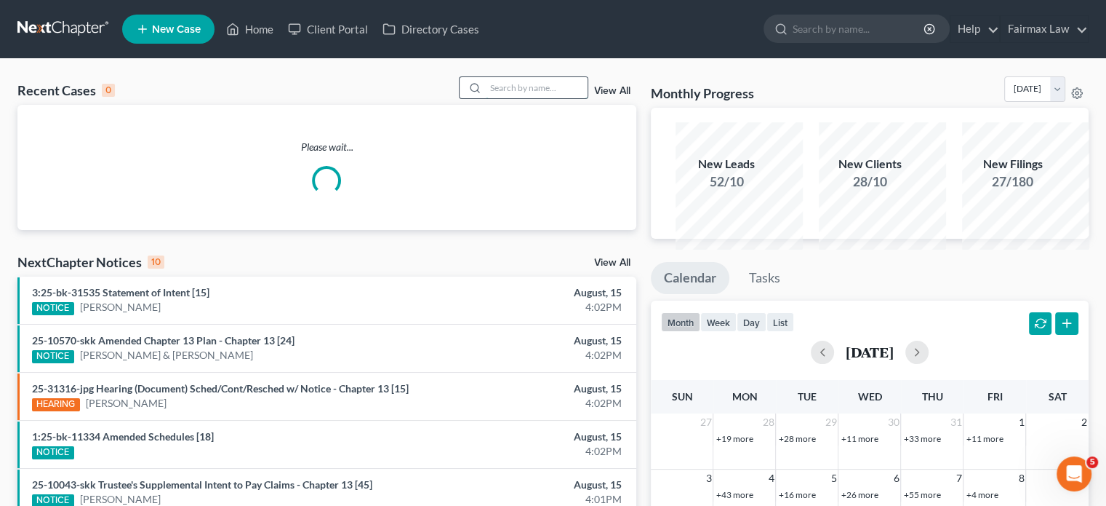
click at [489, 98] on input "search" at bounding box center [537, 87] width 102 height 21
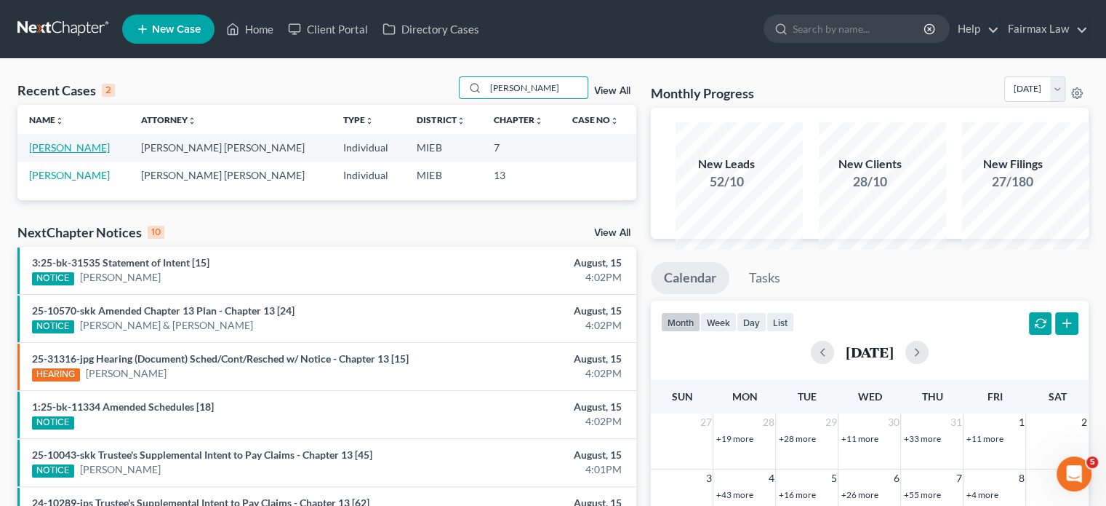
type input "[PERSON_NAME]"
click at [89, 153] on link "[PERSON_NAME]" at bounding box center [69, 147] width 81 height 12
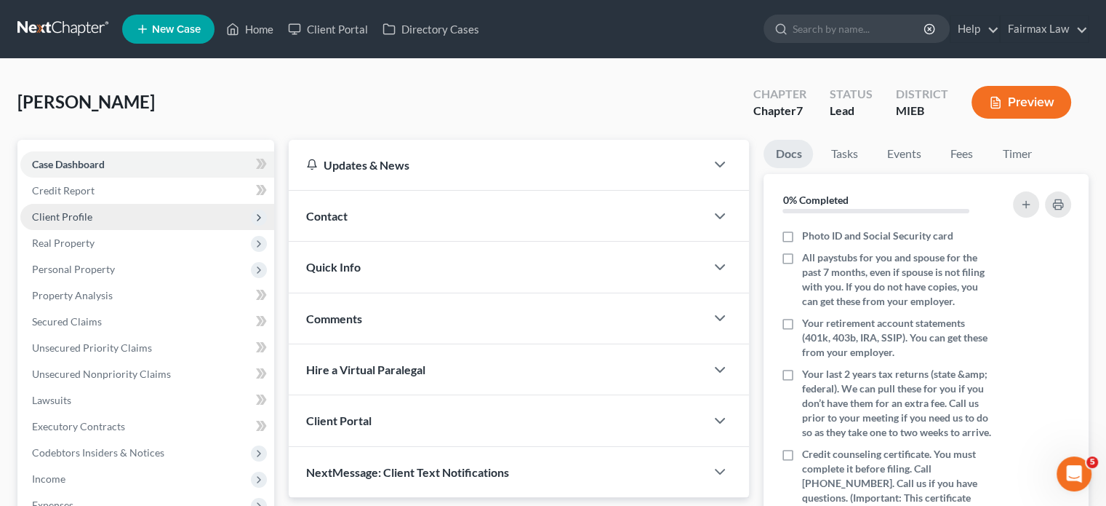
click at [154, 230] on span "Client Profile" at bounding box center [147, 217] width 254 height 26
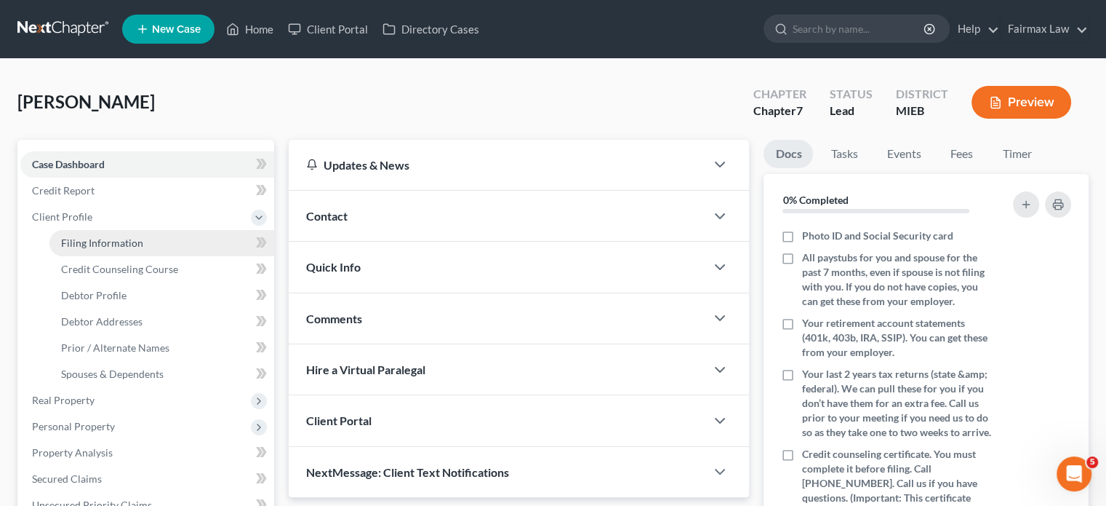
click at [151, 256] on link "Filing Information" at bounding box center [161, 243] width 225 height 26
select select "1"
select select "0"
select select "40"
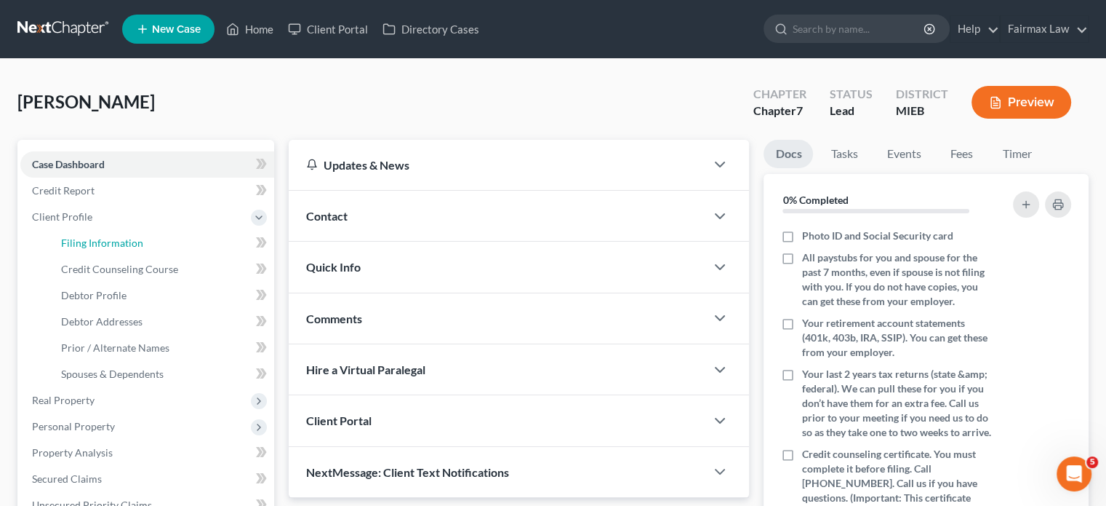
select select "0"
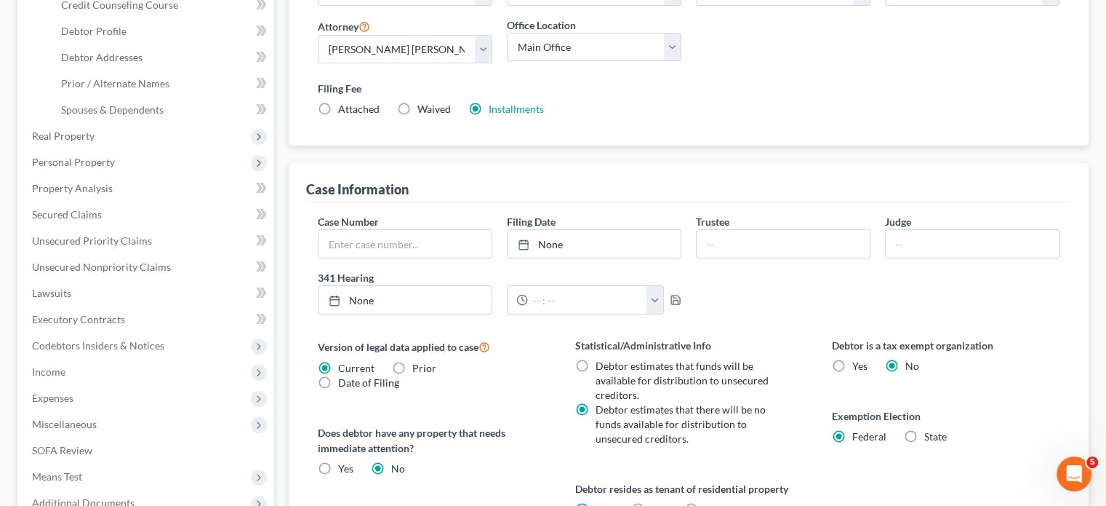
scroll to position [271, 0]
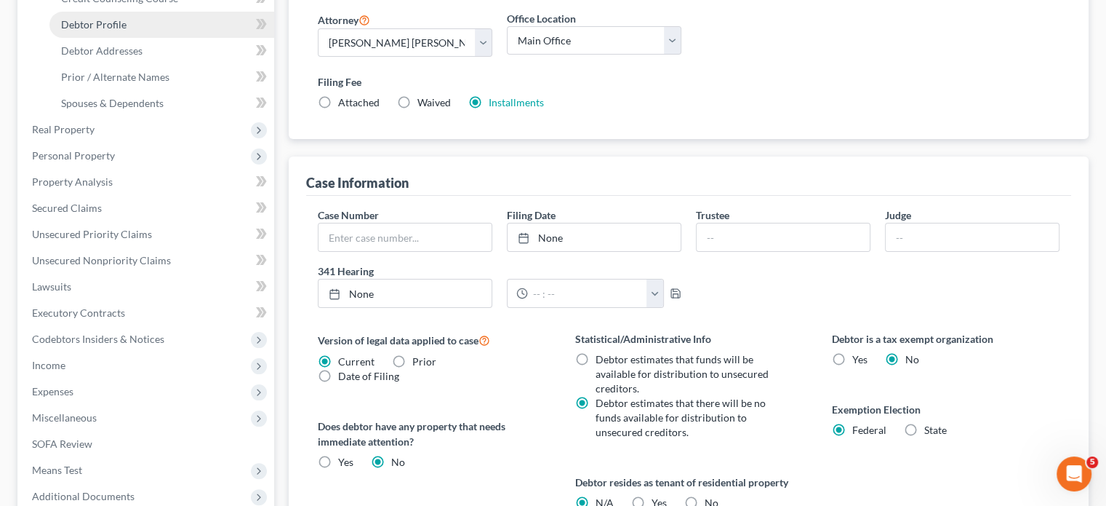
click at [177, 38] on link "Debtor Profile" at bounding box center [161, 25] width 225 height 26
select select "0"
select select "2"
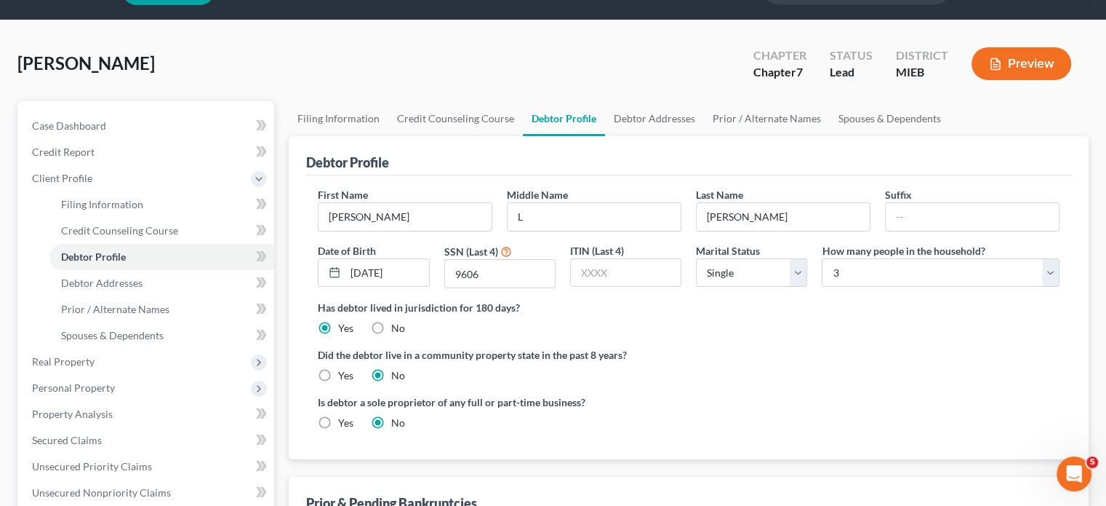
radio input "true"
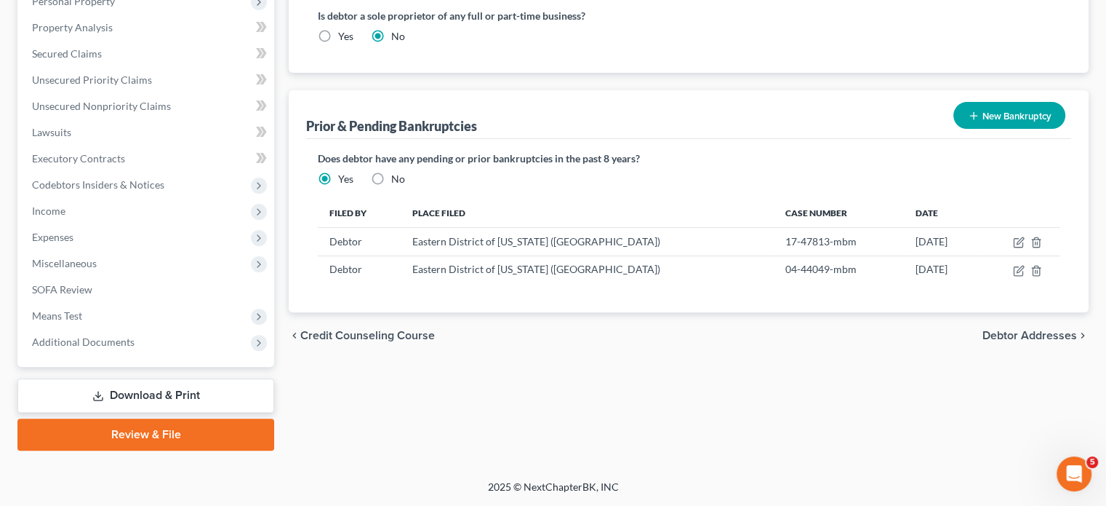
scroll to position [595, 0]
click at [402, 186] on label "No" at bounding box center [398, 179] width 14 height 15
click at [402, 181] on input "No" at bounding box center [401, 176] width 9 height 9
radio input "true"
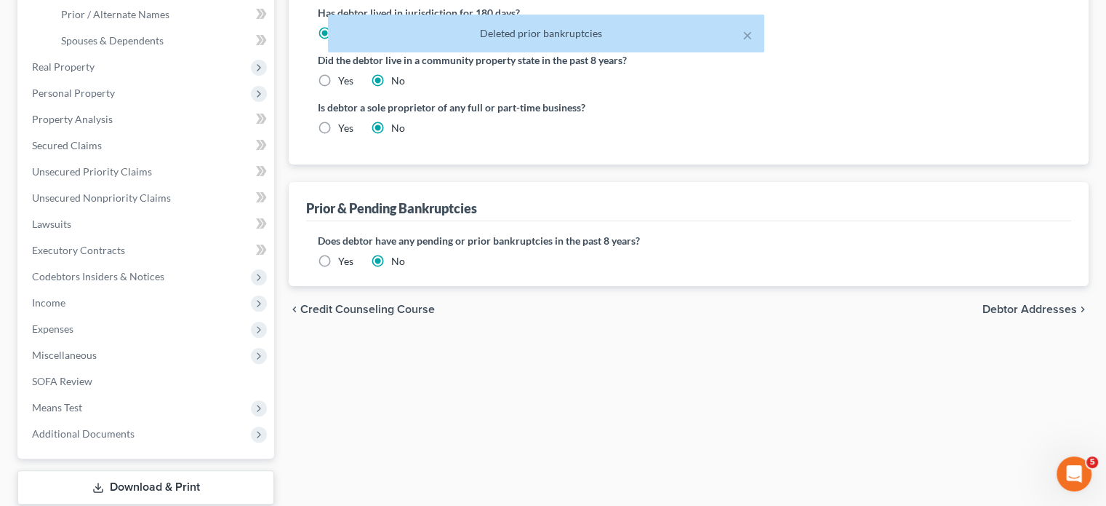
scroll to position [167, 0]
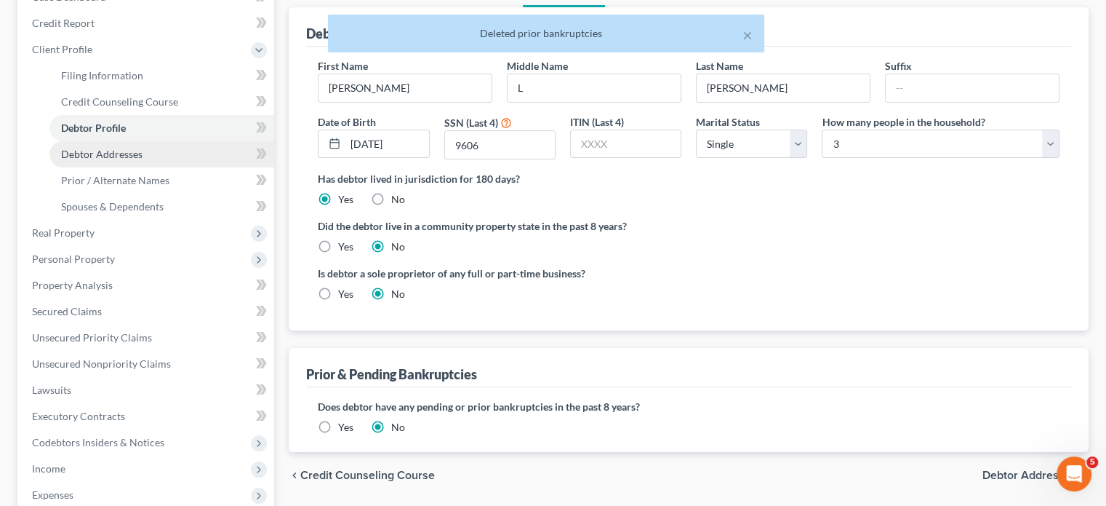
click at [183, 167] on link "Debtor Addresses" at bounding box center [161, 154] width 225 height 26
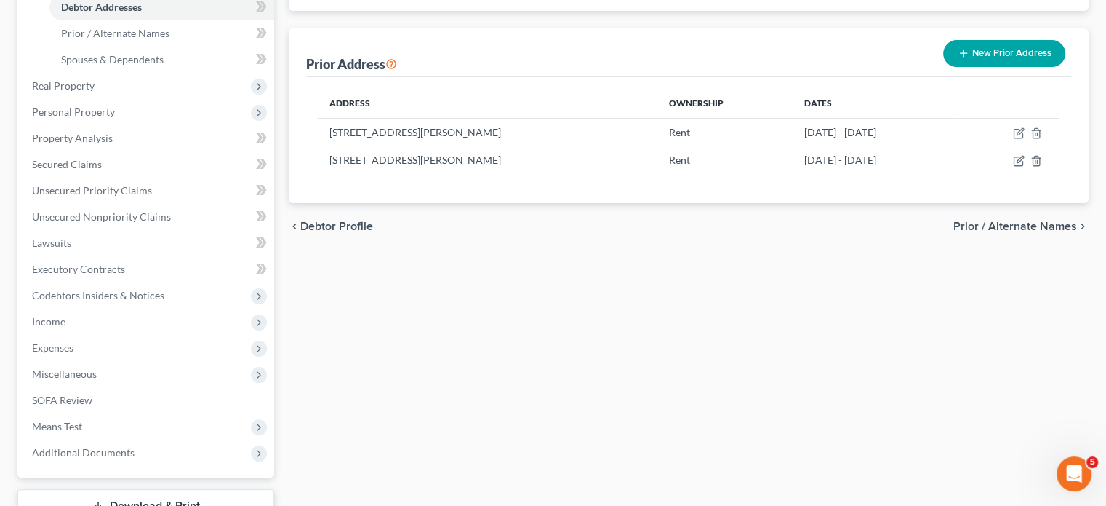
scroll to position [253, 0]
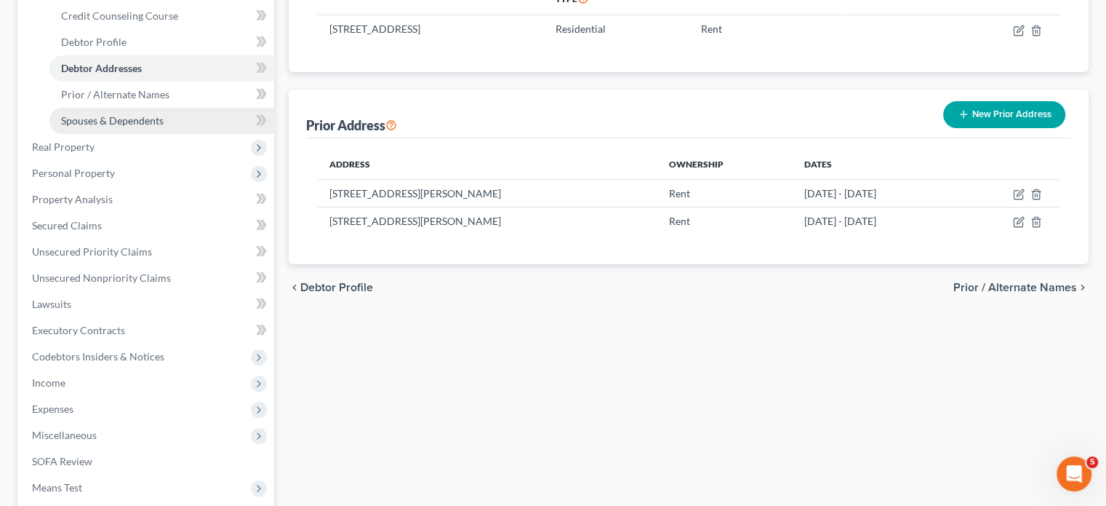
click at [164, 127] on span "Spouses & Dependents" at bounding box center [112, 120] width 103 height 12
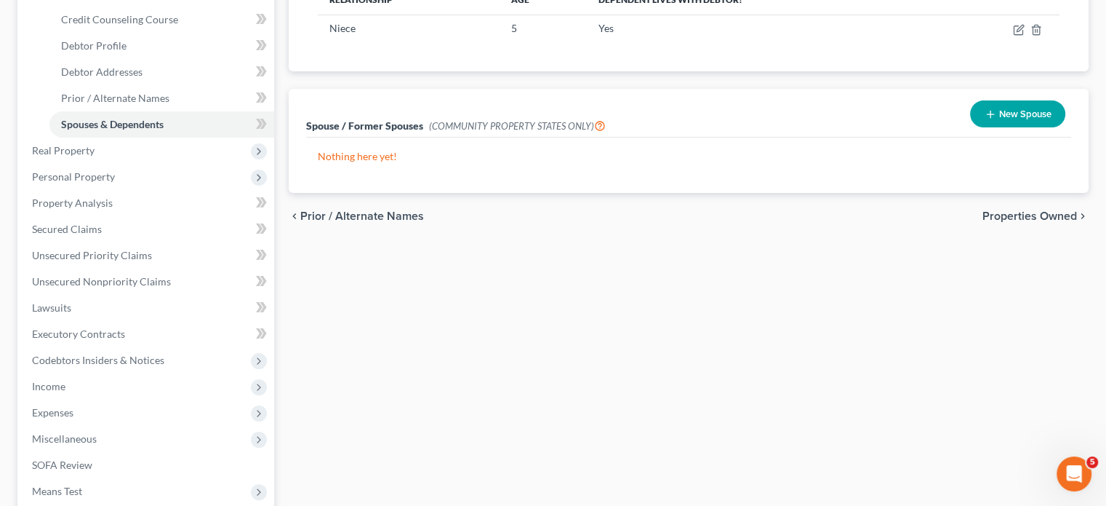
scroll to position [255, 0]
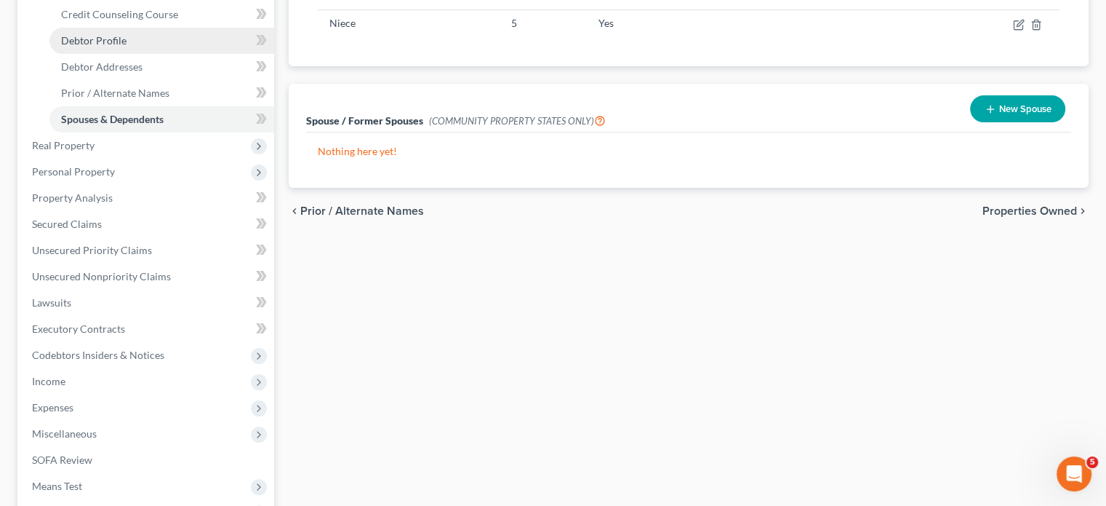
click at [154, 54] on link "Debtor Profile" at bounding box center [161, 41] width 225 height 26
select select "0"
select select "2"
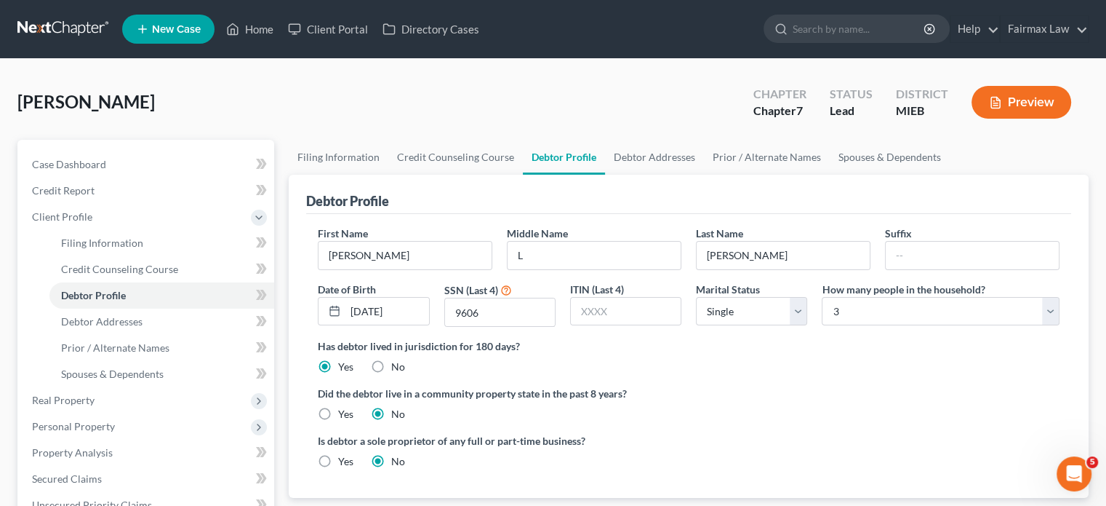
scroll to position [291, 0]
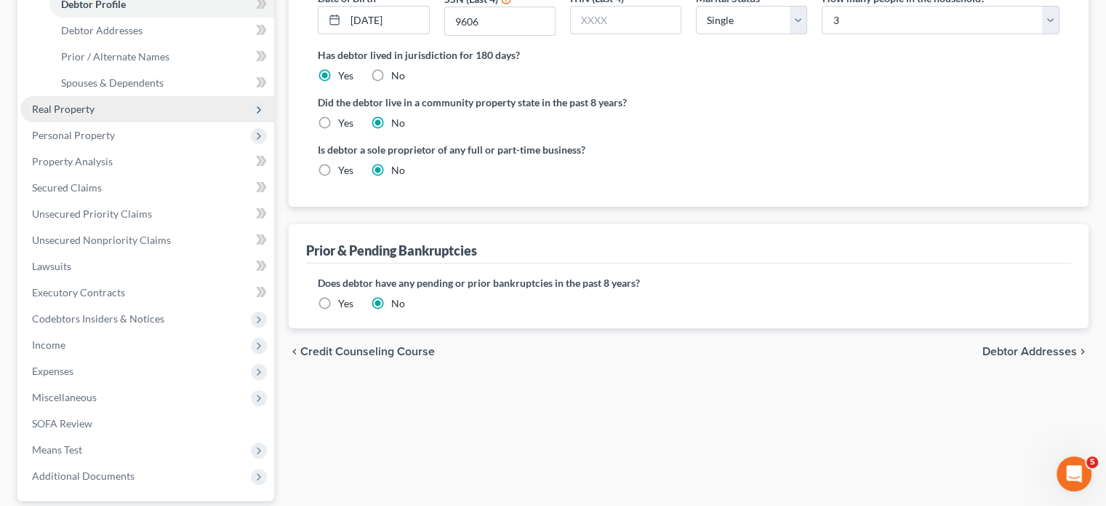
click at [145, 122] on span "Real Property" at bounding box center [147, 109] width 254 height 26
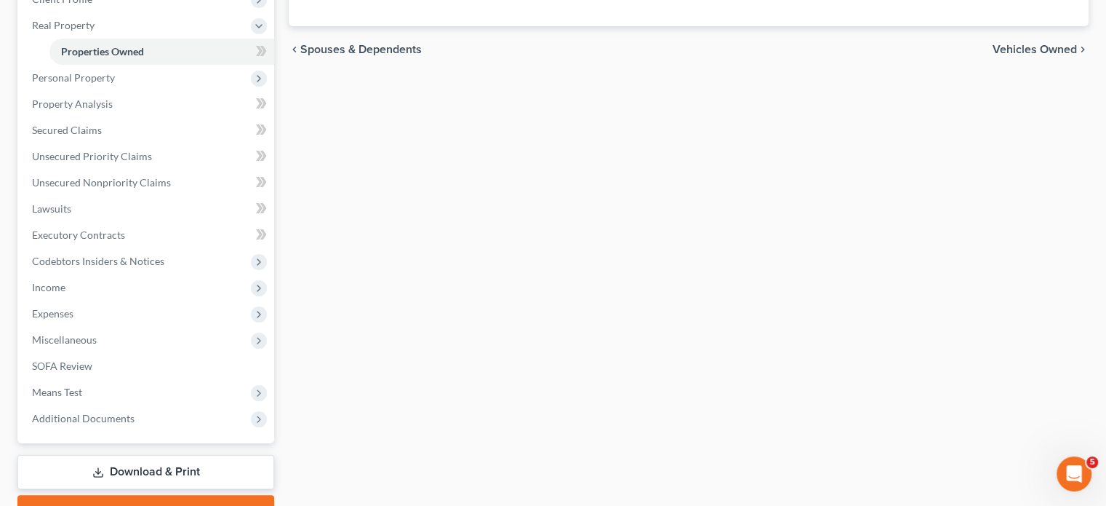
scroll to position [227, 0]
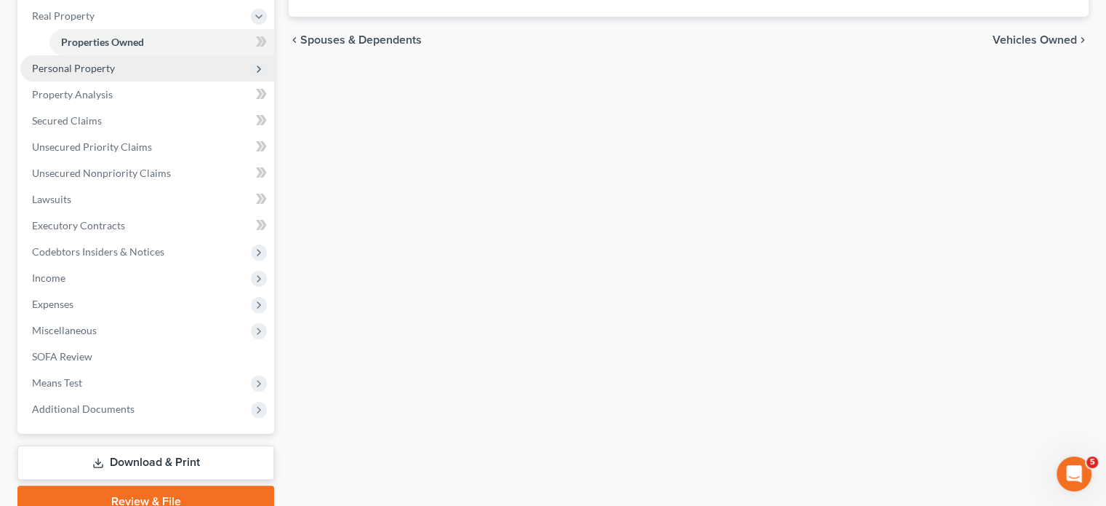
click at [169, 81] on span "Personal Property" at bounding box center [147, 68] width 254 height 26
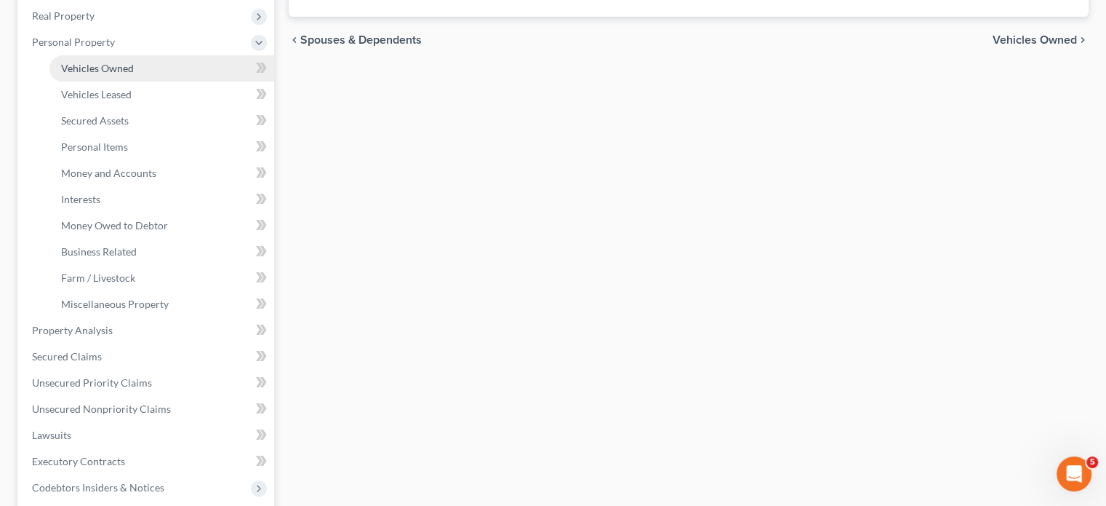
click at [134, 74] on span "Vehicles Owned" at bounding box center [97, 68] width 73 height 12
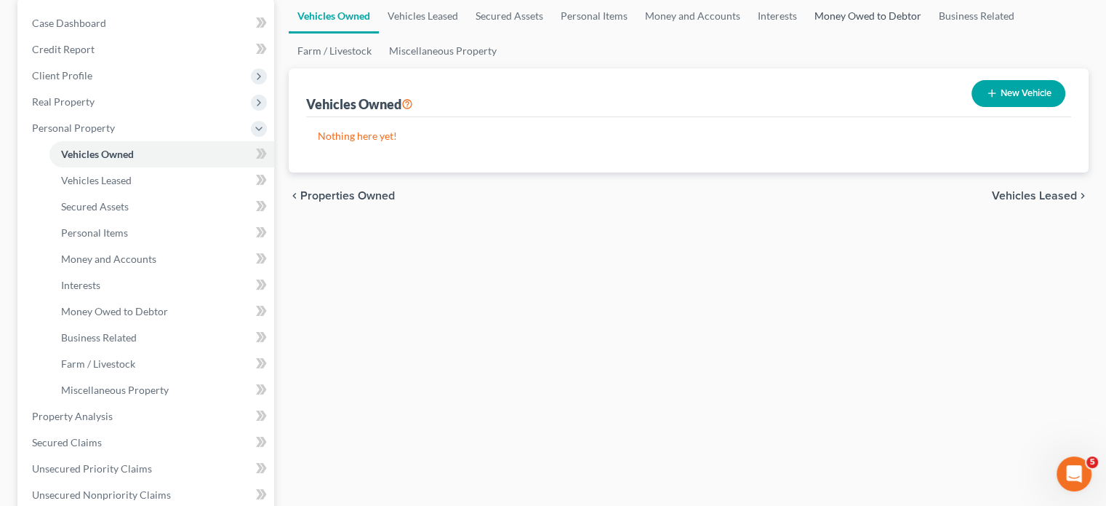
scroll to position [145, 0]
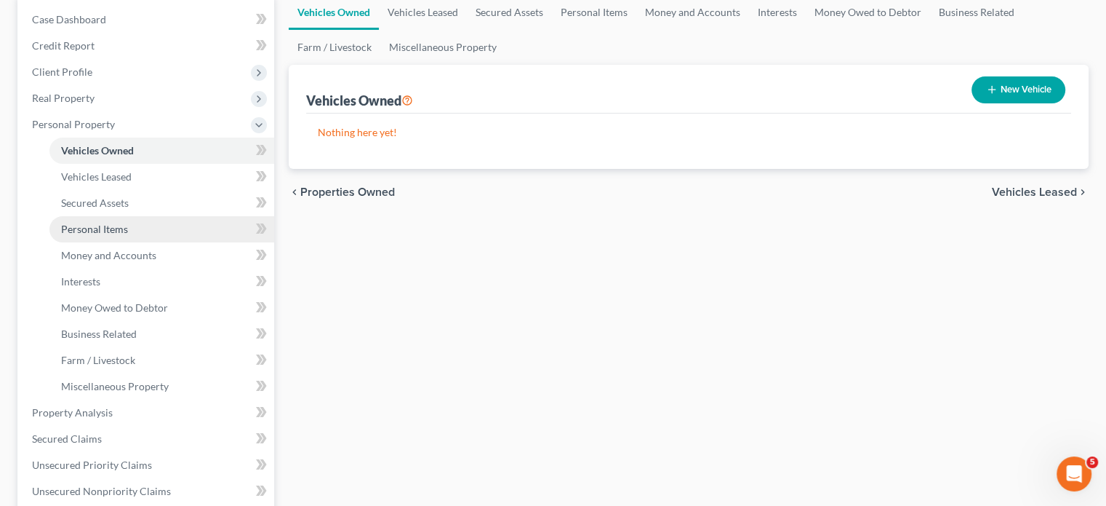
click at [166, 242] on link "Personal Items" at bounding box center [161, 229] width 225 height 26
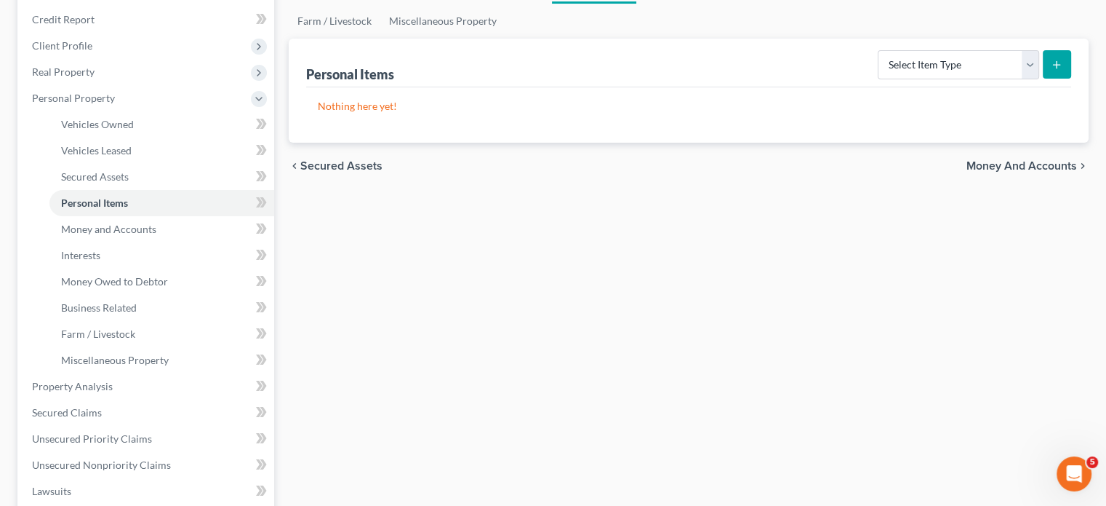
scroll to position [172, 0]
click at [156, 234] on span "Money and Accounts" at bounding box center [108, 228] width 95 height 12
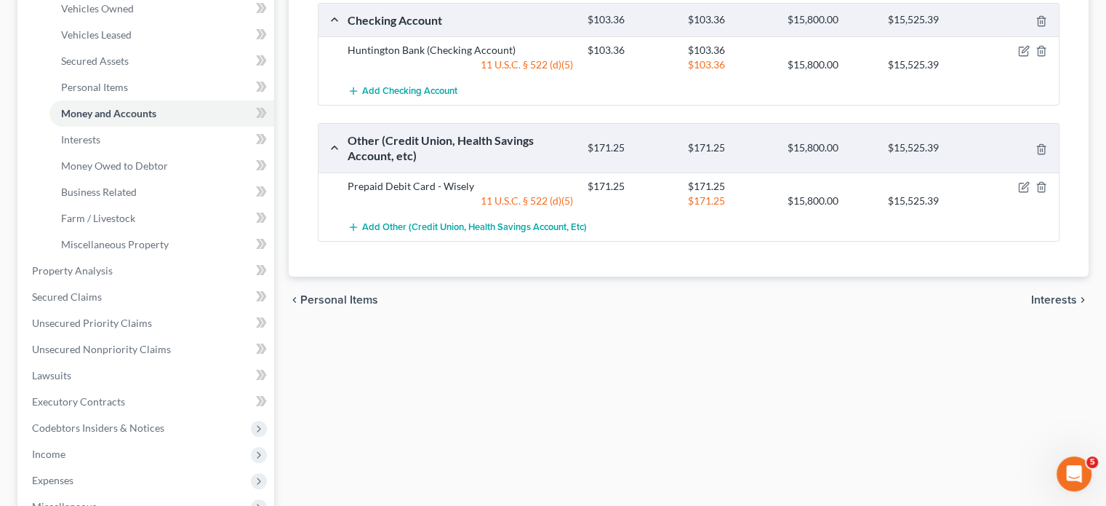
scroll to position [307, 0]
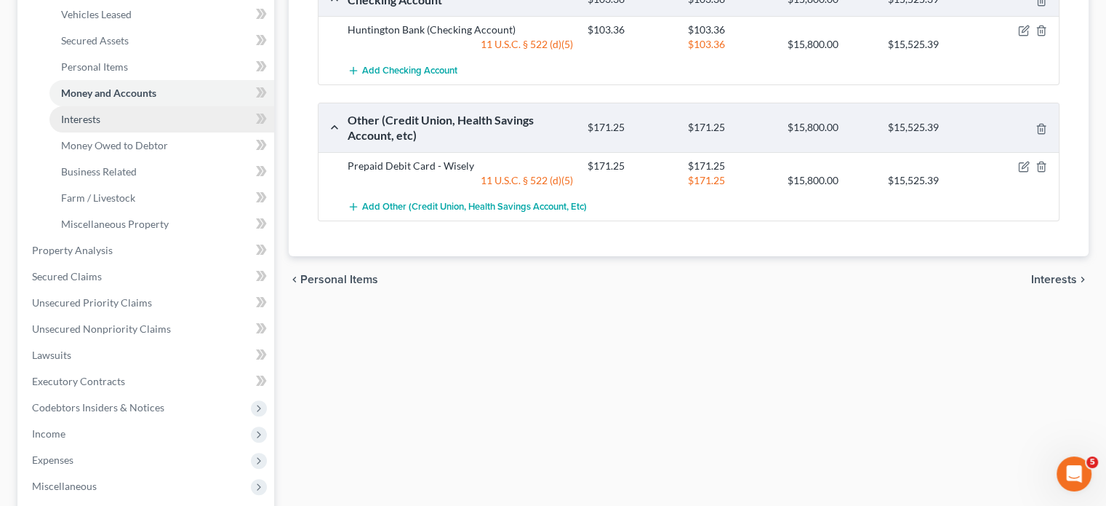
click at [137, 132] on link "Interests" at bounding box center [161, 119] width 225 height 26
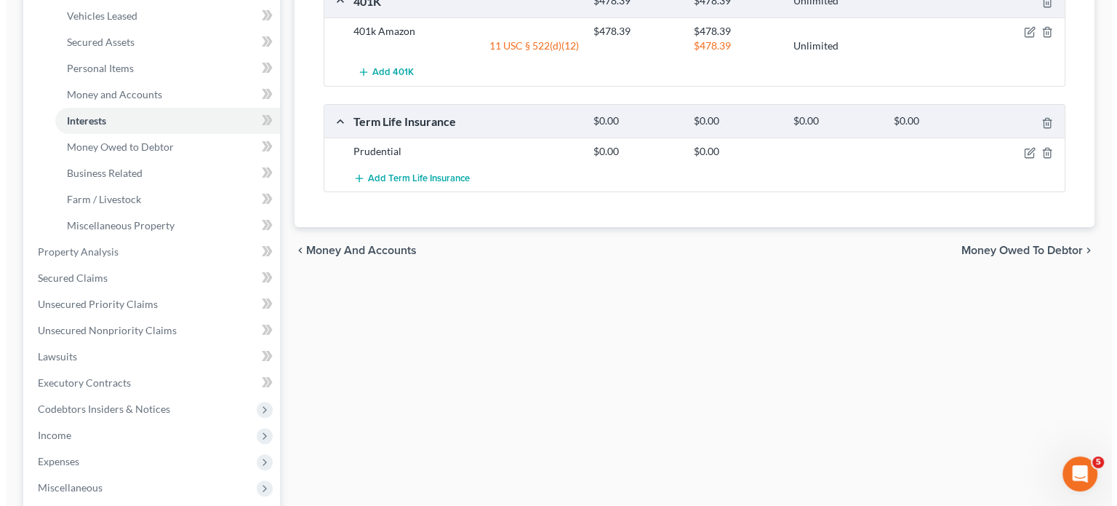
scroll to position [305, 0]
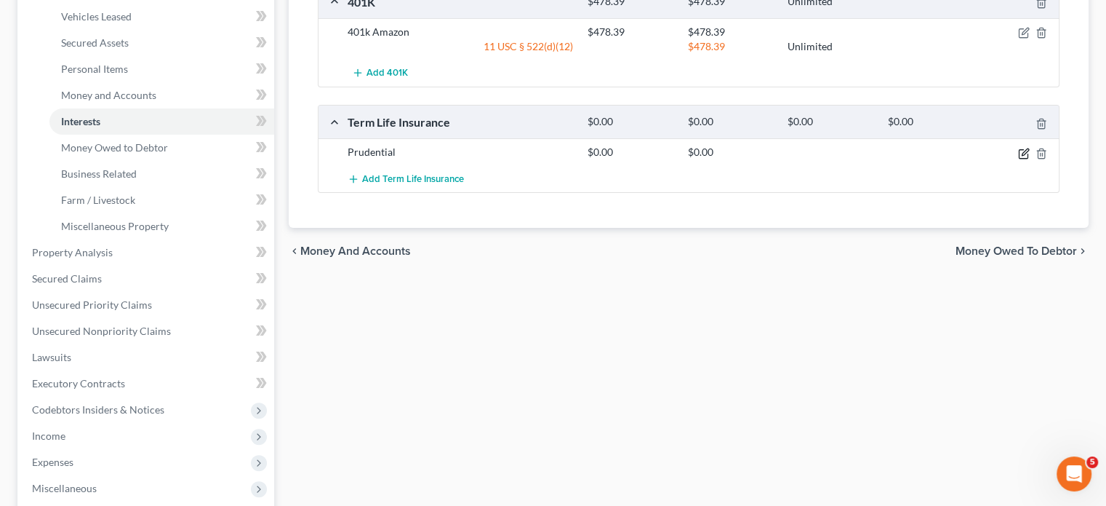
click at [1018, 159] on icon "button" at bounding box center [1024, 154] width 12 height 12
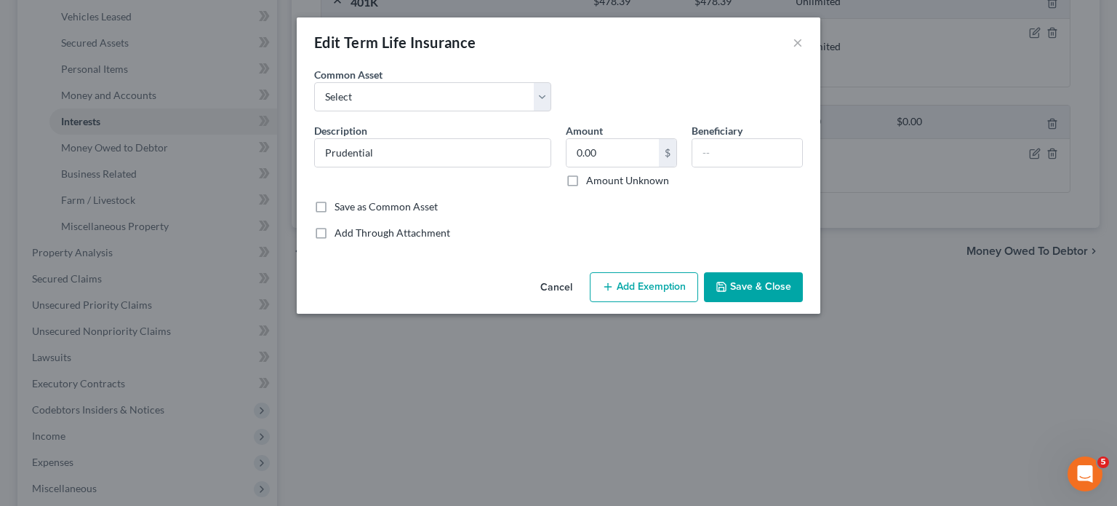
click at [614, 292] on icon "button" at bounding box center [608, 287] width 12 height 12
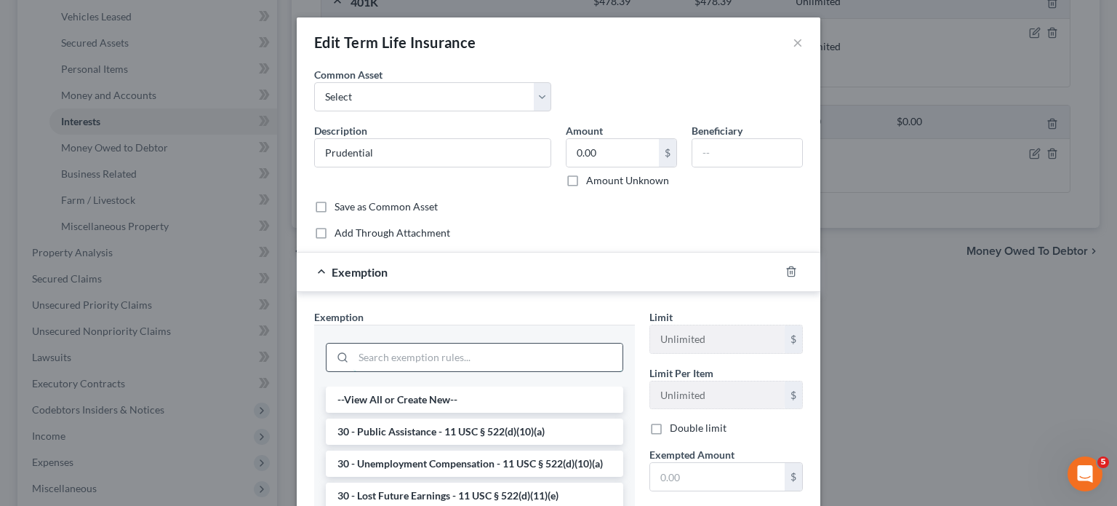
click at [365, 371] on input "search" at bounding box center [488, 357] width 269 height 28
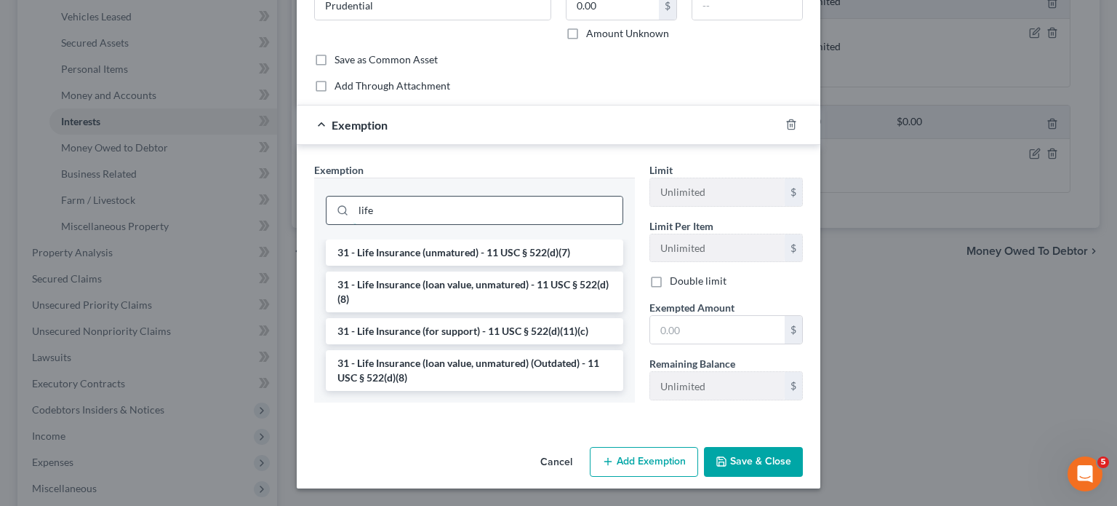
scroll to position [223, 0]
type input "life"
click at [343, 265] on li "31 - Life Insurance (unmatured) - 11 USC § 522(d)(7)" at bounding box center [475, 252] width 298 height 26
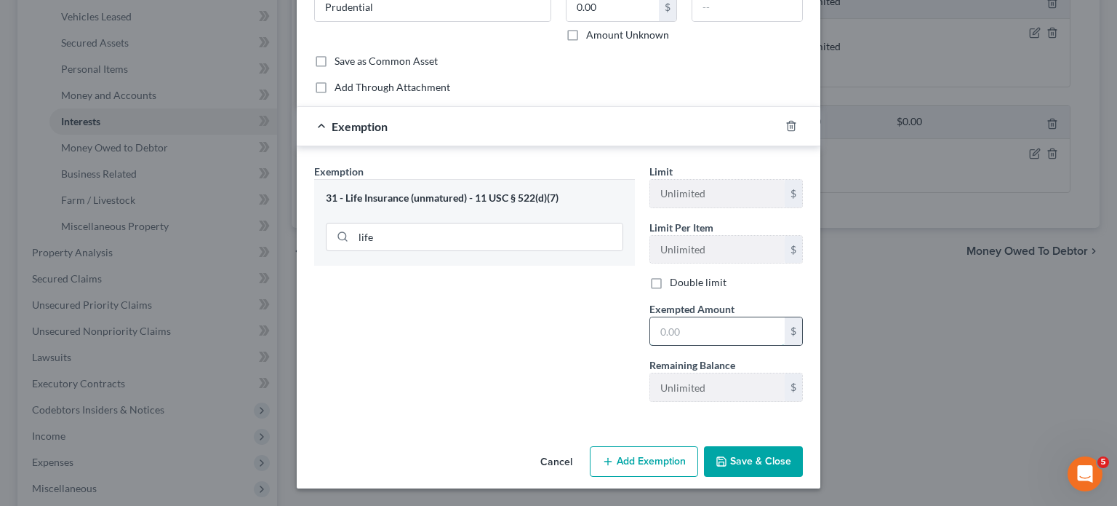
click at [691, 345] on input "text" at bounding box center [717, 331] width 135 height 28
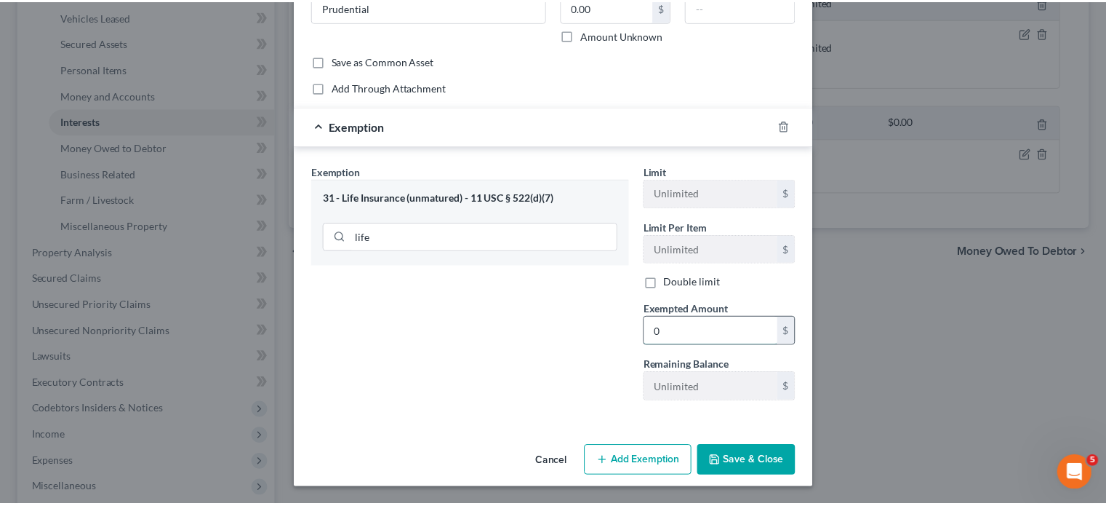
scroll to position [301, 0]
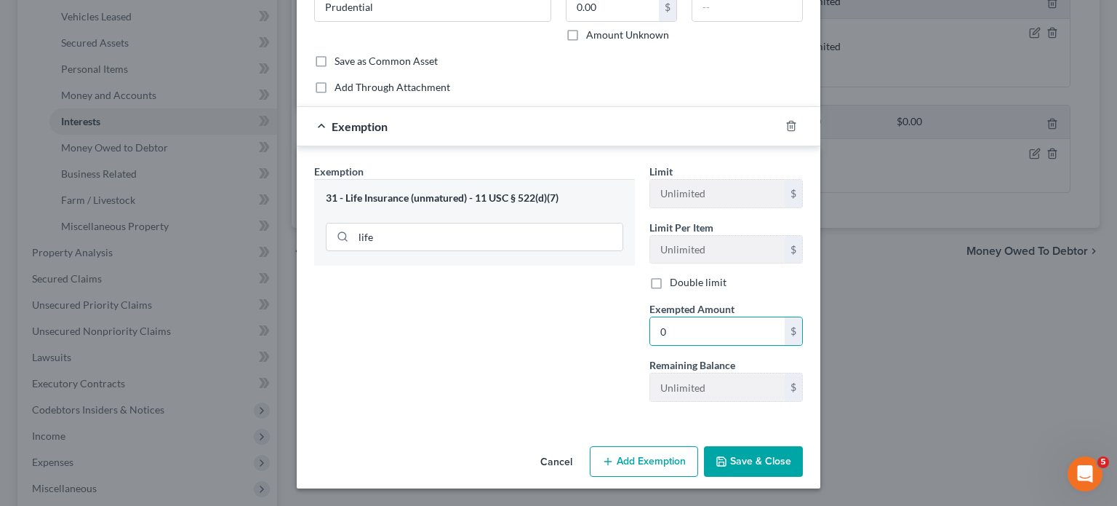
click at [784, 446] on button "Save & Close" at bounding box center [753, 461] width 99 height 31
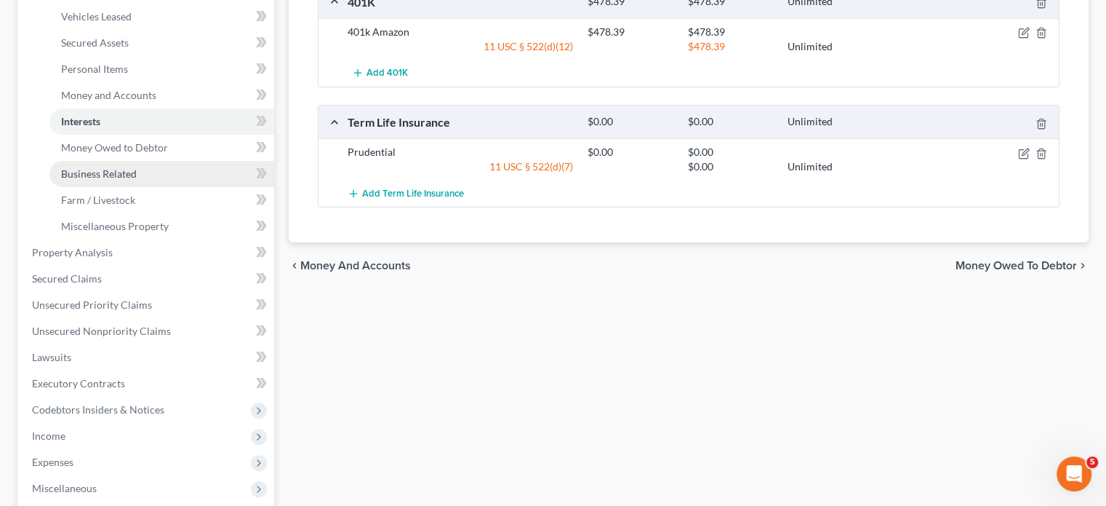
click at [126, 187] on link "Business Related" at bounding box center [161, 174] width 225 height 26
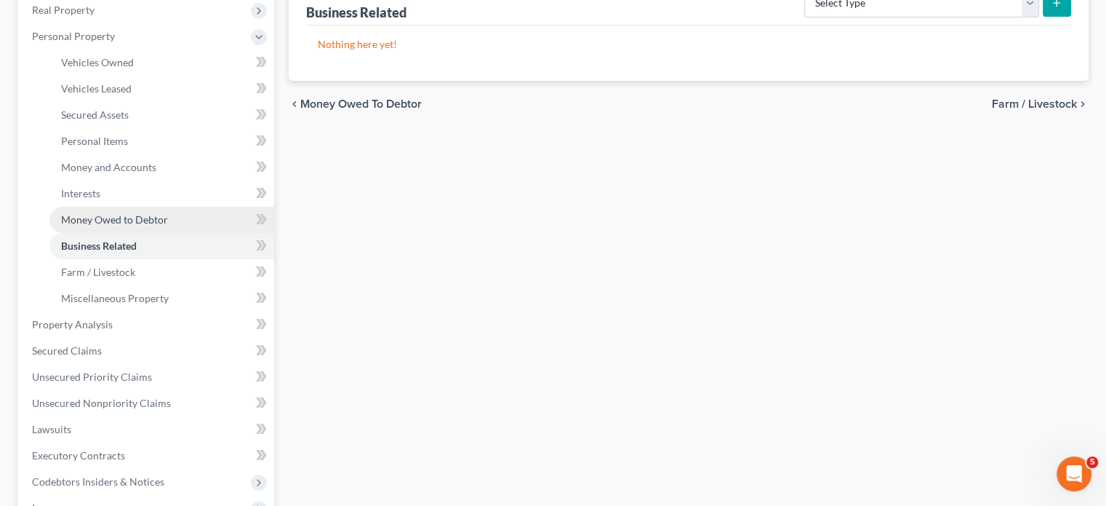
click at [162, 225] on span "Money Owed to Debtor" at bounding box center [114, 219] width 107 height 12
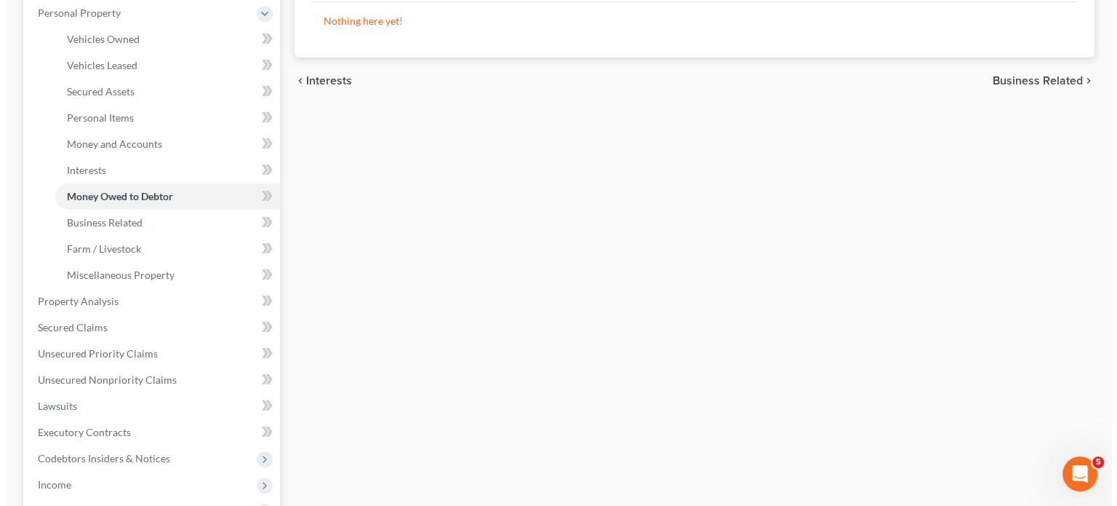
scroll to position [87, 0]
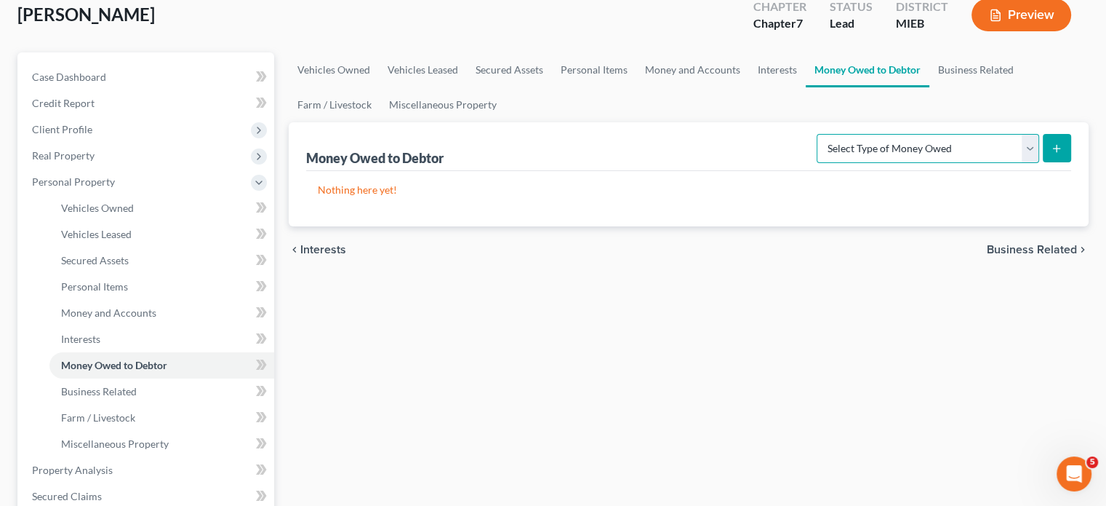
click at [887, 163] on select "Select Type of Money Owed Accounts Receivable Alimony Child Support Claims Agai…" at bounding box center [928, 148] width 223 height 29
click at [817, 163] on select "Select Type of Money Owed Accounts Receivable Alimony Child Support Claims Agai…" at bounding box center [928, 148] width 223 height 29
click at [1051, 154] on icon "submit" at bounding box center [1057, 149] width 12 height 12
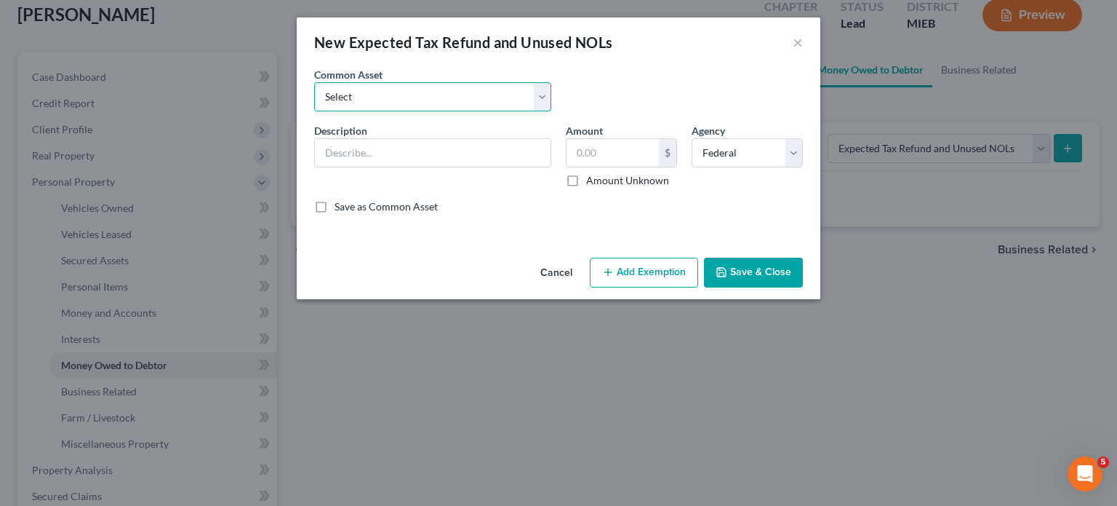
click at [314, 111] on select "Select Potential 2019 tax refunds - estimated and prorated Potential 2019 tax r…" at bounding box center [432, 96] width 237 height 29
click at [314, 103] on select "Select Potential 2019 tax refunds - estimated and prorated Potential 2019 tax r…" at bounding box center [432, 96] width 237 height 29
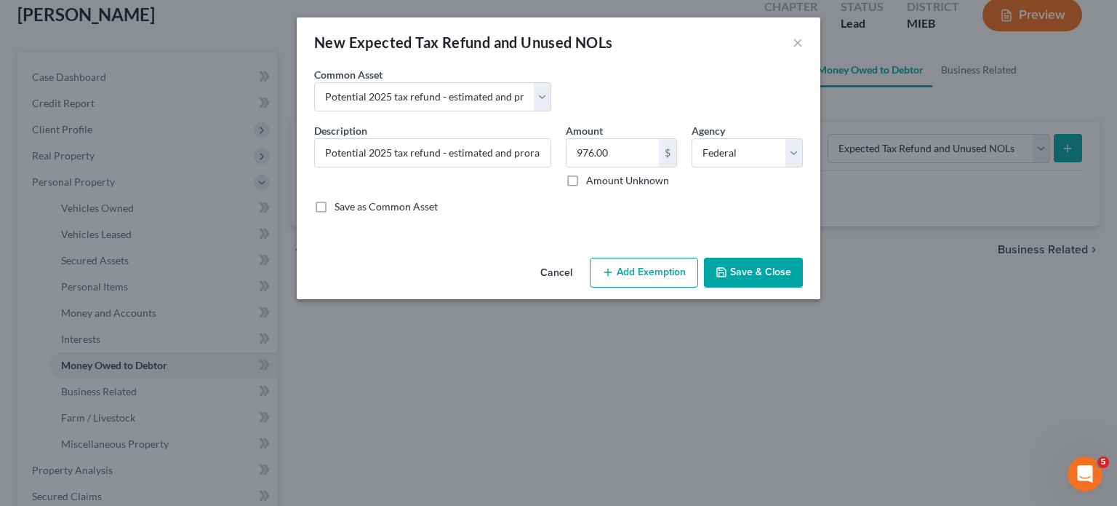
click at [669, 162] on div "Amount 976.00 $ Amount Unknown Balance Undetermined 976.00 $ Amount Unknown" at bounding box center [622, 155] width 126 height 65
drag, startPoint x: 667, startPoint y: 164, endPoint x: 643, endPoint y: 183, distance: 30.1
click at [654, 176] on div "Amount 976.00 $ Amount Unknown Balance Undetermined 976.00 $ Amount Unknown" at bounding box center [622, 155] width 126 height 65
click at [643, 167] on input "976.00" at bounding box center [613, 153] width 92 height 28
paste input "3,211"
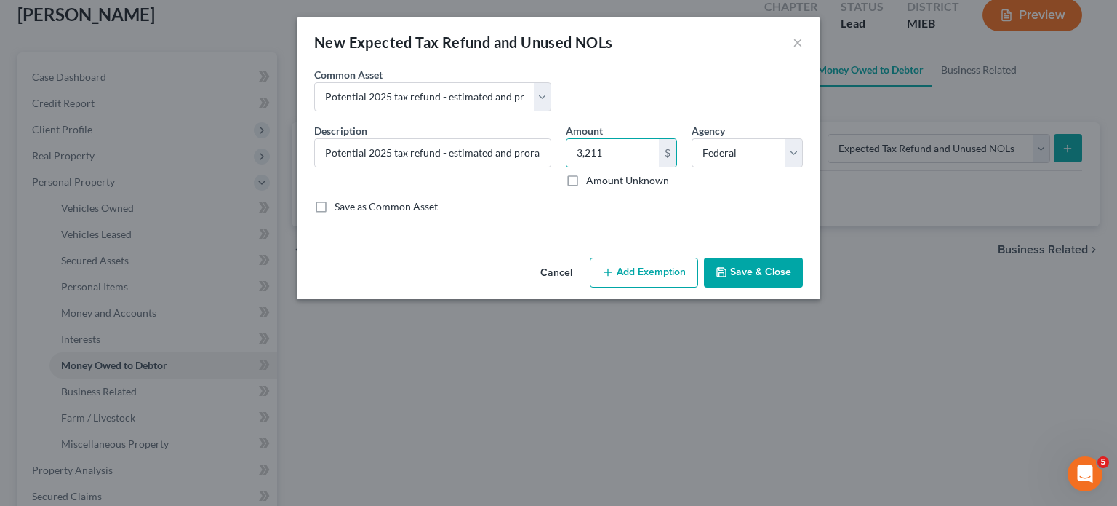
click at [653, 288] on button "Add Exemption" at bounding box center [644, 272] width 108 height 31
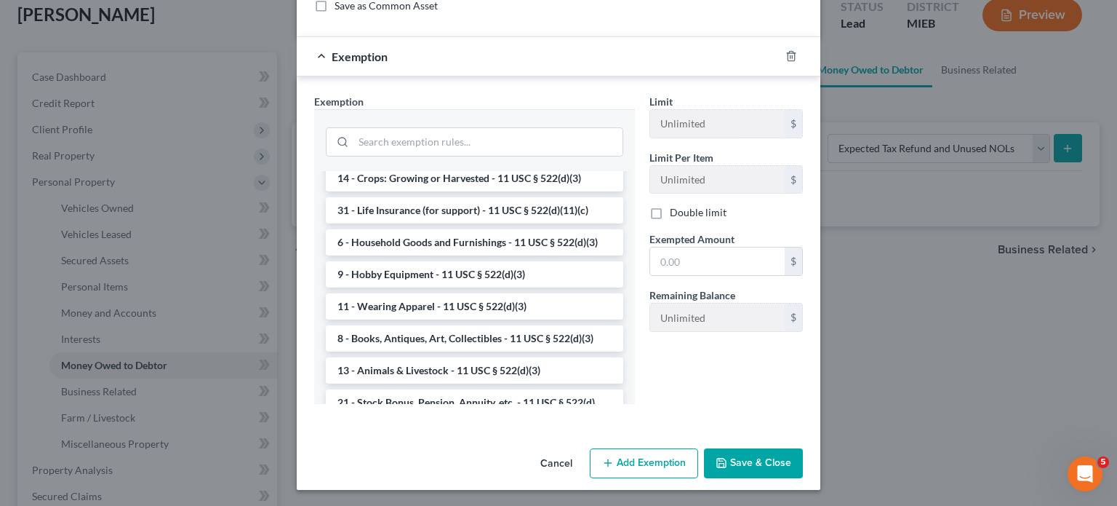
scroll to position [1018, 0]
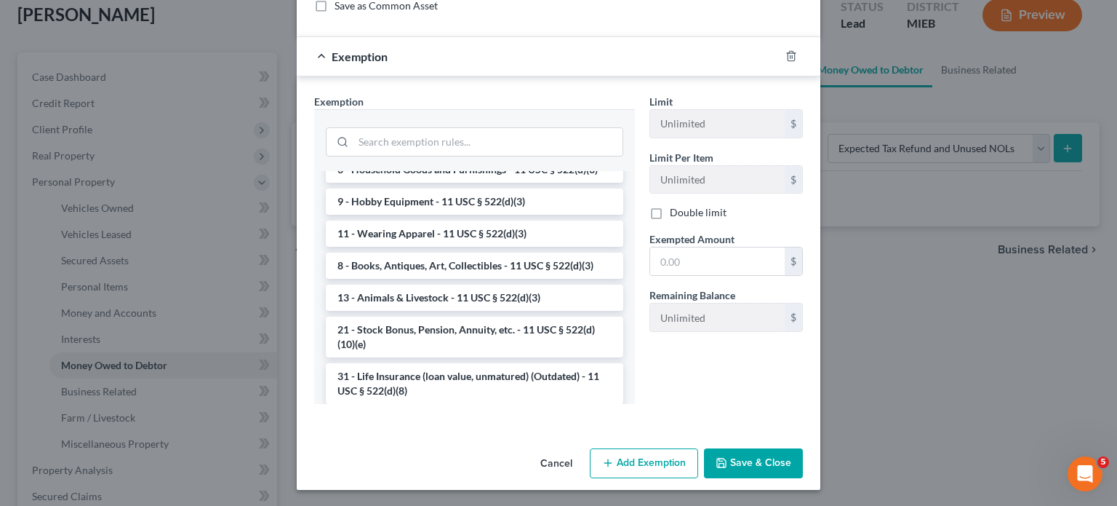
click at [450, 55] on li "14 - Wildcard Exemption (unused homestead) - 11 U.S.C. § 522 (d)(5)" at bounding box center [475, 34] width 298 height 41
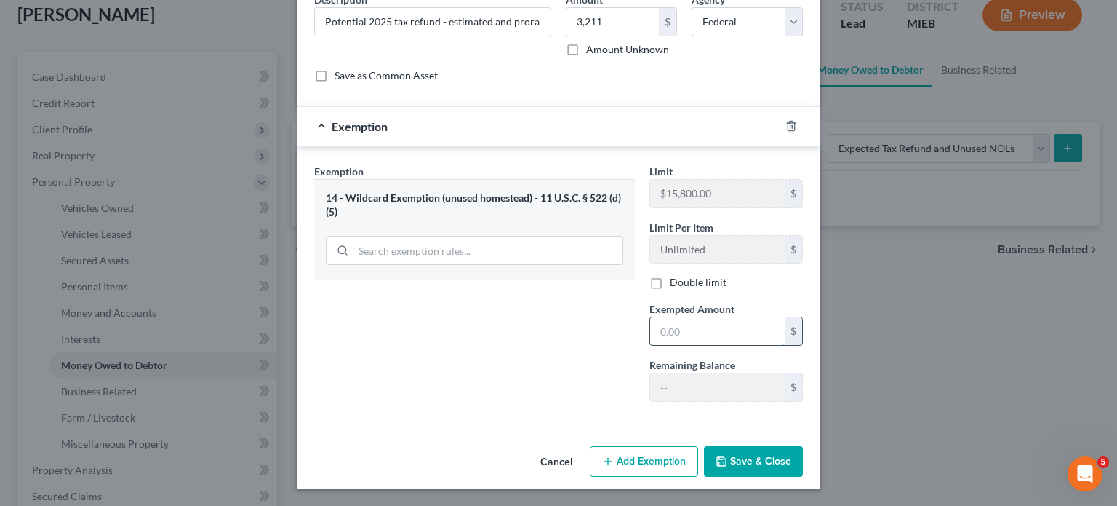
click at [698, 345] on input "text" at bounding box center [717, 331] width 135 height 28
paste input "3,211"
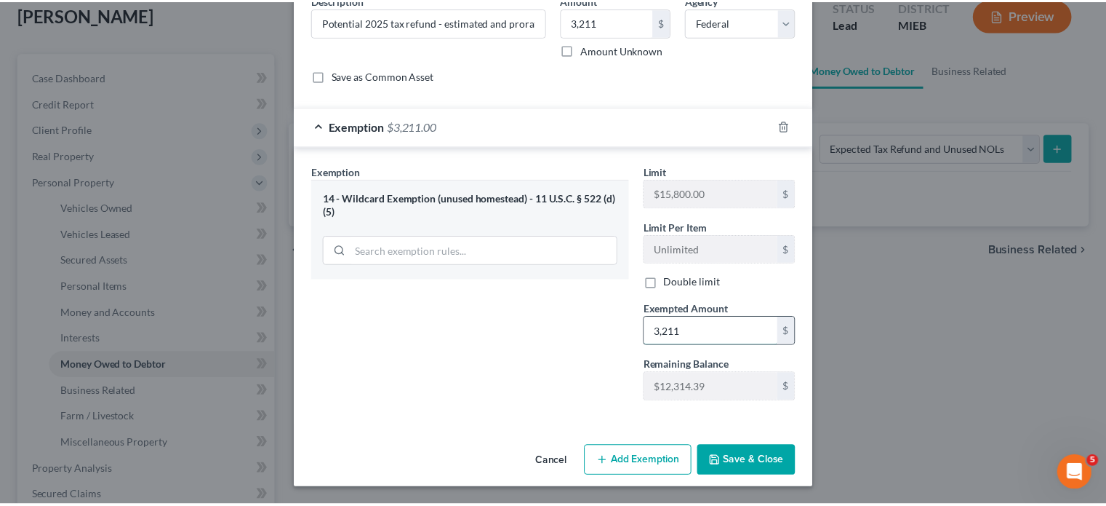
scroll to position [283, 0]
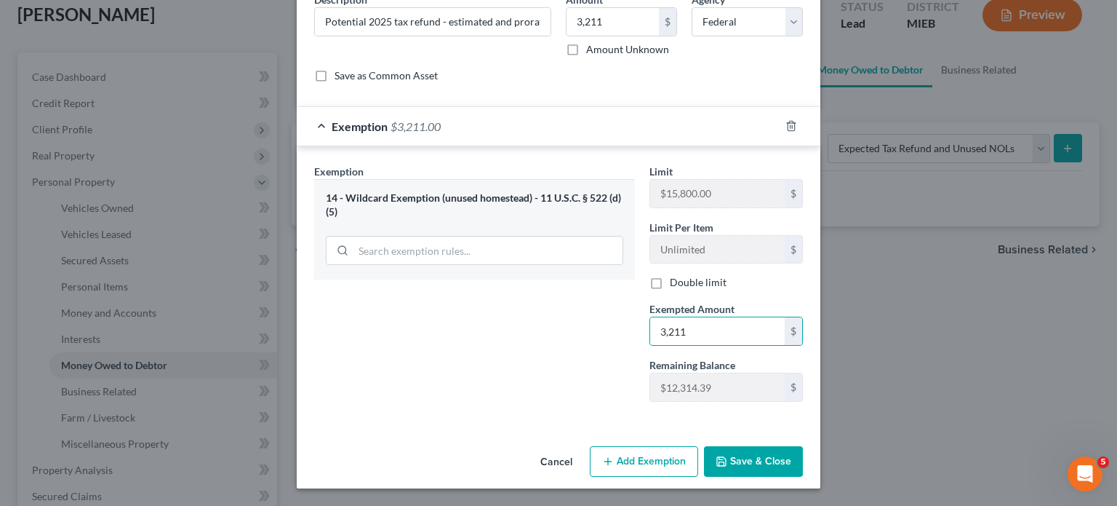
click at [803, 446] on button "Save & Close" at bounding box center [753, 461] width 99 height 31
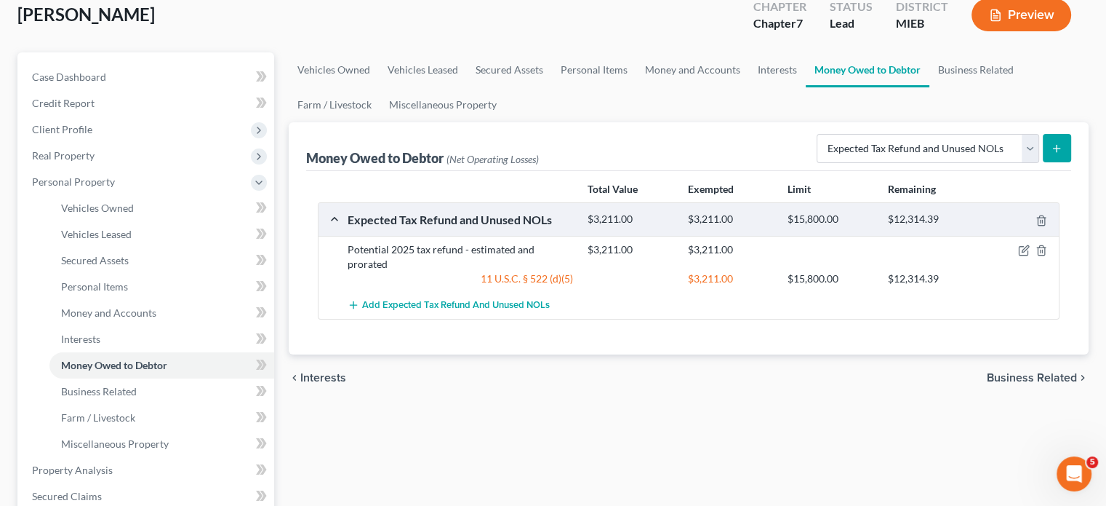
scroll to position [390, 0]
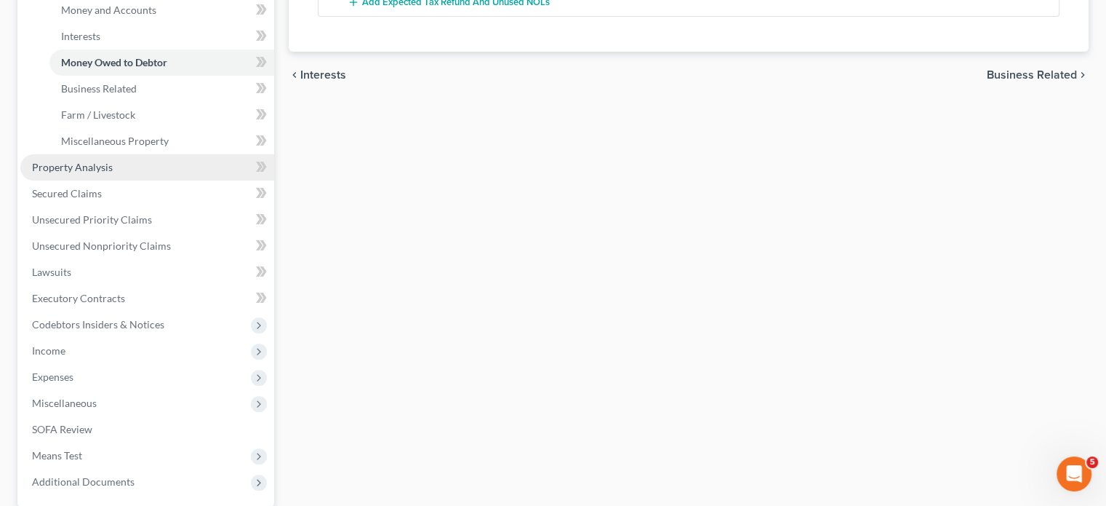
click at [143, 180] on link "Property Analysis" at bounding box center [147, 167] width 254 height 26
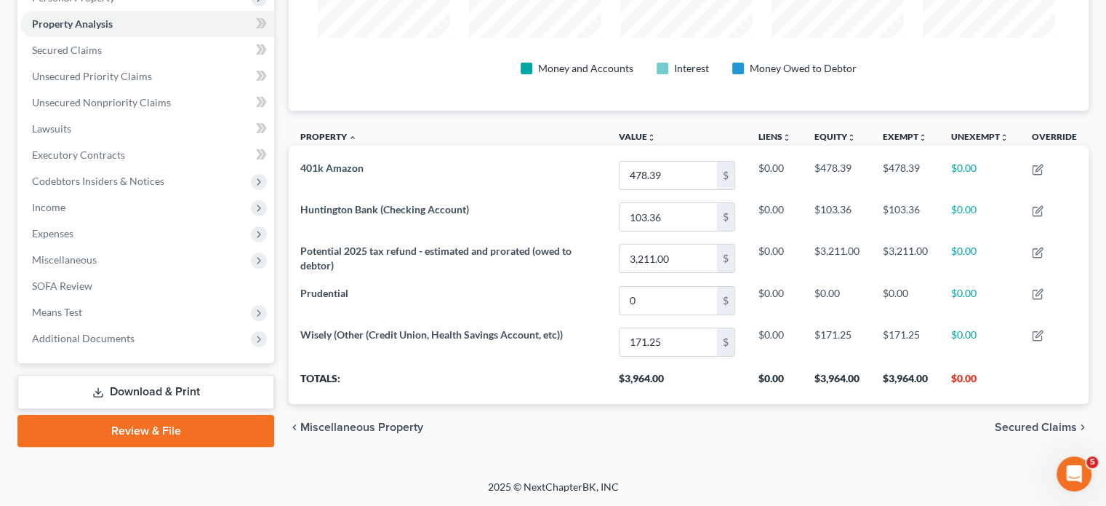
scroll to position [171, 0]
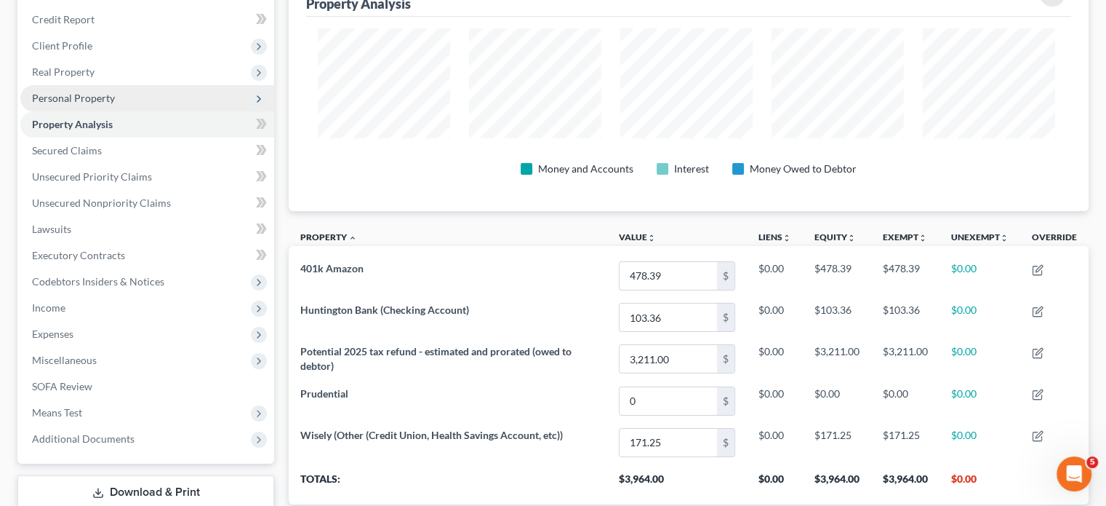
click at [115, 104] on span "Personal Property" at bounding box center [73, 98] width 83 height 12
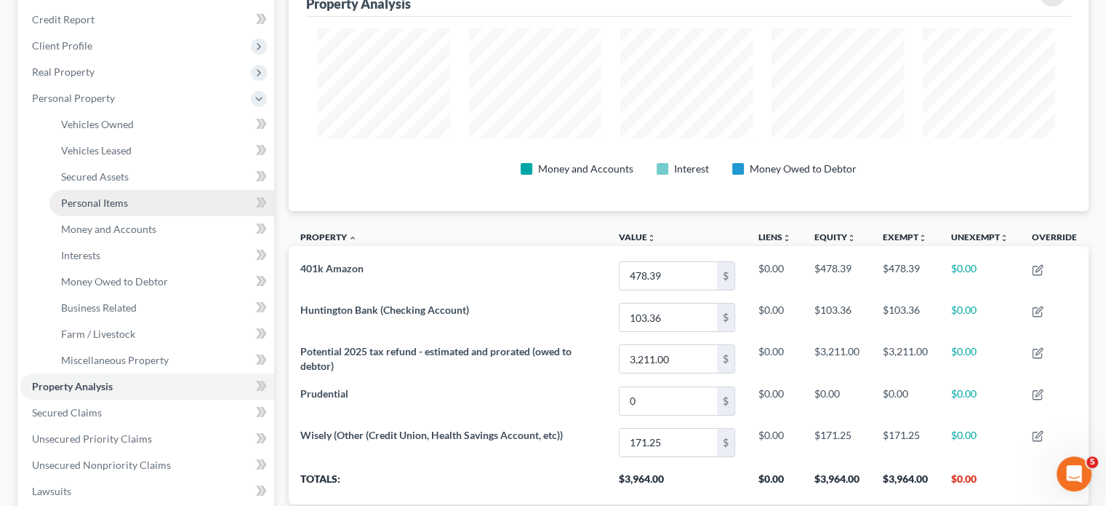
click at [128, 209] on span "Personal Items" at bounding box center [94, 202] width 67 height 12
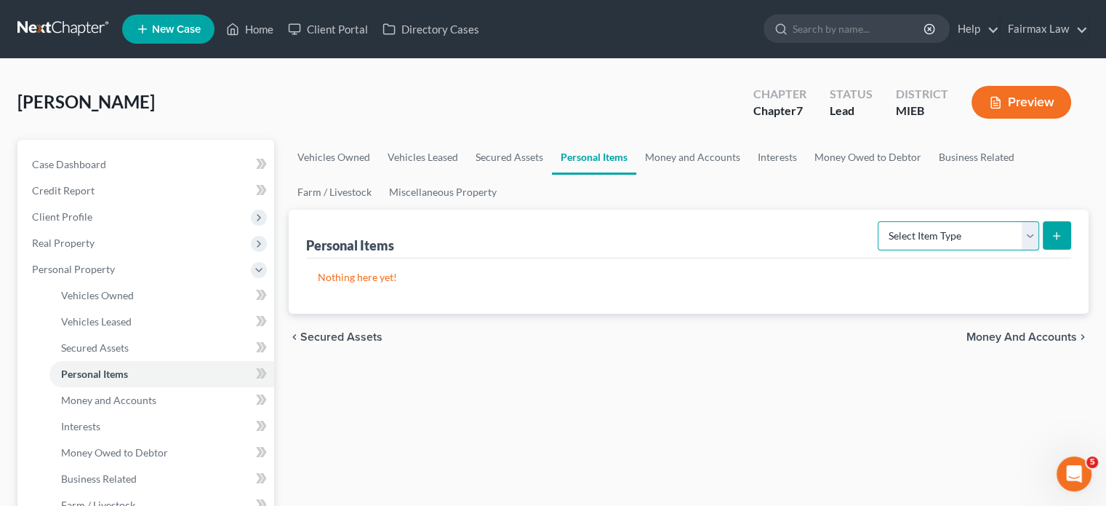
click at [879, 250] on select "Select Item Type Clothing Collectibles Of Value Electronics Firearms Household …" at bounding box center [958, 235] width 161 height 29
click at [878, 250] on select "Select Item Type Clothing Collectibles Of Value Electronics Firearms Household …" at bounding box center [958, 235] width 161 height 29
click at [1051, 249] on button "submit" at bounding box center [1057, 235] width 28 height 28
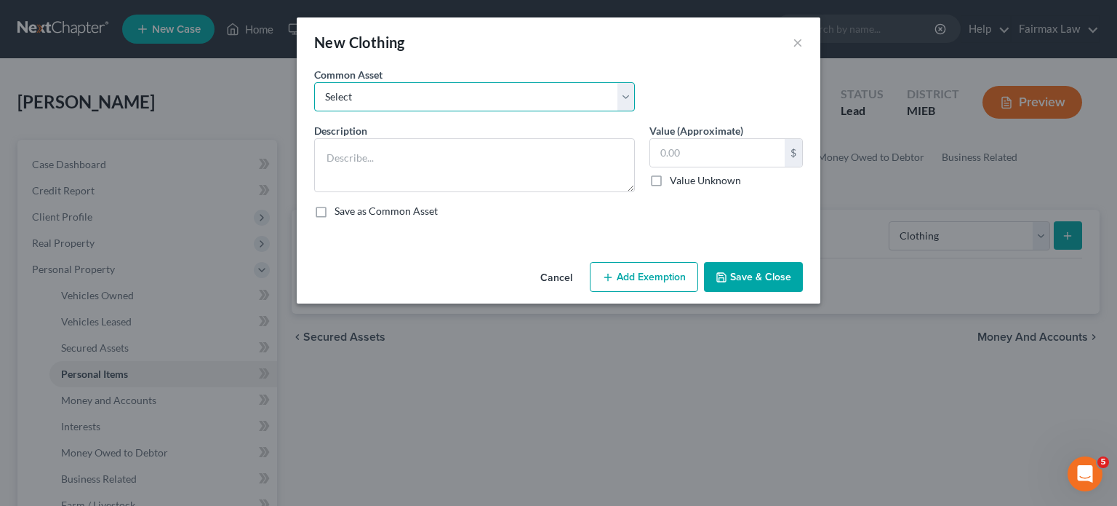
click at [428, 111] on select "Select Everyday clothing Professional Men's wear. Everyday wearing apparel Comm…" at bounding box center [474, 96] width 321 height 29
click at [314, 103] on select "Select Everyday clothing Professional Men's wear. Everyday wearing apparel Comm…" at bounding box center [474, 96] width 321 height 29
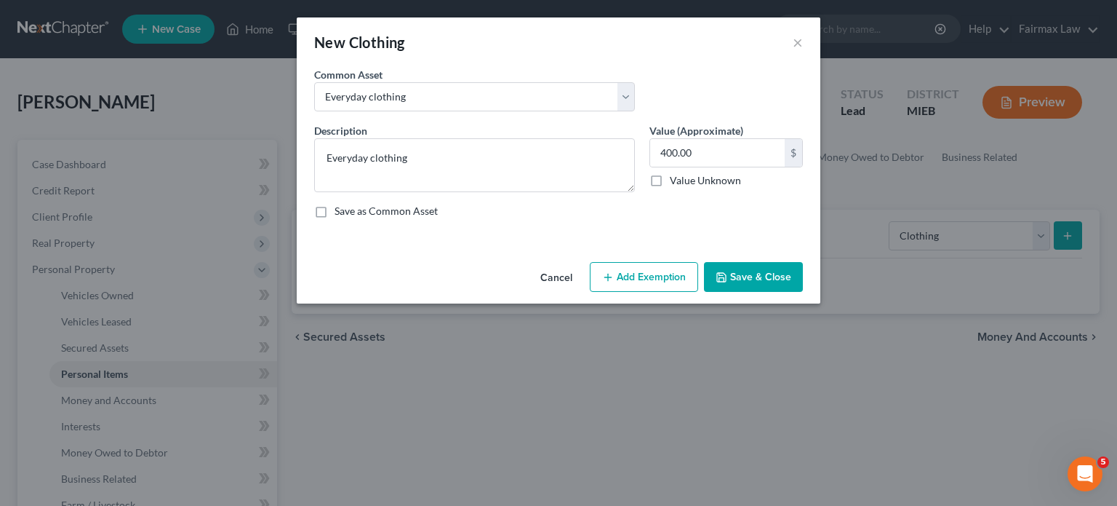
click at [682, 292] on button "Add Exemption" at bounding box center [644, 277] width 108 height 31
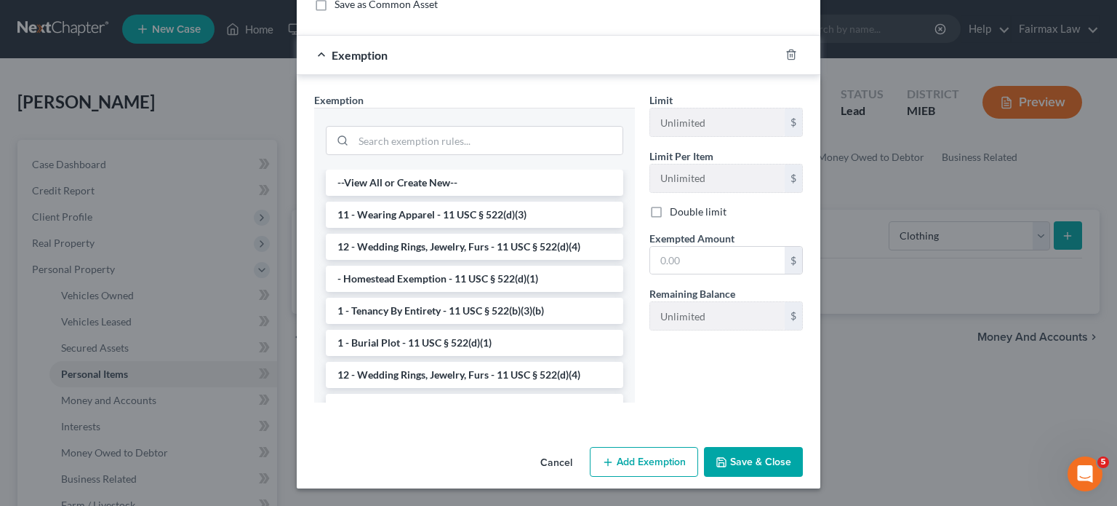
scroll to position [287, 0]
click at [443, 228] on li "11 - Wearing Apparel - 11 USC § 522(d)(3)" at bounding box center [475, 214] width 298 height 26
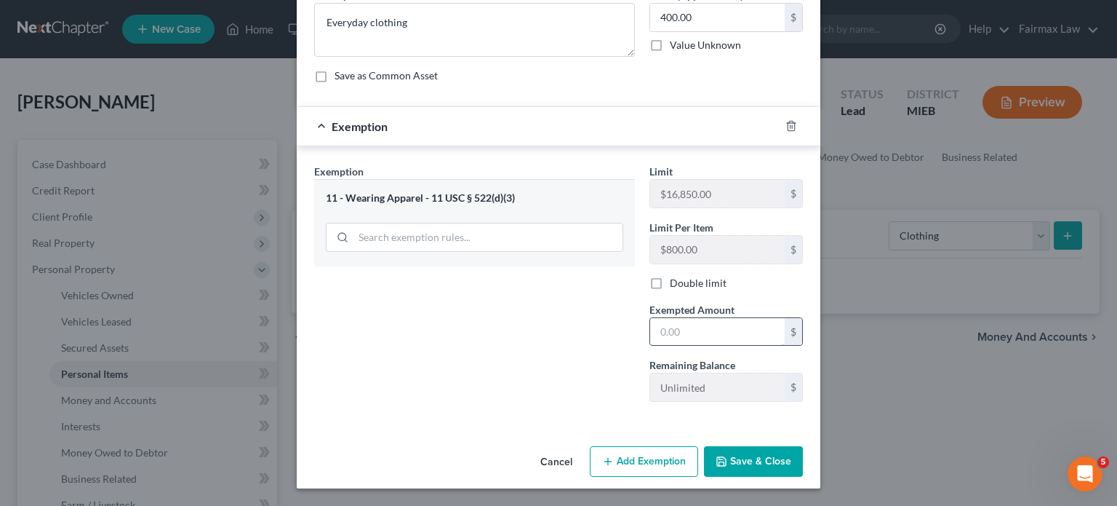
click at [699, 318] on input "text" at bounding box center [717, 332] width 135 height 28
click at [781, 446] on button "Save & Close" at bounding box center [753, 461] width 99 height 31
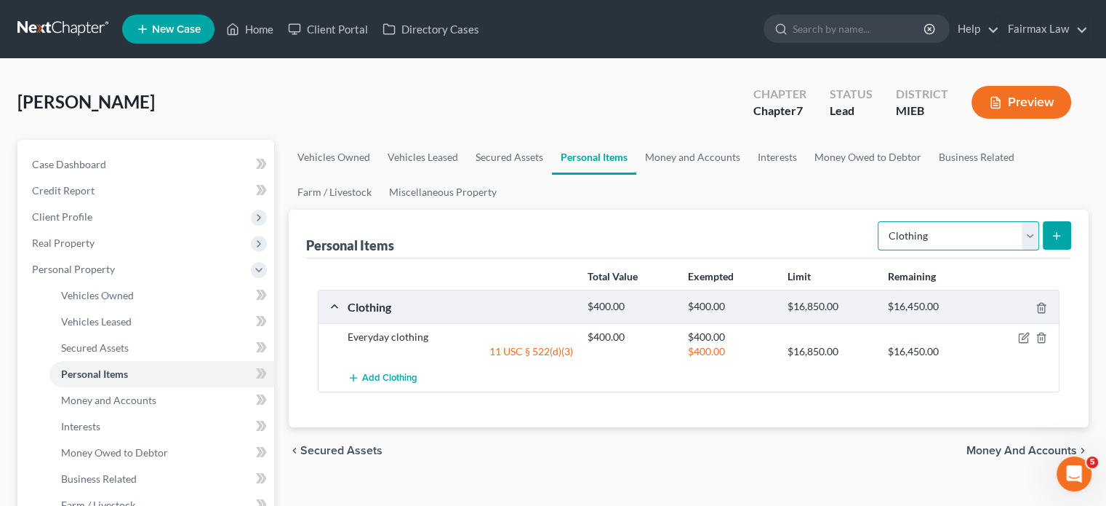
click at [962, 250] on select "Select Item Type Clothing Collectibles Of Value Electronics Firearms Household …" at bounding box center [958, 235] width 161 height 29
click at [878, 250] on select "Select Item Type Clothing Collectibles Of Value Electronics Firearms Household …" at bounding box center [958, 235] width 161 height 29
click at [1051, 241] on icon "submit" at bounding box center [1057, 236] width 12 height 12
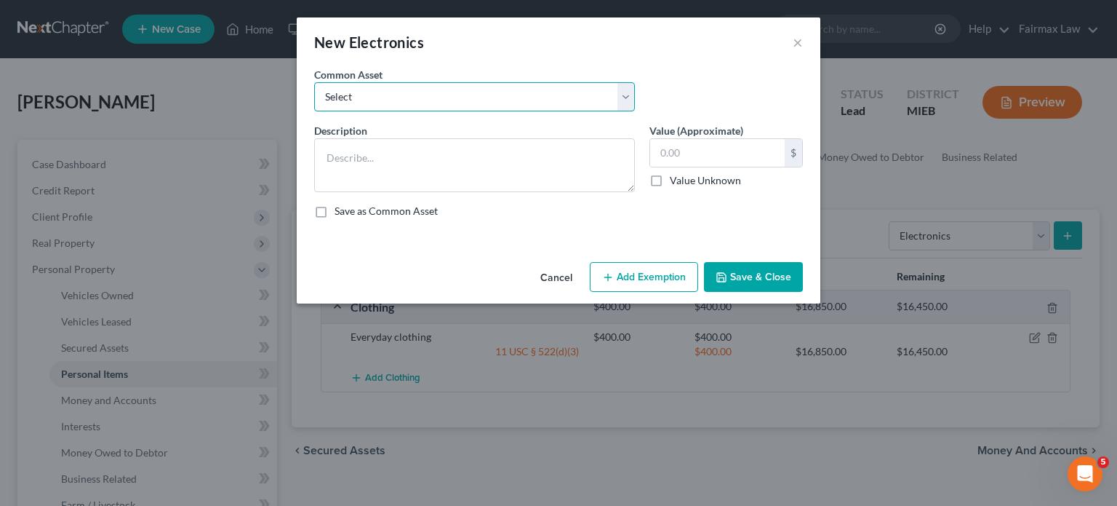
click at [536, 111] on select "Select 1 smart phone TV, computer, mobile phone One TV, one smart phone 1 TV TV…" at bounding box center [474, 96] width 321 height 29
click at [314, 103] on select "Select 1 smart phone TV, computer, mobile phone One TV, one smart phone 1 TV TV…" at bounding box center [474, 96] width 321 height 29
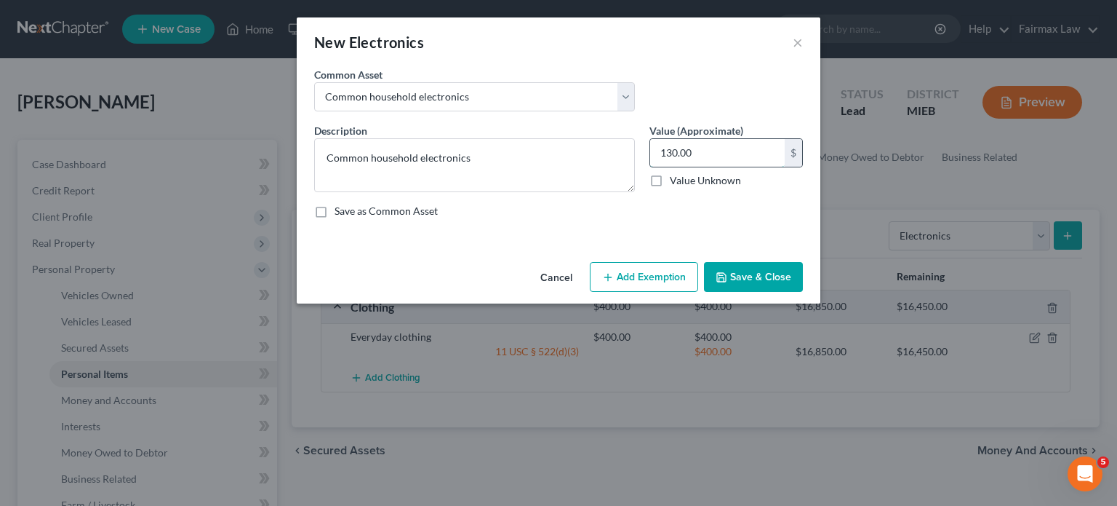
click at [747, 167] on input "130.00" at bounding box center [717, 153] width 135 height 28
click at [657, 292] on button "Add Exemption" at bounding box center [644, 277] width 108 height 31
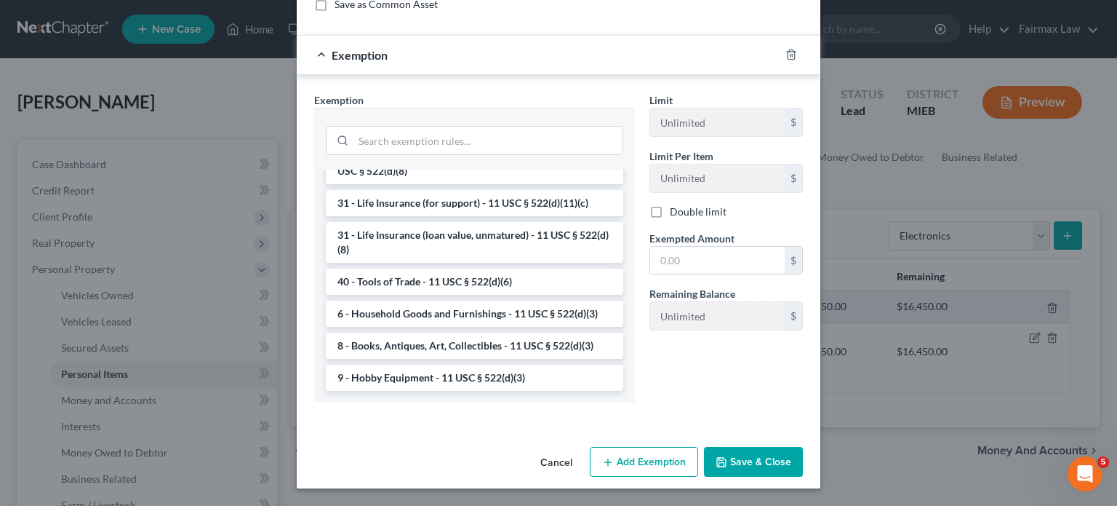
scroll to position [1462, 0]
click at [393, 300] on li "6 - Household Goods and Furnishings - 11 USC § 522(d)(3)" at bounding box center [475, 313] width 298 height 26
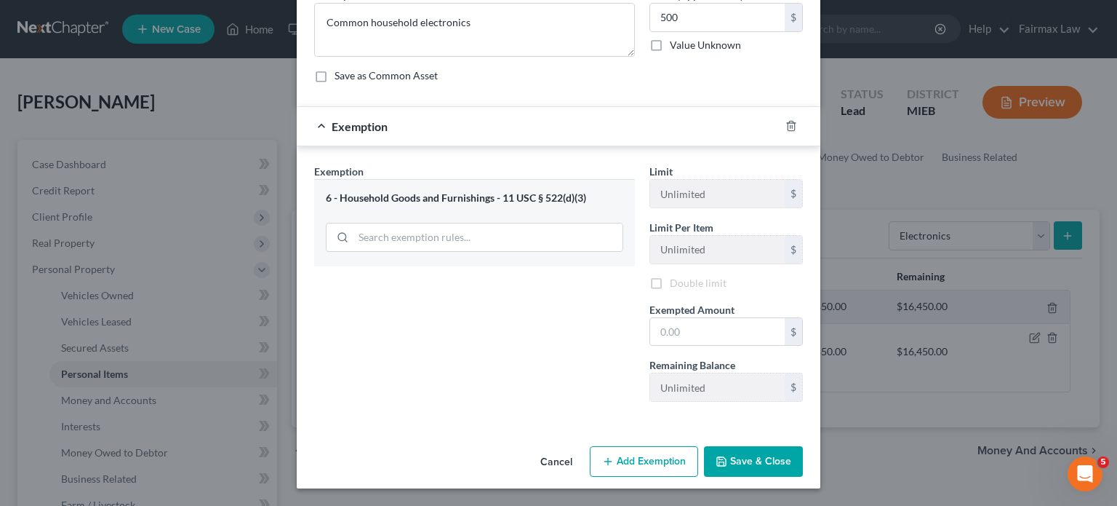
scroll to position [289, 0]
click at [732, 318] on input "text" at bounding box center [717, 332] width 135 height 28
click at [789, 446] on button "Save & Close" at bounding box center [753, 461] width 99 height 31
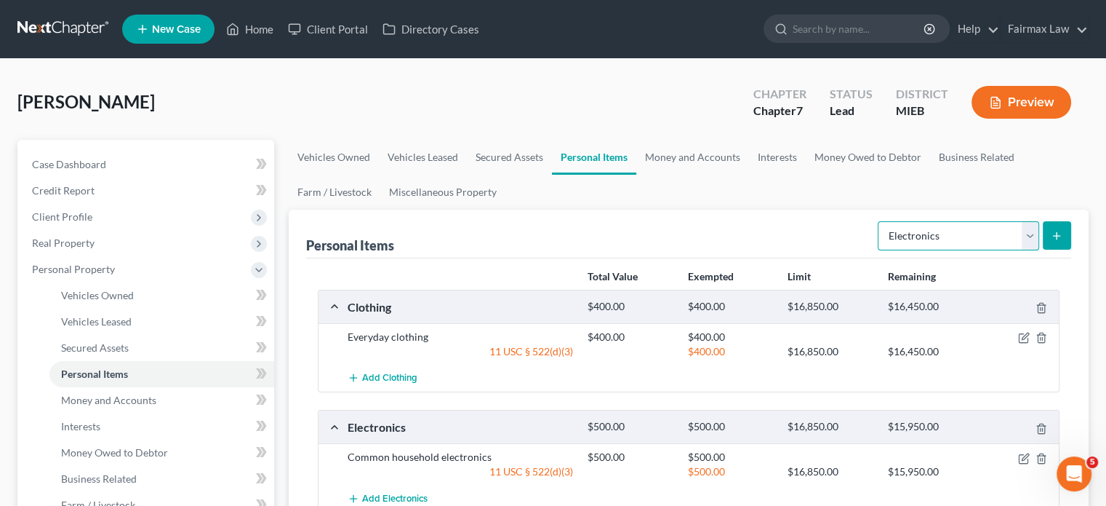
click at [944, 250] on select "Select Item Type Clothing Collectibles Of Value Electronics Firearms Household …" at bounding box center [958, 235] width 161 height 29
click at [878, 250] on select "Select Item Type Clothing Collectibles Of Value Electronics Firearms Household …" at bounding box center [958, 235] width 161 height 29
click at [1053, 249] on button "submit" at bounding box center [1057, 235] width 28 height 28
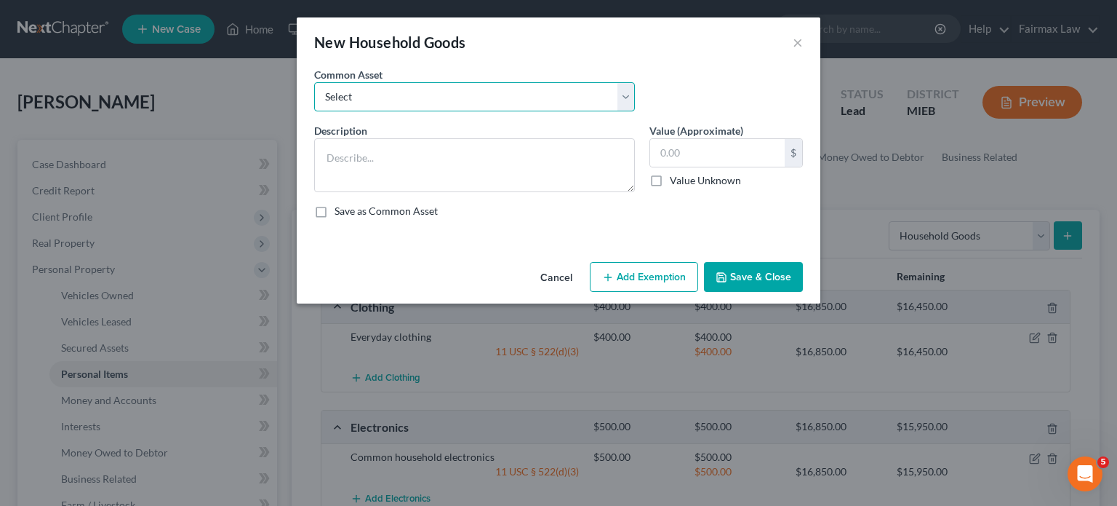
click at [344, 110] on select "Select Common household furnishings, appliances, and decor Normal household fur…" at bounding box center [474, 96] width 321 height 29
click at [314, 103] on select "Select Common household furnishings, appliances, and decor Normal household fur…" at bounding box center [474, 96] width 321 height 29
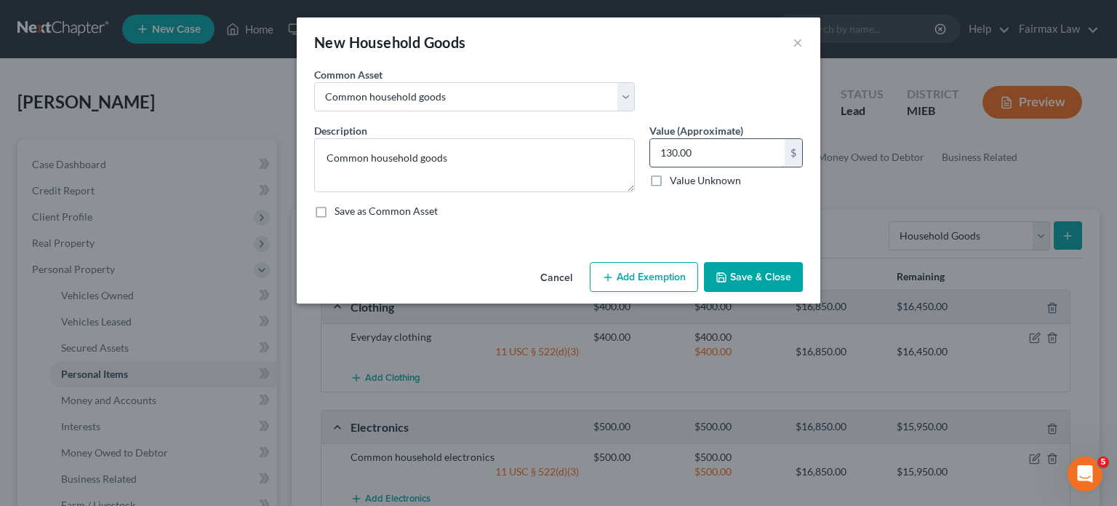
click at [752, 167] on input "130.00" at bounding box center [717, 153] width 135 height 28
click at [646, 292] on button "Add Exemption" at bounding box center [644, 277] width 108 height 31
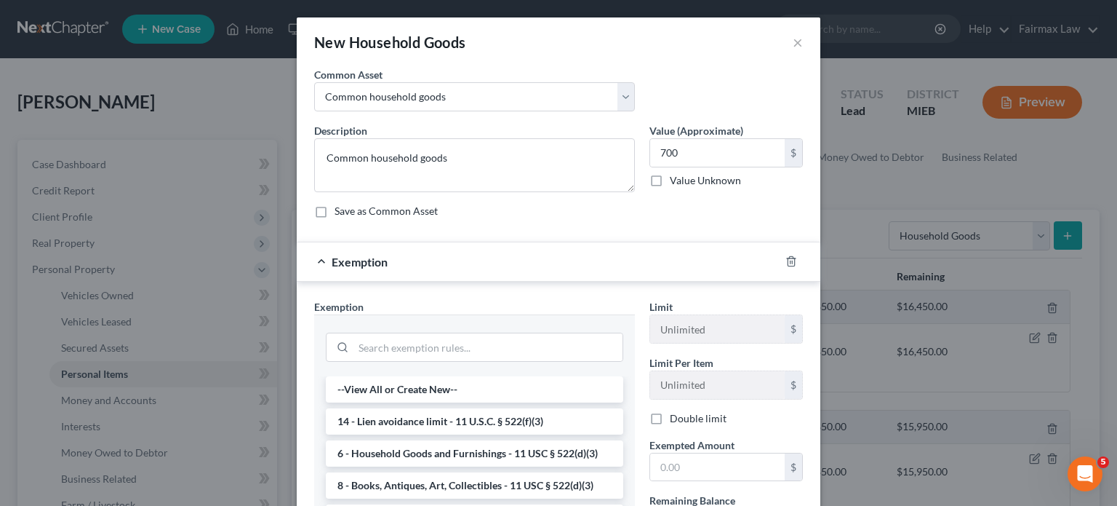
scroll to position [221, 0]
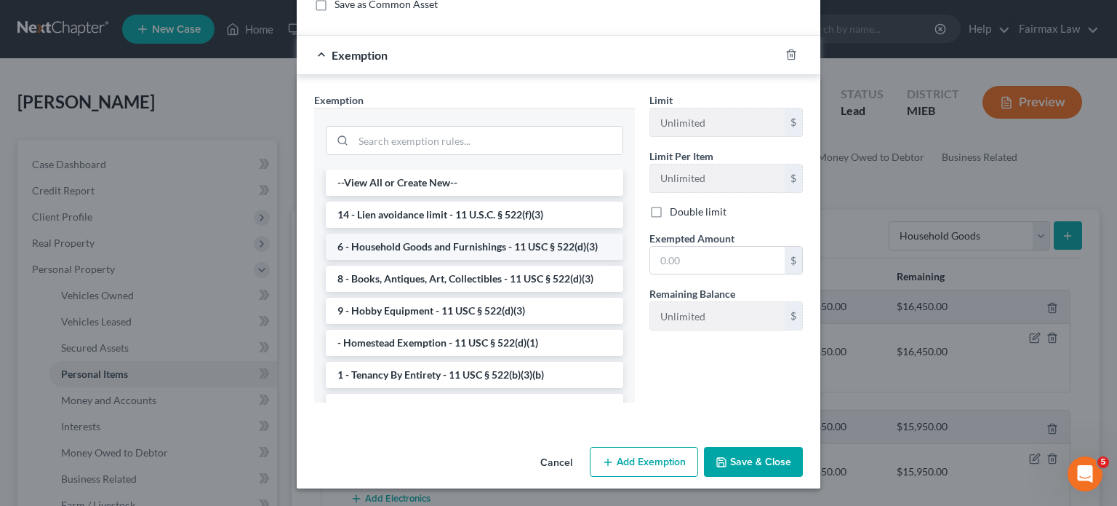
click at [448, 260] on li "6 - Household Goods and Furnishings - 11 USC § 522(d)(3)" at bounding box center [475, 246] width 298 height 26
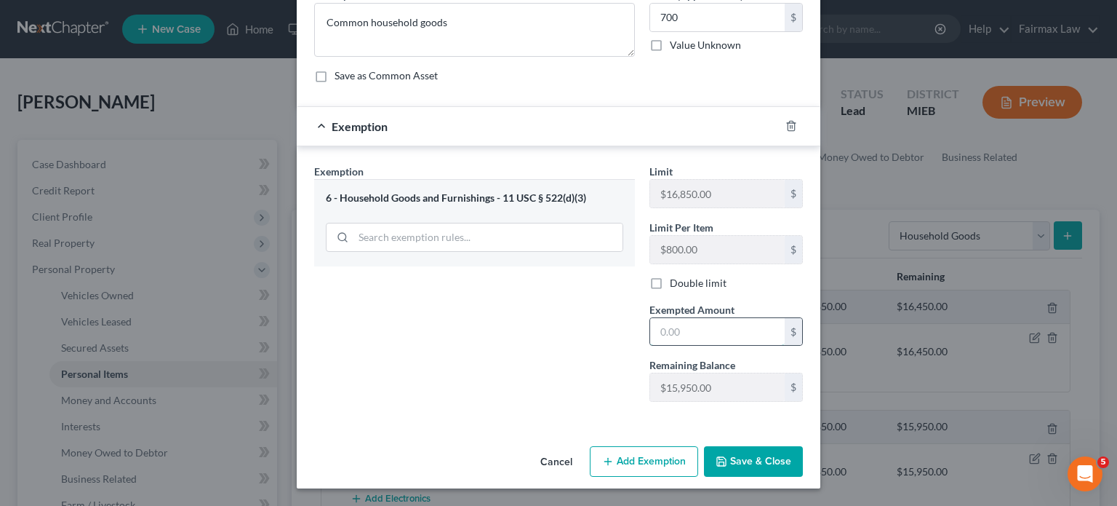
click at [690, 346] on input "text" at bounding box center [717, 332] width 135 height 28
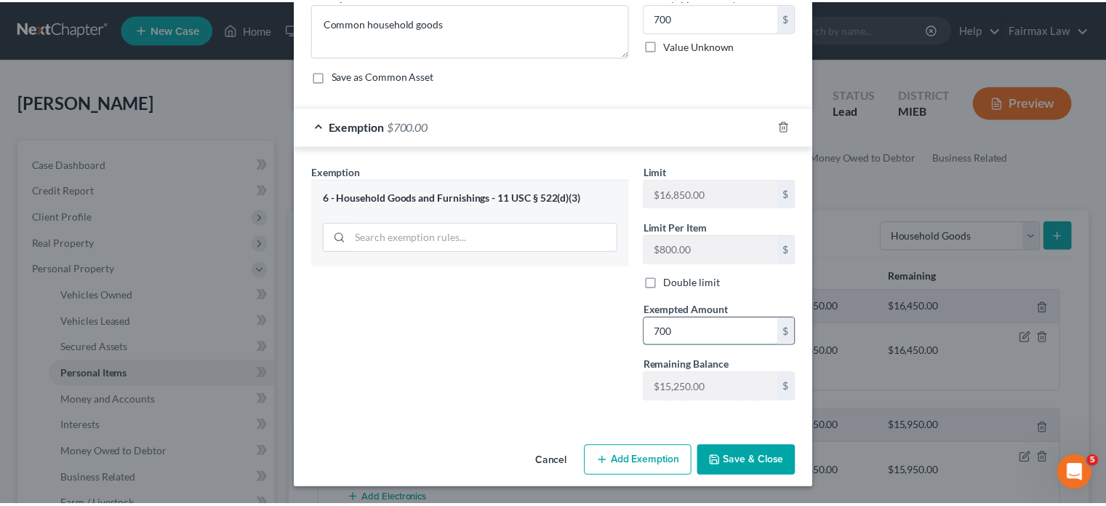
scroll to position [289, 0]
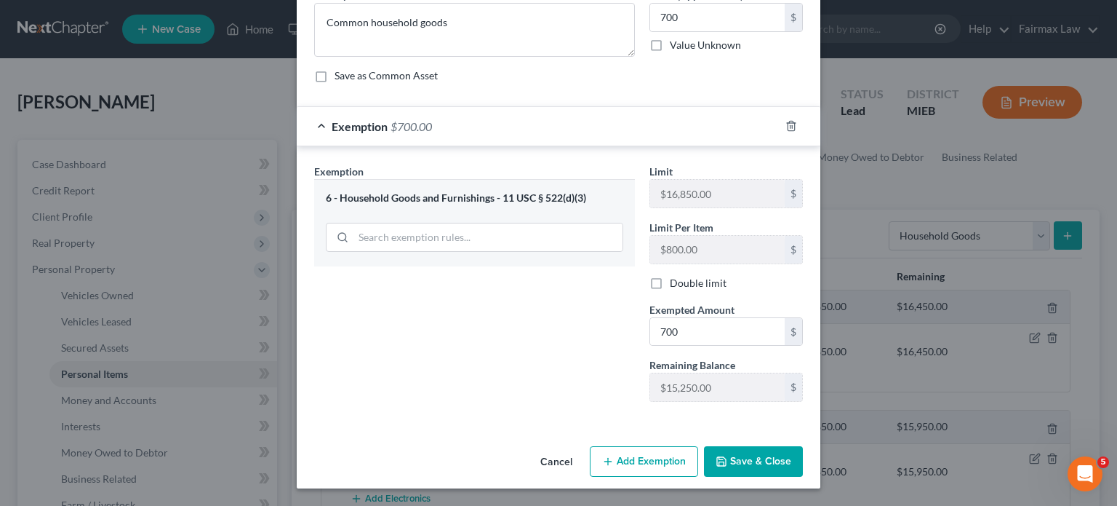
click at [803, 446] on button "Save & Close" at bounding box center [753, 461] width 99 height 31
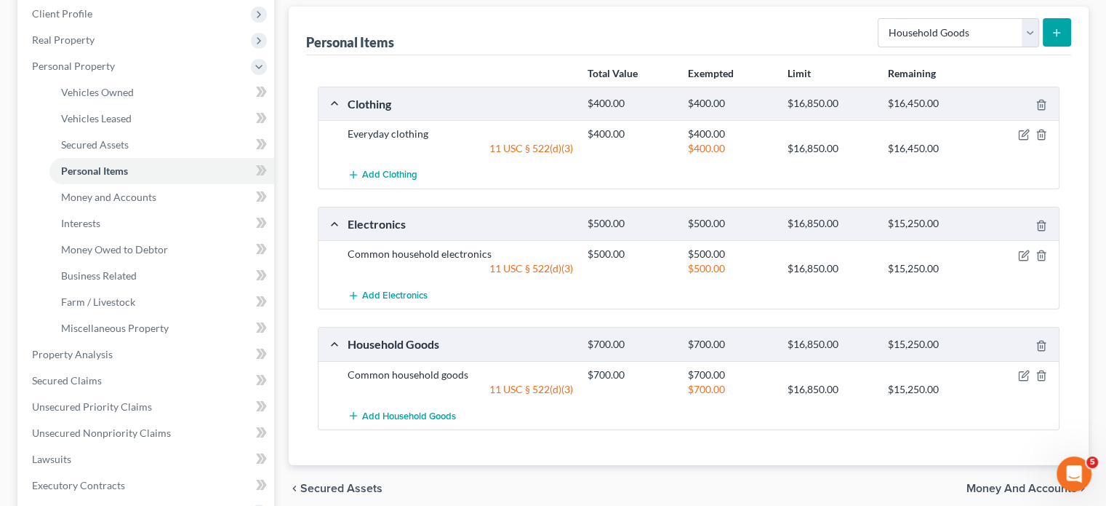
scroll to position [202, 0]
click at [156, 204] on span "Money and Accounts" at bounding box center [108, 197] width 95 height 12
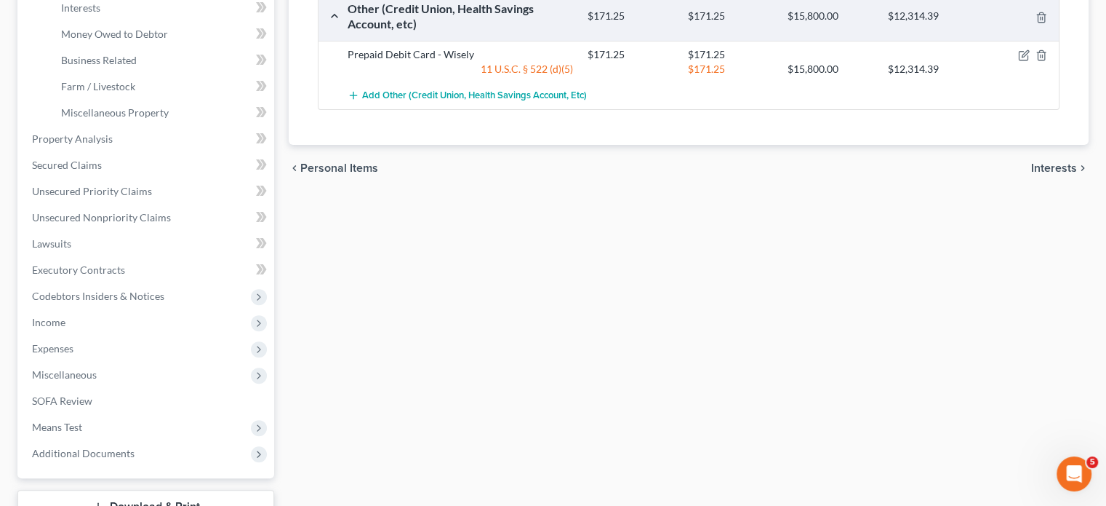
scroll to position [427, 0]
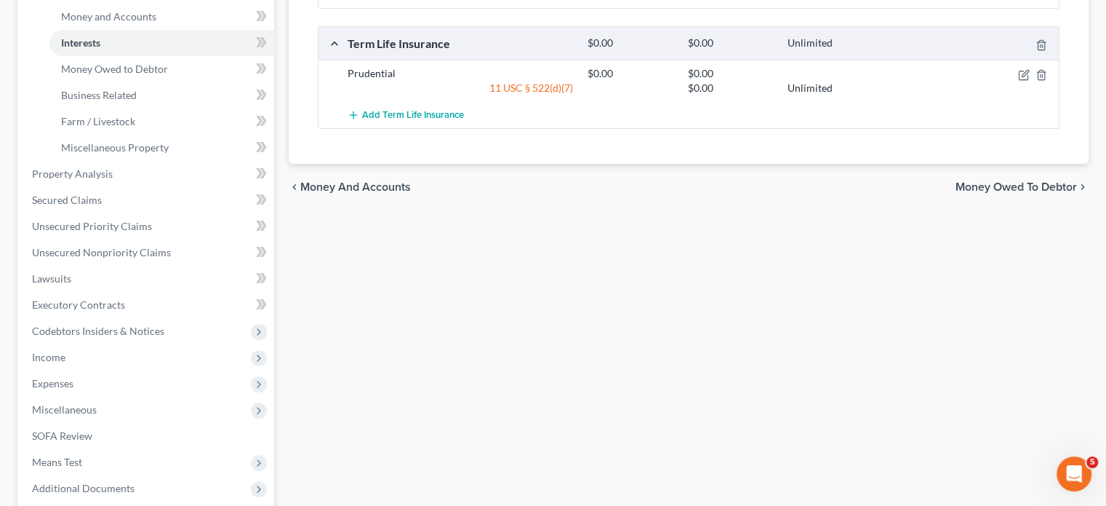
scroll to position [387, 0]
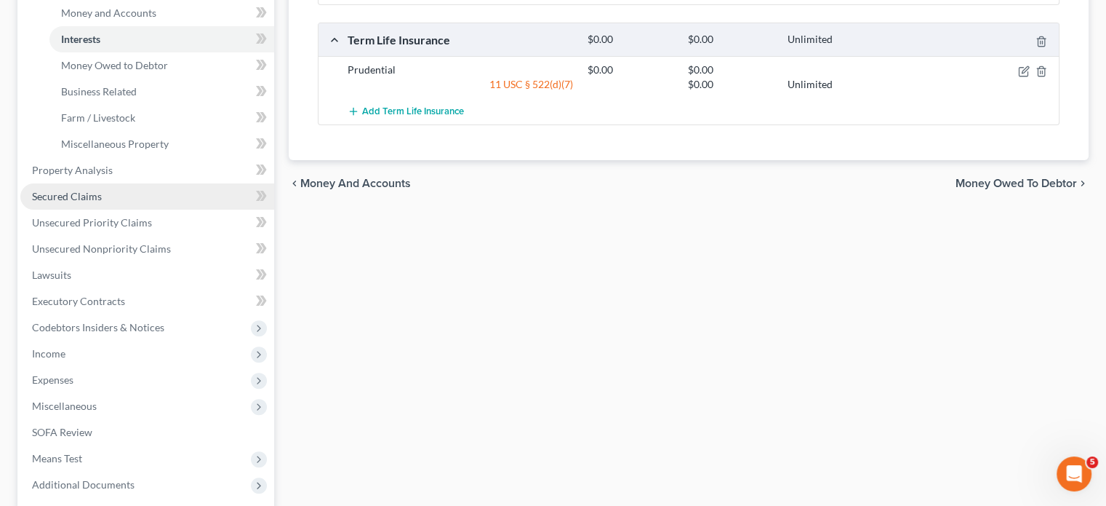
click at [137, 209] on link "Secured Claims" at bounding box center [147, 196] width 254 height 26
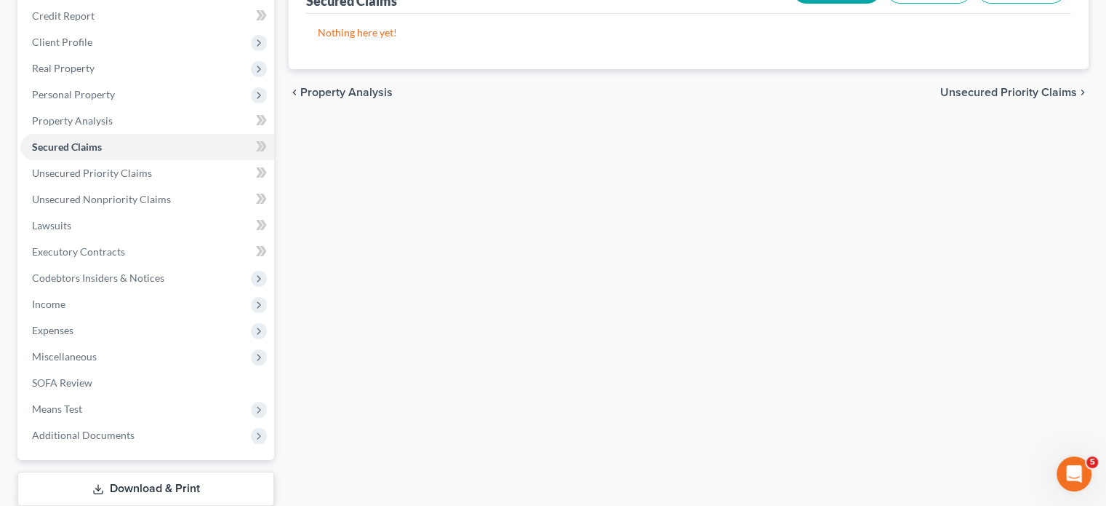
scroll to position [177, 0]
click at [193, 184] on link "Unsecured Priority Claims" at bounding box center [147, 171] width 254 height 26
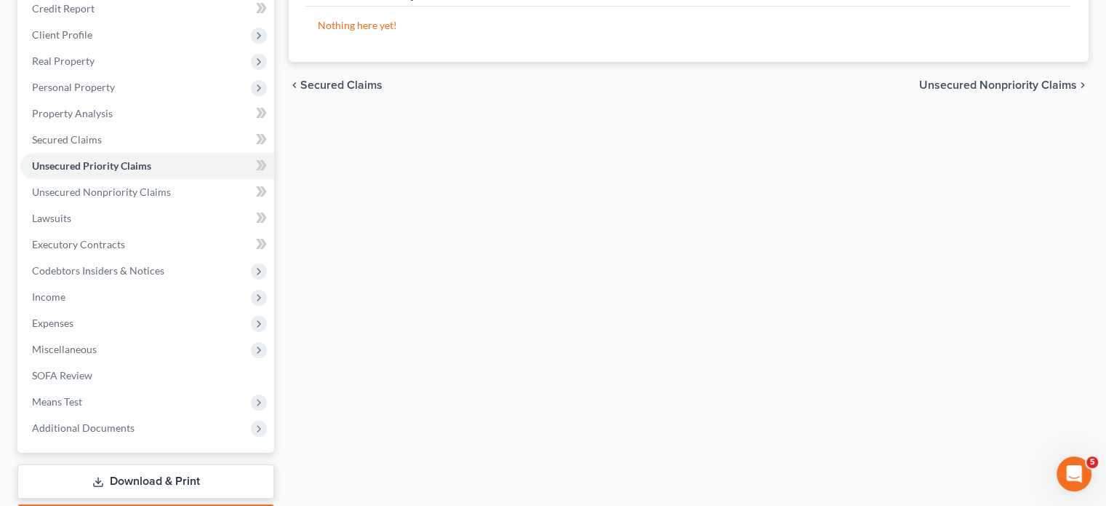
scroll to position [183, 0]
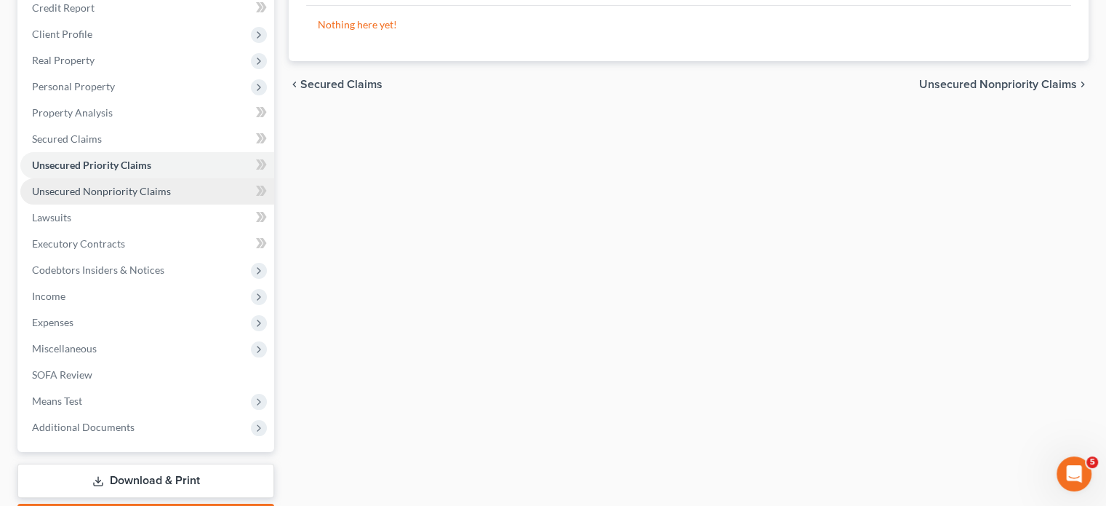
click at [171, 197] on span "Unsecured Nonpriority Claims" at bounding box center [101, 191] width 139 height 12
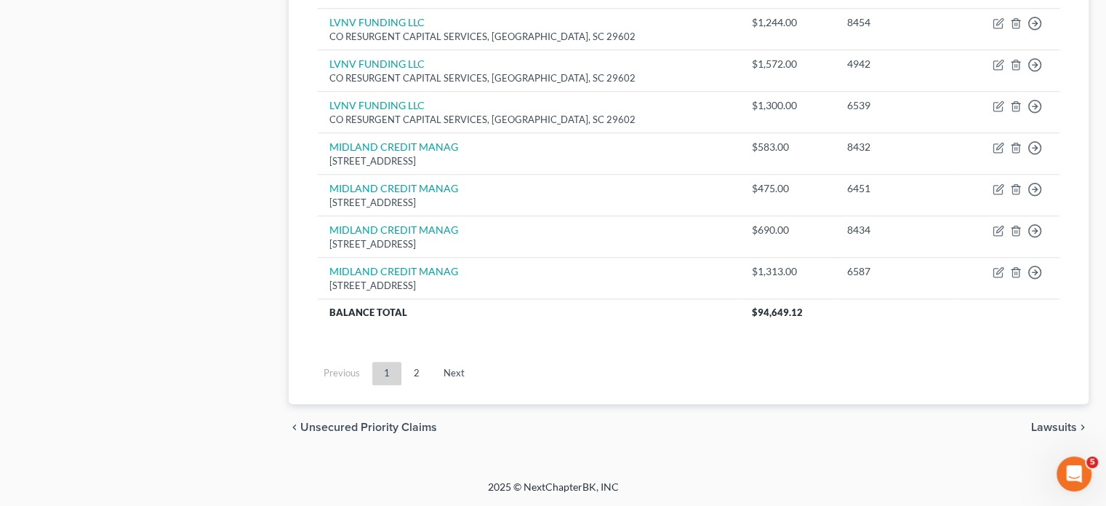
scroll to position [1578, 0]
click at [476, 362] on link "Next" at bounding box center [454, 373] width 44 height 23
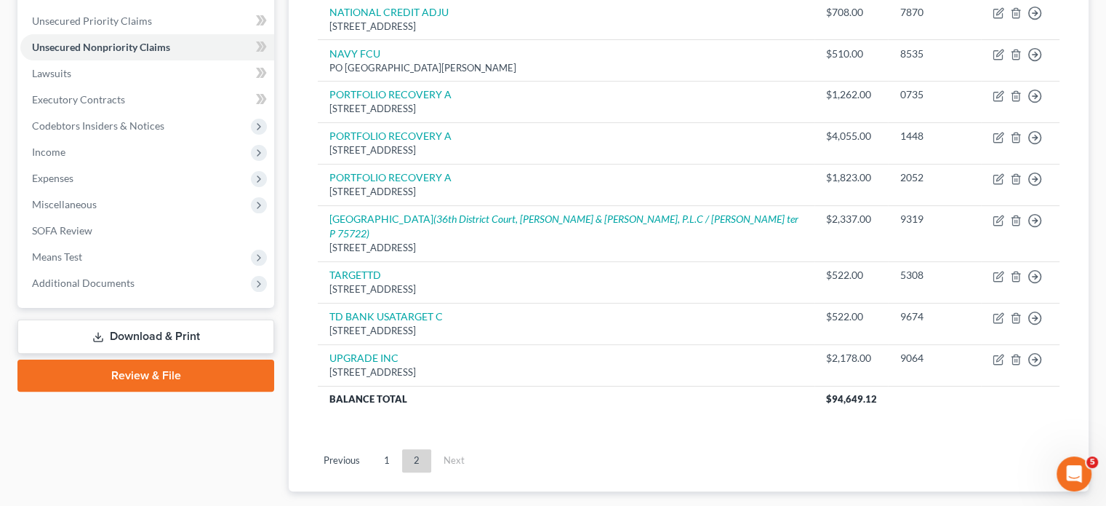
scroll to position [262, 0]
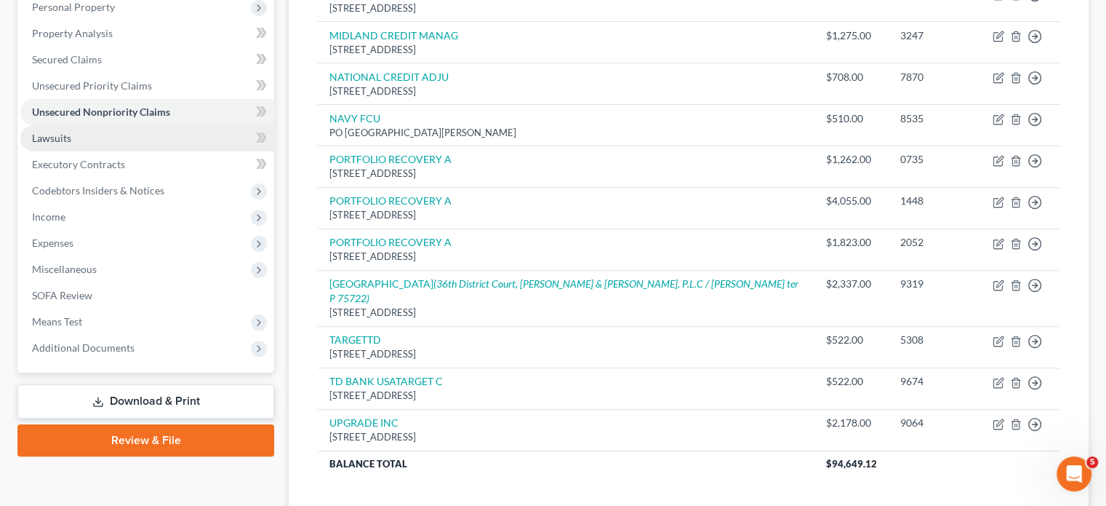
click at [113, 151] on link "Lawsuits" at bounding box center [147, 138] width 254 height 26
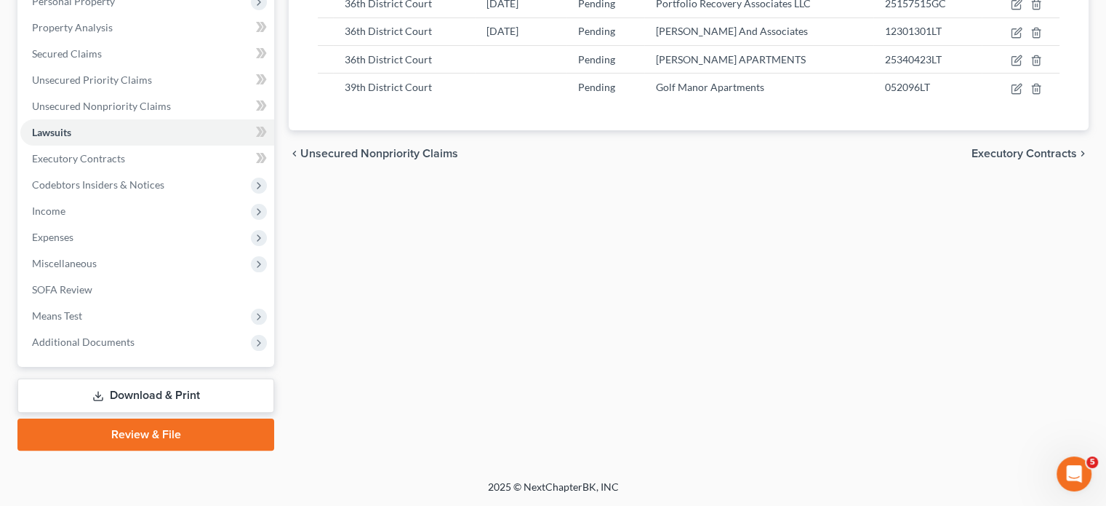
scroll to position [457, 0]
click at [182, 145] on link "Executory Contracts" at bounding box center [147, 158] width 254 height 26
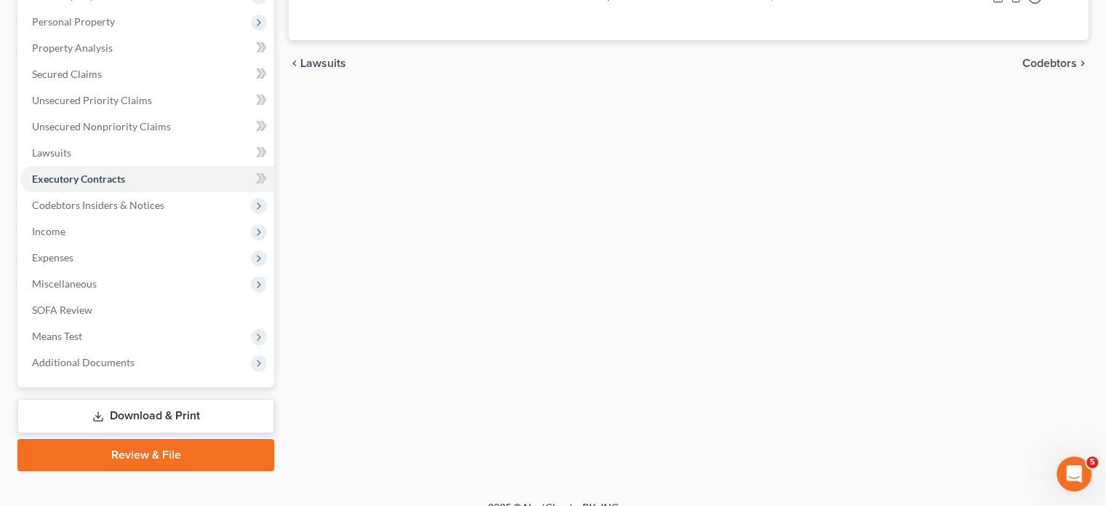
scroll to position [217, 0]
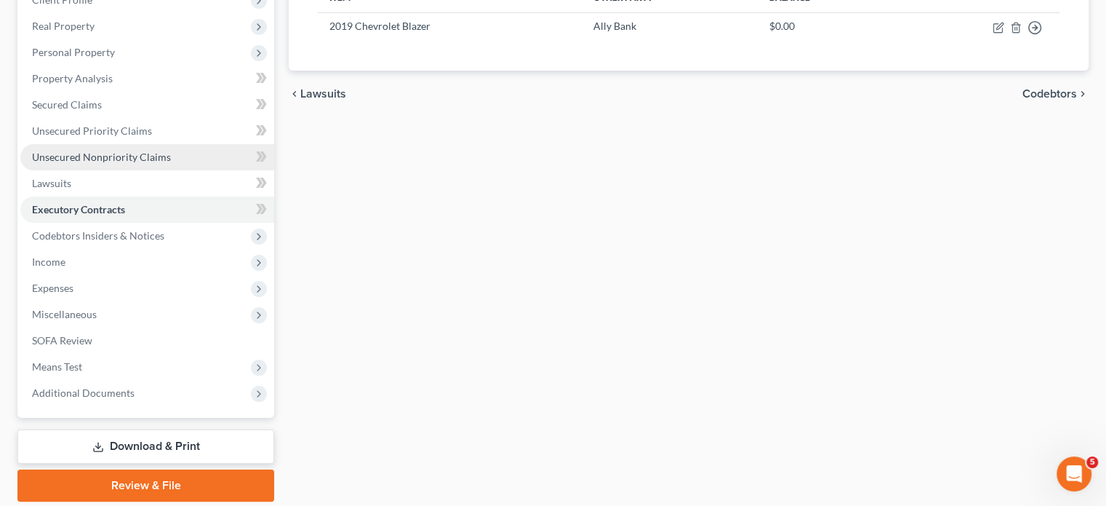
click at [171, 163] on span "Unsecured Nonpriority Claims" at bounding box center [101, 157] width 139 height 12
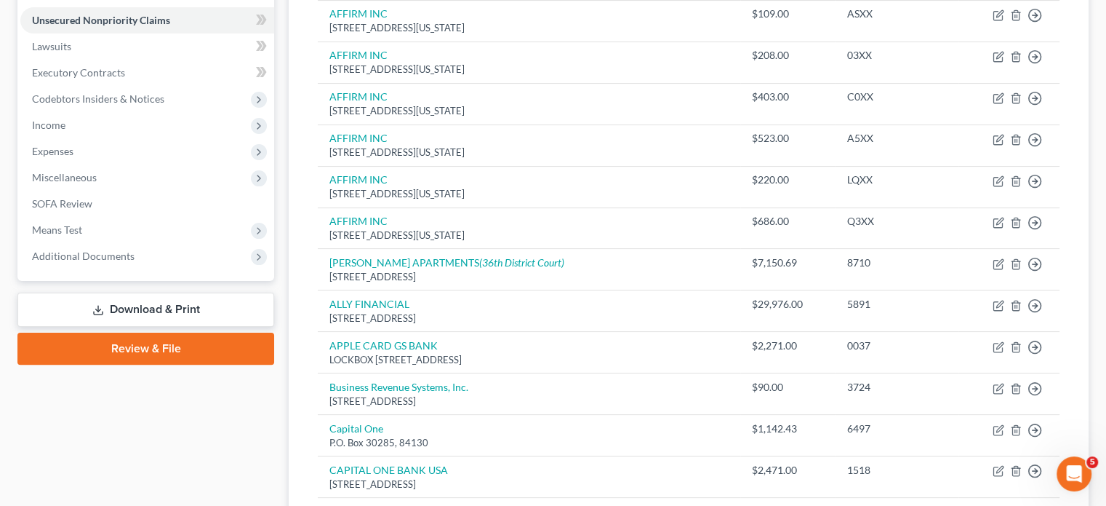
scroll to position [352, 0]
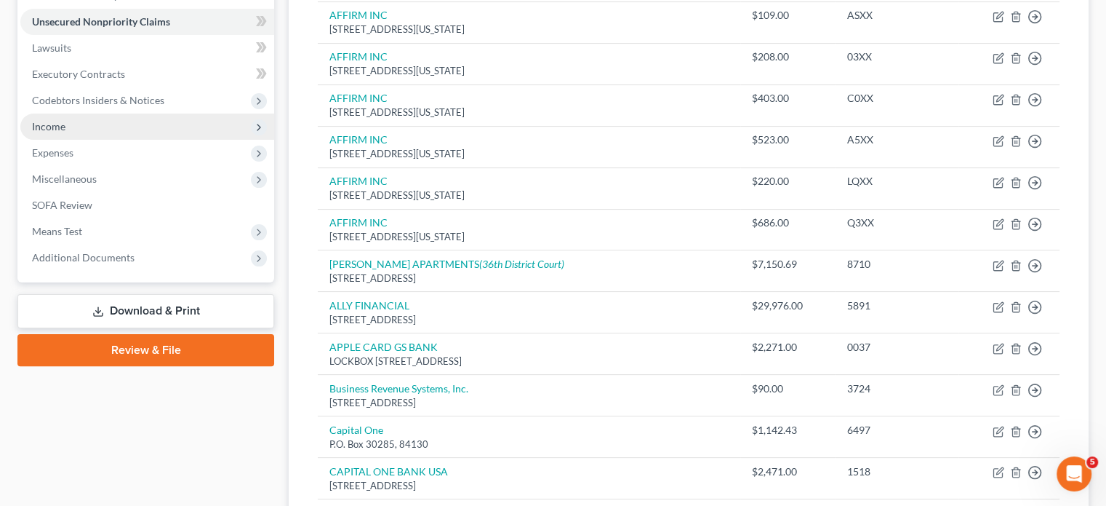
click at [95, 140] on span "Income" at bounding box center [147, 126] width 254 height 26
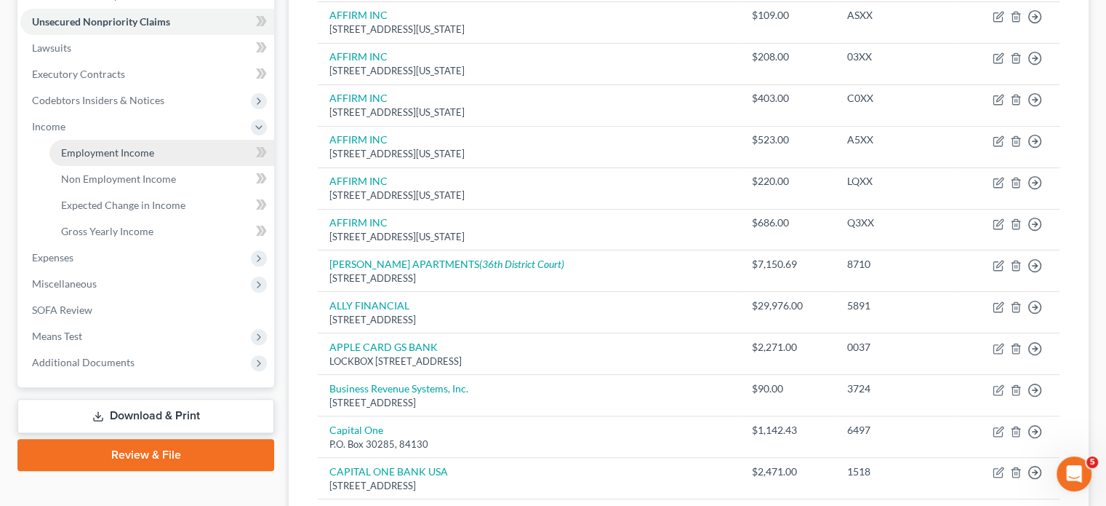
click at [95, 159] on span "Employment Income" at bounding box center [107, 152] width 93 height 12
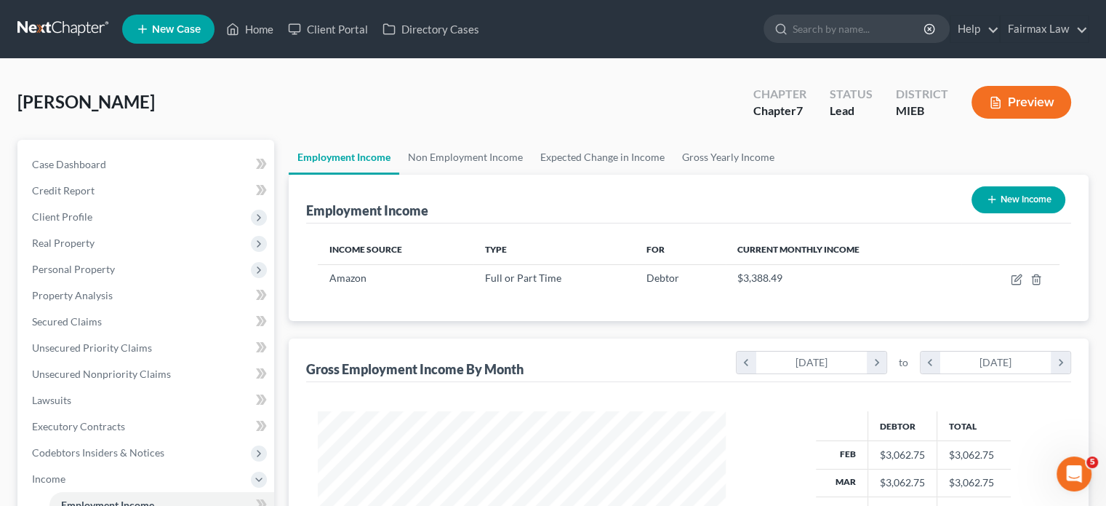
scroll to position [323, 437]
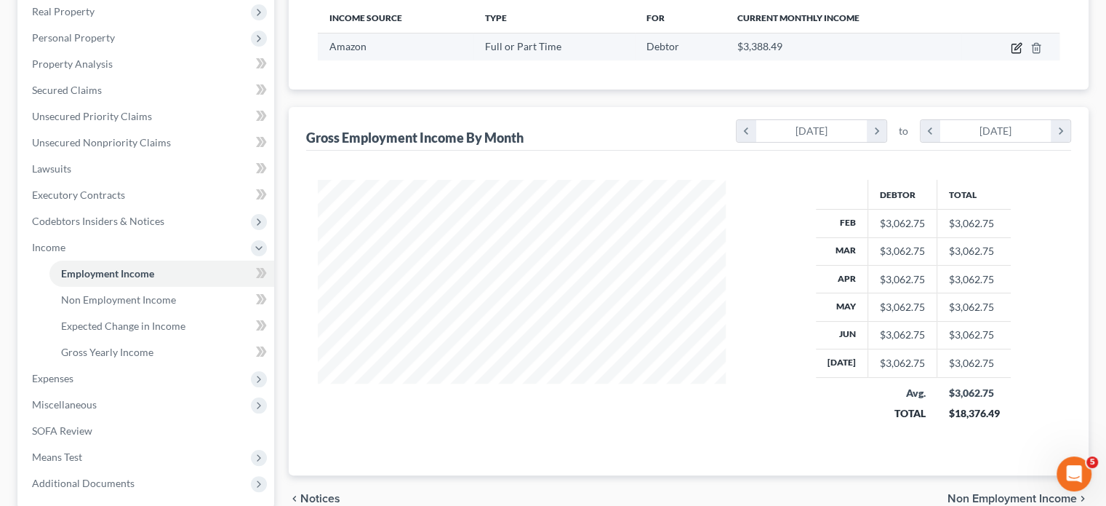
click at [1011, 54] on icon "button" at bounding box center [1017, 48] width 12 height 12
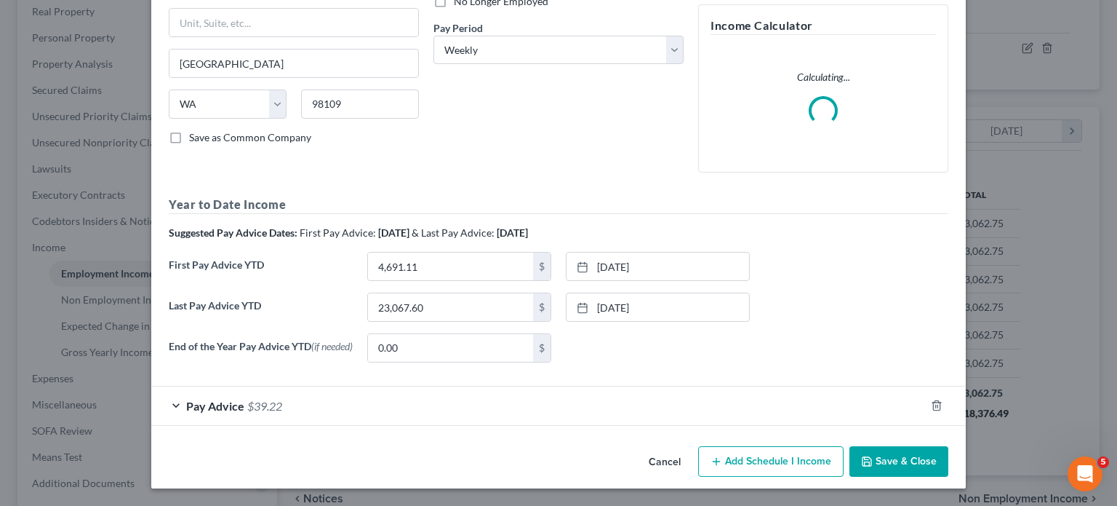
click at [573, 386] on div "Pay Advice $39.22" at bounding box center [538, 405] width 774 height 39
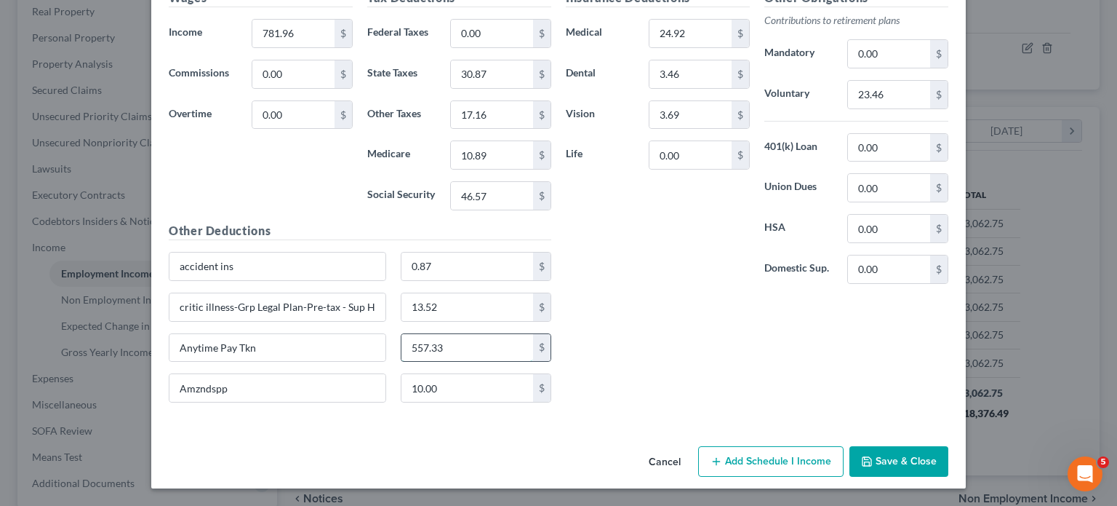
click at [439, 334] on input "557.33" at bounding box center [468, 348] width 132 height 28
drag, startPoint x: 212, startPoint y: 296, endPoint x: 0, endPoint y: 287, distance: 211.9
click at [0, 287] on div "Edit Income Source × Employment Type * Select Full or [DEMOGRAPHIC_DATA] Employ…" at bounding box center [558, 253] width 1117 height 506
click at [662, 212] on div "Insurance Deductions Medical 24.92 $ Dental 3.46 $ Vision 3.69 $ Life 0.00 $" at bounding box center [658, 142] width 199 height 306
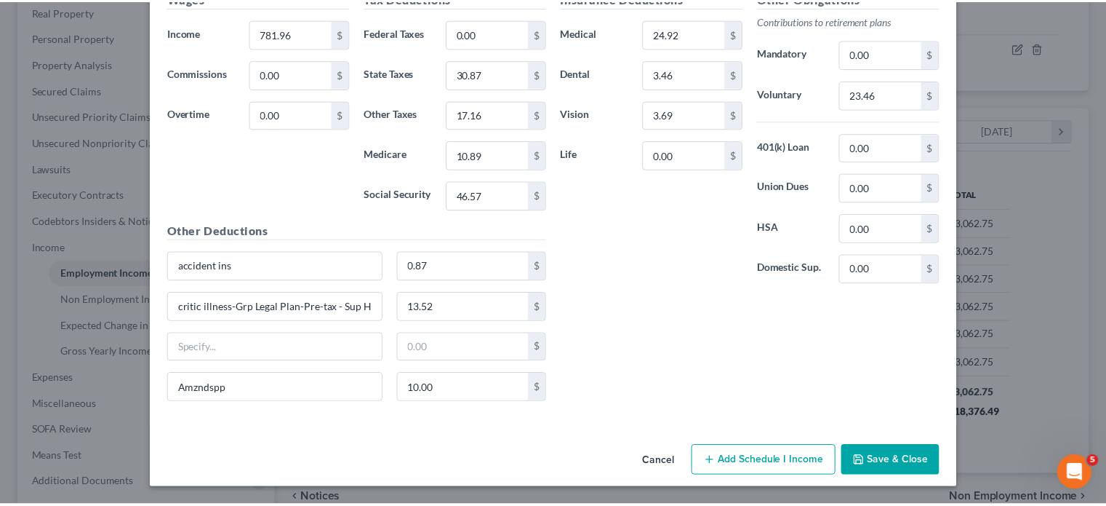
scroll to position [1030, 0]
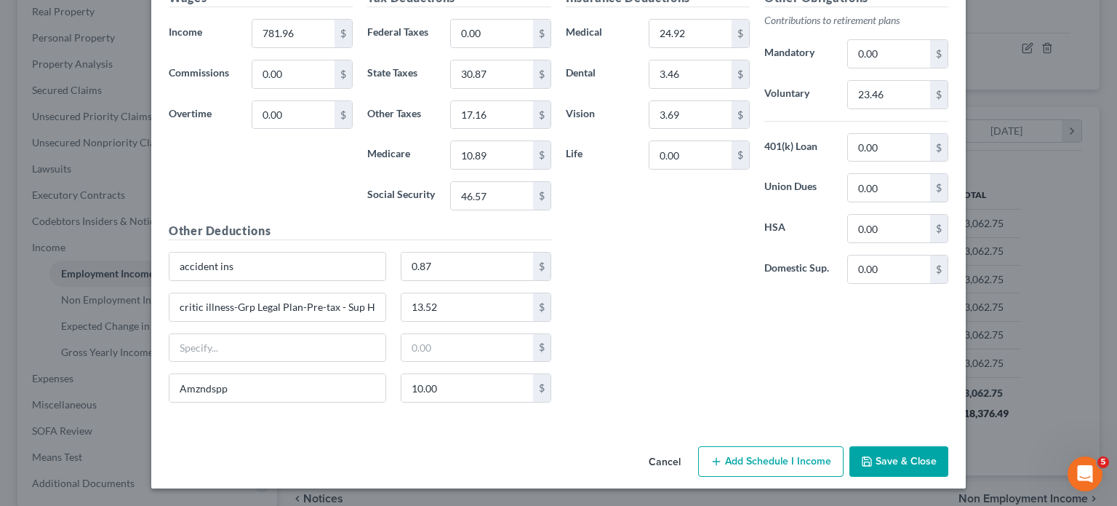
click at [946, 446] on button "Save & Close" at bounding box center [899, 461] width 99 height 31
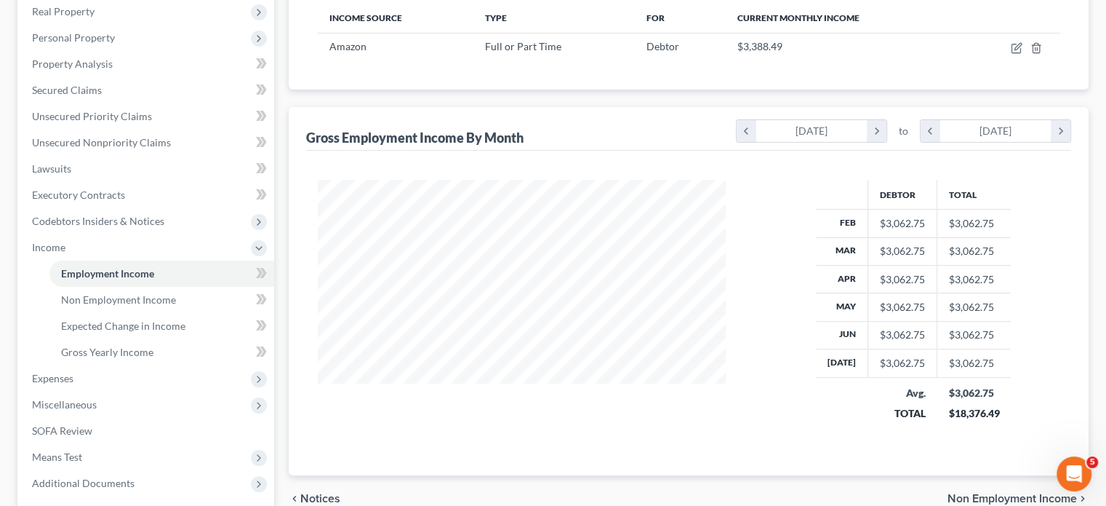
scroll to position [452, 0]
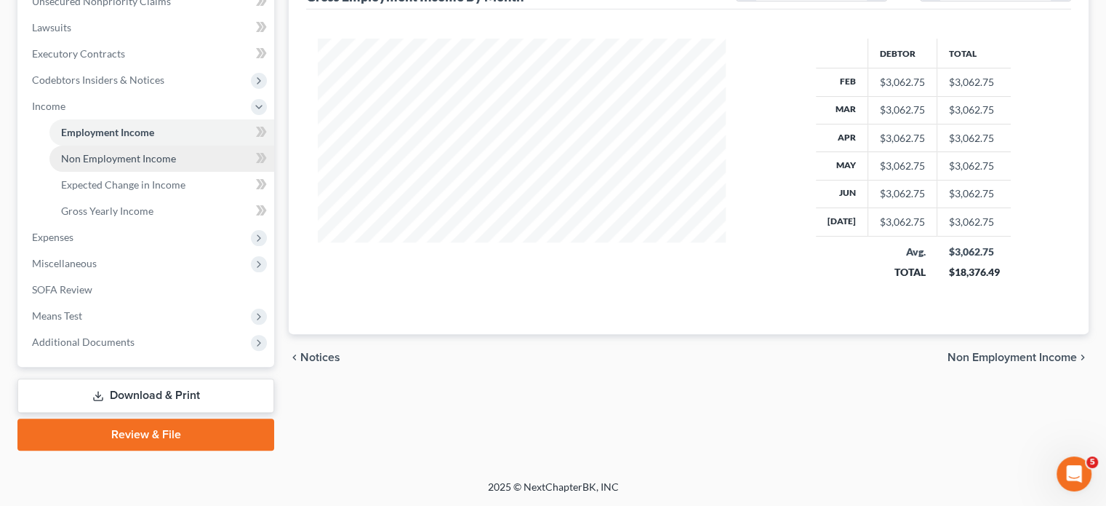
click at [135, 164] on span "Non Employment Income" at bounding box center [118, 158] width 115 height 12
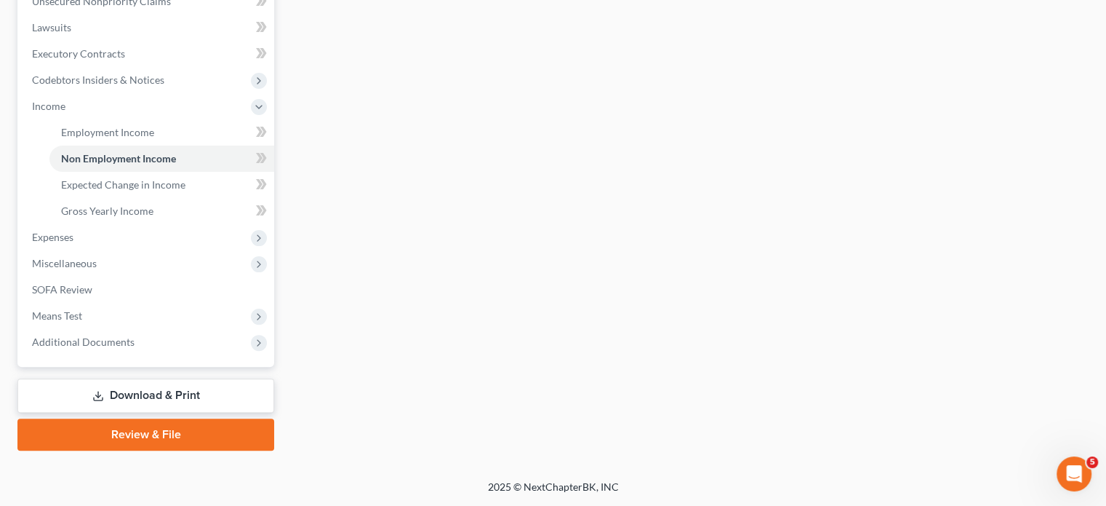
scroll to position [439, 0]
click at [153, 217] on span "Gross Yearly Income" at bounding box center [107, 210] width 92 height 12
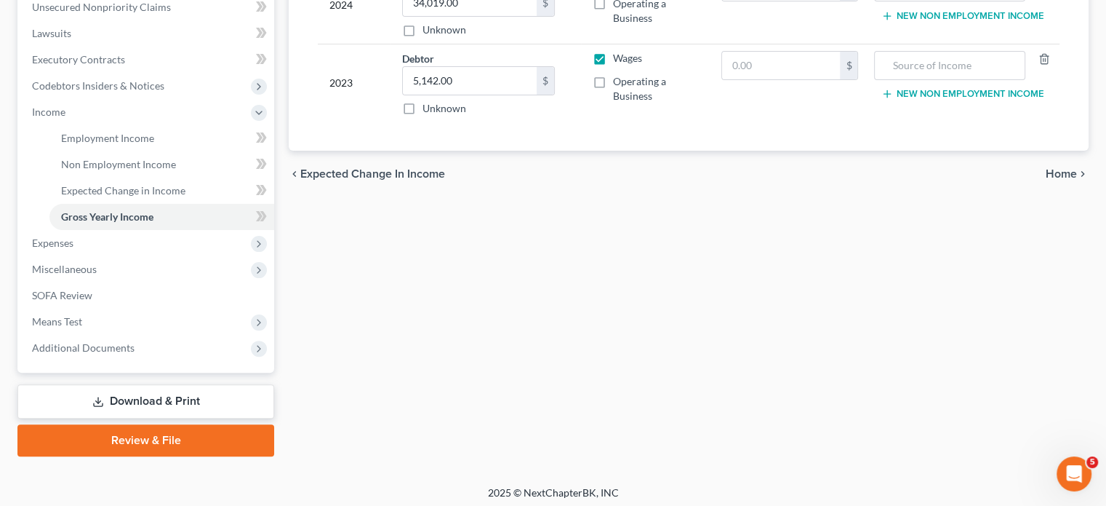
scroll to position [374, 0]
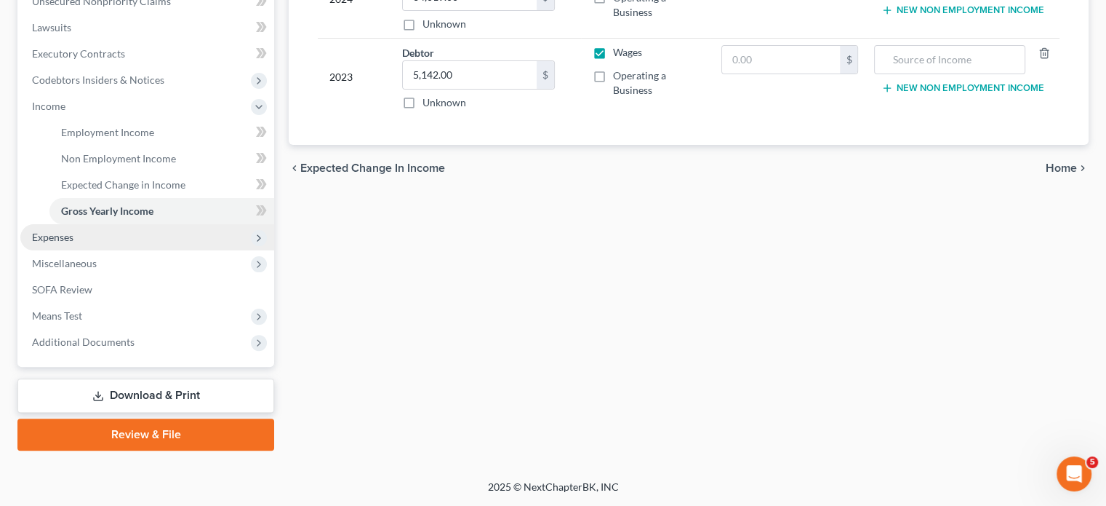
click at [141, 250] on span "Expenses" at bounding box center [147, 237] width 254 height 26
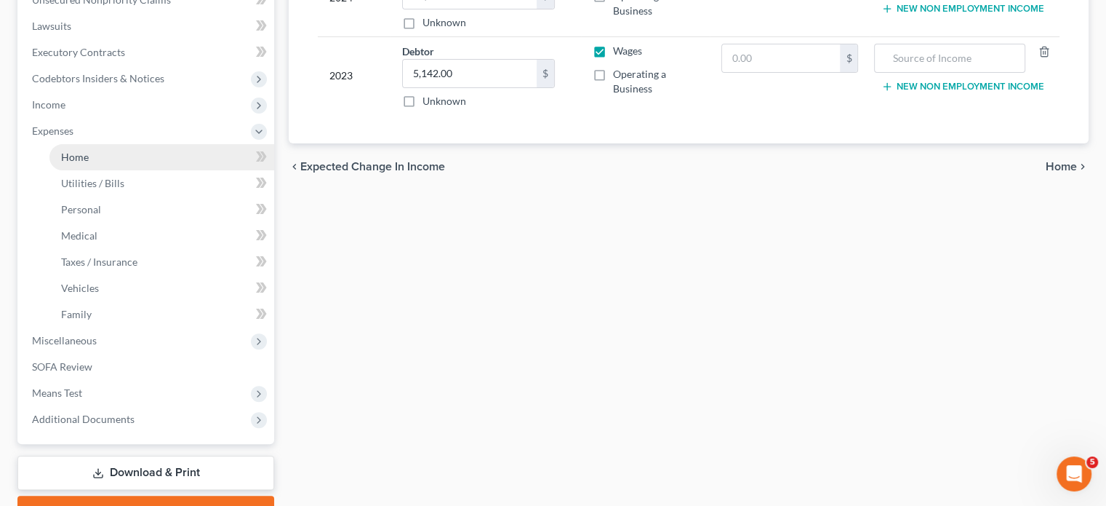
click at [148, 170] on link "Home" at bounding box center [161, 157] width 225 height 26
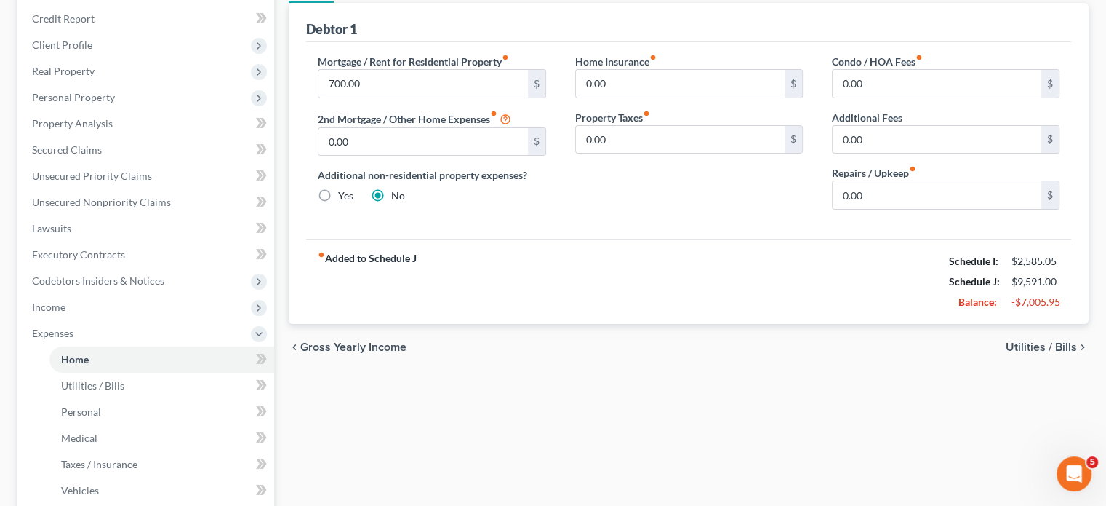
scroll to position [119, 0]
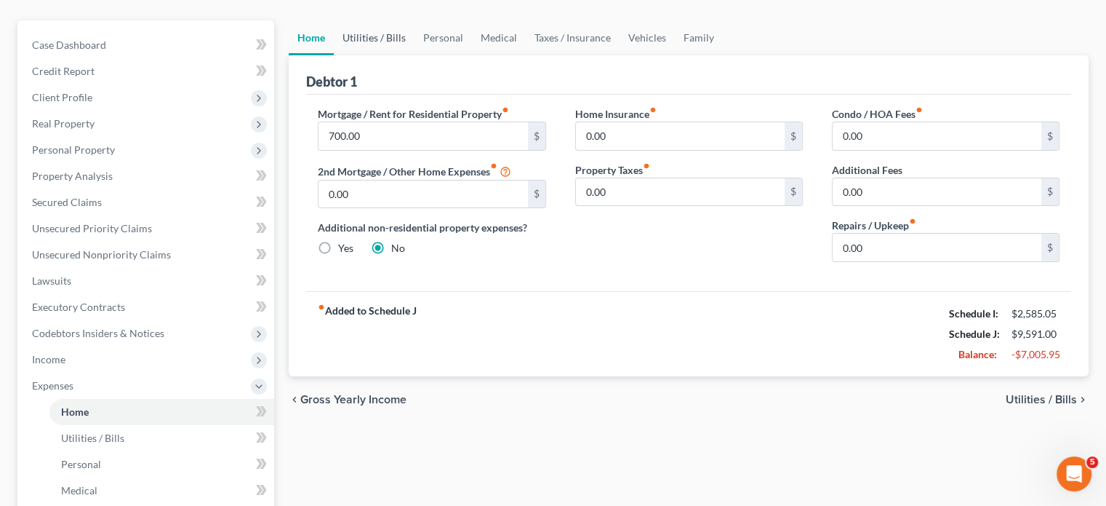
click at [384, 55] on link "Utilities / Bills" at bounding box center [374, 37] width 81 height 35
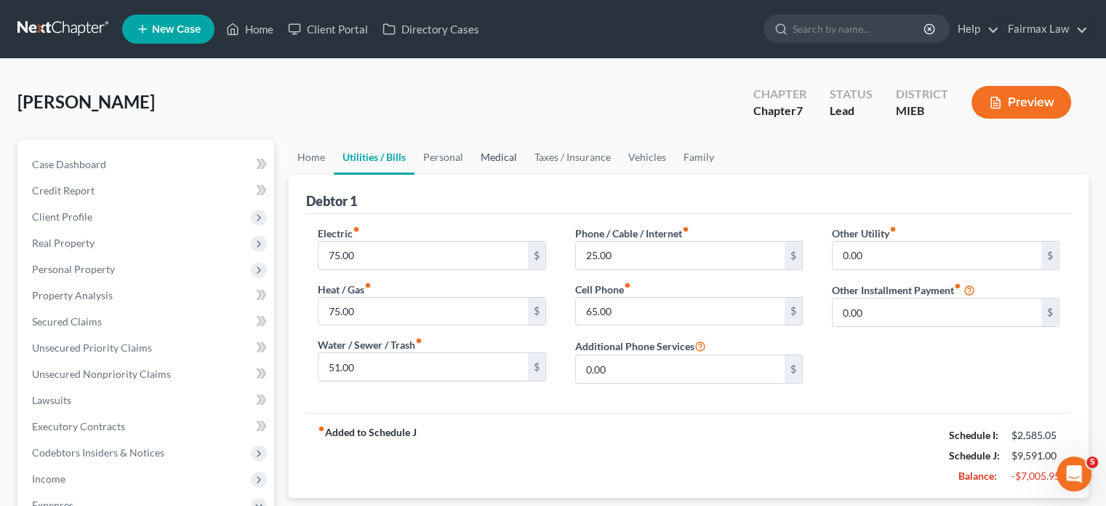
click at [526, 175] on link "Medical" at bounding box center [499, 157] width 54 height 35
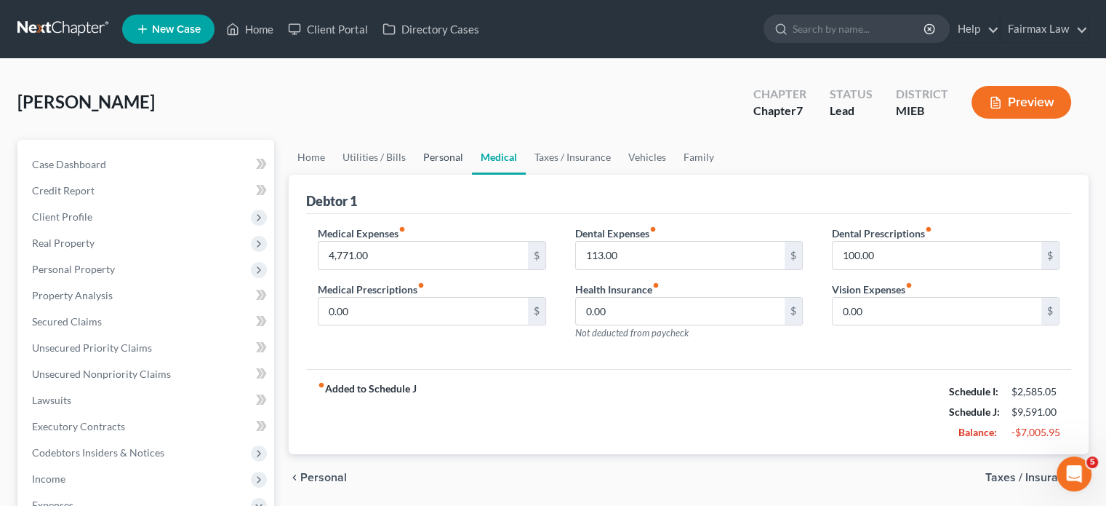
click at [471, 175] on link "Personal" at bounding box center [443, 157] width 57 height 35
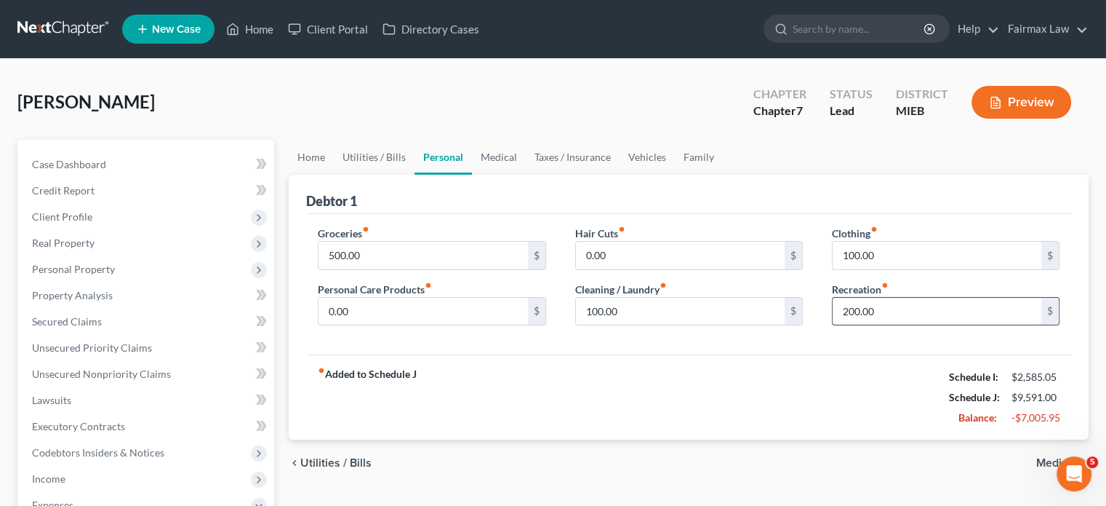
click at [906, 325] on input "200.00" at bounding box center [937, 312] width 209 height 28
click at [415, 175] on link "Utilities / Bills" at bounding box center [374, 157] width 81 height 35
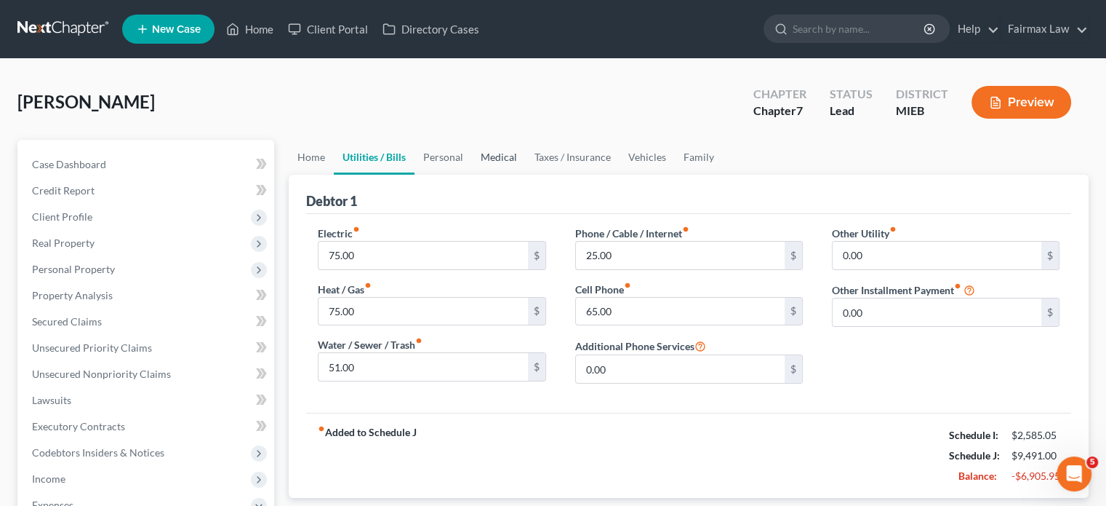
click at [526, 175] on link "Medical" at bounding box center [499, 157] width 54 height 35
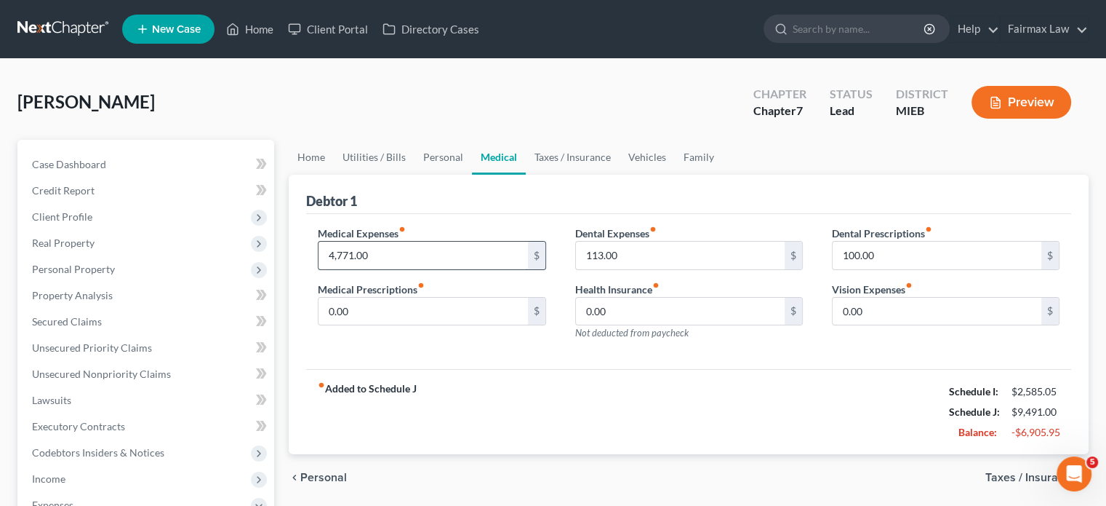
click at [419, 269] on input "4,771.00" at bounding box center [423, 255] width 209 height 28
click at [658, 269] on input "113.00" at bounding box center [680, 255] width 209 height 28
click at [903, 269] on input "100.00" at bounding box center [937, 255] width 209 height 28
click at [755, 214] on div "Debtor 1" at bounding box center [688, 194] width 765 height 39
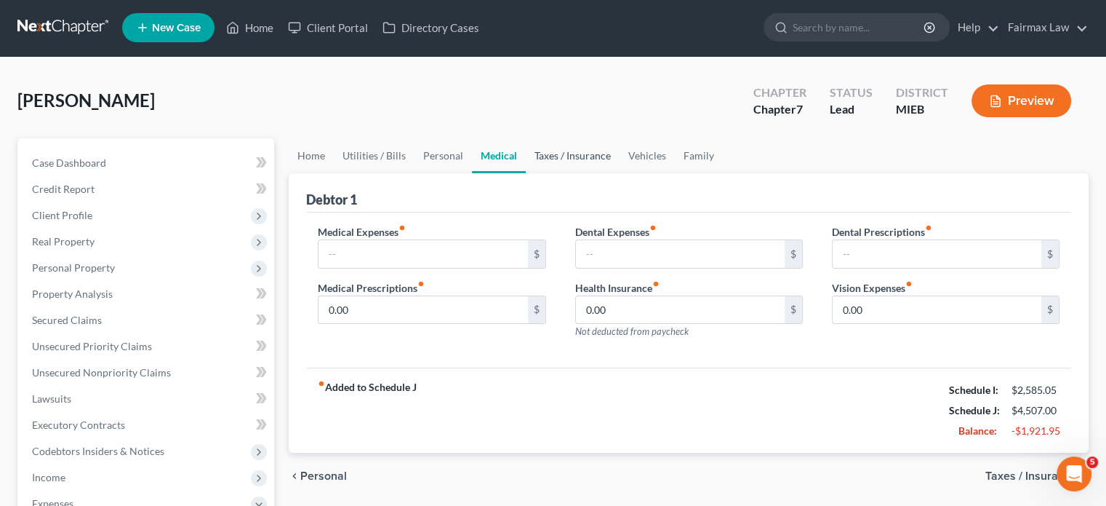
click at [620, 173] on link "Taxes / Insurance" at bounding box center [573, 155] width 94 height 35
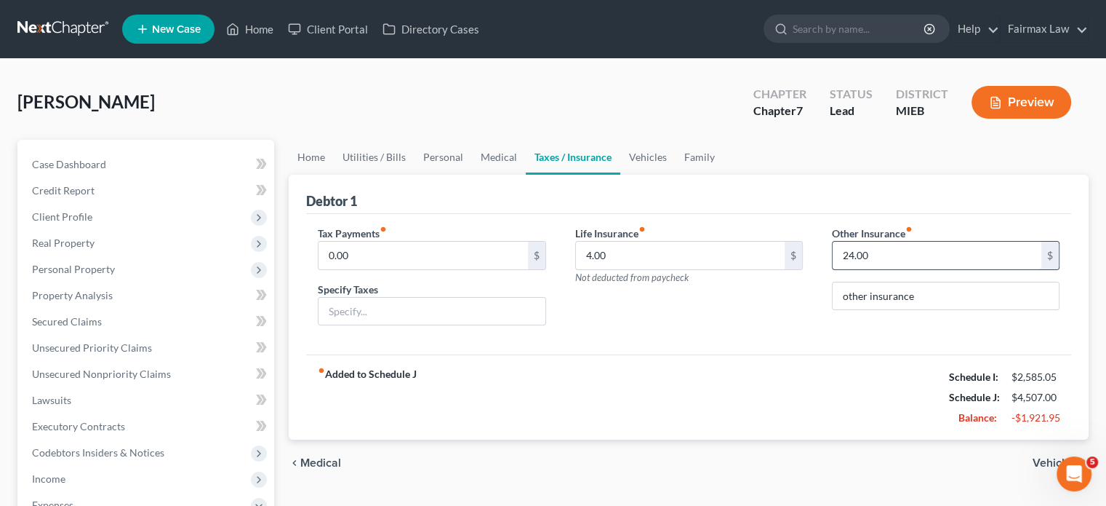
click at [880, 269] on input "24.00" at bounding box center [937, 255] width 209 height 28
click at [676, 175] on link "Vehicles" at bounding box center [647, 157] width 55 height 35
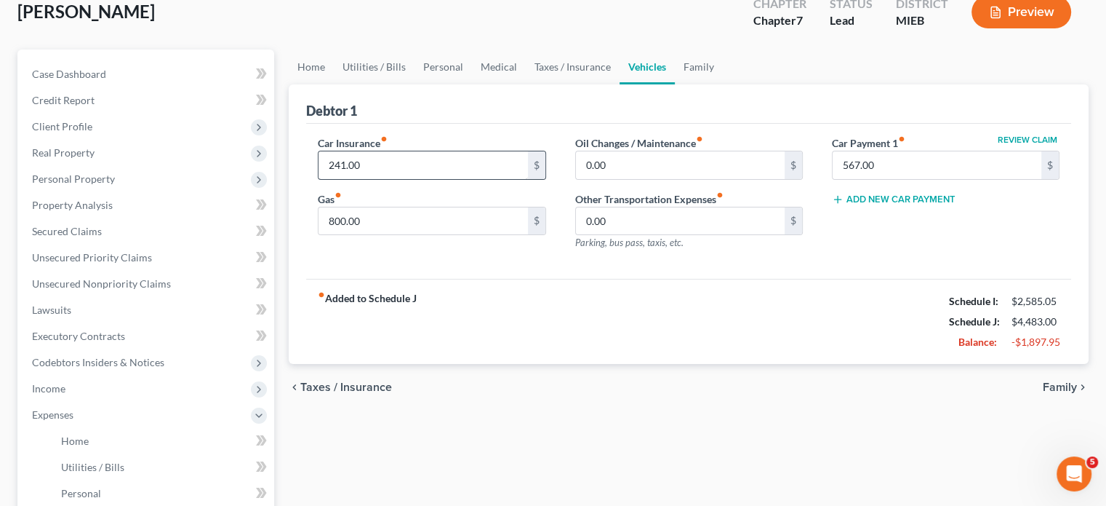
scroll to position [99, 0]
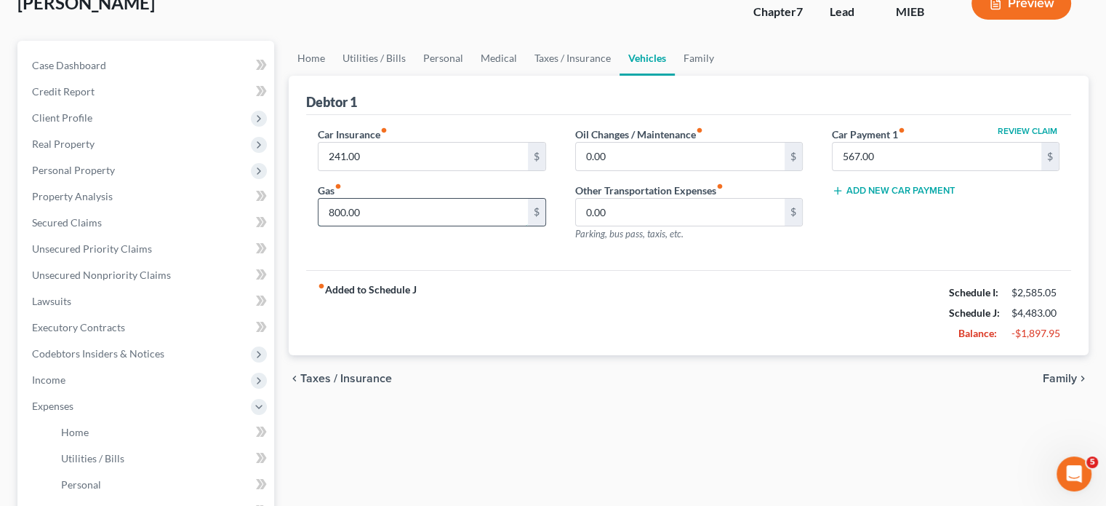
click at [380, 226] on input "800.00" at bounding box center [423, 213] width 209 height 28
click at [723, 76] on link "Family" at bounding box center [699, 58] width 48 height 35
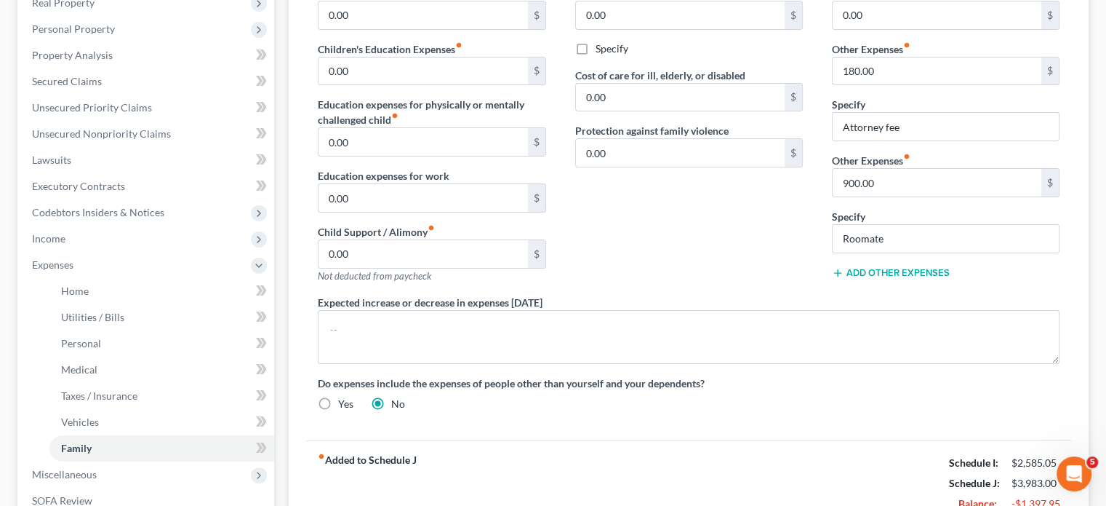
scroll to position [247, 0]
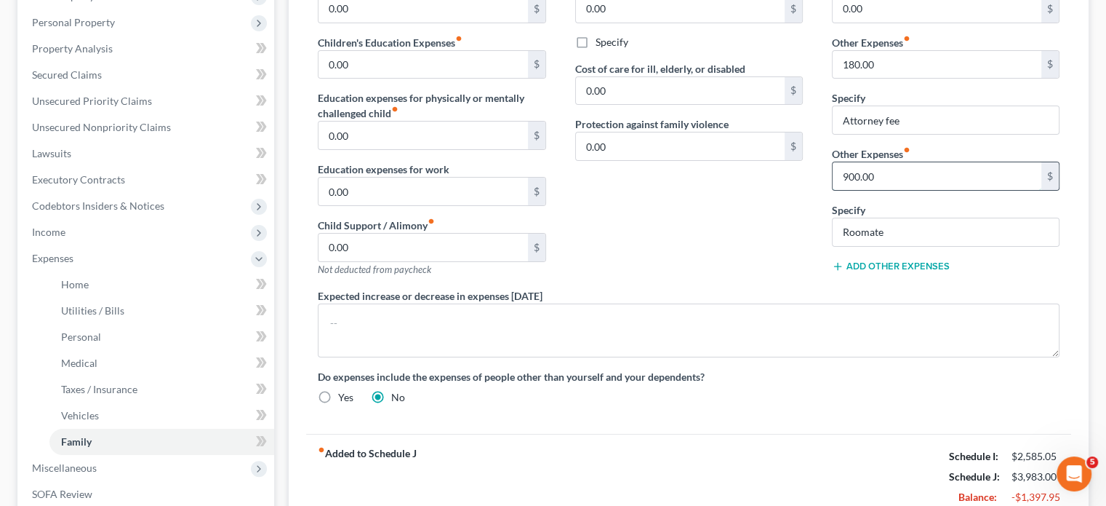
click at [893, 190] on input "900.00" at bounding box center [937, 176] width 209 height 28
click at [922, 246] on input "Roomate" at bounding box center [946, 232] width 226 height 28
click at [724, 288] on div "Contributions to other family members fiber_manual_record 0.00 $ Specify Cost o…" at bounding box center [689, 133] width 257 height 309
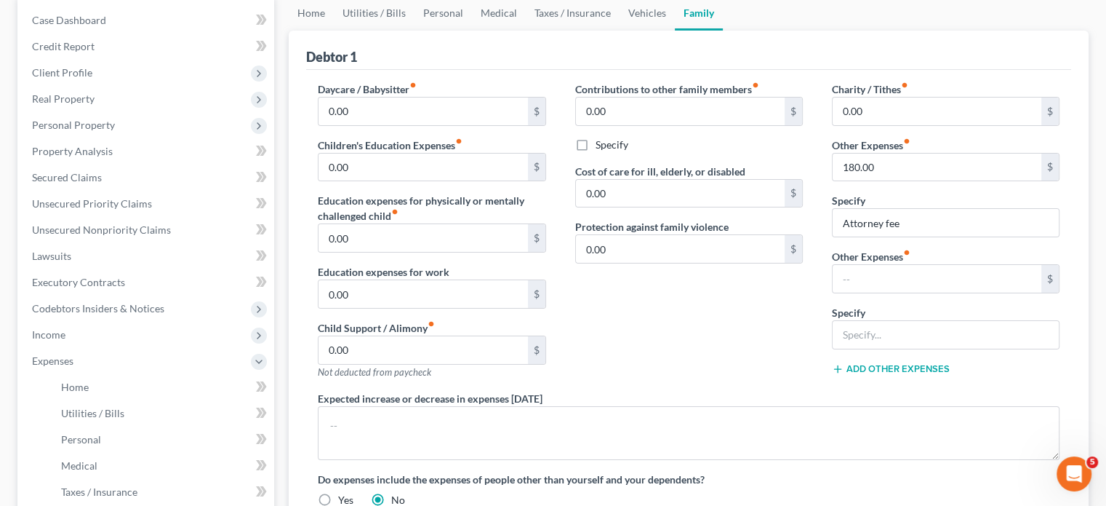
scroll to position [39, 0]
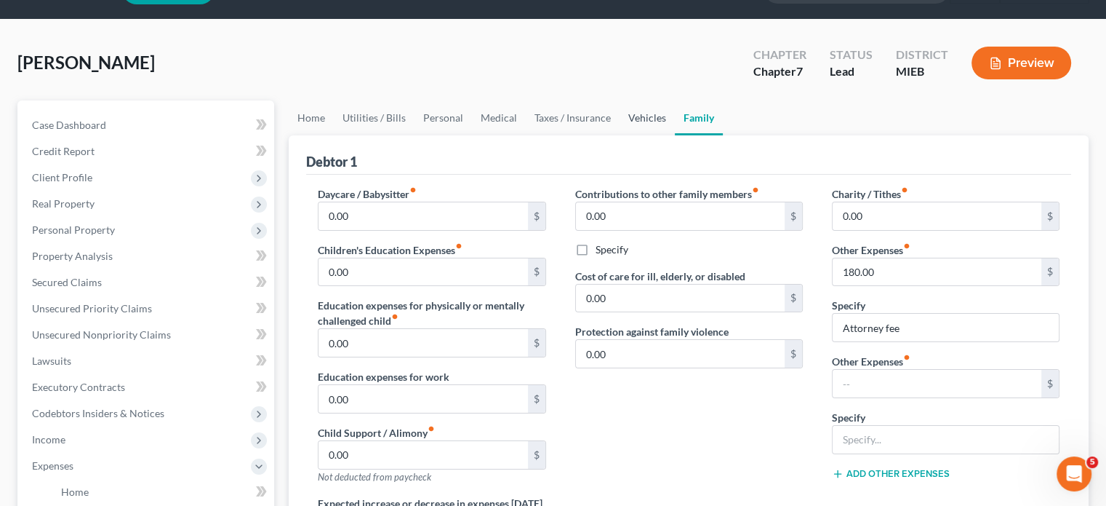
click at [675, 135] on link "Vehicles" at bounding box center [647, 117] width 55 height 35
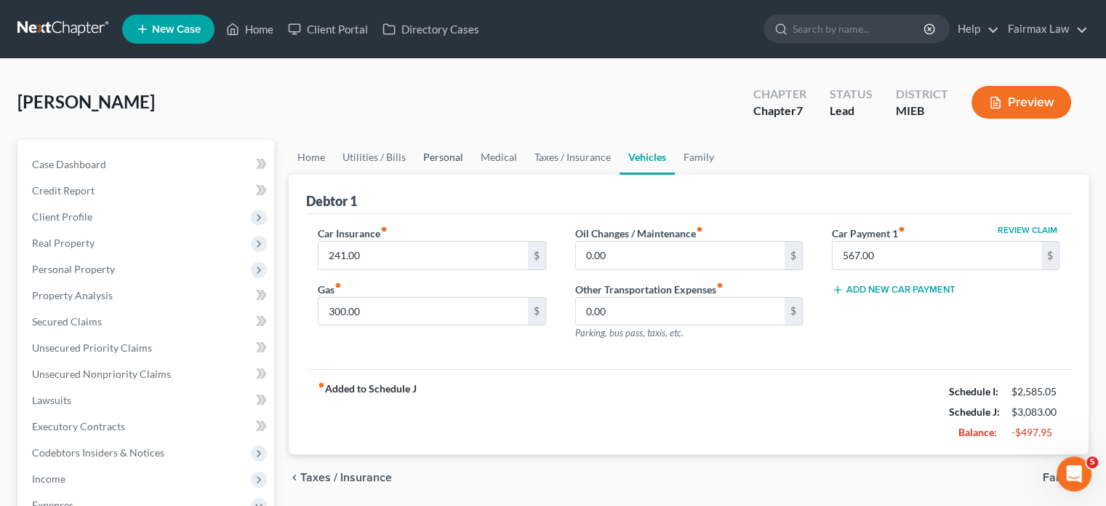
click at [472, 175] on link "Personal" at bounding box center [443, 157] width 57 height 35
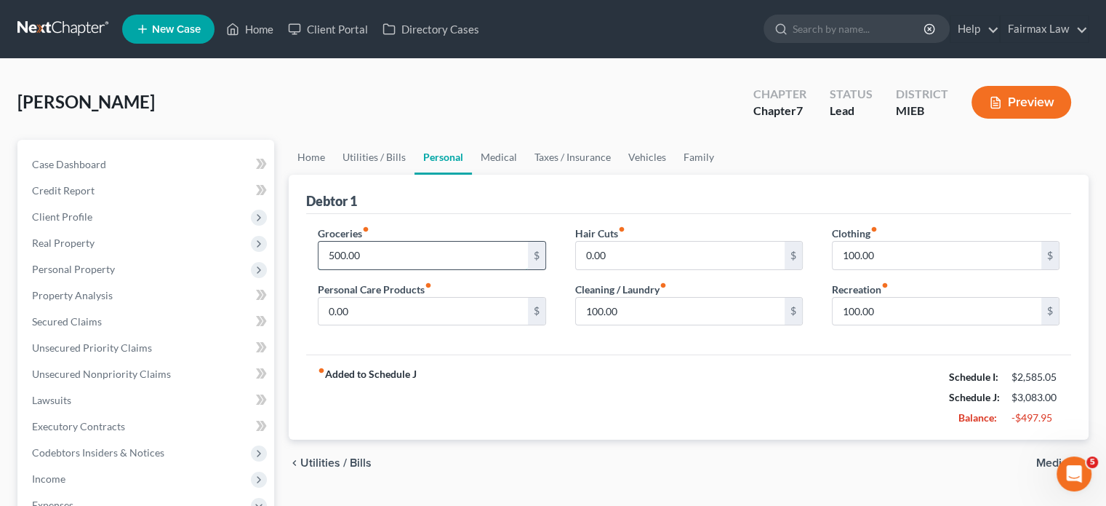
click at [390, 269] on input "500.00" at bounding box center [423, 255] width 209 height 28
click at [908, 269] on input "100.00" at bounding box center [937, 255] width 209 height 28
click at [690, 325] on input "100.00" at bounding box center [680, 312] width 209 height 28
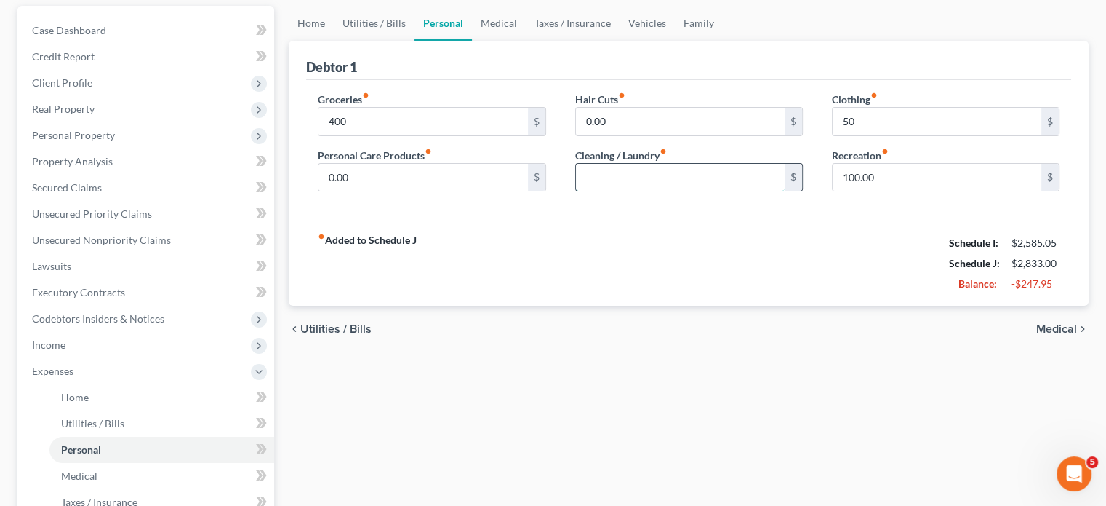
scroll to position [68, 0]
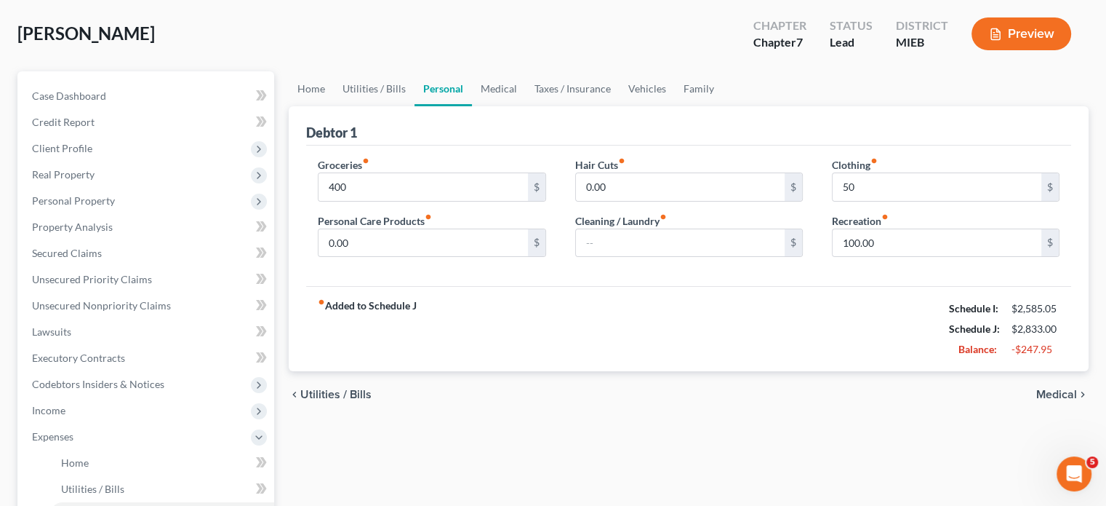
click at [848, 228] on label "Recreation fiber_manual_record" at bounding box center [860, 220] width 57 height 15
click at [887, 257] on input "100.00" at bounding box center [937, 243] width 209 height 28
click at [391, 106] on link "Utilities / Bills" at bounding box center [374, 88] width 81 height 35
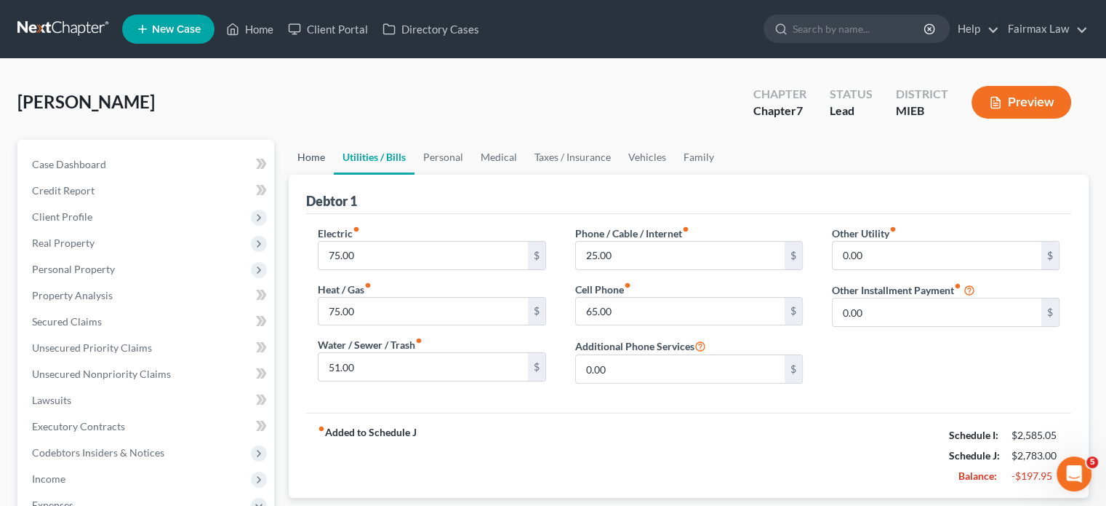
click at [311, 175] on link "Home" at bounding box center [311, 157] width 45 height 35
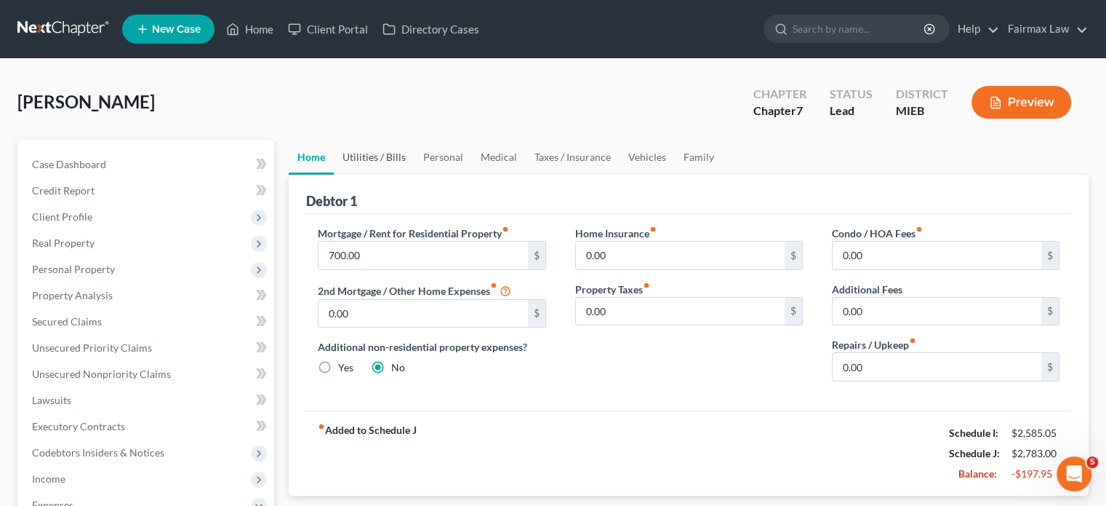
click at [387, 175] on link "Utilities / Bills" at bounding box center [374, 157] width 81 height 35
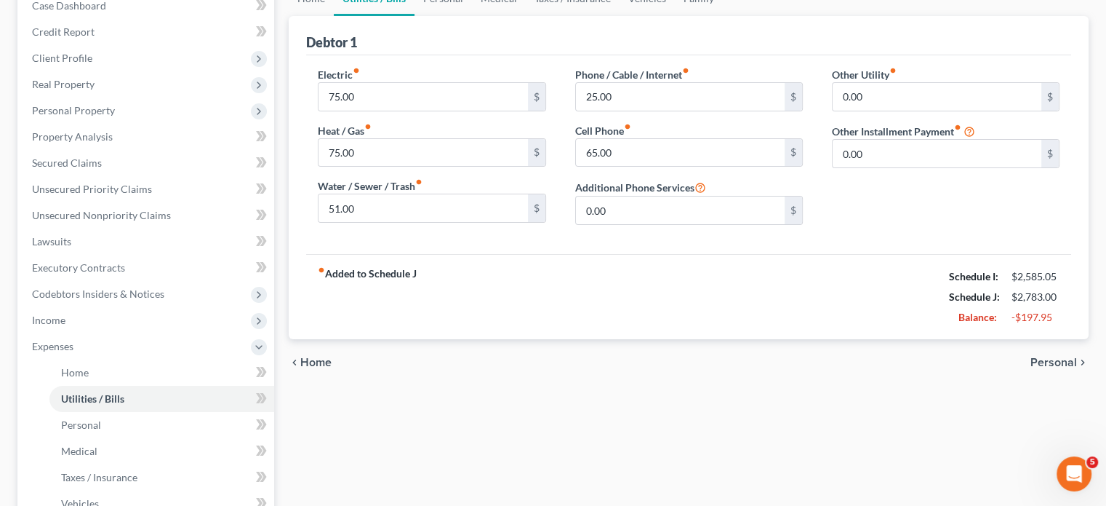
scroll to position [159, 0]
click at [379, 166] on input "75.00" at bounding box center [423, 152] width 209 height 28
click at [541, 115] on div "Electric fiber_manual_record 75.00 $ Heat / Gas fiber_manual_record $ Water / S…" at bounding box center [688, 154] width 765 height 199
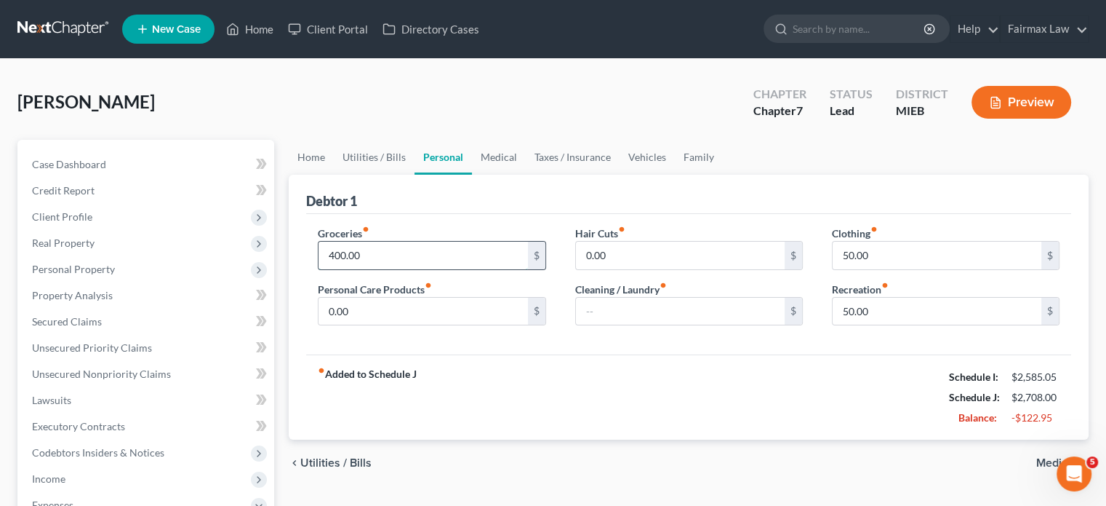
click at [420, 269] on input "400.00" at bounding box center [423, 255] width 209 height 28
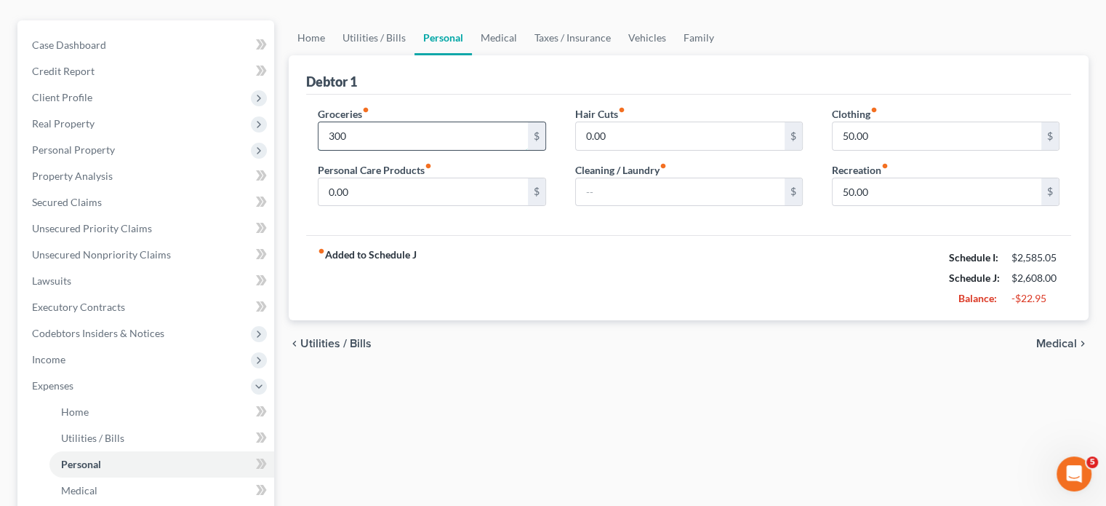
scroll to position [116, 0]
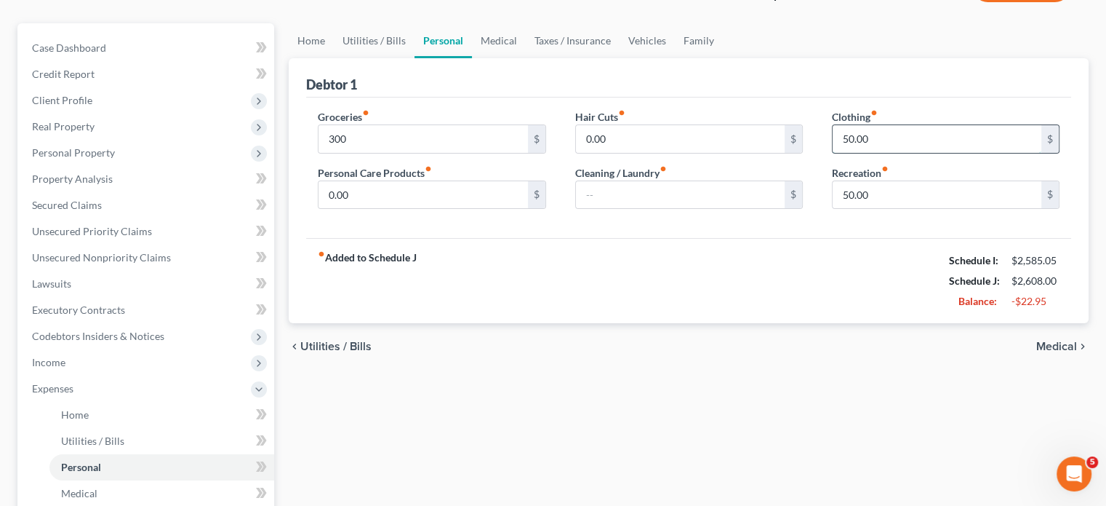
click at [876, 153] on input "50.00" at bounding box center [937, 139] width 209 height 28
click at [674, 323] on div "fiber_manual_record Added to Schedule J Schedule I: $2,585.05 Schedule J: $2,55…" at bounding box center [688, 280] width 765 height 85
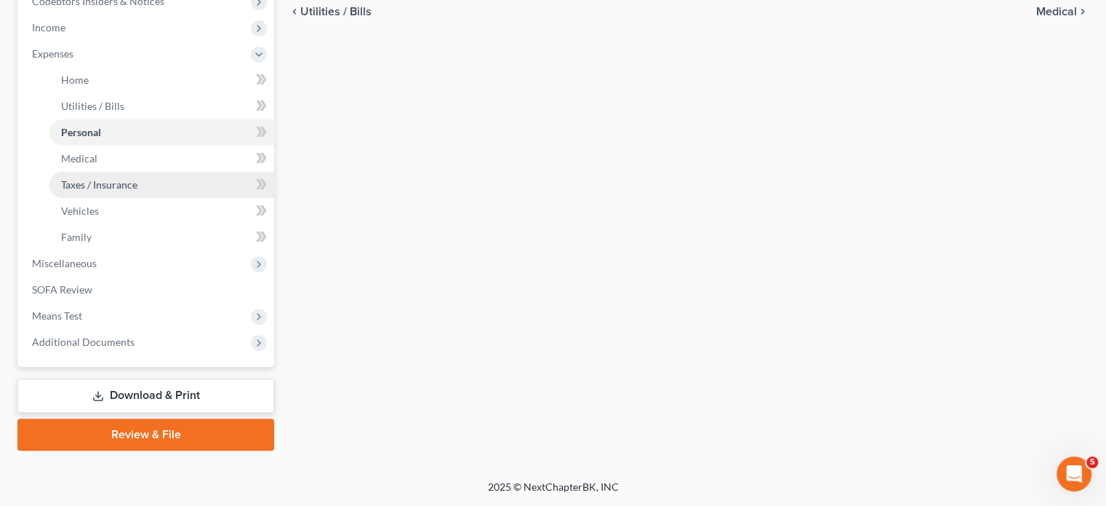
scroll to position [647, 0]
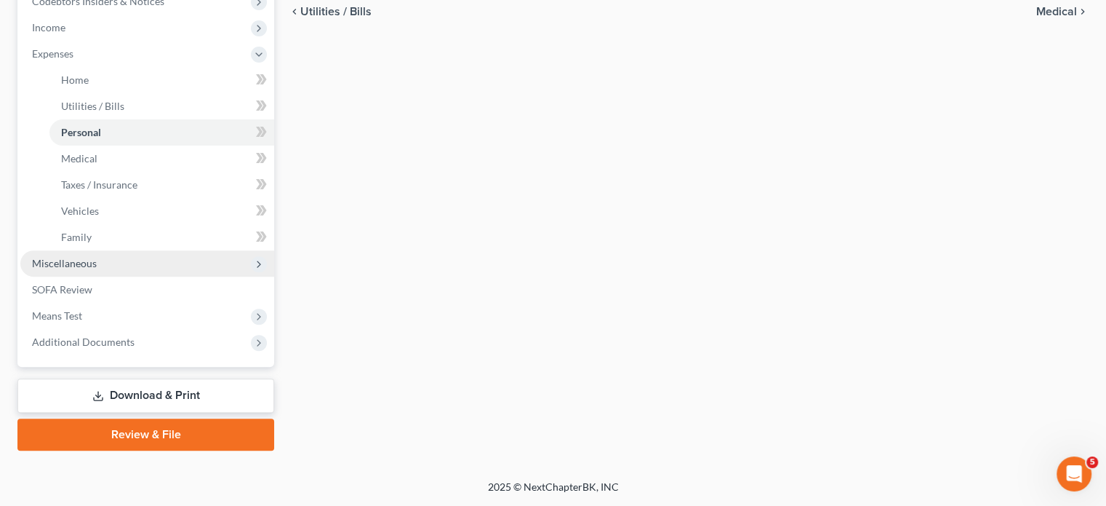
click at [97, 257] on span "Miscellaneous" at bounding box center [64, 263] width 65 height 12
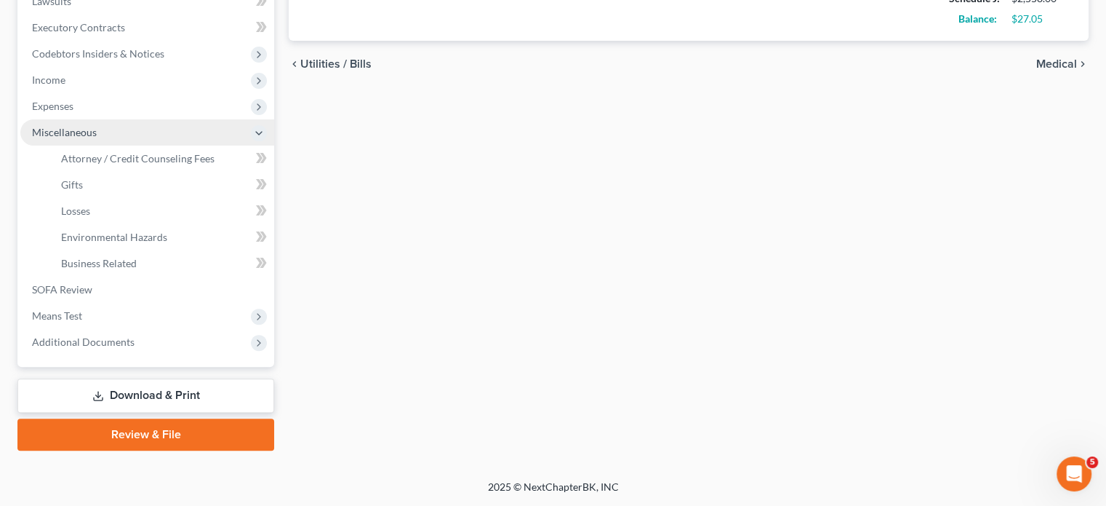
scroll to position [620, 0]
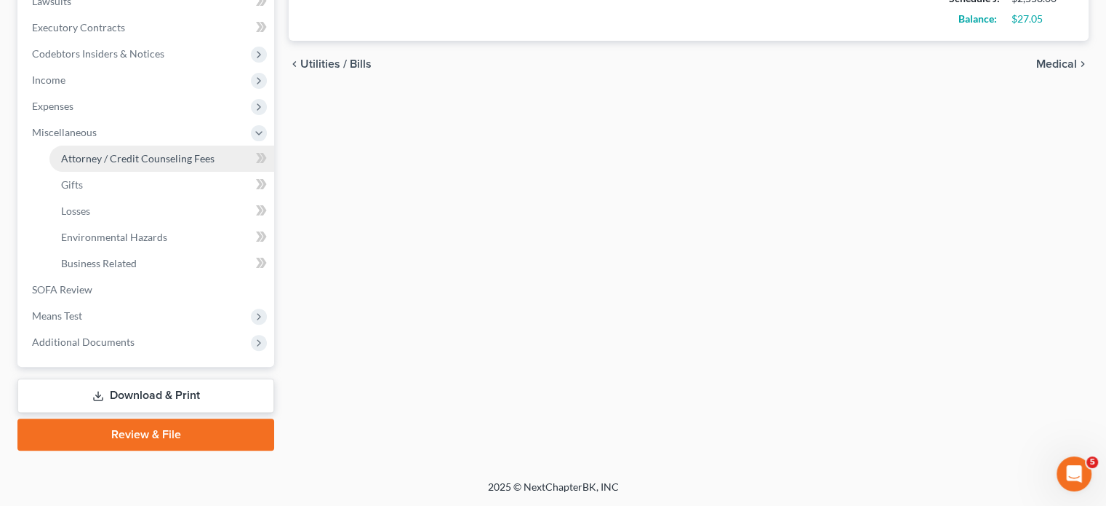
click at [164, 152] on span "Attorney / Credit Counseling Fees" at bounding box center [137, 158] width 153 height 12
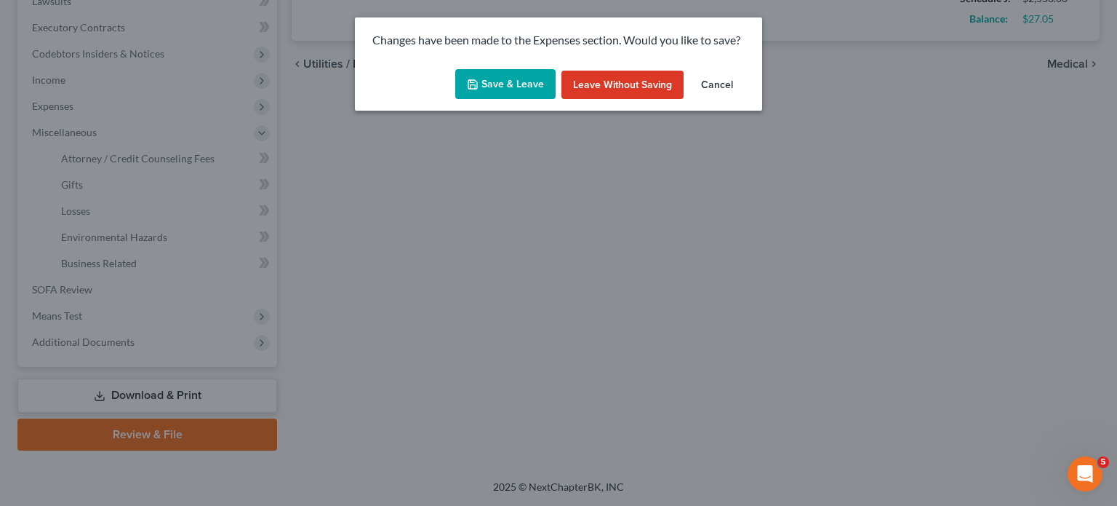
click at [485, 92] on button "Save & Leave" at bounding box center [505, 84] width 100 height 31
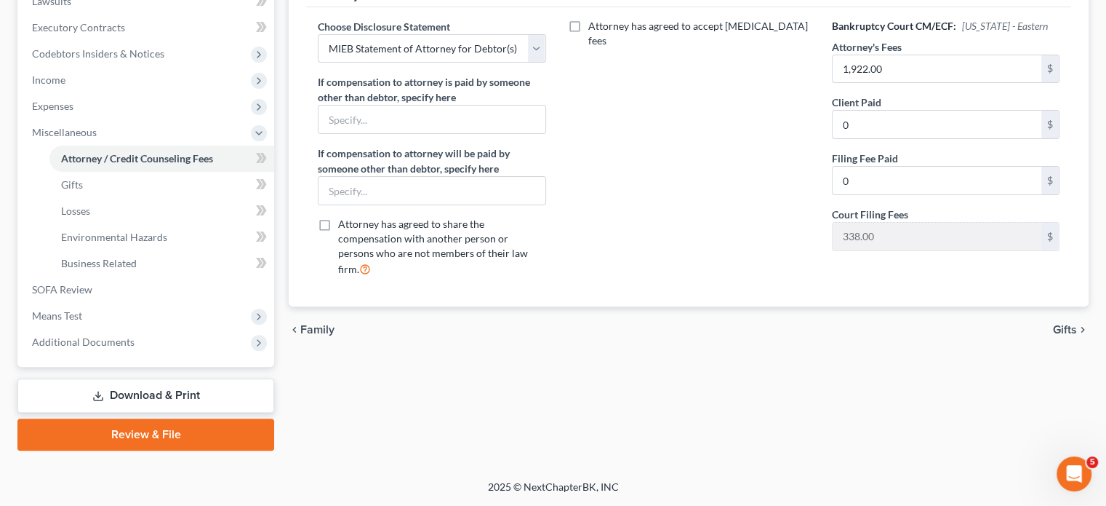
scroll to position [367, 0]
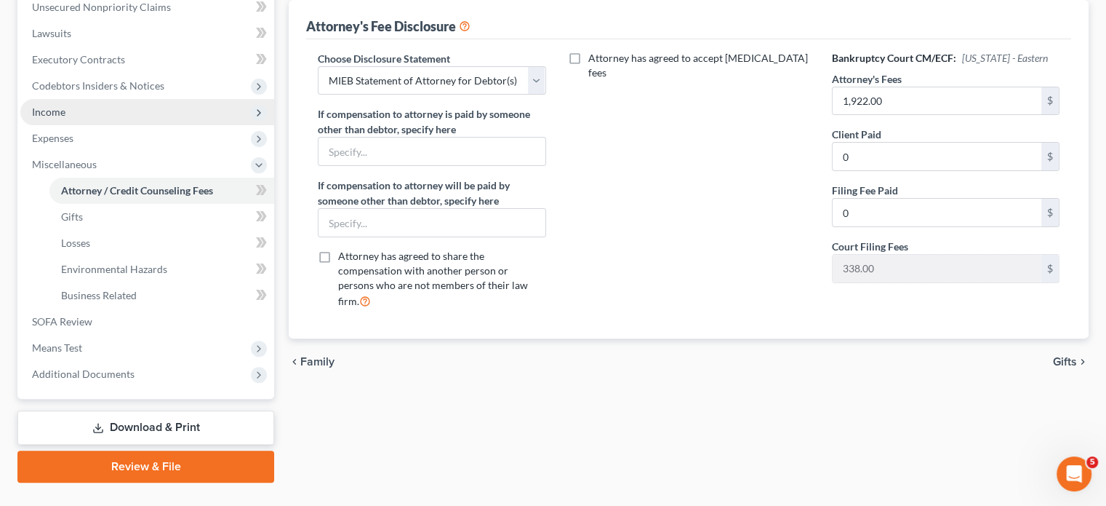
click at [111, 125] on span "Income" at bounding box center [147, 112] width 254 height 26
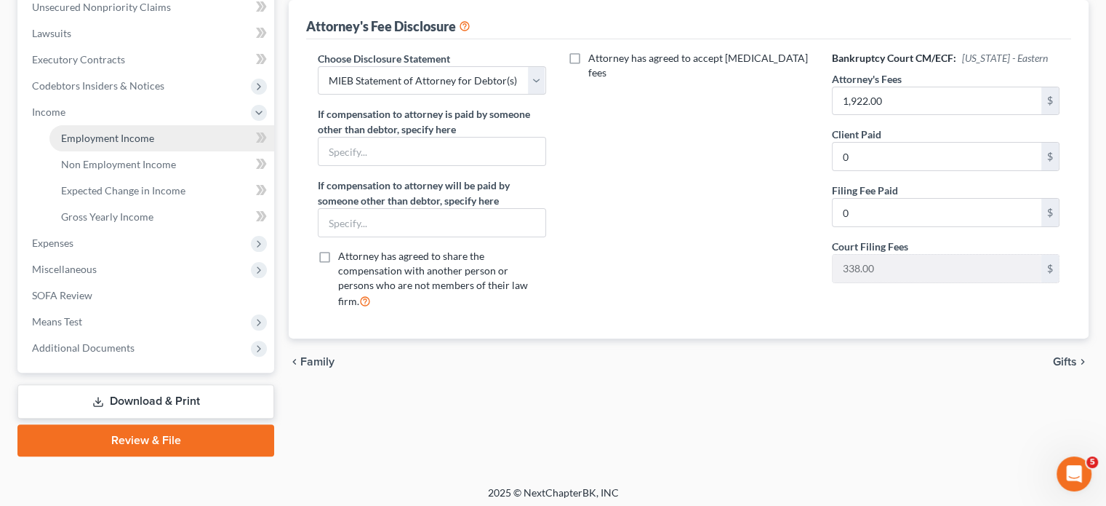
click at [146, 144] on span "Employment Income" at bounding box center [107, 138] width 93 height 12
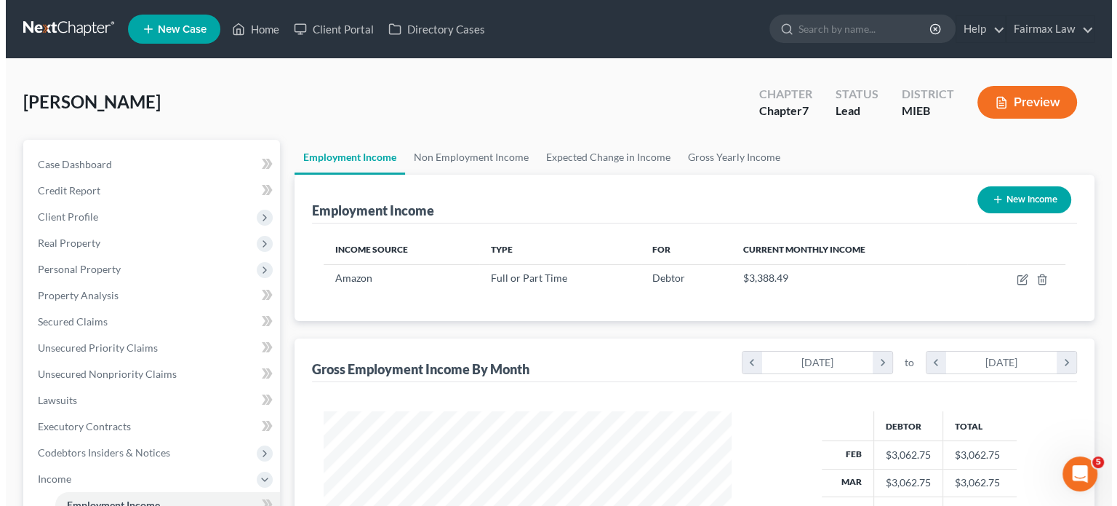
scroll to position [323, 437]
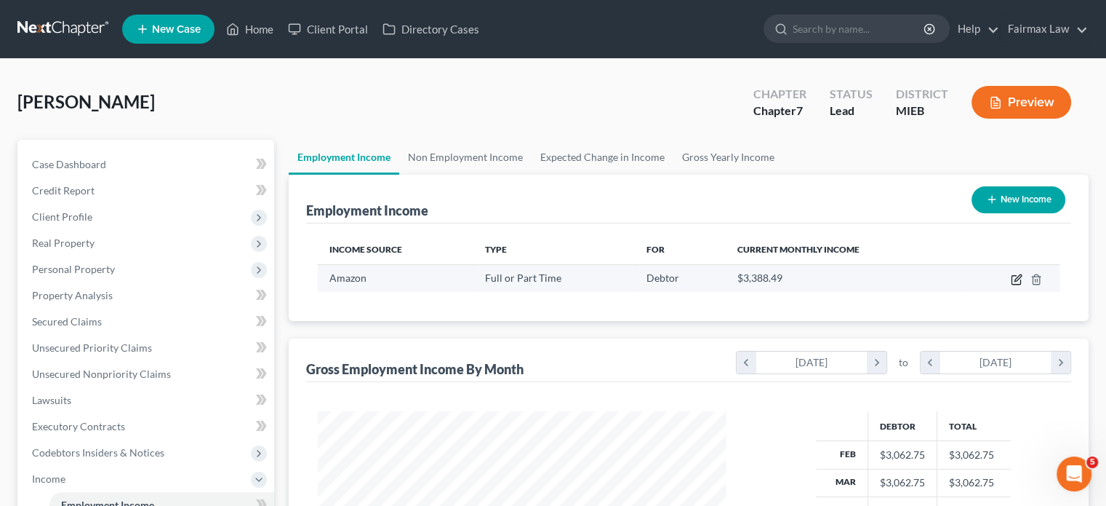
click at [1011, 285] on icon "button" at bounding box center [1017, 280] width 12 height 12
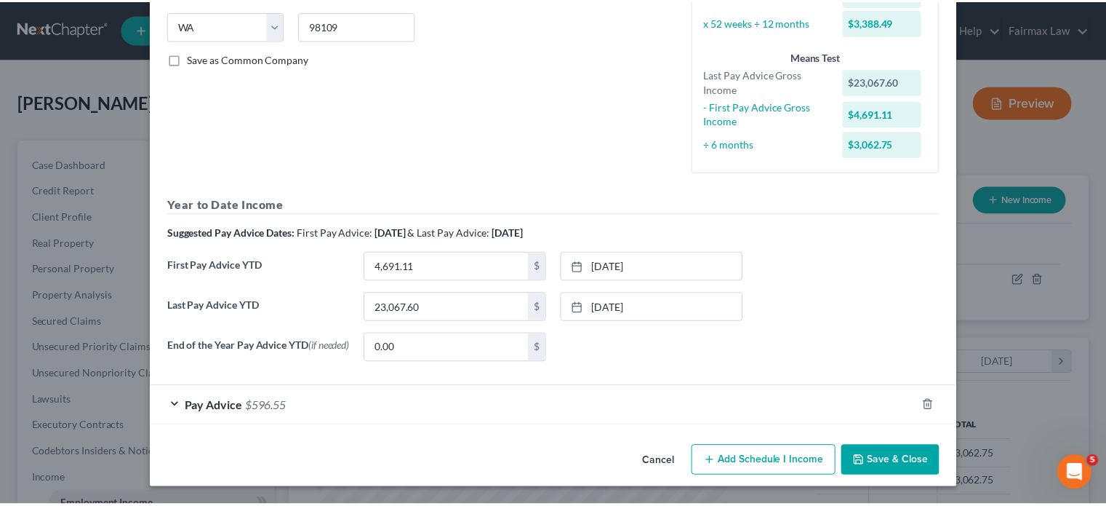
scroll to position [468, 0]
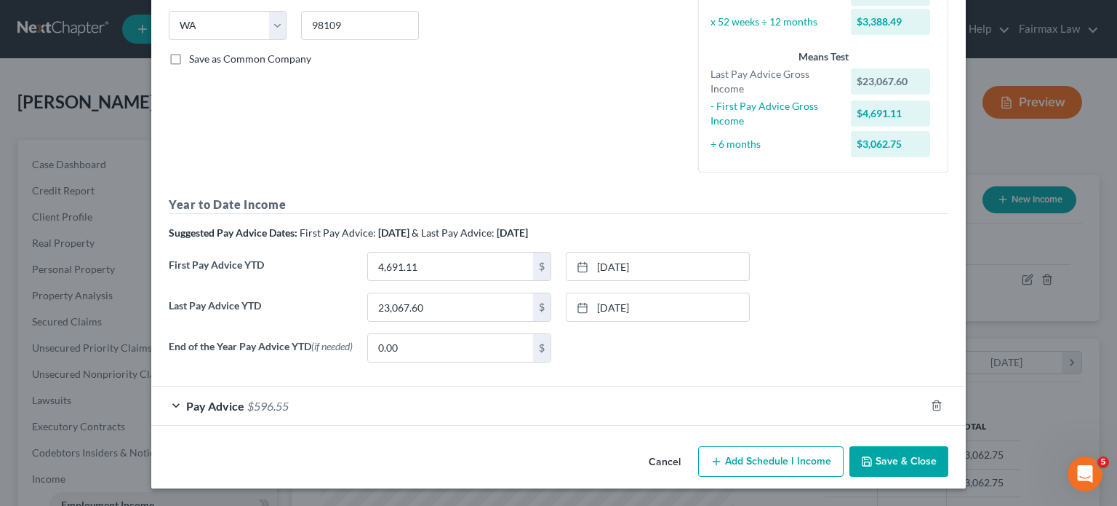
click at [685, 448] on button "Cancel" at bounding box center [664, 461] width 55 height 29
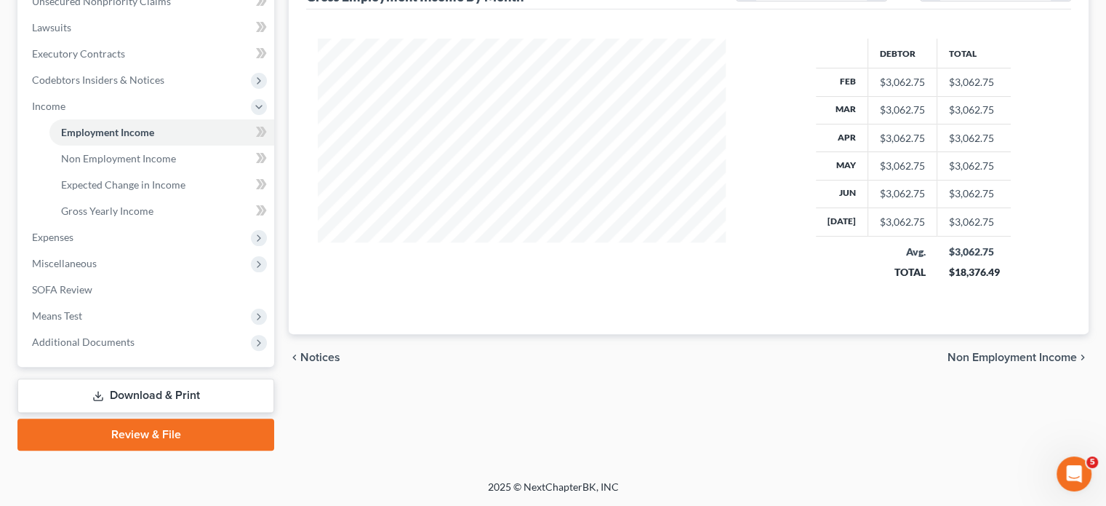
scroll to position [576, 0]
click at [172, 224] on span "Expenses" at bounding box center [147, 237] width 254 height 26
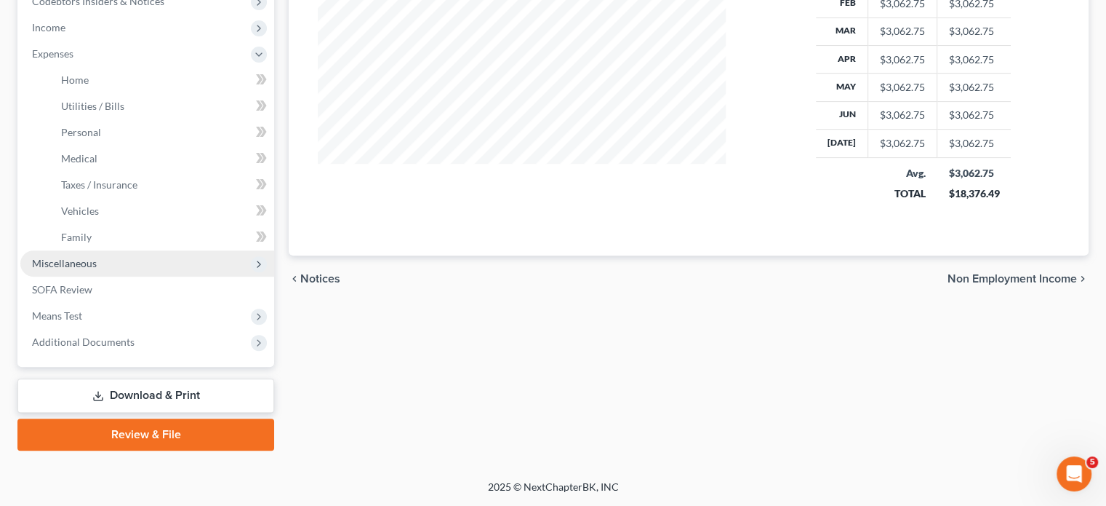
click at [135, 276] on span "Miscellaneous" at bounding box center [147, 263] width 254 height 26
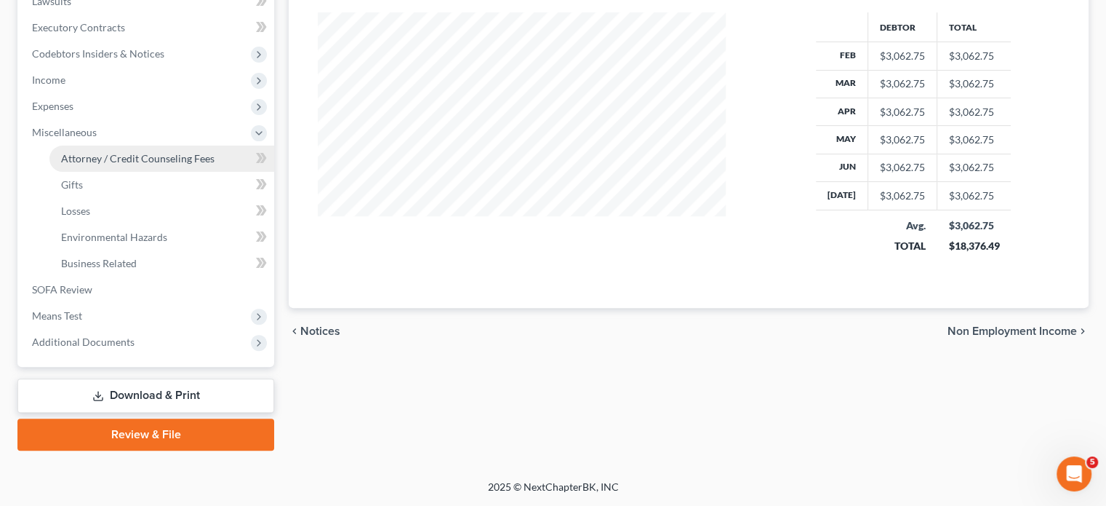
click at [140, 152] on span "Attorney / Credit Counseling Fees" at bounding box center [137, 158] width 153 height 12
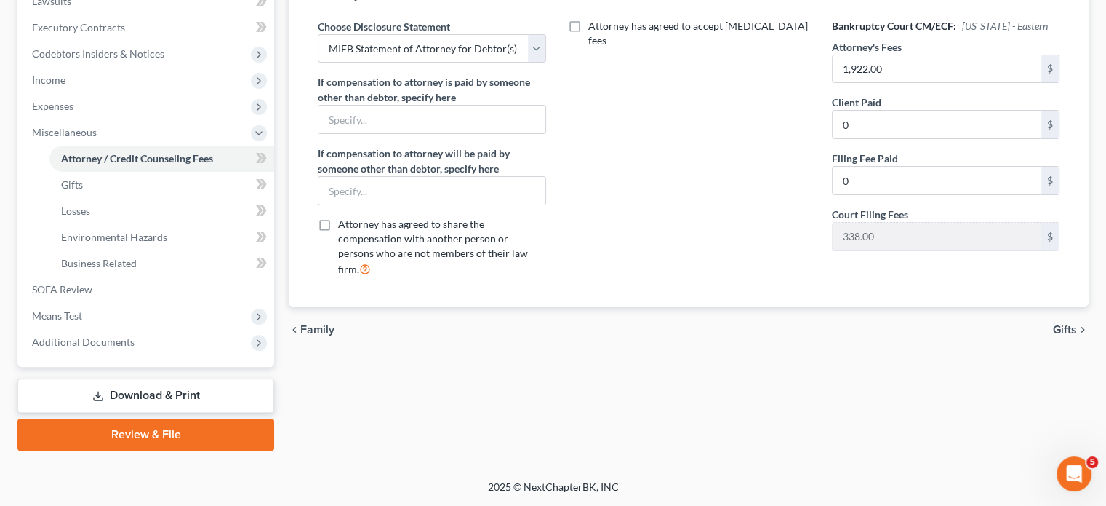
scroll to position [520, 0]
click at [103, 329] on span "Means Test" at bounding box center [147, 316] width 254 height 26
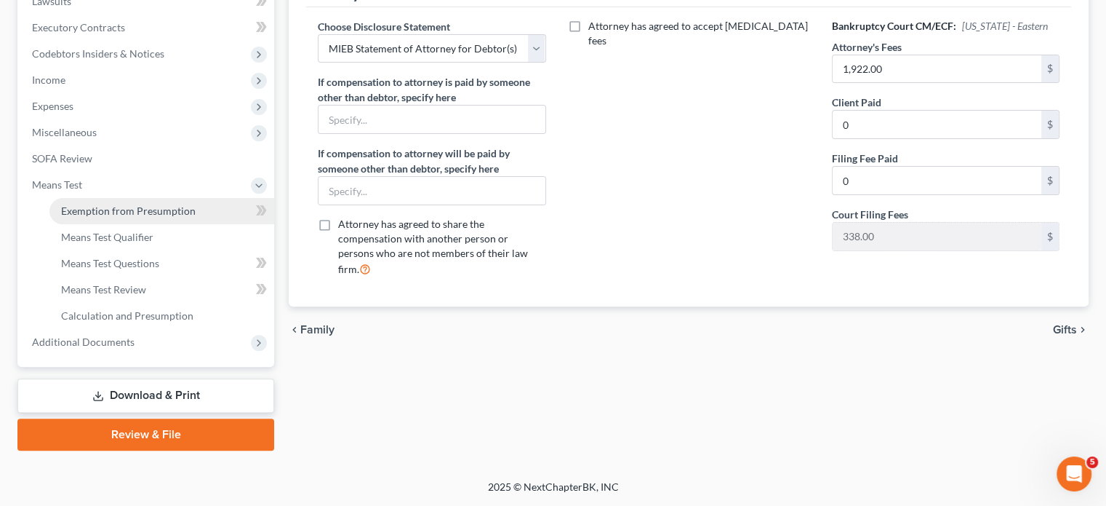
click at [165, 217] on span "Exemption from Presumption" at bounding box center [128, 210] width 135 height 12
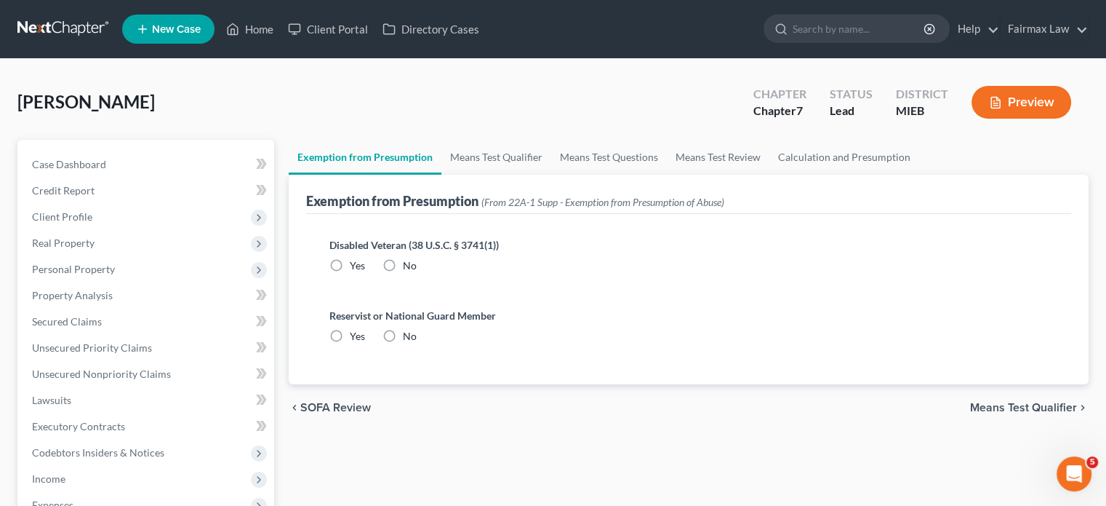
drag, startPoint x: 436, startPoint y: 319, endPoint x: 428, endPoint y: 404, distance: 85.5
click at [417, 273] on label "No" at bounding box center [410, 265] width 14 height 15
click at [418, 268] on input "No" at bounding box center [413, 262] width 9 height 9
click at [417, 343] on label "No" at bounding box center [410, 336] width 14 height 15
click at [418, 338] on input "No" at bounding box center [413, 333] width 9 height 9
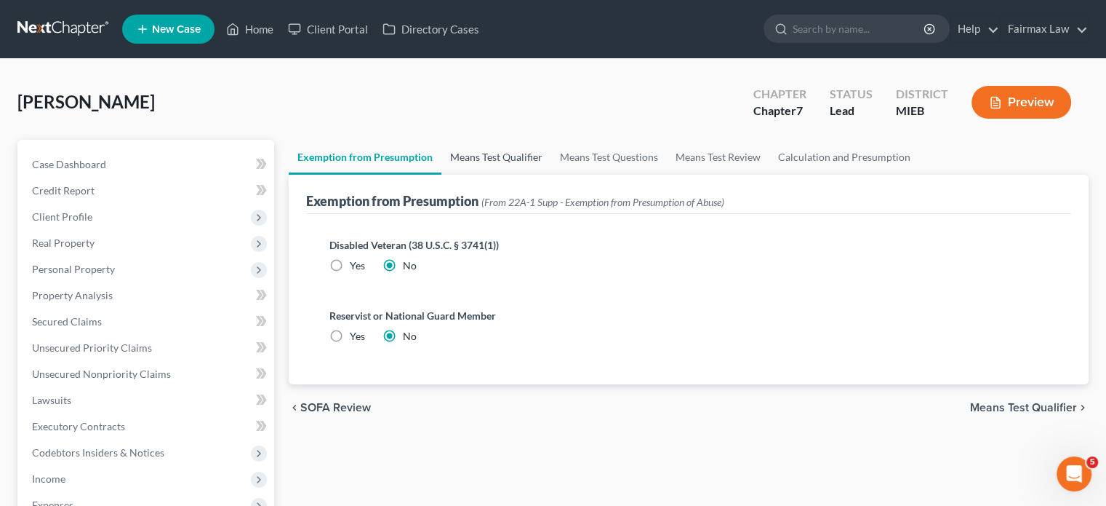
click at [541, 175] on link "Means Test Qualifier" at bounding box center [497, 157] width 110 height 35
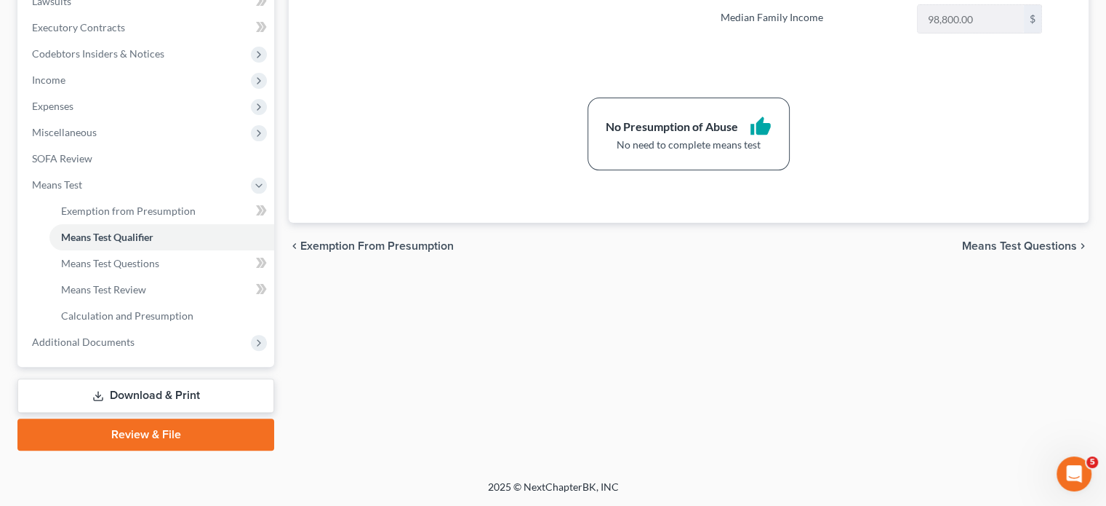
scroll to position [556, 0]
click at [191, 355] on span "Additional Documents" at bounding box center [147, 342] width 254 height 26
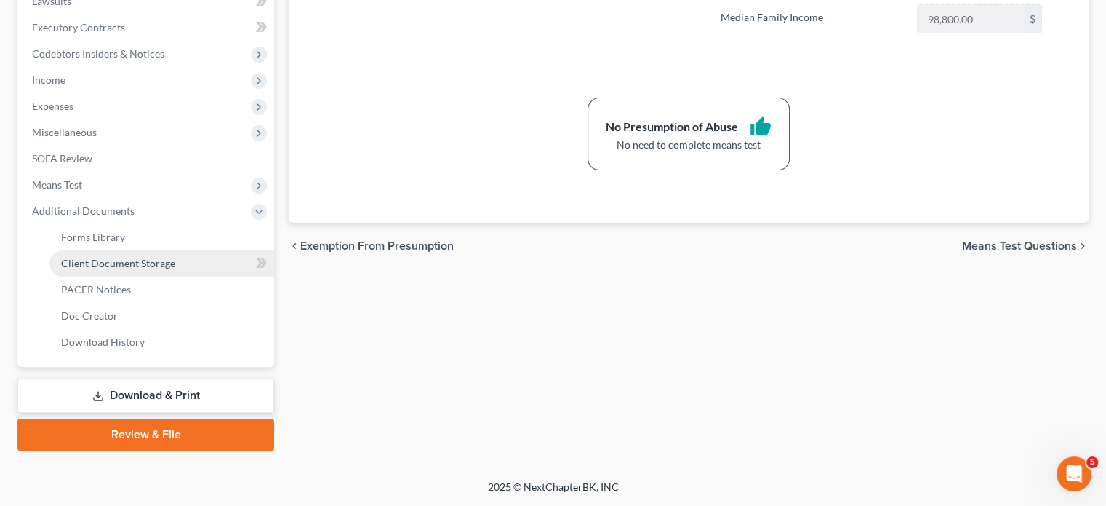
click at [165, 269] on span "Client Document Storage" at bounding box center [118, 263] width 114 height 12
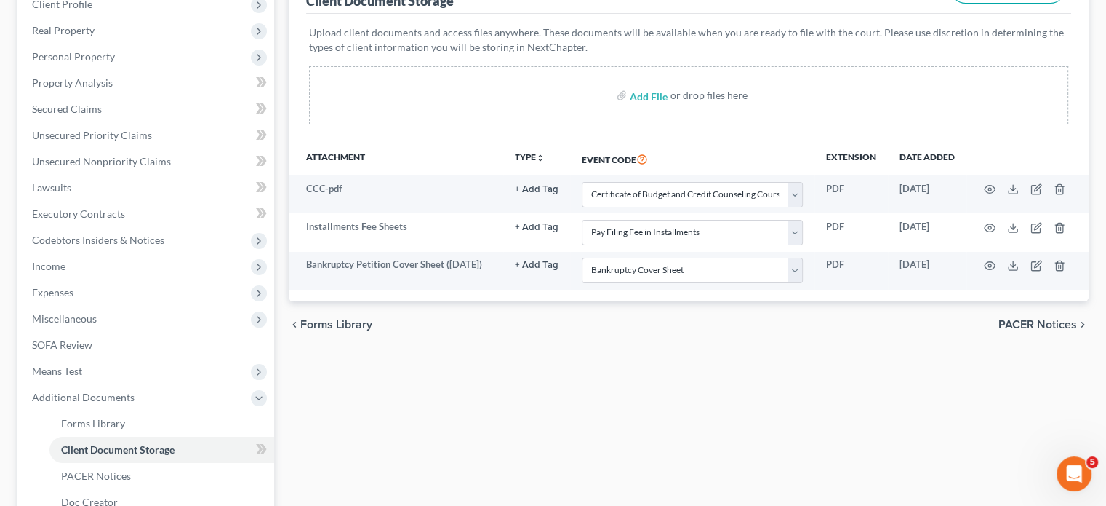
scroll to position [214, 0]
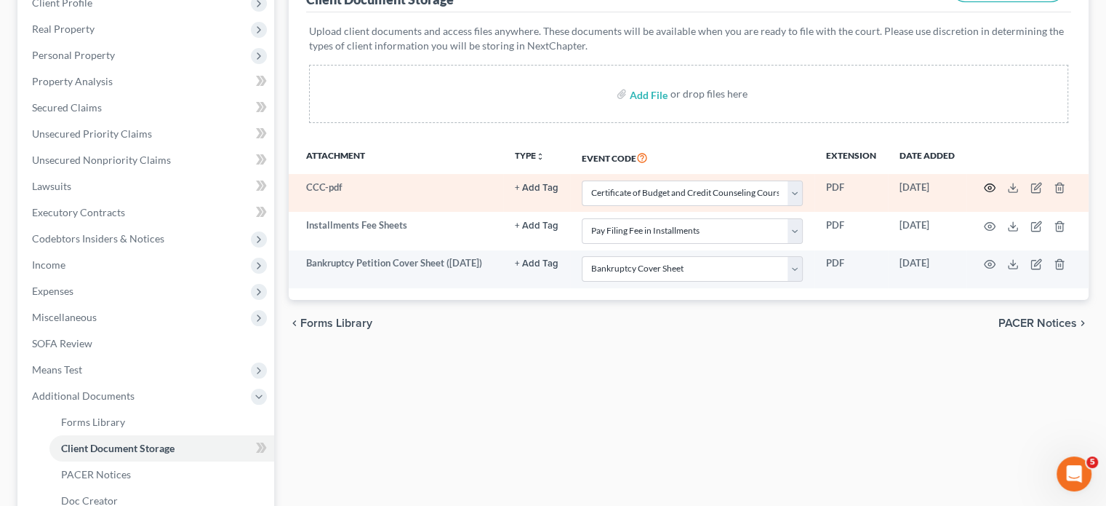
click at [984, 193] on icon "button" at bounding box center [990, 188] width 12 height 12
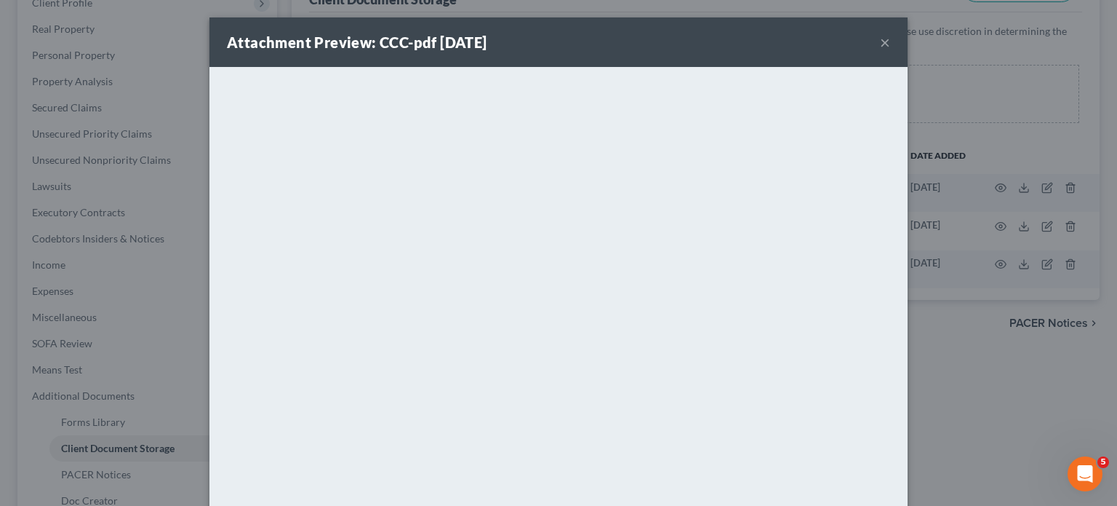
click at [890, 51] on button "×" at bounding box center [885, 41] width 10 height 17
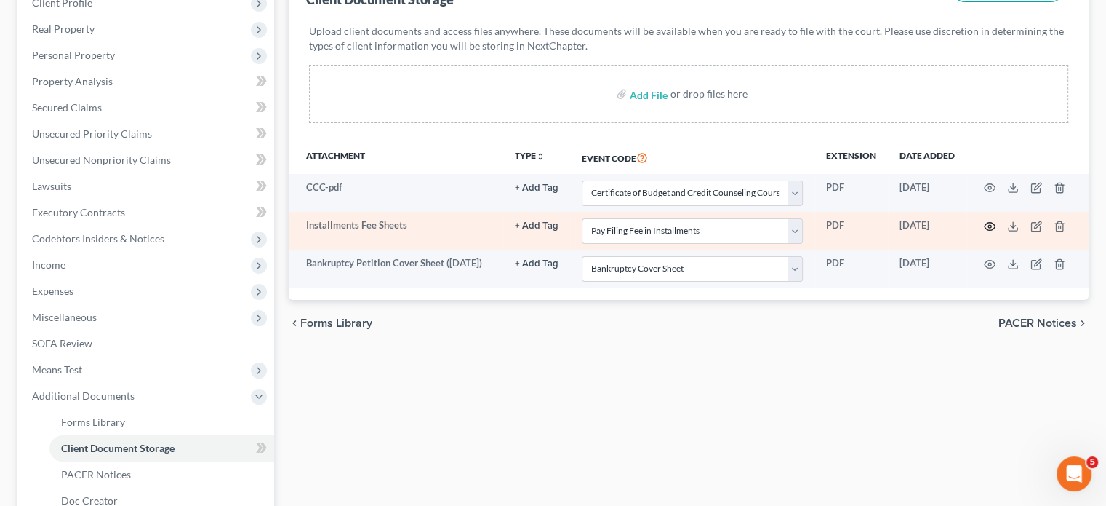
click at [984, 232] on icon "button" at bounding box center [990, 226] width 12 height 12
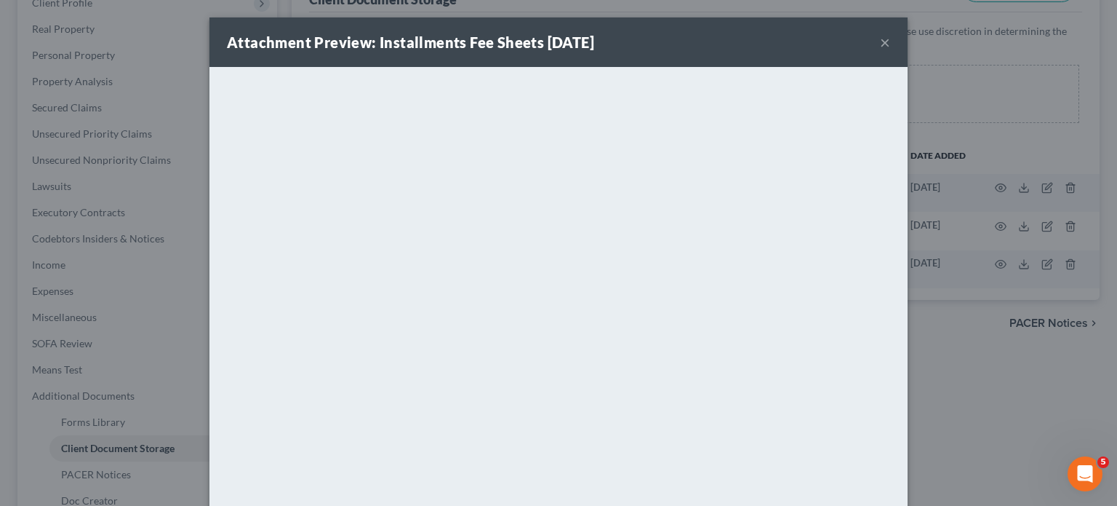
click at [890, 51] on button "×" at bounding box center [885, 41] width 10 height 17
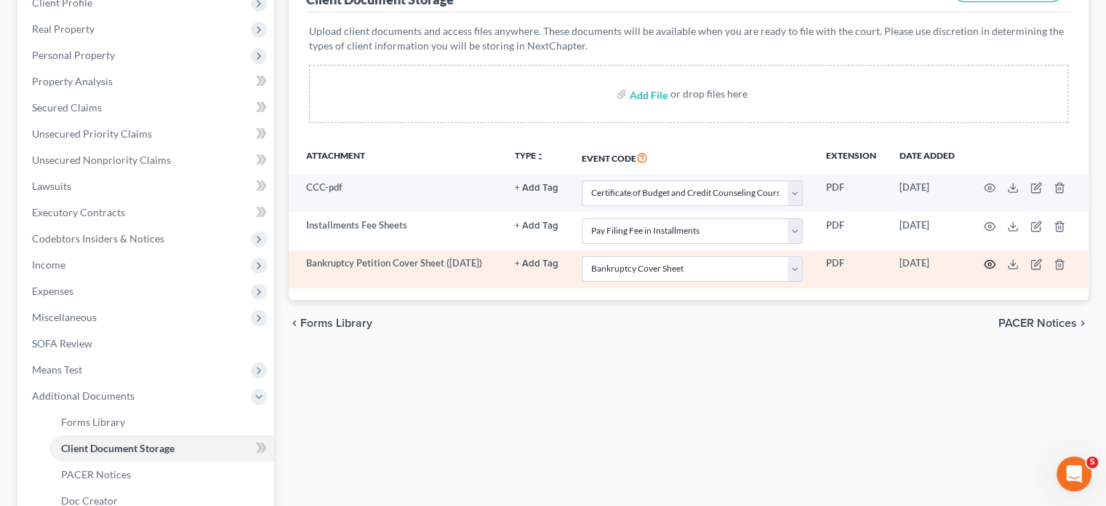
click at [989, 265] on circle "button" at bounding box center [990, 264] width 3 height 3
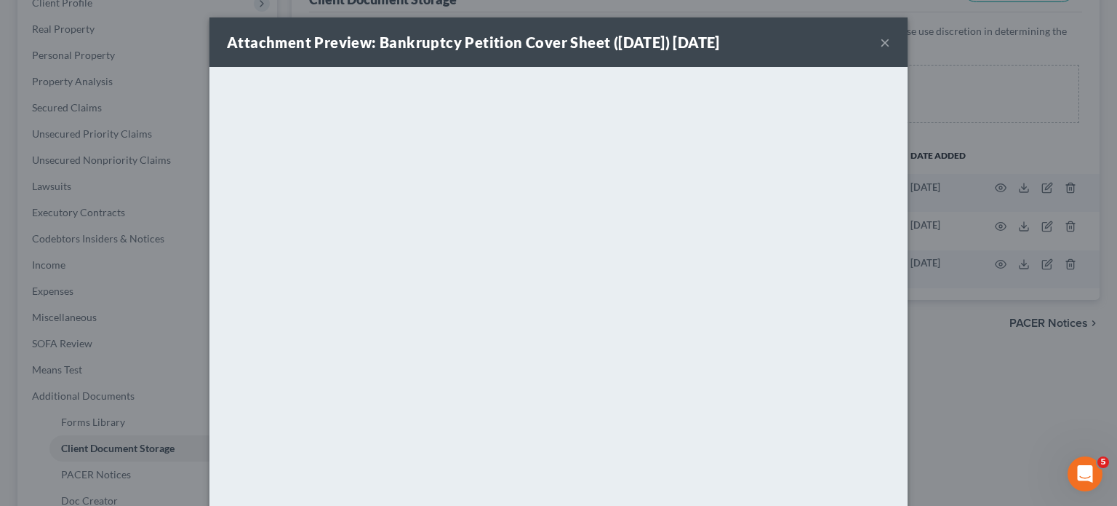
click at [908, 52] on div "Attachment Preview: Bankruptcy Petition Cover Sheet ([DATE]) [DATE] ×" at bounding box center [558, 41] width 698 height 49
click at [890, 51] on button "×" at bounding box center [885, 41] width 10 height 17
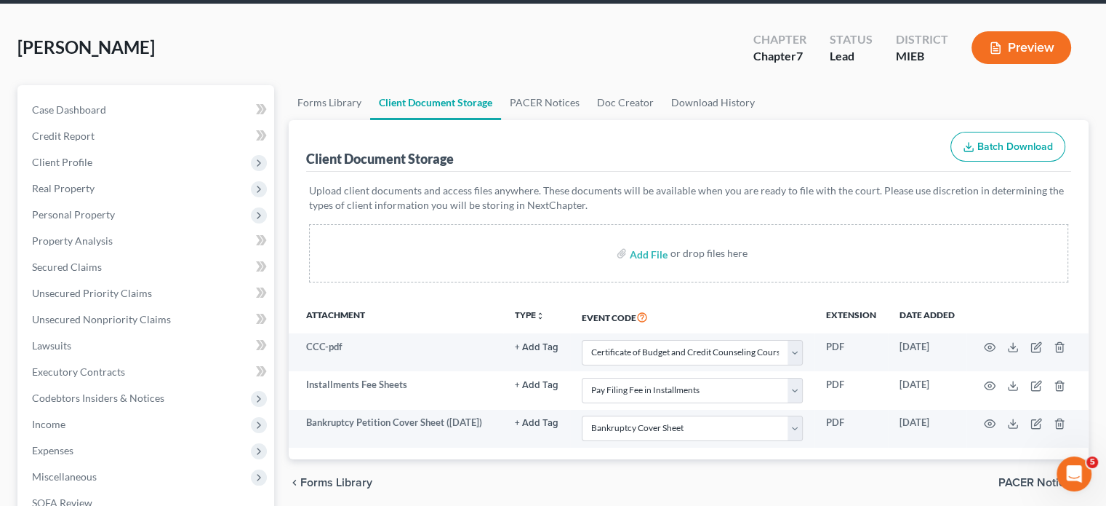
scroll to position [0, 0]
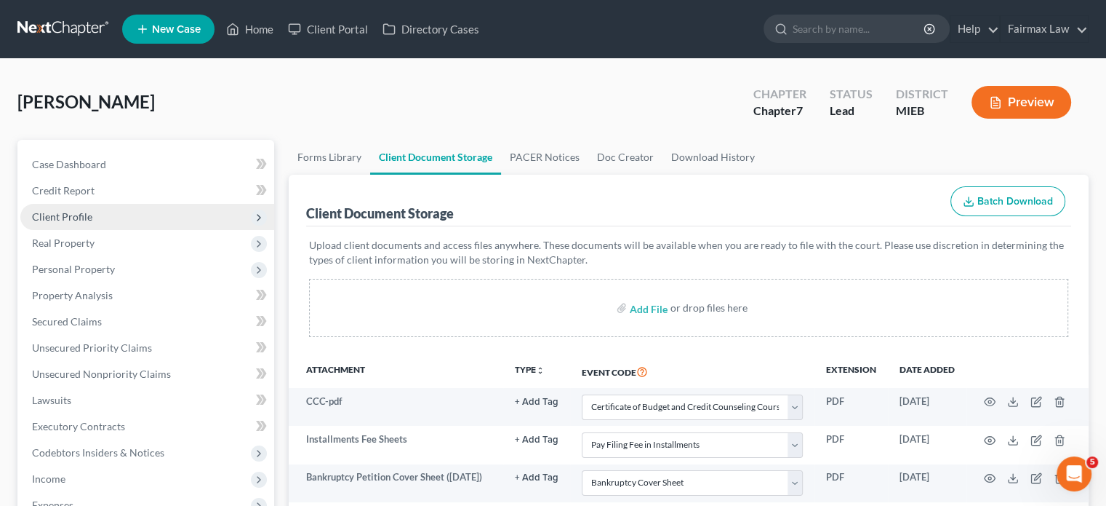
click at [132, 230] on span "Client Profile" at bounding box center [147, 217] width 254 height 26
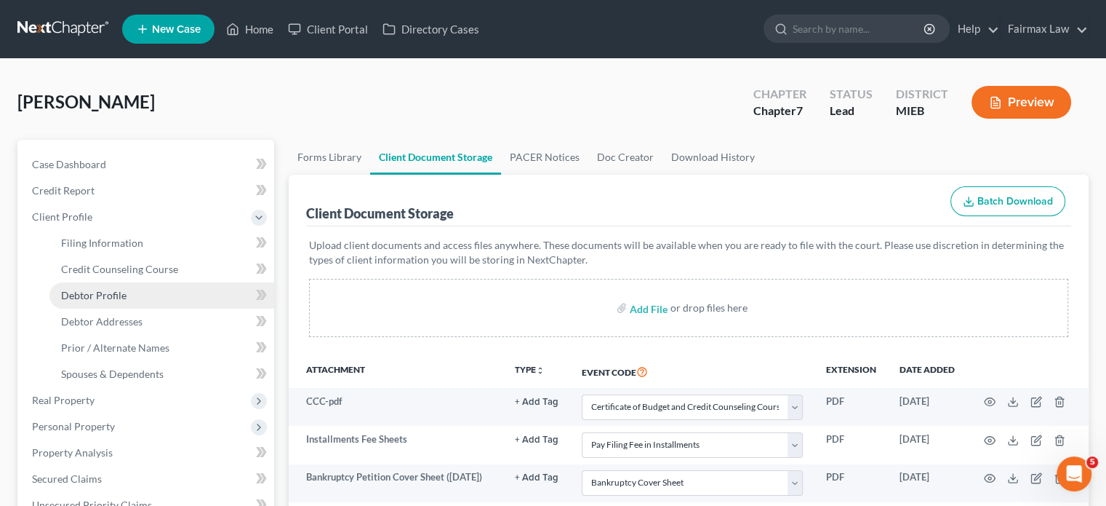
click at [149, 308] on link "Debtor Profile" at bounding box center [161, 295] width 225 height 26
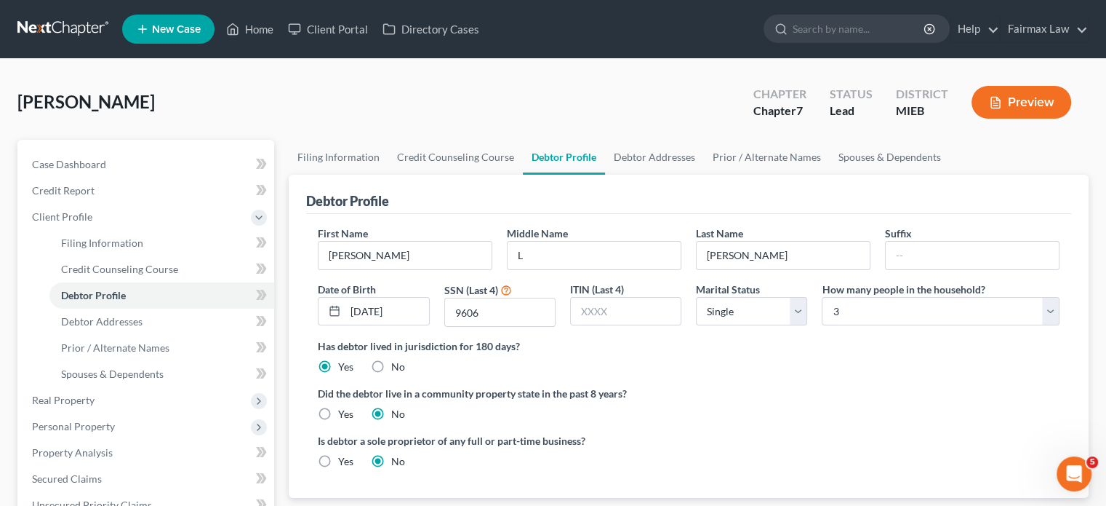
click at [444, 140] on div "[PERSON_NAME] Upgraded Chapter Chapter 7 Status Lead District MIEB Preview" at bounding box center [552, 107] width 1071 height 63
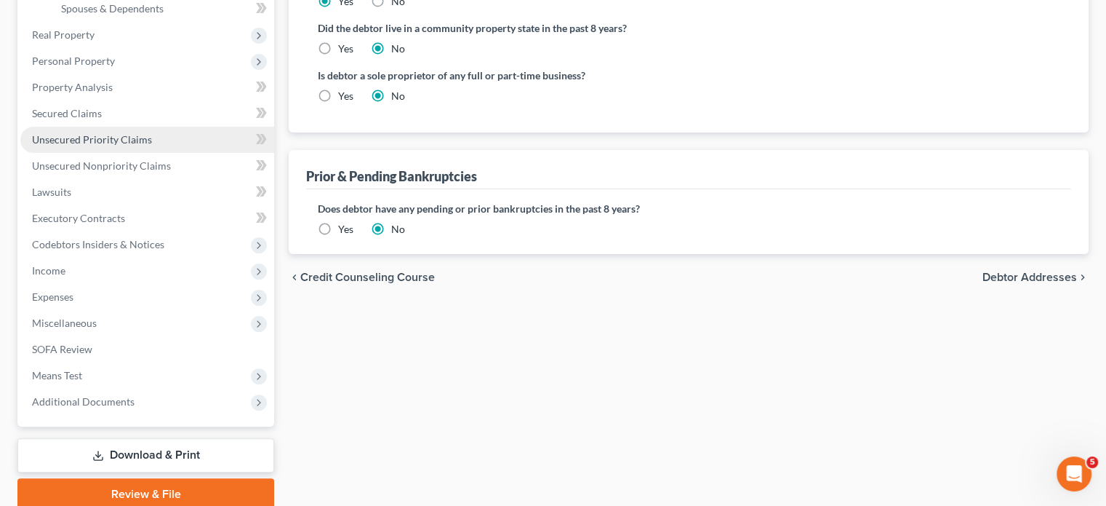
scroll to position [362, 0]
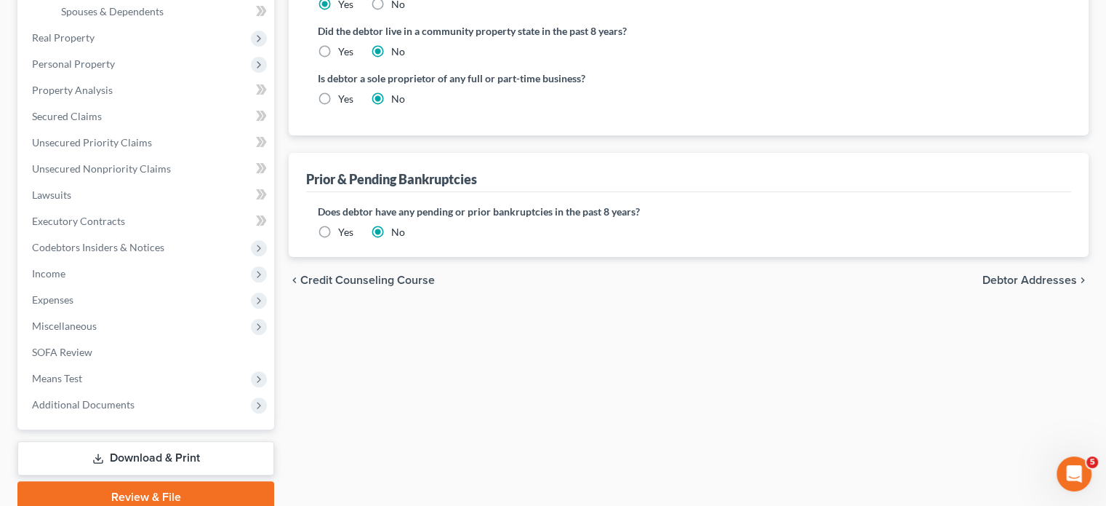
drag, startPoint x: 161, startPoint y: 166, endPoint x: 279, endPoint y: 271, distance: 158.2
click at [161, 77] on span "Personal Property" at bounding box center [147, 64] width 254 height 26
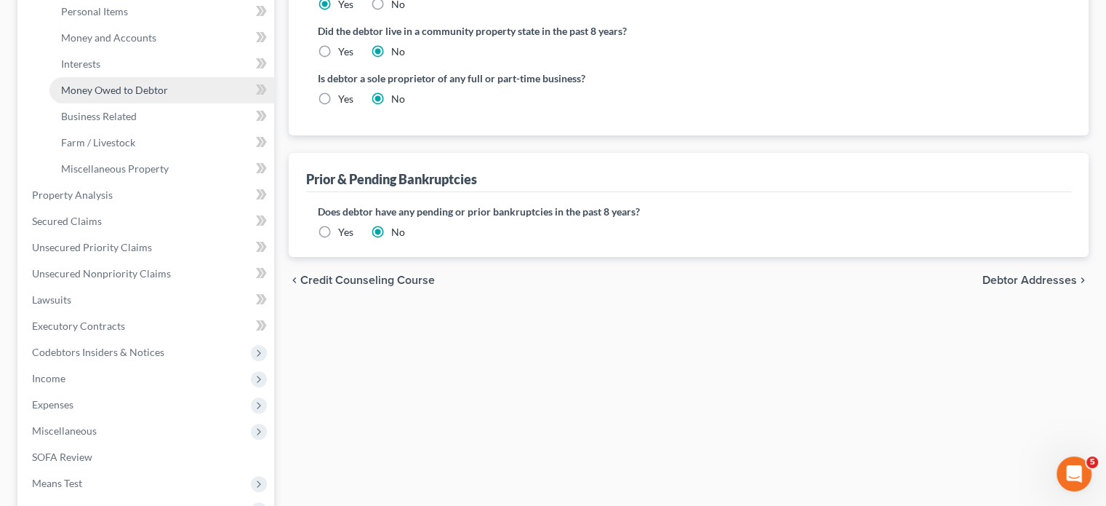
click at [166, 96] on span "Money Owed to Debtor" at bounding box center [114, 90] width 107 height 12
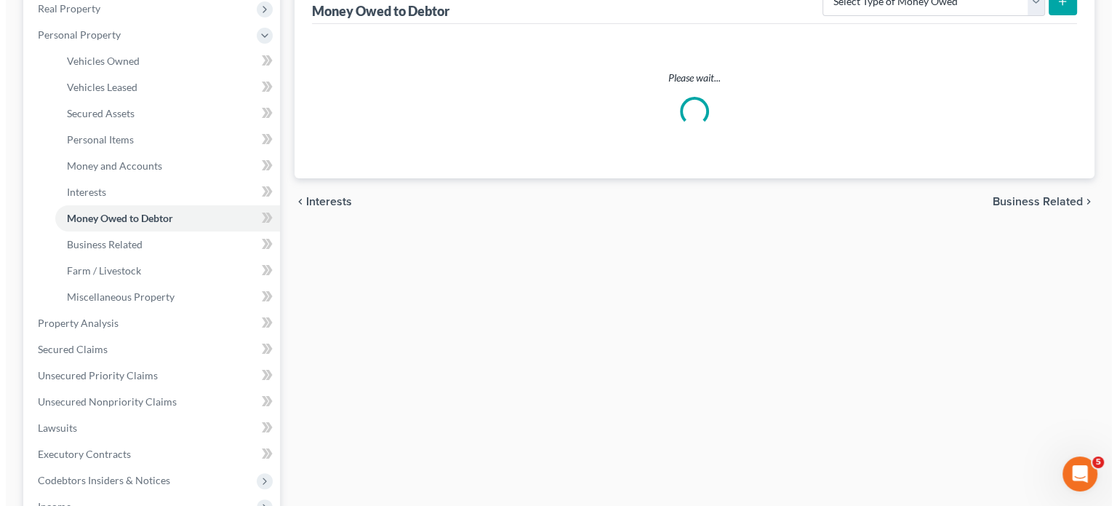
scroll to position [235, 0]
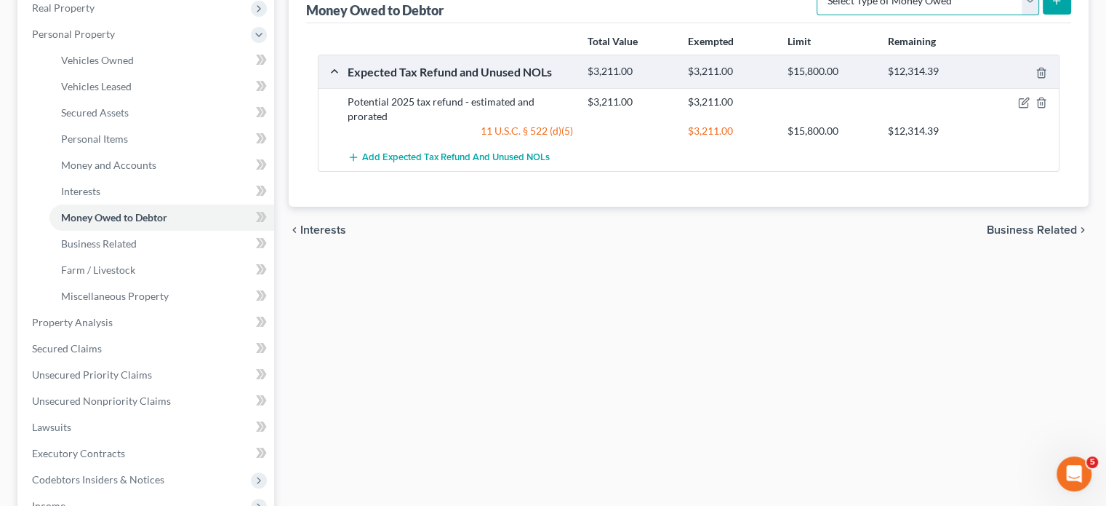
click at [817, 15] on select "Select Type of Money Owed Accounts Receivable Alimony Child Support Claims Agai…" at bounding box center [928, 0] width 223 height 29
click at [1051, 7] on icon "submit" at bounding box center [1057, 1] width 12 height 12
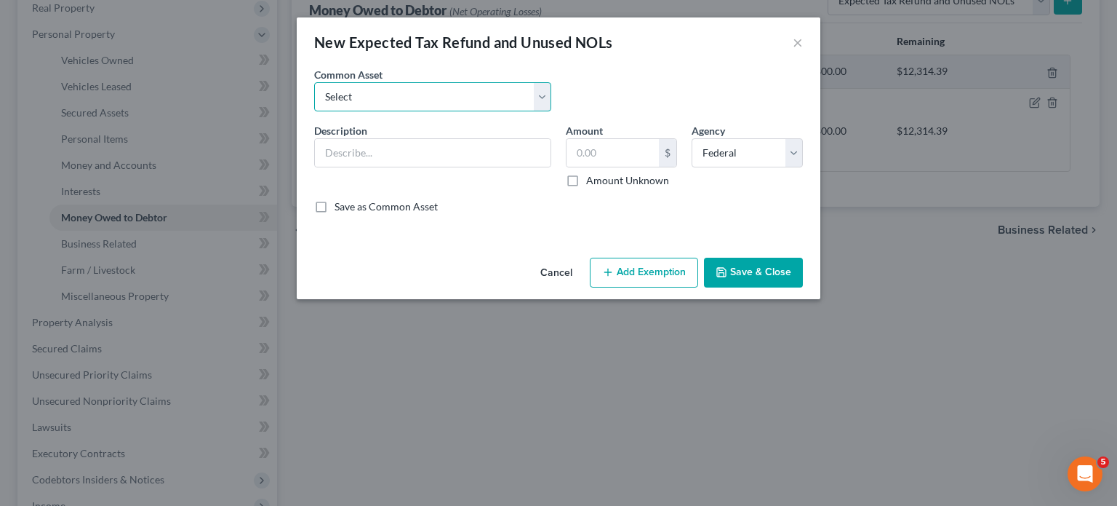
drag, startPoint x: 328, startPoint y: 124, endPoint x: 340, endPoint y: 131, distance: 14.0
click at [328, 111] on select "Select Potential 2019 tax refunds - estimated and prorated Potential 2019 tax r…" at bounding box center [432, 96] width 237 height 29
click at [314, 103] on select "Select Potential 2019 tax refunds - estimated and prorated Potential 2019 tax r…" at bounding box center [432, 96] width 237 height 29
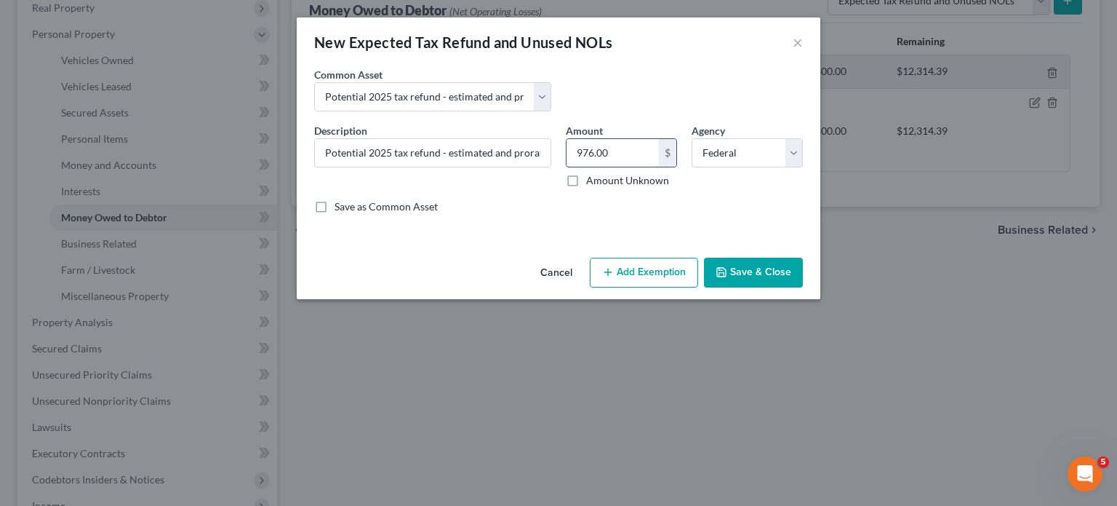
click at [620, 167] on input "976.00" at bounding box center [613, 153] width 92 height 28
paste input "1,837"
click at [648, 288] on button "Add Exemption" at bounding box center [644, 272] width 108 height 31
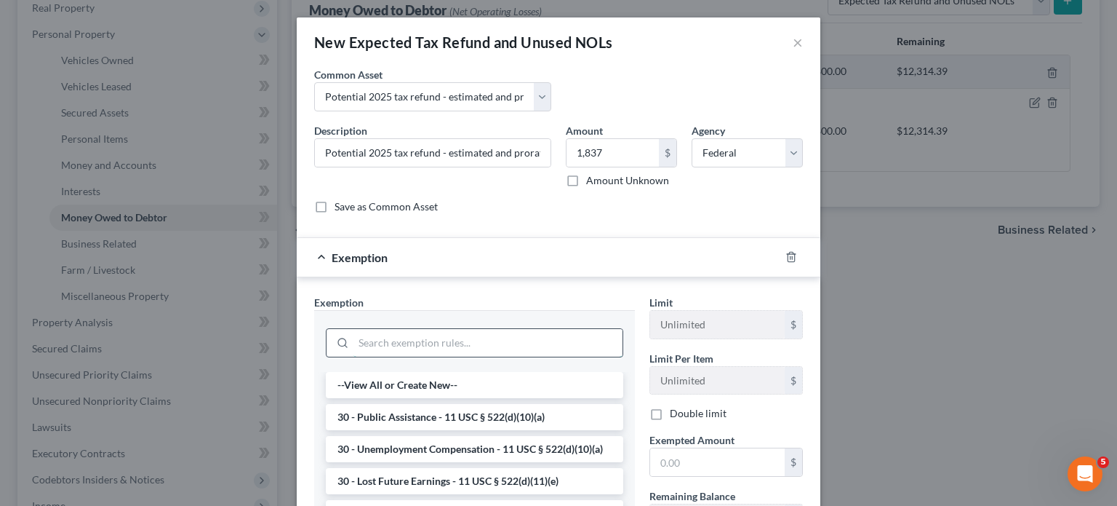
click at [354, 356] on input "search" at bounding box center [488, 343] width 269 height 28
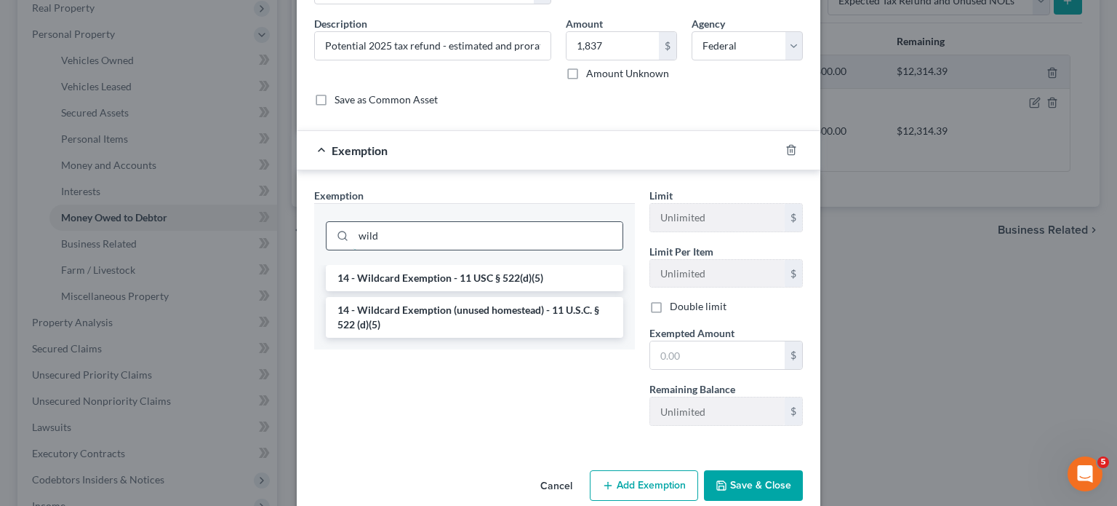
scroll to position [108, 0]
click at [326, 337] on li "14 - Wildcard Exemption (unused homestead) - 11 U.S.C. § 522 (d)(5)" at bounding box center [475, 316] width 298 height 41
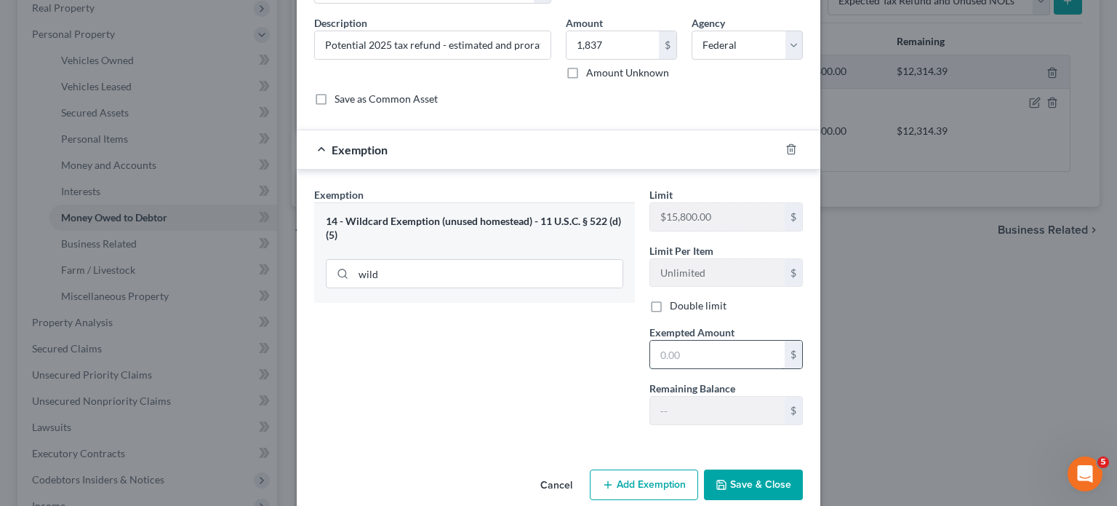
click at [684, 368] on input "text" at bounding box center [717, 354] width 135 height 28
paste input "1,837"
click at [774, 60] on select "Select Federal State Local" at bounding box center [747, 45] width 111 height 29
click at [716, 60] on select "Select Federal State Local" at bounding box center [747, 45] width 111 height 29
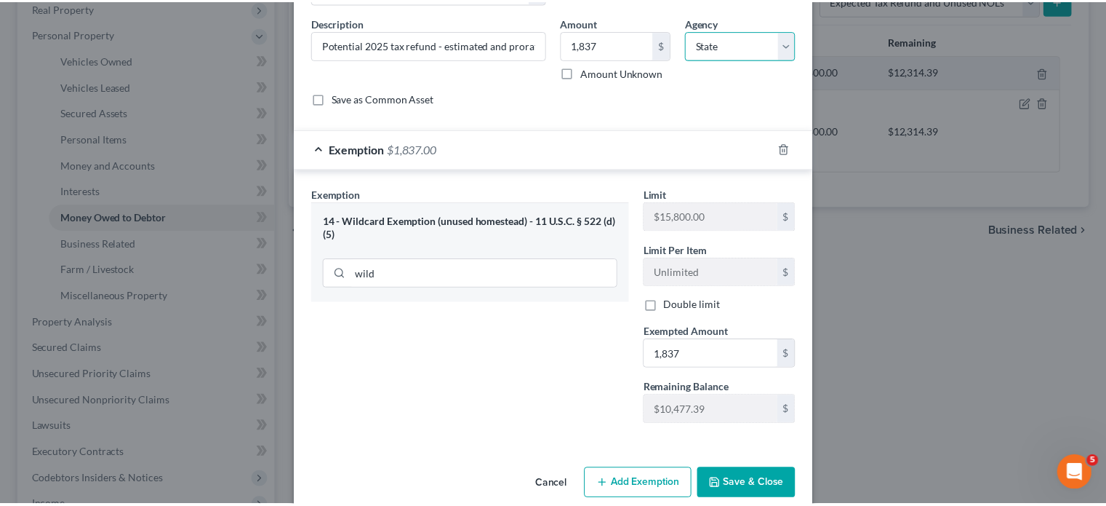
scroll to position [283, 0]
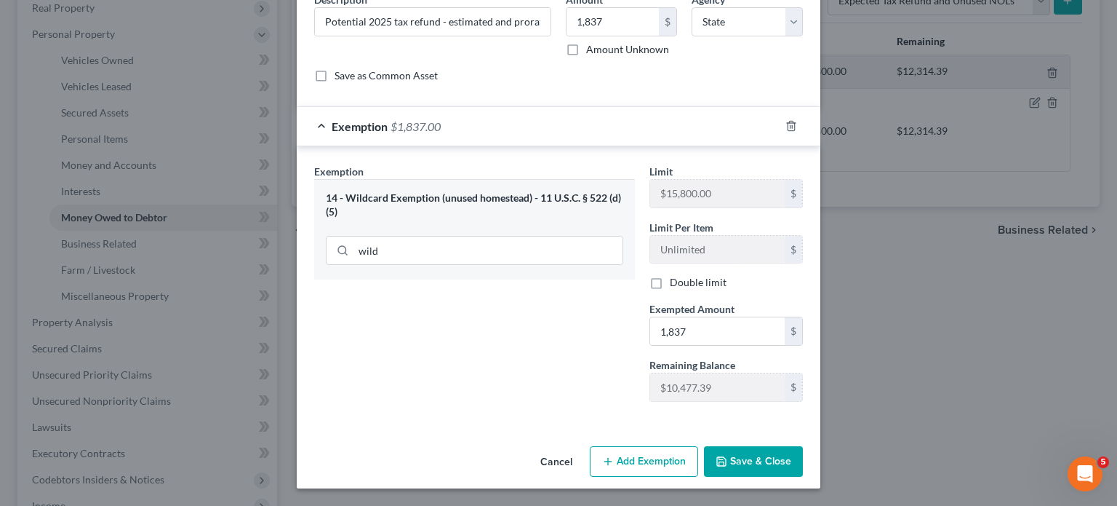
click at [789, 453] on button "Save & Close" at bounding box center [753, 461] width 99 height 31
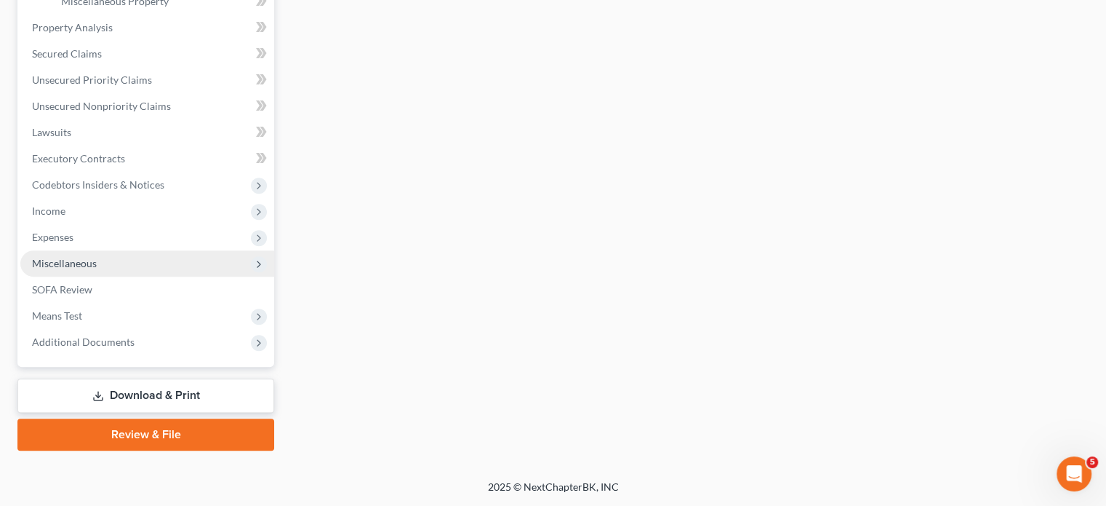
click at [172, 276] on span "Miscellaneous" at bounding box center [147, 263] width 254 height 26
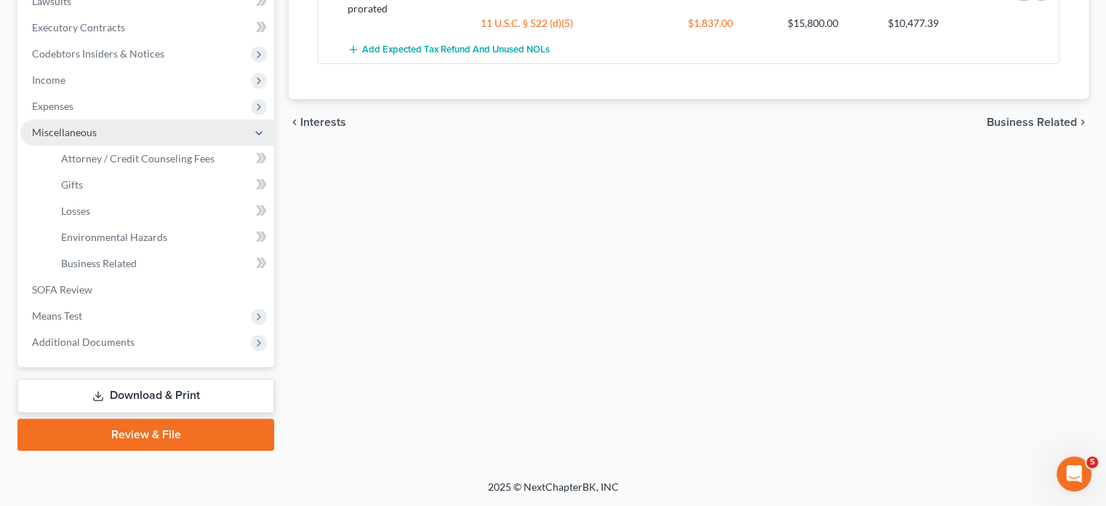
scroll to position [378, 0]
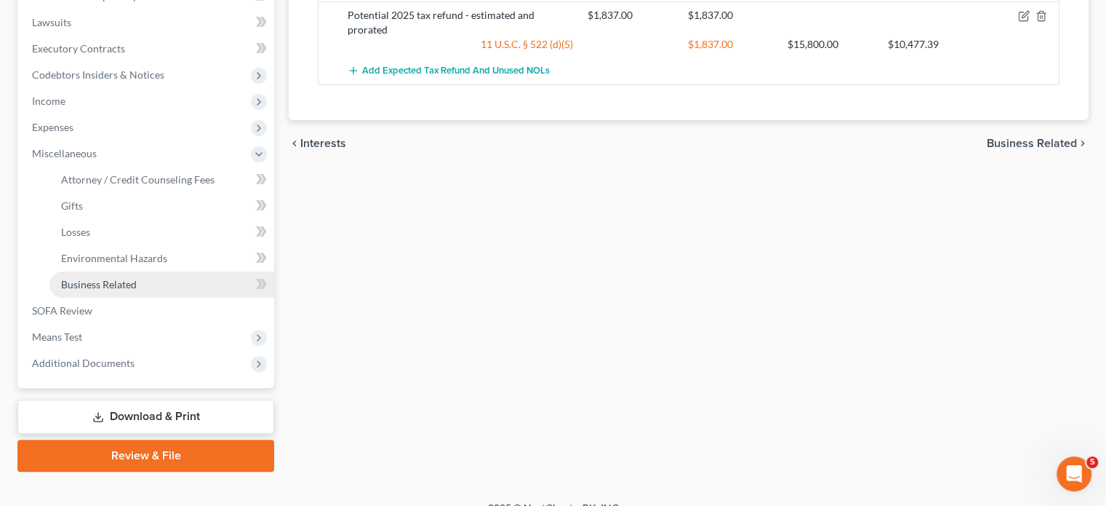
click at [161, 298] on link "Business Related" at bounding box center [161, 284] width 225 height 26
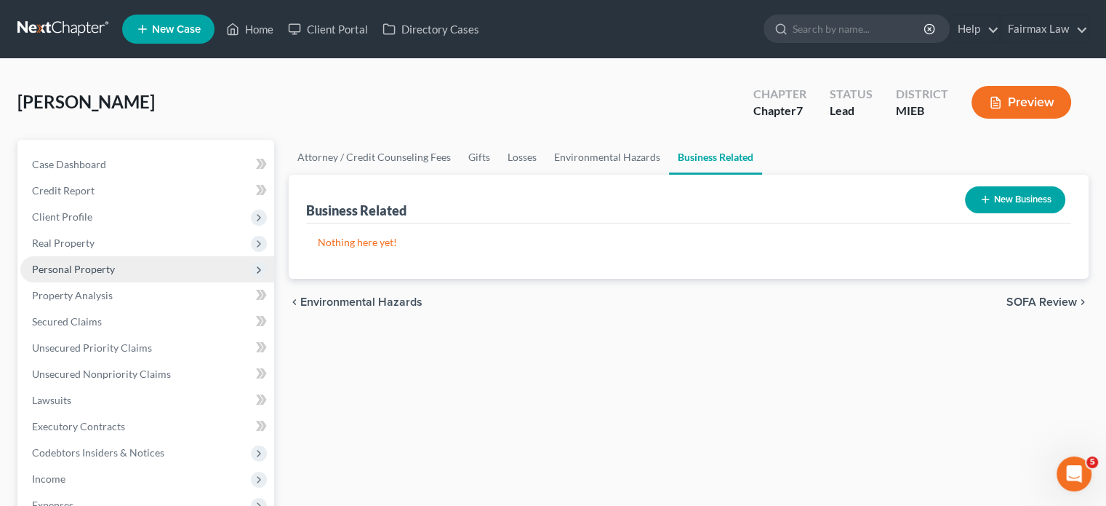
click at [115, 275] on span "Personal Property" at bounding box center [73, 269] width 83 height 12
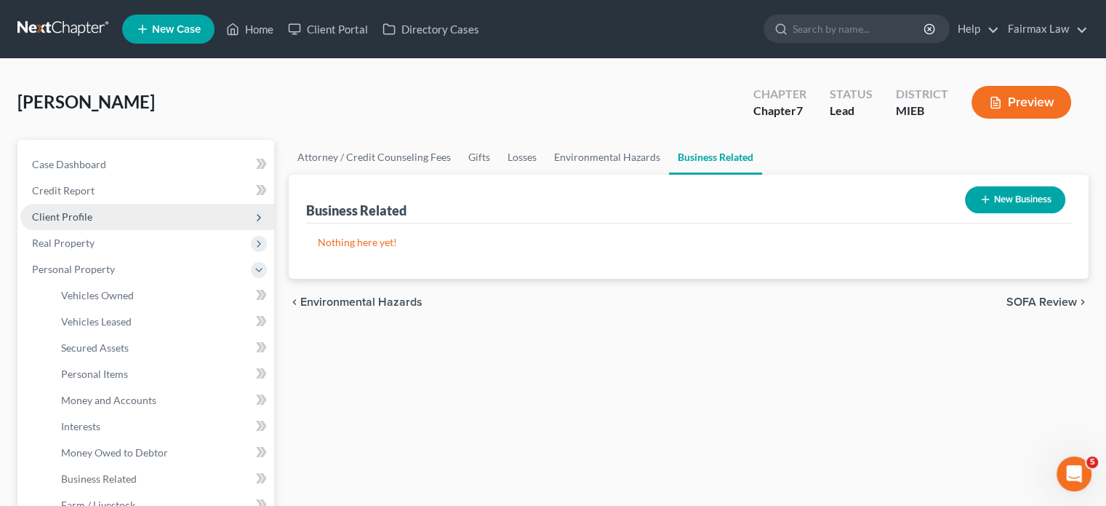
click at [137, 230] on span "Client Profile" at bounding box center [147, 217] width 254 height 26
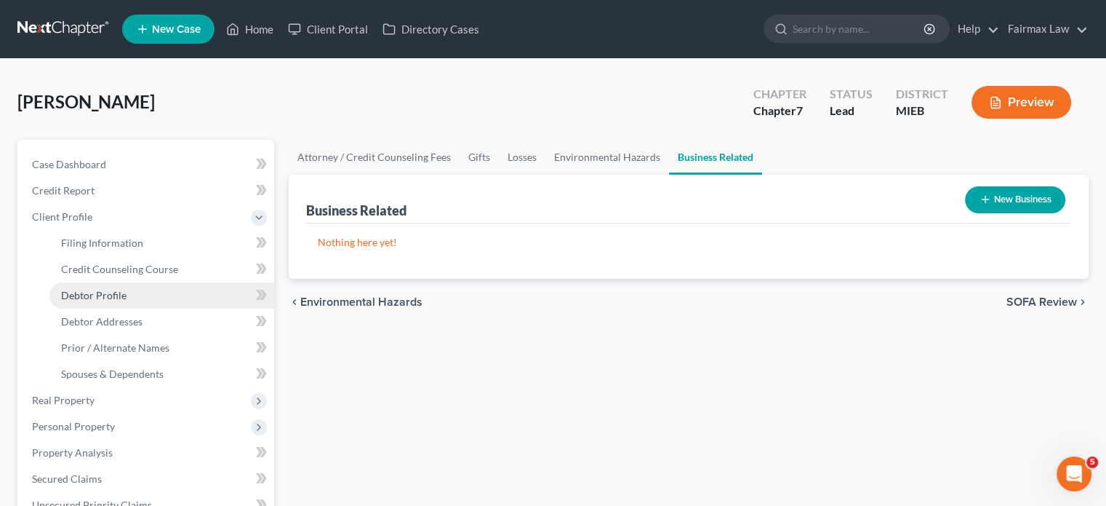
click at [173, 308] on link "Debtor Profile" at bounding box center [161, 295] width 225 height 26
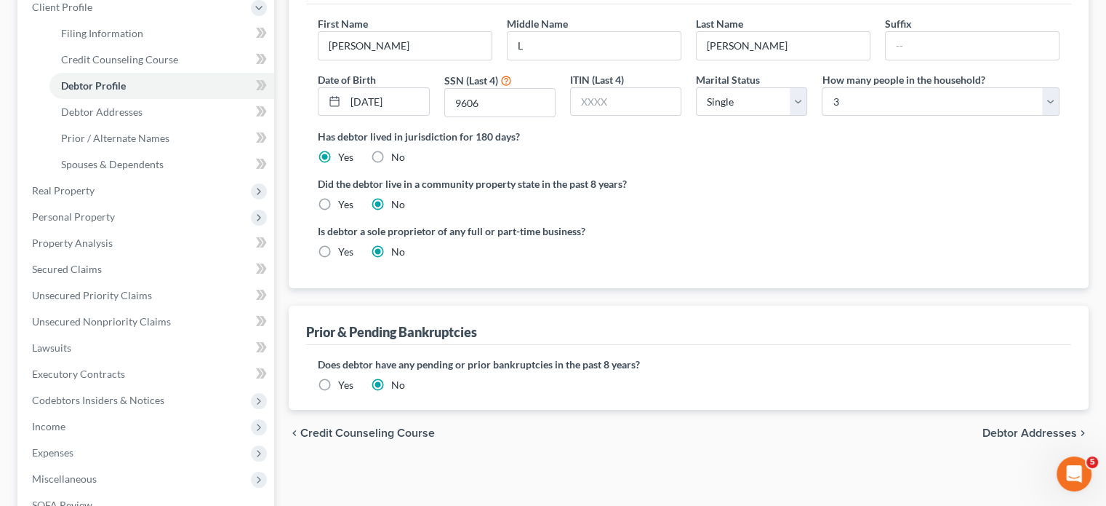
scroll to position [244, 0]
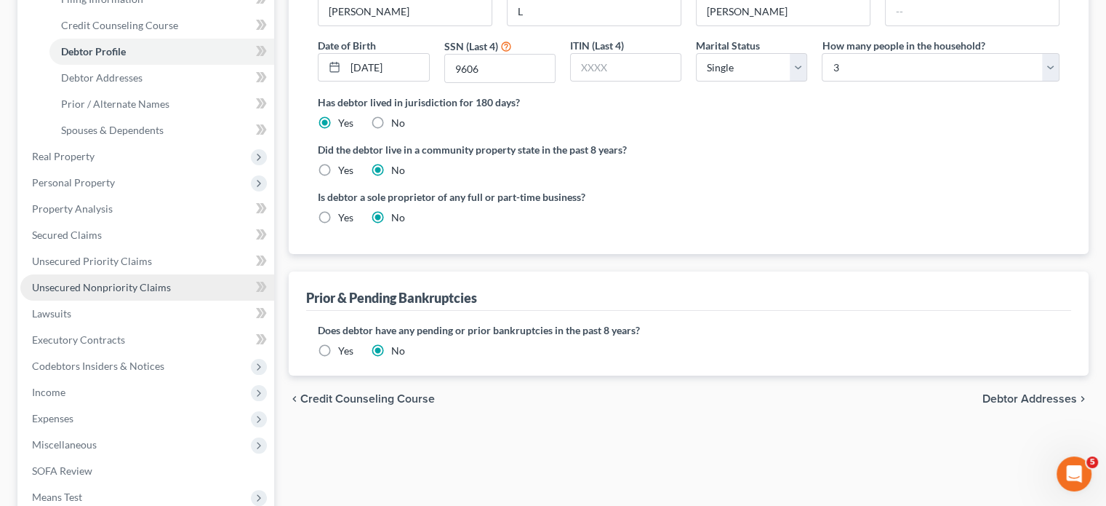
click at [140, 293] on span "Unsecured Nonpriority Claims" at bounding box center [101, 287] width 139 height 12
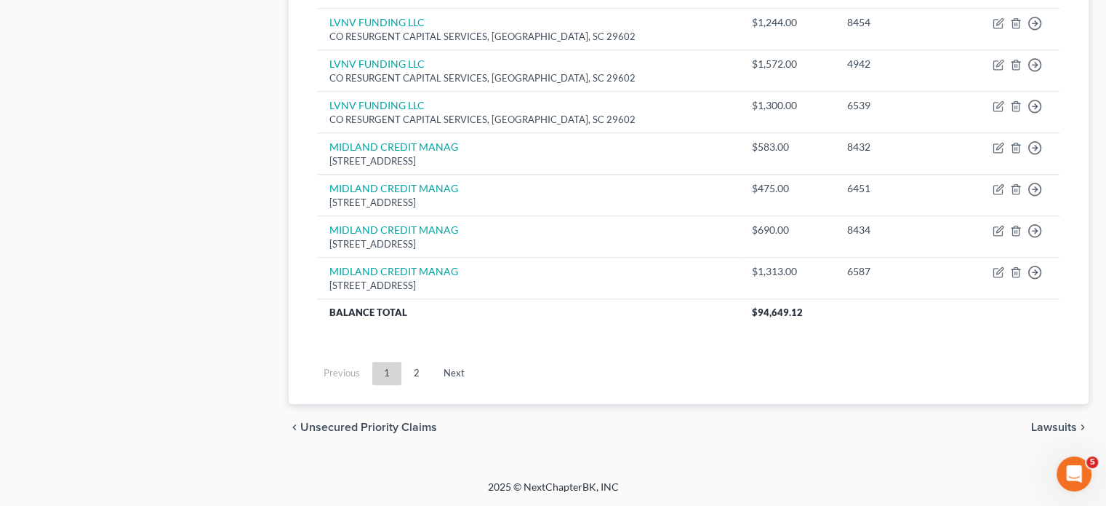
scroll to position [1577, 0]
click at [476, 362] on link "Next" at bounding box center [454, 373] width 44 height 23
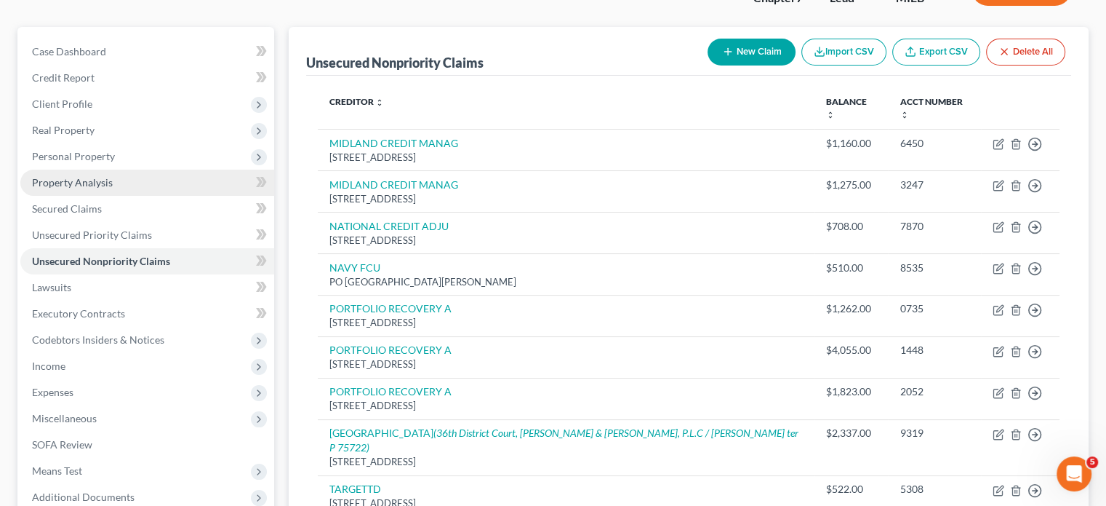
scroll to position [112, 0]
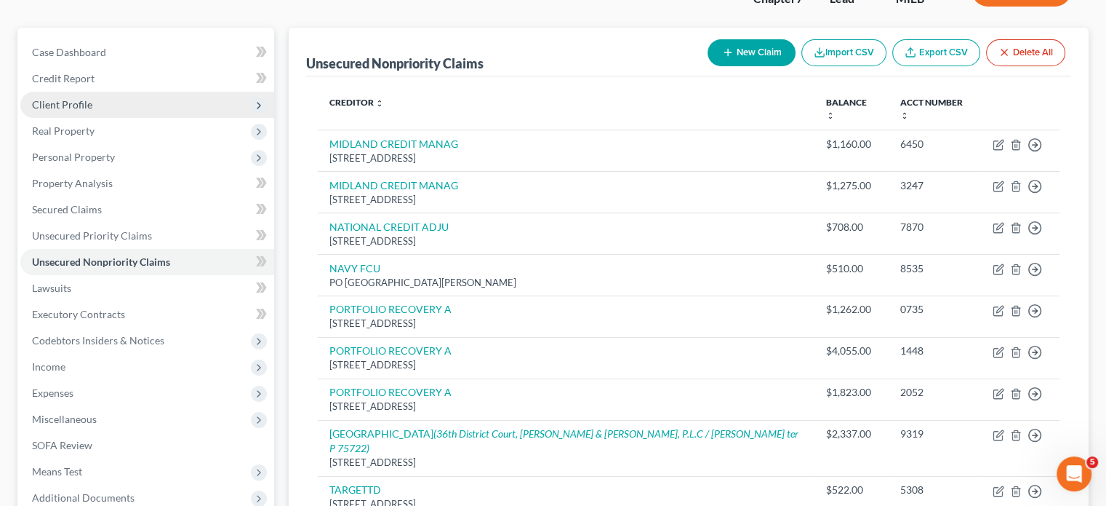
click at [127, 118] on span "Client Profile" at bounding box center [147, 105] width 254 height 26
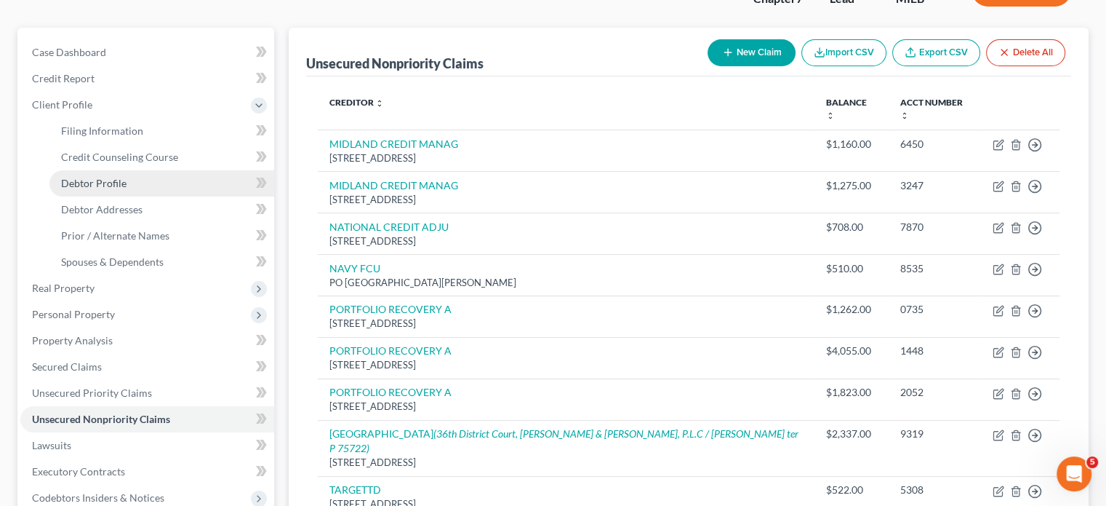
click at [113, 189] on span "Debtor Profile" at bounding box center [93, 183] width 65 height 12
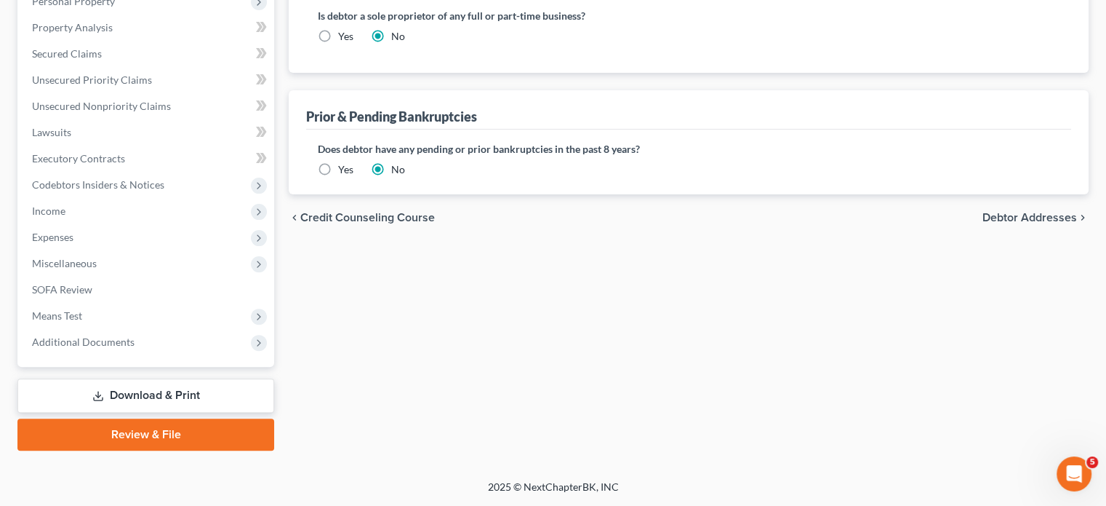
scroll to position [653, 0]
click at [215, 329] on span "Additional Documents" at bounding box center [147, 342] width 254 height 26
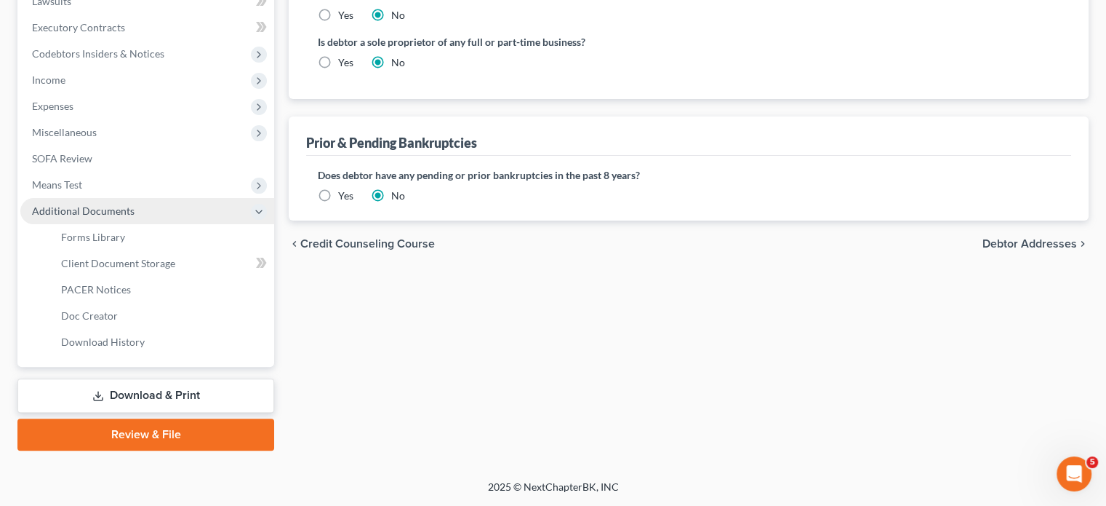
scroll to position [457, 0]
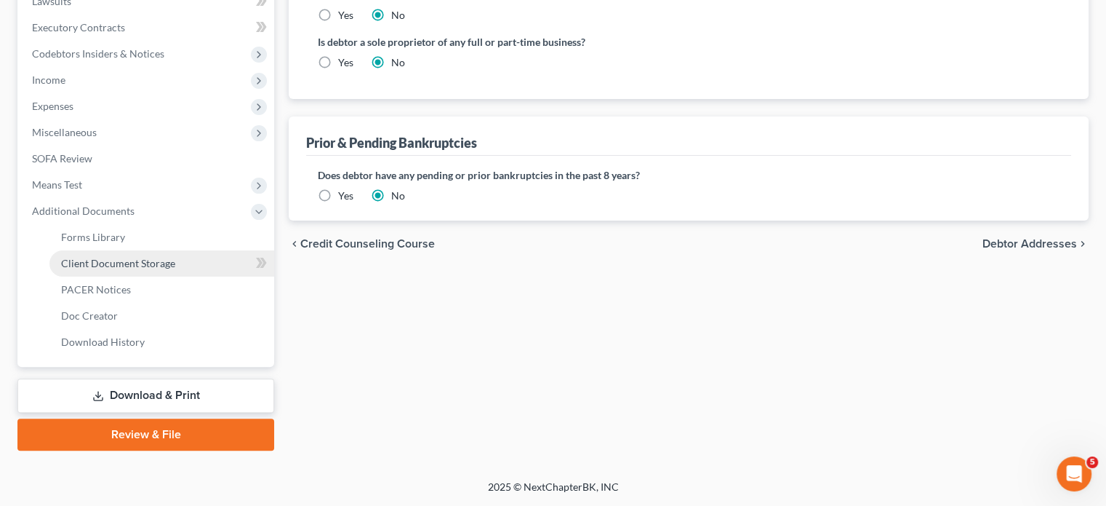
click at [175, 269] on span "Client Document Storage" at bounding box center [118, 263] width 114 height 12
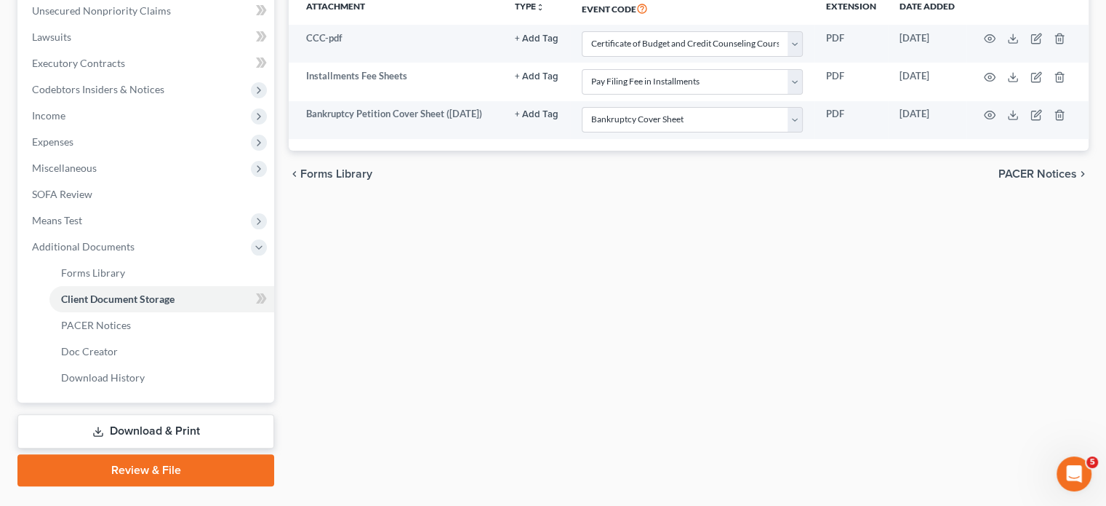
scroll to position [364, 0]
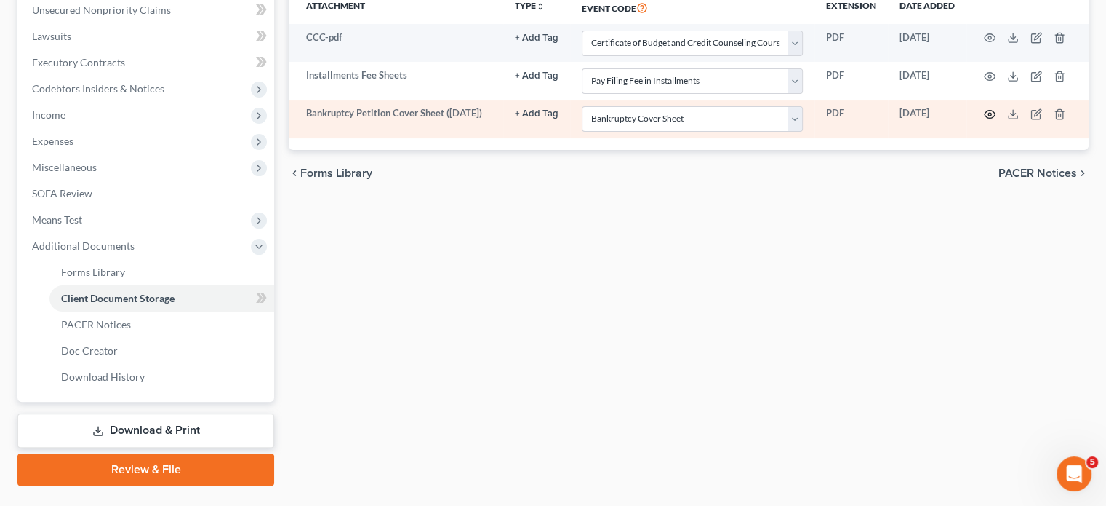
click at [984, 120] on icon "button" at bounding box center [990, 114] width 12 height 12
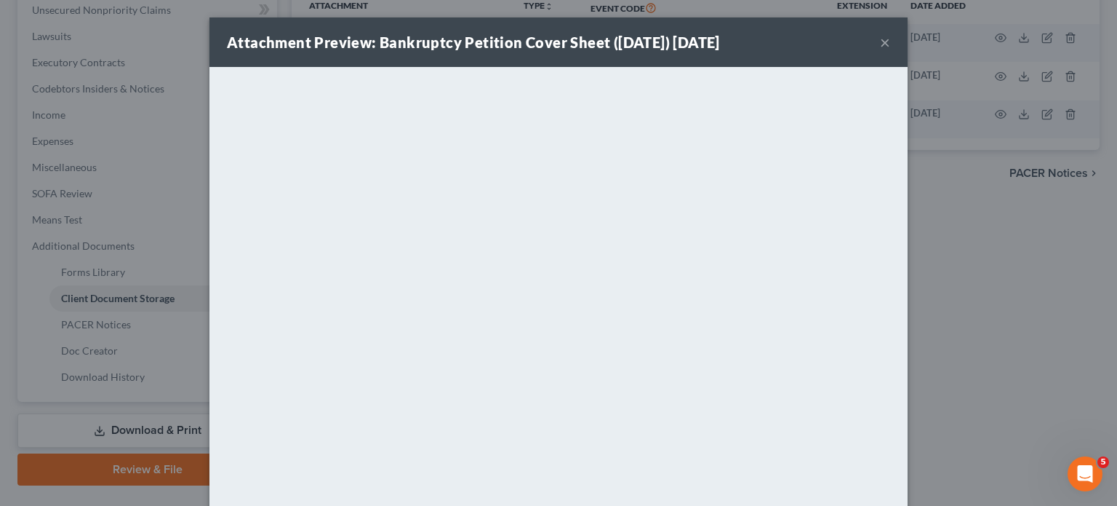
click at [890, 48] on button "×" at bounding box center [885, 41] width 10 height 17
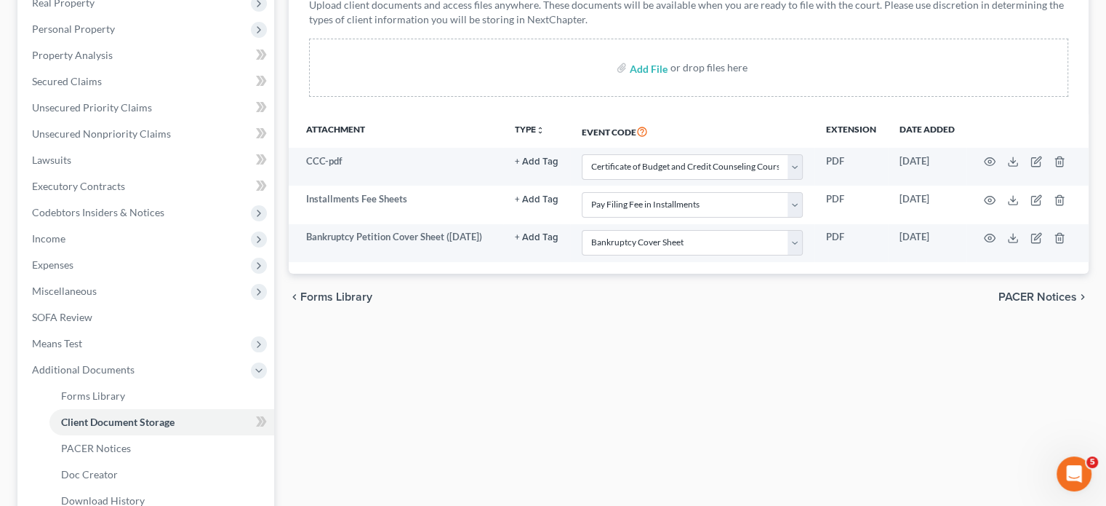
scroll to position [239, 0]
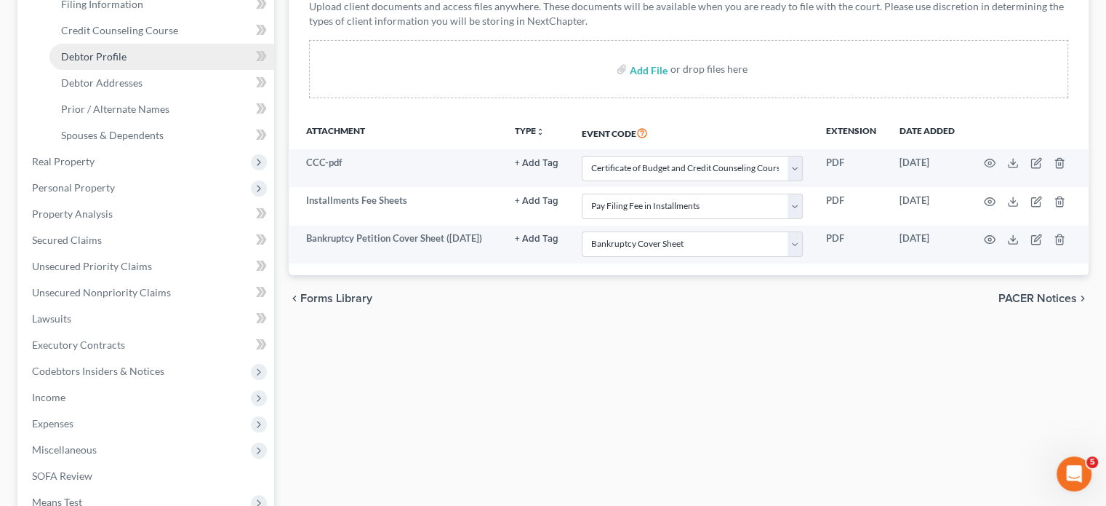
click at [164, 70] on link "Debtor Profile" at bounding box center [161, 57] width 225 height 26
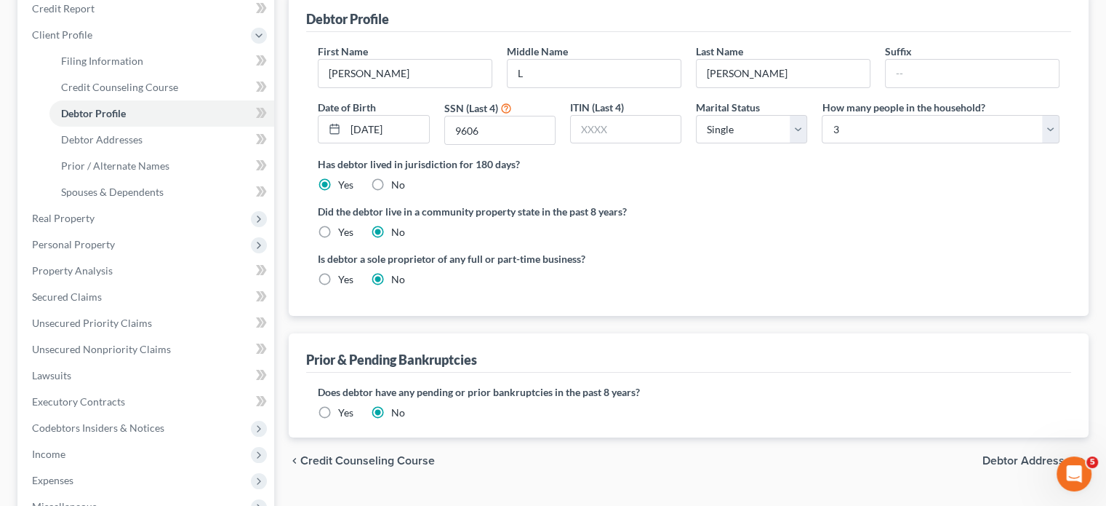
scroll to position [198, 0]
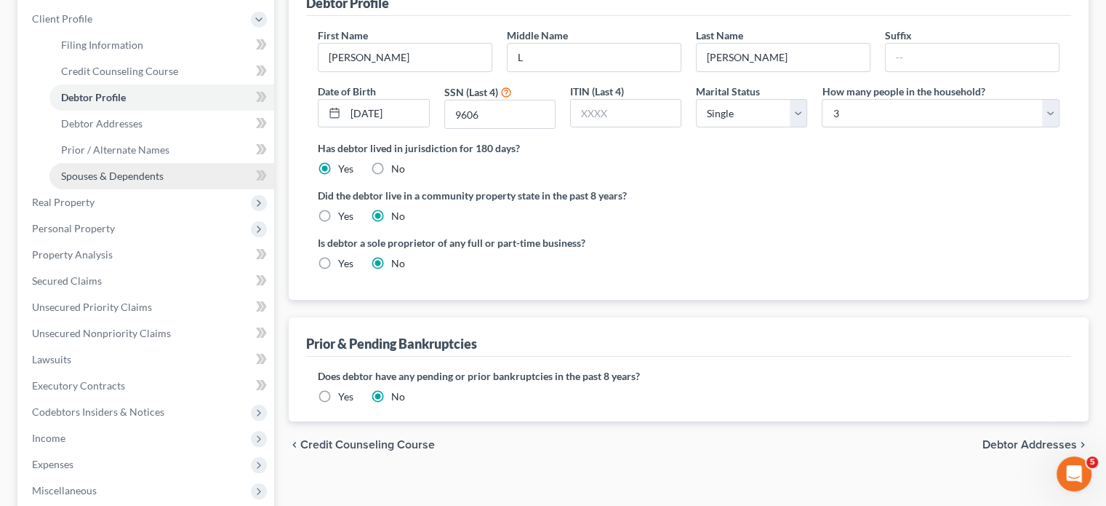
click at [178, 189] on link "Spouses & Dependents" at bounding box center [161, 176] width 225 height 26
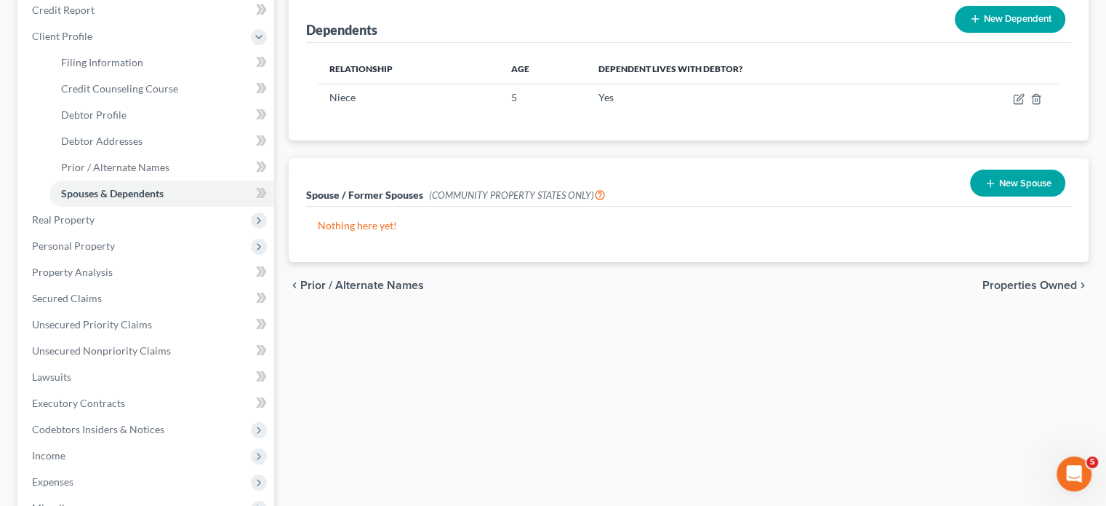
scroll to position [182, 0]
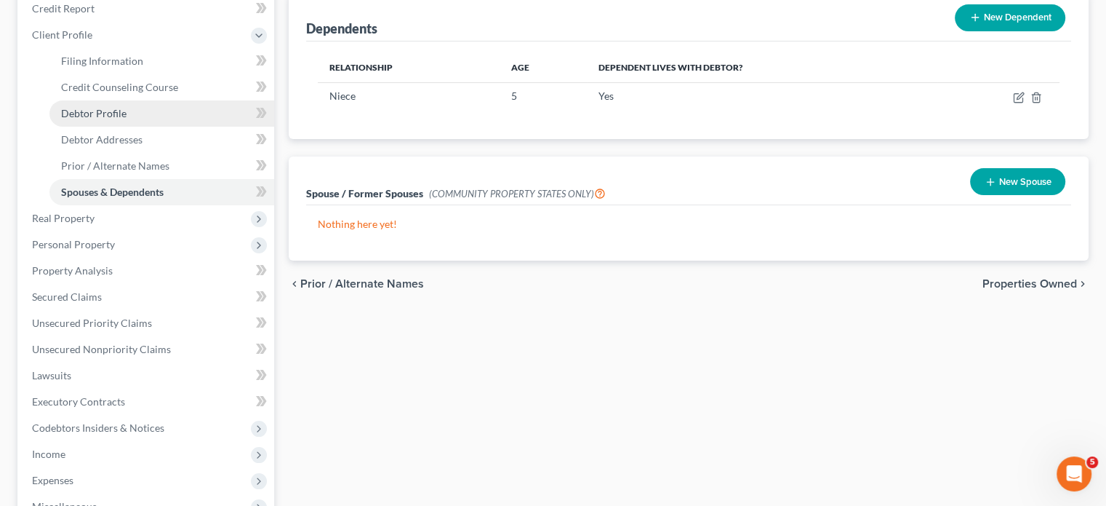
click at [154, 127] on link "Debtor Profile" at bounding box center [161, 113] width 225 height 26
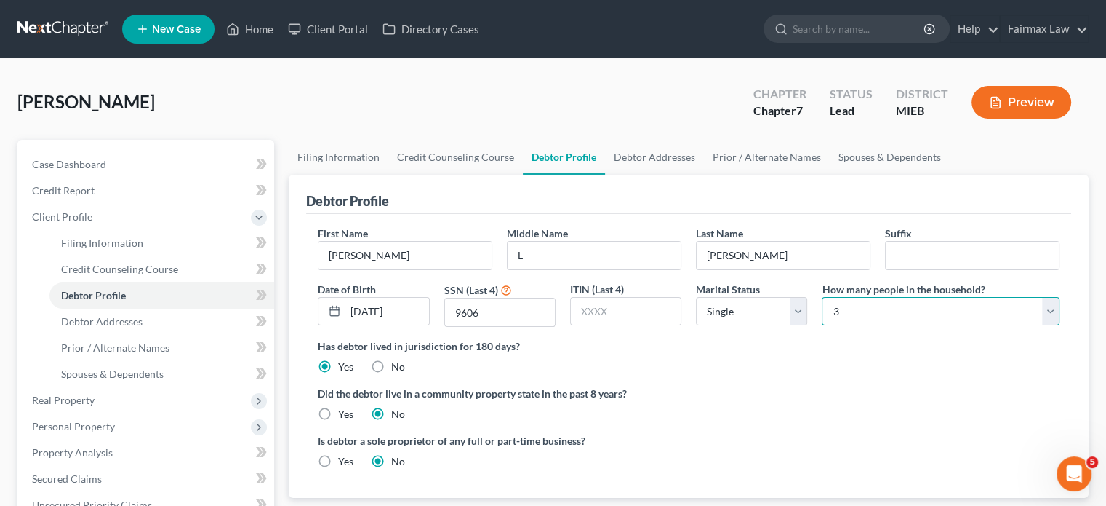
click at [887, 326] on select "Select 1 2 3 4 5 6 7 8 9 10 11 12 13 14 15 16 17 18 19 20" at bounding box center [941, 311] width 238 height 29
click at [822, 326] on select "Select 1 2 3 4 5 6 7 8 9 10 11 12 13 14 15 16 17 18 19 20" at bounding box center [941, 311] width 238 height 29
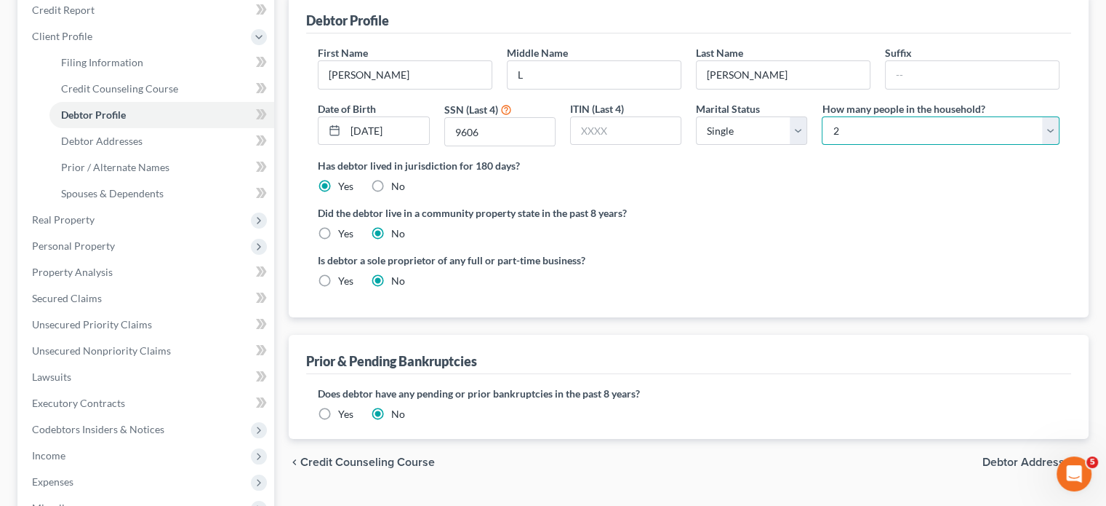
scroll to position [246, 0]
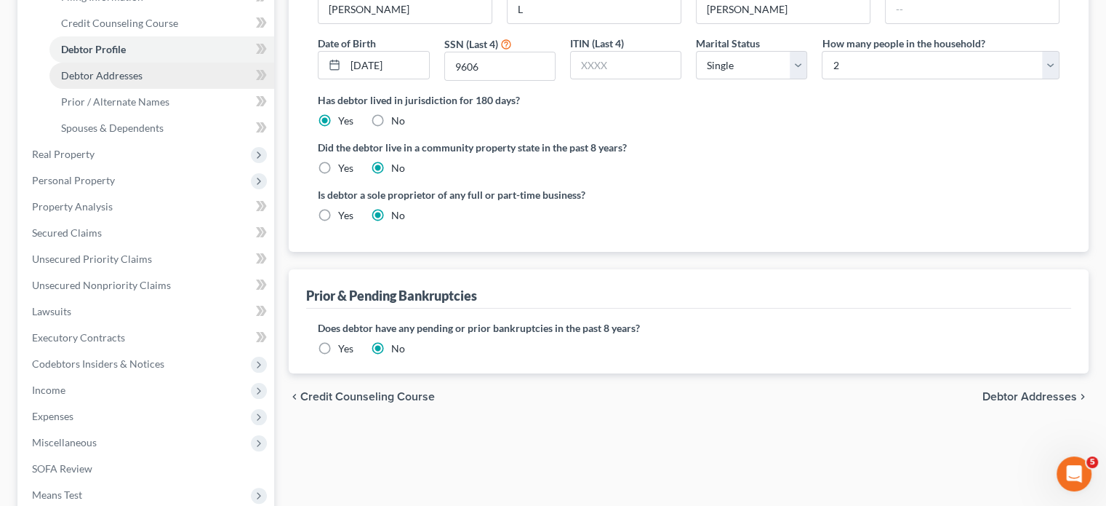
click at [180, 89] on link "Debtor Addresses" at bounding box center [161, 76] width 225 height 26
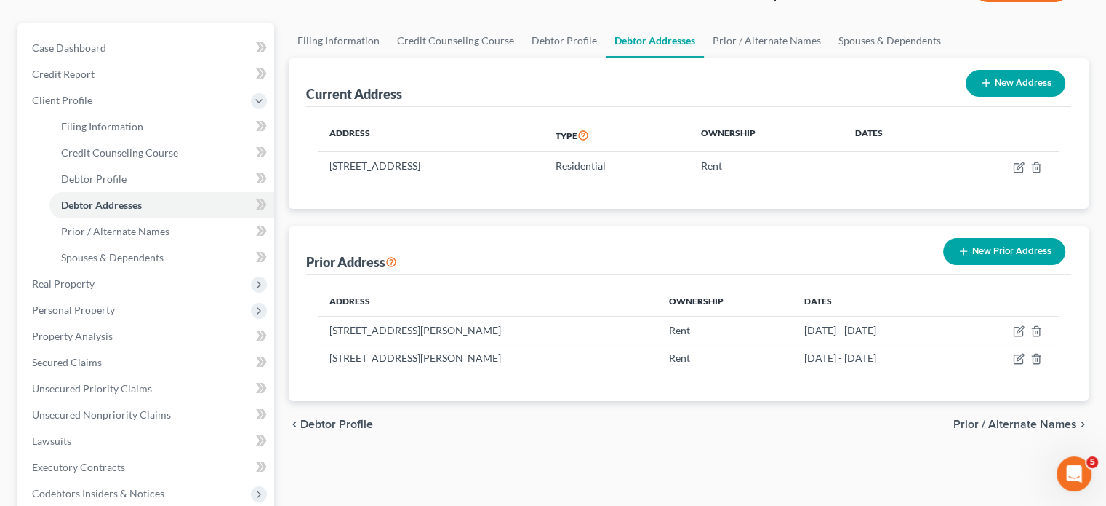
scroll to position [134, 0]
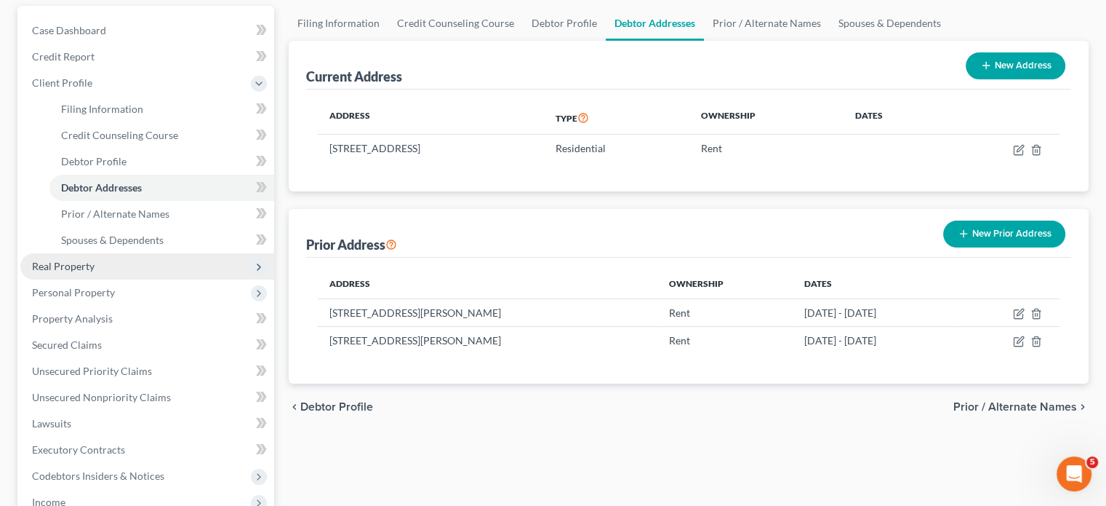
click at [145, 279] on span "Real Property" at bounding box center [147, 266] width 254 height 26
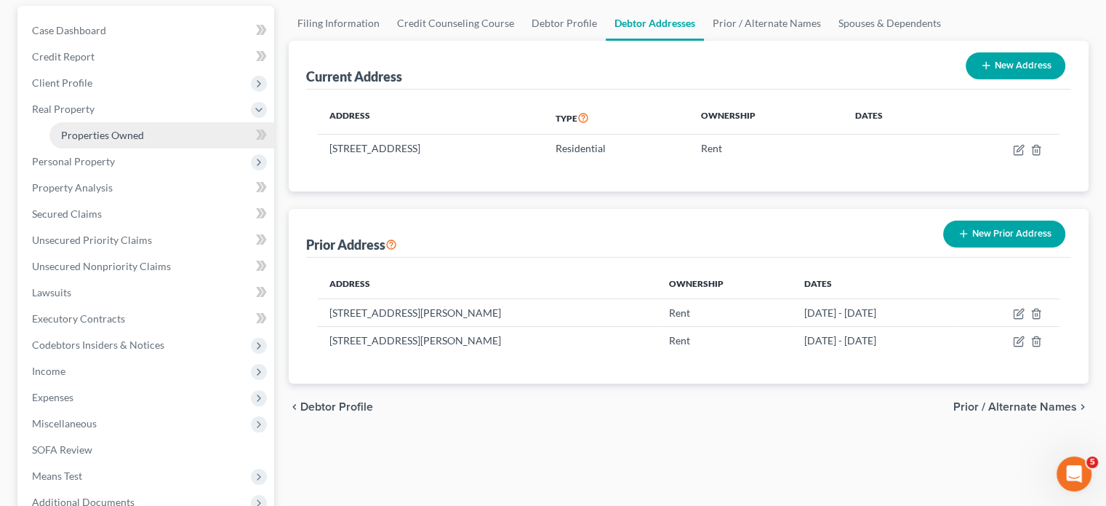
click at [159, 148] on link "Properties Owned" at bounding box center [161, 135] width 225 height 26
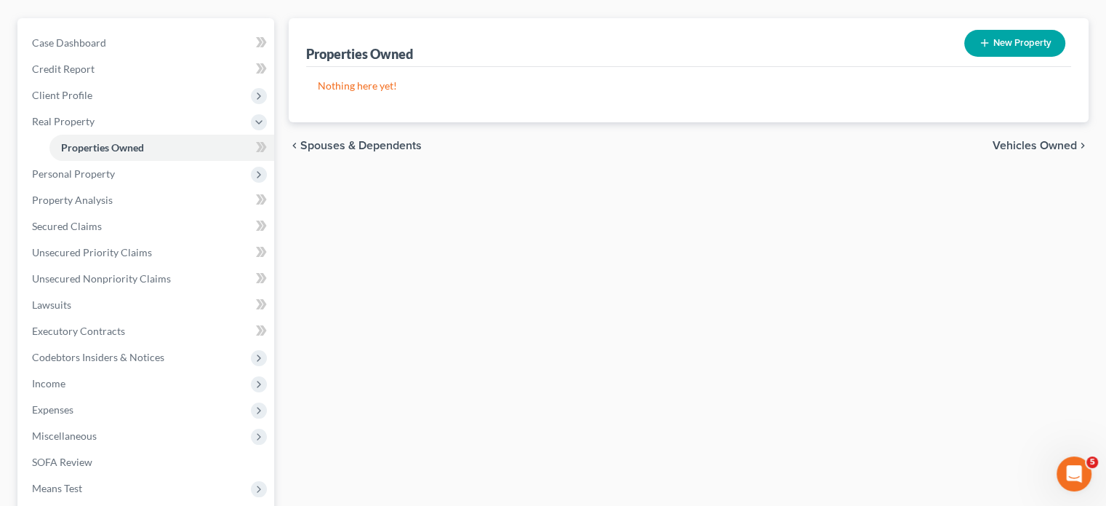
scroll to position [125, 0]
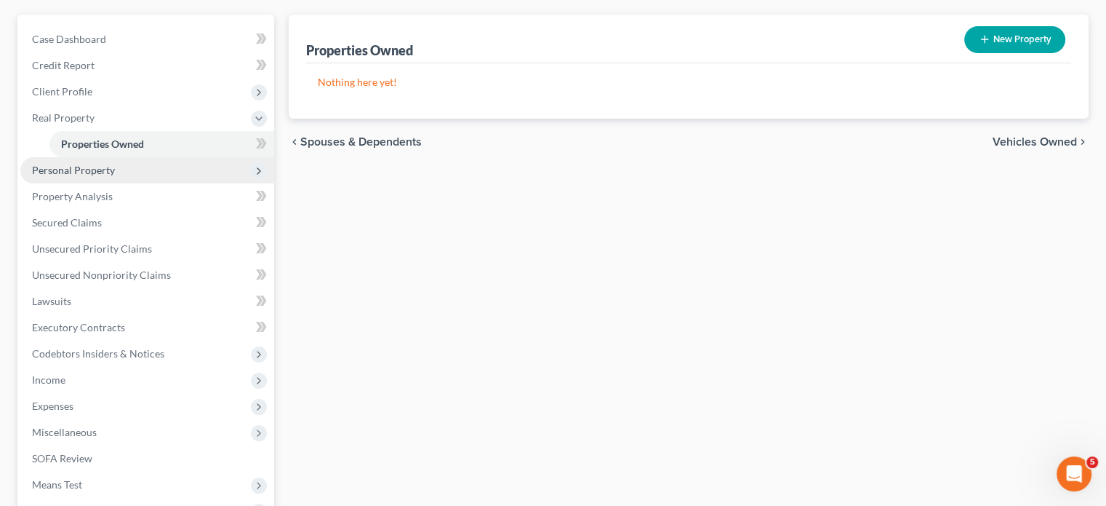
click at [193, 183] on span "Personal Property" at bounding box center [147, 170] width 254 height 26
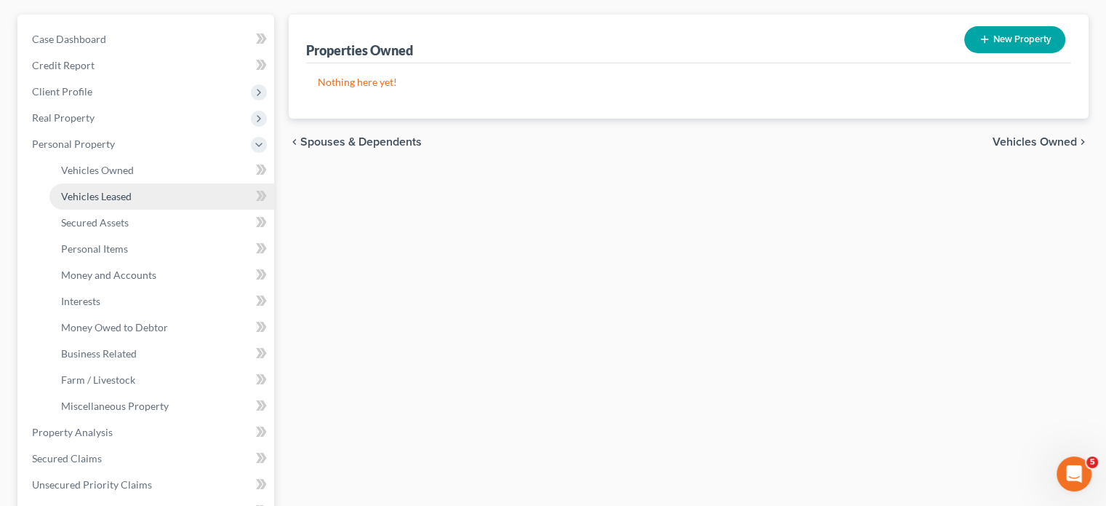
click at [183, 209] on link "Vehicles Leased" at bounding box center [161, 196] width 225 height 26
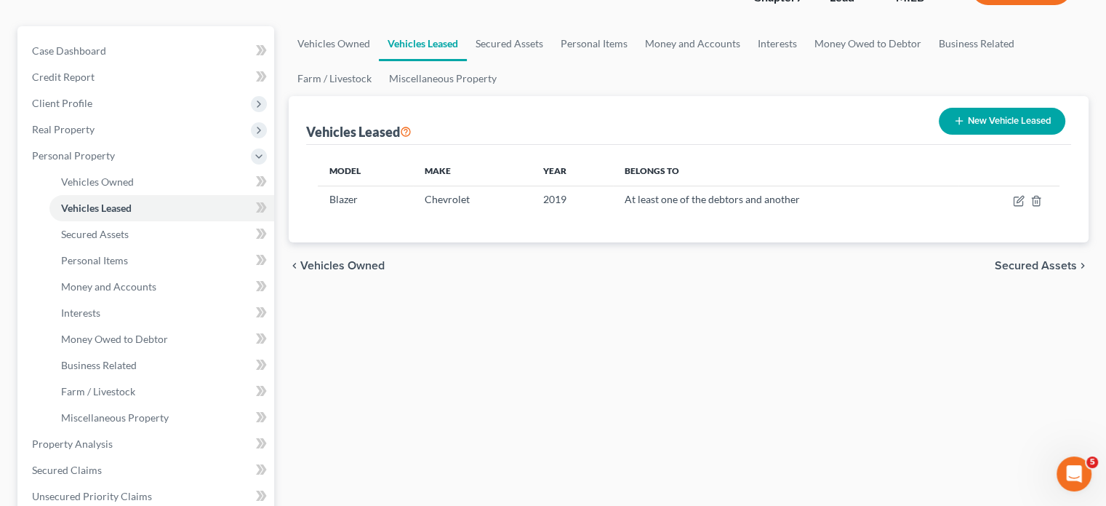
scroll to position [115, 0]
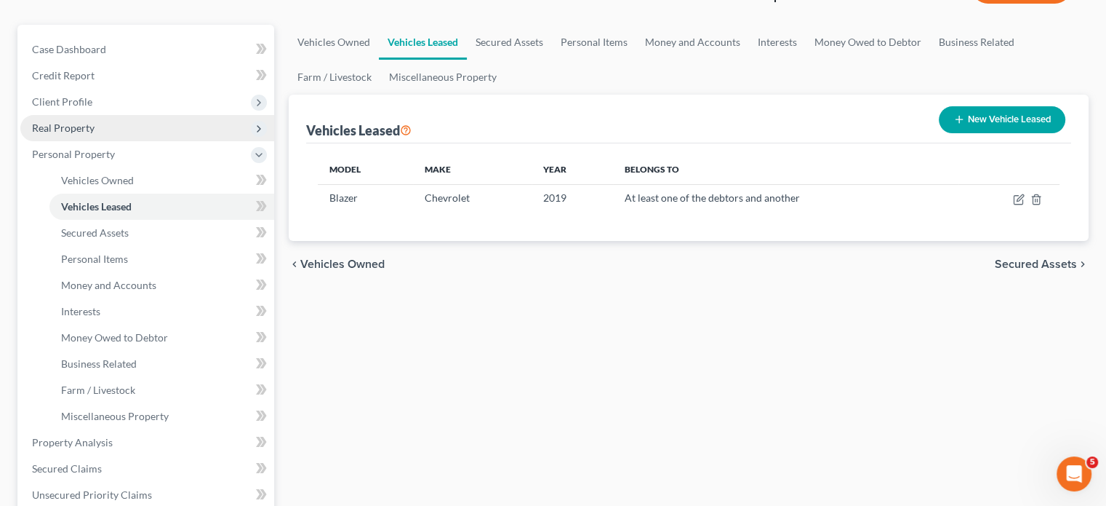
click at [135, 141] on span "Real Property" at bounding box center [147, 128] width 254 height 26
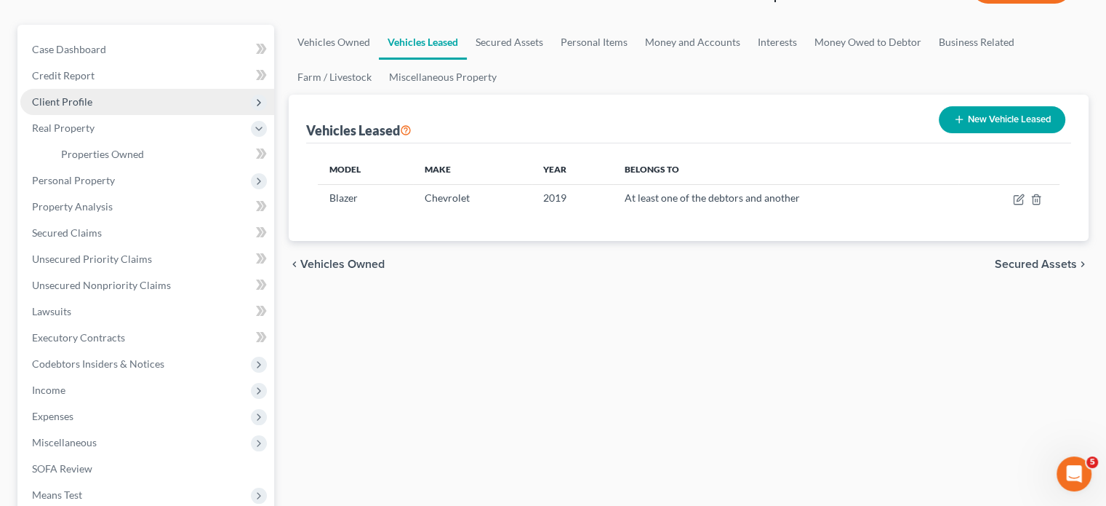
click at [129, 115] on span "Client Profile" at bounding box center [147, 102] width 254 height 26
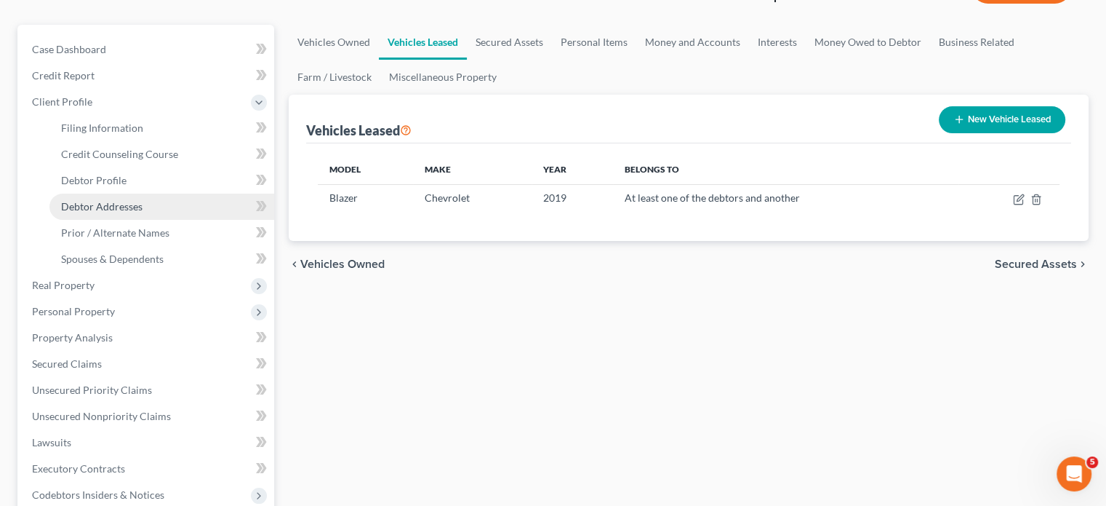
click at [143, 212] on span "Debtor Addresses" at bounding box center [101, 206] width 81 height 12
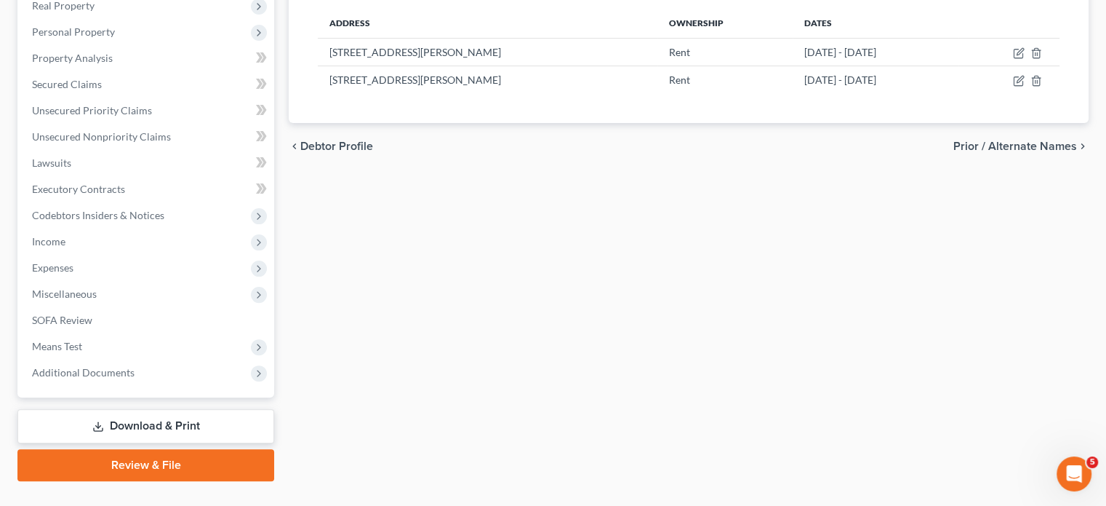
scroll to position [393, 0]
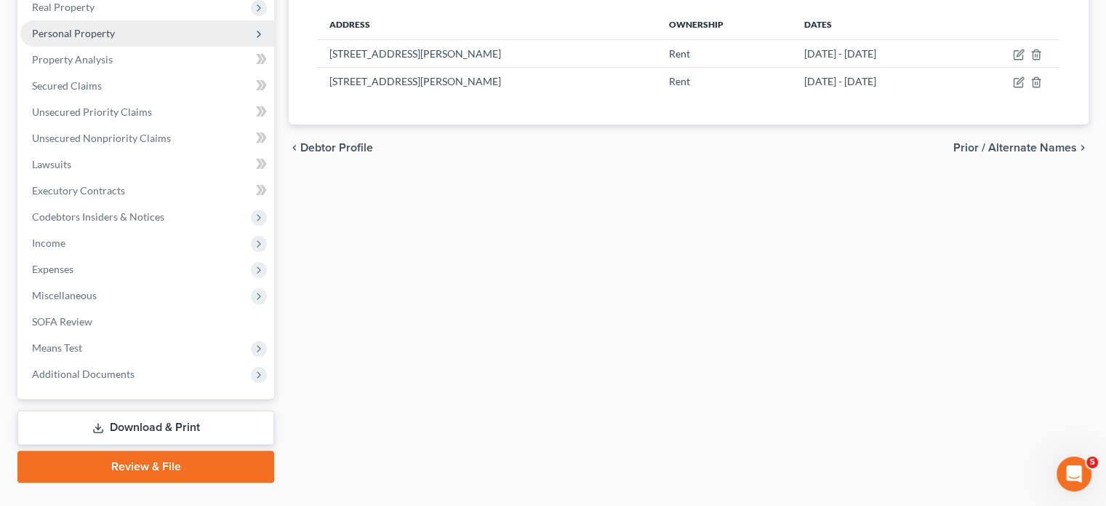
click at [166, 47] on span "Personal Property" at bounding box center [147, 33] width 254 height 26
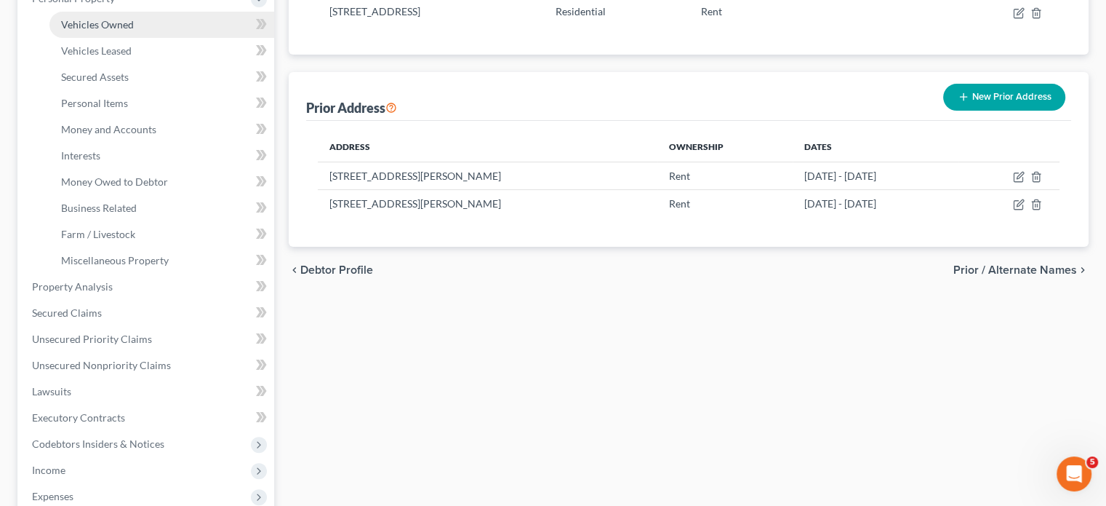
scroll to position [271, 0]
click at [151, 38] on link "Vehicles Owned" at bounding box center [161, 25] width 225 height 26
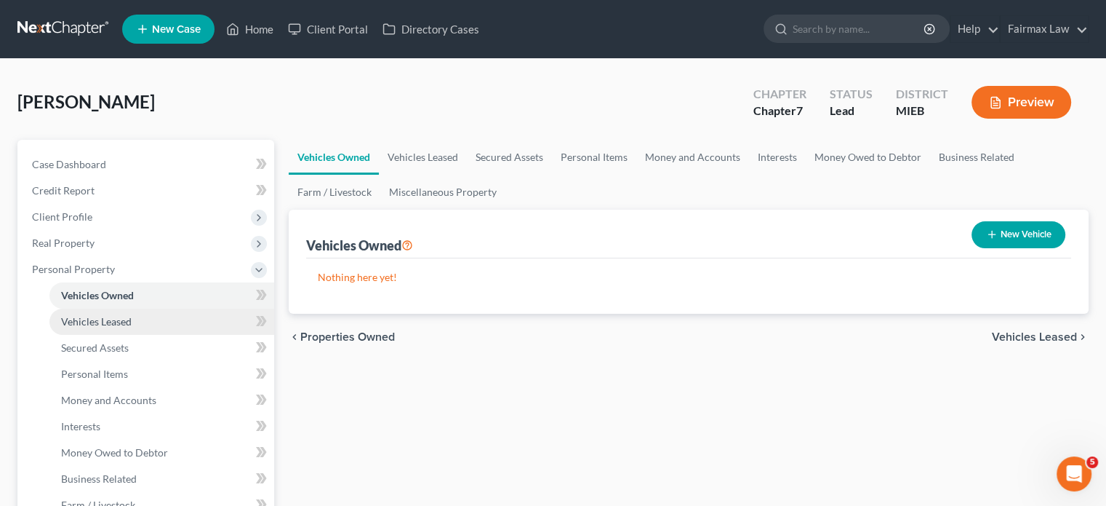
click at [132, 327] on span "Vehicles Leased" at bounding box center [96, 321] width 71 height 12
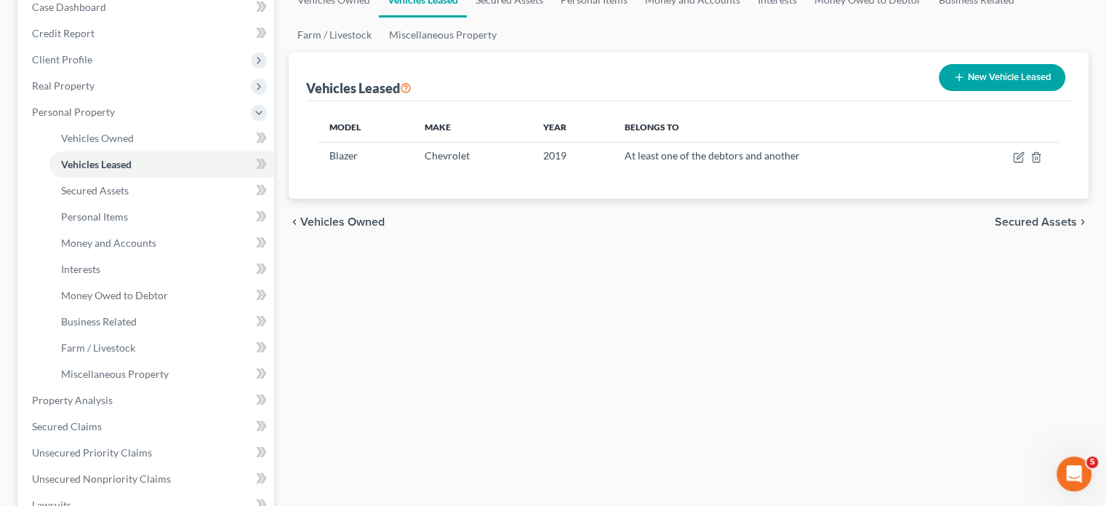
scroll to position [157, 0]
click at [1013, 163] on icon "button" at bounding box center [1019, 157] width 12 height 12
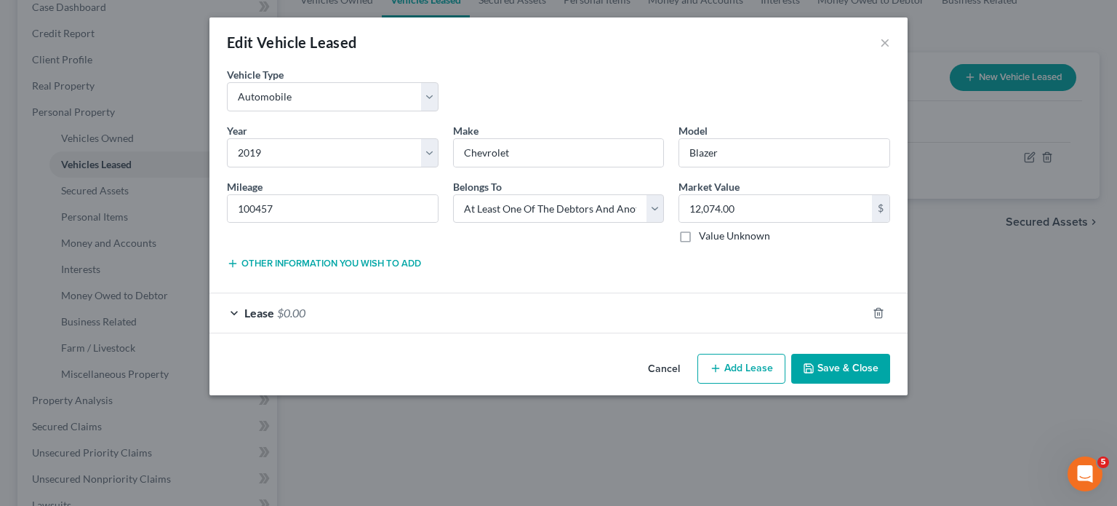
click at [682, 384] on button "Cancel" at bounding box center [663, 369] width 55 height 29
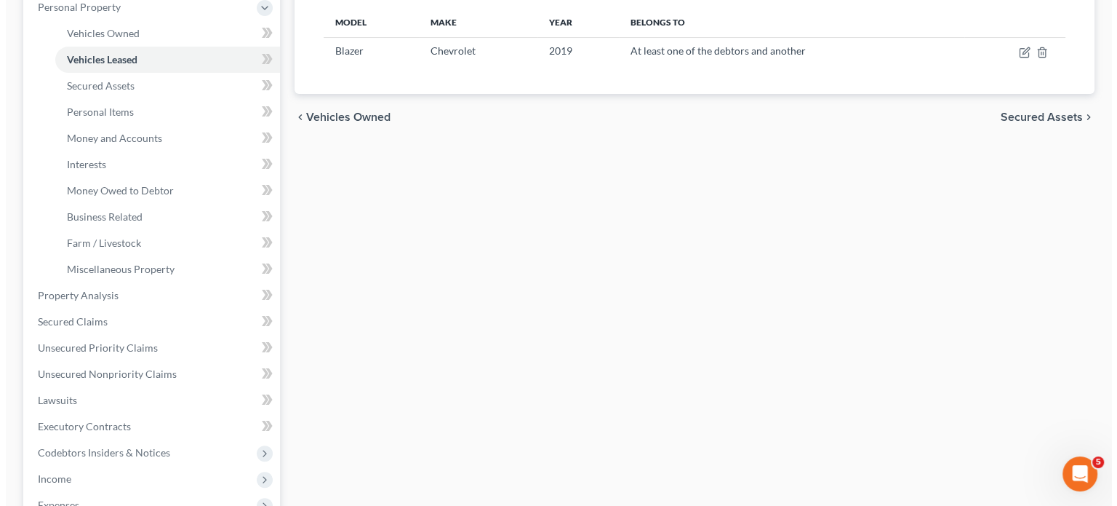
scroll to position [267, 0]
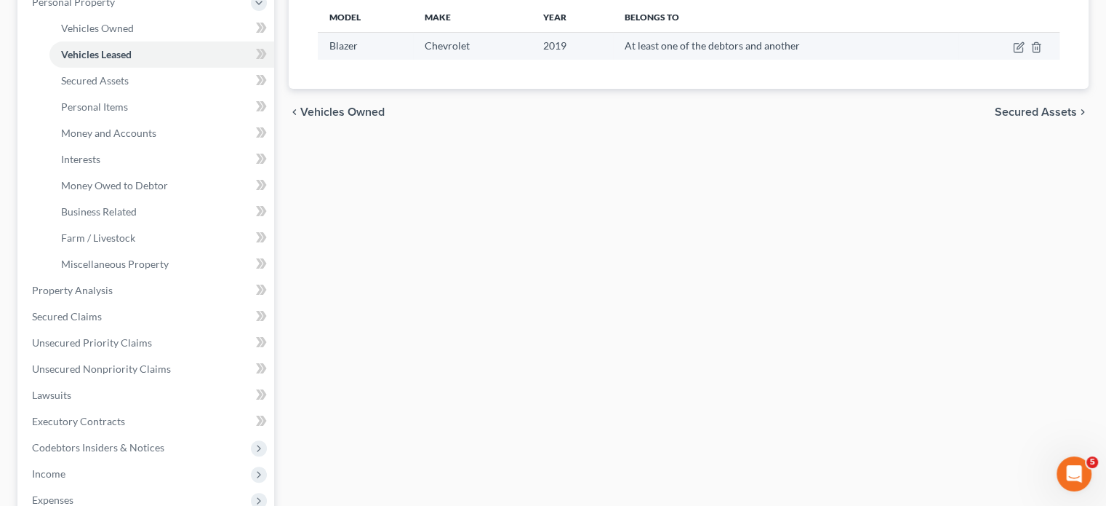
click at [999, 60] on td at bounding box center [1009, 46] width 101 height 28
click at [1013, 53] on icon "button" at bounding box center [1019, 47] width 12 height 12
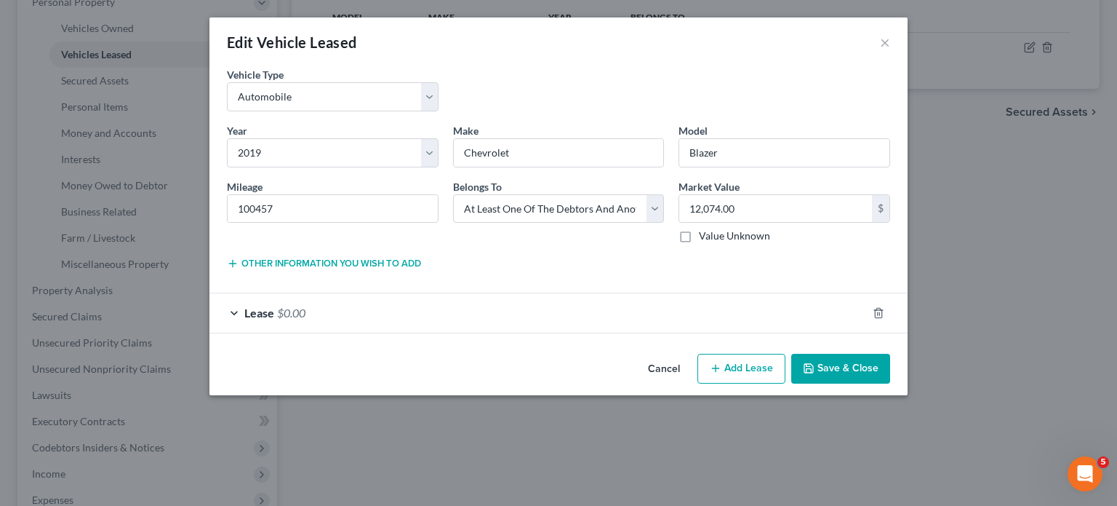
click at [500, 332] on div "Lease $0.00" at bounding box center [538, 312] width 658 height 39
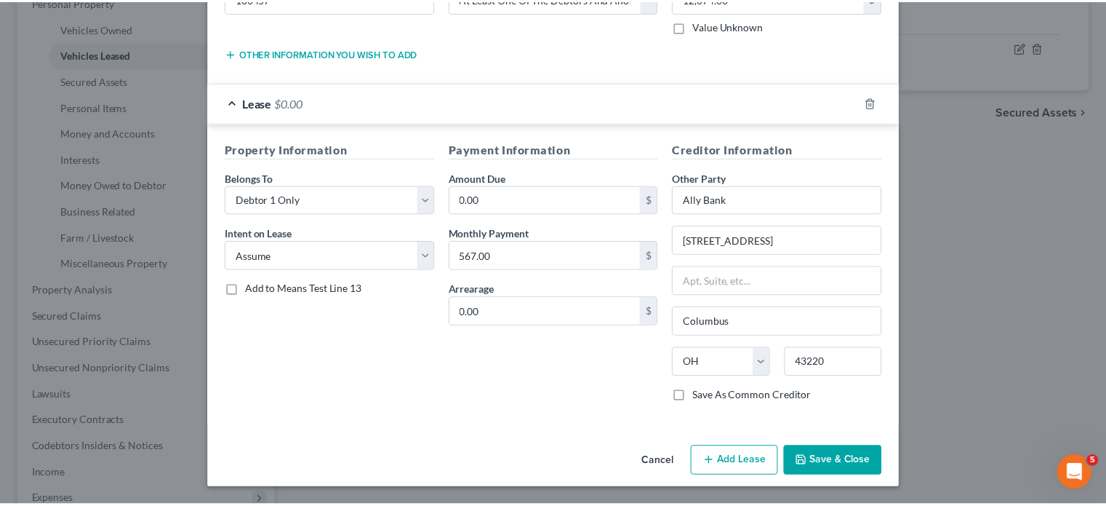
scroll to position [361, 0]
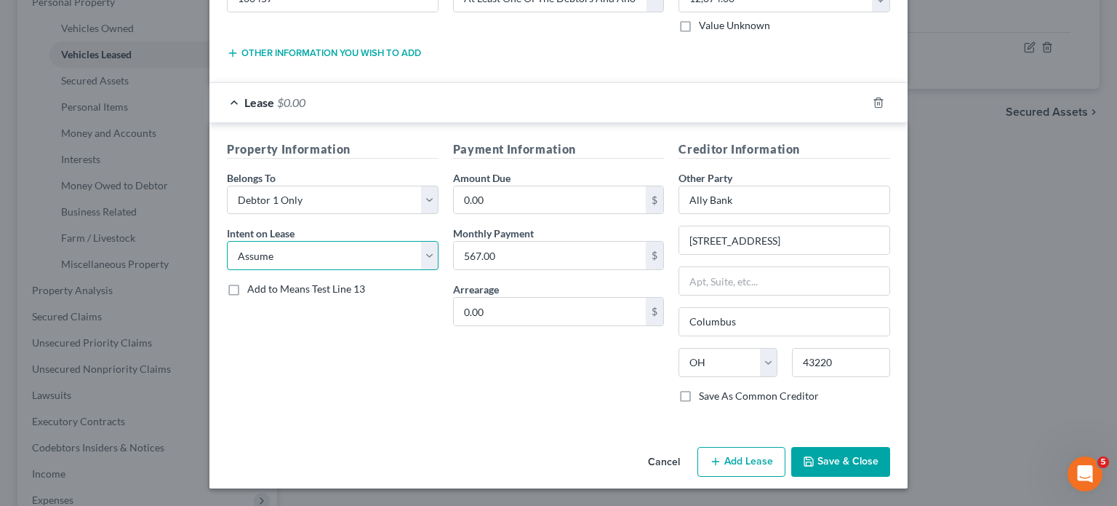
click at [350, 241] on select "Select None Assume Reject" at bounding box center [333, 255] width 212 height 29
click at [227, 241] on select "Select None Assume Reject" at bounding box center [333, 255] width 212 height 29
click at [890, 471] on button "Save & Close" at bounding box center [840, 462] width 99 height 31
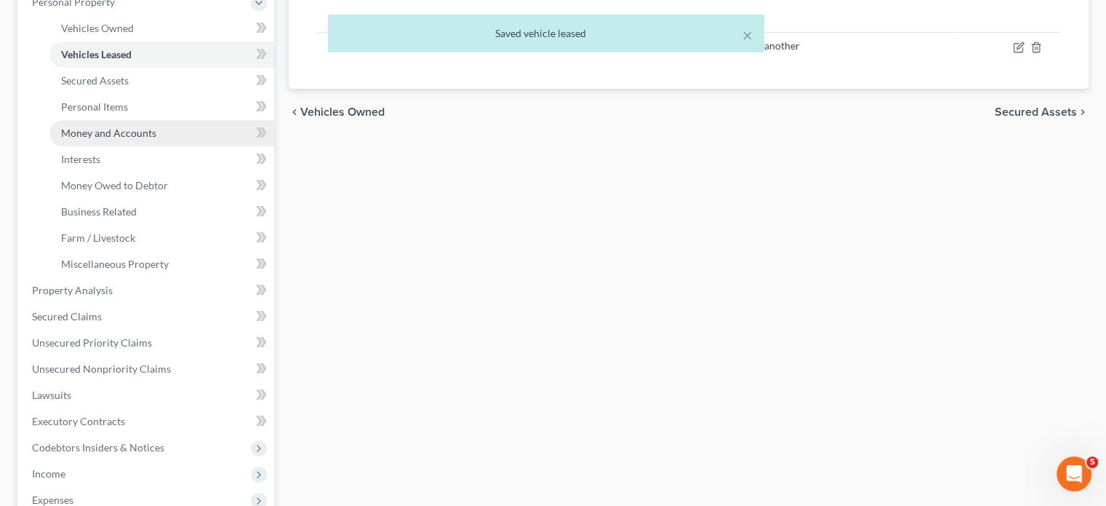
click at [122, 139] on span "Money and Accounts" at bounding box center [108, 133] width 95 height 12
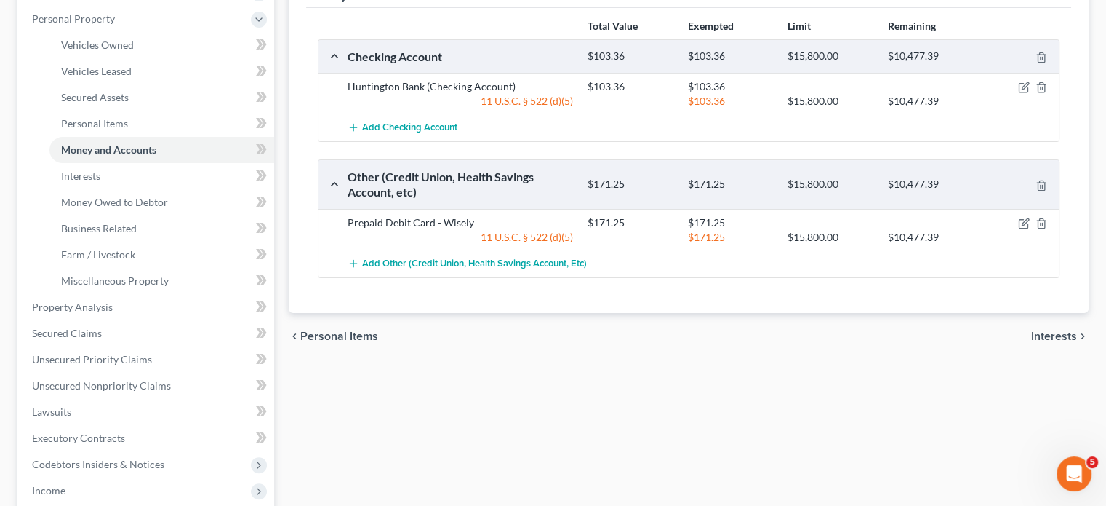
scroll to position [250, 0]
click at [1018, 229] on icon "button" at bounding box center [1024, 223] width 12 height 12
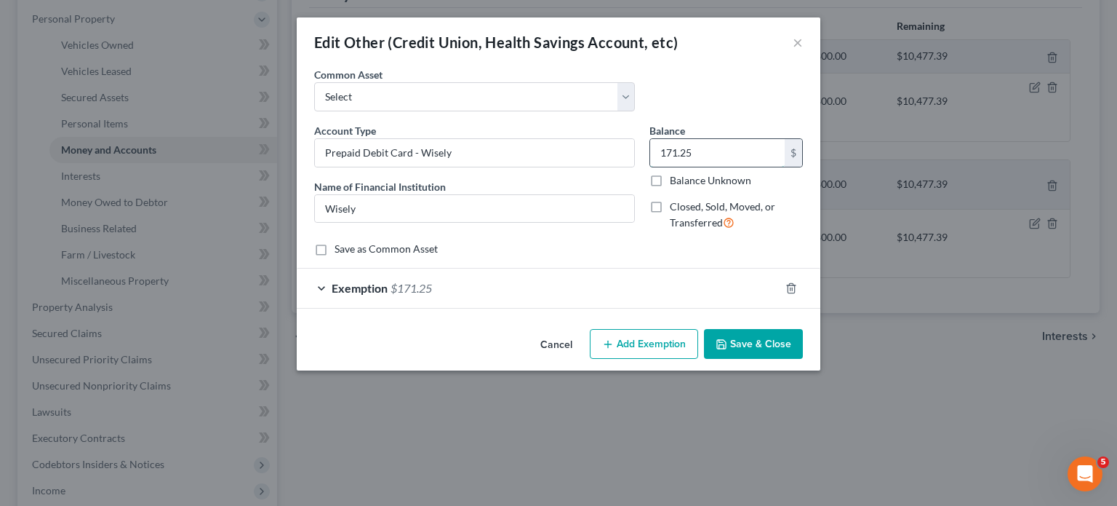
click at [716, 167] on input "171.25" at bounding box center [717, 153] width 135 height 28
click at [791, 290] on line "button" at bounding box center [791, 288] width 0 height 3
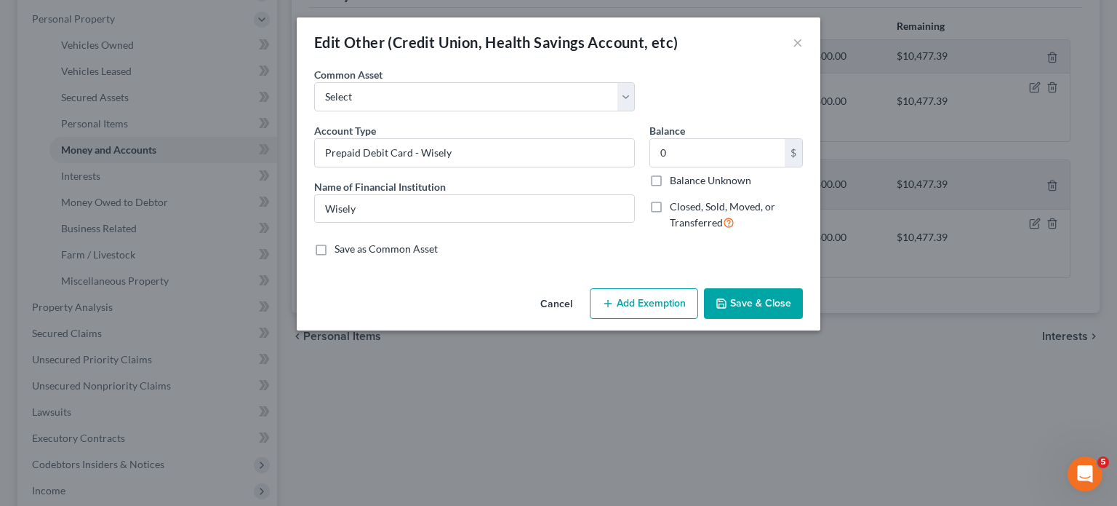
click at [788, 319] on button "Save & Close" at bounding box center [753, 303] width 99 height 31
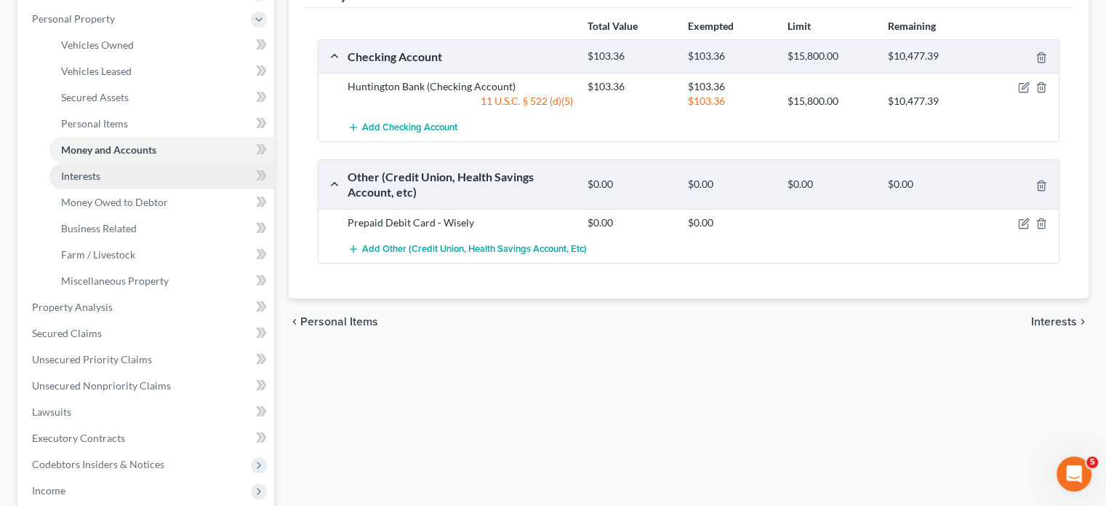
click at [166, 189] on link "Interests" at bounding box center [161, 176] width 225 height 26
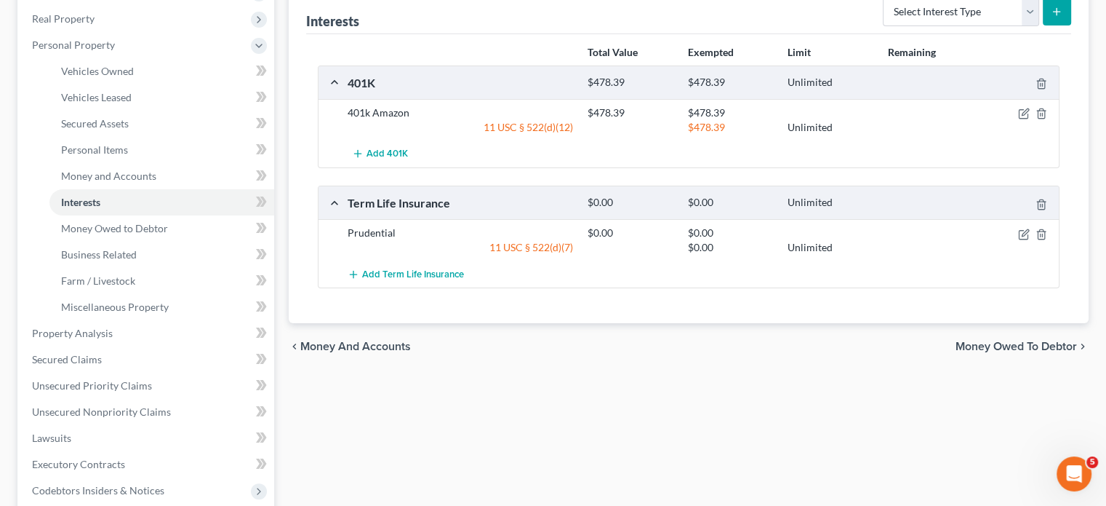
scroll to position [230, 0]
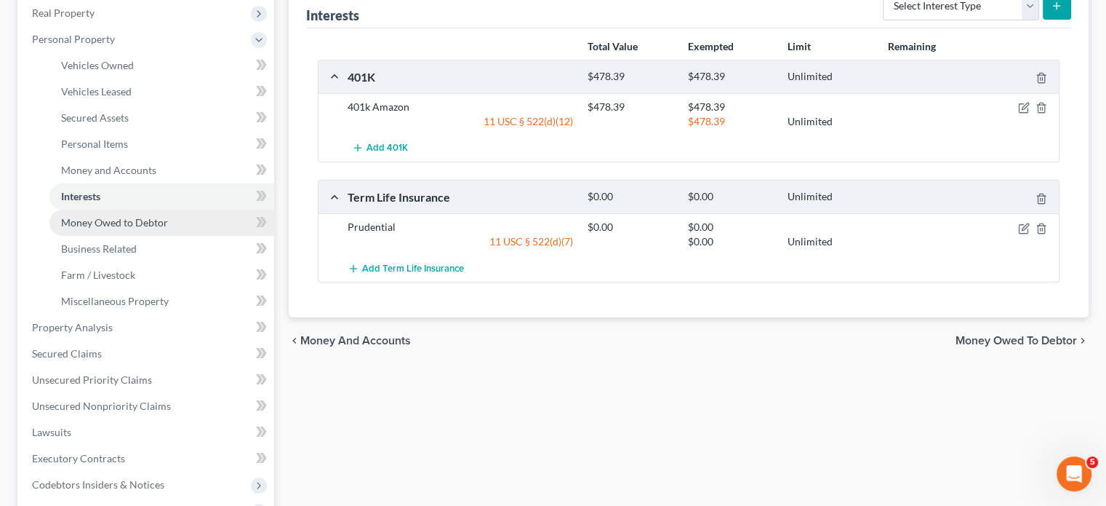
click at [168, 228] on span "Money Owed to Debtor" at bounding box center [114, 222] width 107 height 12
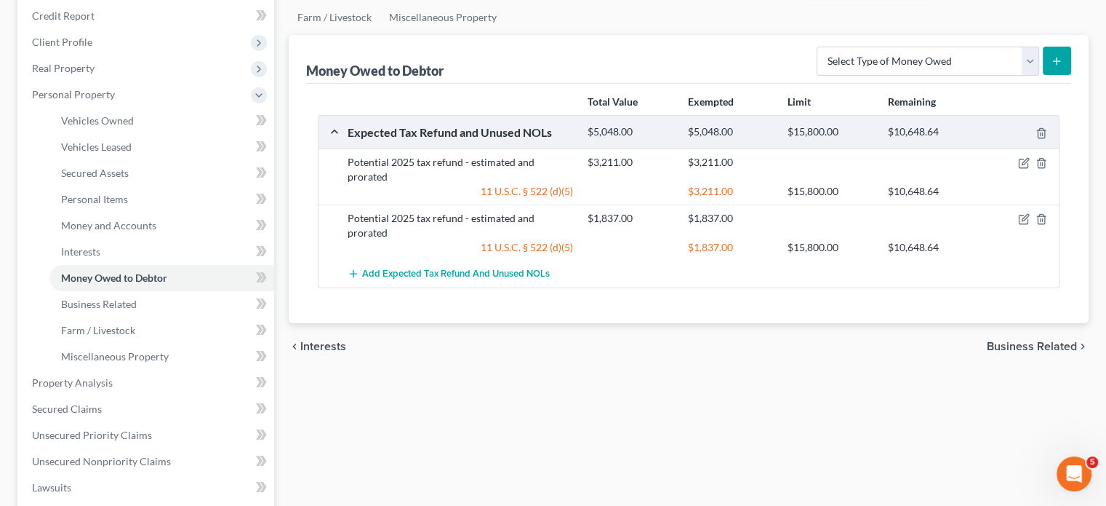
scroll to position [175, 0]
click at [211, 317] on link "Business Related" at bounding box center [161, 304] width 225 height 26
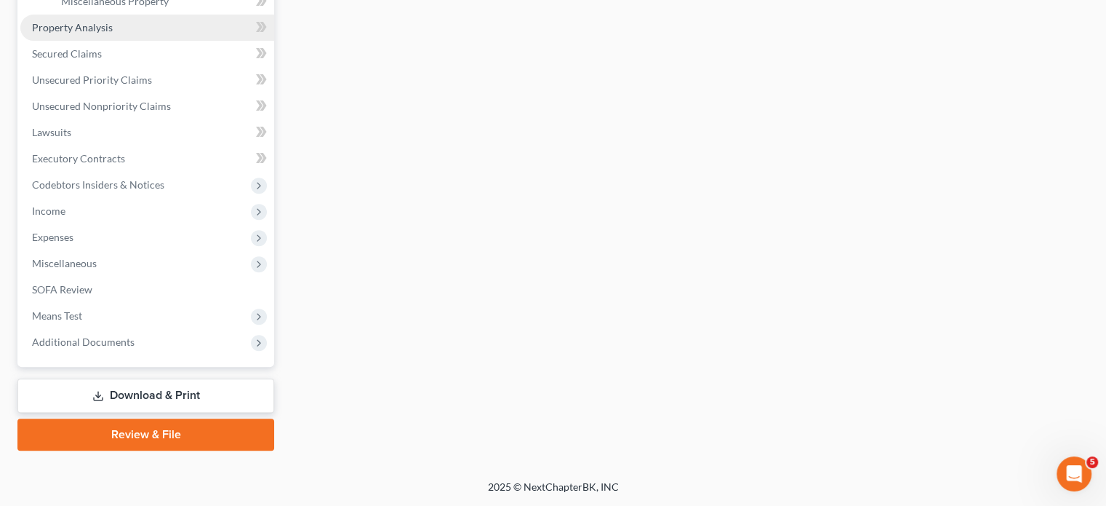
scroll to position [652, 0]
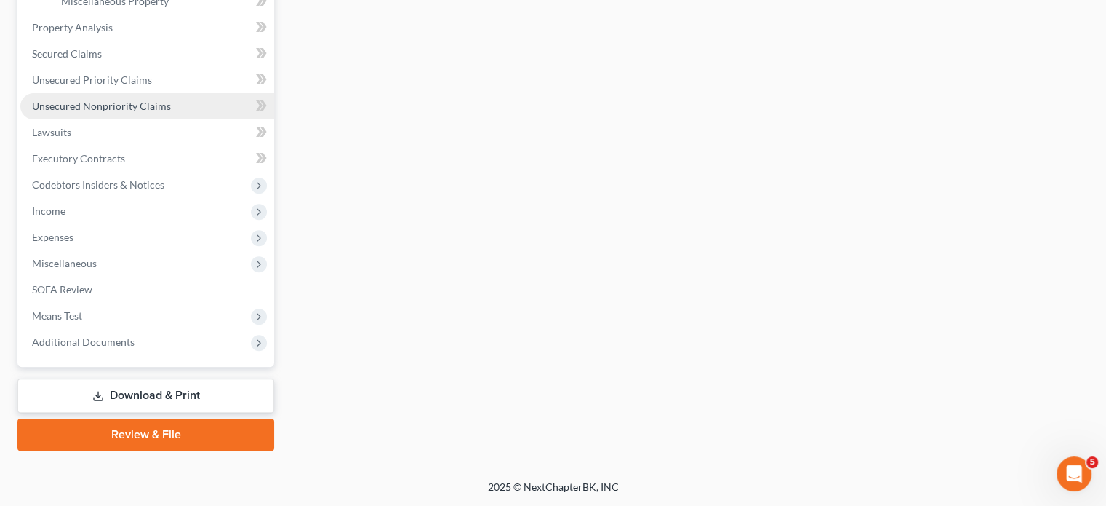
click at [156, 112] on span "Unsecured Nonpriority Claims" at bounding box center [101, 106] width 139 height 12
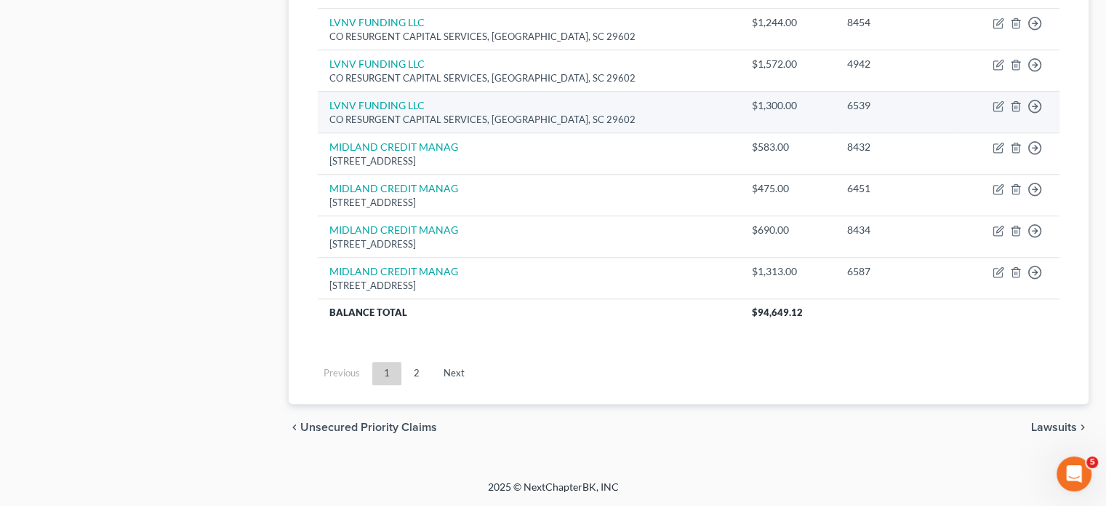
scroll to position [1465, 0]
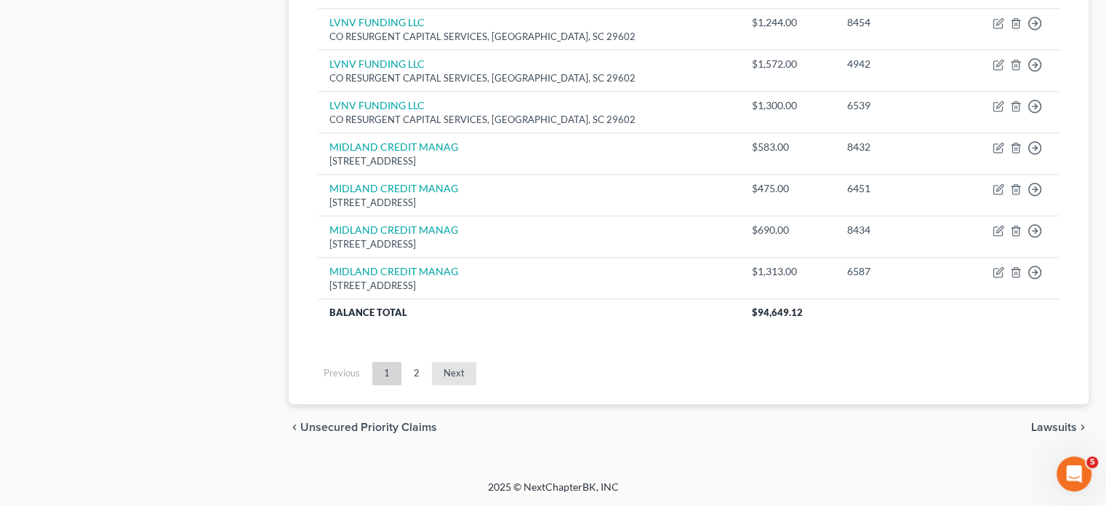
click at [476, 385] on link "Next" at bounding box center [454, 373] width 44 height 23
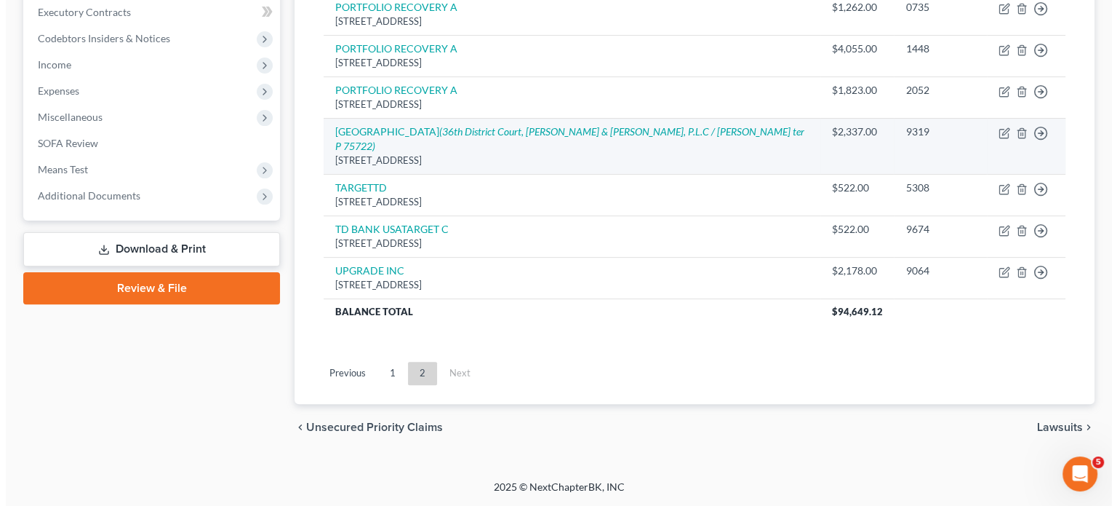
scroll to position [613, 0]
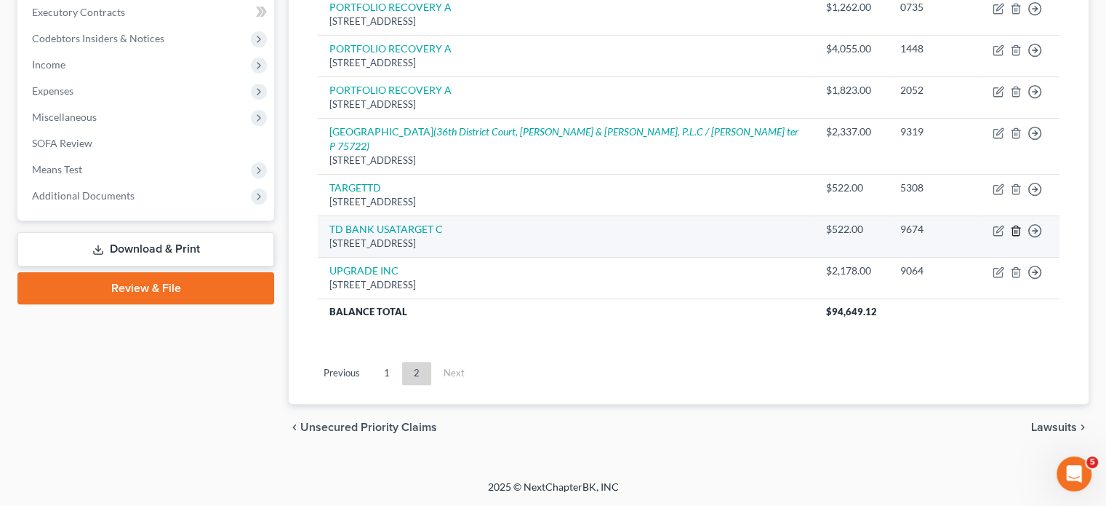
click at [1015, 230] on line "button" at bounding box center [1015, 231] width 0 height 3
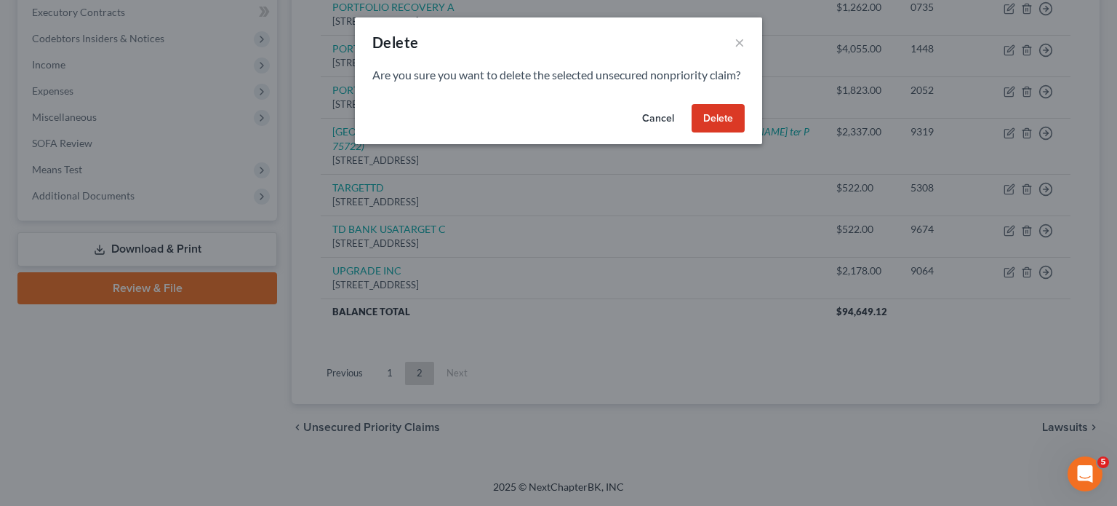
click at [743, 133] on button "Delete" at bounding box center [718, 118] width 53 height 29
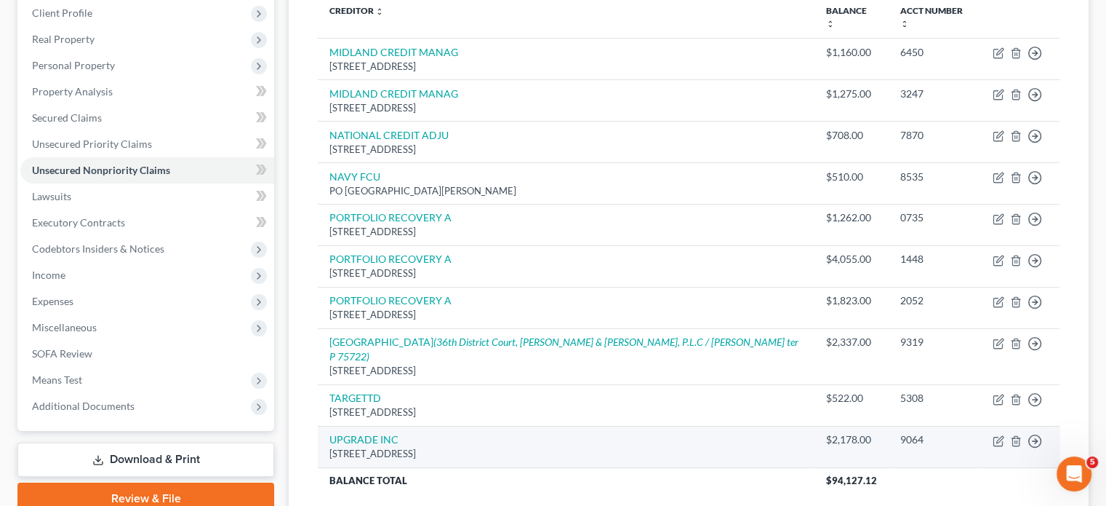
scroll to position [259, 0]
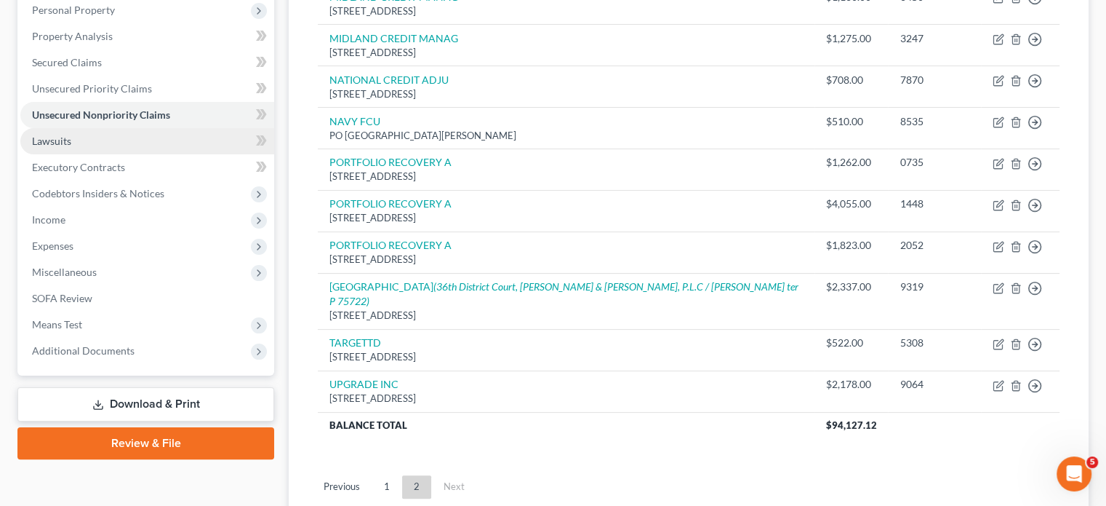
drag, startPoint x: 89, startPoint y: 229, endPoint x: 236, endPoint y: 227, distance: 146.2
click at [89, 154] on link "Lawsuits" at bounding box center [147, 141] width 254 height 26
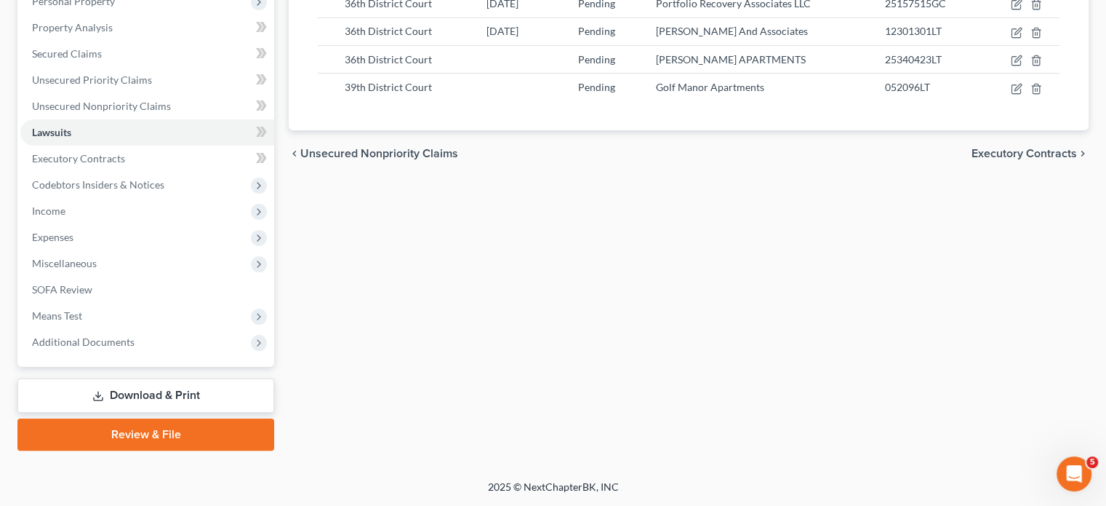
scroll to position [457, 0]
click at [158, 145] on link "Executory Contracts" at bounding box center [147, 158] width 254 height 26
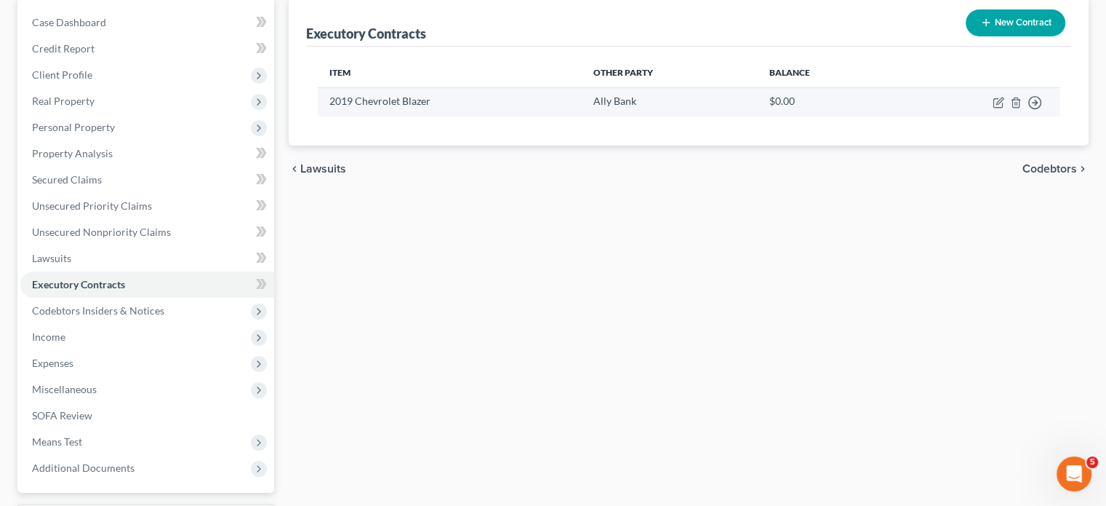
scroll to position [145, 0]
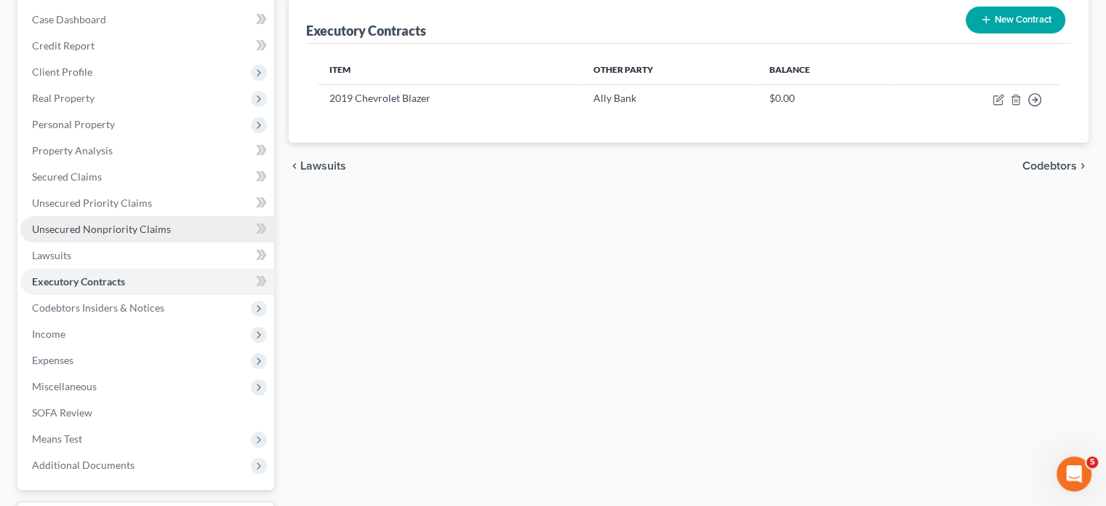
click at [125, 235] on span "Unsecured Nonpriority Claims" at bounding box center [101, 229] width 139 height 12
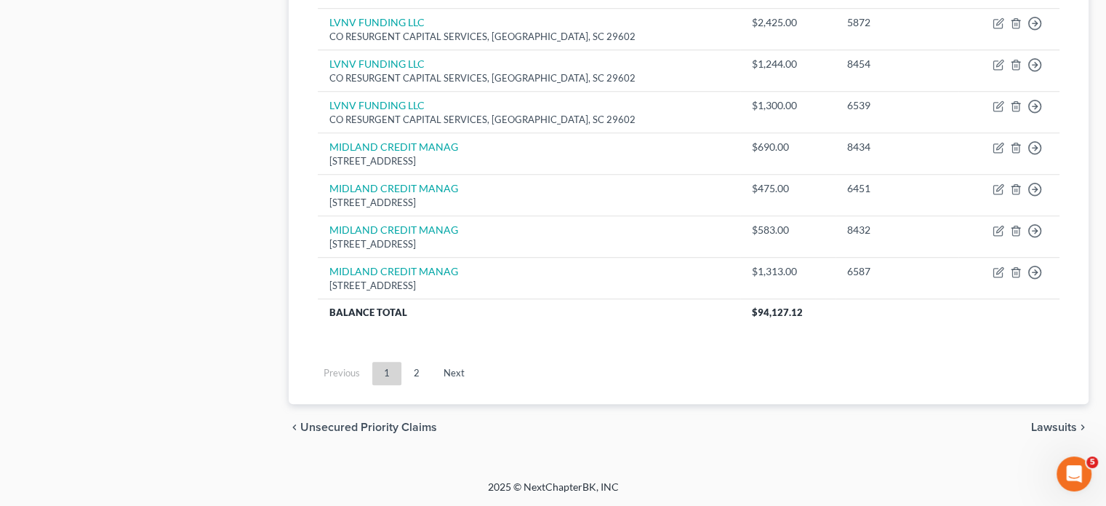
scroll to position [1578, 0]
click at [476, 362] on link "Next" at bounding box center [454, 373] width 44 height 23
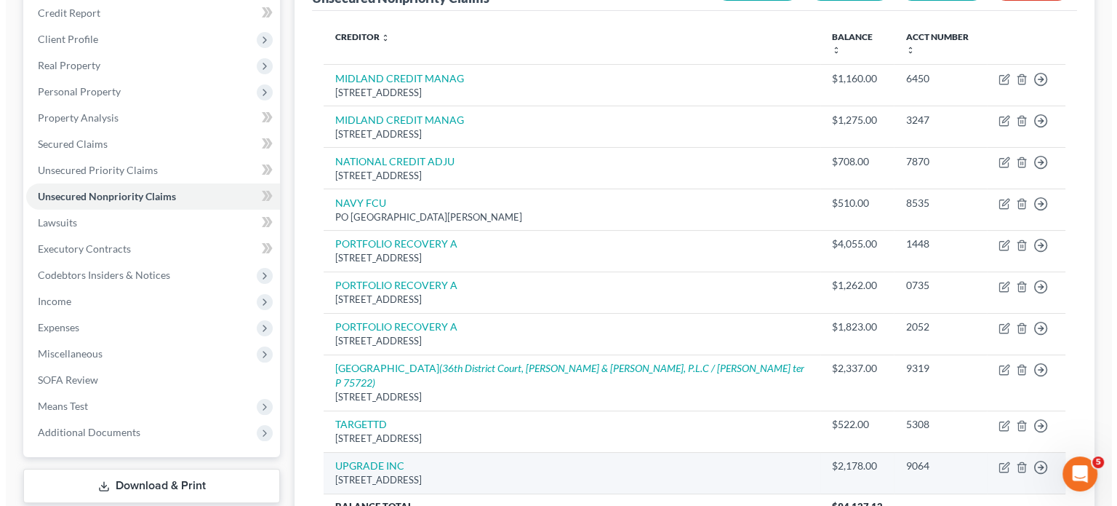
scroll to position [169, 0]
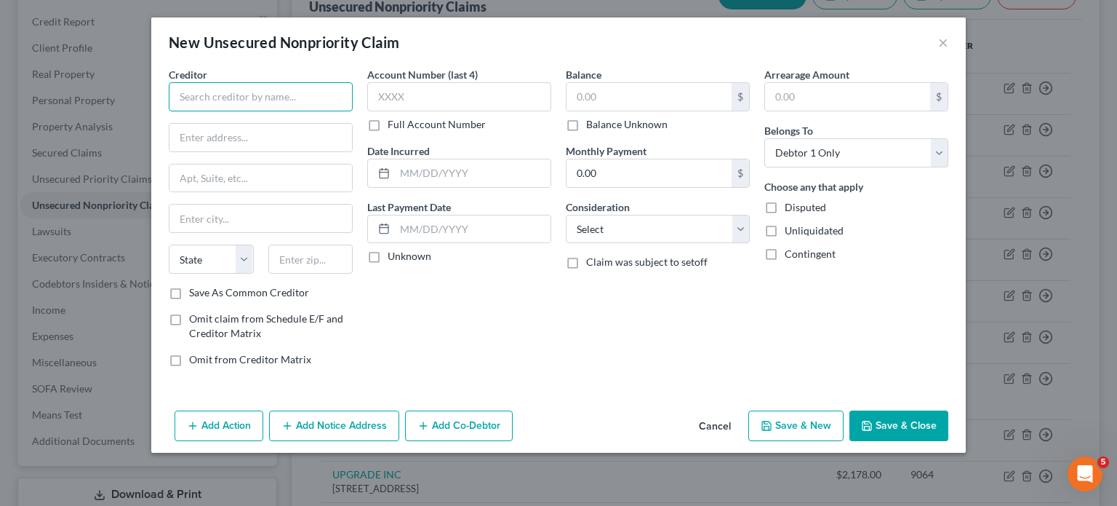
click at [203, 111] on input "text" at bounding box center [261, 96] width 184 height 29
click at [169, 111] on input "text" at bounding box center [261, 96] width 184 height 29
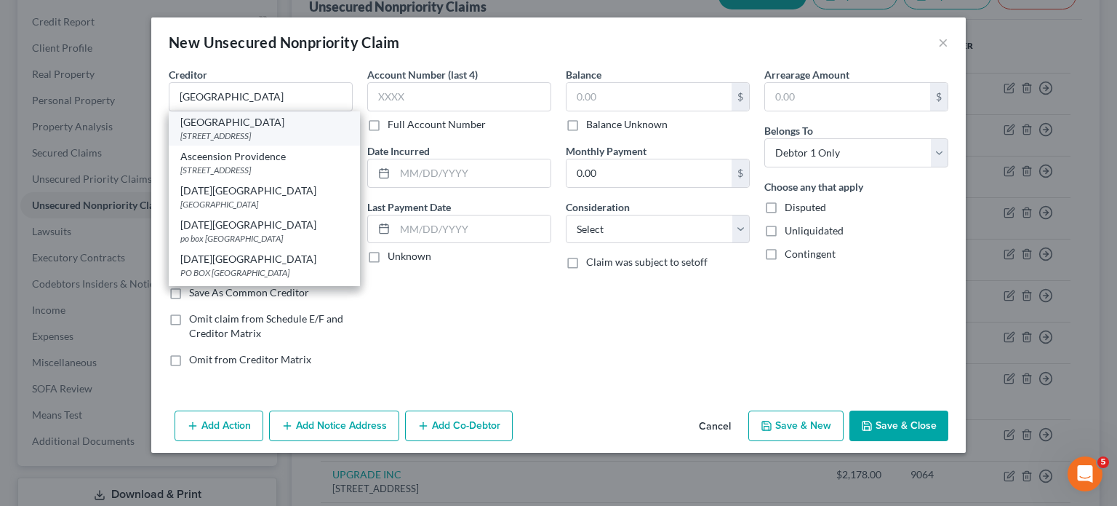
click at [231, 129] on div "[GEOGRAPHIC_DATA]" at bounding box center [264, 122] width 168 height 15
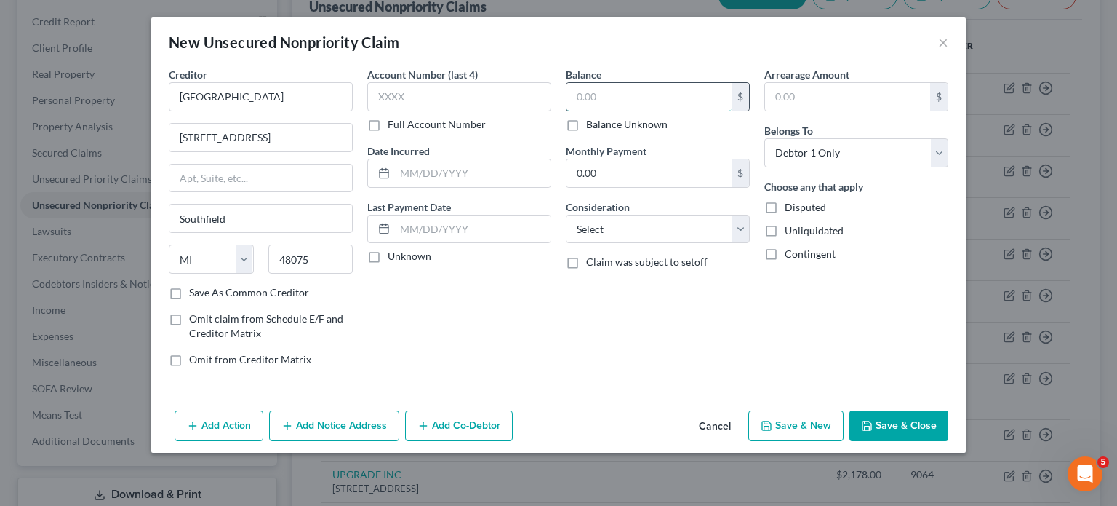
click at [613, 111] on input "text" at bounding box center [649, 97] width 165 height 28
click at [675, 244] on select "Select Cable / Satellite Services Collection Agency Credit Card Debt Debt Couns…" at bounding box center [658, 229] width 184 height 29
click at [566, 244] on select "Select Cable / Satellite Services Collection Agency Credit Card Debt Debt Couns…" at bounding box center [658, 229] width 184 height 29
click at [757, 378] on div "Balance 4,201.00 $ Balance Unknown Balance Undetermined 4,201 $ Balance Unknown…" at bounding box center [658, 222] width 199 height 311
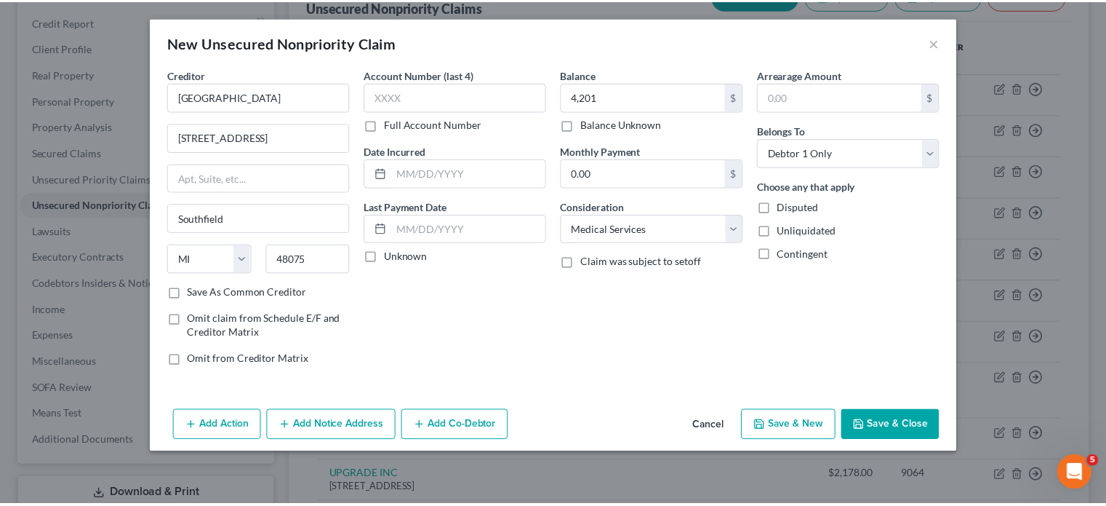
scroll to position [76, 0]
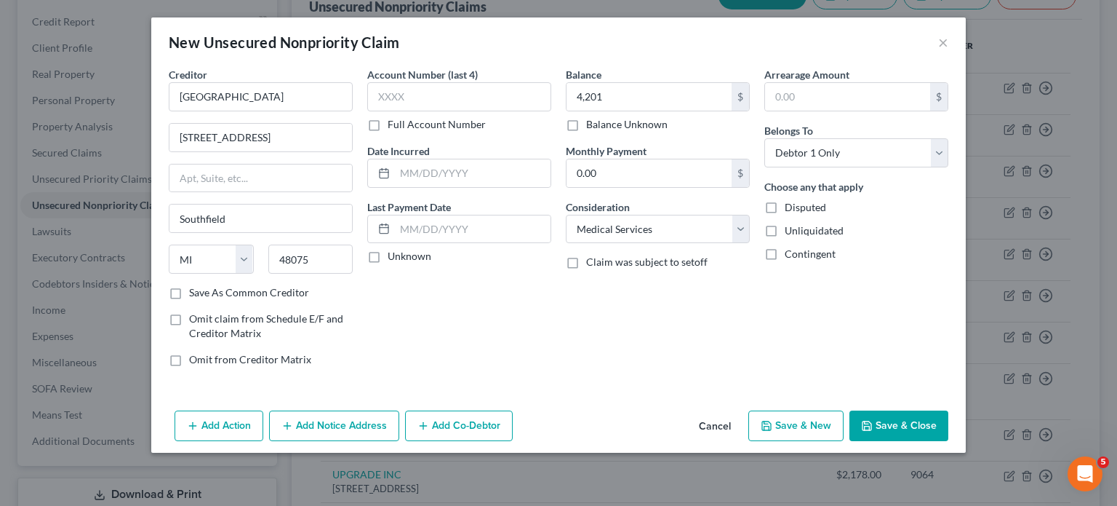
click at [949, 439] on button "Save & Close" at bounding box center [899, 425] width 99 height 31
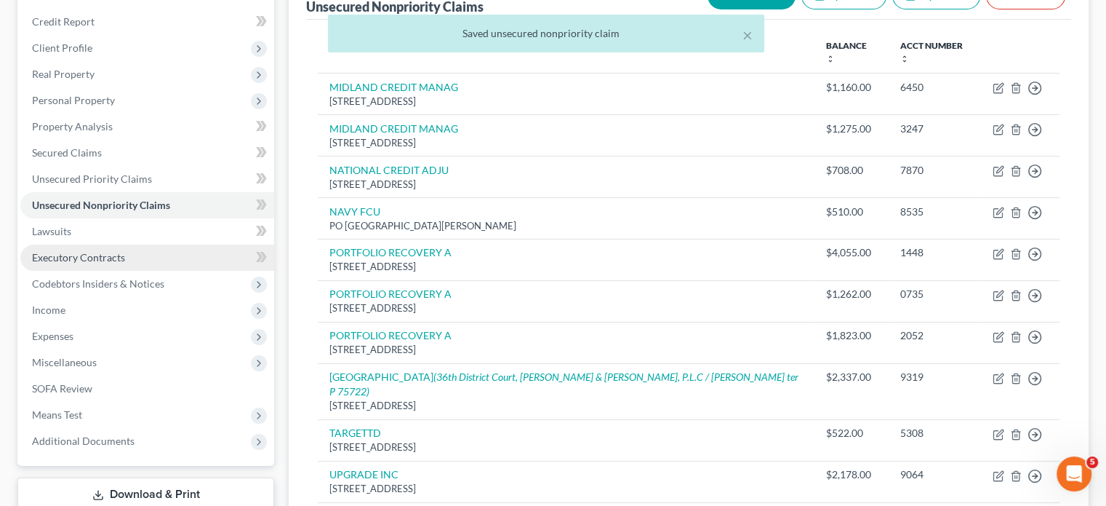
click at [125, 263] on span "Executory Contracts" at bounding box center [78, 257] width 93 height 12
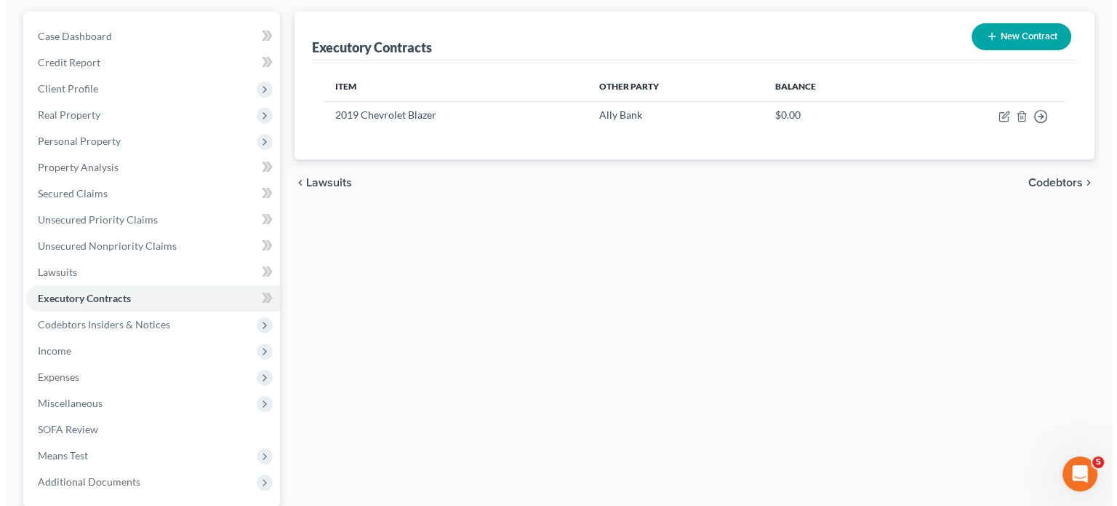
scroll to position [145, 0]
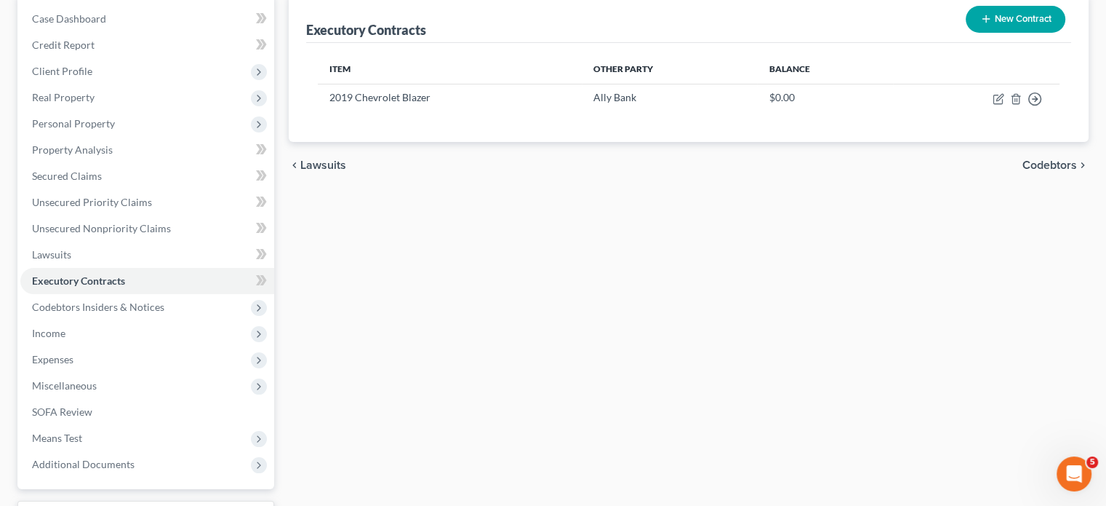
click at [981, 25] on icon "button" at bounding box center [987, 19] width 12 height 12
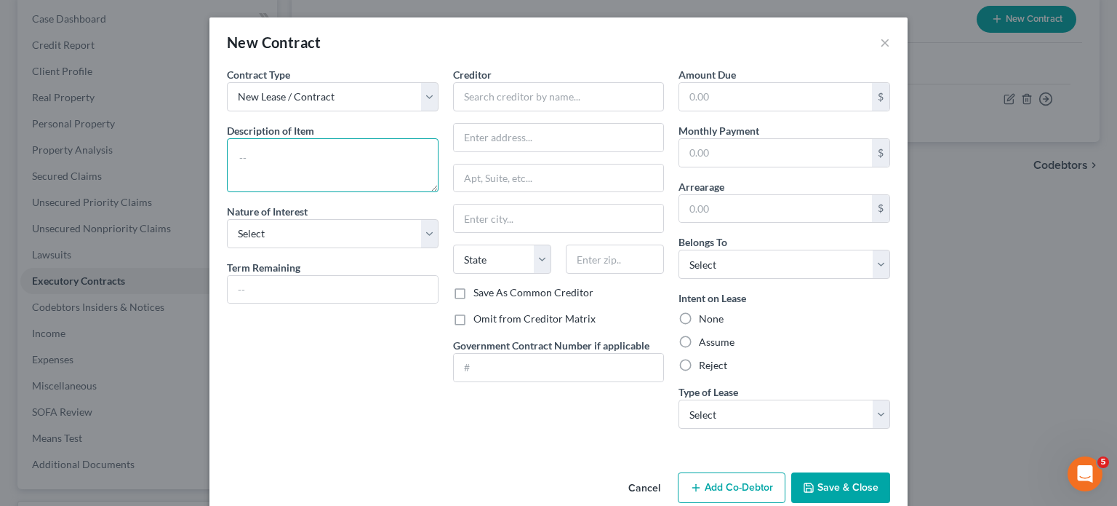
click at [227, 192] on textarea at bounding box center [333, 165] width 212 height 54
click at [227, 248] on select "Select Purchaser Agent Lessor Lessee" at bounding box center [333, 233] width 212 height 29
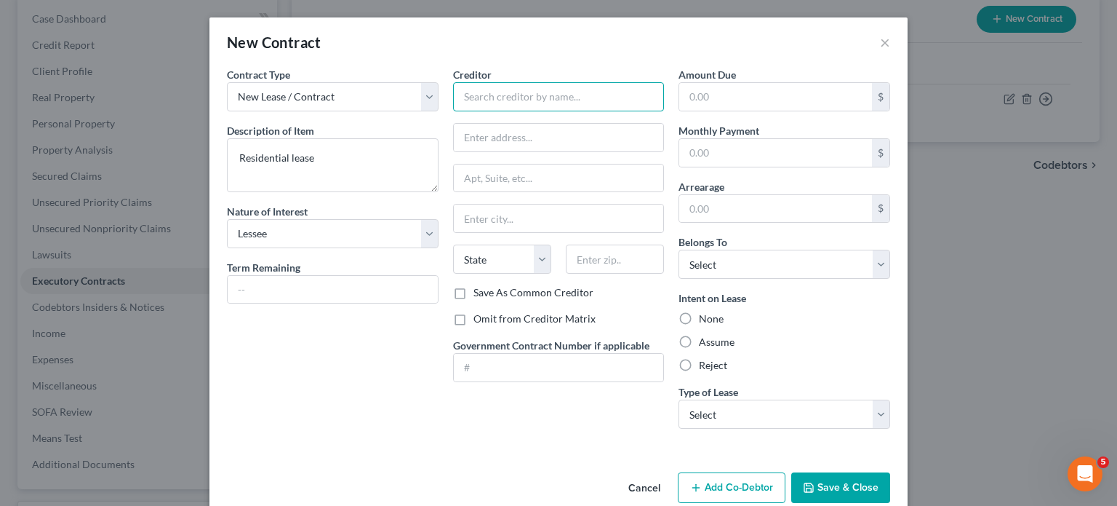
click at [466, 111] on input "text" at bounding box center [559, 96] width 212 height 29
click at [474, 326] on label "Omit from Creditor Matrix" at bounding box center [535, 318] width 122 height 15
click at [479, 321] on input "Omit from Creditor Matrix" at bounding box center [483, 315] width 9 height 9
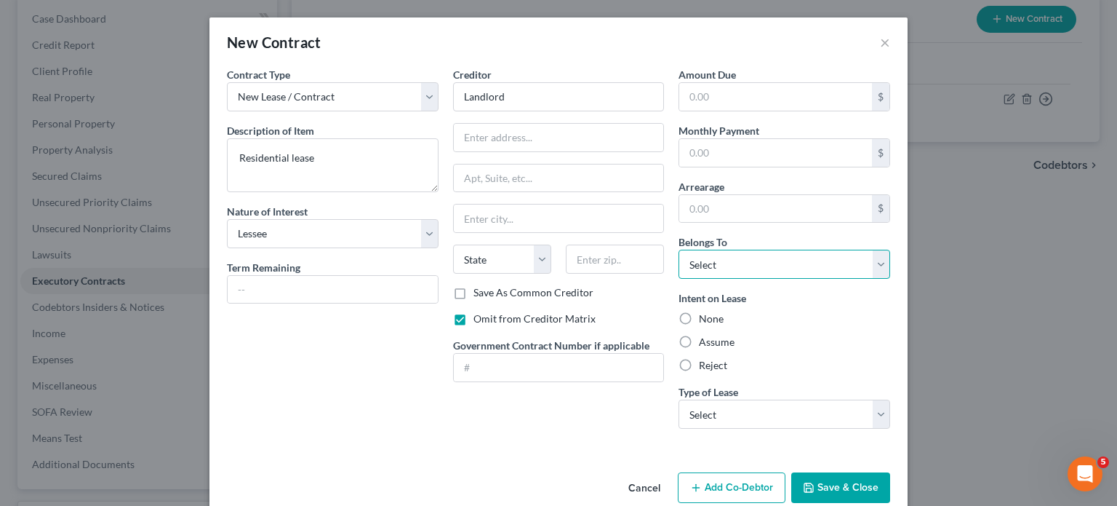
drag, startPoint x: 802, startPoint y: 329, endPoint x: 797, endPoint y: 343, distance: 15.2
click at [802, 279] on select "Select Debtor 1 Only Debtor 2 Only Debtor 1 And Debtor 2 Only At Least One Of T…" at bounding box center [785, 263] width 212 height 29
click at [700, 279] on select "Select Debtor 1 Only Debtor 2 Only Debtor 1 And Debtor 2 Only At Least One Of T…" at bounding box center [785, 263] width 212 height 29
click at [711, 349] on label "Assume" at bounding box center [717, 342] width 36 height 15
click at [711, 344] on input "Assume" at bounding box center [709, 339] width 9 height 9
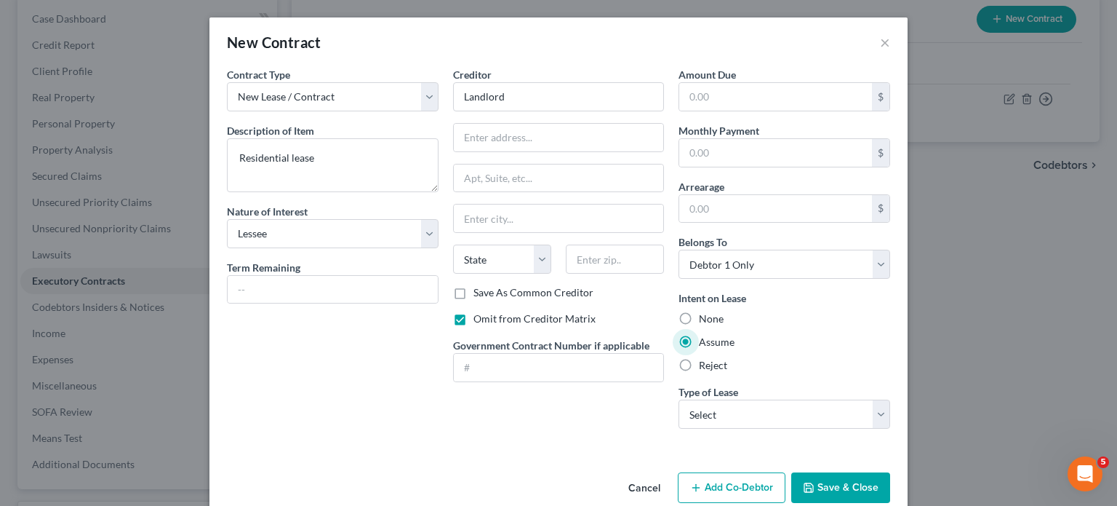
scroll to position [124, 0]
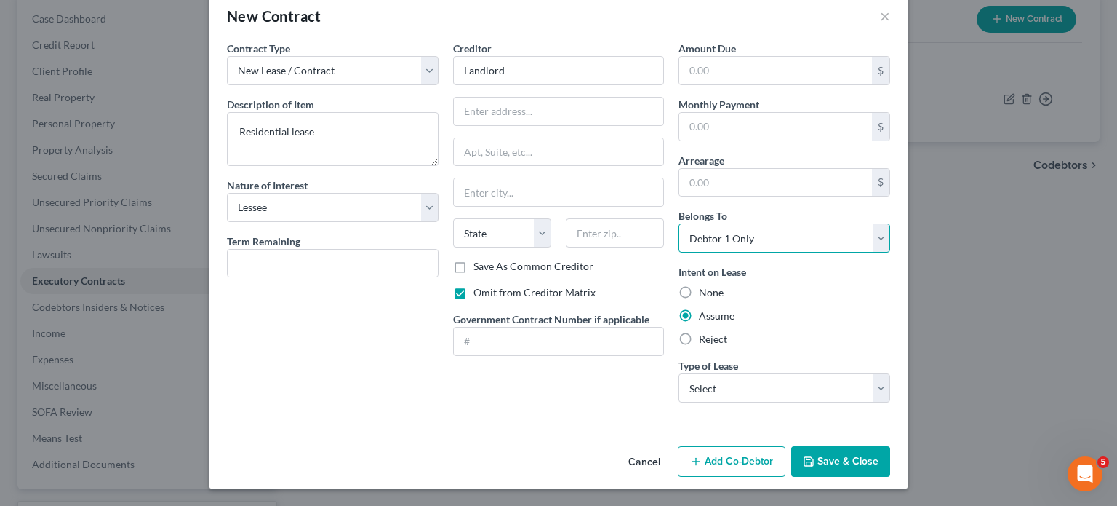
click at [798, 223] on select "Select Debtor 1 Only Debtor 2 Only Debtor 1 And Debtor 2 Only At Least One Of T…" at bounding box center [785, 237] width 212 height 29
click at [700, 223] on select "Select Debtor 1 Only Debtor 2 Only Debtor 1 And Debtor 2 Only At Least One Of T…" at bounding box center [785, 237] width 212 height 29
click at [751, 394] on select "Select Real Estate Car Other" at bounding box center [785, 387] width 212 height 29
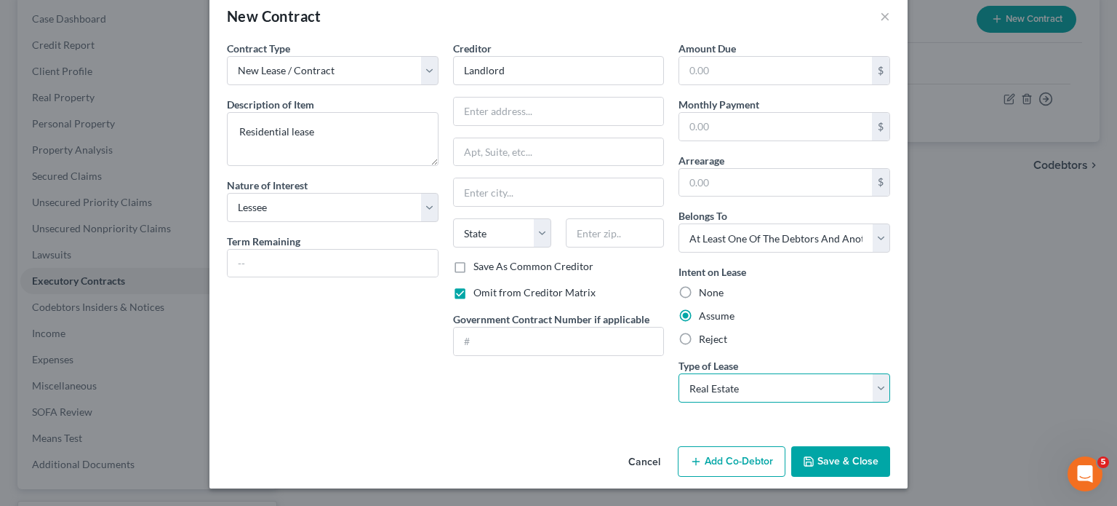
click at [700, 373] on select "Select Real Estate Car Other" at bounding box center [785, 387] width 212 height 29
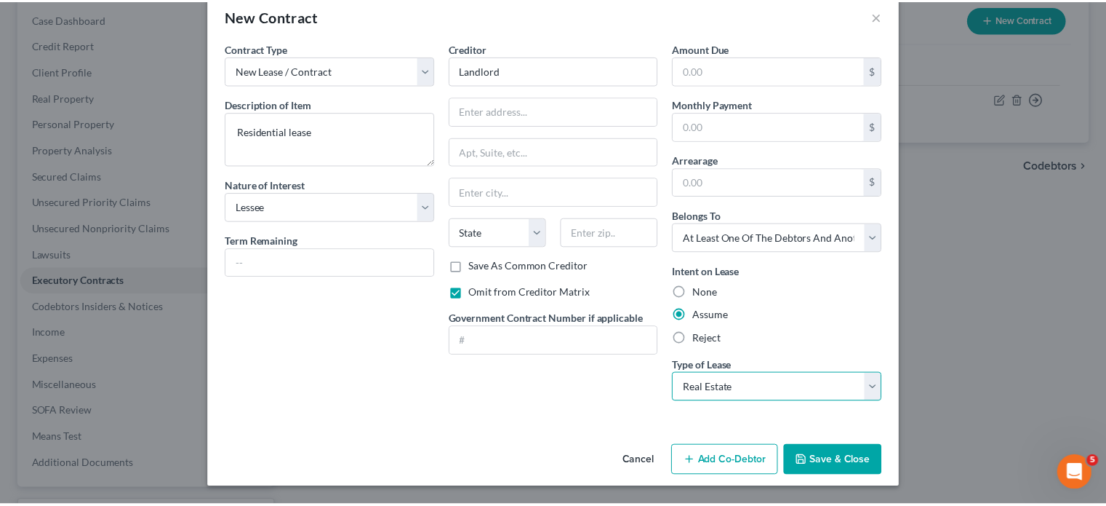
scroll to position [153, 0]
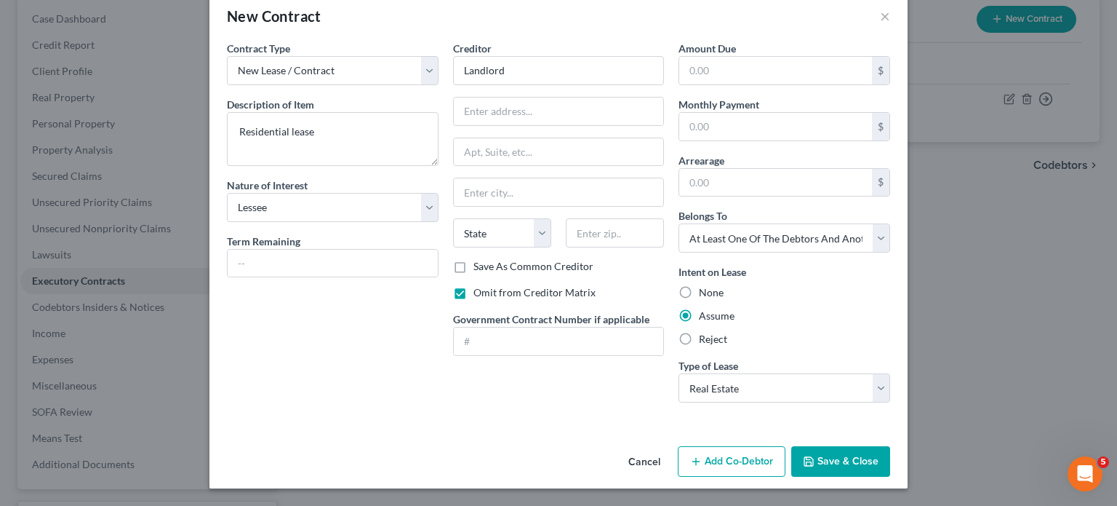
click at [890, 446] on button "Save & Close" at bounding box center [840, 461] width 99 height 31
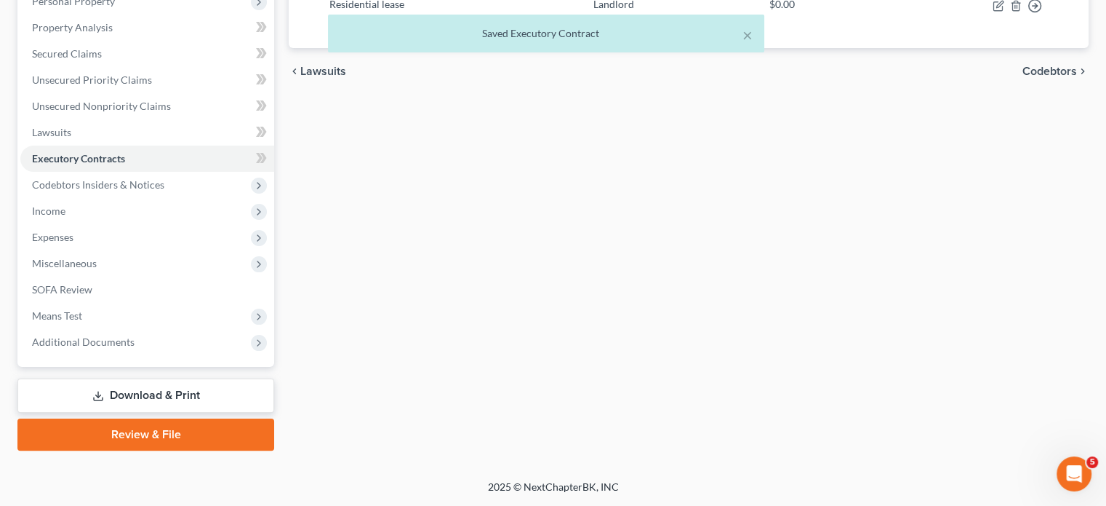
scroll to position [362, 0]
click at [140, 224] on span "Income" at bounding box center [147, 211] width 254 height 26
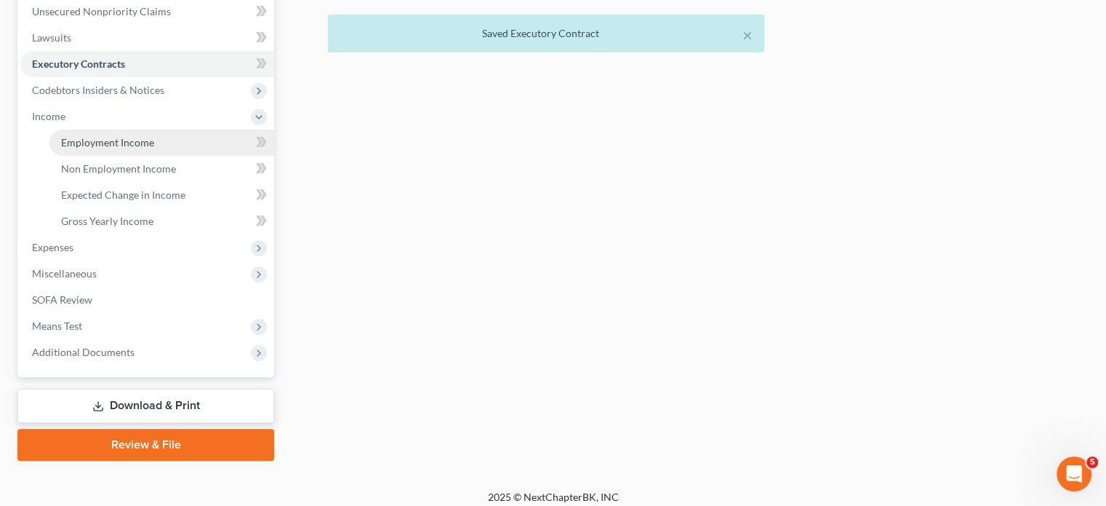
click at [121, 148] on span "Employment Income" at bounding box center [107, 142] width 93 height 12
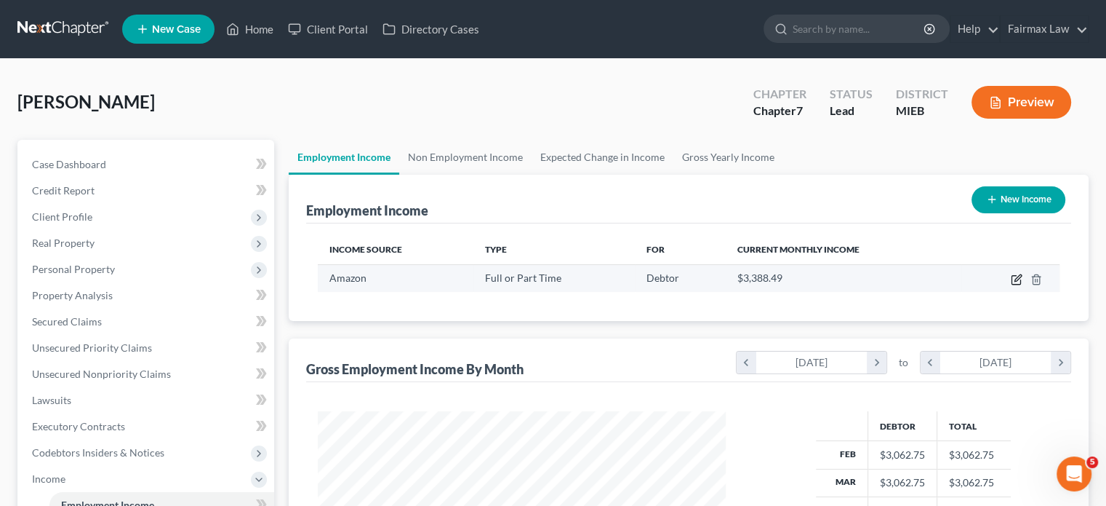
click at [1015, 281] on icon "button" at bounding box center [1018, 277] width 7 height 7
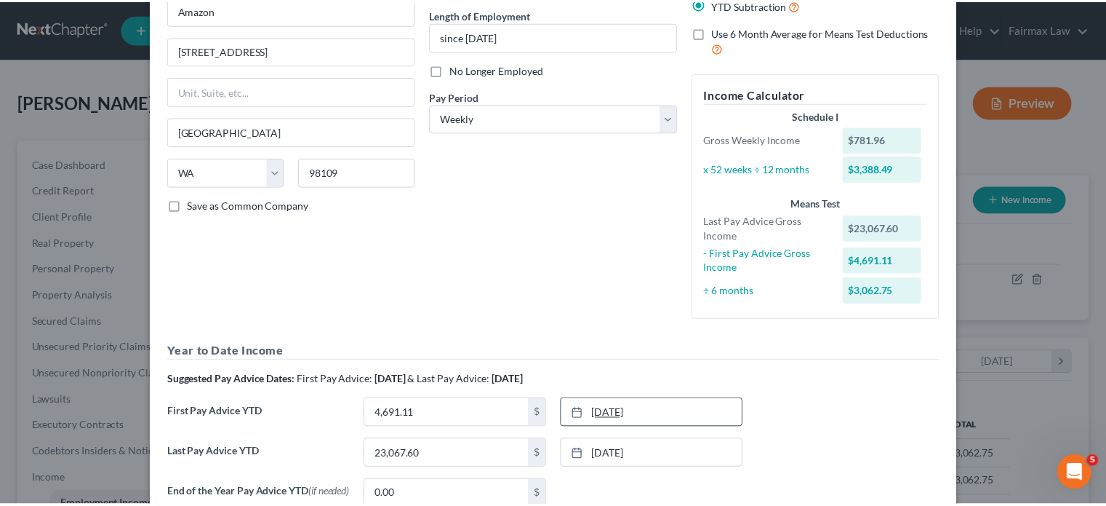
scroll to position [468, 0]
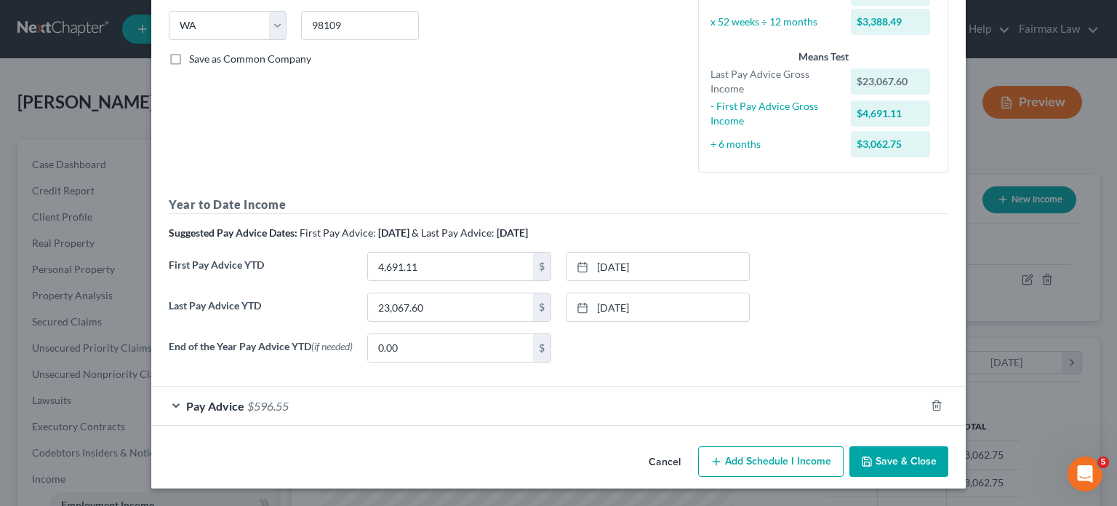
click at [690, 447] on button "Cancel" at bounding box center [664, 461] width 55 height 29
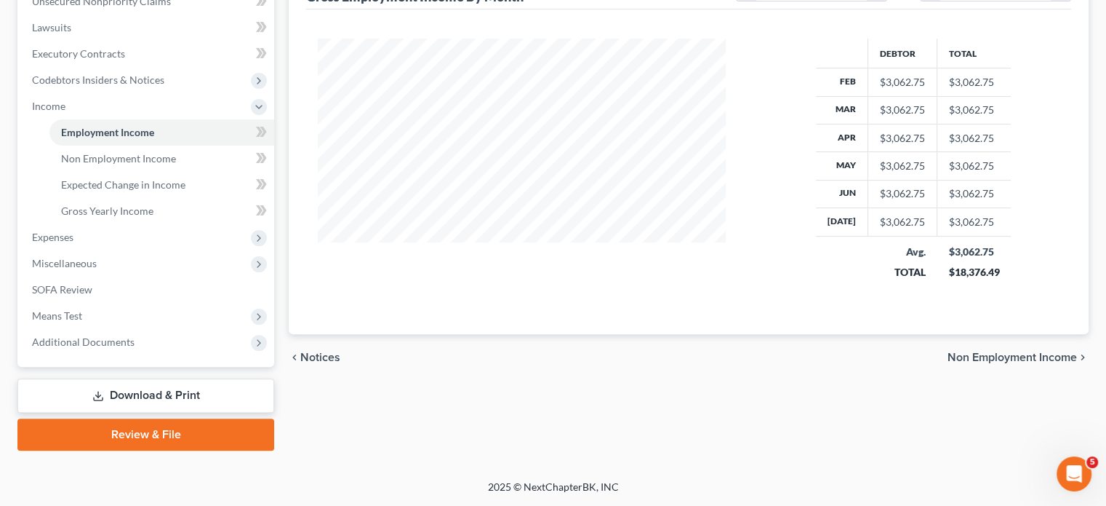
scroll to position [418, 0]
click at [130, 250] on span "Expenses" at bounding box center [147, 237] width 254 height 26
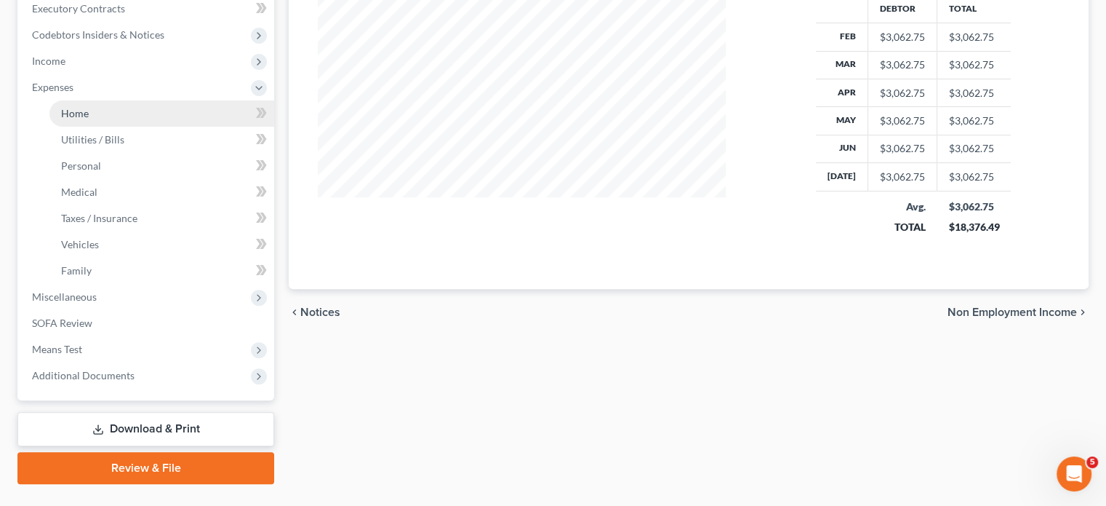
click at [115, 127] on link "Home" at bounding box center [161, 113] width 225 height 26
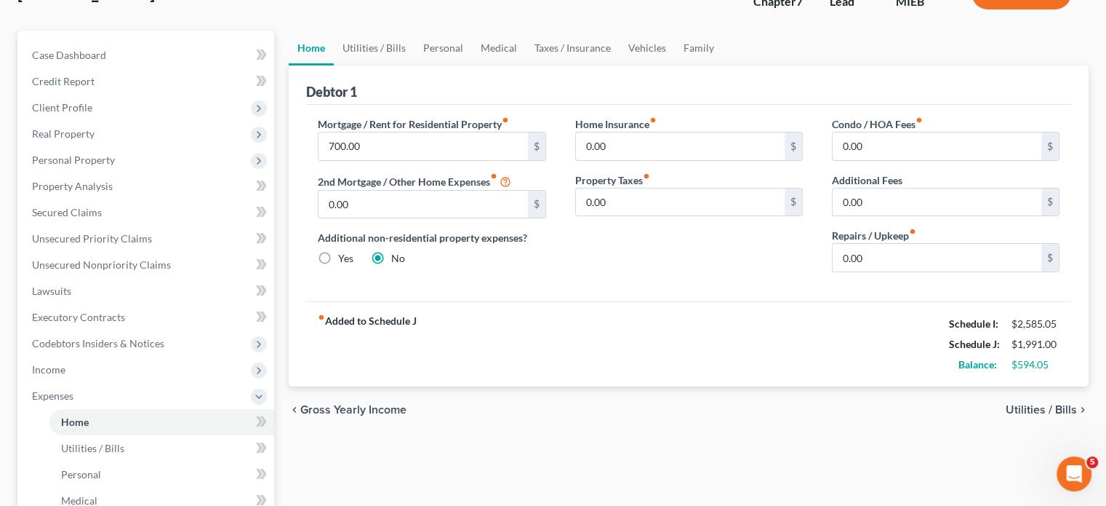
scroll to position [108, 0]
click at [866, 273] on input "0.00" at bounding box center [937, 259] width 209 height 28
click at [413, 67] on link "Utilities / Bills" at bounding box center [374, 49] width 81 height 35
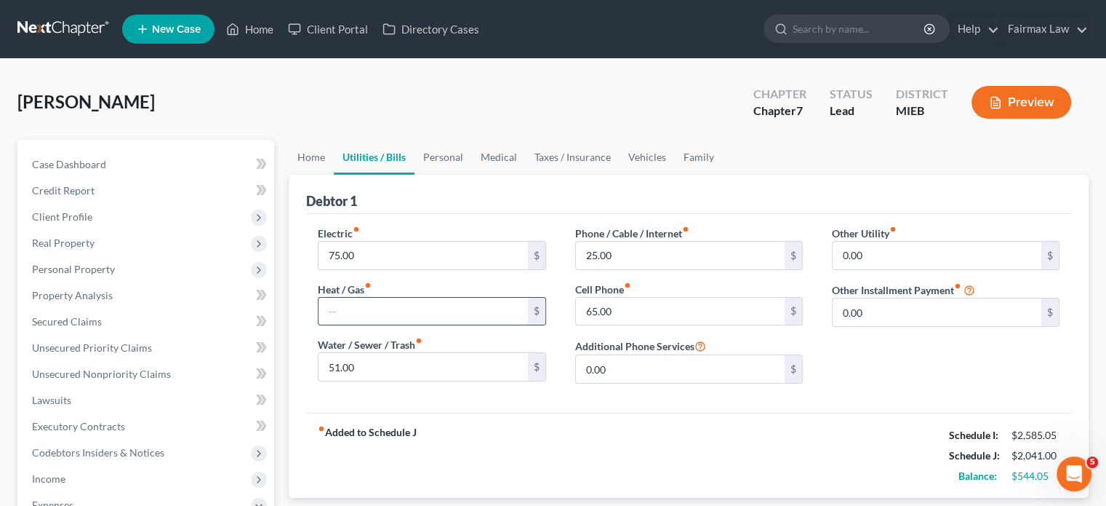
click at [359, 325] on input "text" at bounding box center [423, 312] width 209 height 28
click at [472, 175] on link "Personal" at bounding box center [443, 157] width 57 height 35
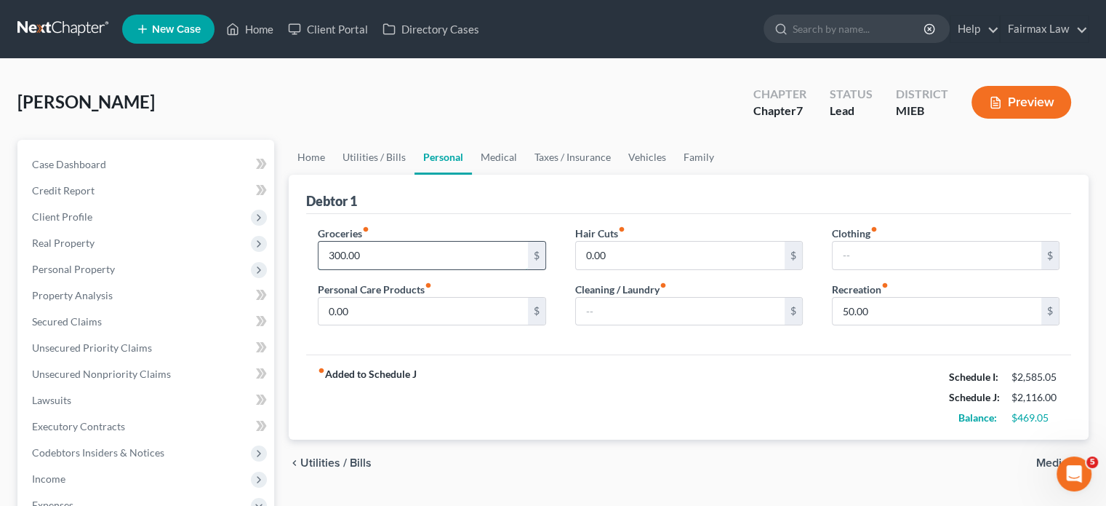
click at [399, 269] on input "300.00" at bounding box center [423, 255] width 209 height 28
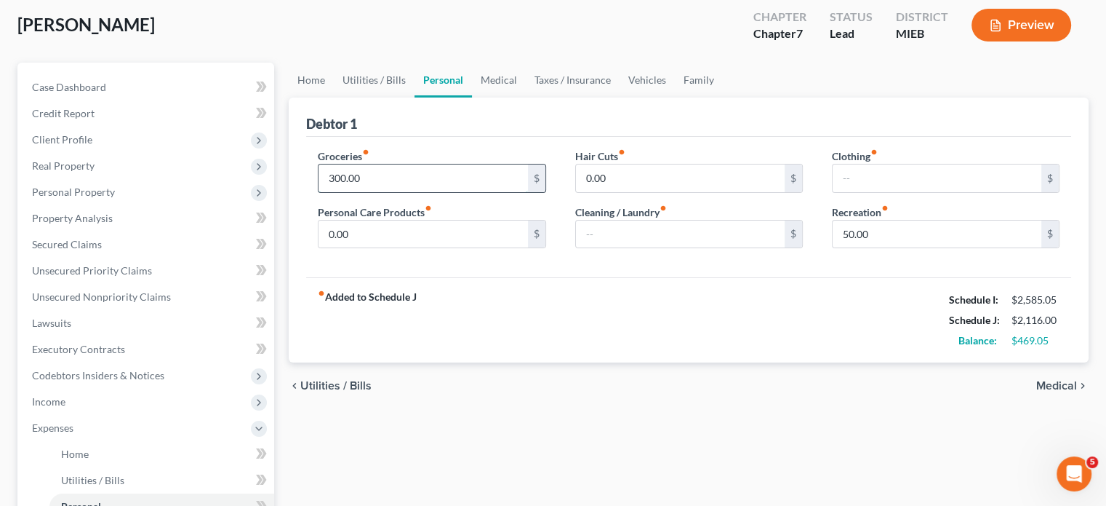
scroll to position [95, 0]
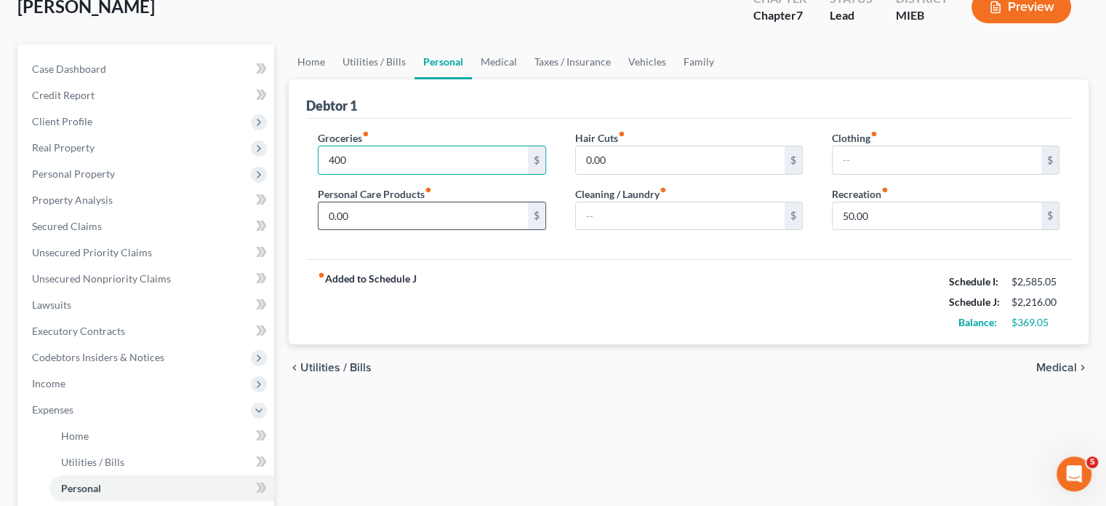
click at [397, 230] on input "0.00" at bounding box center [423, 216] width 209 height 28
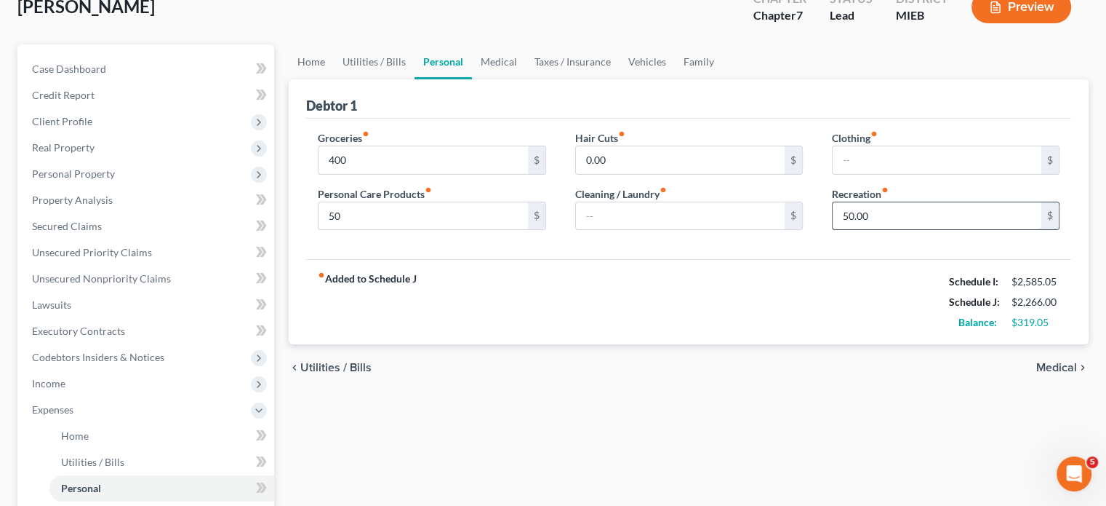
click at [931, 230] on input "50.00" at bounding box center [937, 216] width 209 height 28
click at [910, 174] on input "text" at bounding box center [937, 160] width 209 height 28
click at [727, 231] on div "Cleaning / Laundry fiber_manual_record $" at bounding box center [689, 208] width 228 height 44
click at [707, 230] on input "text" at bounding box center [680, 216] width 209 height 28
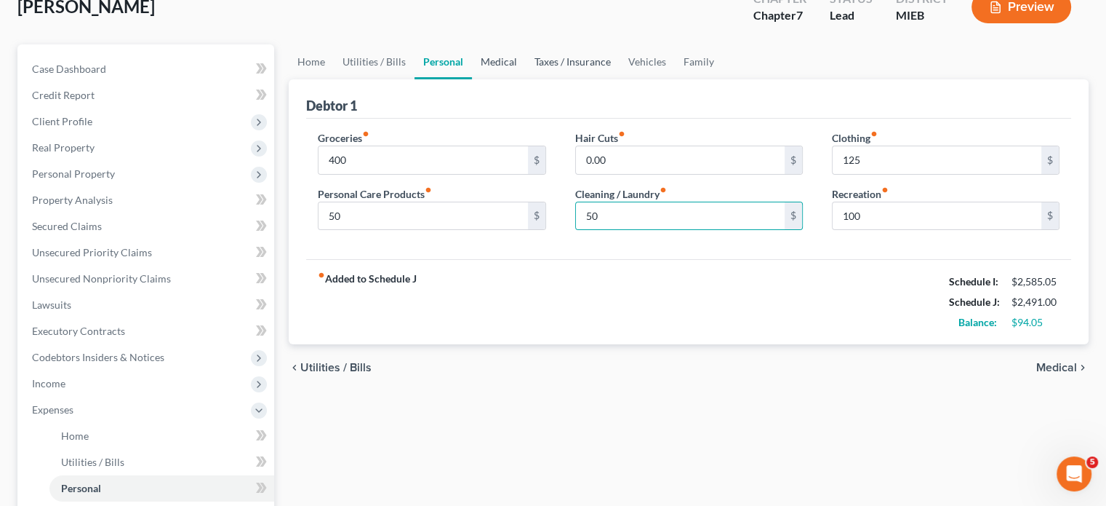
drag, startPoint x: 570, startPoint y: 89, endPoint x: 595, endPoint y: 109, distance: 32.2
click at [526, 79] on link "Medical" at bounding box center [499, 61] width 54 height 35
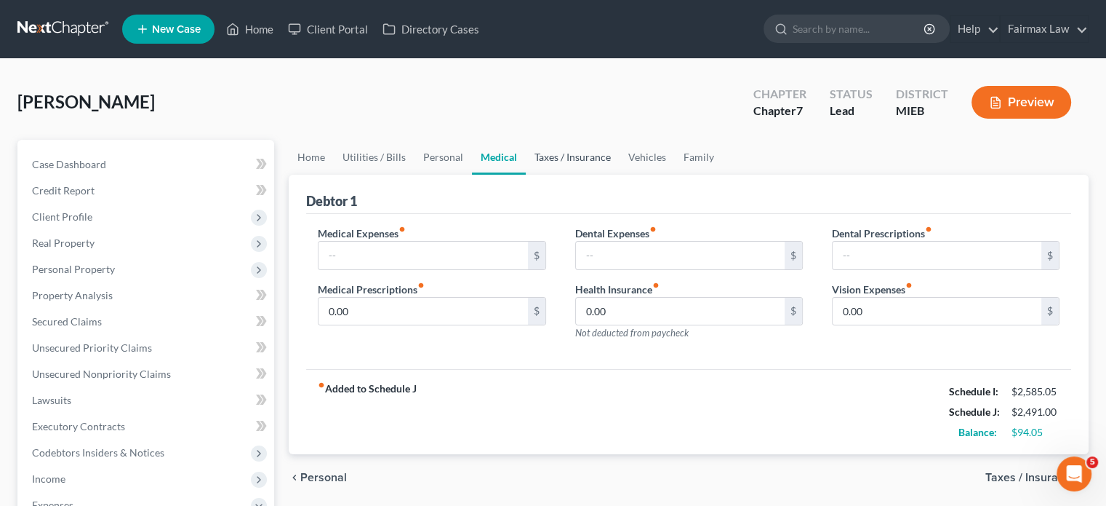
click at [620, 175] on link "Taxes / Insurance" at bounding box center [573, 157] width 94 height 35
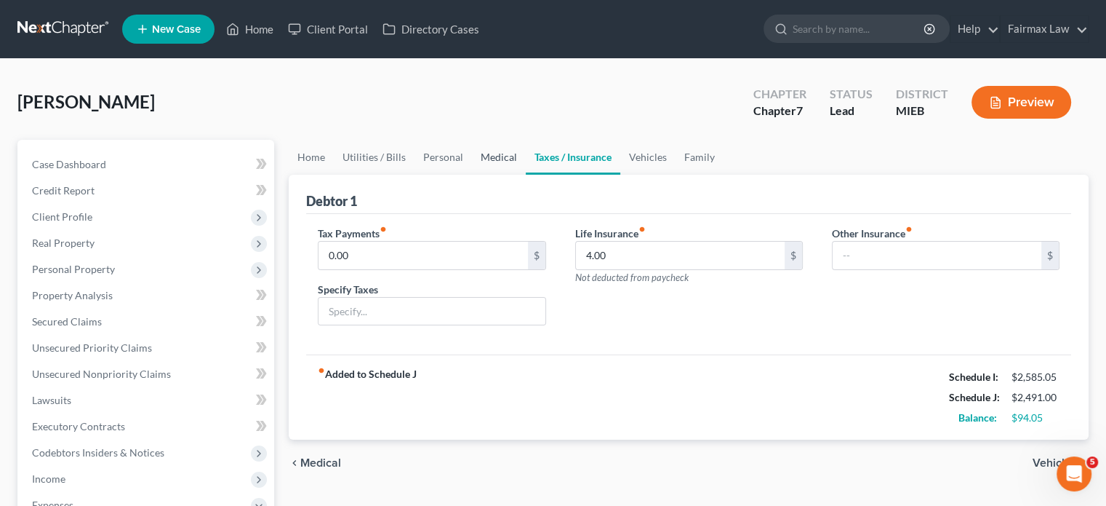
click at [526, 175] on link "Medical" at bounding box center [499, 157] width 54 height 35
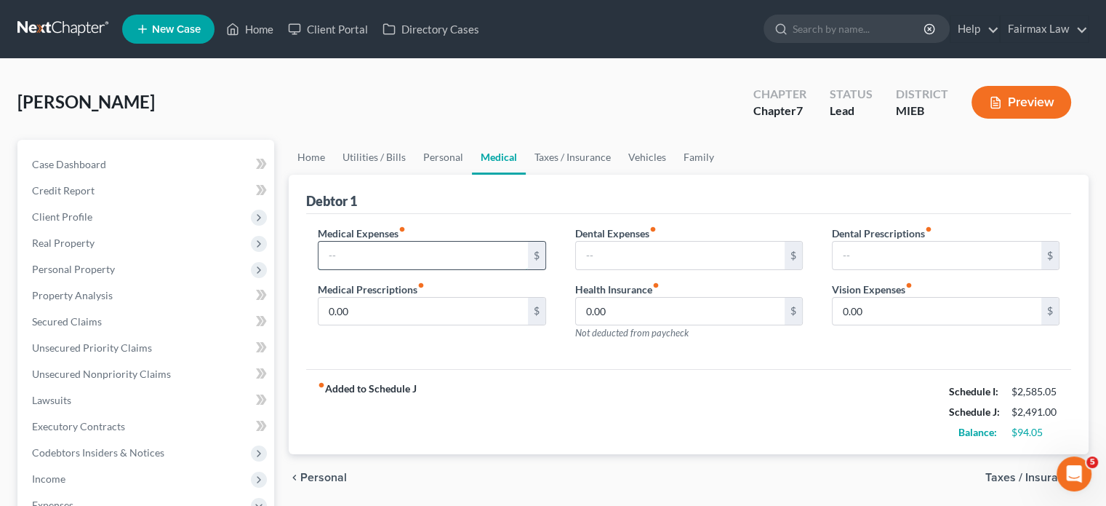
click at [413, 269] on input "text" at bounding box center [423, 255] width 209 height 28
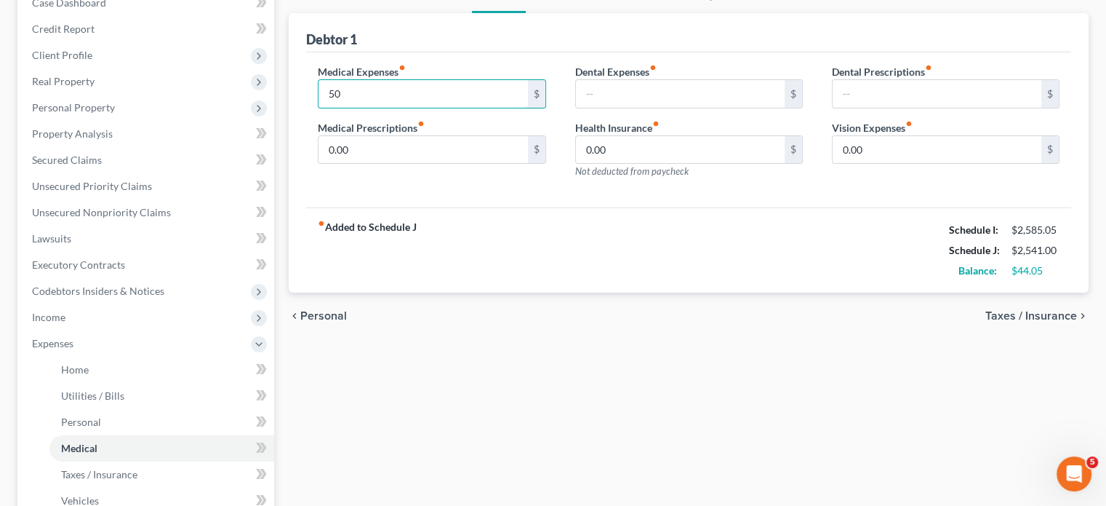
scroll to position [113, 0]
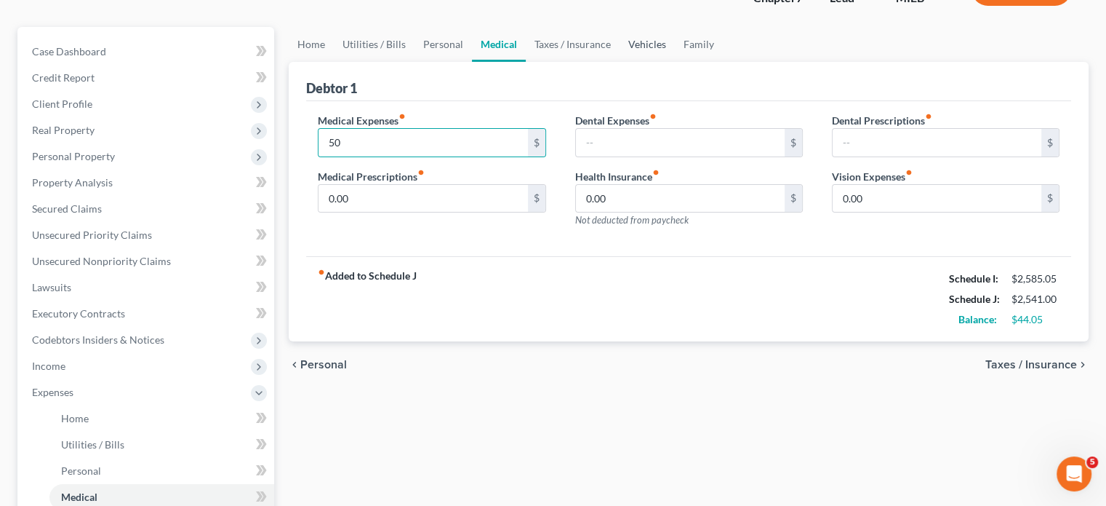
click at [675, 62] on link "Vehicles" at bounding box center [647, 44] width 55 height 35
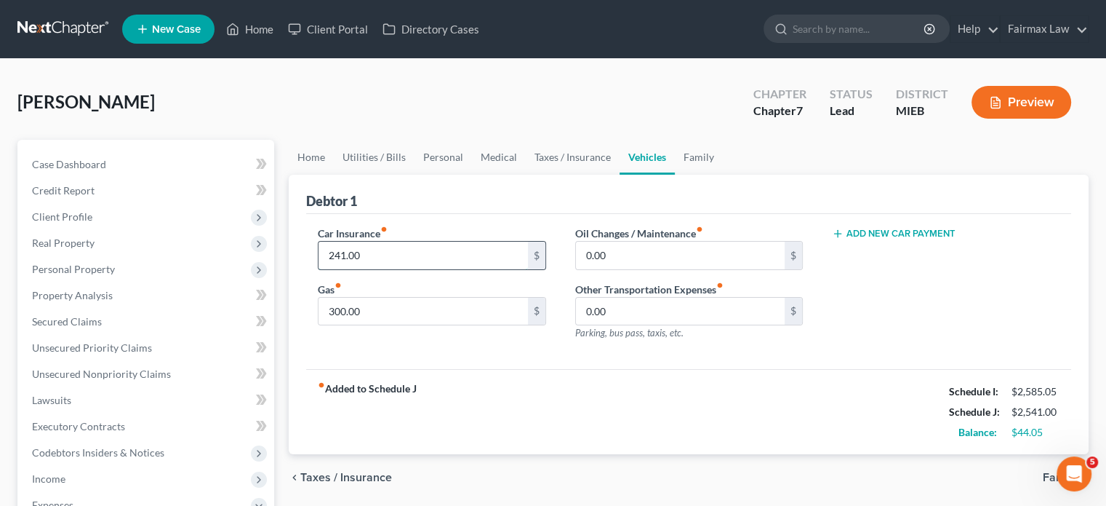
click at [390, 269] on input "241.00" at bounding box center [423, 255] width 209 height 28
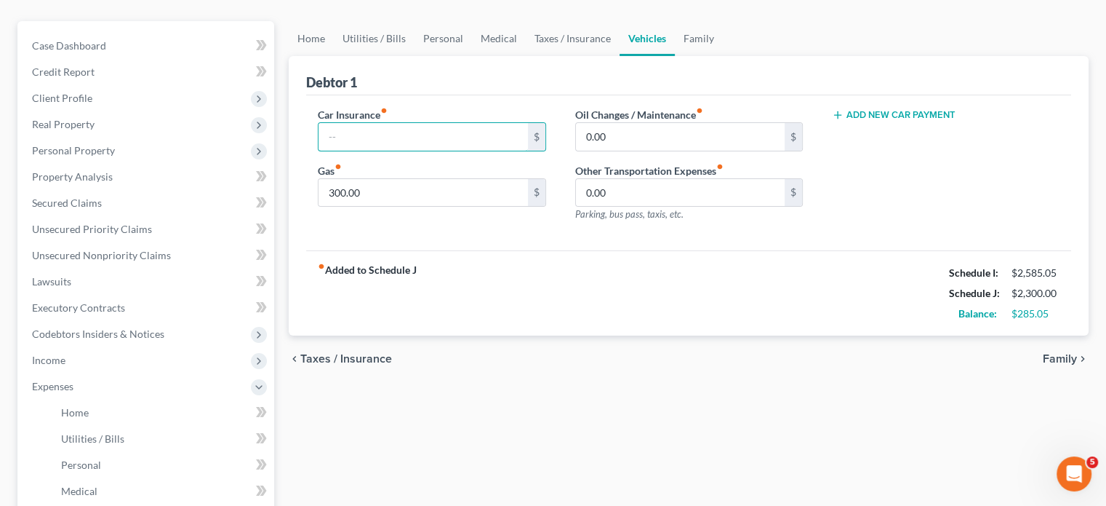
scroll to position [119, 0]
click at [387, 206] on input "300.00" at bounding box center [423, 192] width 209 height 28
click at [614, 206] on input "0.00" at bounding box center [680, 192] width 209 height 28
click at [723, 55] on link "Family" at bounding box center [699, 37] width 48 height 35
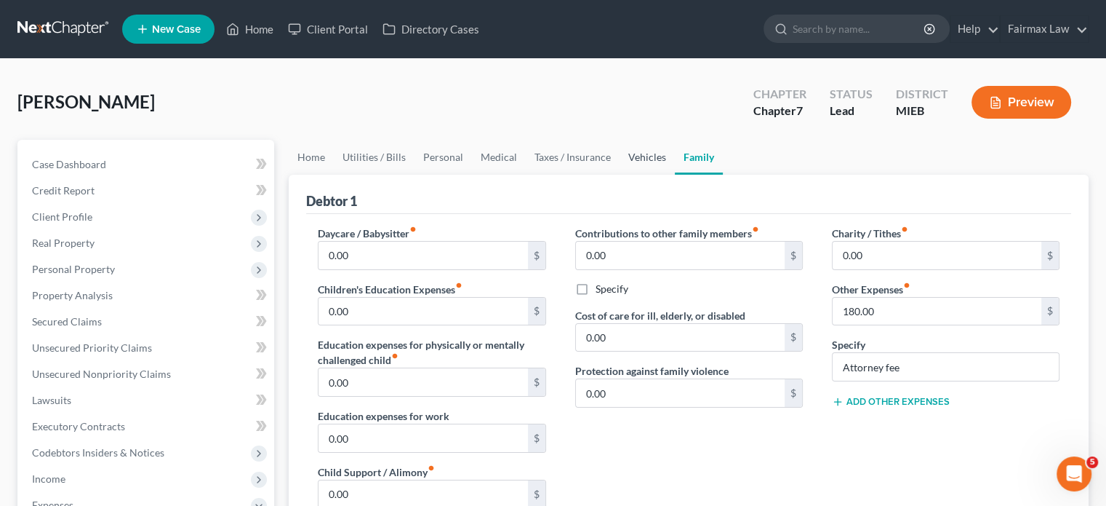
click at [675, 175] on link "Vehicles" at bounding box center [647, 157] width 55 height 35
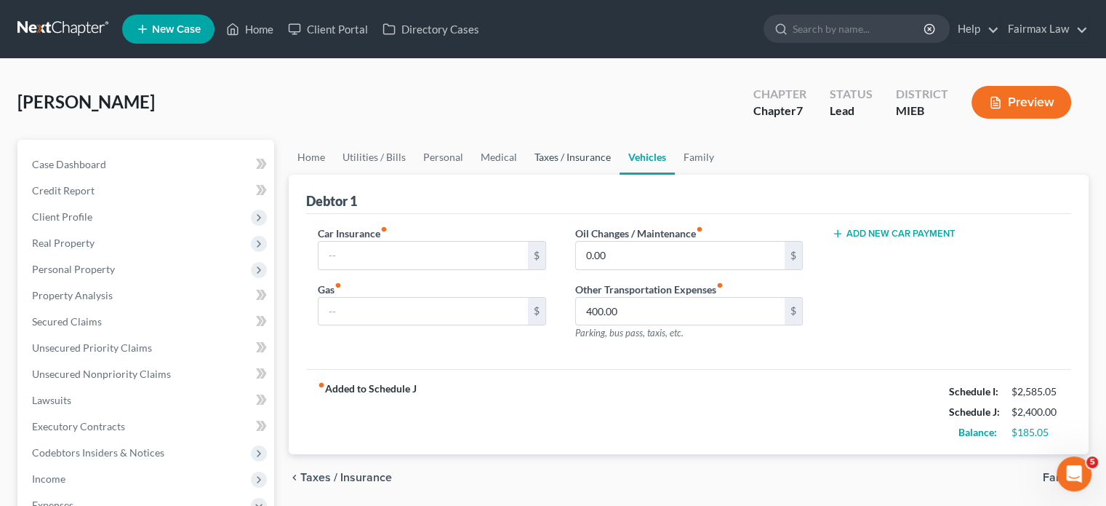
click at [620, 175] on link "Taxes / Insurance" at bounding box center [573, 157] width 94 height 35
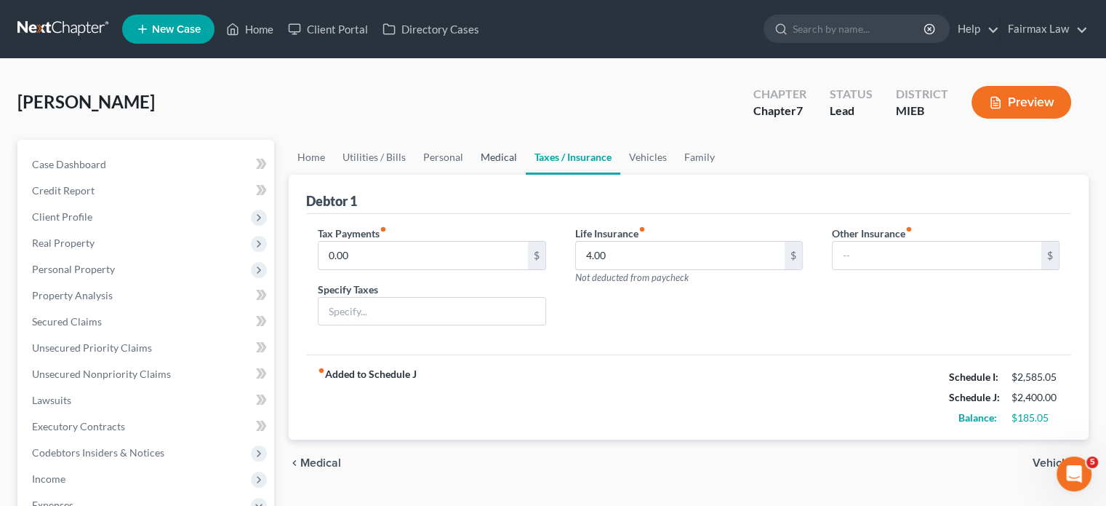
click at [526, 175] on link "Medical" at bounding box center [499, 157] width 54 height 35
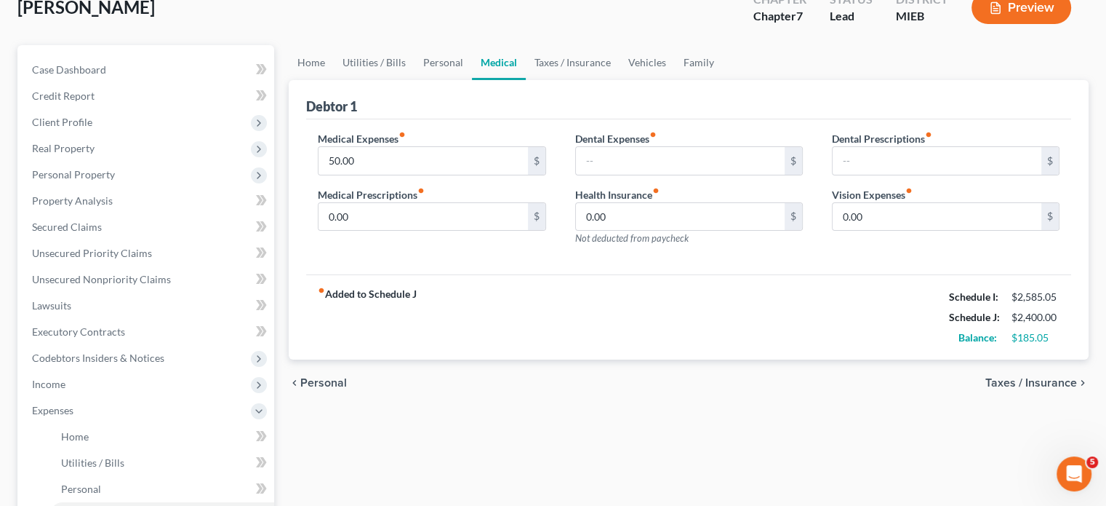
scroll to position [96, 0]
click at [396, 173] on input "50.00" at bounding box center [423, 159] width 209 height 28
click at [472, 79] on link "Personal" at bounding box center [443, 61] width 57 height 35
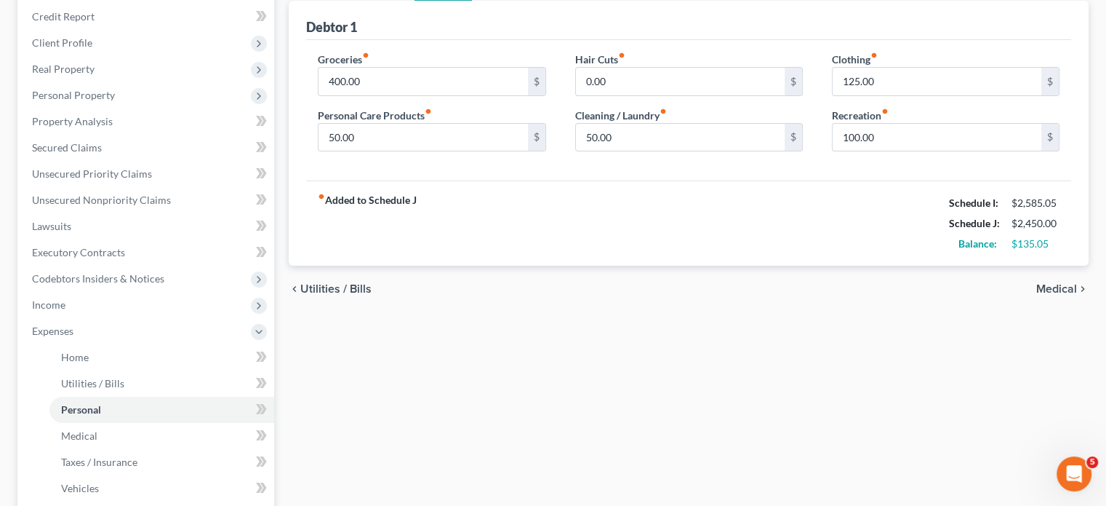
scroll to position [177, 0]
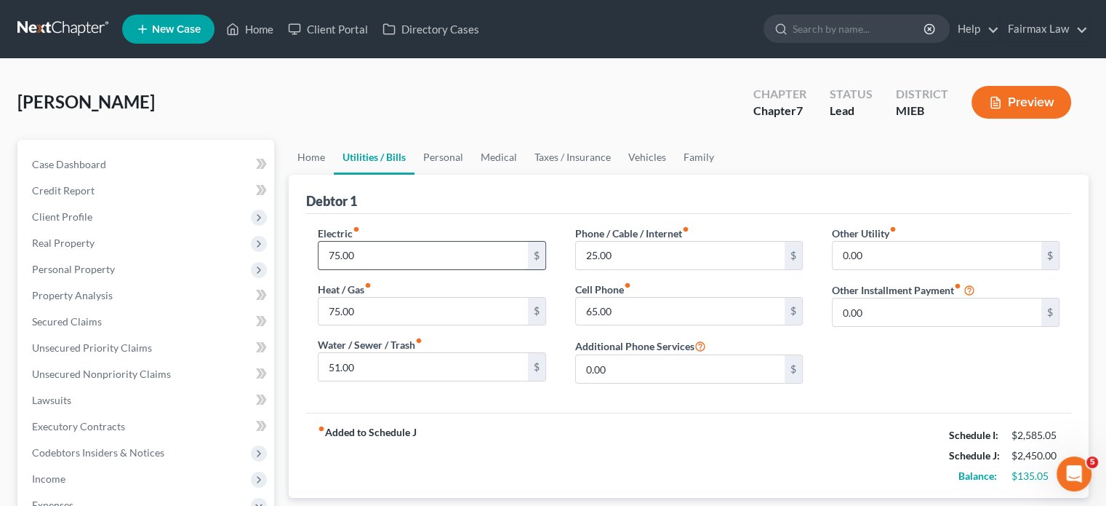
click at [372, 269] on input "75.00" at bounding box center [423, 255] width 209 height 28
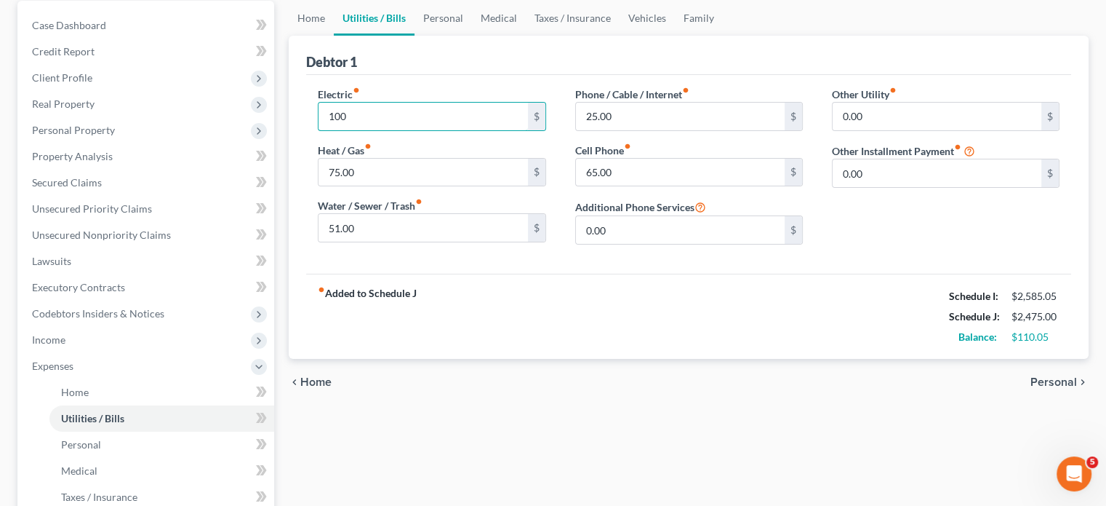
scroll to position [121, 0]
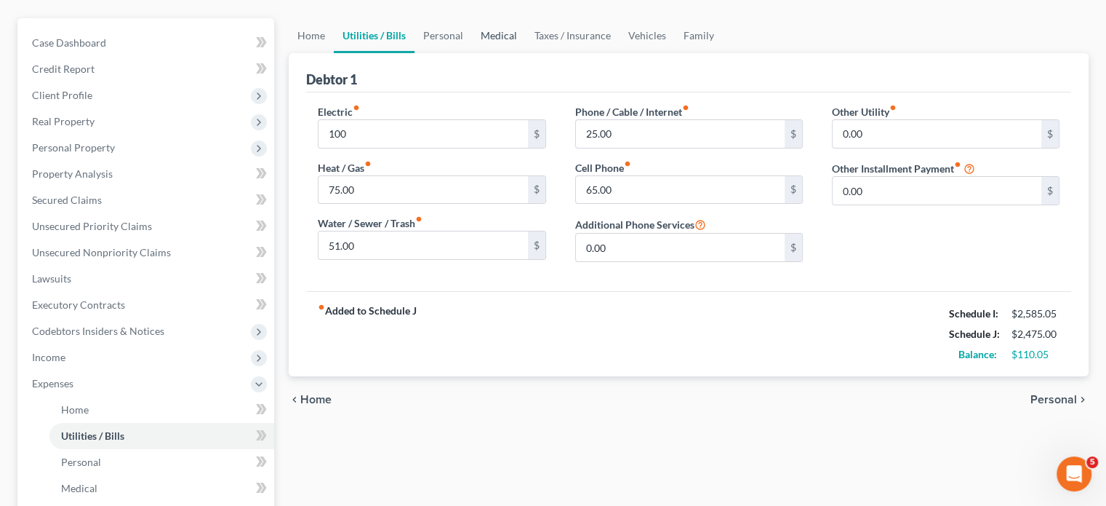
click at [526, 53] on link "Medical" at bounding box center [499, 35] width 54 height 35
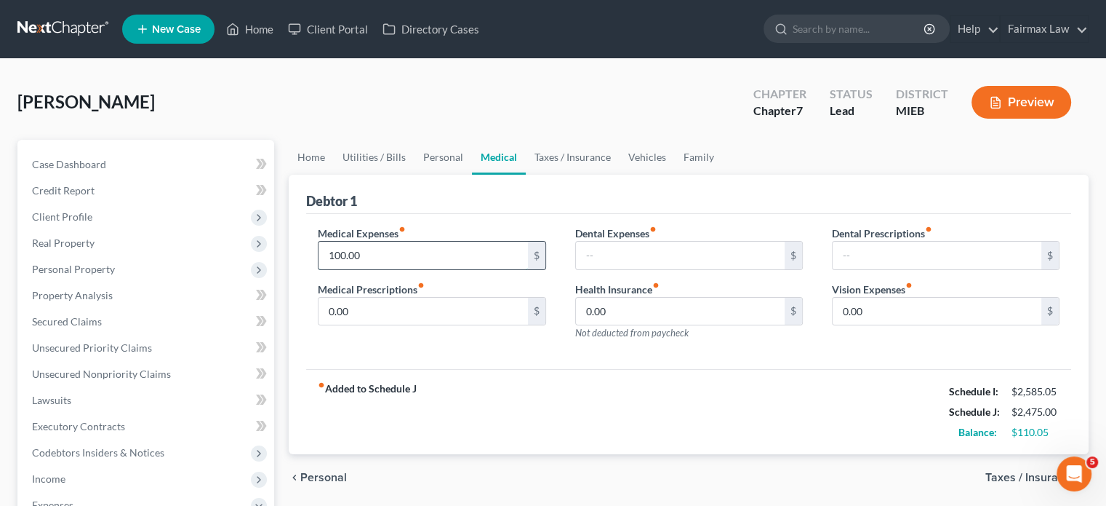
click at [395, 269] on input "100.00" at bounding box center [423, 255] width 209 height 28
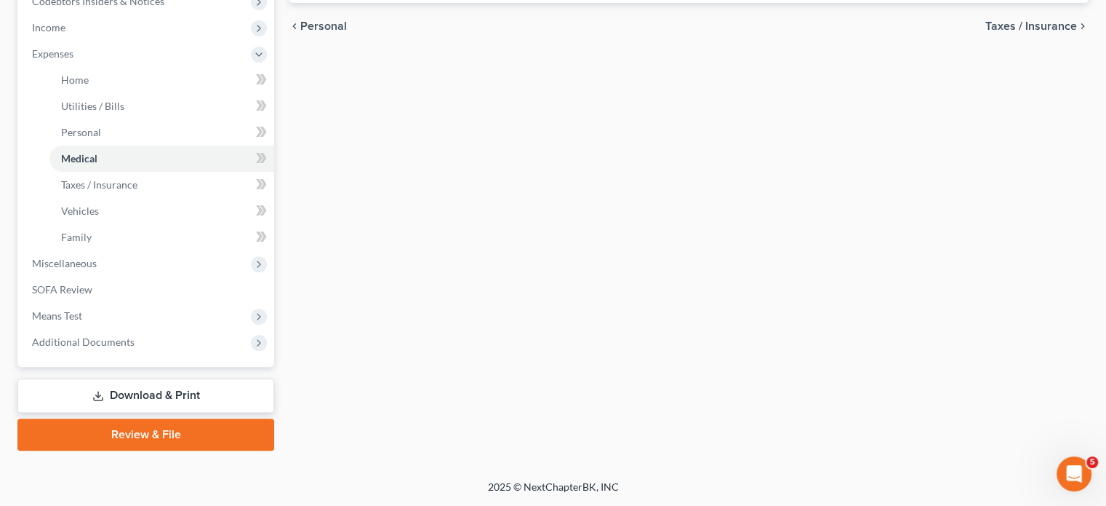
scroll to position [686, 0]
click at [97, 257] on span "Miscellaneous" at bounding box center [64, 263] width 65 height 12
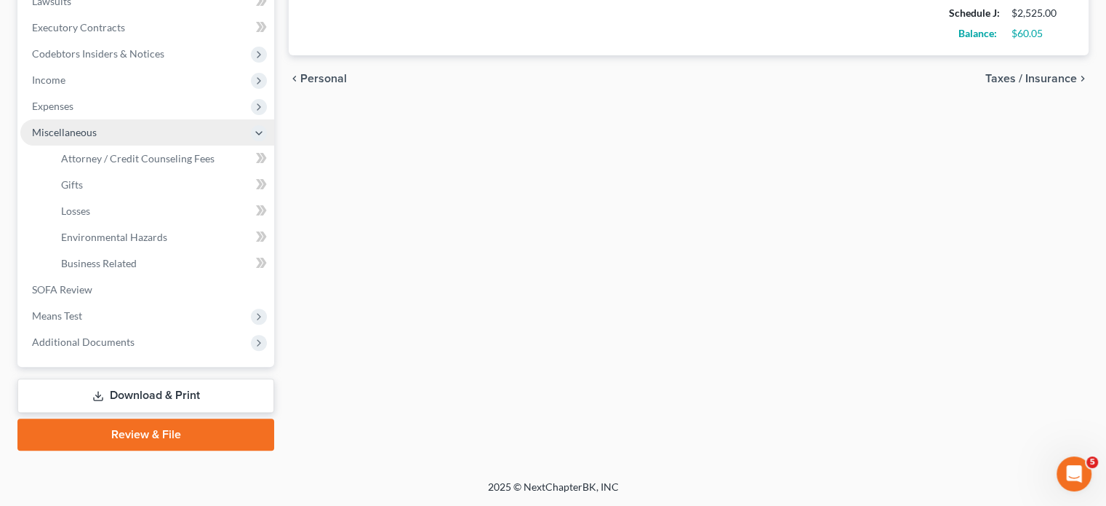
scroll to position [620, 0]
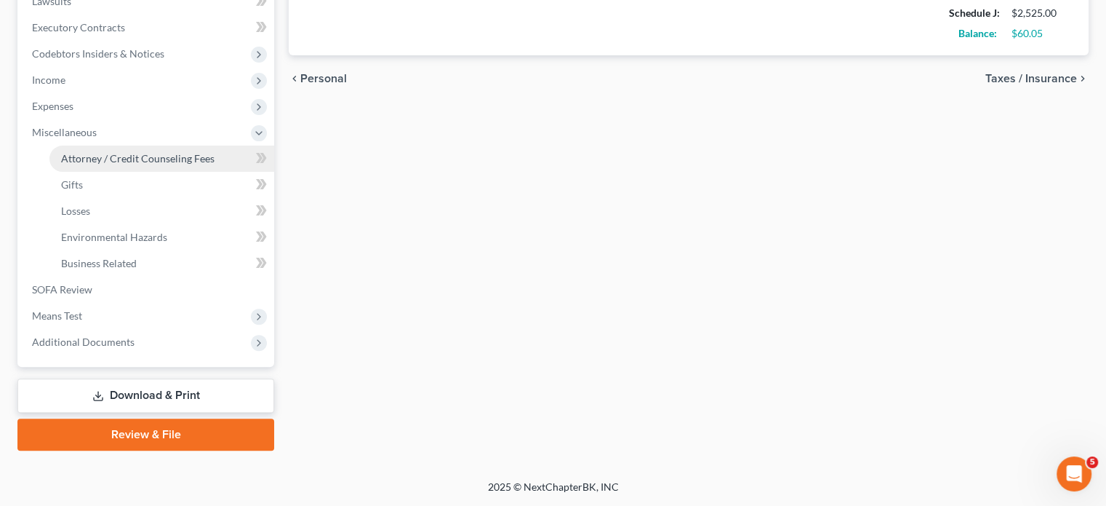
click at [150, 152] on span "Attorney / Credit Counseling Fees" at bounding box center [137, 158] width 153 height 12
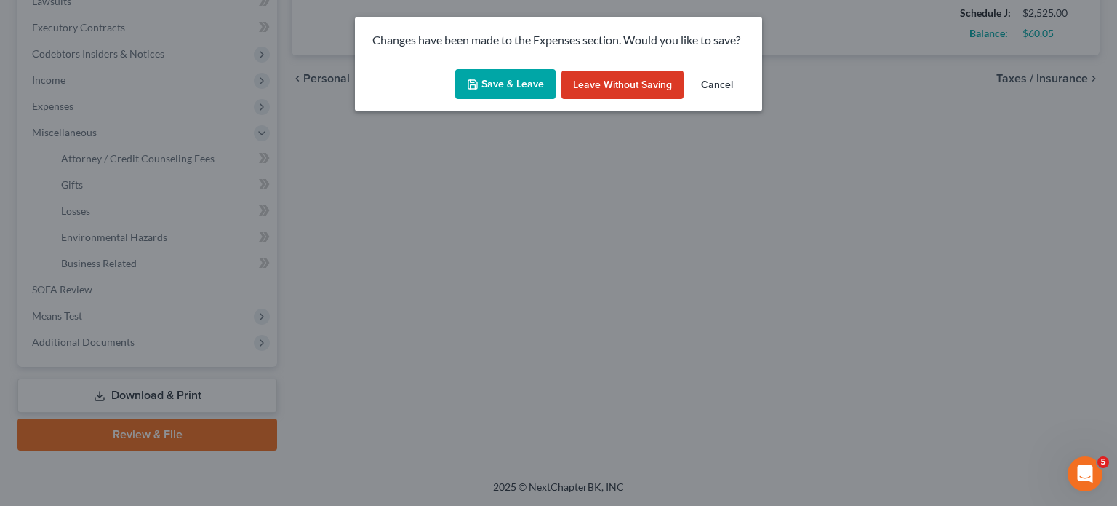
click at [490, 95] on button "Save & Leave" at bounding box center [505, 84] width 100 height 31
